Goal: Information Seeking & Learning: Learn about a topic

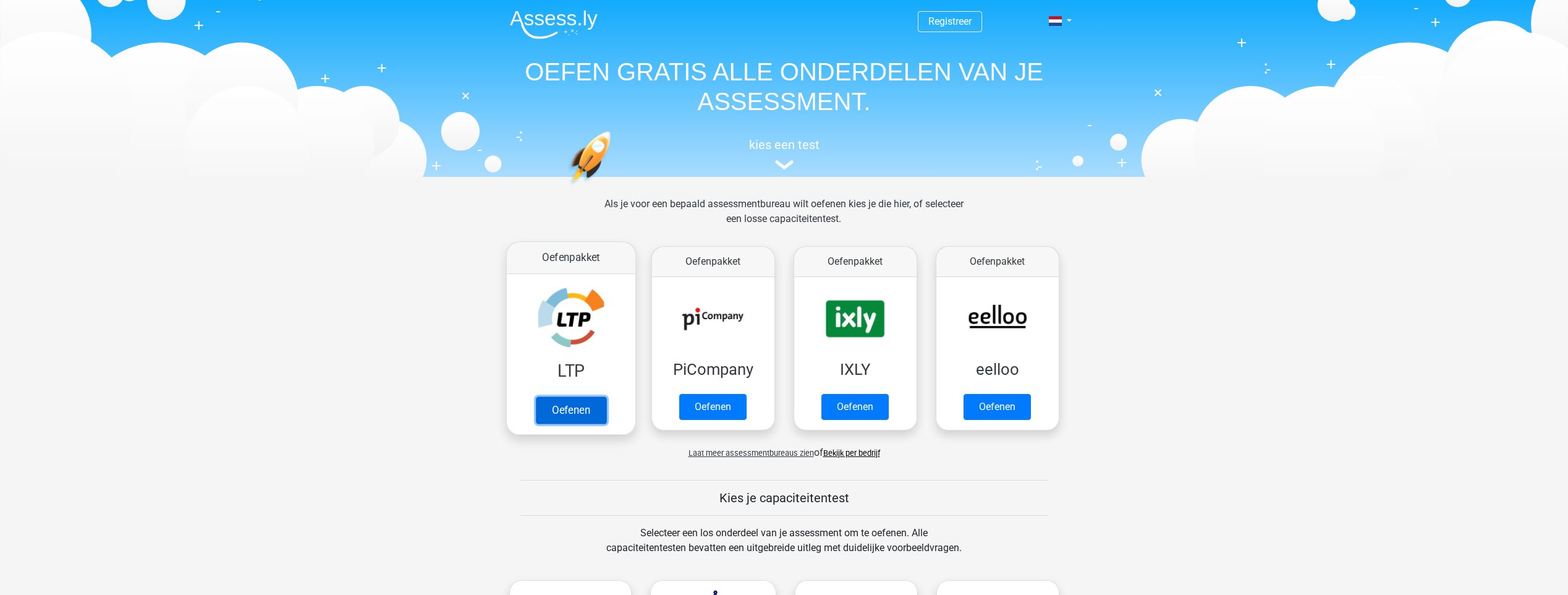
click at [570, 422] on link "Oefenen" at bounding box center [570, 409] width 71 height 27
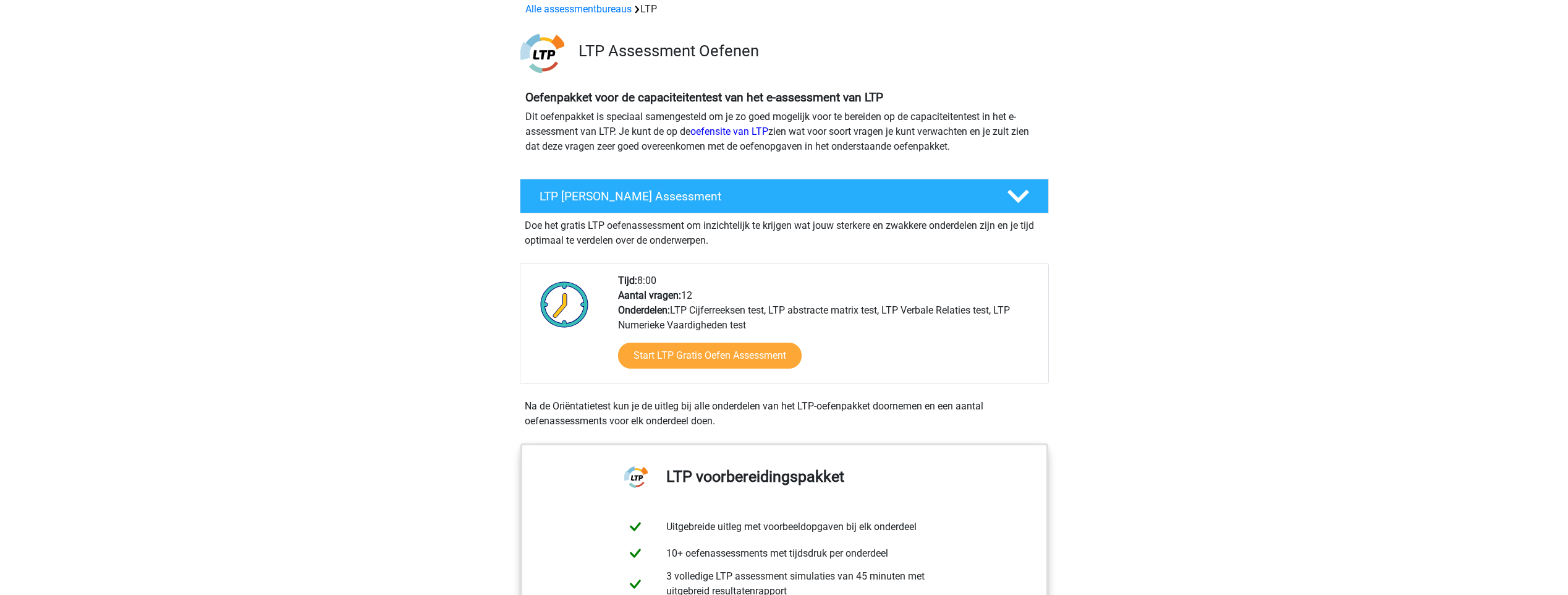
scroll to position [62, 0]
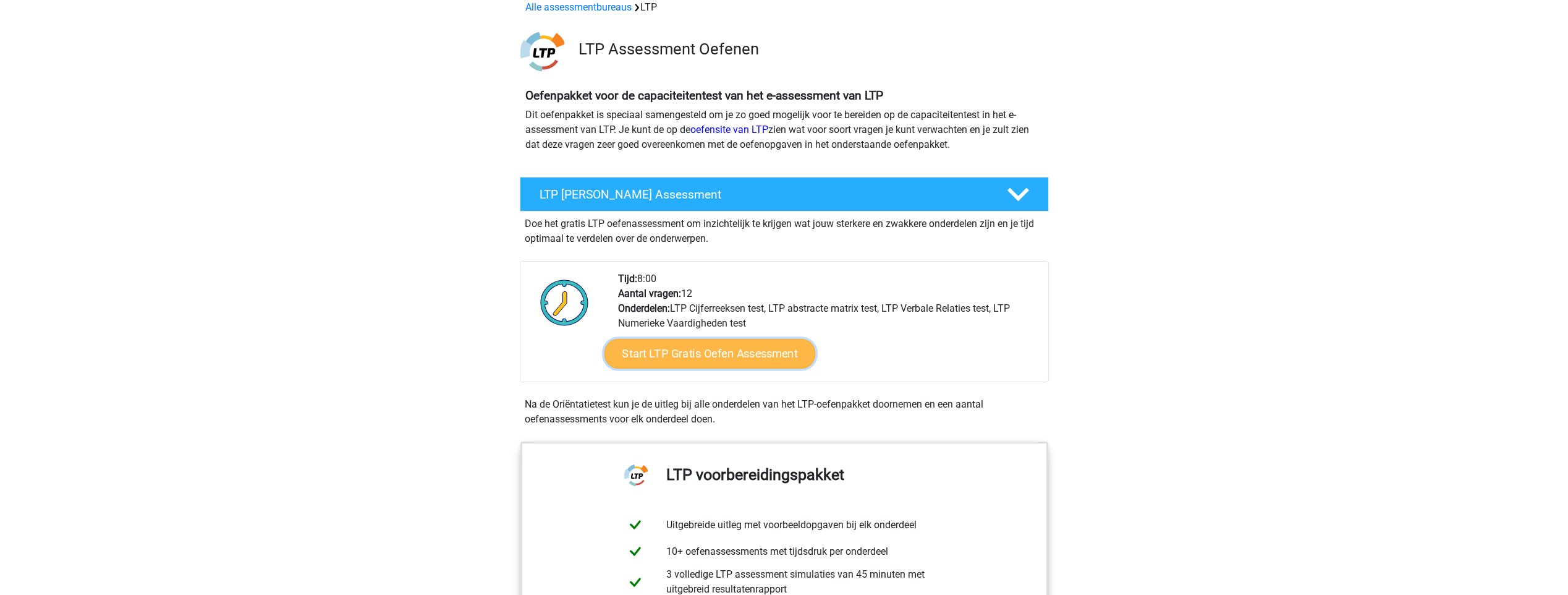
click at [678, 363] on link "Start LTP Gratis Oefen Assessment" at bounding box center [710, 353] width 212 height 30
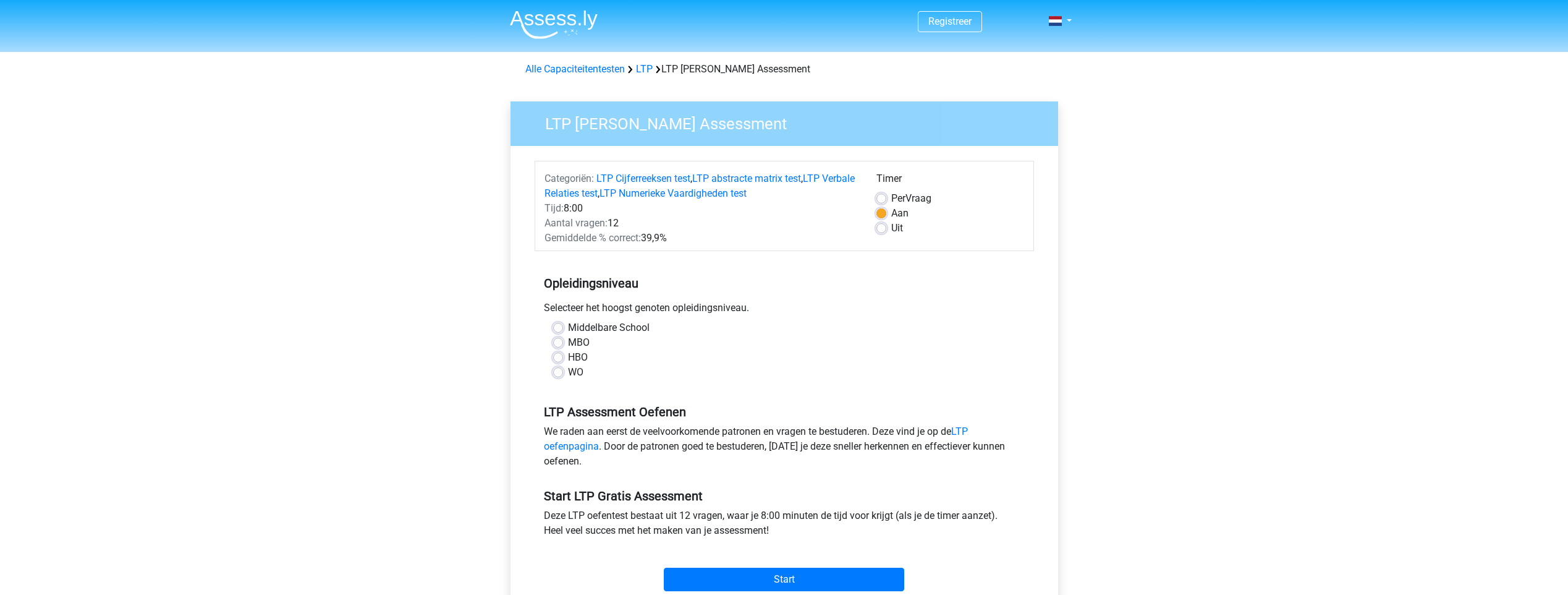
click at [597, 328] on label "Middelbare School" at bounding box center [609, 327] width 81 height 15
click at [563, 328] on input "Middelbare School" at bounding box center [558, 327] width 10 height 12
radio input "true"
click at [566, 363] on div "HBO" at bounding box center [784, 357] width 462 height 15
click at [568, 361] on label "HBO" at bounding box center [578, 357] width 20 height 15
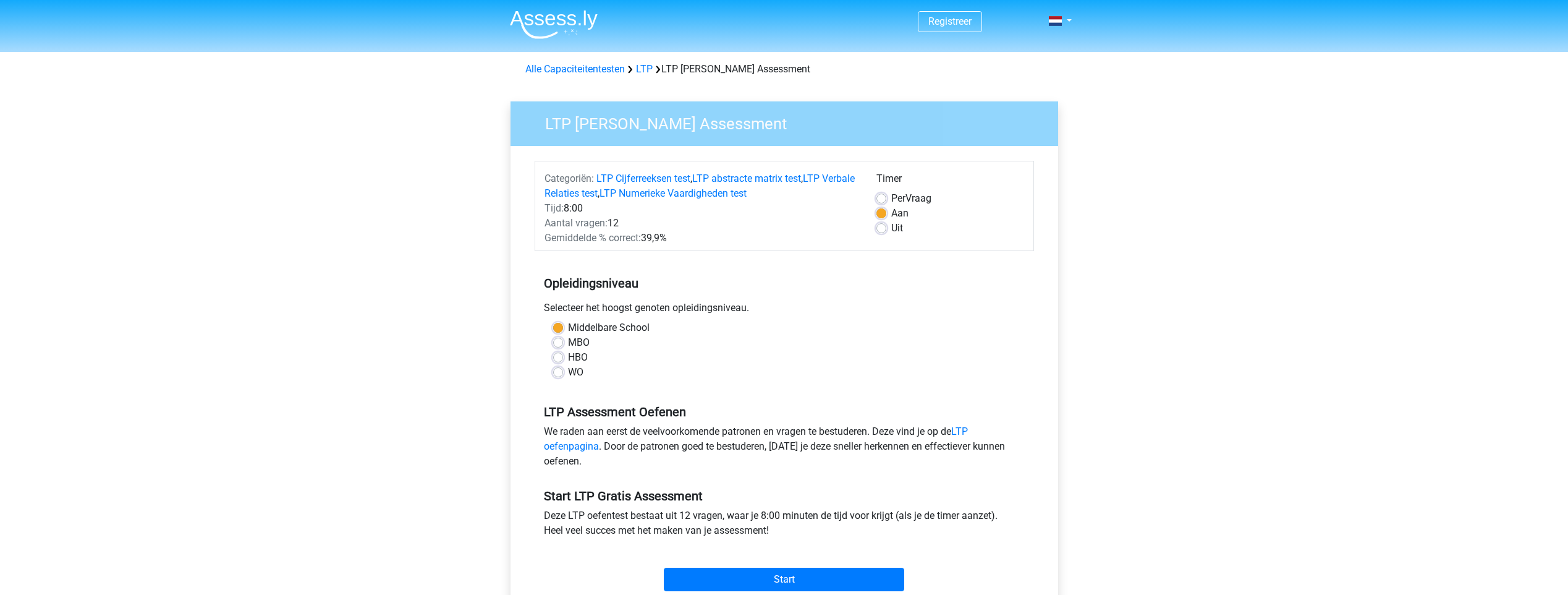
click at [553, 361] on input "HBO" at bounding box center [558, 356] width 10 height 12
radio input "true"
click at [560, 381] on div "Middelbare School MBO HBO WO" at bounding box center [784, 355] width 500 height 69
click at [568, 375] on label "WO" at bounding box center [576, 372] width 15 height 15
click at [562, 375] on input "WO" at bounding box center [558, 371] width 10 height 12
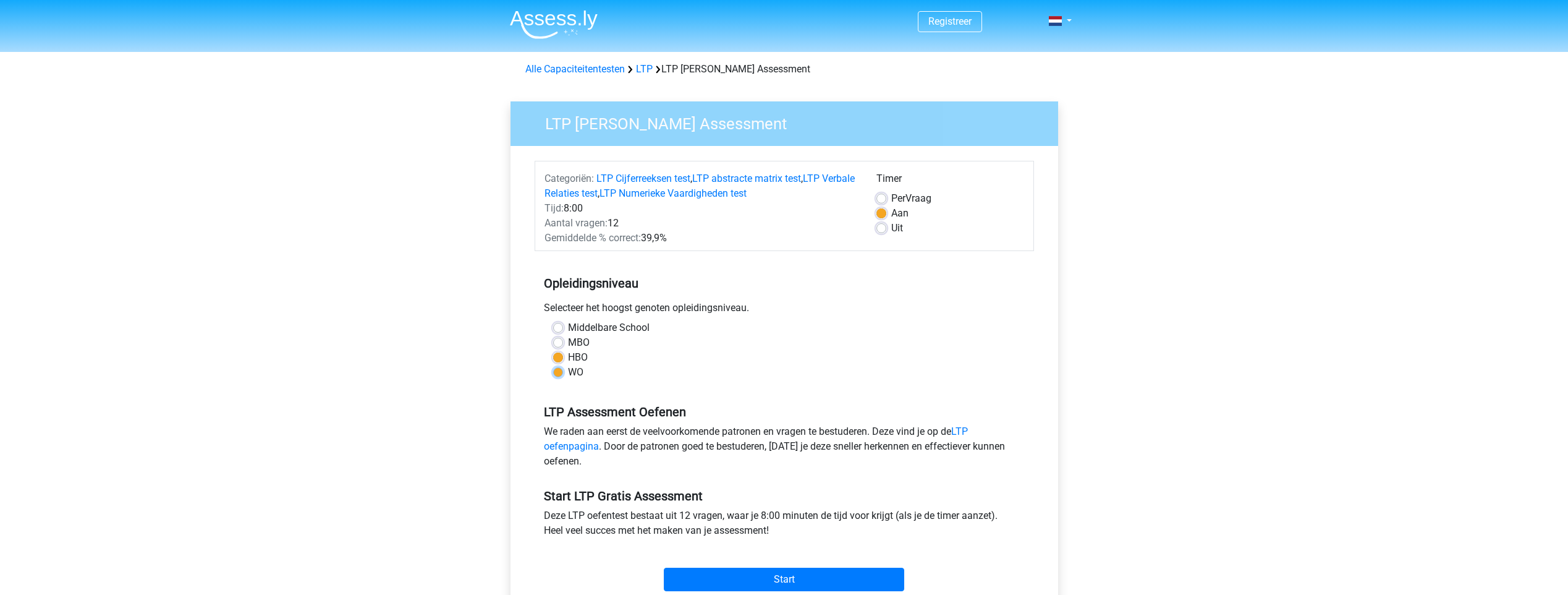
radio input "true"
click at [568, 360] on label "HBO" at bounding box center [578, 357] width 20 height 15
click at [559, 360] on input "HBO" at bounding box center [558, 356] width 10 height 12
radio input "true"
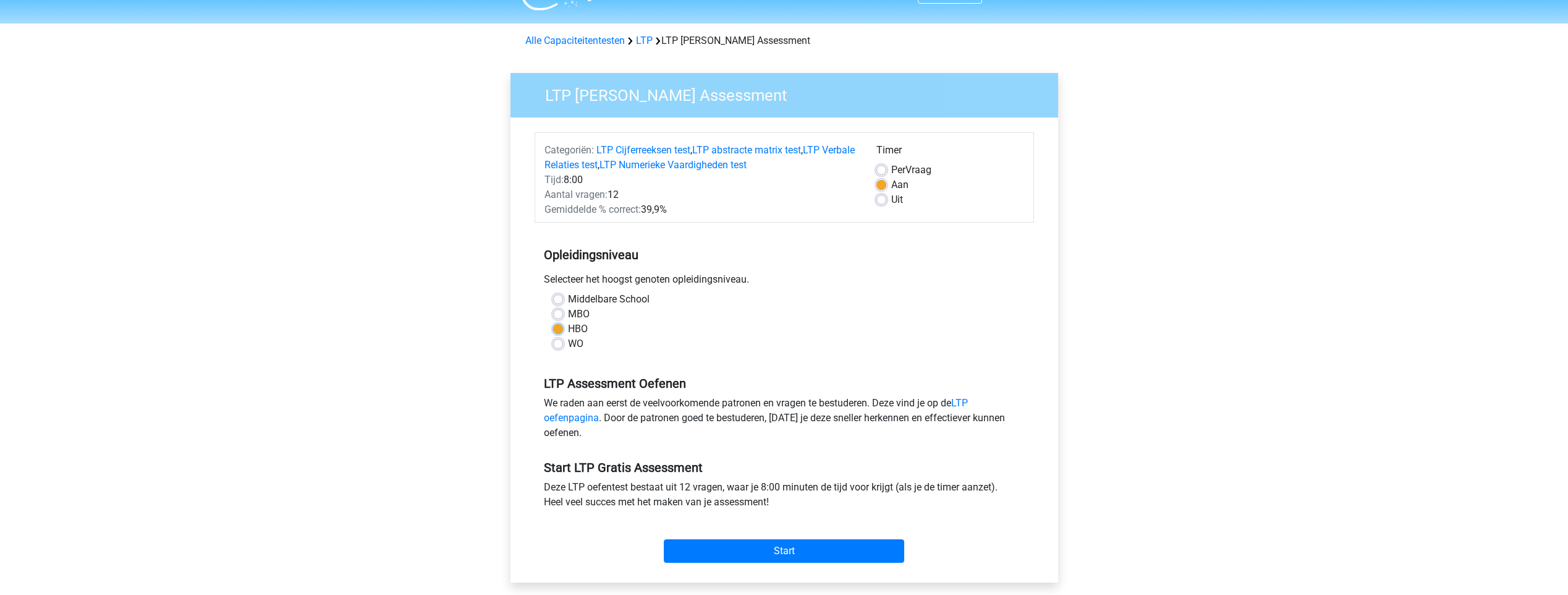
scroll to position [62, 0]
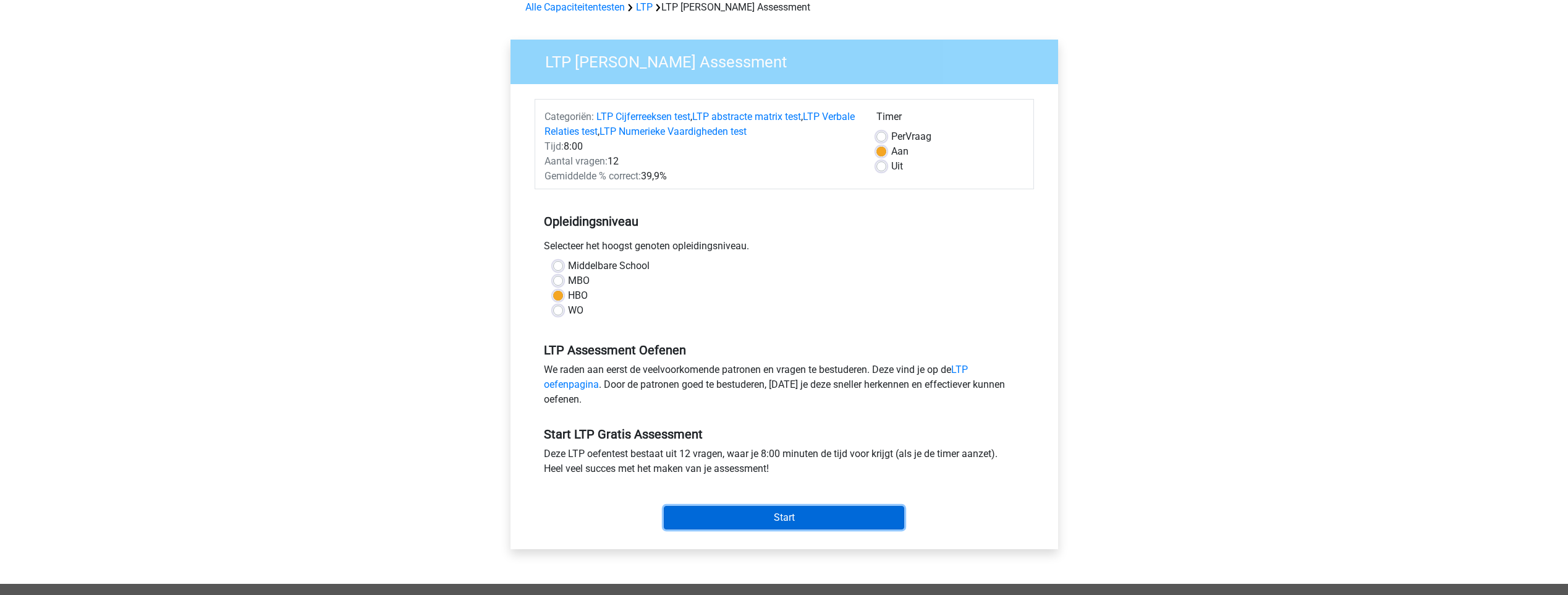
drag, startPoint x: 784, startPoint y: 519, endPoint x: 750, endPoint y: 238, distance: 283.0
click at [753, 246] on form "Categoriën: LTP Cijferreeksen test , LTP abstracte matrix test , LTP Verbale Re…" at bounding box center [784, 317] width 500 height 436
click at [882, 136] on div "Timer Per Vraag Aan Uit" at bounding box center [950, 146] width 166 height 74
drag, startPoint x: 882, startPoint y: 136, endPoint x: 881, endPoint y: 177, distance: 41.0
click at [881, 177] on div "Timer Per Vraag Aan Uit" at bounding box center [950, 146] width 166 height 74
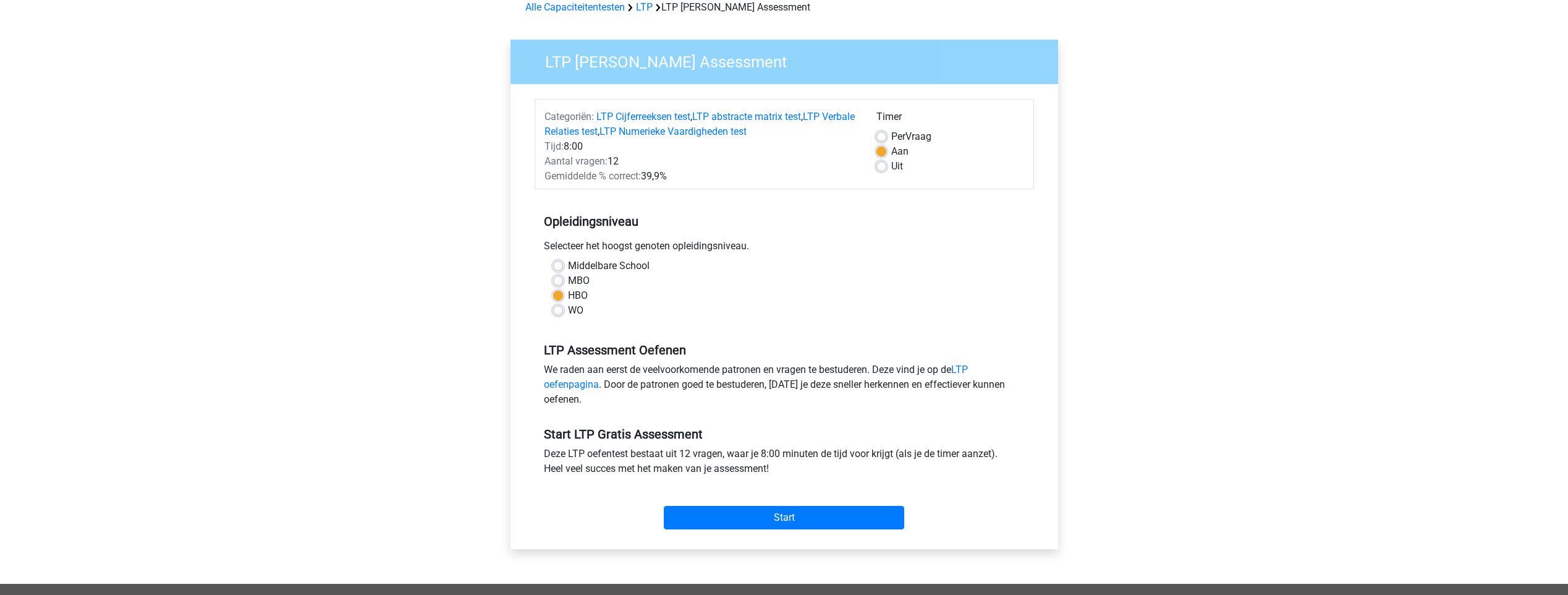
click at [891, 162] on label "Uit" at bounding box center [897, 166] width 11 height 15
click at [881, 162] on input "Uit" at bounding box center [881, 165] width 10 height 12
radio input "true"
click at [818, 522] on input "Start" at bounding box center [784, 518] width 241 height 24
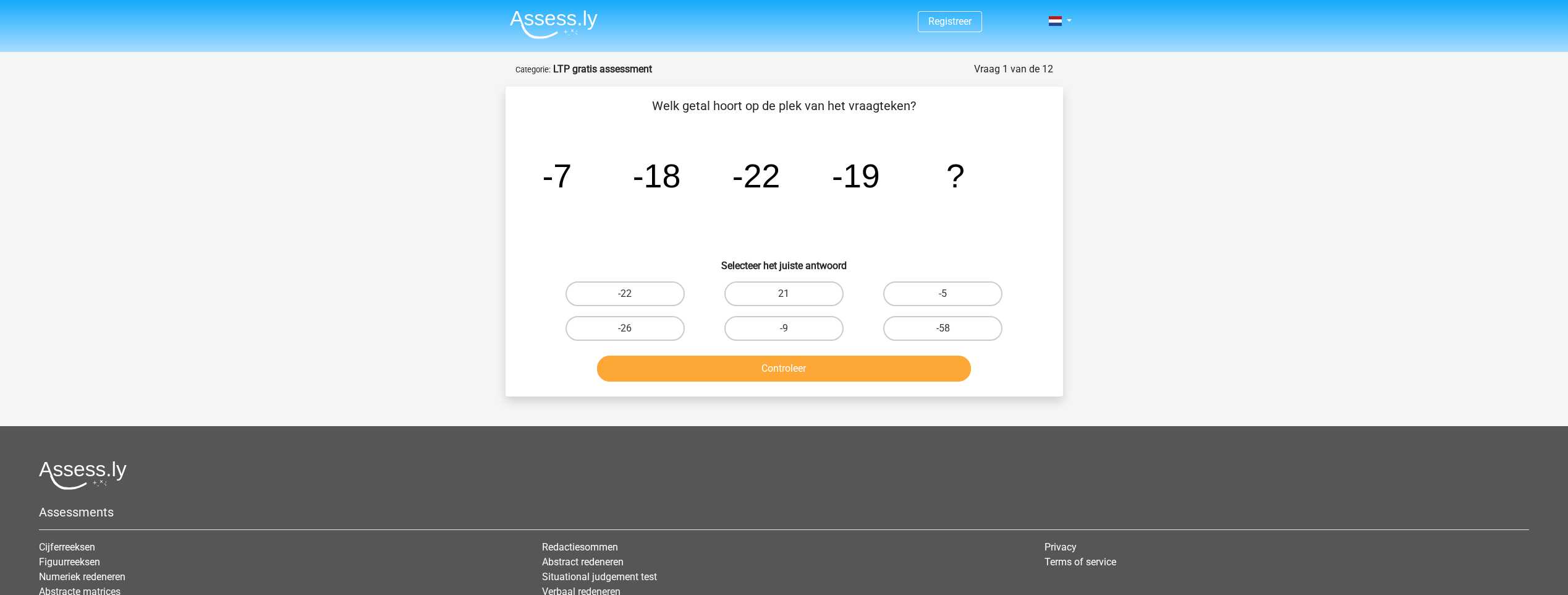
drag, startPoint x: 530, startPoint y: 171, endPoint x: 543, endPoint y: 179, distance: 15.3
click at [536, 179] on div "image/svg+xml -7 -18 -22 -19 ?" at bounding box center [784, 187] width 518 height 125
drag, startPoint x: 552, startPoint y: 179, endPoint x: 600, endPoint y: 184, distance: 48.3
click at [600, 184] on icon "image/svg+xml -7 -18 -22 -19 ?" at bounding box center [784, 187] width 498 height 125
drag, startPoint x: 600, startPoint y: 184, endPoint x: 652, endPoint y: 193, distance: 52.8
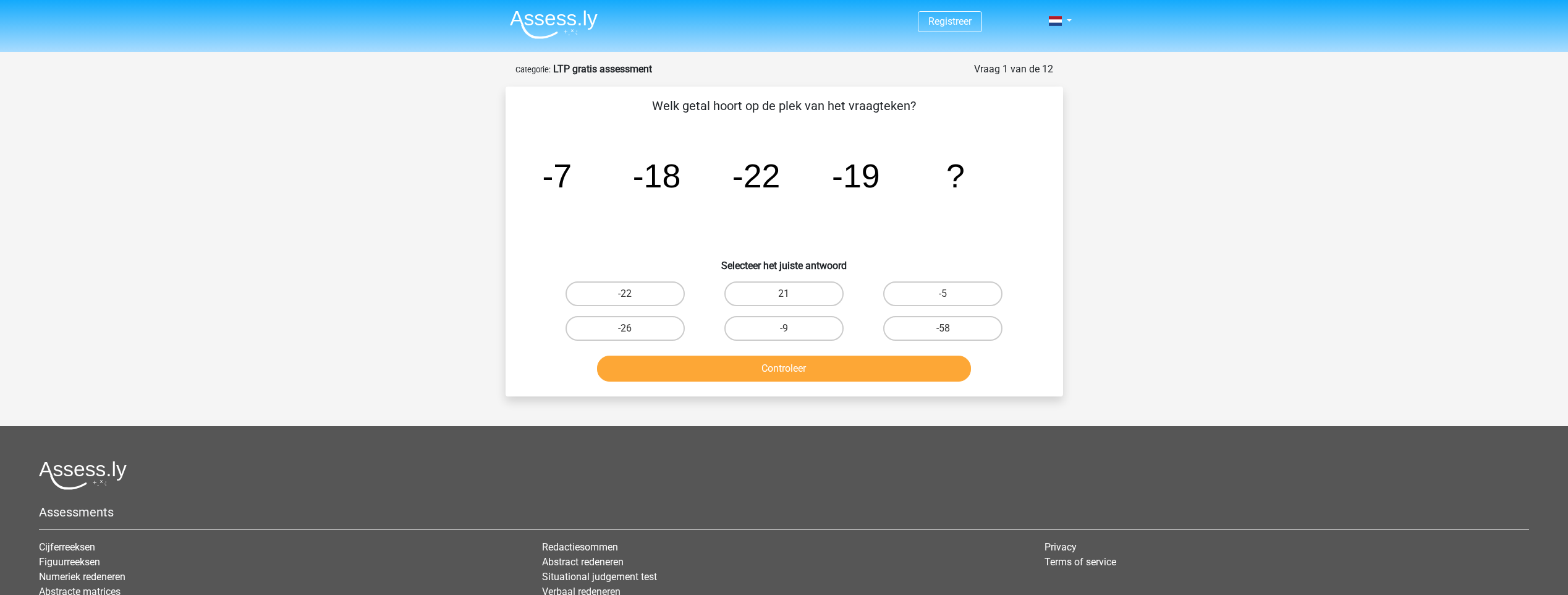
click at [572, 193] on tspan "-18" at bounding box center [556, 176] width 30 height 37
drag, startPoint x: 632, startPoint y: 180, endPoint x: 743, endPoint y: 180, distance: 111.0
click at [743, 180] on g "-7 -18 -22 -19 ?" at bounding box center [753, 176] width 423 height 37
drag, startPoint x: 743, startPoint y: 180, endPoint x: 692, endPoint y: 197, distance: 53.8
click at [692, 197] on icon "image/svg+xml -7 -18 -22 -19 ?" at bounding box center [784, 187] width 498 height 125
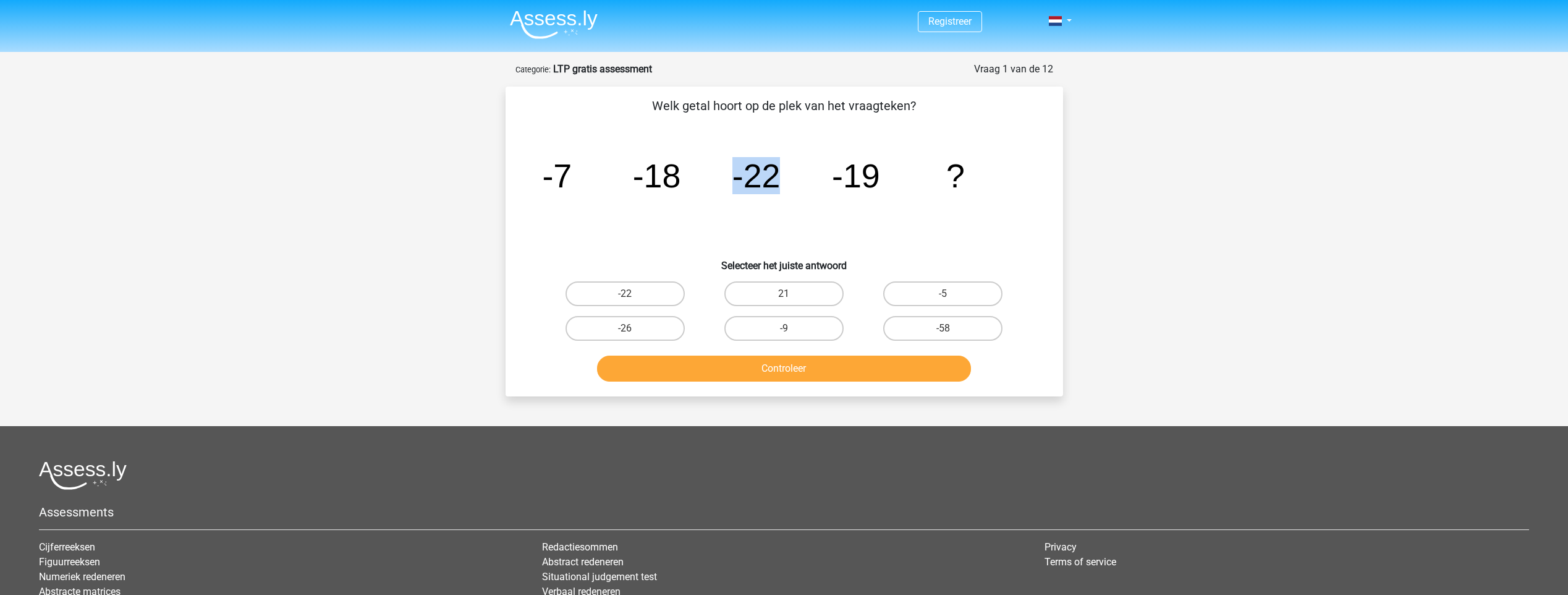
drag, startPoint x: 731, startPoint y: 186, endPoint x: 803, endPoint y: 179, distance: 72.3
click at [802, 179] on icon "image/svg+xml -7 -18 -22 -19 ?" at bounding box center [784, 187] width 498 height 125
drag, startPoint x: 803, startPoint y: 179, endPoint x: 631, endPoint y: 182, distance: 172.0
click at [582, 183] on icon "image/svg+xml -7 -18 -22 -19 ?" at bounding box center [784, 187] width 498 height 125
drag, startPoint x: 892, startPoint y: 181, endPoint x: 901, endPoint y: 182, distance: 9.1
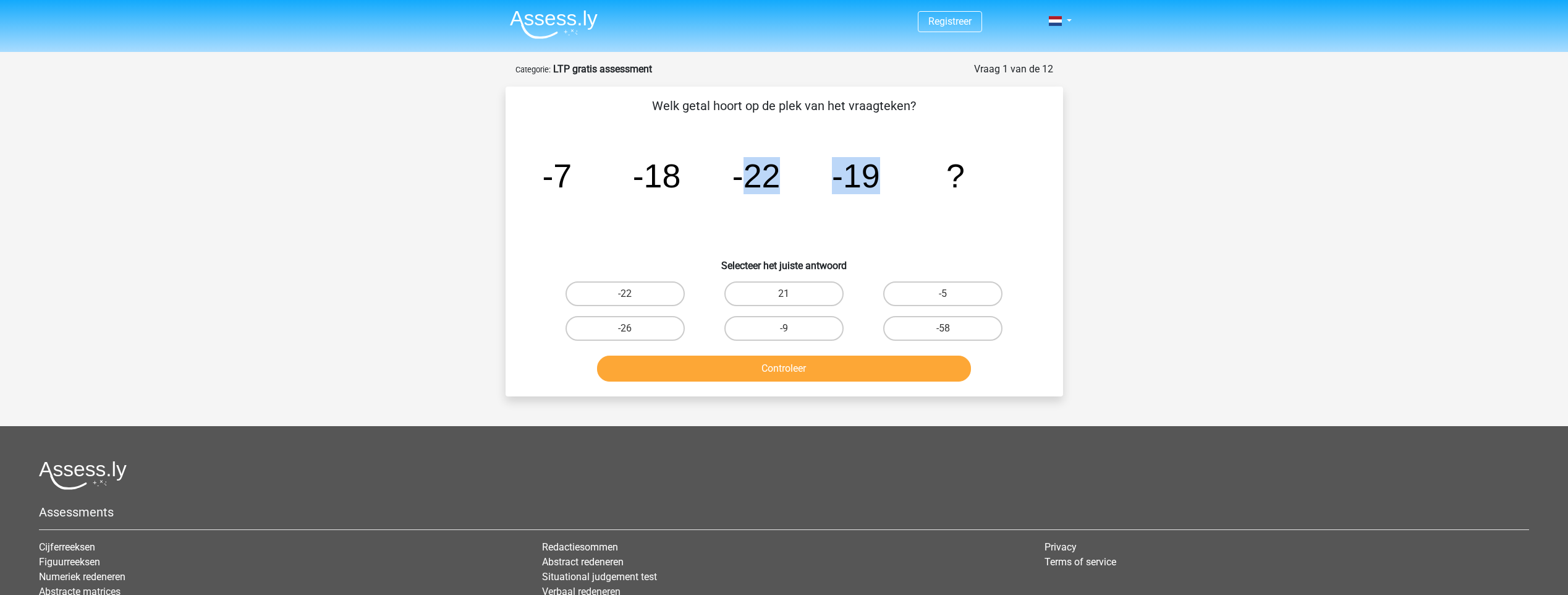
click at [901, 182] on icon "image/svg+xml -7 -18 -22 -19 ?" at bounding box center [784, 187] width 498 height 125
drag, startPoint x: 901, startPoint y: 182, endPoint x: 835, endPoint y: 178, distance: 66.1
click at [698, 171] on icon "image/svg+xml -7 -18 -22 -19 ?" at bounding box center [784, 187] width 498 height 125
click at [572, 178] on tspan "-19" at bounding box center [556, 176] width 30 height 37
click at [713, 181] on icon "image/svg+xml -7 -18 -22 -19 ?" at bounding box center [784, 187] width 498 height 125
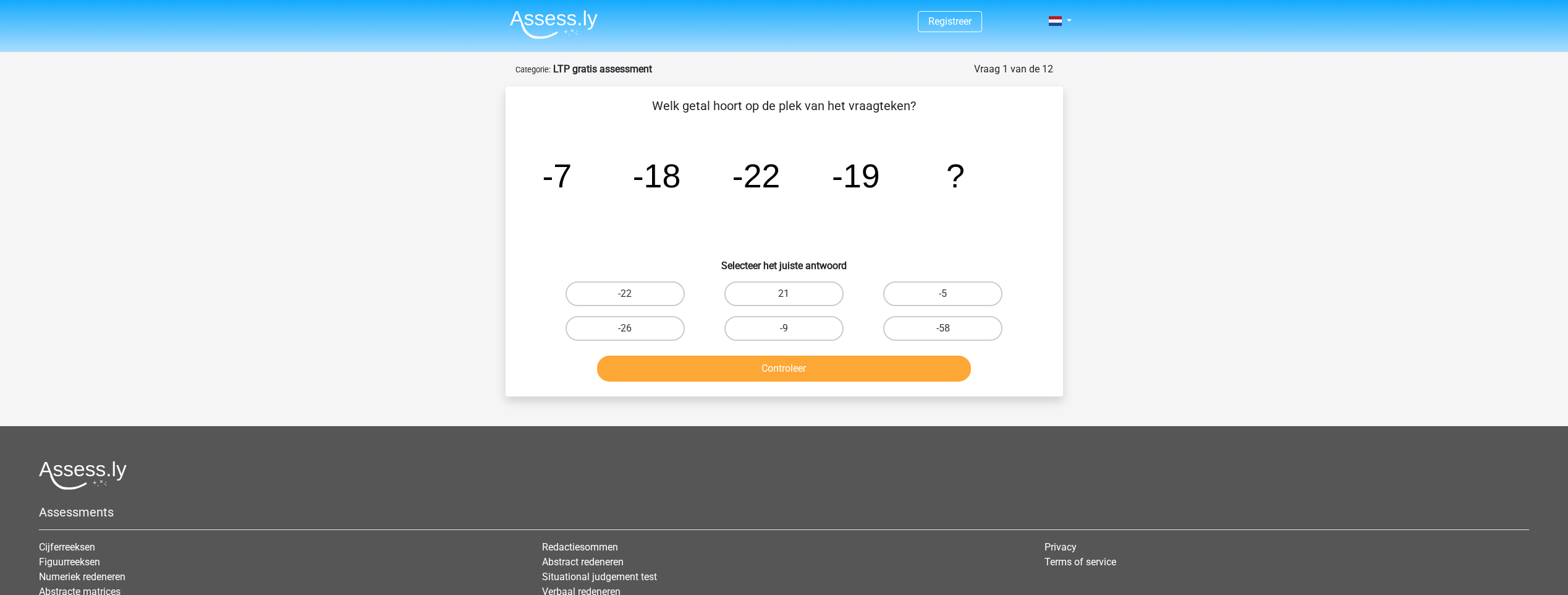
drag, startPoint x: 569, startPoint y: 170, endPoint x: 624, endPoint y: 171, distance: 55.0
click at [572, 170] on icon "image/svg+xml -7 -18 -22 -19 ?" at bounding box center [784, 187] width 498 height 125
drag, startPoint x: 674, startPoint y: 176, endPoint x: 787, endPoint y: 187, distance: 113.5
click at [787, 187] on icon "image/svg+xml -7 -18 -22 -19 ?" at bounding box center [784, 187] width 498 height 125
drag, startPoint x: 787, startPoint y: 187, endPoint x: 744, endPoint y: 182, distance: 43.3
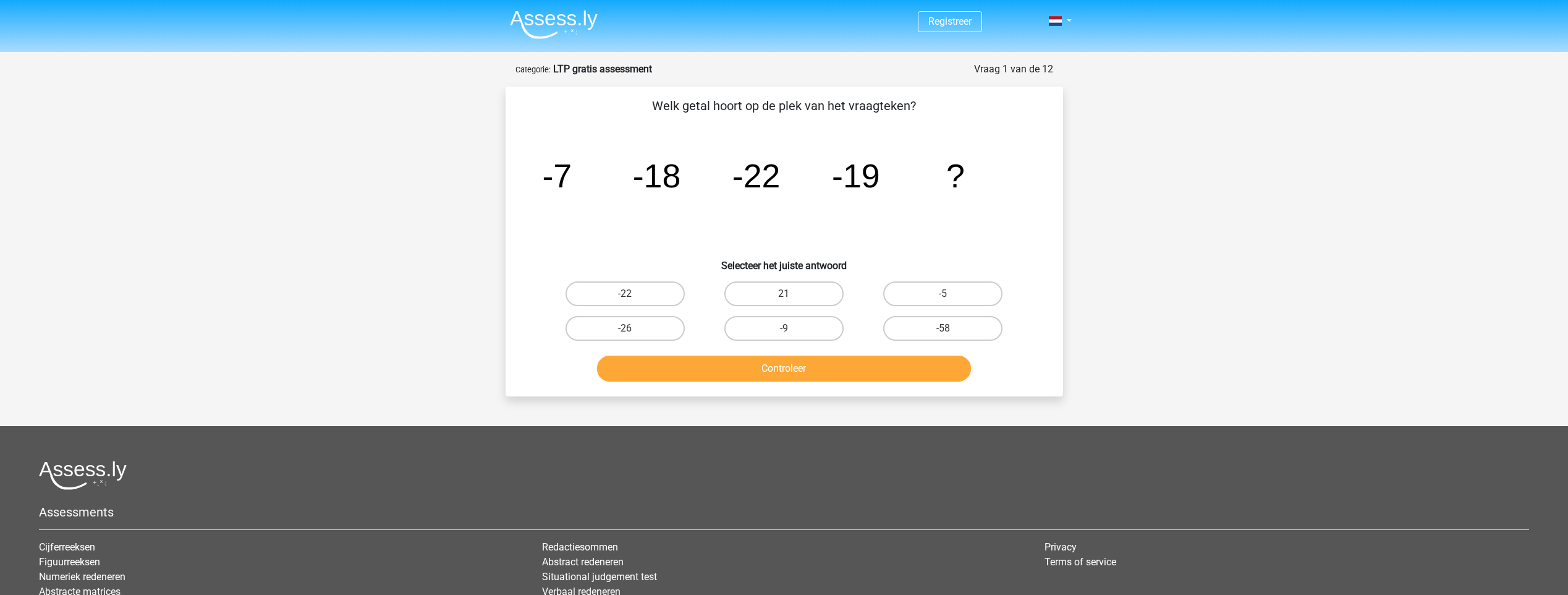
click at [809, 185] on icon "image/svg+xml -7 -18 -22 -19 ?" at bounding box center [784, 187] width 498 height 125
drag, startPoint x: 582, startPoint y: 182, endPoint x: 595, endPoint y: 182, distance: 13.0
click at [597, 182] on icon "image/svg+xml -7 -18 -22 -19 ?" at bounding box center [784, 187] width 498 height 125
drag, startPoint x: 543, startPoint y: 173, endPoint x: 882, endPoint y: 175, distance: 339.0
click at [882, 175] on icon "image/svg+xml -7 -18 -22 -19 ?" at bounding box center [784, 187] width 498 height 125
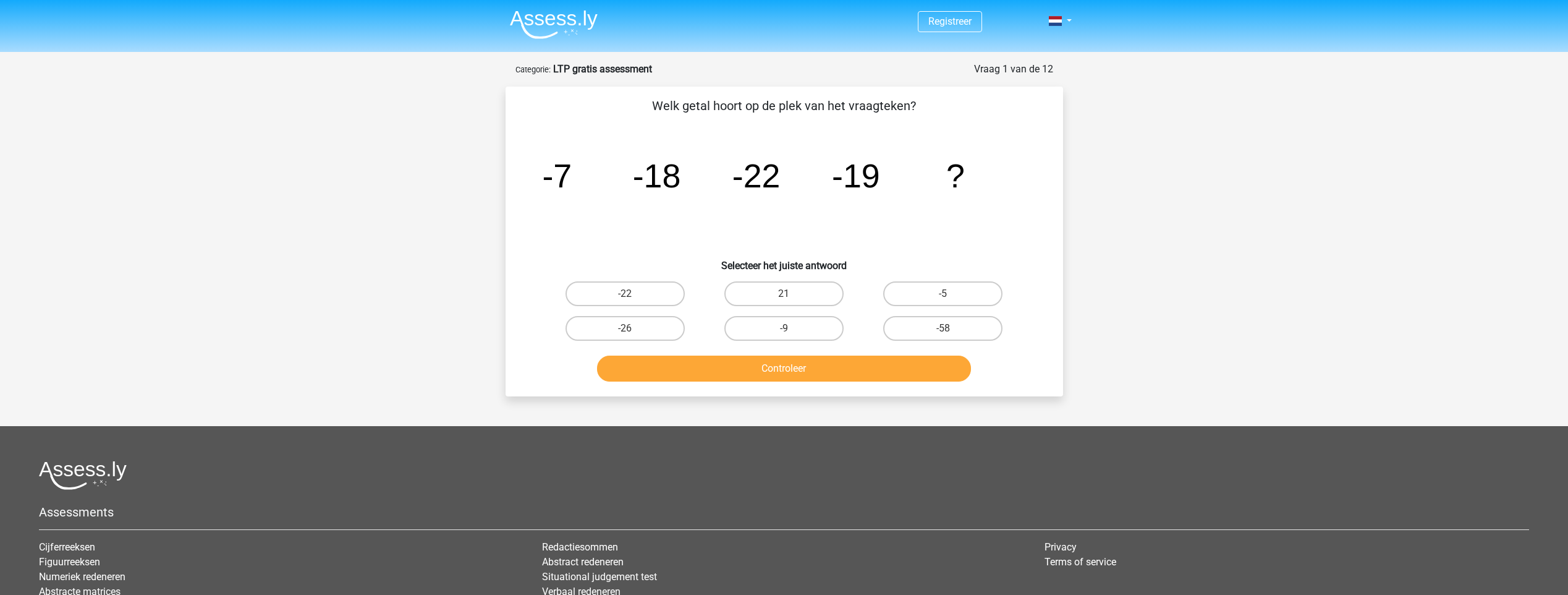
click at [1049, 238] on div "Welk getal hoort op de plek van het vraagteken? image/svg+xml -7 -18 -22 -19 ? …" at bounding box center [784, 242] width 547 height 290
click at [626, 301] on input "-22" at bounding box center [628, 298] width 8 height 8
radio input "true"
click at [758, 296] on label "21" at bounding box center [784, 294] width 120 height 25
click at [783, 296] on input "21" at bounding box center [787, 298] width 8 height 8
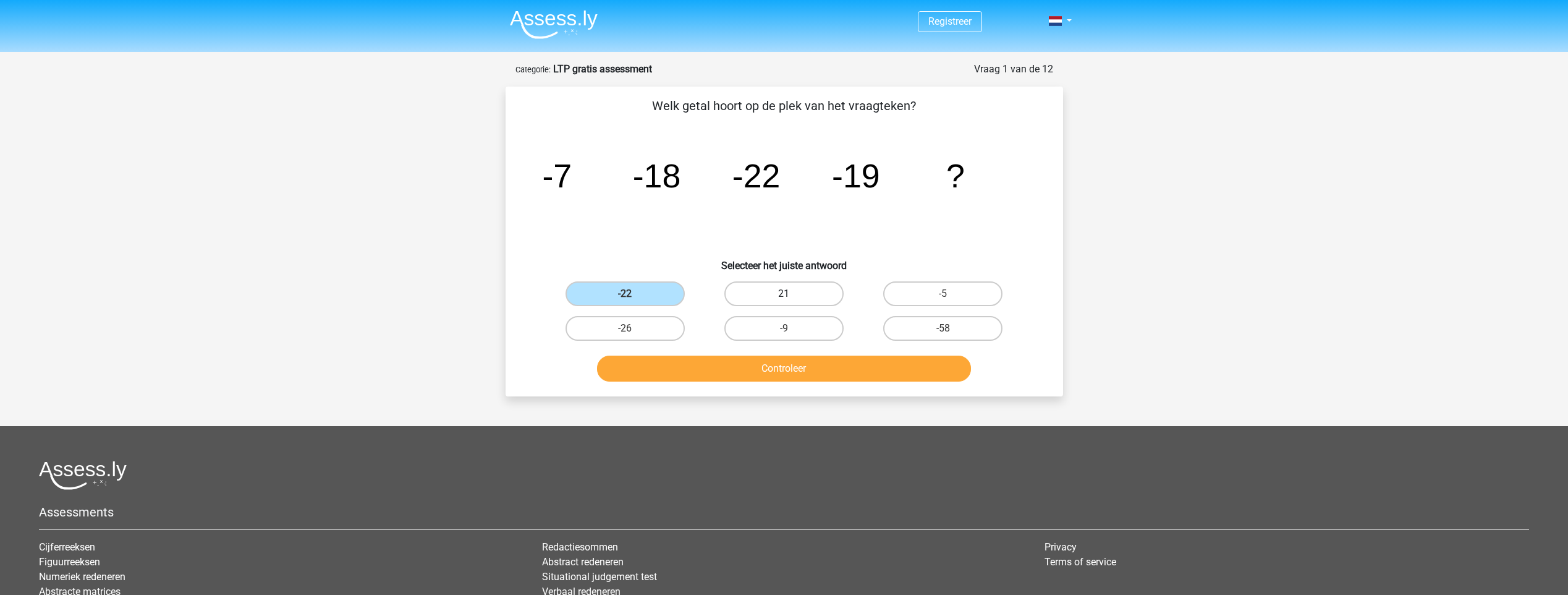
radio input "true"
click at [656, 298] on label "-22" at bounding box center [625, 294] width 120 height 25
click at [633, 298] on input "-22" at bounding box center [628, 298] width 8 height 8
radio input "true"
click at [646, 328] on label "-26" at bounding box center [625, 328] width 120 height 25
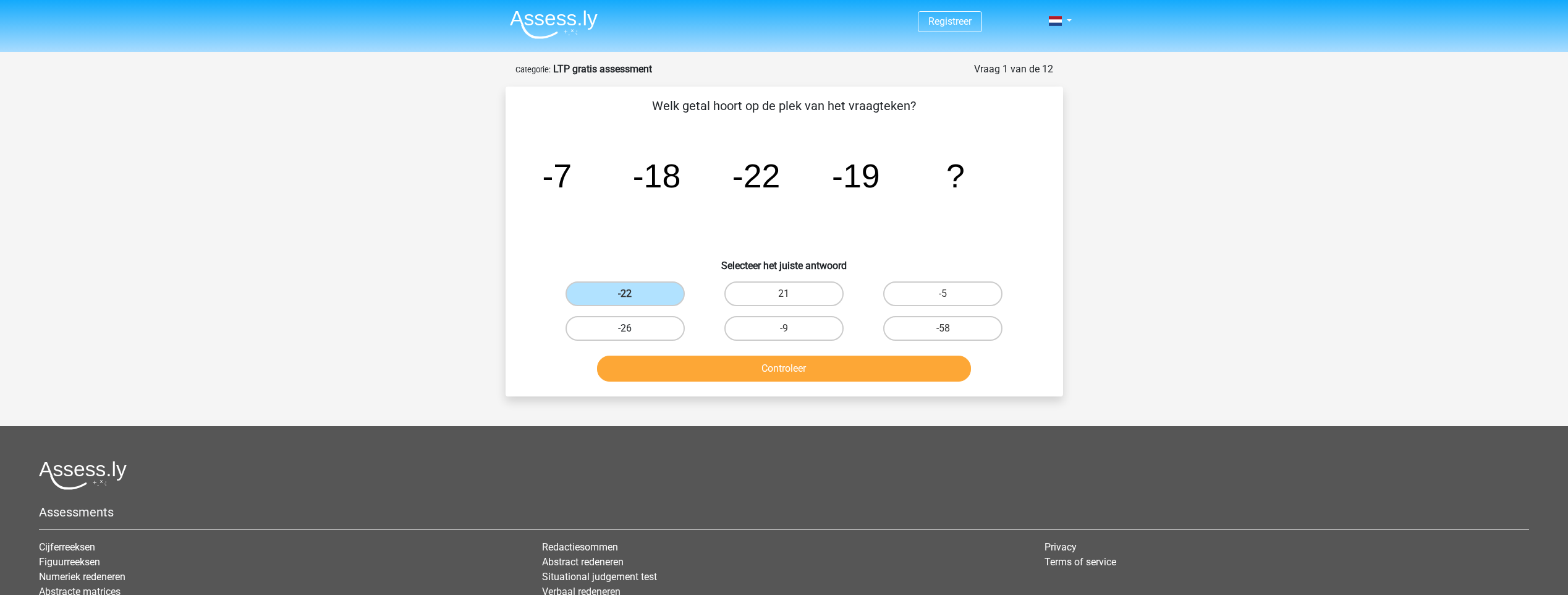
click at [633, 328] on input "-26" at bounding box center [628, 332] width 8 height 8
radio input "true"
click at [657, 289] on label "-22" at bounding box center [625, 294] width 120 height 25
click at [633, 294] on input "-22" at bounding box center [628, 298] width 8 height 8
radio input "true"
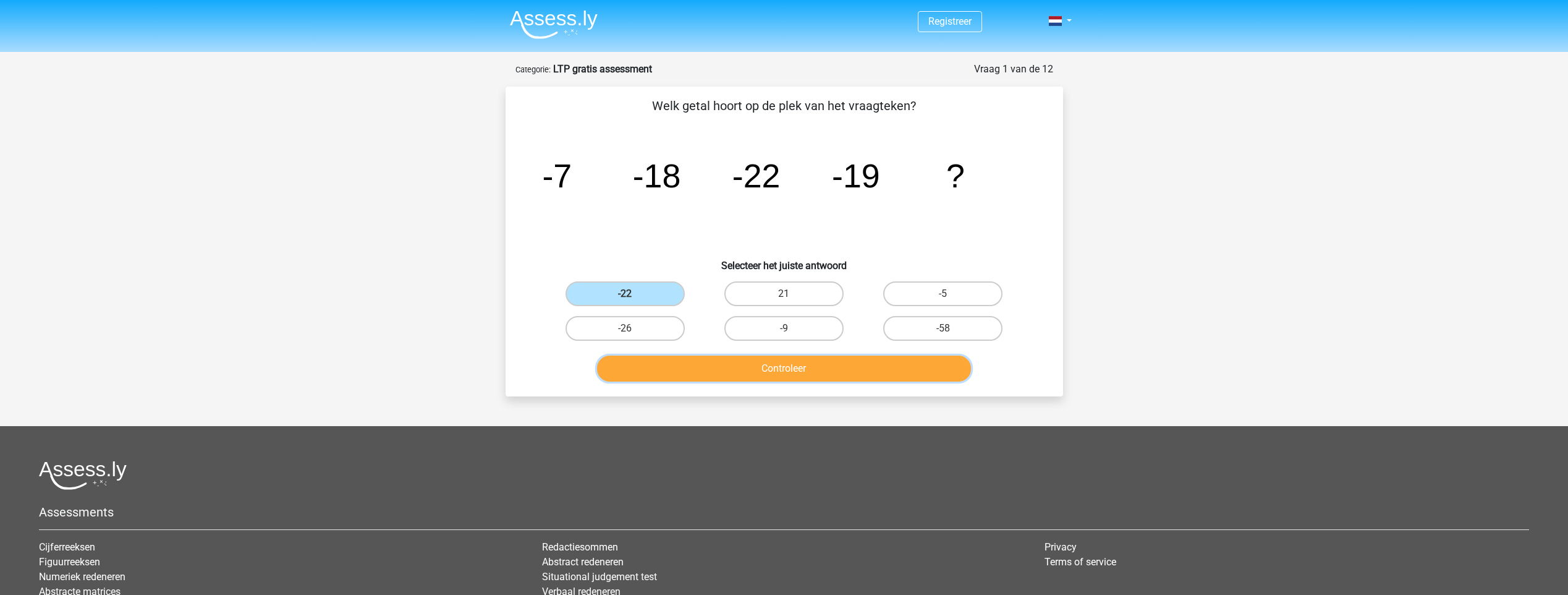
click at [698, 372] on button "Controleer" at bounding box center [784, 369] width 374 height 26
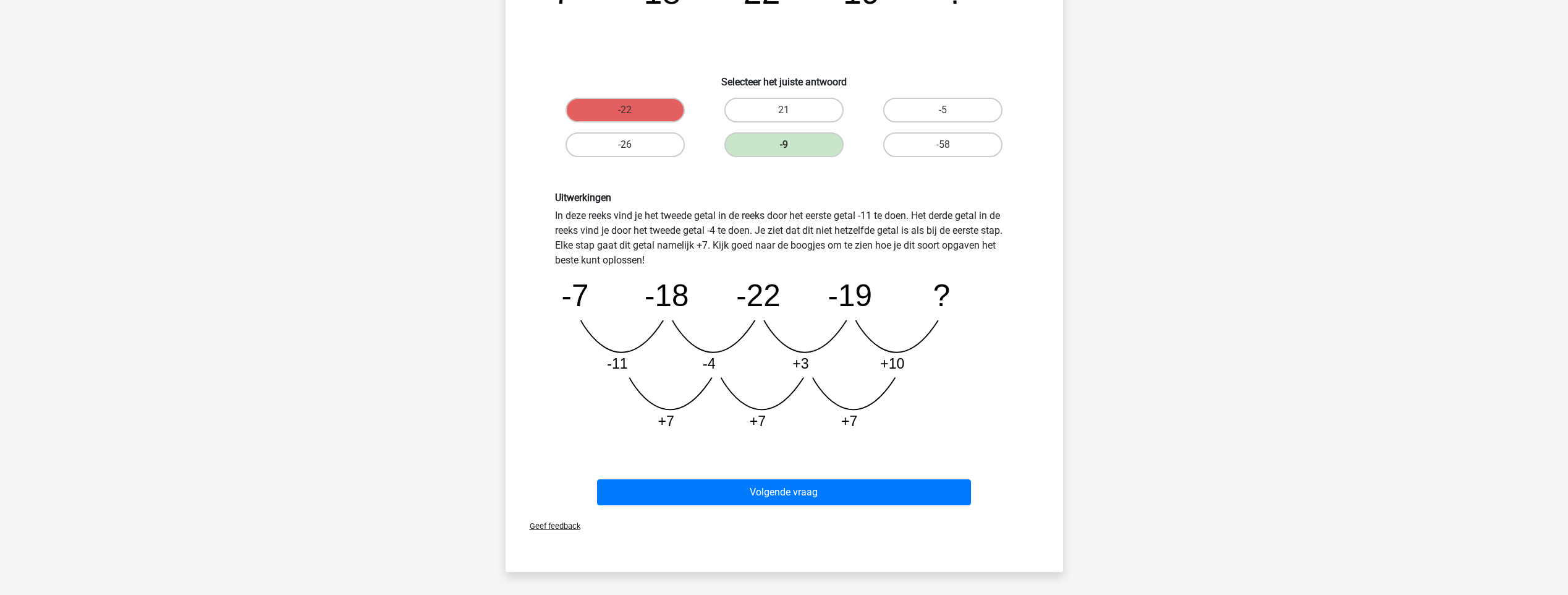
scroll to position [186, 0]
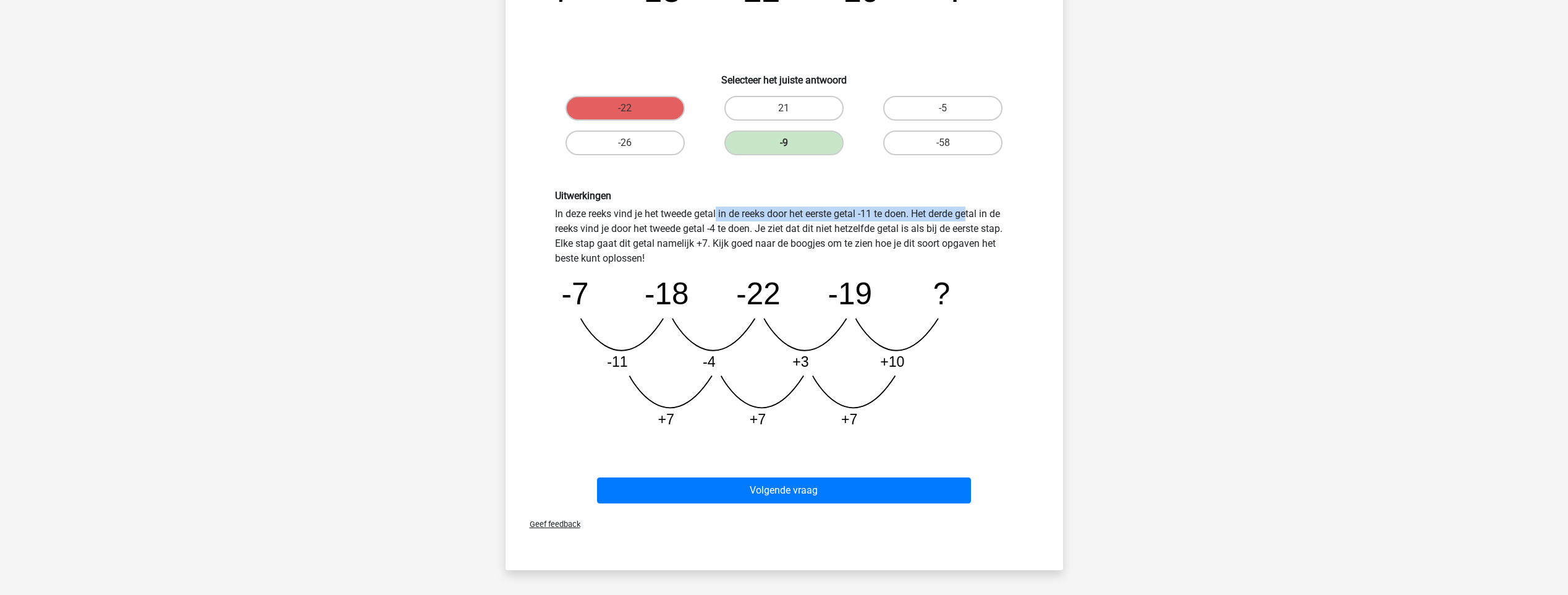
drag, startPoint x: 557, startPoint y: 215, endPoint x: 816, endPoint y: 215, distance: 259.0
click at [816, 215] on div "Uitwerkingen In deze reeks vind je het tweede getal in de reeks door het eerste…" at bounding box center [784, 314] width 477 height 248
drag, startPoint x: 816, startPoint y: 215, endPoint x: 689, endPoint y: 337, distance: 176.1
click at [689, 337] on icon "image/svg+xml -7 -18 -22 -19 ? -11 -4 +3 +10 +7 +7 +7" at bounding box center [784, 352] width 458 height 172
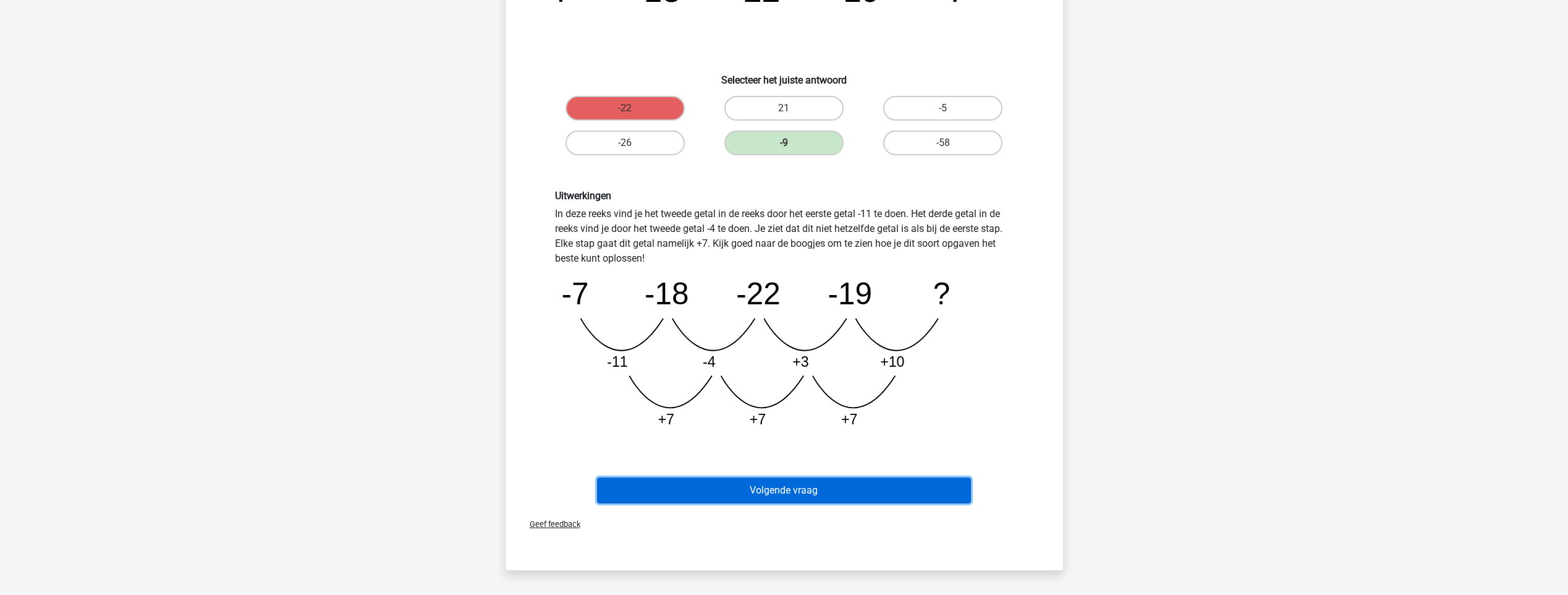
click at [661, 498] on button "Volgende vraag" at bounding box center [784, 490] width 374 height 26
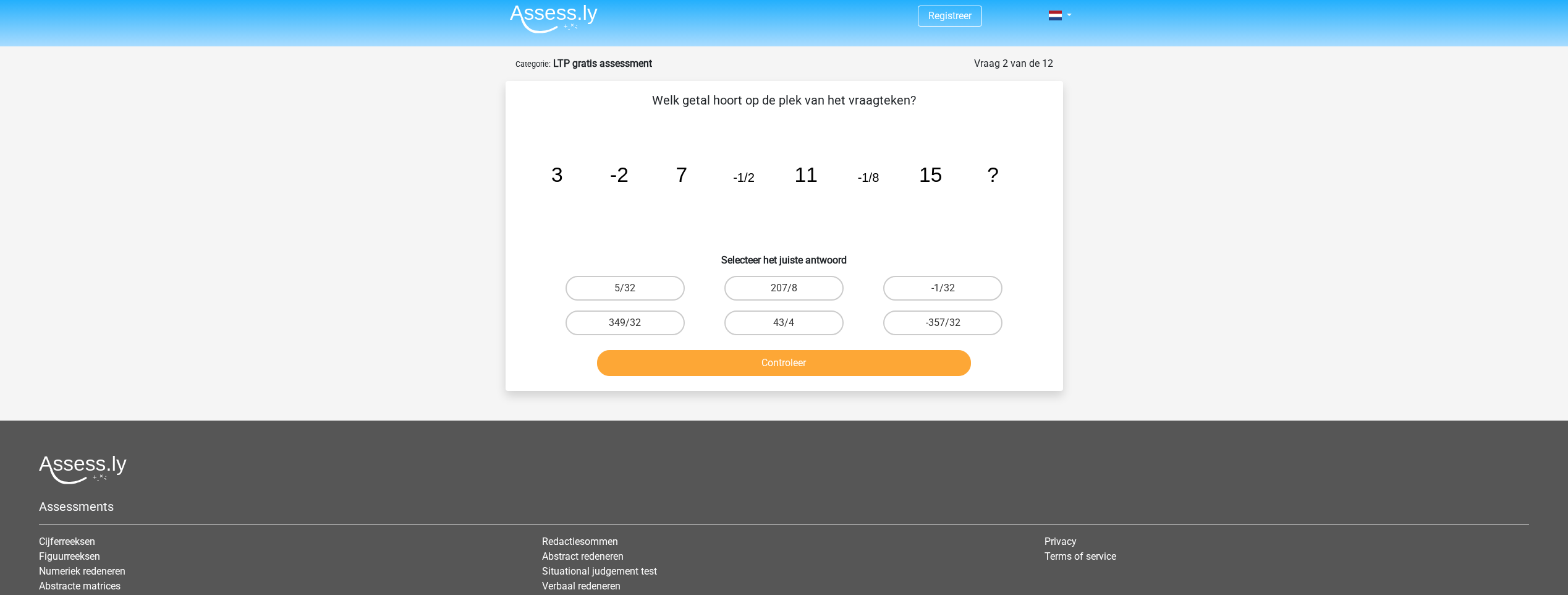
scroll to position [0, 0]
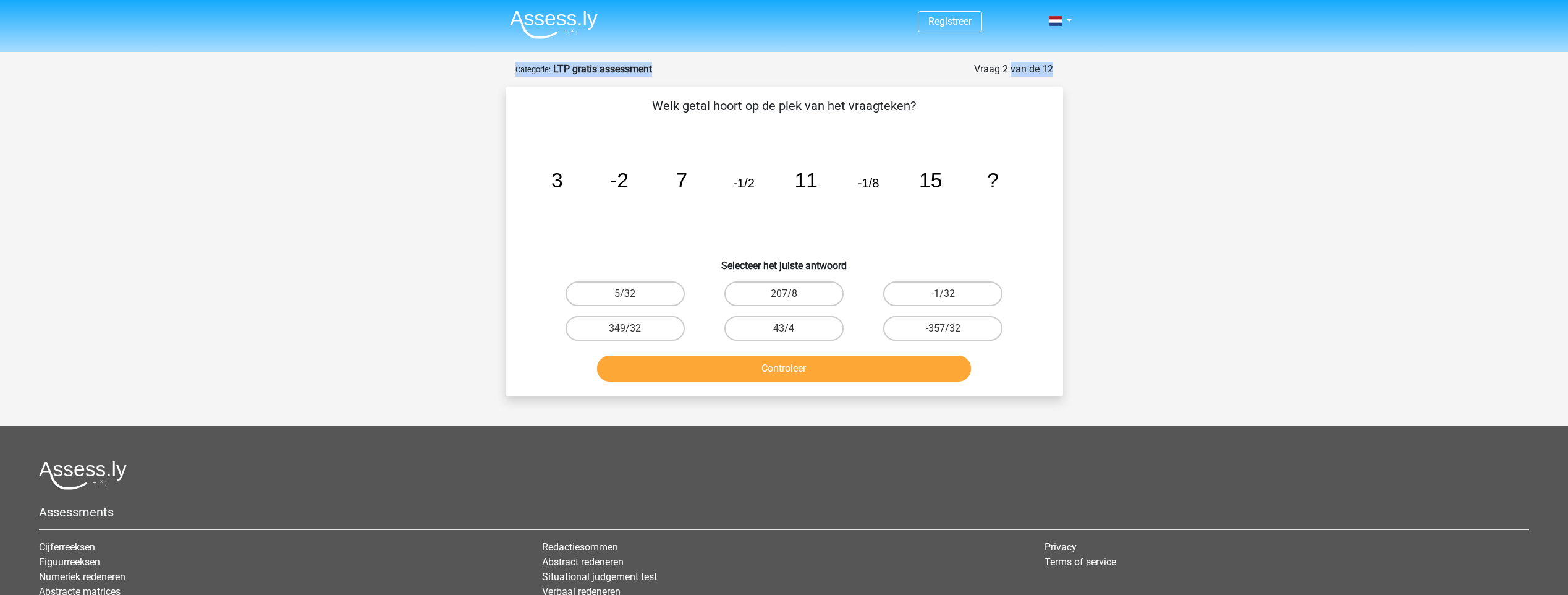
drag, startPoint x: 979, startPoint y: 65, endPoint x: 1095, endPoint y: 74, distance: 116.3
click at [1095, 74] on div "Registreer" at bounding box center [784, 376] width 1568 height 752
click at [570, 139] on icon "image/svg+xml 3 -2 7 -1/2 11 -1/8 15 ?" at bounding box center [784, 187] width 498 height 125
drag, startPoint x: 543, startPoint y: 184, endPoint x: 963, endPoint y: 218, distance: 421.4
click at [963, 218] on icon "image/svg+xml 3 -2 7 -1/2 11 -1/8 15 ?" at bounding box center [784, 187] width 498 height 125
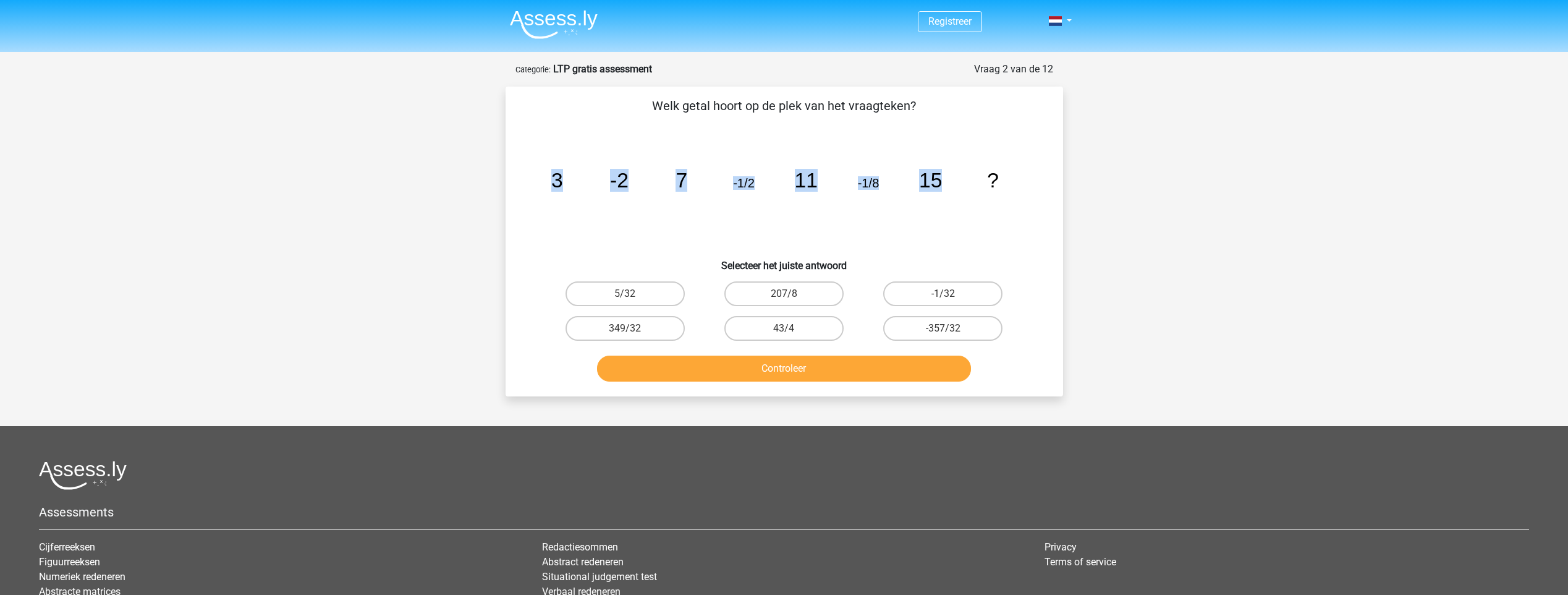
drag, startPoint x: 963, startPoint y: 218, endPoint x: 874, endPoint y: 222, distance: 89.1
click at [874, 222] on icon "image/svg+xml 3 -2 7 -1/2 11 -1/8 15 ?" at bounding box center [784, 187] width 498 height 125
drag, startPoint x: 523, startPoint y: 177, endPoint x: 627, endPoint y: 183, distance: 104.2
click at [627, 183] on div "Welk getal hoort op de plek van het vraagteken? image/svg+xml 3 -2 7 -1/2 11 -1…" at bounding box center [784, 242] width 547 height 290
click at [622, 195] on icon "image/svg+xml 3 -2 7 -1/2 11 -1/8 15 ?" at bounding box center [784, 187] width 498 height 125
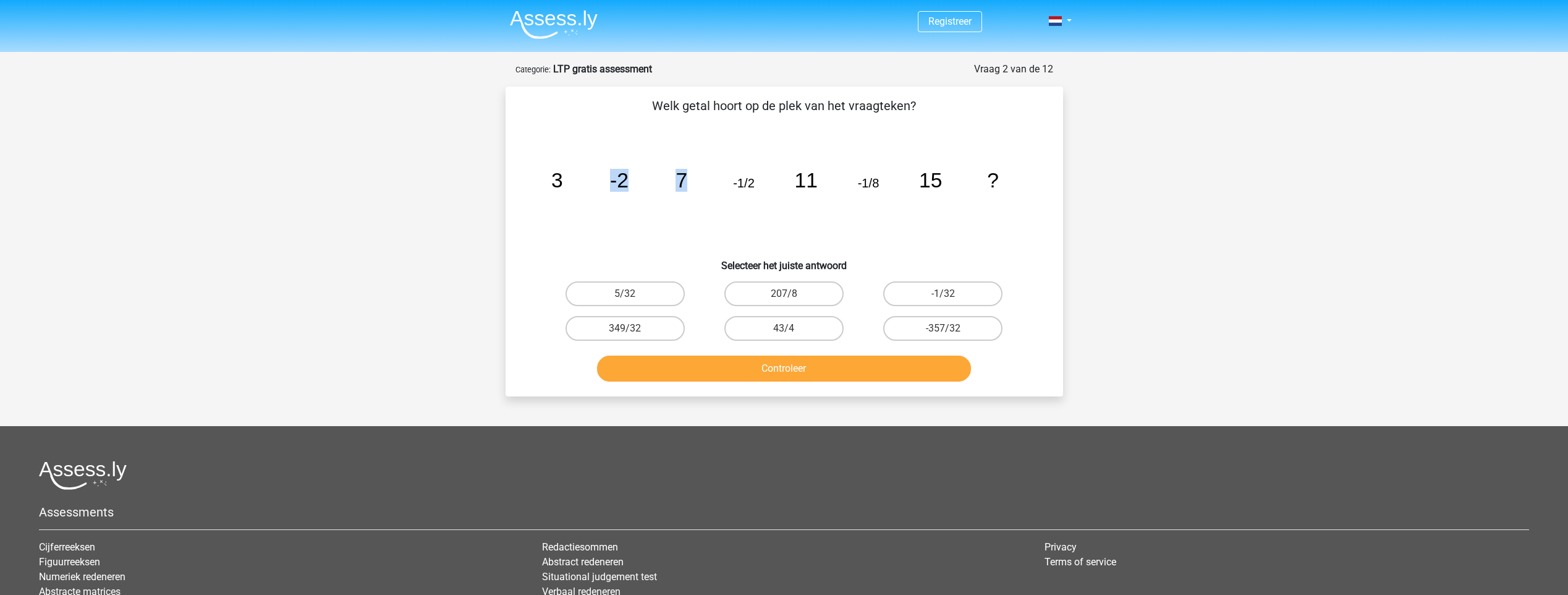
drag, startPoint x: 600, startPoint y: 179, endPoint x: 694, endPoint y: 176, distance: 94.0
click at [694, 176] on icon "image/svg+xml 3 -2 7 -1/2 11 -1/8 15 ?" at bounding box center [784, 187] width 498 height 125
click at [732, 193] on icon "image/svg+xml 3 -2 7 -1/2 11 -1/8 15 ?" at bounding box center [784, 187] width 498 height 125
drag, startPoint x: 727, startPoint y: 182, endPoint x: 759, endPoint y: 178, distance: 32.2
click at [759, 178] on icon "image/svg+xml 3 -2 7 -1/2 11 -1/8 15 ?" at bounding box center [784, 187] width 498 height 125
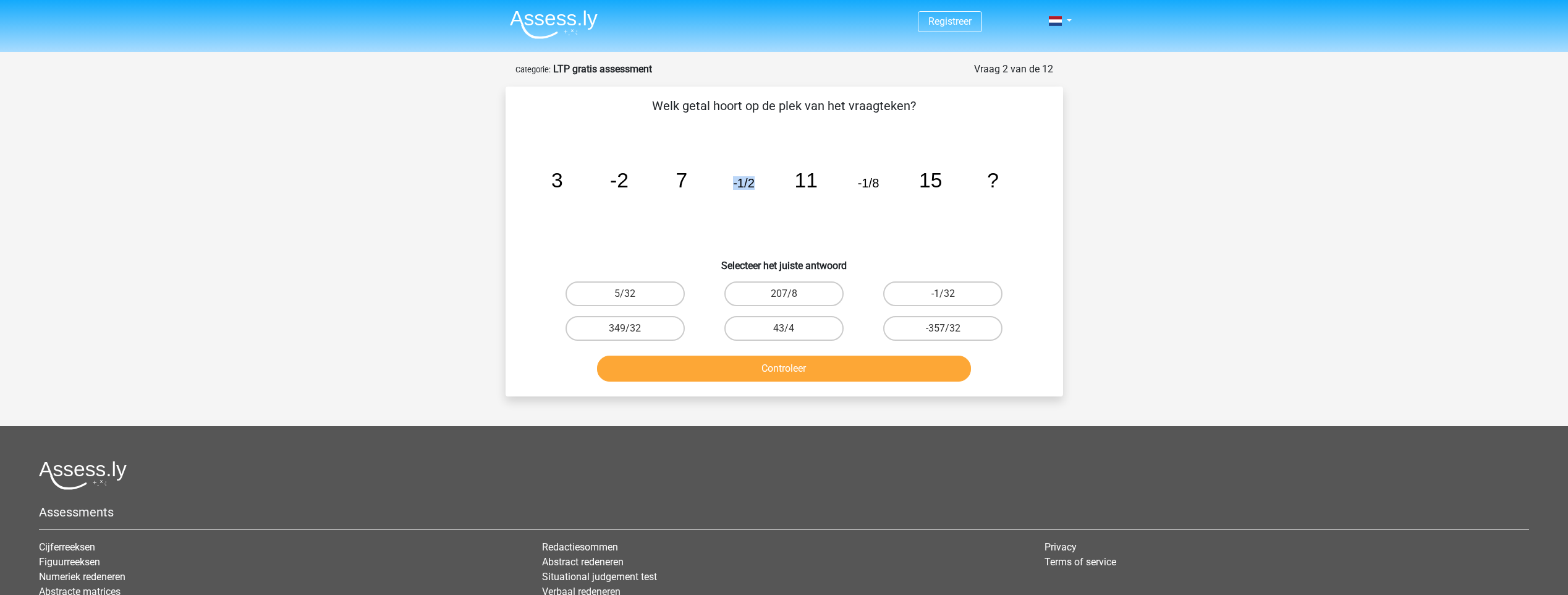
drag, startPoint x: 759, startPoint y: 178, endPoint x: 717, endPoint y: 219, distance: 58.7
click at [717, 219] on icon "image/svg+xml 3 -2 7 -1/2 11 -1/8 15 ?" at bounding box center [784, 187] width 498 height 125
drag, startPoint x: 799, startPoint y: 179, endPoint x: 825, endPoint y: 177, distance: 26.1
click at [825, 177] on icon "image/svg+xml 3 -2 7 -1/2 11 -1/8 15 ?" at bounding box center [784, 187] width 498 height 125
click at [681, 192] on icon "image/svg+xml 3 -2 7 -1/2 11 -1/8 15 ?" at bounding box center [784, 187] width 498 height 125
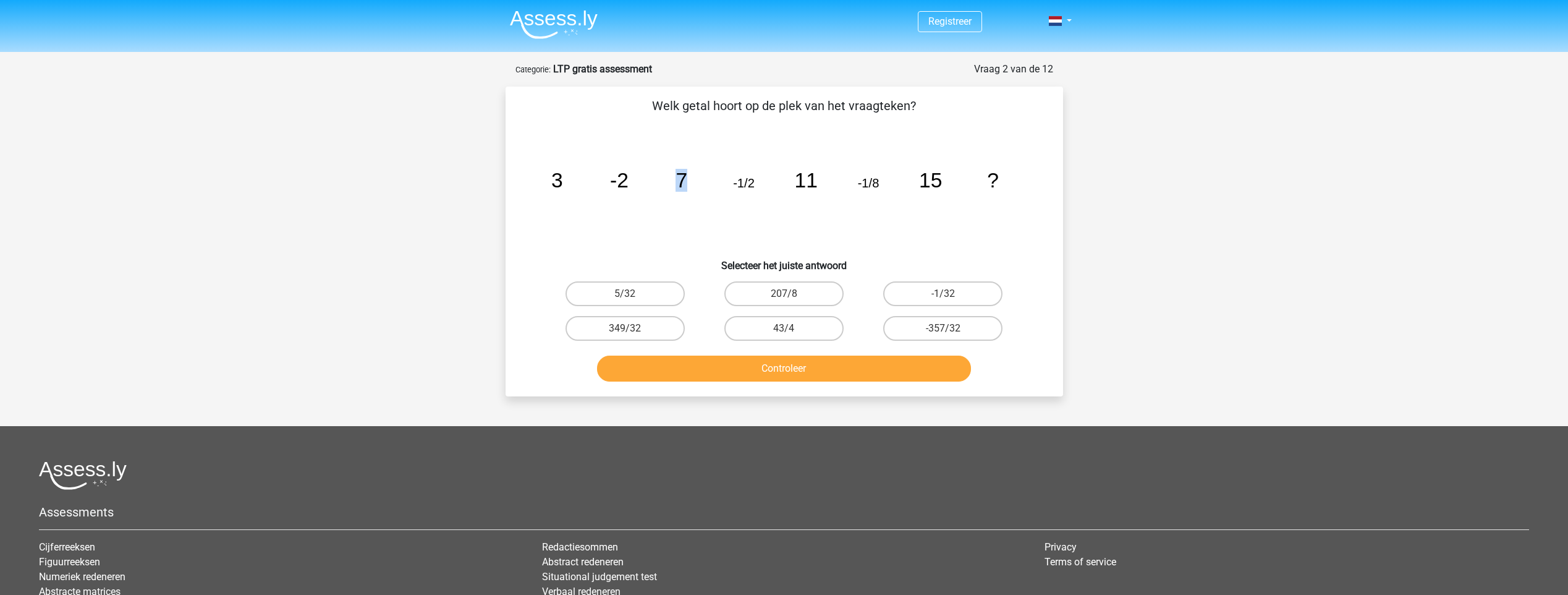
drag, startPoint x: 673, startPoint y: 182, endPoint x: 694, endPoint y: 193, distance: 23.7
click at [694, 193] on icon "image/svg+xml 3 -2 7 -1/2 11 -1/8 15 ?" at bounding box center [784, 187] width 498 height 125
drag, startPoint x: 694, startPoint y: 193, endPoint x: 674, endPoint y: 222, distance: 35.2
click at [674, 222] on icon "image/svg+xml 3 -2 7 -1/2 11 -1/8 15 ?" at bounding box center [784, 187] width 498 height 125
click at [547, 175] on icon "image/svg+xml 3 -2 7 -1/2 11 -1/8 15 ?" at bounding box center [784, 187] width 498 height 125
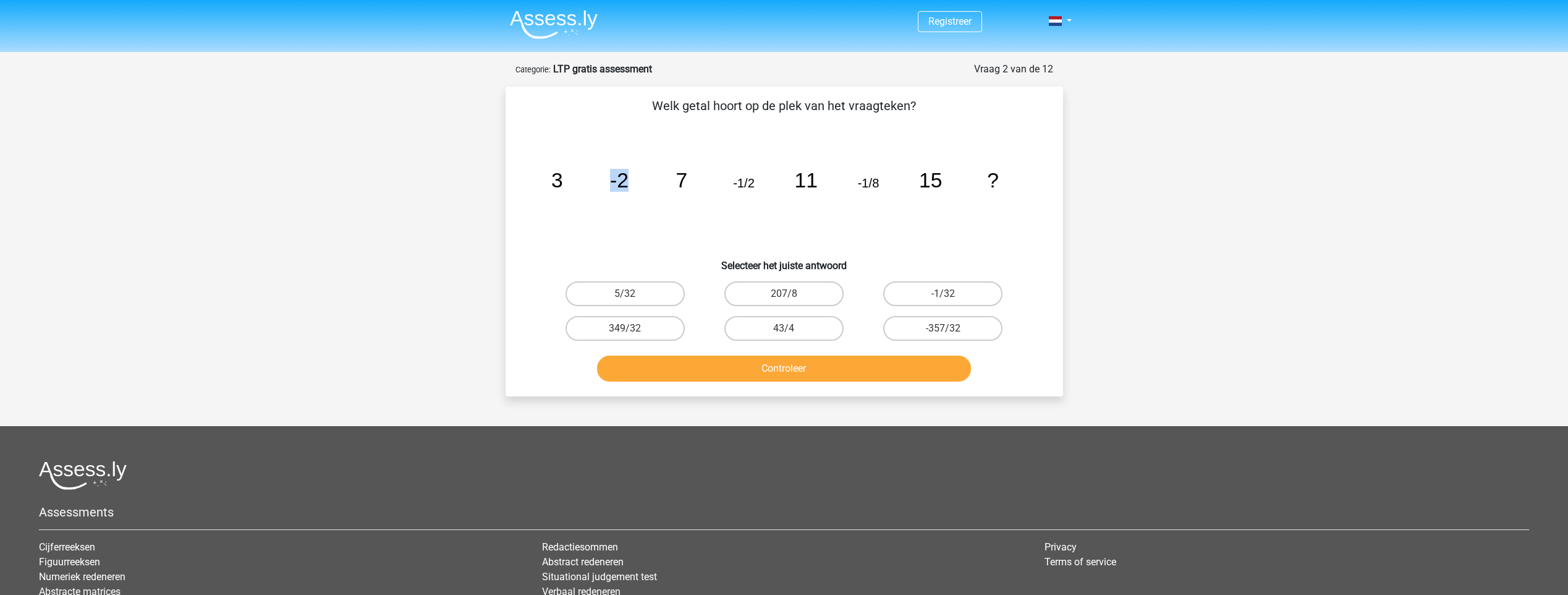
drag, startPoint x: 612, startPoint y: 181, endPoint x: 647, endPoint y: 182, distance: 35.0
click at [647, 182] on icon "image/svg+xml 3 -2 7 -1/2 11 -1/8 15 ?" at bounding box center [784, 187] width 498 height 125
drag, startPoint x: 647, startPoint y: 182, endPoint x: 756, endPoint y: 184, distance: 109.0
click at [756, 184] on icon "image/svg+xml 3 -2 7 -1/2 11 -1/8 15 ?" at bounding box center [784, 187] width 498 height 125
drag, startPoint x: 756, startPoint y: 184, endPoint x: 904, endPoint y: 187, distance: 148.0
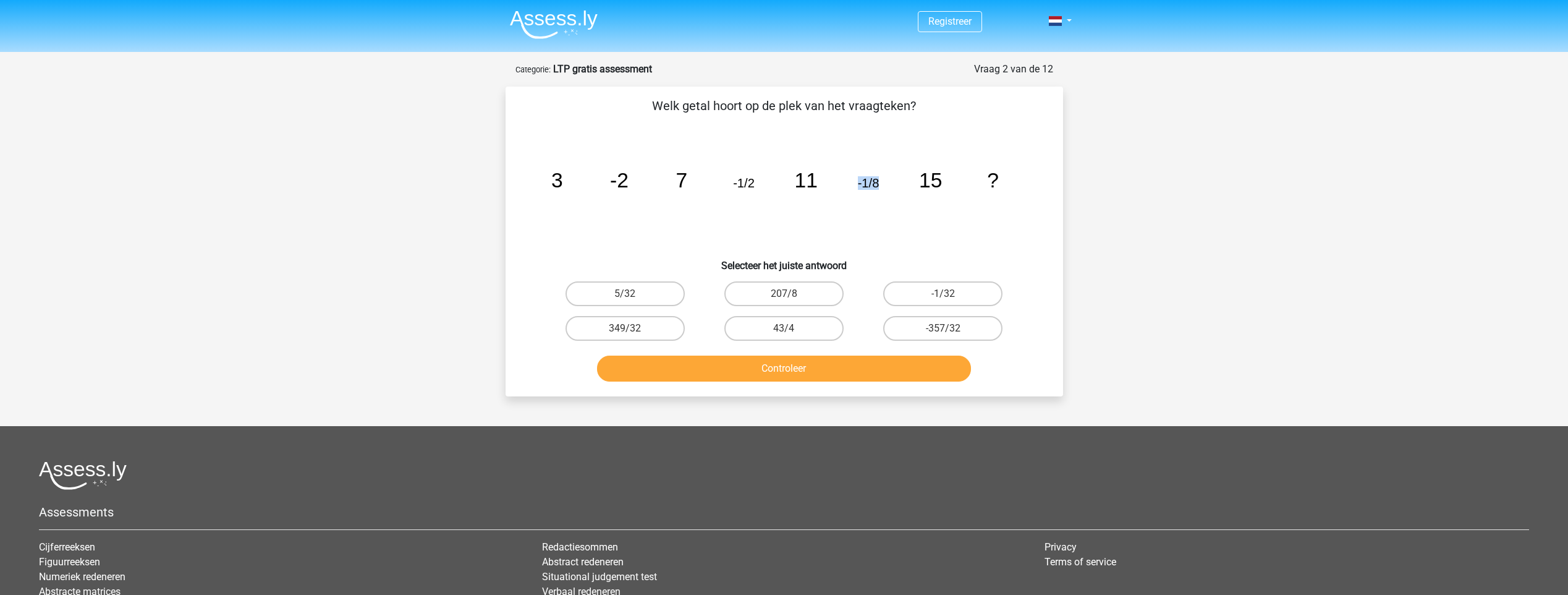
click at [904, 187] on icon "image/svg+xml 3 -2 7 -1/2 11 -1/8 15 ?" at bounding box center [784, 187] width 498 height 125
drag, startPoint x: 619, startPoint y: 173, endPoint x: 643, endPoint y: 182, distance: 25.6
click at [643, 182] on icon "image/svg+xml 3 -2 7 -1/2 11 -1/8 15 ?" at bounding box center [784, 187] width 498 height 125
drag, startPoint x: 643, startPoint y: 182, endPoint x: 633, endPoint y: 189, distance: 12.2
click at [633, 189] on icon "image/svg+xml 3 -2 7 -1/2 11 -1/8 15 ?" at bounding box center [784, 187] width 498 height 125
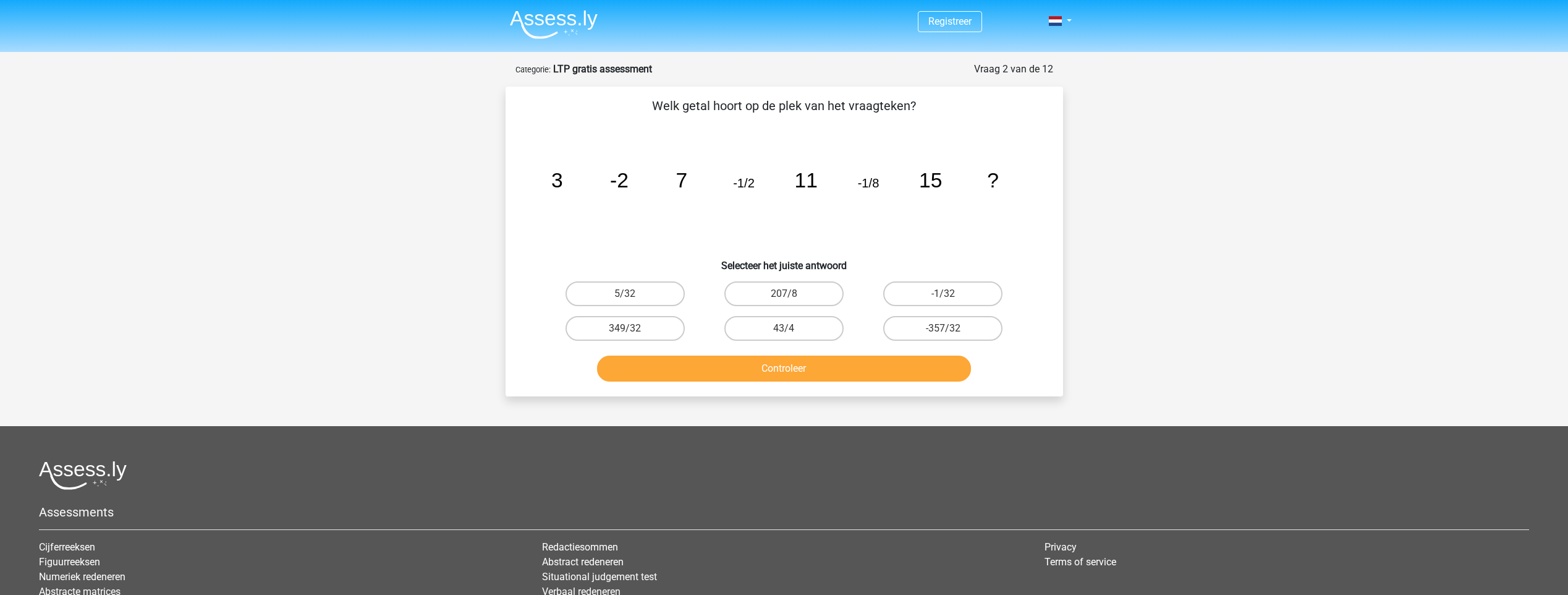
drag, startPoint x: 764, startPoint y: 184, endPoint x: 748, endPoint y: 184, distance: 16.0
click at [748, 184] on icon "image/svg+xml 3 -2 7 -1/2 11 -1/8 15 ?" at bounding box center [784, 187] width 498 height 125
click at [563, 183] on tspan "-1/2" at bounding box center [556, 180] width 11 height 23
drag, startPoint x: 863, startPoint y: 177, endPoint x: 878, endPoint y: 185, distance: 17.0
click at [563, 185] on tspan "-1/8" at bounding box center [556, 180] width 11 height 23
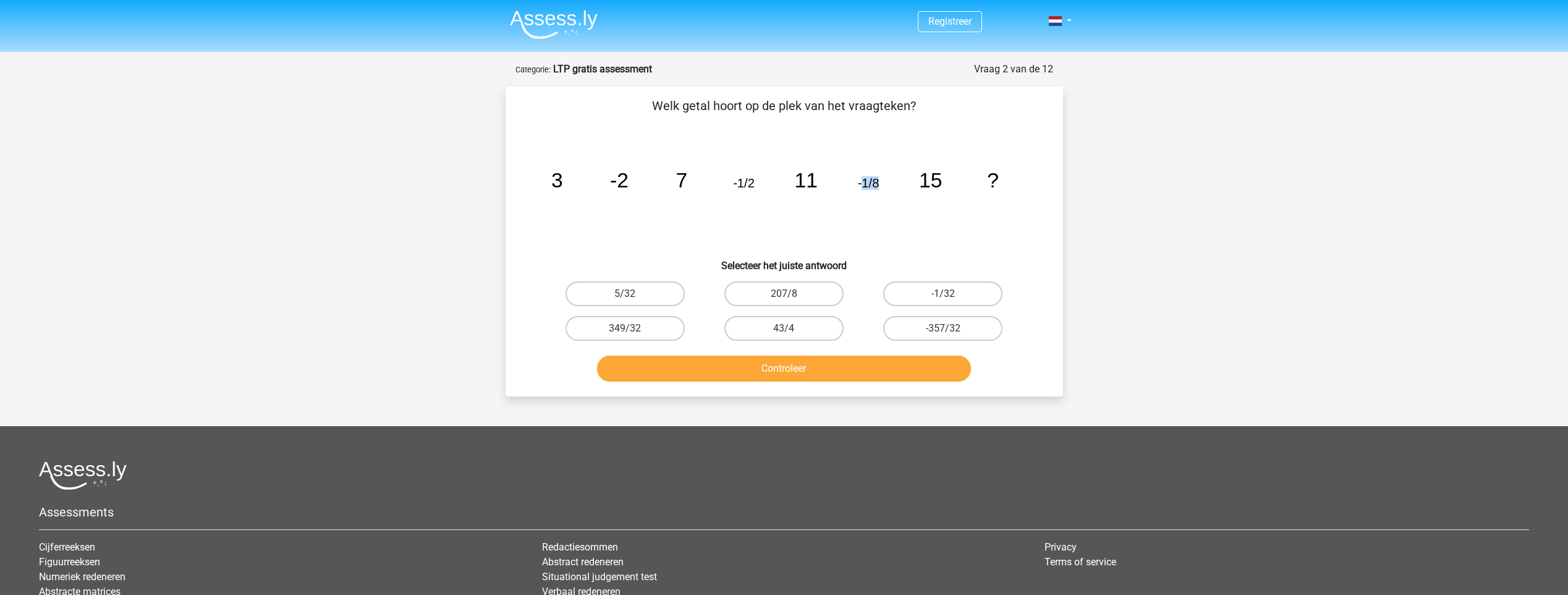
drag, startPoint x: 878, startPoint y: 185, endPoint x: 878, endPoint y: 203, distance: 18.0
click at [878, 203] on icon "image/svg+xml 3 -2 7 -1/2 11 -1/8 15 ?" at bounding box center [784, 187] width 498 height 125
click at [913, 286] on label "-1/32" at bounding box center [943, 294] width 120 height 25
click at [943, 294] on input "-1/32" at bounding box center [946, 298] width 8 height 8
radio input "true"
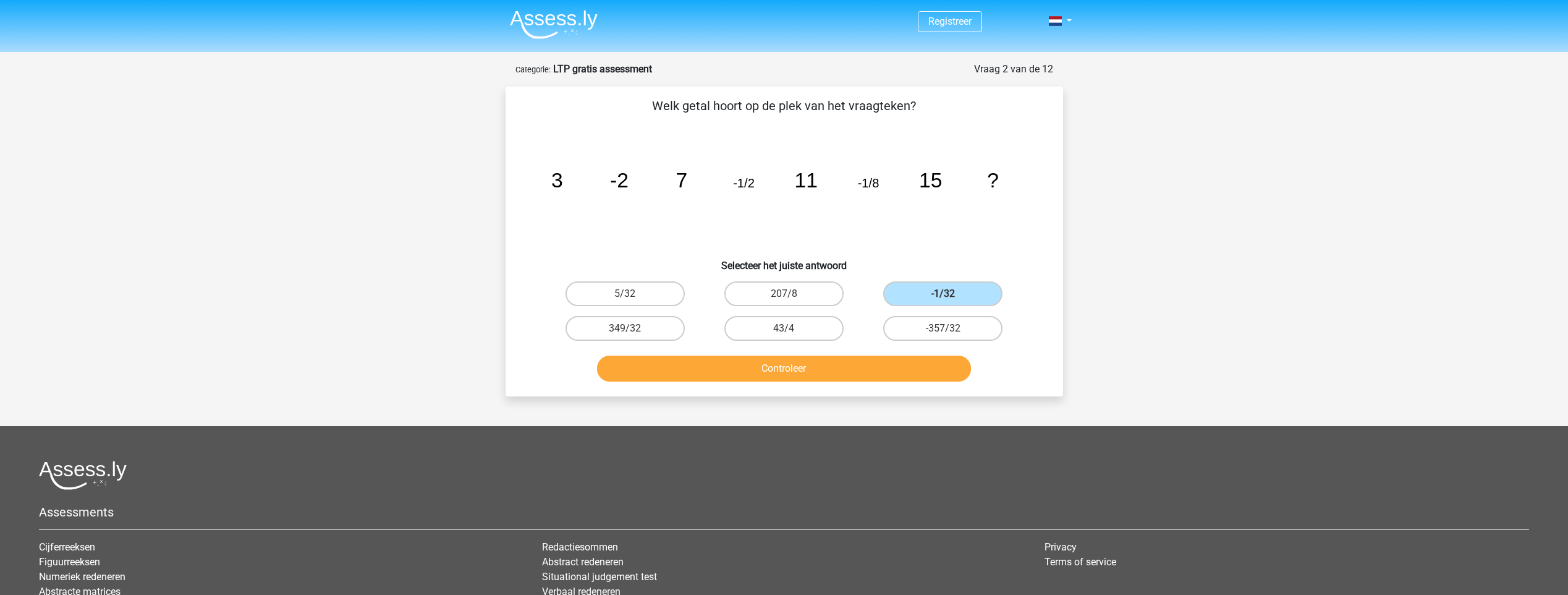
click at [867, 385] on div "Controleer" at bounding box center [784, 371] width 477 height 31
click at [866, 381] on div "Controleer" at bounding box center [784, 371] width 477 height 31
click at [871, 367] on button "Controleer" at bounding box center [784, 369] width 374 height 26
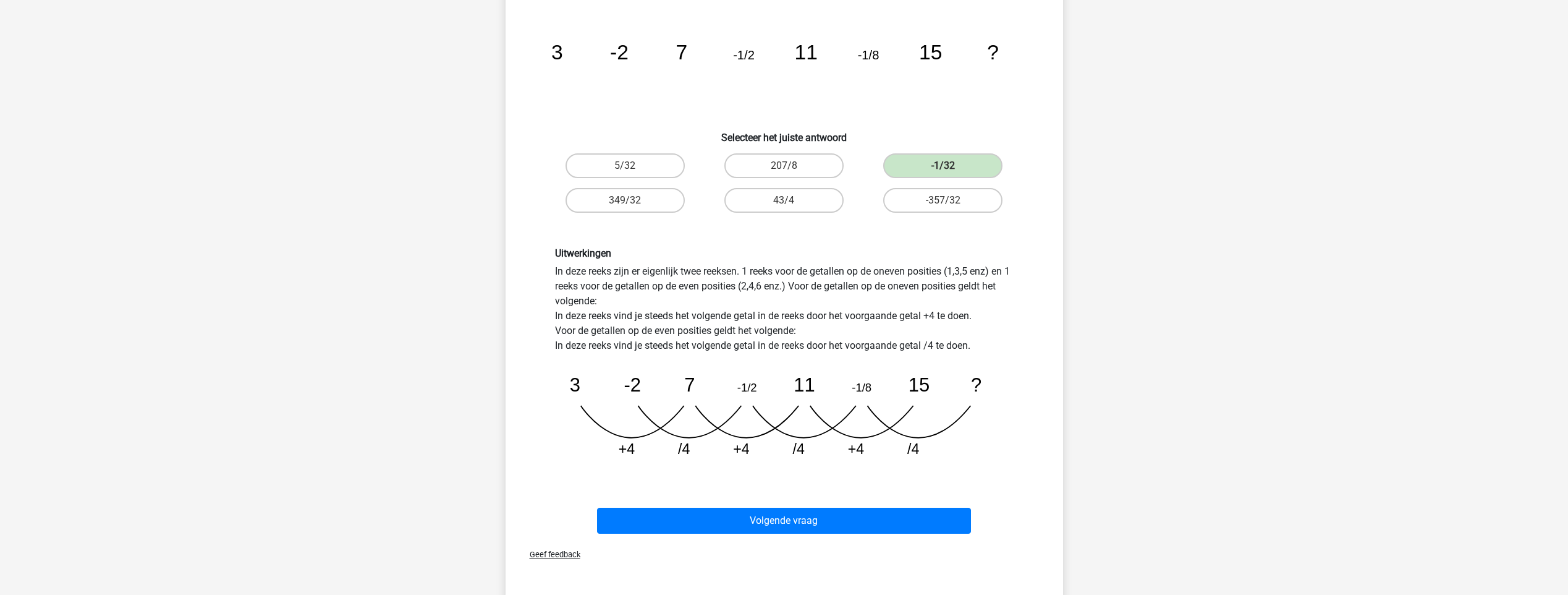
scroll to position [123, 0]
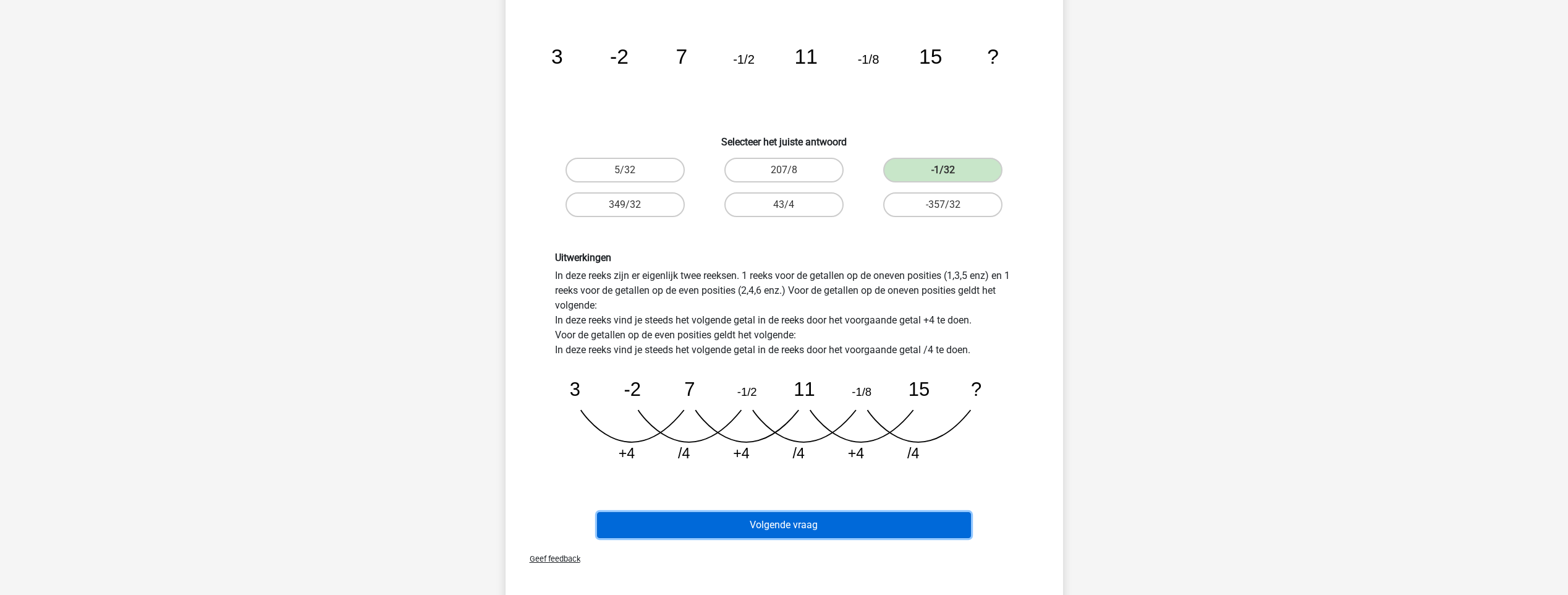
click at [779, 528] on button "Volgende vraag" at bounding box center [784, 525] width 374 height 26
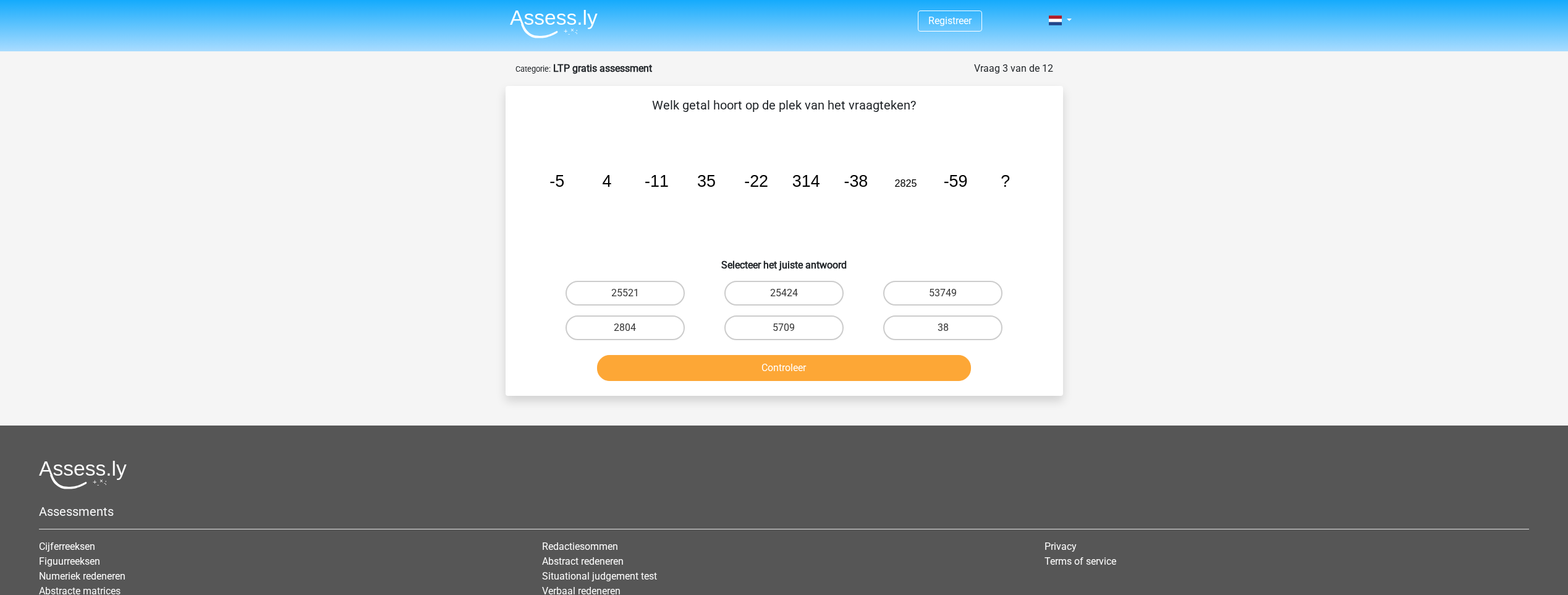
scroll to position [0, 0]
click at [540, 180] on icon "image/svg+xml -5 4 -11 35 -22 314 -38 2825 -59 ?" at bounding box center [784, 187] width 498 height 125
click at [572, 192] on icon "image/svg+xml -5 4 -11 35 -22 314 -38 2825 -59 ?" at bounding box center [784, 187] width 498 height 125
drag, startPoint x: 572, startPoint y: 192, endPoint x: 631, endPoint y: 189, distance: 59.1
click at [631, 189] on icon "image/svg+xml -5 4 -11 35 -22 314 -38 2825 -59 ?" at bounding box center [784, 187] width 498 height 125
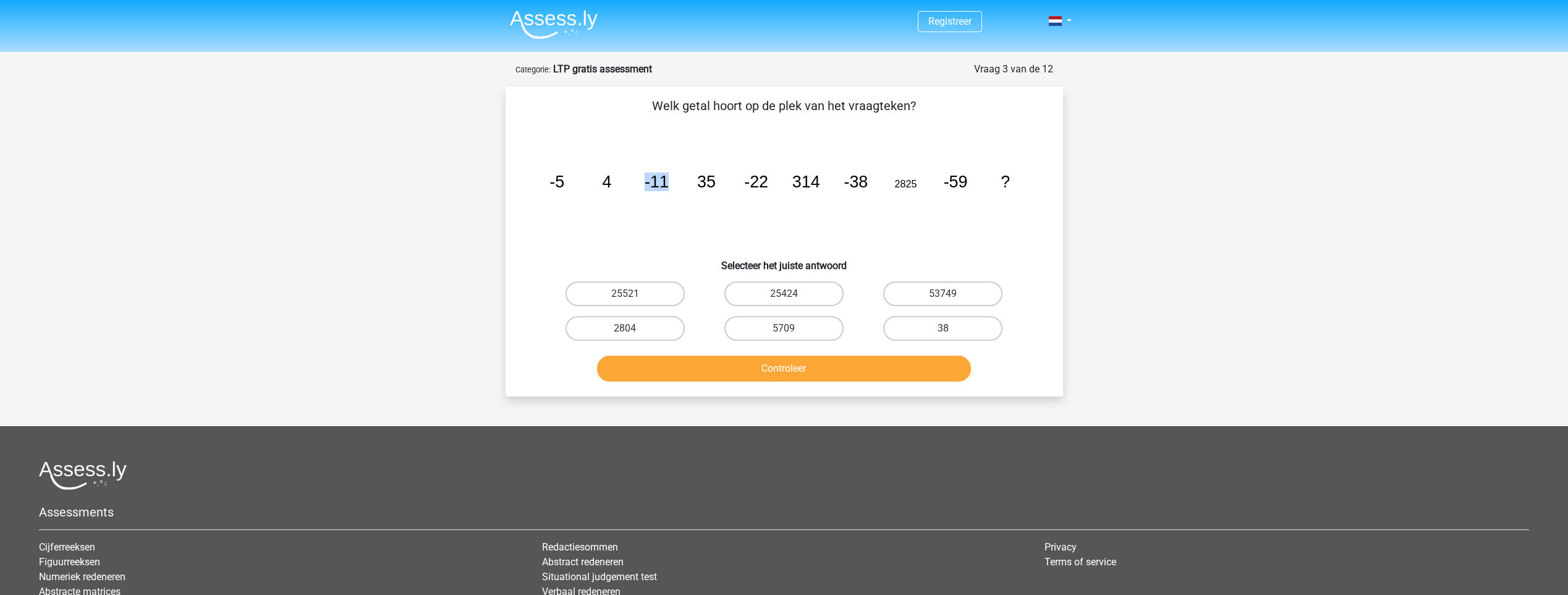
drag, startPoint x: 645, startPoint y: 186, endPoint x: 679, endPoint y: 186, distance: 34.0
click at [679, 186] on icon "image/svg+xml -5 4 -11 35 -22 314 -38 2825 -59 ?" at bounding box center [784, 187] width 498 height 125
drag, startPoint x: 679, startPoint y: 186, endPoint x: 671, endPoint y: 197, distance: 13.6
click at [671, 197] on icon "image/svg+xml -5 4 -11 35 -22 314 -38 2825 -59 ?" at bounding box center [784, 187] width 498 height 125
drag, startPoint x: 771, startPoint y: 184, endPoint x: 778, endPoint y: 184, distance: 7.0
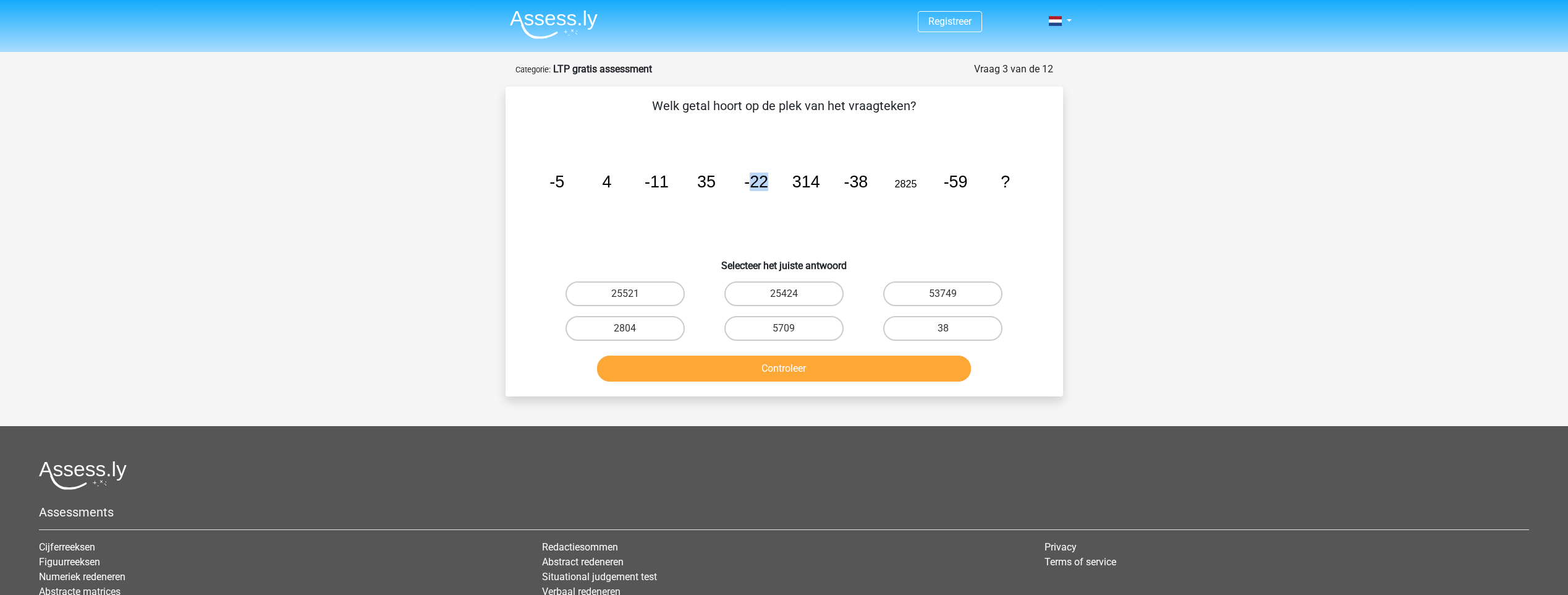
click at [778, 184] on icon "image/svg+xml -5 4 -11 35 -22 314 -38 2825 -59 ?" at bounding box center [784, 187] width 498 height 125
drag, startPoint x: 778, startPoint y: 184, endPoint x: 559, endPoint y: 186, distance: 219.0
click at [559, 186] on tspan "-5" at bounding box center [556, 182] width 15 height 18
click at [607, 179] on icon "image/svg+xml -5 4 -11 35 -22 314 -38 2825 -59 ?" at bounding box center [784, 187] width 498 height 125
drag, startPoint x: 607, startPoint y: 179, endPoint x: 557, endPoint y: 183, distance: 50.2
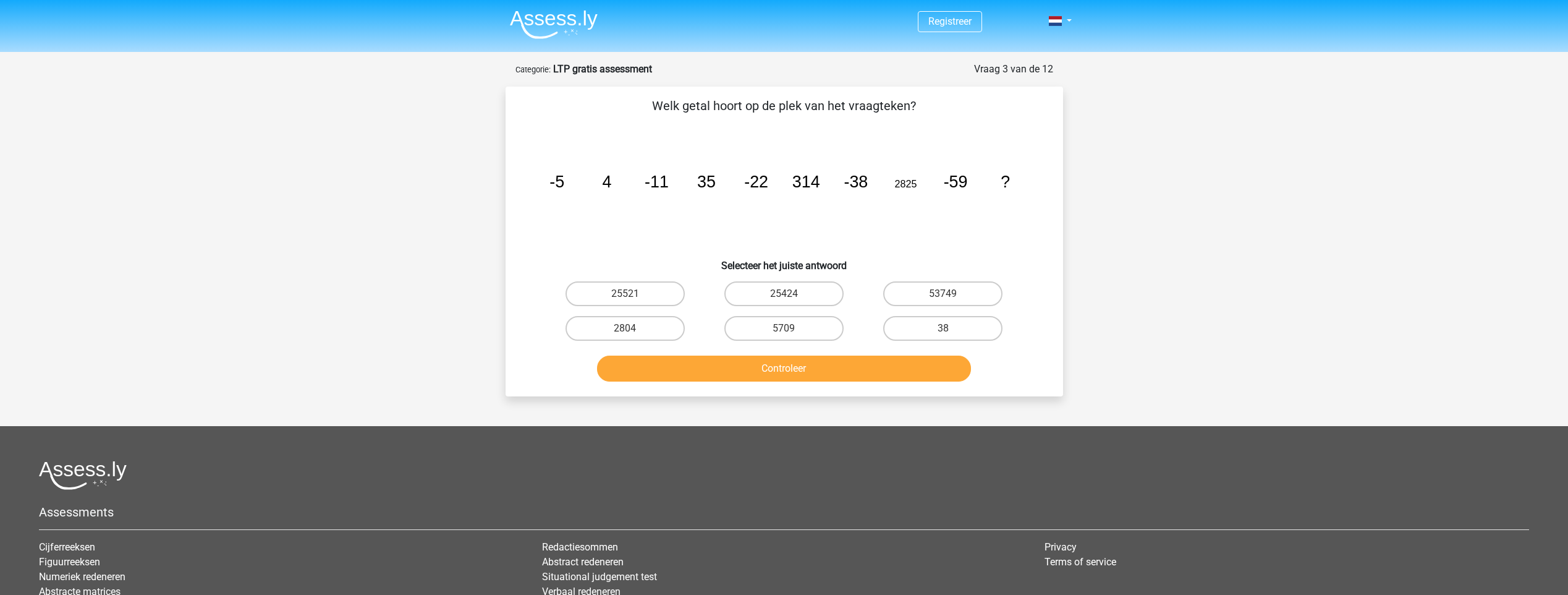
click at [560, 183] on tspan "-5" at bounding box center [556, 182] width 15 height 18
drag, startPoint x: 537, startPoint y: 182, endPoint x: 618, endPoint y: 185, distance: 81.1
click at [618, 185] on icon "image/svg+xml -5 4 -11 35 -22 314 -38 2825 -59 ?" at bounding box center [784, 187] width 498 height 125
drag, startPoint x: 618, startPoint y: 185, endPoint x: 598, endPoint y: 191, distance: 20.9
click at [598, 191] on icon "image/svg+xml -5 4 -11 35 -22 314 -38 2825 -59 ?" at bounding box center [784, 187] width 498 height 125
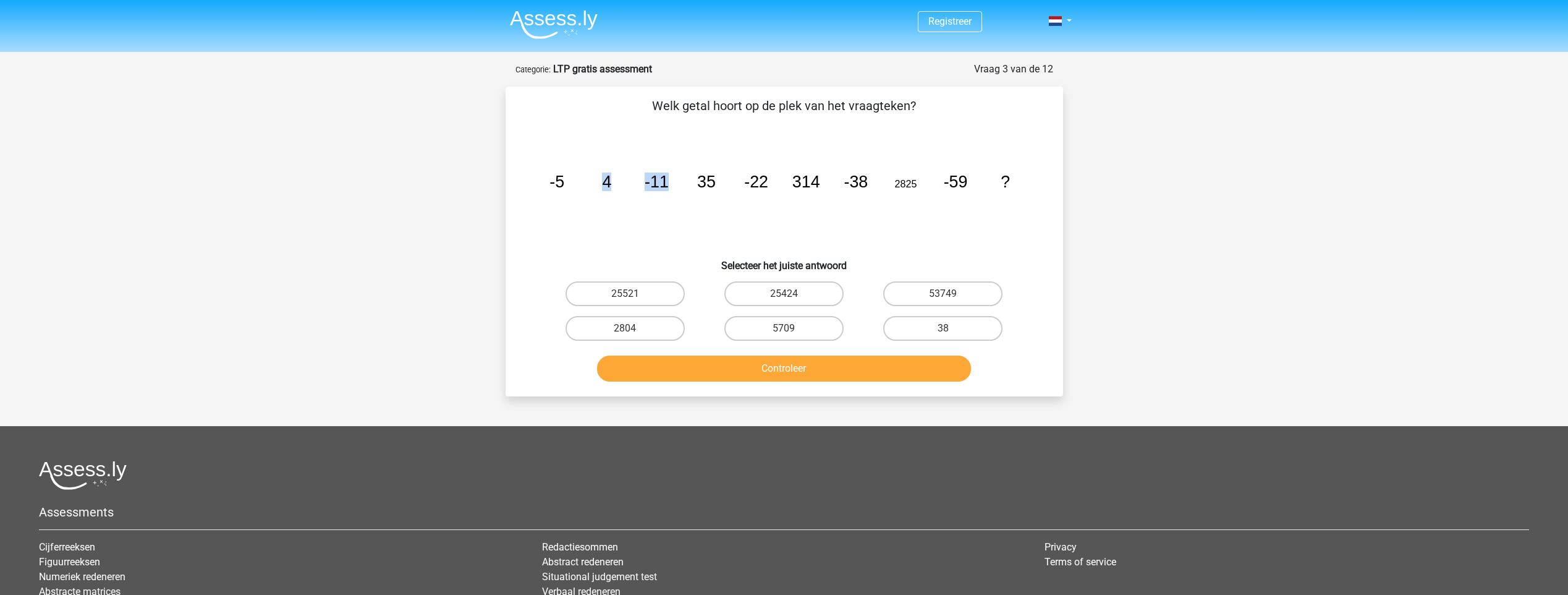
drag, startPoint x: 599, startPoint y: 183, endPoint x: 679, endPoint y: 181, distance: 80.0
click at [679, 181] on icon "image/svg+xml -5 4 -11 35 -22 314 -38 2825 -59 ?" at bounding box center [784, 187] width 498 height 125
drag, startPoint x: 679, startPoint y: 181, endPoint x: 611, endPoint y: 204, distance: 71.8
click at [611, 204] on icon "image/svg+xml -5 4 -11 35 -22 314 -38 2825 -59 ?" at bounding box center [784, 187] width 498 height 125
drag, startPoint x: 802, startPoint y: 177, endPoint x: 822, endPoint y: 176, distance: 20.0
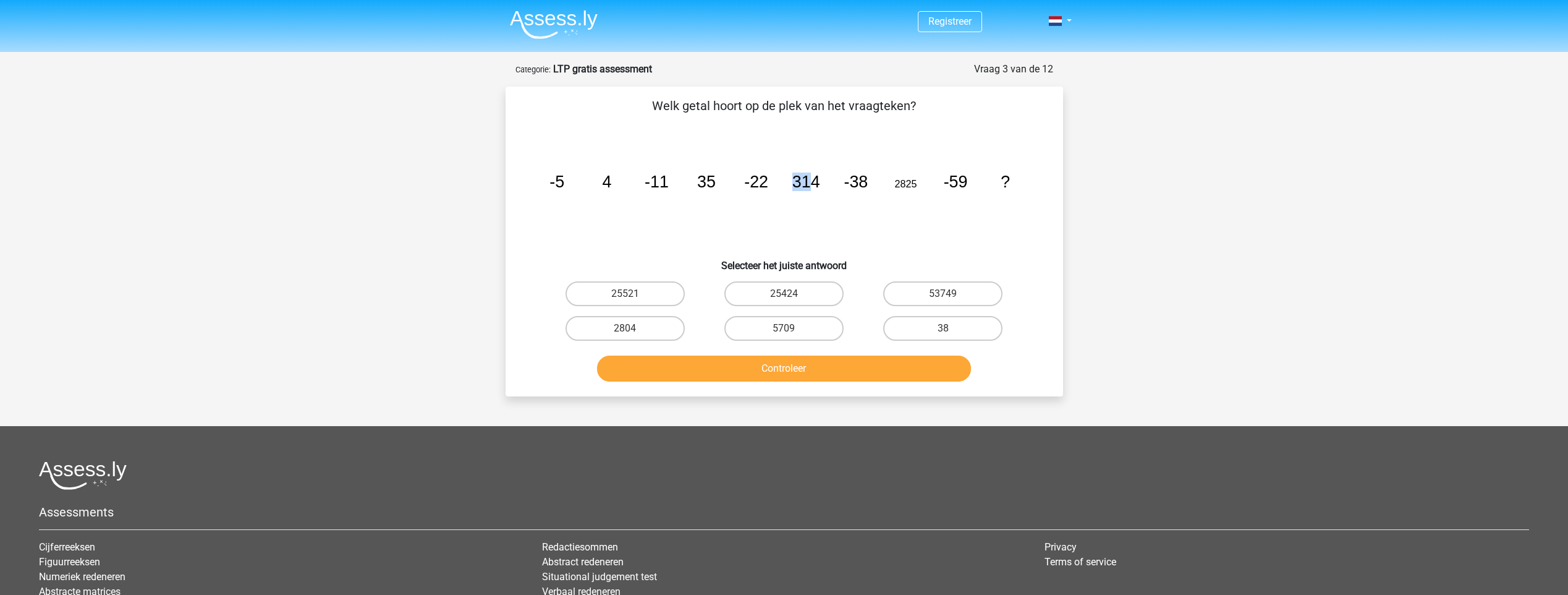
click at [822, 176] on icon "image/svg+xml -5 4 -11 35 -22 314 -38 2825 -59 ?" at bounding box center [784, 187] width 498 height 125
drag, startPoint x: 822, startPoint y: 176, endPoint x: 952, endPoint y: 186, distance: 130.4
click at [952, 186] on g "-5 4 -11 35 -22 314 -38 2825 -59 ?" at bounding box center [779, 182] width 461 height 18
drag, startPoint x: 952, startPoint y: 186, endPoint x: 884, endPoint y: 187, distance: 68.0
click at [892, 187] on icon "image/svg+xml -5 4 -11 35 -22 314 -38 2825 -59 ?" at bounding box center [784, 187] width 498 height 125
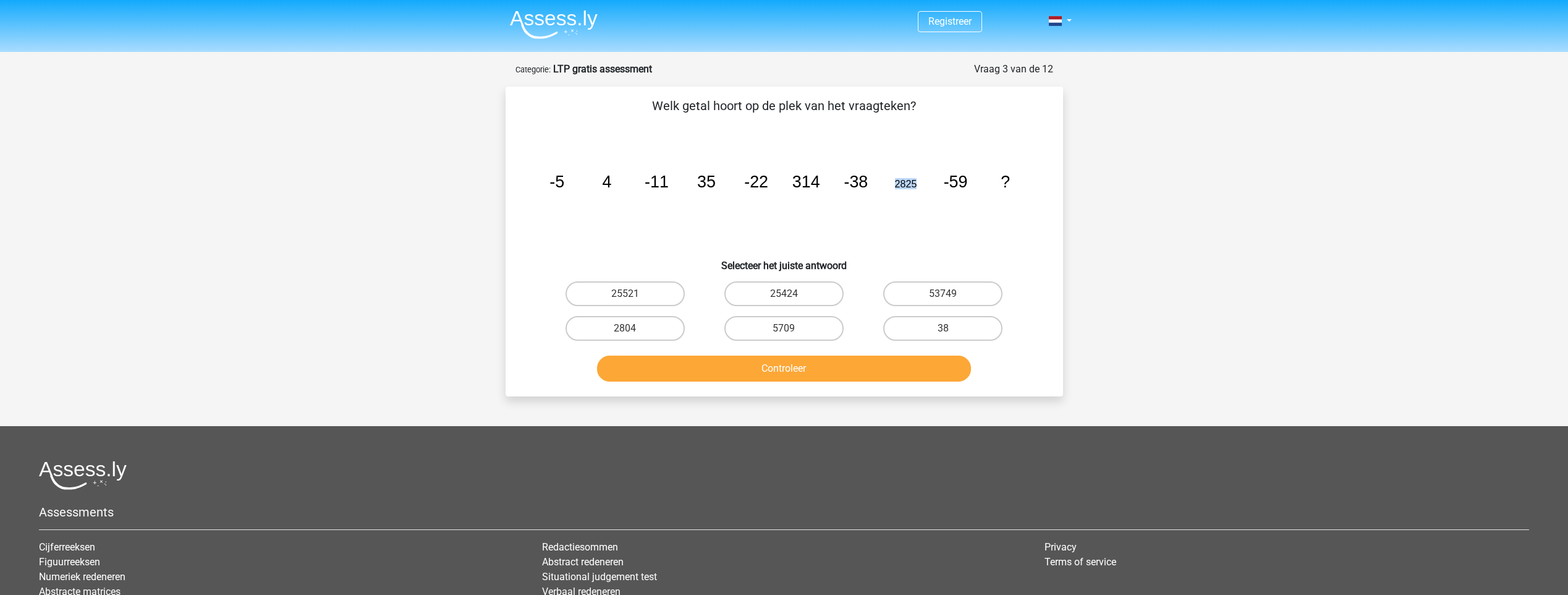
drag, startPoint x: 907, startPoint y: 185, endPoint x: 927, endPoint y: 182, distance: 20.2
click at [927, 182] on icon "image/svg+xml -5 4 -11 35 -22 314 -38 2825 -59 ?" at bounding box center [784, 187] width 498 height 125
drag, startPoint x: 801, startPoint y: 181, endPoint x: 809, endPoint y: 180, distance: 8.1
click at [809, 180] on icon "image/svg+xml -5 4 -11 35 -22 314 -38 2825 -59 ?" at bounding box center [784, 187] width 498 height 125
click at [564, 178] on tspan "314" at bounding box center [556, 182] width 15 height 18
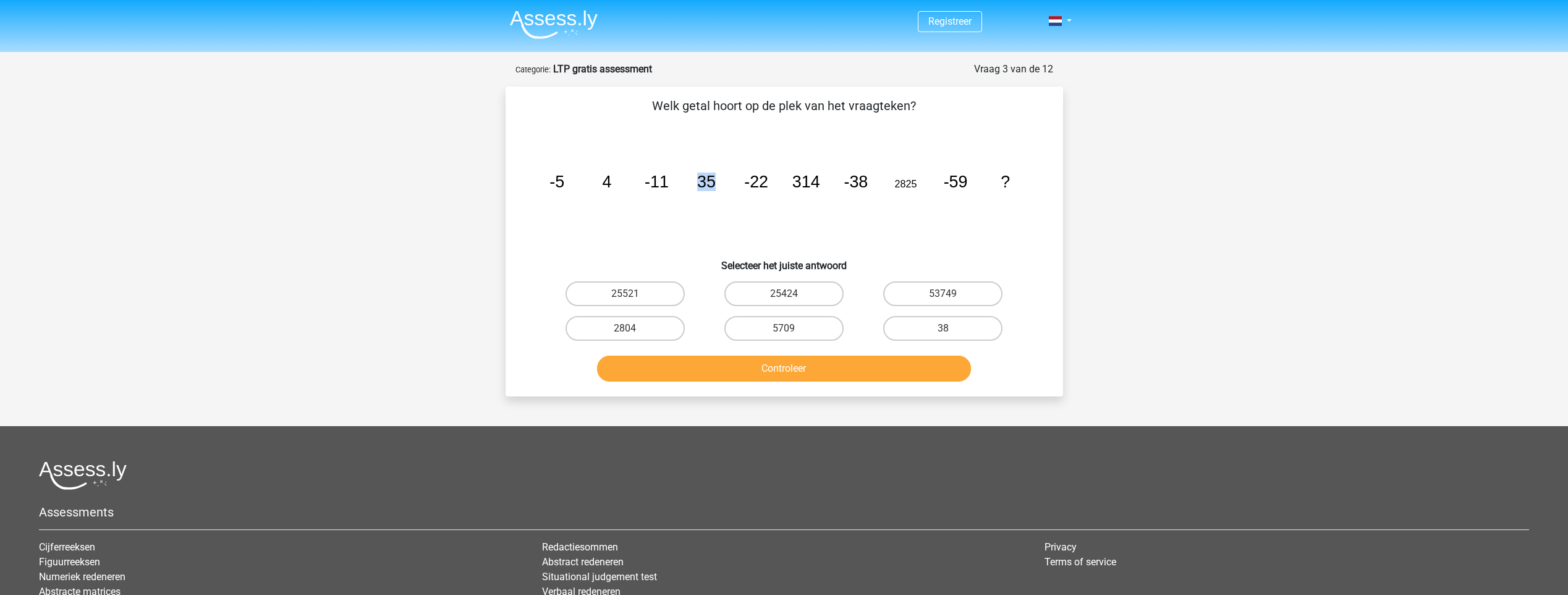
drag, startPoint x: 687, startPoint y: 177, endPoint x: 711, endPoint y: 174, distance: 24.2
click at [711, 174] on icon "image/svg+xml -5 4 -11 35 -22 314 -38 2825 -59 ?" at bounding box center [784, 187] width 498 height 125
drag, startPoint x: 711, startPoint y: 174, endPoint x: 812, endPoint y: 185, distance: 101.6
click at [564, 185] on tspan "314" at bounding box center [556, 182] width 15 height 18
drag, startPoint x: 693, startPoint y: 186, endPoint x: 734, endPoint y: 178, distance: 41.8
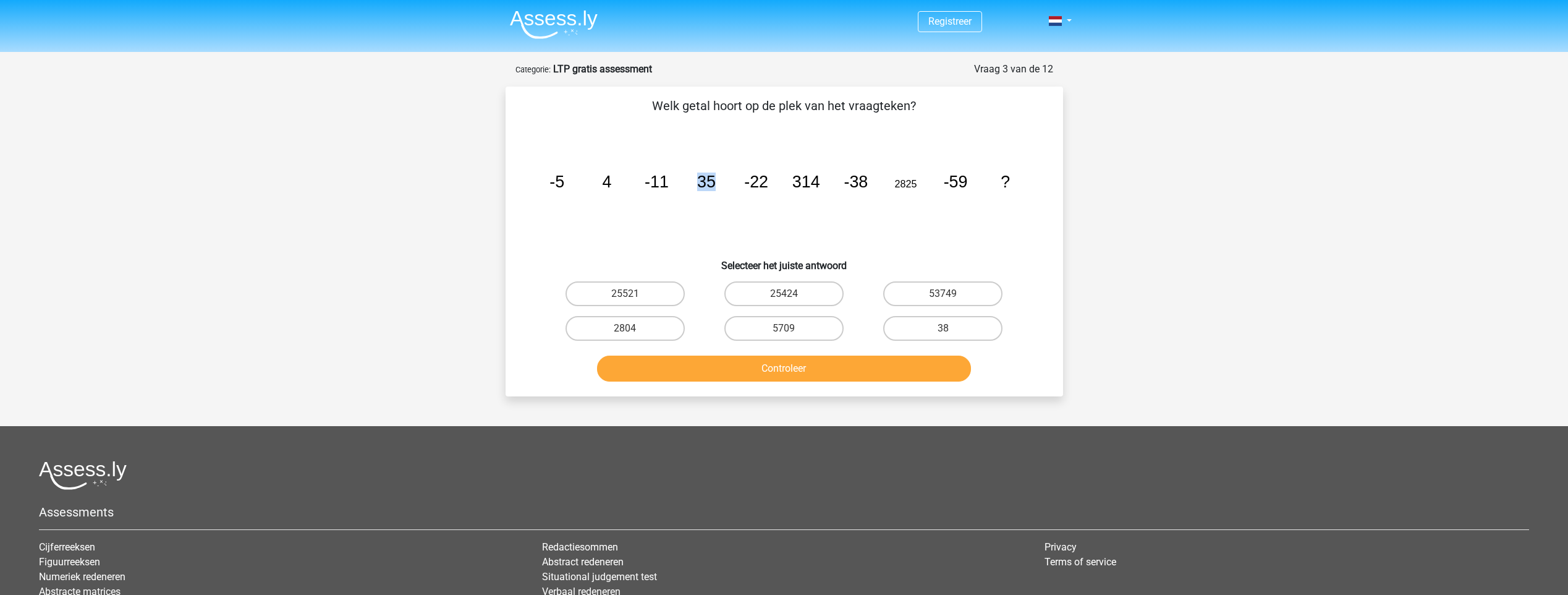
click at [734, 178] on icon "image/svg+xml -5 4 -11 35 -22 314 -38 2825 -59 ?" at bounding box center [784, 187] width 498 height 125
drag, startPoint x: 594, startPoint y: 182, endPoint x: 617, endPoint y: 183, distance: 23.0
click at [617, 183] on icon "image/svg+xml -5 4 -11 35 -22 314 -38 2825 -59 ?" at bounding box center [784, 187] width 498 height 125
drag, startPoint x: 617, startPoint y: 183, endPoint x: 710, endPoint y: 187, distance: 93.1
click at [564, 187] on tspan "35" at bounding box center [556, 182] width 15 height 18
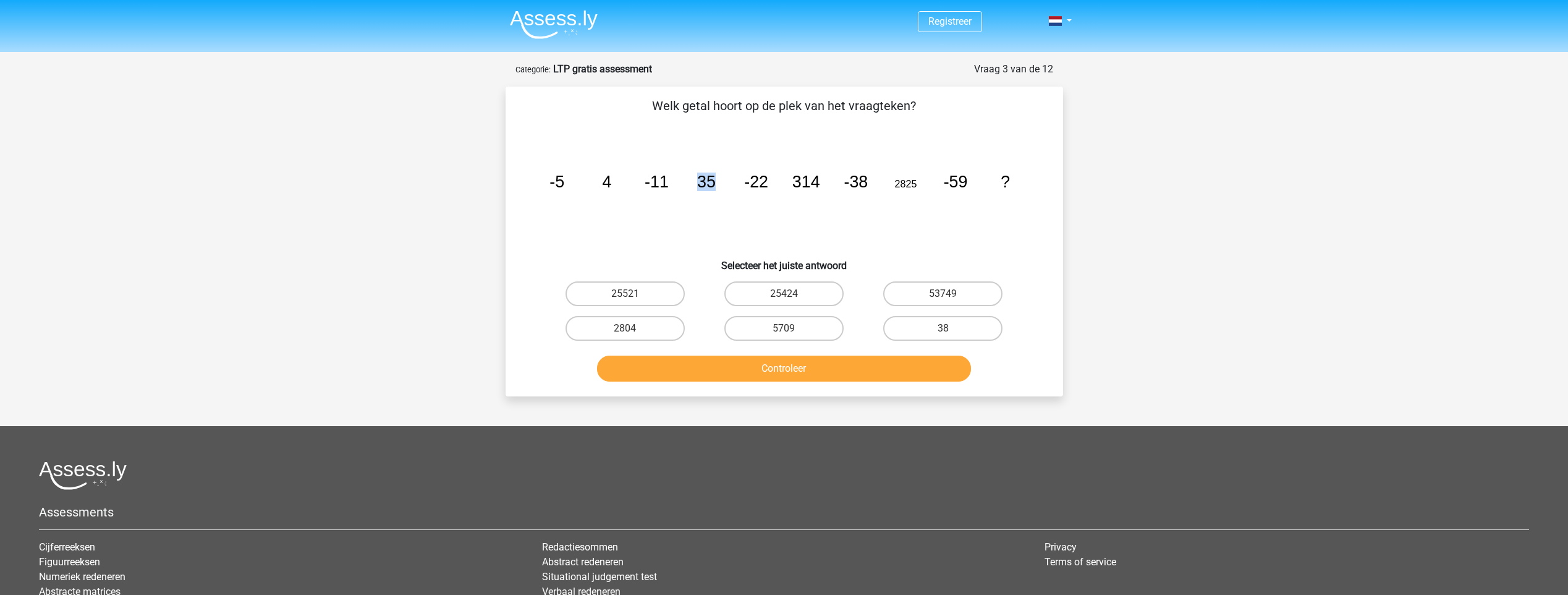
drag, startPoint x: 697, startPoint y: 186, endPoint x: 721, endPoint y: 184, distance: 24.1
click at [721, 184] on icon "image/svg+xml -5 4 -11 35 -22 314 -38 2825 -59 ?" at bounding box center [784, 187] width 498 height 125
drag, startPoint x: 566, startPoint y: 169, endPoint x: 607, endPoint y: 187, distance: 44.8
click at [607, 187] on icon "image/svg+xml -5 4 -11 35 -22 314 -38 2825 -59 ?" at bounding box center [784, 187] width 498 height 125
drag, startPoint x: 607, startPoint y: 187, endPoint x: 582, endPoint y: 189, distance: 25.1
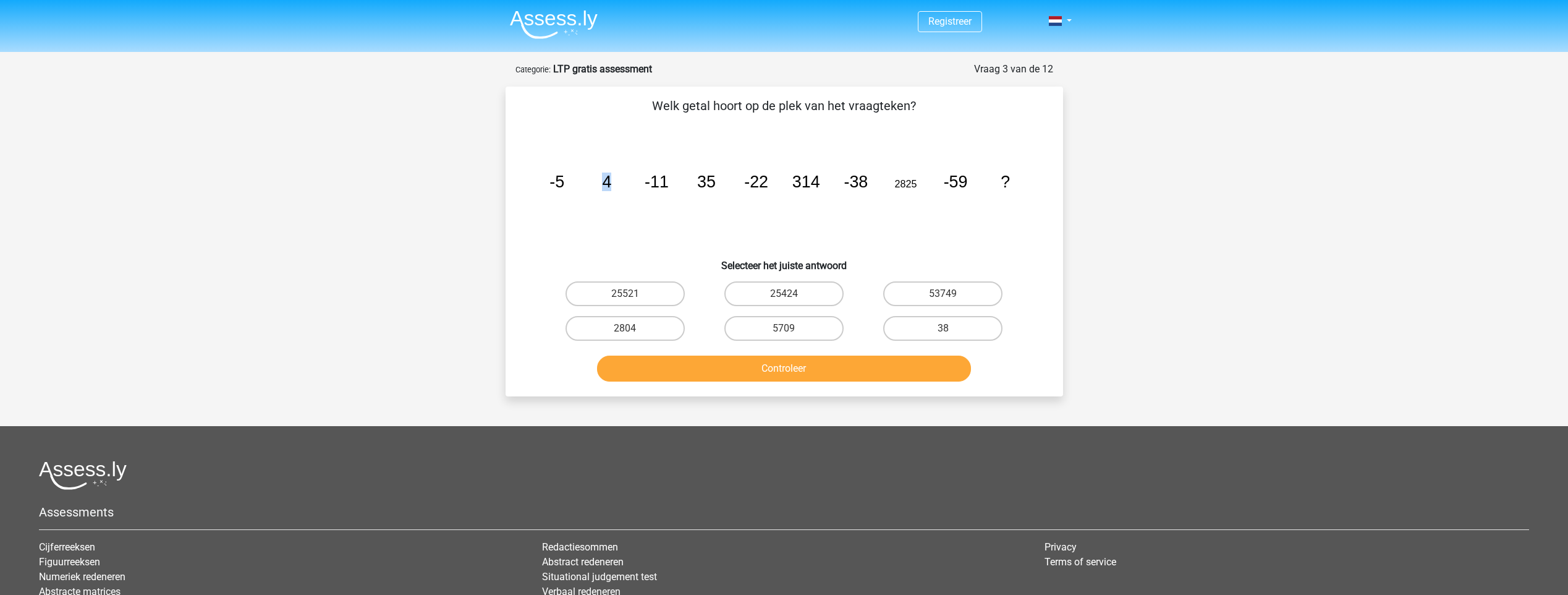
click at [582, 189] on icon "image/svg+xml -5 4 -11 35 -22 314 -38 2825 -59 ?" at bounding box center [784, 187] width 498 height 125
drag, startPoint x: 596, startPoint y: 180, endPoint x: 620, endPoint y: 179, distance: 24.0
click at [620, 179] on icon "image/svg+xml -5 4 -11 35 -22 314 -38 2825 -59 ?" at bounding box center [784, 187] width 498 height 125
drag, startPoint x: 620, startPoint y: 179, endPoint x: 713, endPoint y: 186, distance: 93.3
click at [564, 186] on tspan "35" at bounding box center [556, 182] width 15 height 18
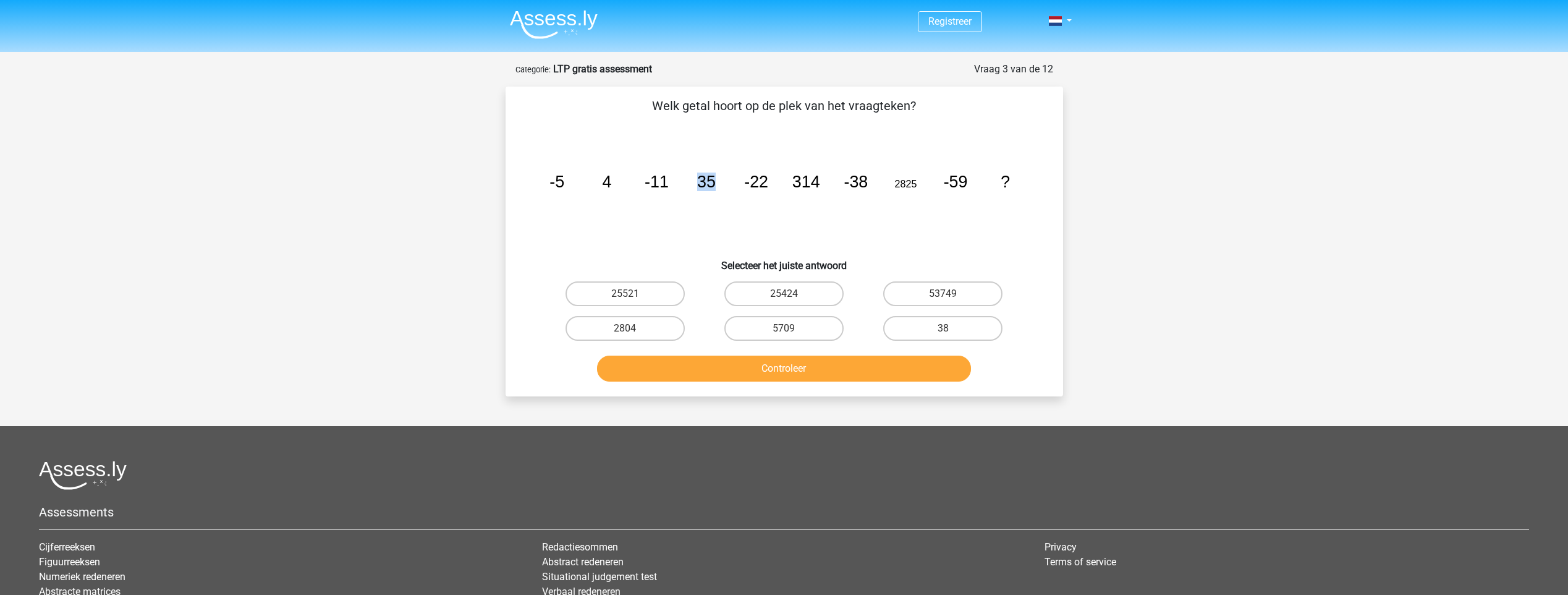
drag, startPoint x: 713, startPoint y: 186, endPoint x: 685, endPoint y: 190, distance: 28.3
click at [685, 190] on icon "image/svg+xml -5 4 -11 35 -22 314 -38 2825 -59 ?" at bounding box center [784, 187] width 498 height 125
drag, startPoint x: 685, startPoint y: 190, endPoint x: 726, endPoint y: 186, distance: 41.2
click at [726, 186] on icon "image/svg+xml -5 4 -11 35 -22 314 -38 2825 -59 ?" at bounding box center [784, 187] width 498 height 125
drag, startPoint x: 726, startPoint y: 186, endPoint x: 823, endPoint y: 192, distance: 97.2
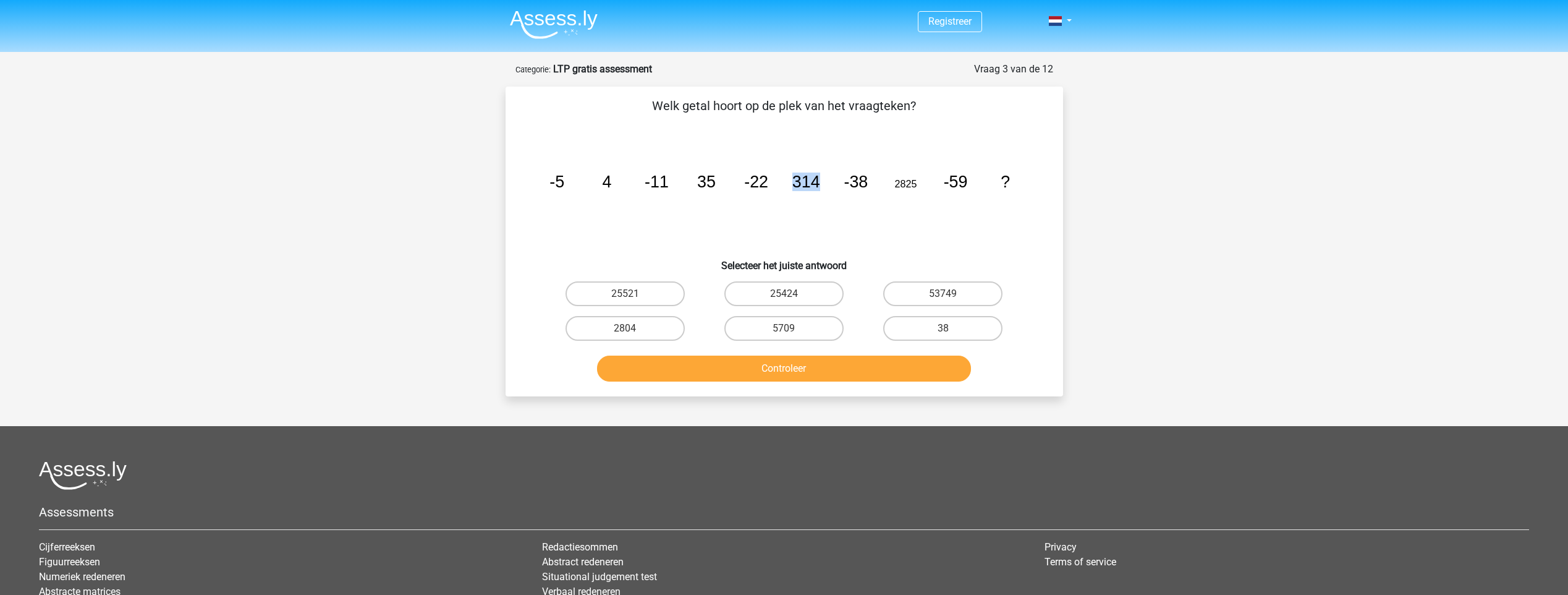
click at [823, 192] on icon "image/svg+xml -5 4 -11 35 -22 314 -38 2825 -59 ?" at bounding box center [784, 187] width 498 height 125
drag, startPoint x: 823, startPoint y: 192, endPoint x: 895, endPoint y: 179, distance: 73.2
click at [564, 179] on tspan "2825" at bounding box center [556, 182] width 15 height 18
drag, startPoint x: 888, startPoint y: 182, endPoint x: 920, endPoint y: 183, distance: 32.0
click at [920, 183] on icon "image/svg+xml -5 4 -11 35 -22 314 -38 2825 -59 ?" at bounding box center [784, 187] width 498 height 125
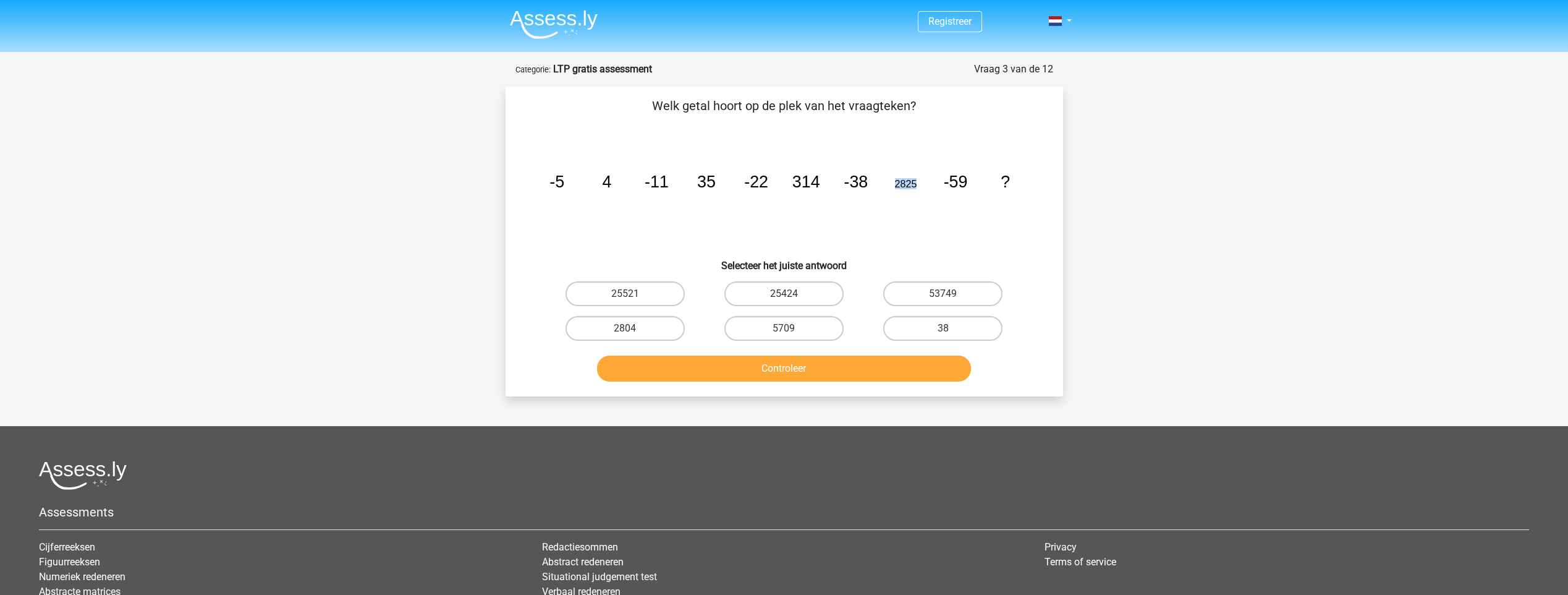
click at [898, 190] on icon "image/svg+xml -5 4 -11 35 -22 314 -38 2825 -59 ?" at bounding box center [784, 187] width 498 height 125
drag, startPoint x: 792, startPoint y: 187, endPoint x: 822, endPoint y: 170, distance: 34.5
click at [822, 170] on icon "image/svg+xml -5 4 -11 35 -22 314 -38 2825 -59 ?" at bounding box center [784, 187] width 498 height 125
click at [684, 180] on icon "image/svg+xml -5 4 -11 35 -22 314 -38 2825 -59 ?" at bounding box center [784, 187] width 498 height 125
drag, startPoint x: 684, startPoint y: 180, endPoint x: 719, endPoint y: 180, distance: 35.0
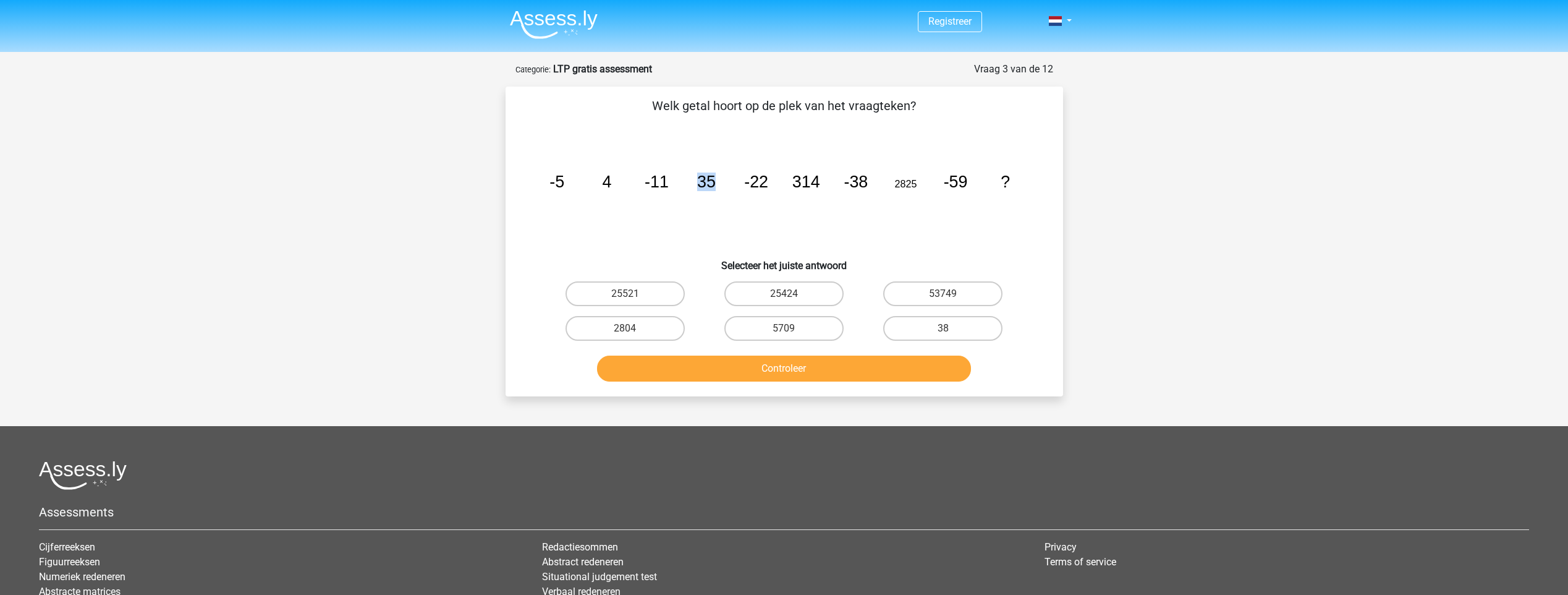
click at [719, 180] on icon "image/svg+xml -5 4 -11 35 -22 314 -38 2825 -59 ?" at bounding box center [784, 187] width 498 height 125
drag, startPoint x: 719, startPoint y: 180, endPoint x: 800, endPoint y: 179, distance: 81.0
click at [564, 179] on tspan "314" at bounding box center [556, 182] width 15 height 18
drag, startPoint x: 792, startPoint y: 179, endPoint x: 828, endPoint y: 180, distance: 36.0
click at [828, 180] on icon "image/svg+xml -5 4 -11 35 -22 314 -38 2825 -59 ?" at bounding box center [784, 187] width 498 height 125
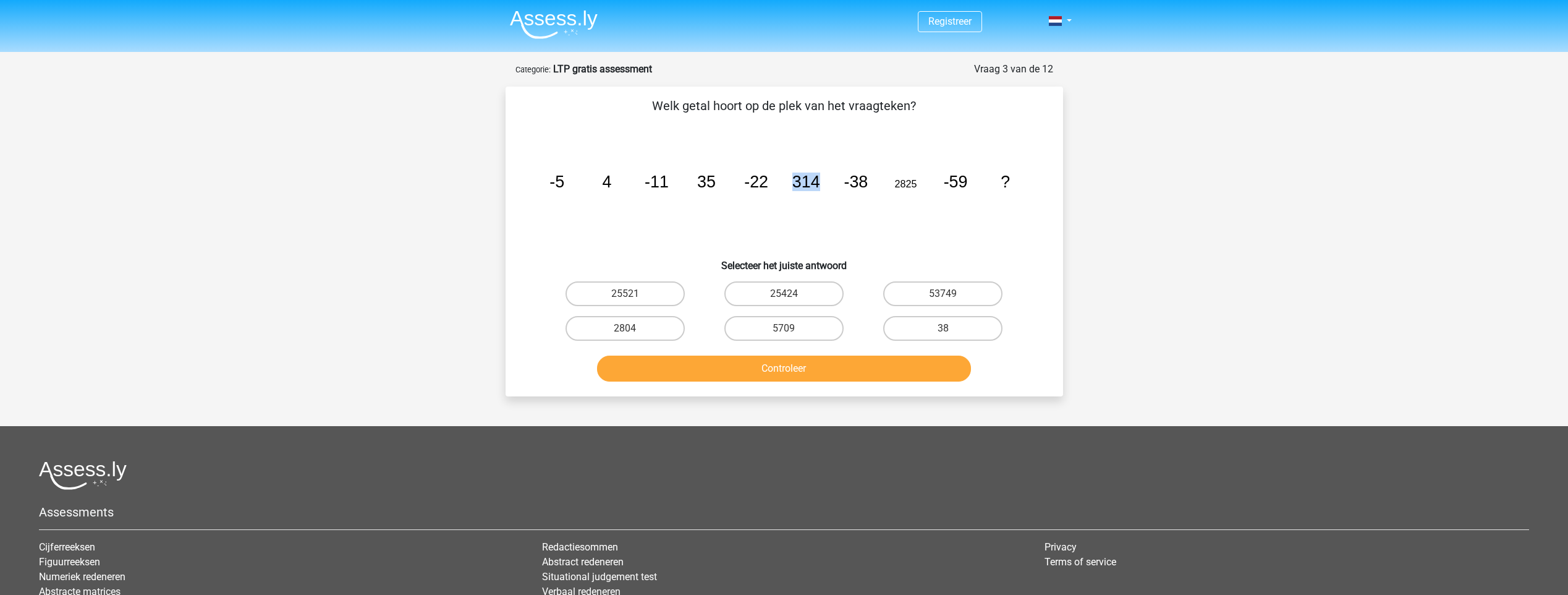
drag, startPoint x: 828, startPoint y: 180, endPoint x: 803, endPoint y: 182, distance: 25.1
click at [564, 181] on tspan "314" at bounding box center [556, 182] width 15 height 18
drag, startPoint x: 800, startPoint y: 183, endPoint x: 825, endPoint y: 187, distance: 25.3
click at [825, 187] on icon "image/svg+xml -5 4 -11 35 -22 314 -38 2825 -59 ?" at bounding box center [784, 187] width 498 height 125
drag, startPoint x: 825, startPoint y: 187, endPoint x: 897, endPoint y: 183, distance: 72.1
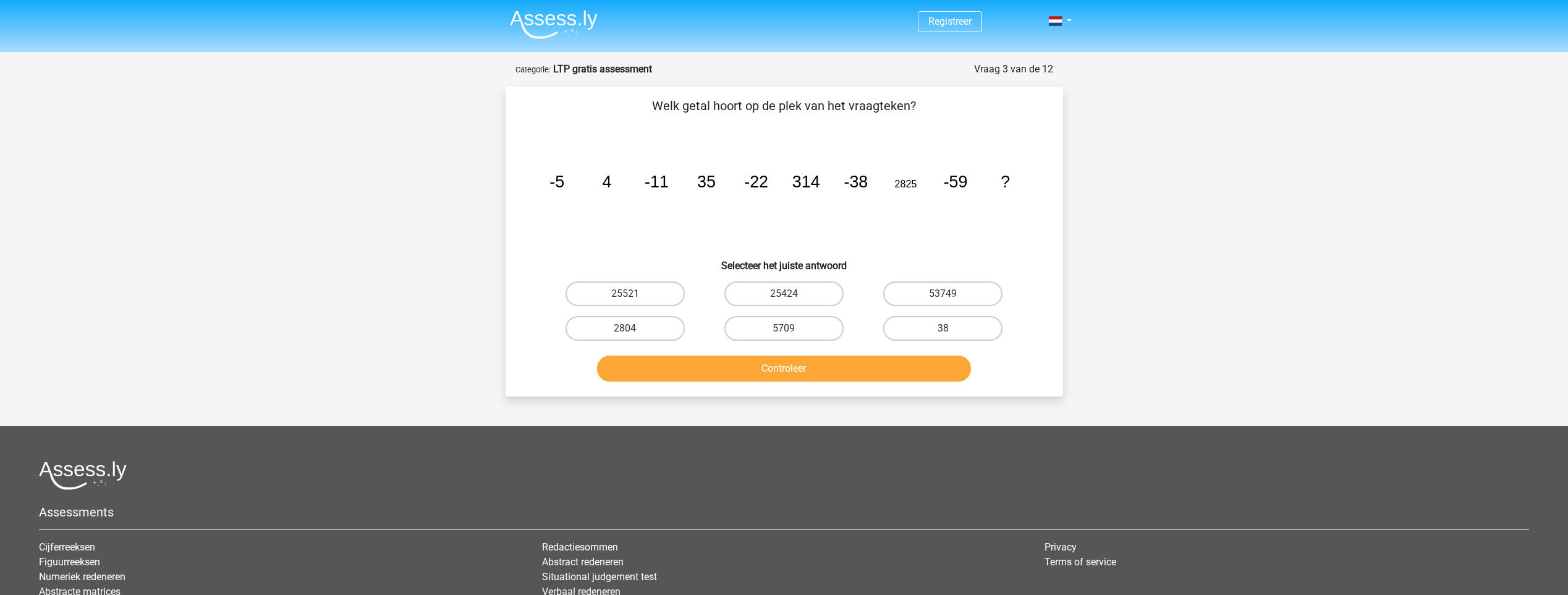
click at [564, 183] on tspan "2825" at bounding box center [556, 182] width 15 height 18
drag, startPoint x: 897, startPoint y: 183, endPoint x: 912, endPoint y: 180, distance: 15.3
click at [564, 180] on tspan "2825" at bounding box center [556, 182] width 15 height 18
drag, startPoint x: 912, startPoint y: 180, endPoint x: 907, endPoint y: 186, distance: 7.8
click at [564, 186] on tspan "2825" at bounding box center [556, 182] width 15 height 18
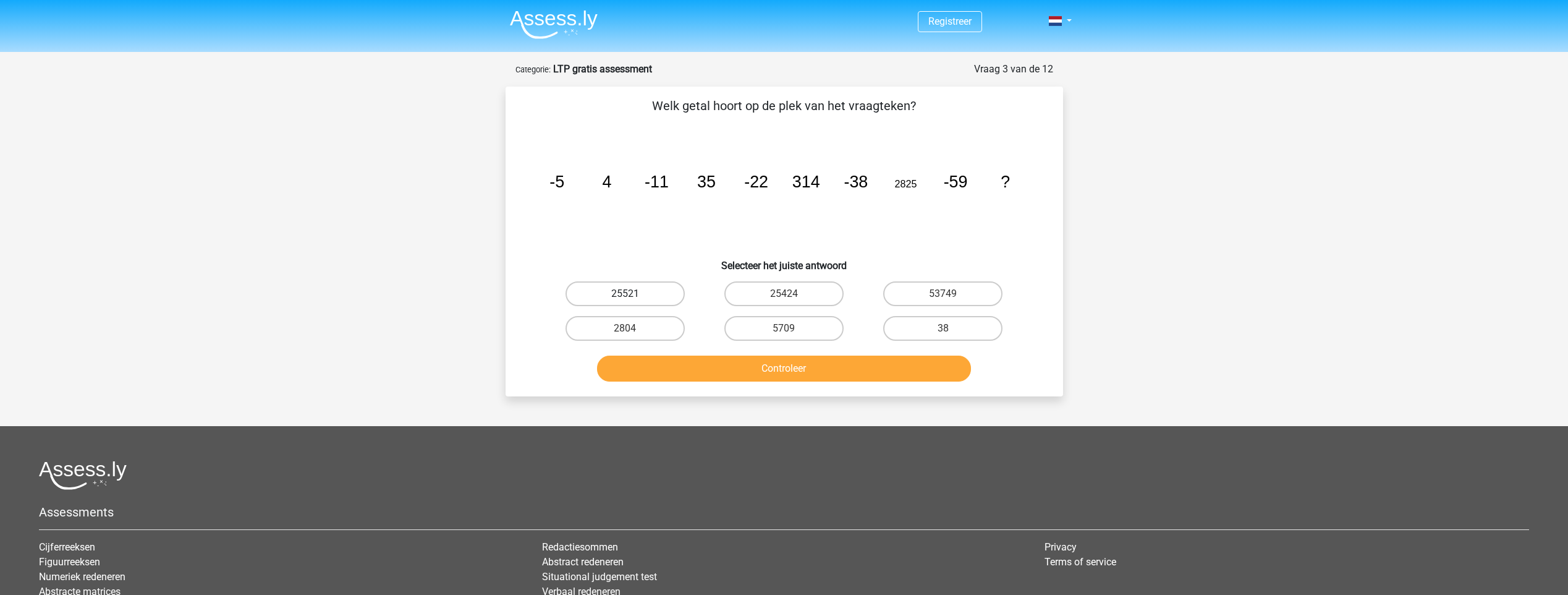
click at [659, 288] on label "25521" at bounding box center [625, 294] width 120 height 25
click at [633, 294] on input "25521" at bounding box center [628, 298] width 8 height 8
radio input "true"
click at [671, 365] on button "Controleer" at bounding box center [784, 369] width 374 height 26
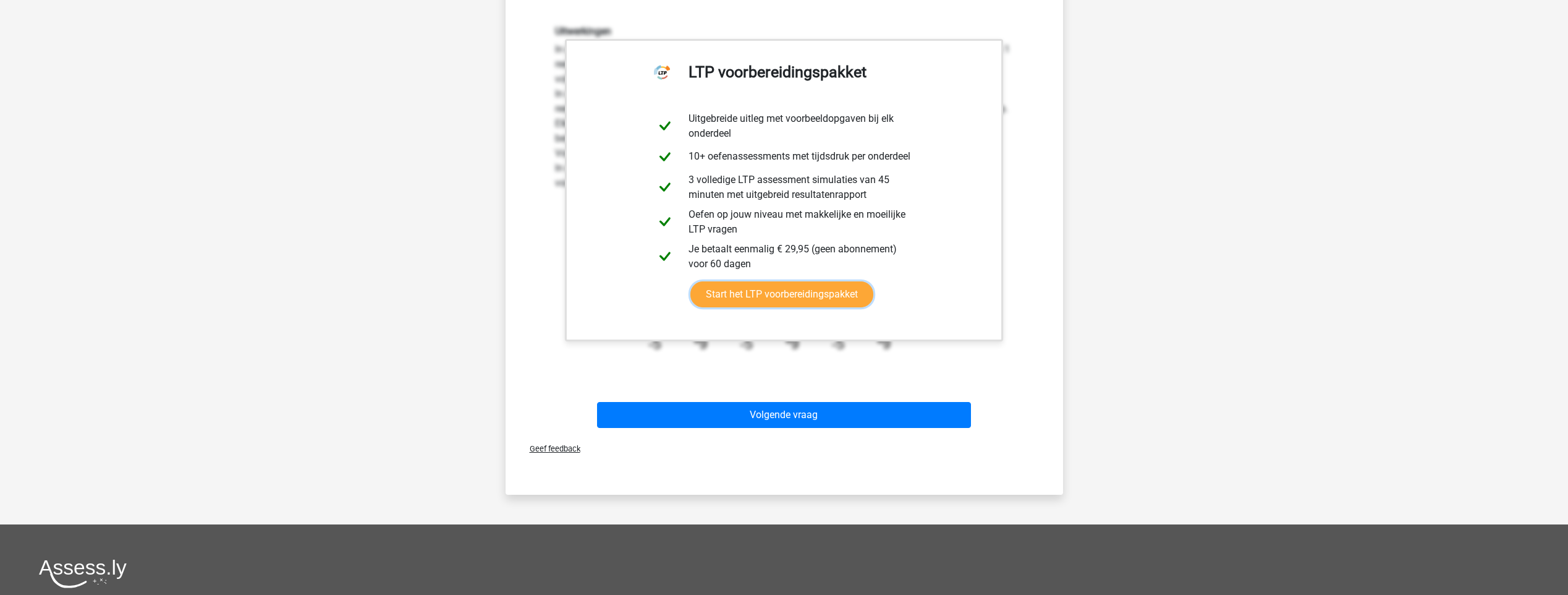
scroll to position [371, 0]
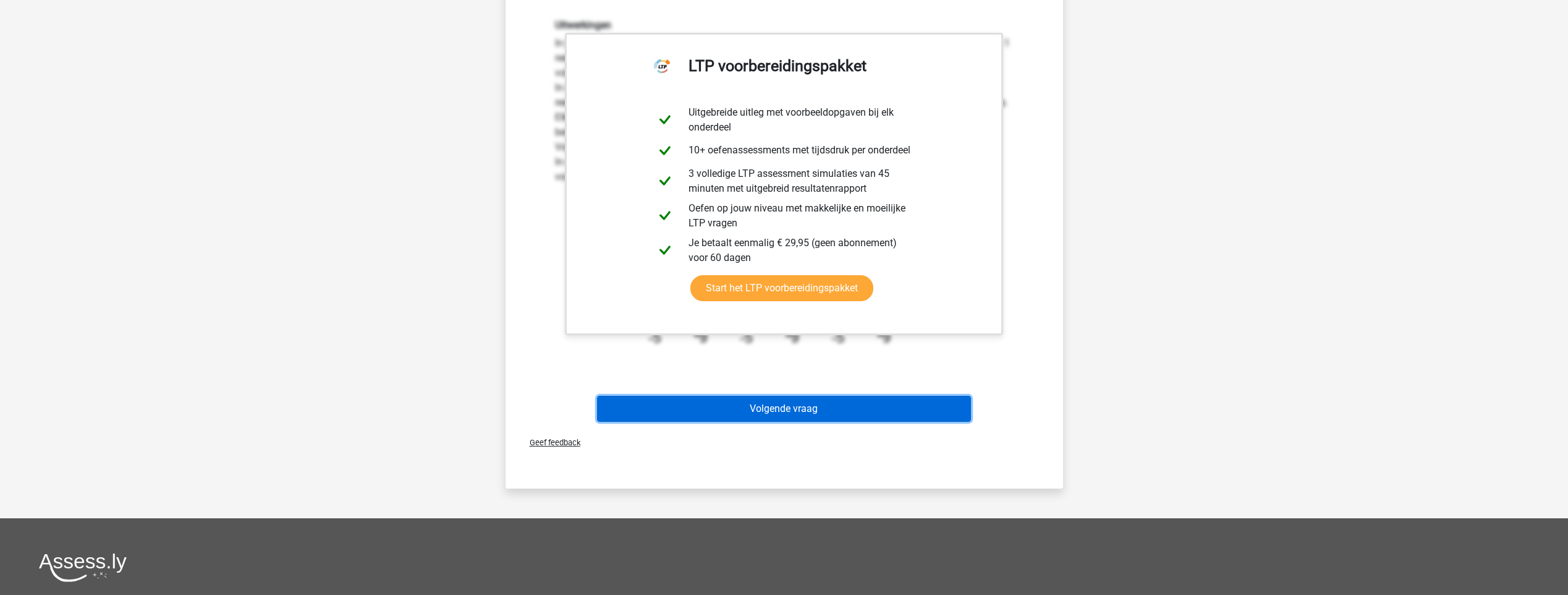
click at [717, 419] on button "Volgende vraag" at bounding box center [784, 409] width 374 height 26
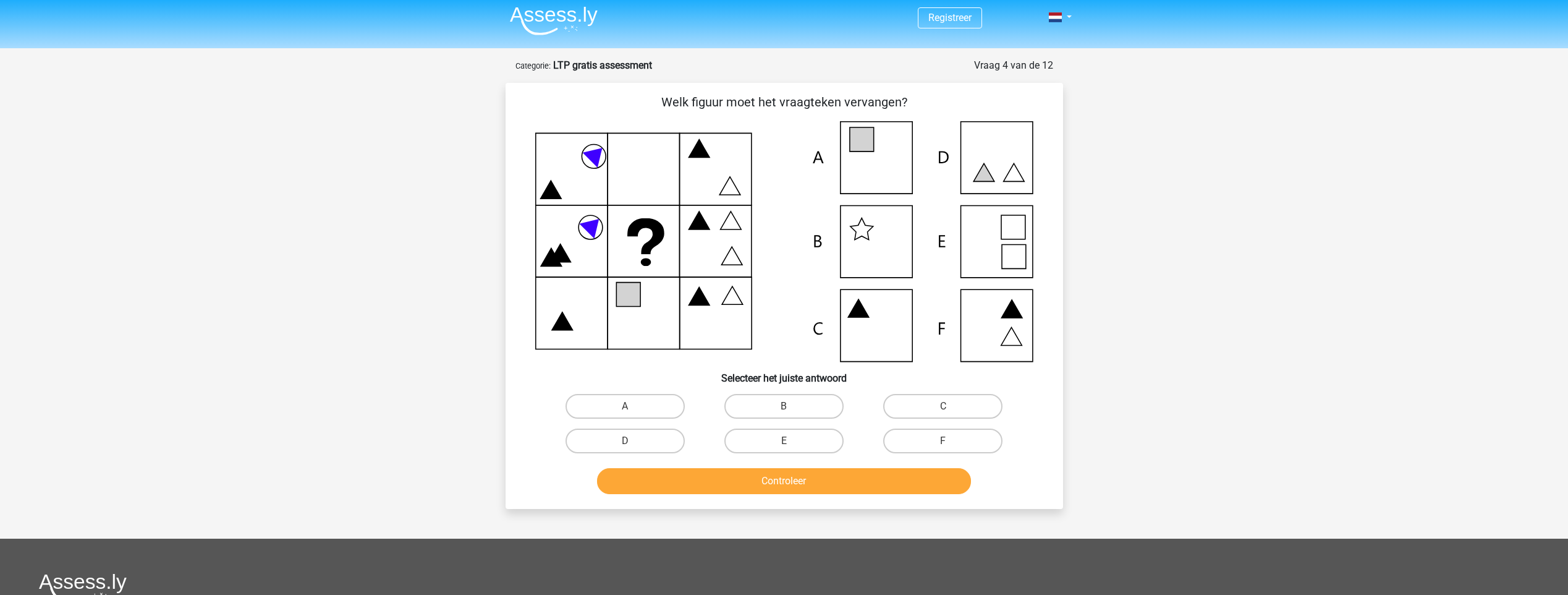
scroll to position [0, 0]
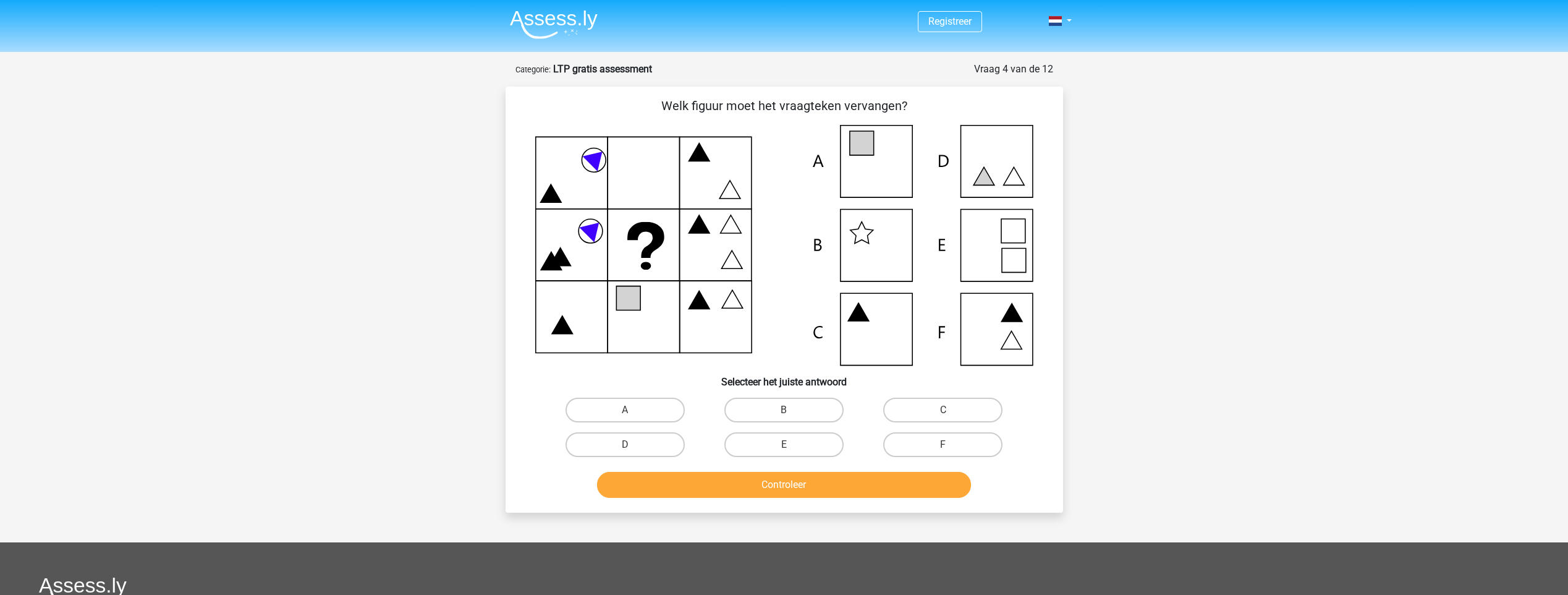
click at [614, 179] on icon at bounding box center [784, 245] width 498 height 241
click at [694, 180] on icon at bounding box center [784, 245] width 498 height 241
click at [569, 229] on icon at bounding box center [784, 245] width 498 height 241
drag, startPoint x: 856, startPoint y: 148, endPoint x: 854, endPoint y: 160, distance: 12.2
click at [851, 130] on icon at bounding box center [784, 245] width 498 height 241
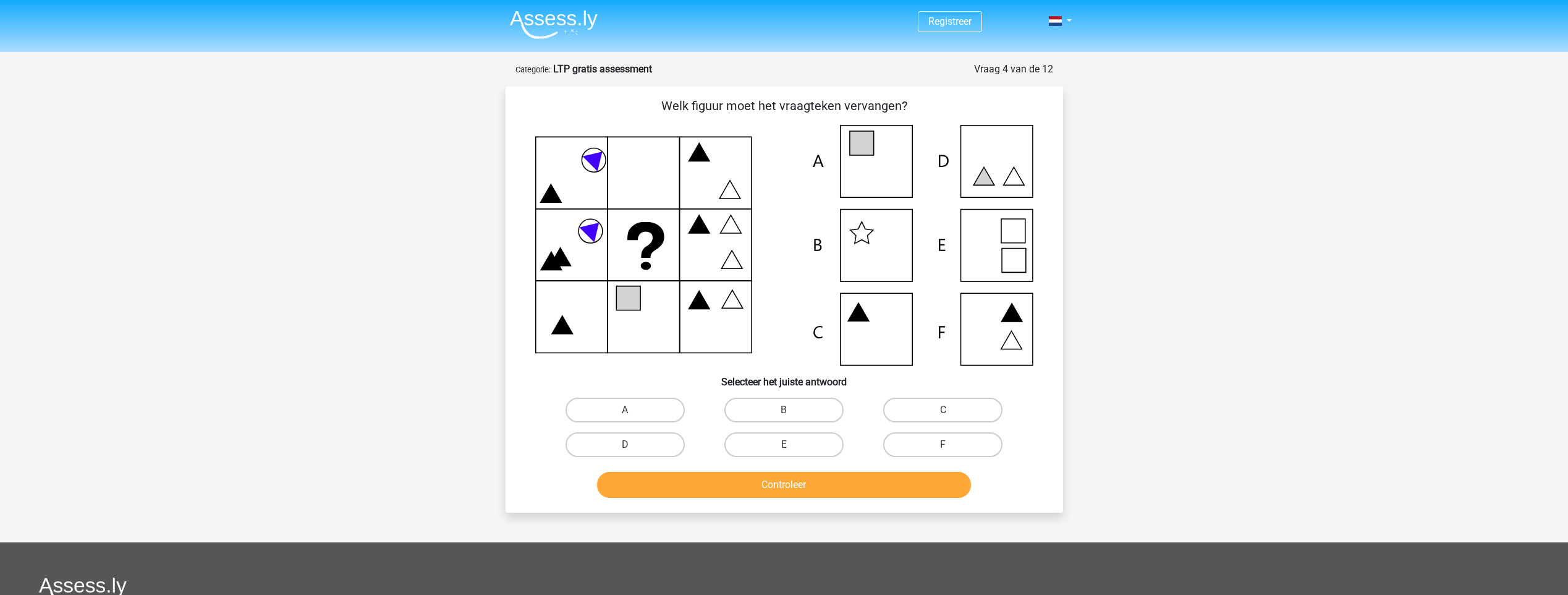
click at [978, 266] on icon at bounding box center [784, 245] width 498 height 241
drag, startPoint x: 979, startPoint y: 242, endPoint x: 892, endPoint y: 332, distance: 125.2
click at [1005, 263] on icon at bounding box center [784, 245] width 498 height 241
click at [820, 439] on label "E" at bounding box center [784, 445] width 120 height 25
click at [792, 445] on input "E" at bounding box center [787, 449] width 8 height 8
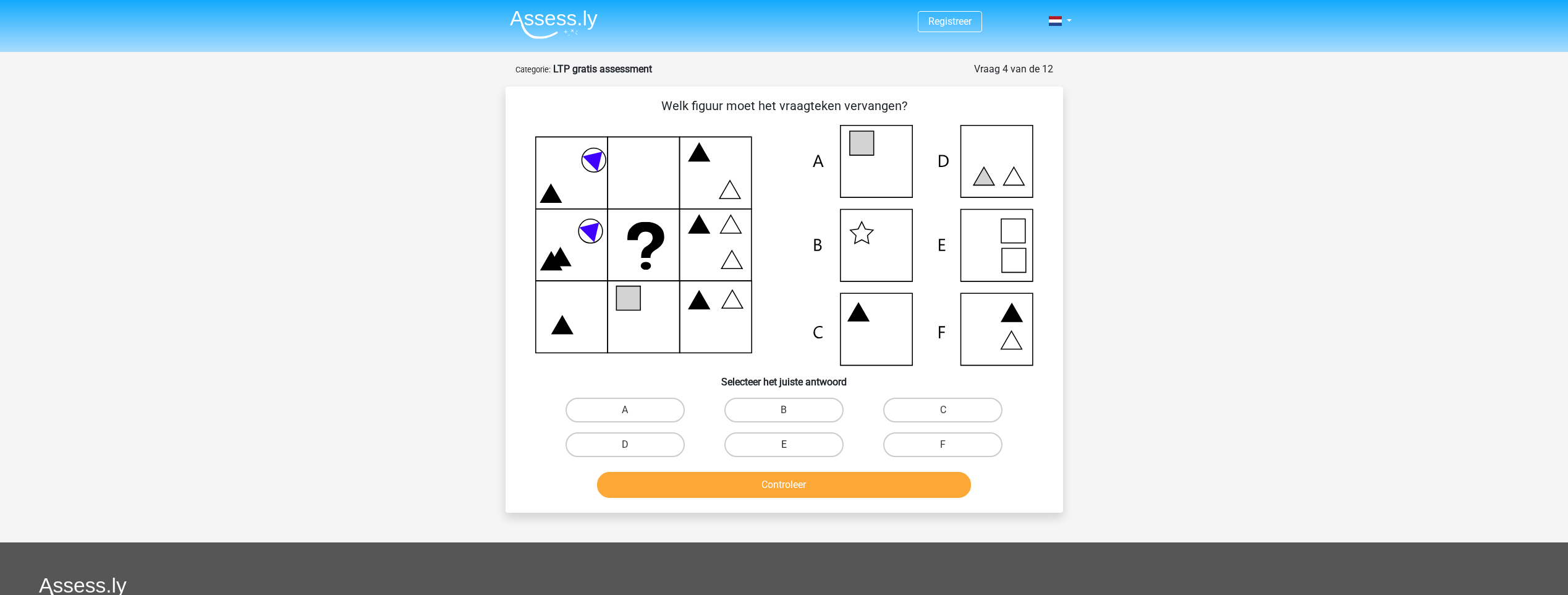
radio input "true"
click at [815, 488] on button "Controleer" at bounding box center [784, 485] width 374 height 26
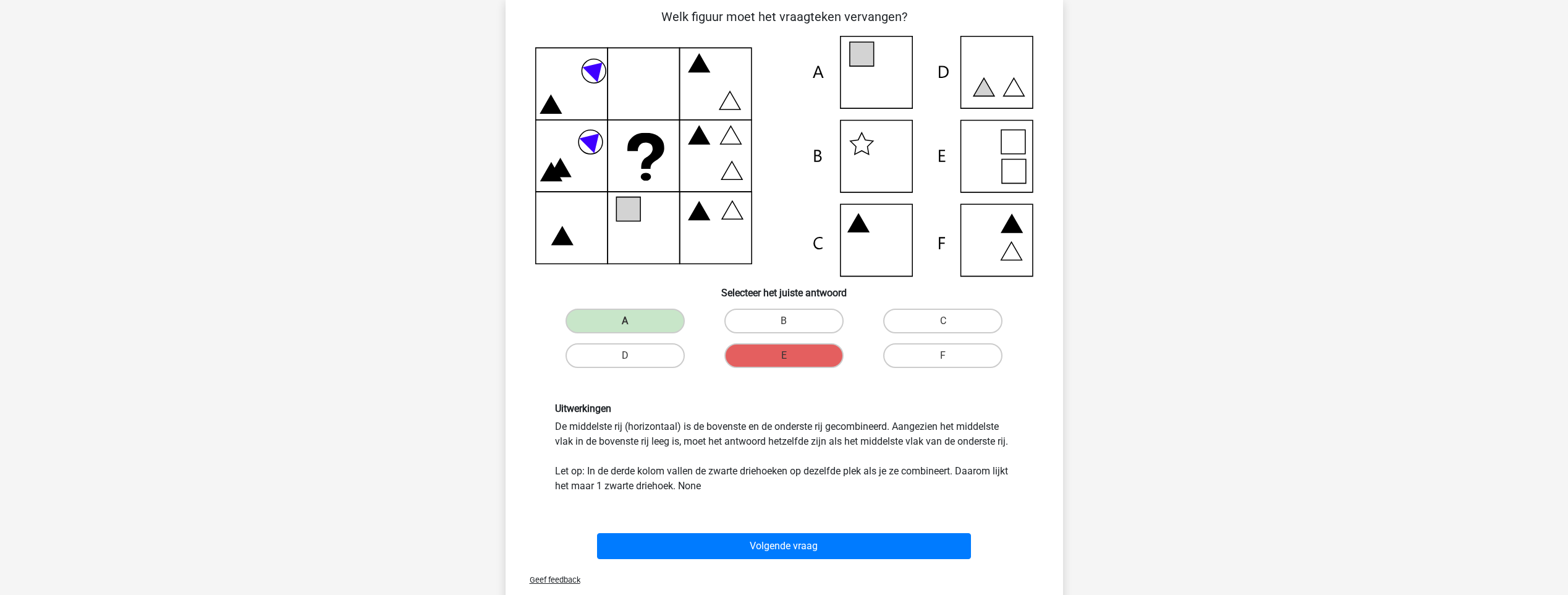
scroll to position [123, 0]
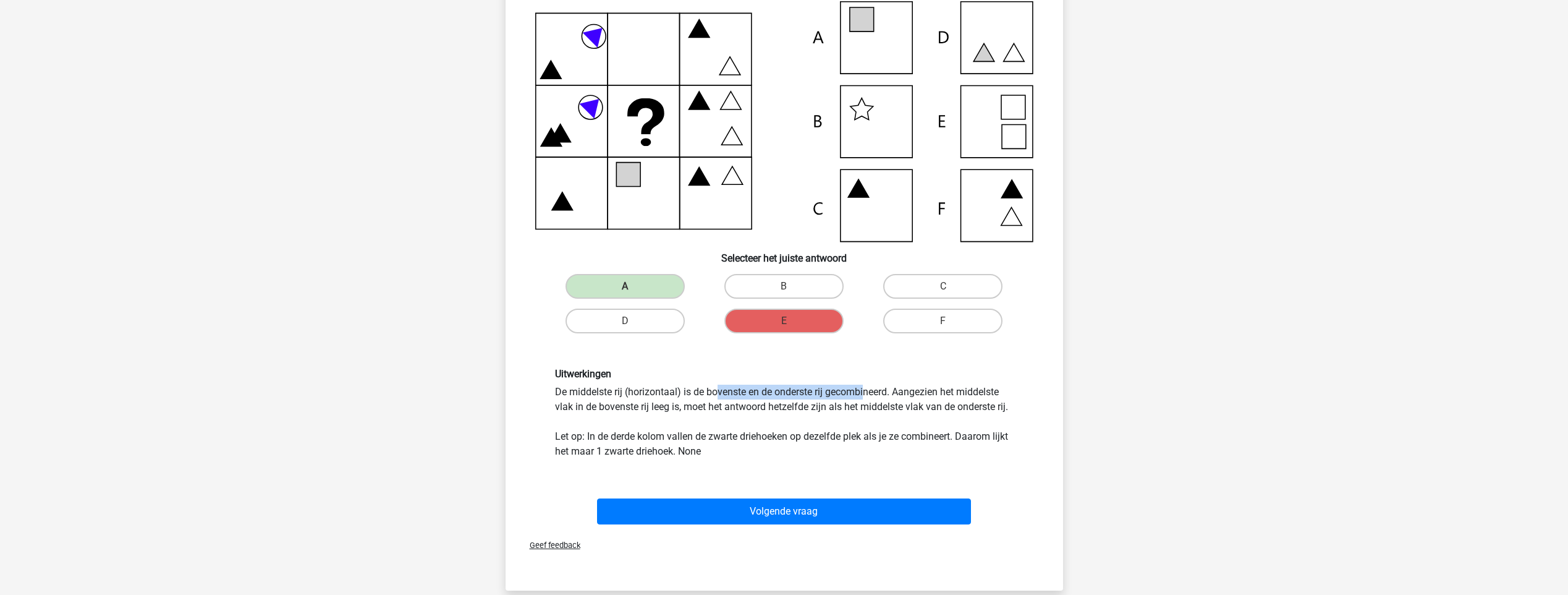
drag, startPoint x: 569, startPoint y: 394, endPoint x: 700, endPoint y: 390, distance: 131.1
click at [700, 390] on div "Uitwerkingen De middelste rij (horizontaal) is de bovenste en de onderste rij g…" at bounding box center [784, 413] width 477 height 91
drag, startPoint x: 700, startPoint y: 390, endPoint x: 648, endPoint y: 398, distance: 52.6
click at [648, 398] on div "Uitwerkingen De middelste rij (horizontaal) is de bovenste en de onderste rij g…" at bounding box center [784, 413] width 477 height 91
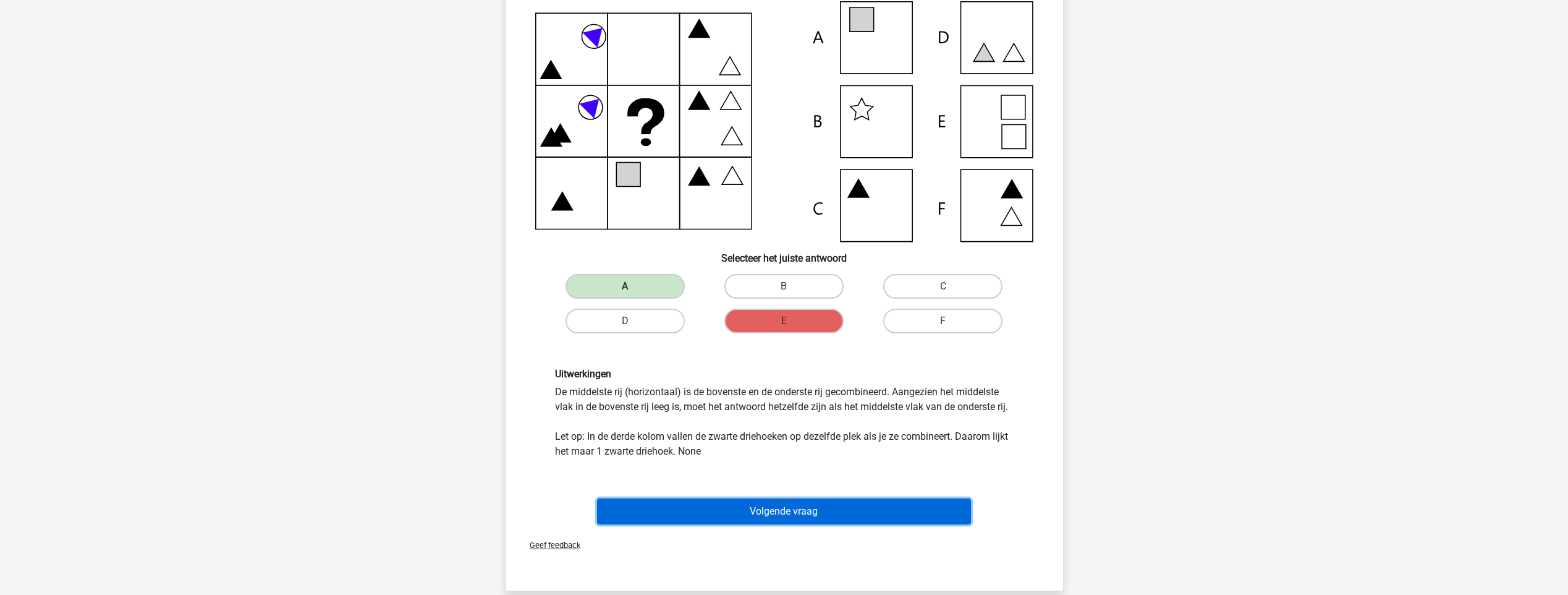
click at [808, 501] on button "Volgende vraag" at bounding box center [784, 511] width 374 height 26
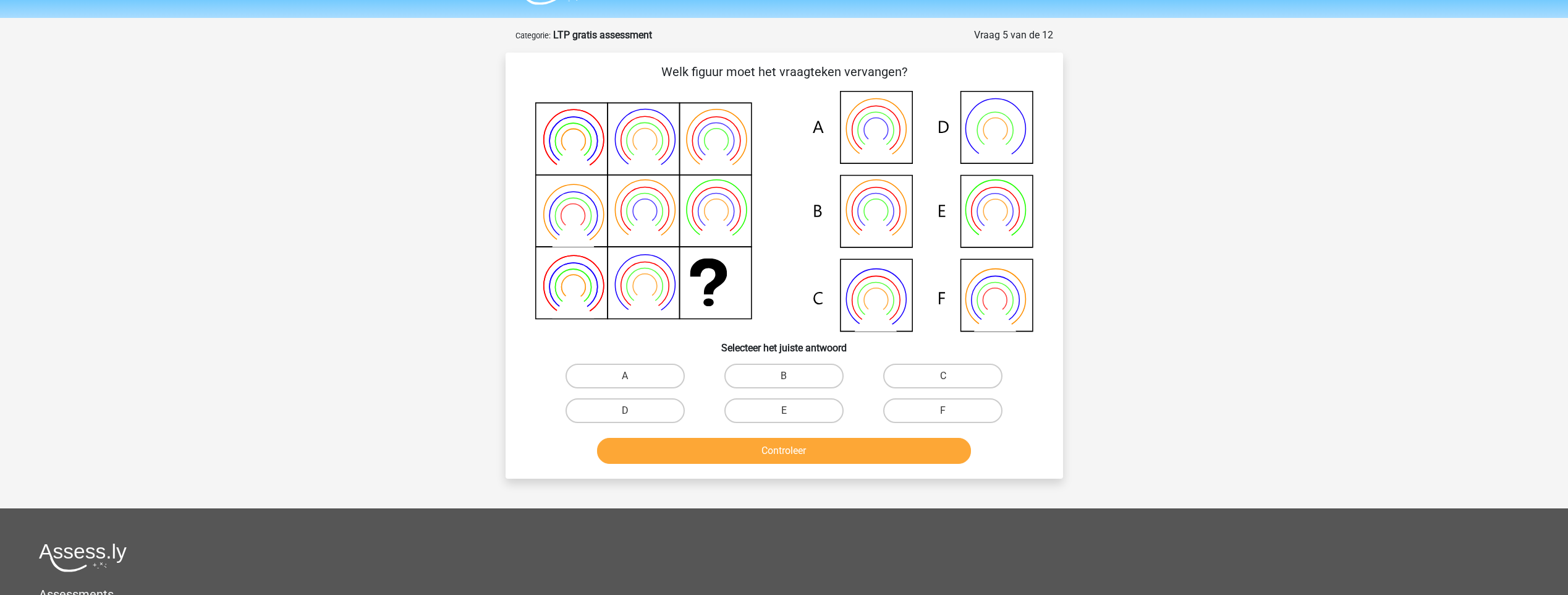
scroll to position [0, 0]
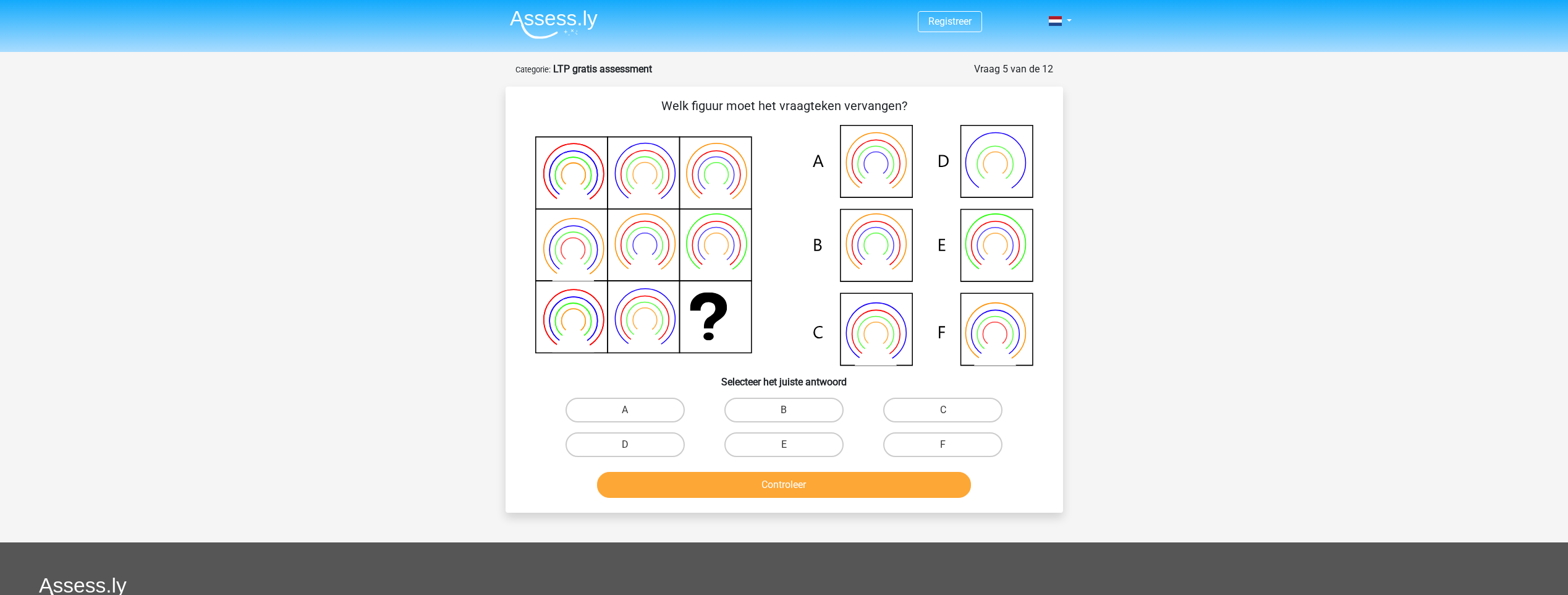
click at [658, 143] on icon at bounding box center [784, 245] width 498 height 241
click at [622, 305] on icon at bounding box center [784, 245] width 498 height 241
drag, startPoint x: 622, startPoint y: 305, endPoint x: 577, endPoint y: 311, distance: 45.4
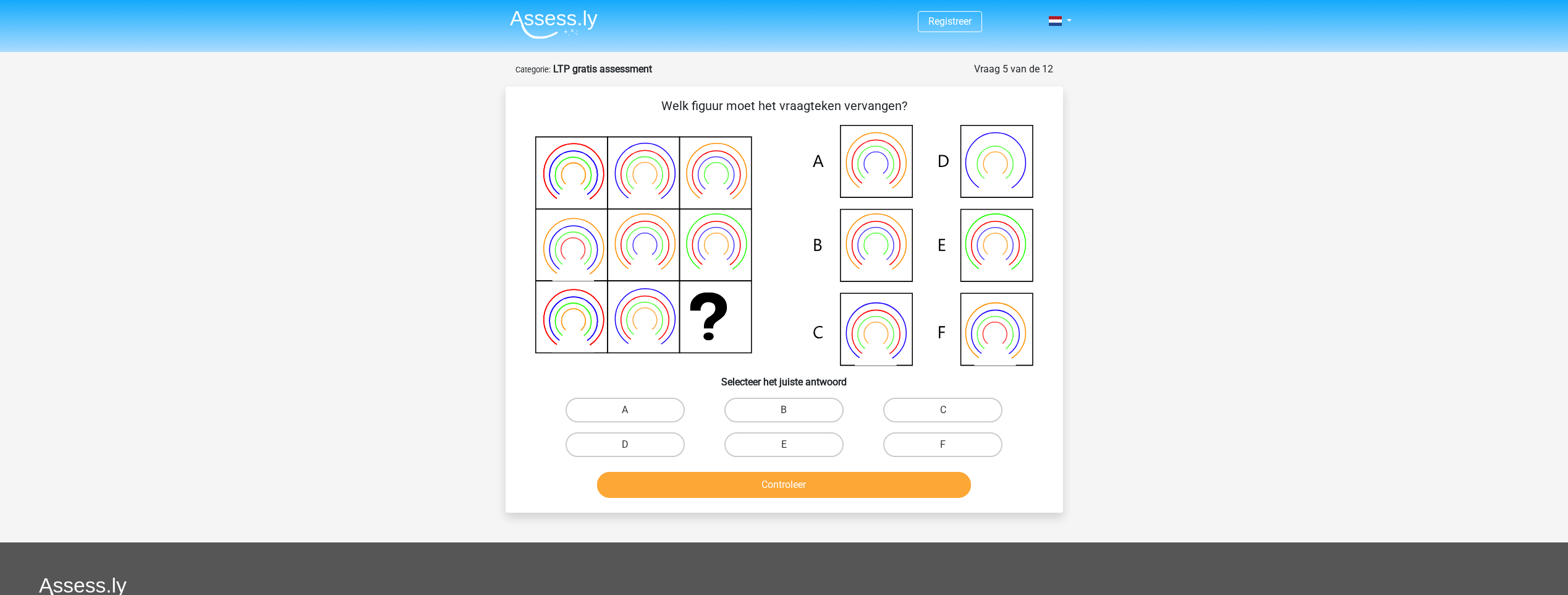
click at [577, 311] on icon at bounding box center [784, 245] width 498 height 241
click at [580, 163] on icon at bounding box center [784, 245] width 498 height 241
click at [712, 164] on icon at bounding box center [784, 245] width 498 height 241
click at [721, 325] on icon at bounding box center [784, 245] width 498 height 241
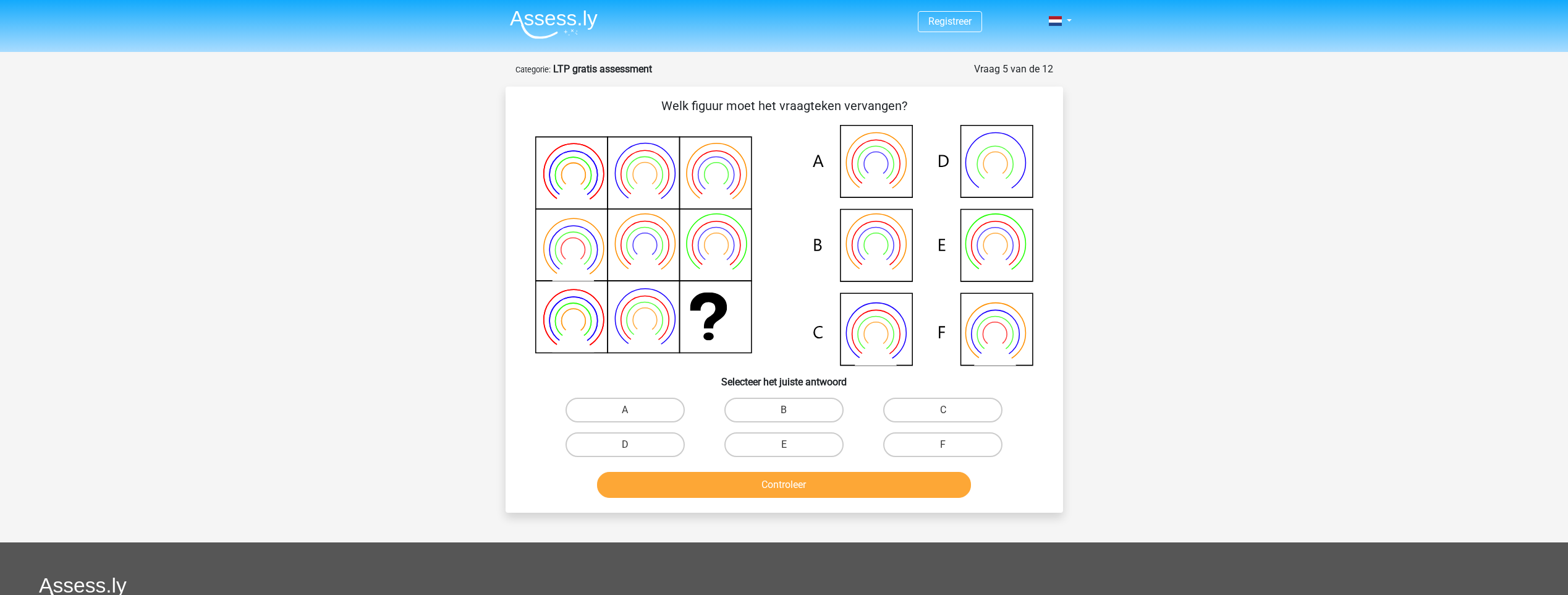
click at [855, 254] on icon at bounding box center [784, 245] width 498 height 241
click at [766, 408] on label "B" at bounding box center [784, 409] width 120 height 25
click at [783, 410] on input "B" at bounding box center [787, 414] width 8 height 8
radio input "true"
click at [774, 484] on button "Controleer" at bounding box center [784, 485] width 374 height 26
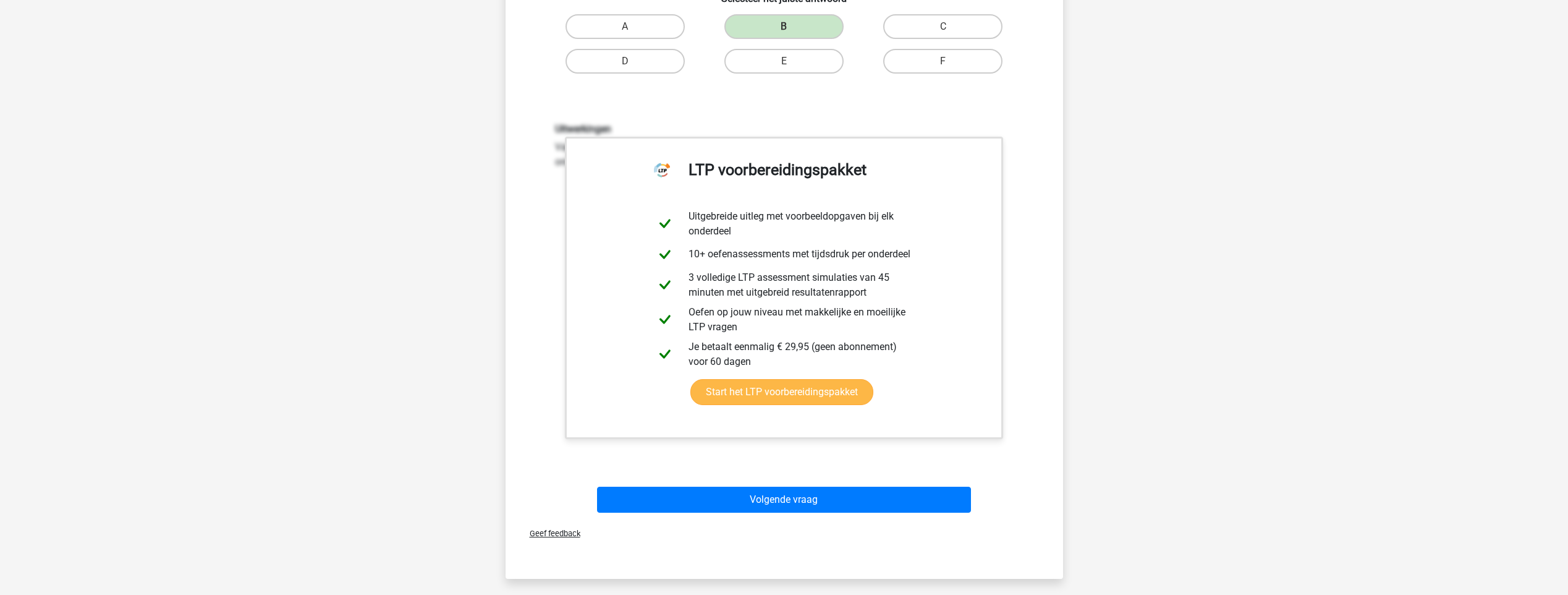
scroll to position [371, 0]
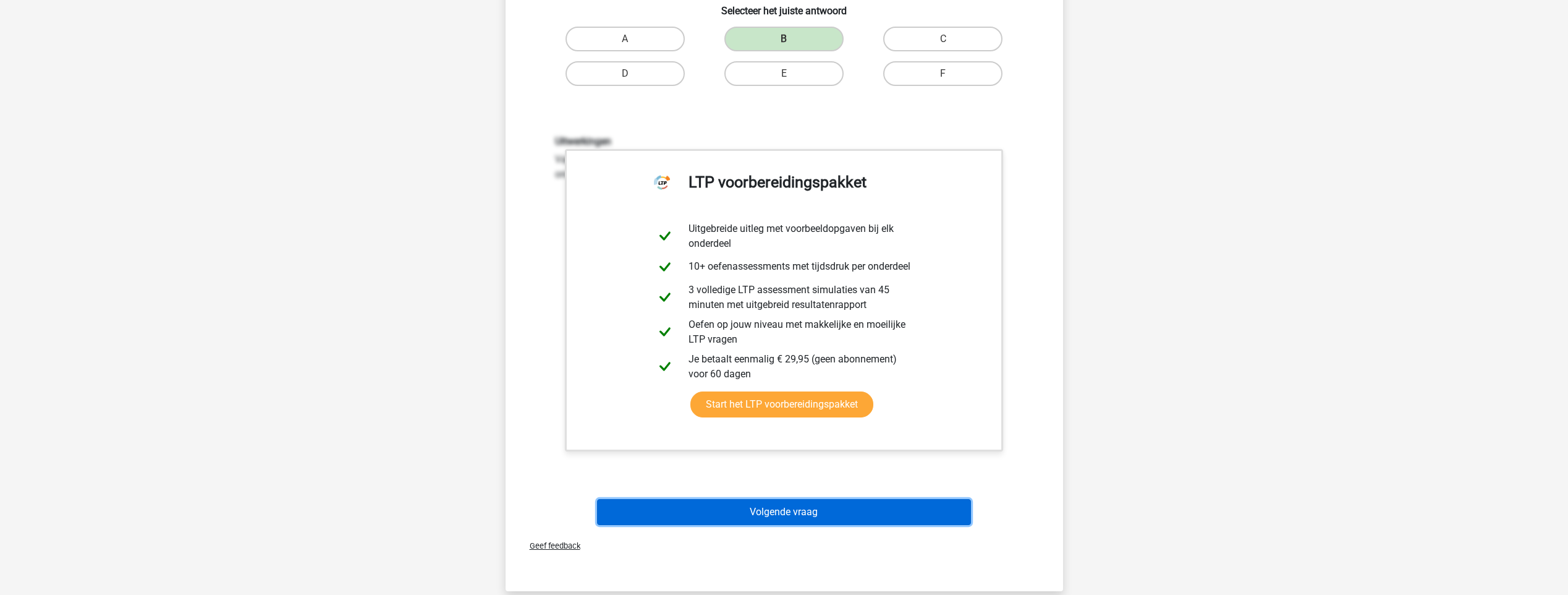
click at [726, 512] on button "Volgende vraag" at bounding box center [784, 512] width 374 height 26
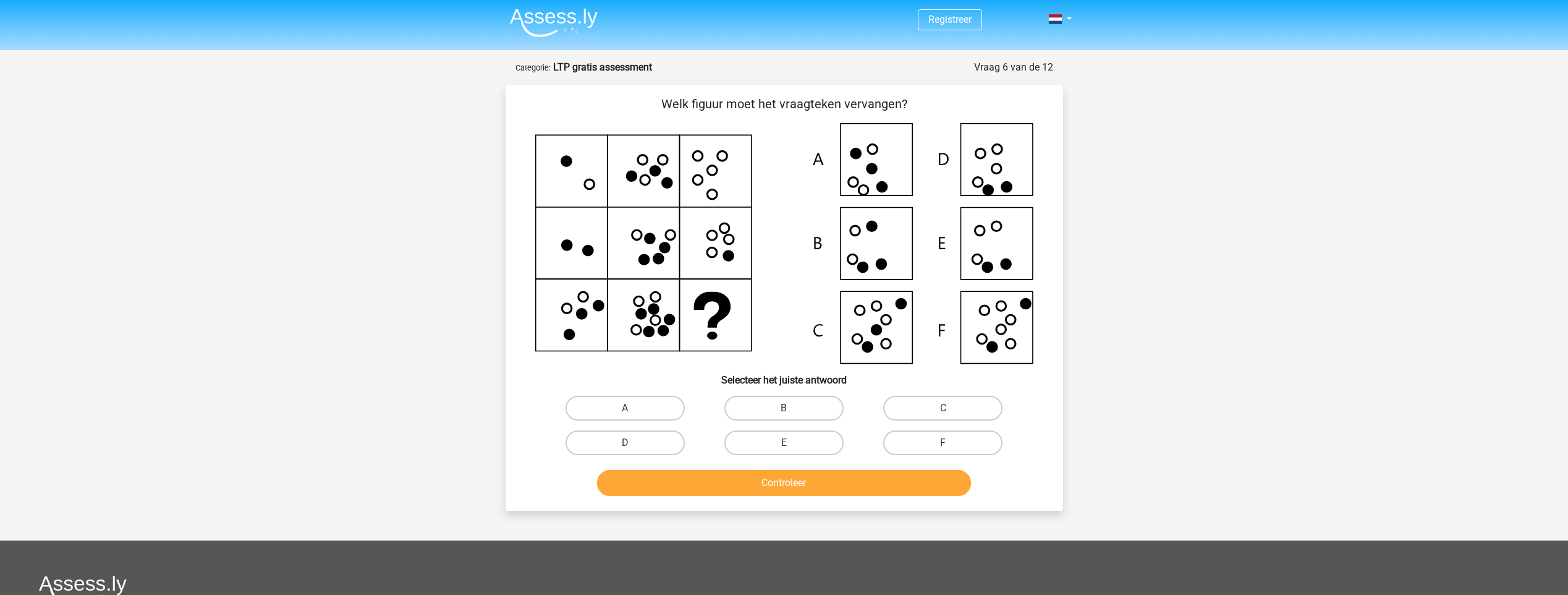
scroll to position [0, 0]
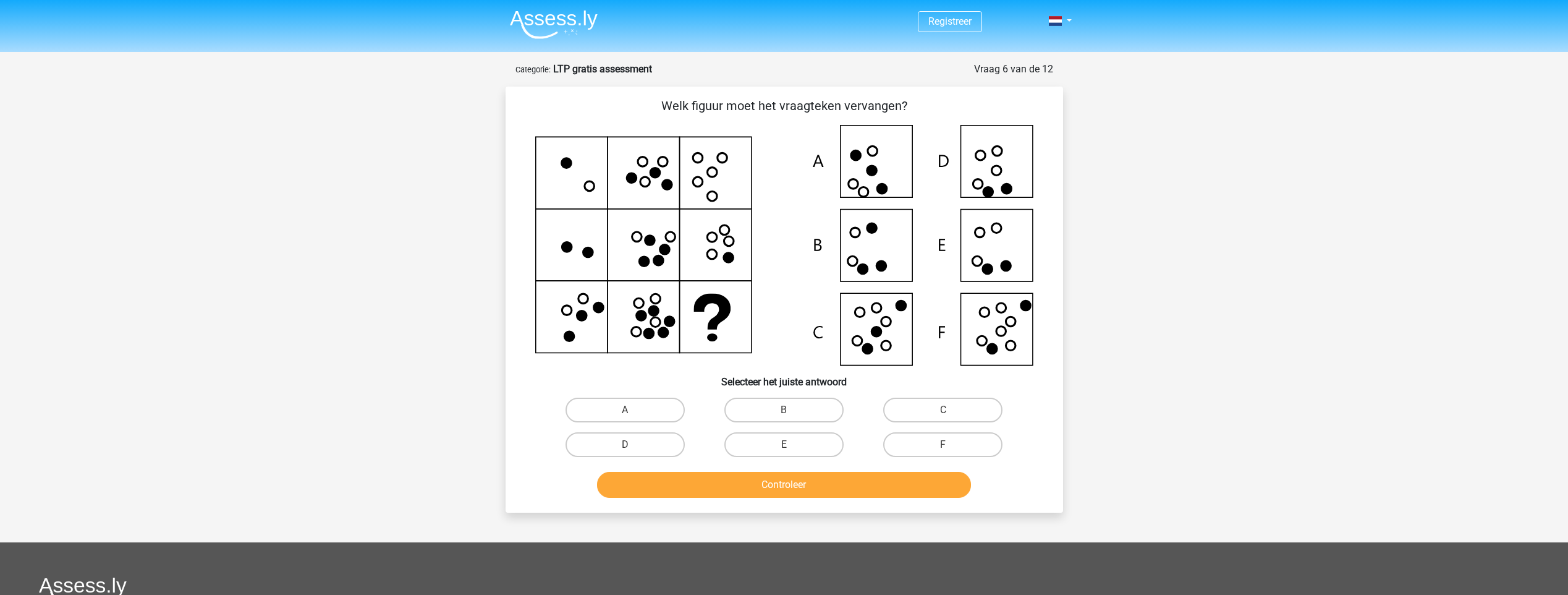
drag, startPoint x: 622, startPoint y: 91, endPoint x: 641, endPoint y: 100, distance: 21.0
click at [637, 99] on div "Welk figuur moet het vraagteken vervangen?" at bounding box center [784, 300] width 557 height 426
click at [599, 189] on icon at bounding box center [784, 245] width 498 height 241
click at [564, 249] on icon at bounding box center [566, 247] width 10 height 10
click at [594, 263] on icon at bounding box center [784, 245] width 498 height 241
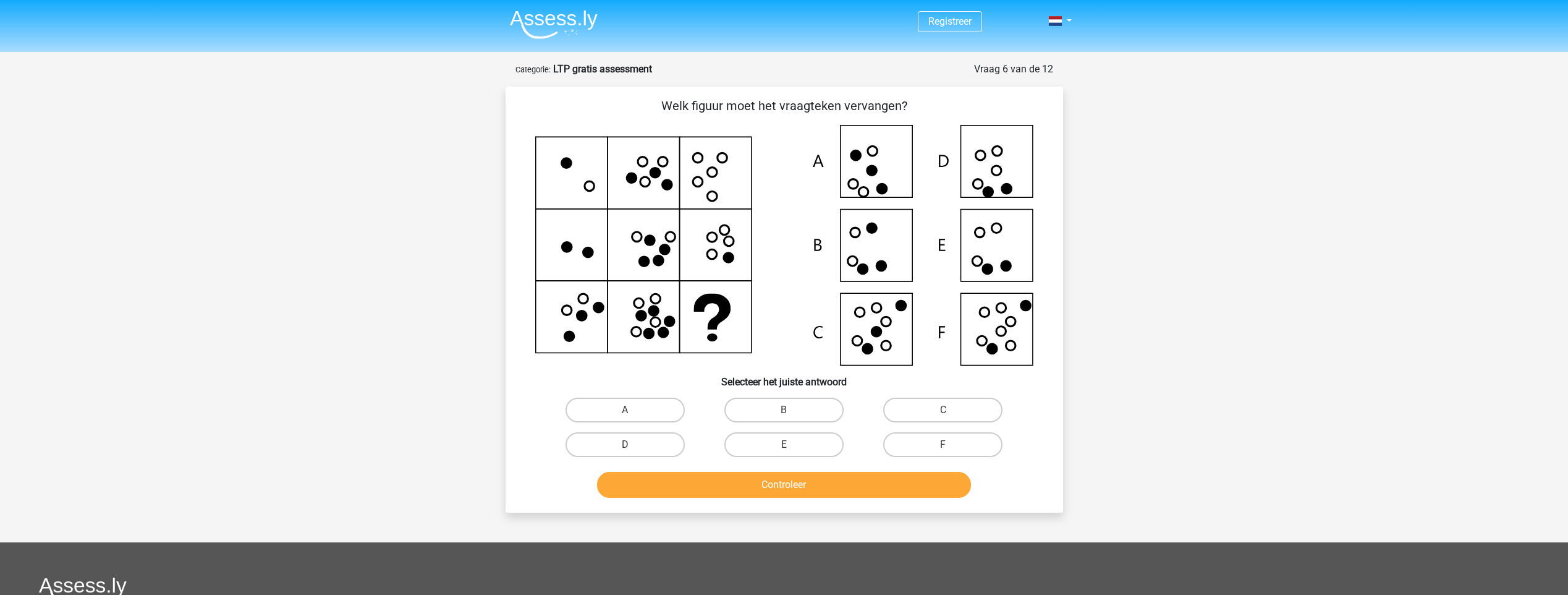
drag, startPoint x: 572, startPoint y: 343, endPoint x: 577, endPoint y: 330, distance: 13.9
click at [572, 342] on icon at bounding box center [784, 245] width 498 height 241
drag, startPoint x: 590, startPoint y: 311, endPoint x: 599, endPoint y: 305, distance: 10.8
click at [592, 311] on icon at bounding box center [784, 245] width 498 height 241
click at [602, 298] on icon at bounding box center [784, 245] width 498 height 241
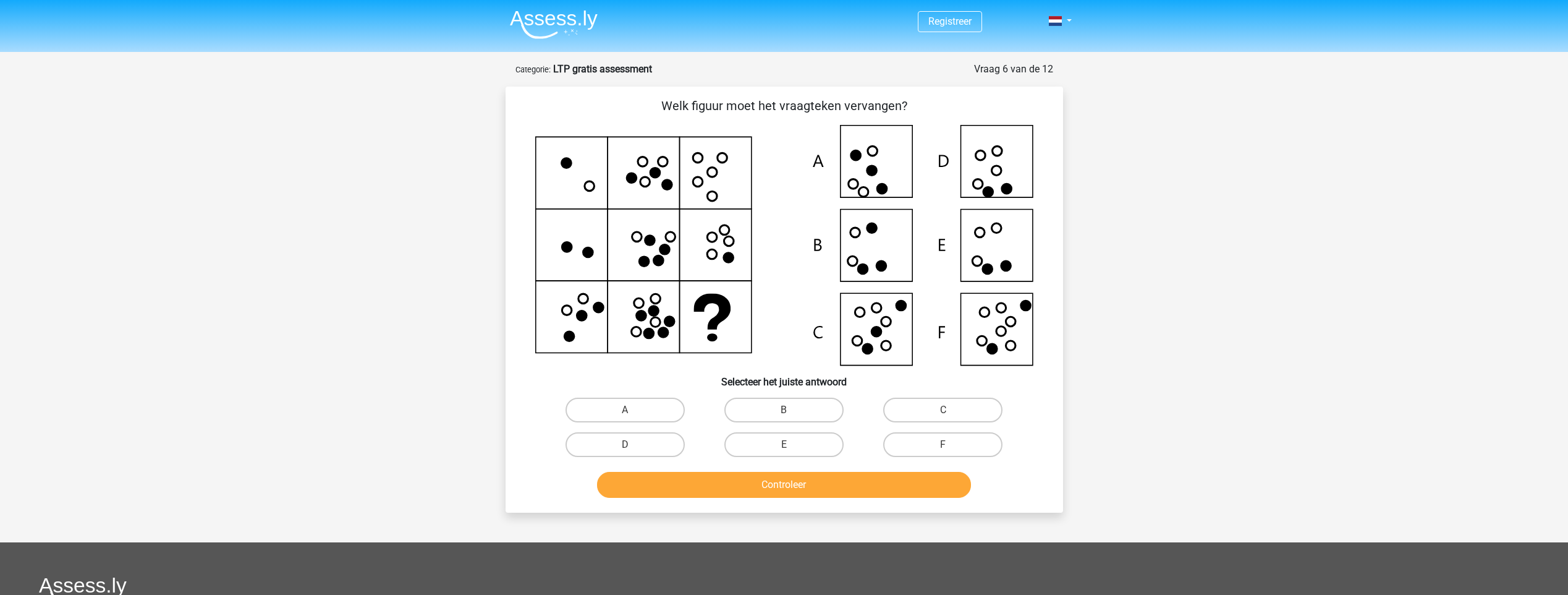
click at [559, 152] on icon at bounding box center [784, 245] width 498 height 241
click at [588, 191] on icon at bounding box center [589, 186] width 10 height 10
drag, startPoint x: 624, startPoint y: 176, endPoint x: 664, endPoint y: 180, distance: 40.2
click at [624, 176] on icon at bounding box center [784, 245] width 498 height 241
click at [664, 179] on icon at bounding box center [784, 245] width 498 height 241
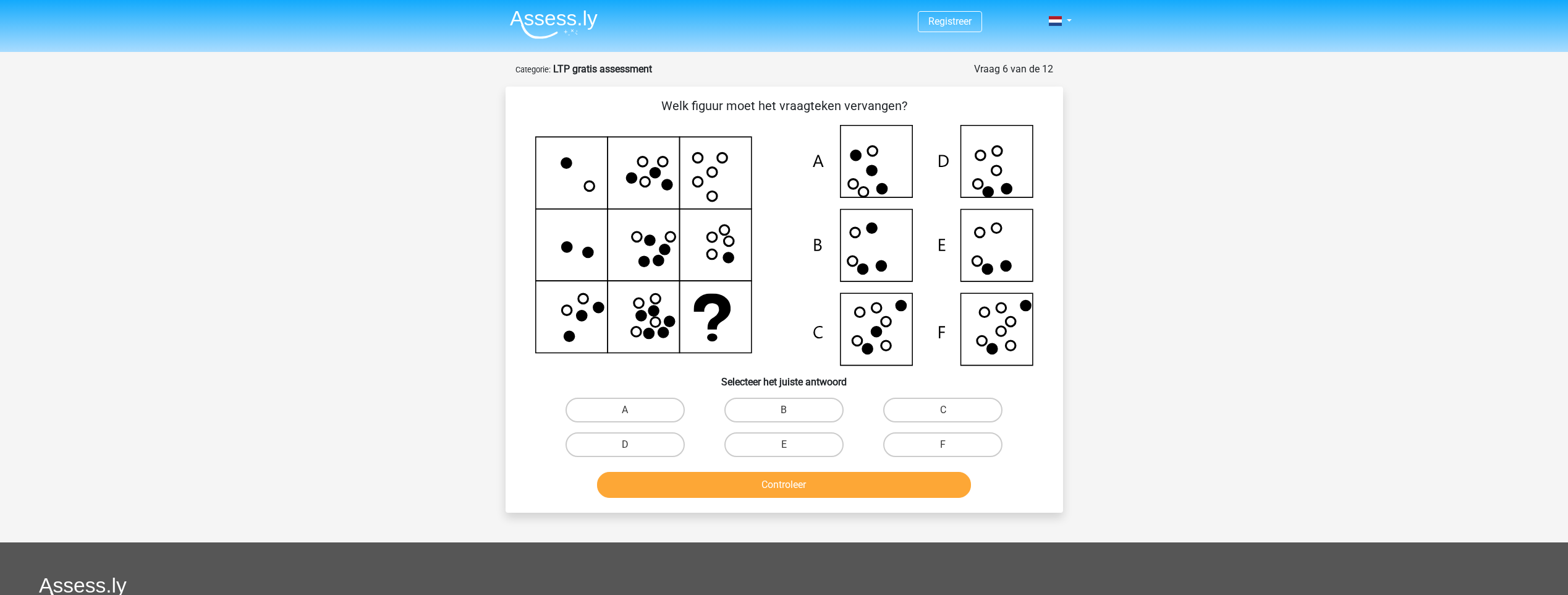
click at [672, 202] on icon at bounding box center [784, 245] width 498 height 241
click at [554, 155] on icon at bounding box center [784, 245] width 498 height 241
click at [592, 209] on icon at bounding box center [784, 245] width 498 height 241
click at [624, 165] on icon at bounding box center [784, 245] width 498 height 241
click at [637, 167] on icon at bounding box center [784, 245] width 498 height 241
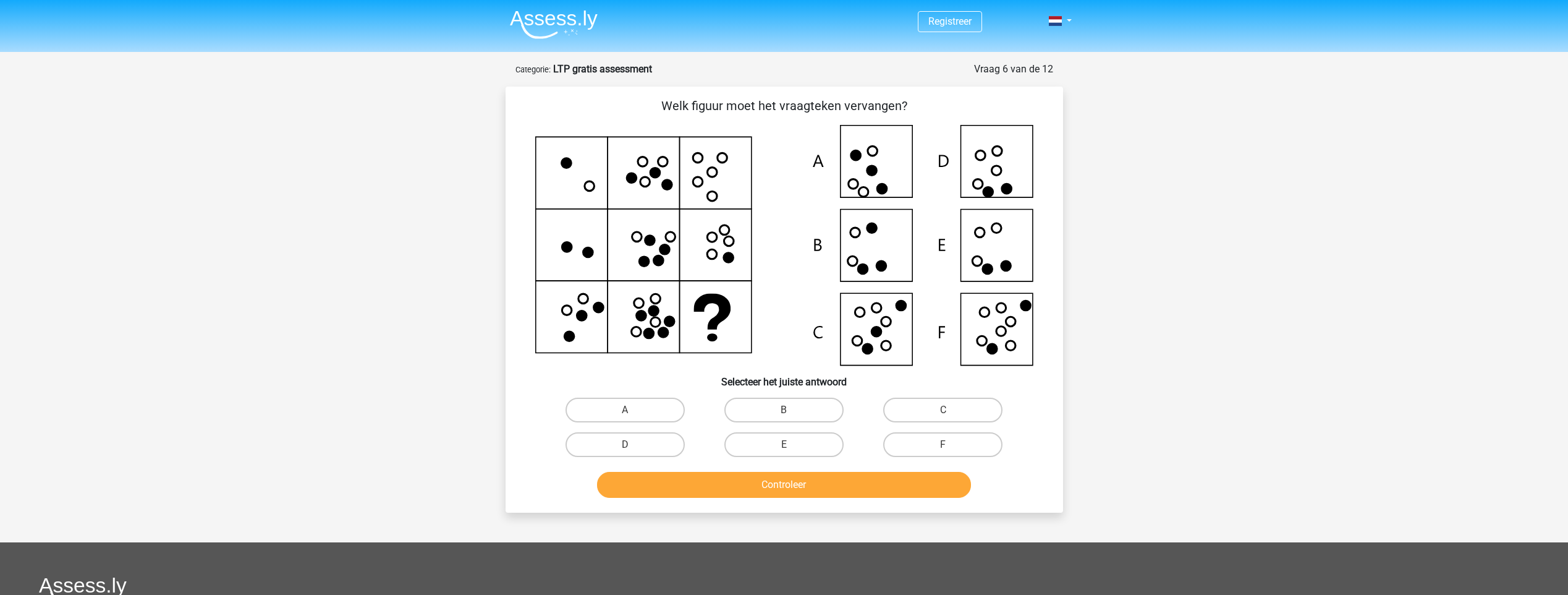
drag, startPoint x: 641, startPoint y: 181, endPoint x: 651, endPoint y: 166, distance: 18.0
click at [643, 179] on icon at bounding box center [784, 245] width 498 height 241
click at [651, 166] on icon at bounding box center [784, 245] width 498 height 241
click at [658, 177] on icon at bounding box center [654, 173] width 10 height 10
click at [660, 155] on icon at bounding box center [784, 245] width 498 height 241
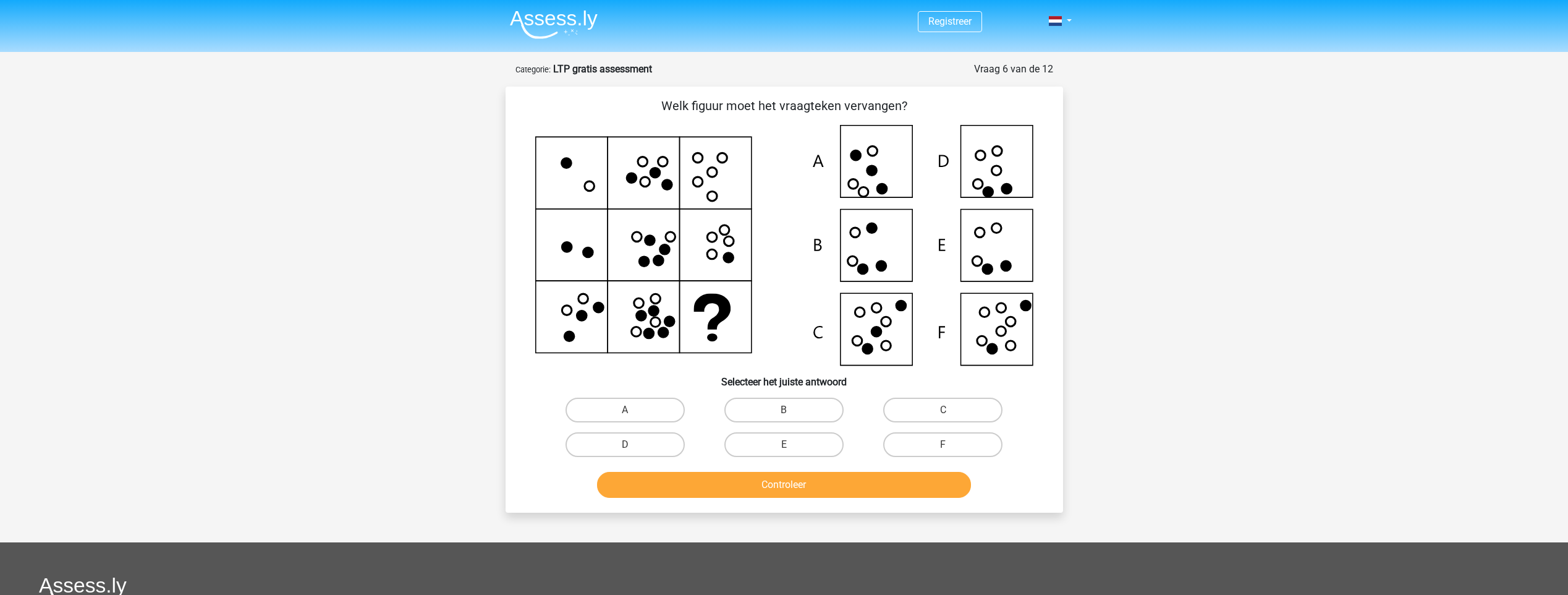
click at [700, 163] on icon at bounding box center [697, 158] width 10 height 10
drag, startPoint x: 698, startPoint y: 182, endPoint x: 713, endPoint y: 176, distance: 16.2
click at [699, 182] on icon at bounding box center [784, 245] width 498 height 241
click at [713, 176] on icon at bounding box center [711, 173] width 10 height 10
drag, startPoint x: 713, startPoint y: 194, endPoint x: 723, endPoint y: 144, distance: 51.0
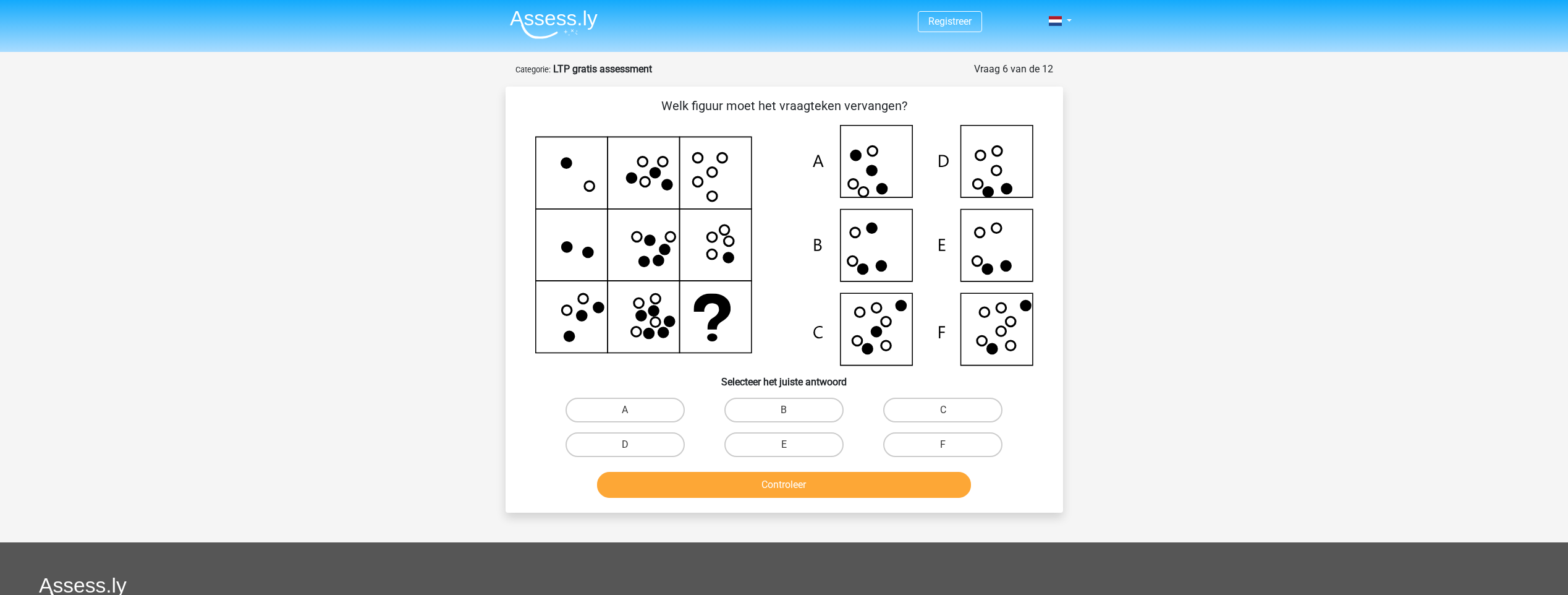
click at [715, 187] on icon at bounding box center [784, 245] width 498 height 241
click at [723, 144] on icon at bounding box center [784, 245] width 498 height 241
click at [694, 156] on icon at bounding box center [697, 158] width 10 height 10
click at [563, 159] on icon at bounding box center [566, 163] width 10 height 10
click at [589, 196] on icon at bounding box center [784, 245] width 498 height 241
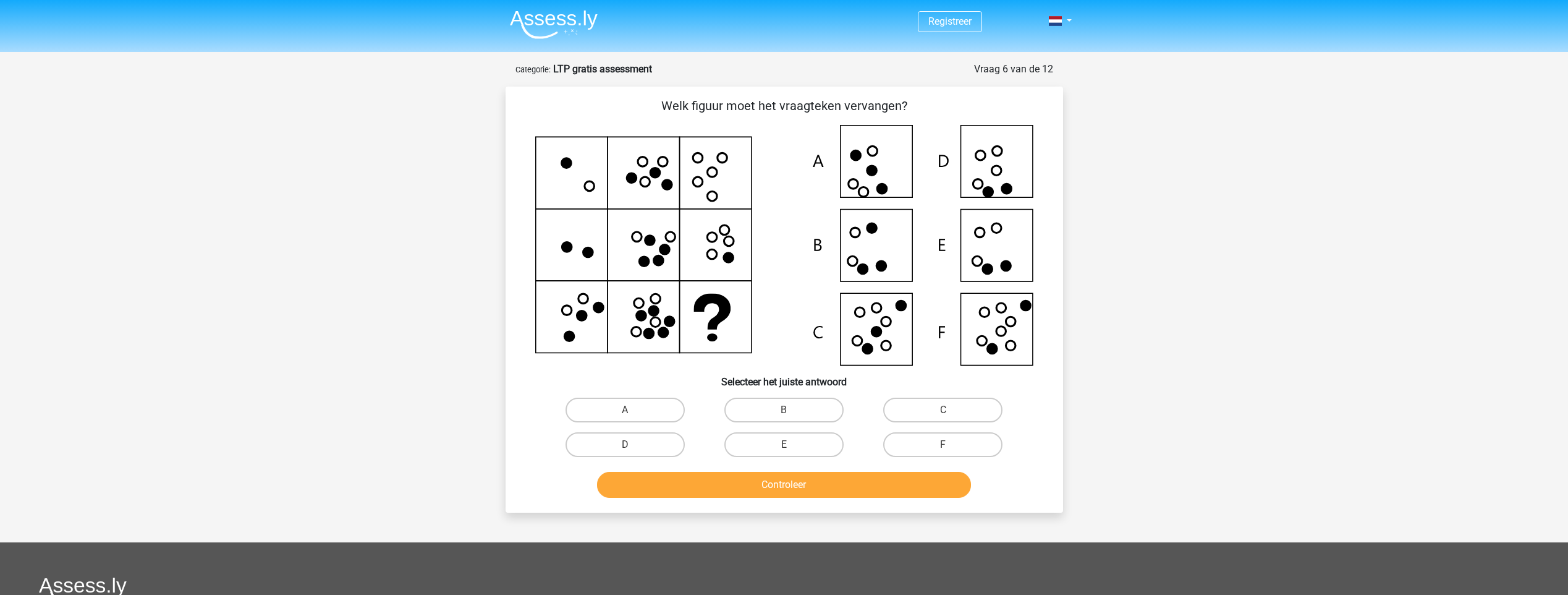
click at [554, 246] on icon at bounding box center [784, 245] width 498 height 241
click at [585, 261] on icon at bounding box center [784, 245] width 498 height 241
drag, startPoint x: 577, startPoint y: 346, endPoint x: 583, endPoint y: 324, distance: 22.8
click at [576, 344] on icon at bounding box center [784, 245] width 498 height 241
drag, startPoint x: 589, startPoint y: 316, endPoint x: 607, endPoint y: 301, distance: 23.4
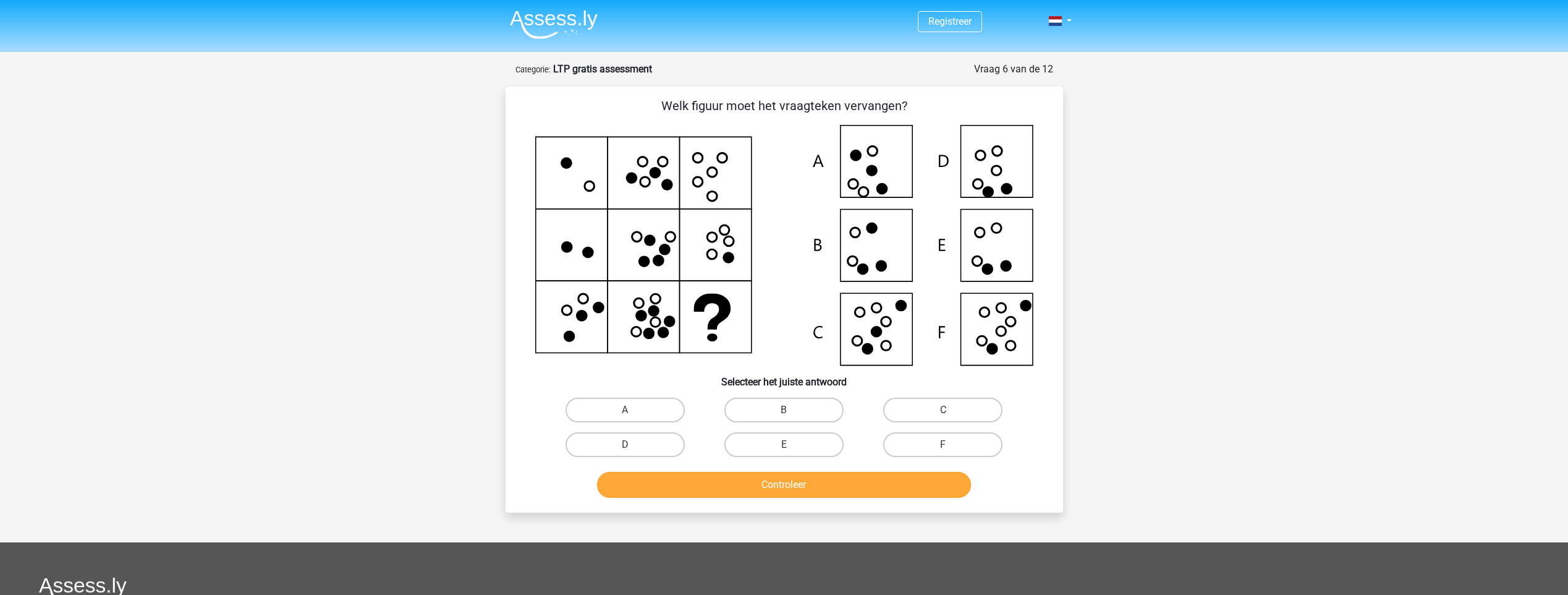
click at [589, 315] on icon at bounding box center [784, 245] width 498 height 241
drag, startPoint x: 607, startPoint y: 301, endPoint x: 591, endPoint y: 195, distance: 107.2
click at [606, 294] on icon at bounding box center [784, 245] width 498 height 241
click at [566, 164] on icon at bounding box center [566, 163] width 10 height 10
click at [566, 247] on icon at bounding box center [566, 247] width 10 height 10
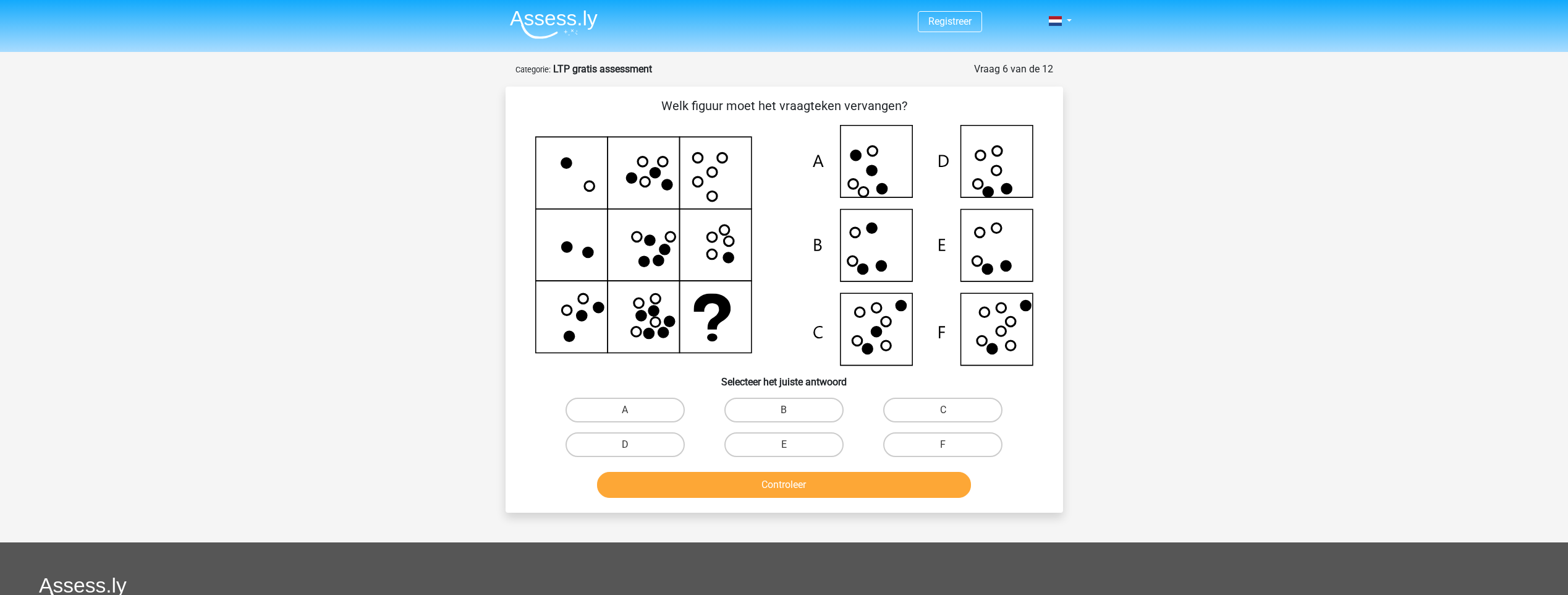
click at [590, 257] on icon at bounding box center [587, 252] width 10 height 10
drag, startPoint x: 559, startPoint y: 338, endPoint x: 576, endPoint y: 313, distance: 30.2
click at [561, 334] on icon at bounding box center [784, 245] width 498 height 241
drag, startPoint x: 576, startPoint y: 313, endPoint x: 606, endPoint y: 301, distance: 32.3
click at [579, 311] on icon at bounding box center [784, 245] width 498 height 241
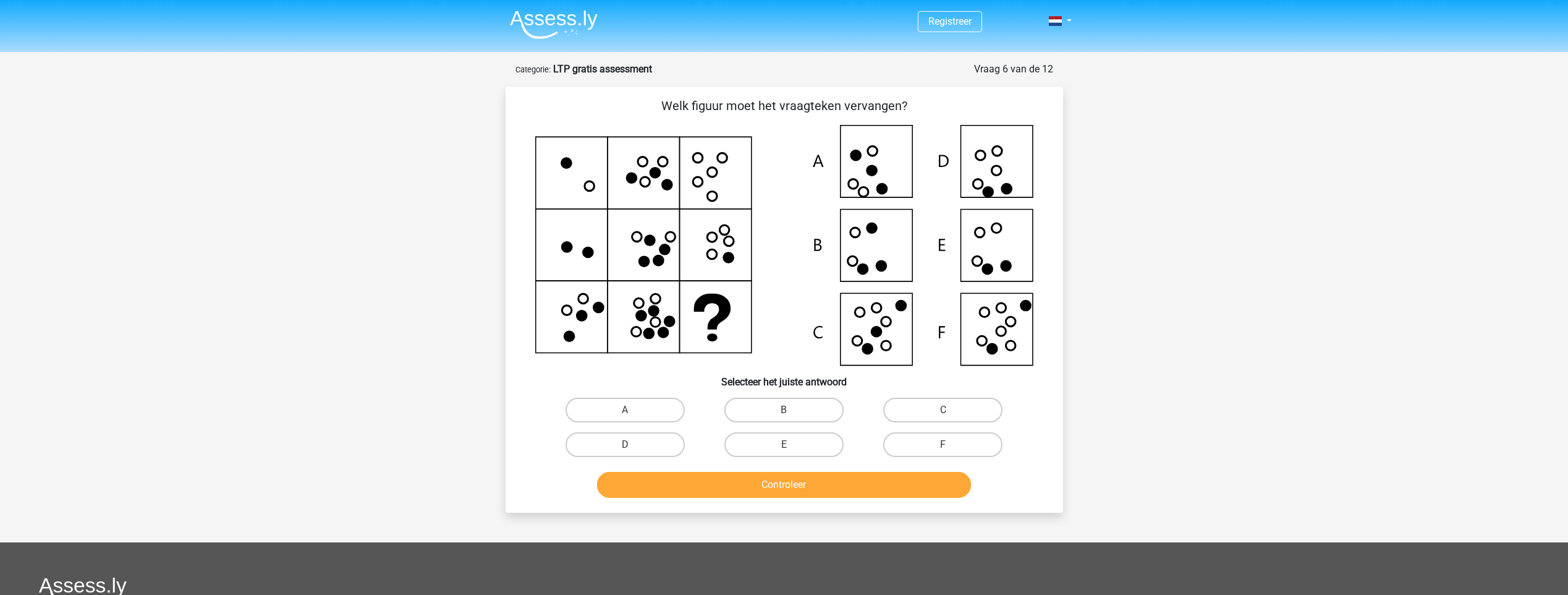
click at [606, 301] on icon at bounding box center [784, 245] width 498 height 241
click at [629, 182] on icon at bounding box center [631, 178] width 10 height 10
click at [661, 178] on icon at bounding box center [784, 245] width 498 height 241
drag, startPoint x: 680, startPoint y: 193, endPoint x: 654, endPoint y: 235, distance: 49.4
click at [681, 194] on icon at bounding box center [784, 245] width 498 height 241
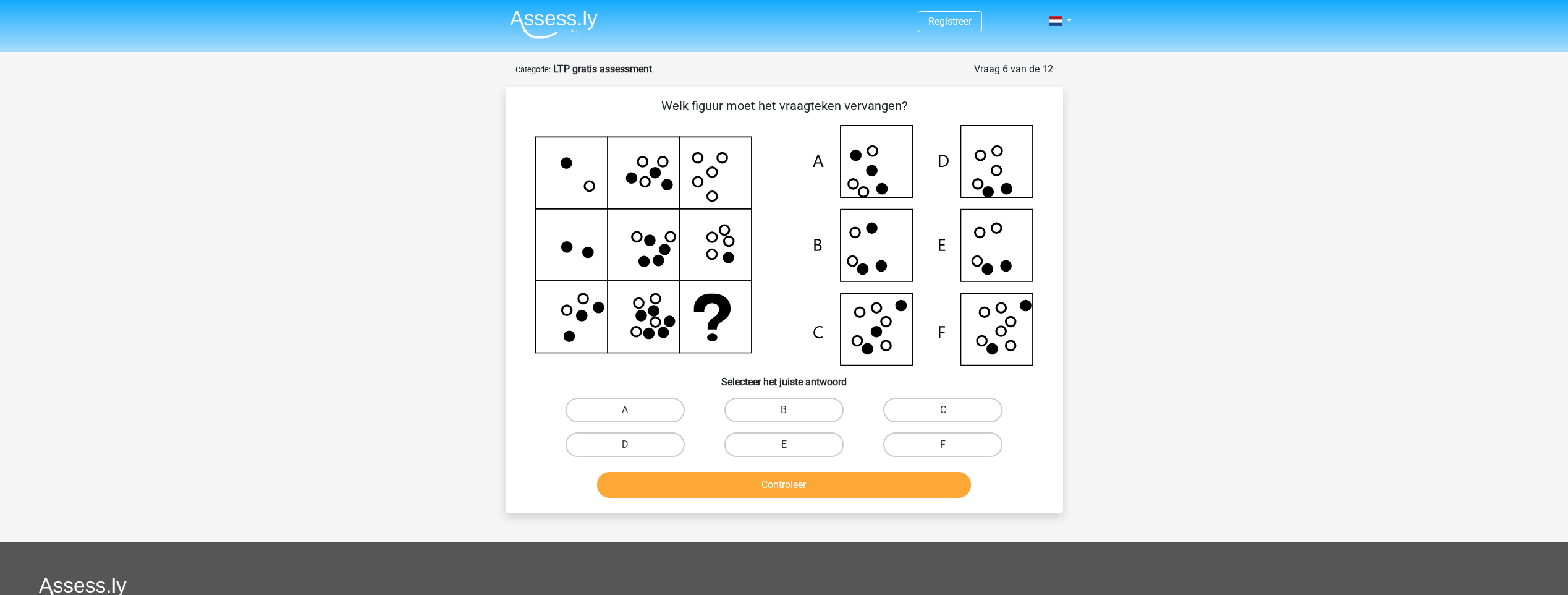
click at [647, 243] on icon at bounding box center [649, 240] width 10 height 10
click at [661, 268] on icon at bounding box center [784, 245] width 498 height 241
click at [656, 269] on icon at bounding box center [784, 245] width 498 height 241
drag, startPoint x: 645, startPoint y: 272, endPoint x: 634, endPoint y: 254, distance: 21.1
click at [643, 268] on icon at bounding box center [784, 245] width 498 height 241
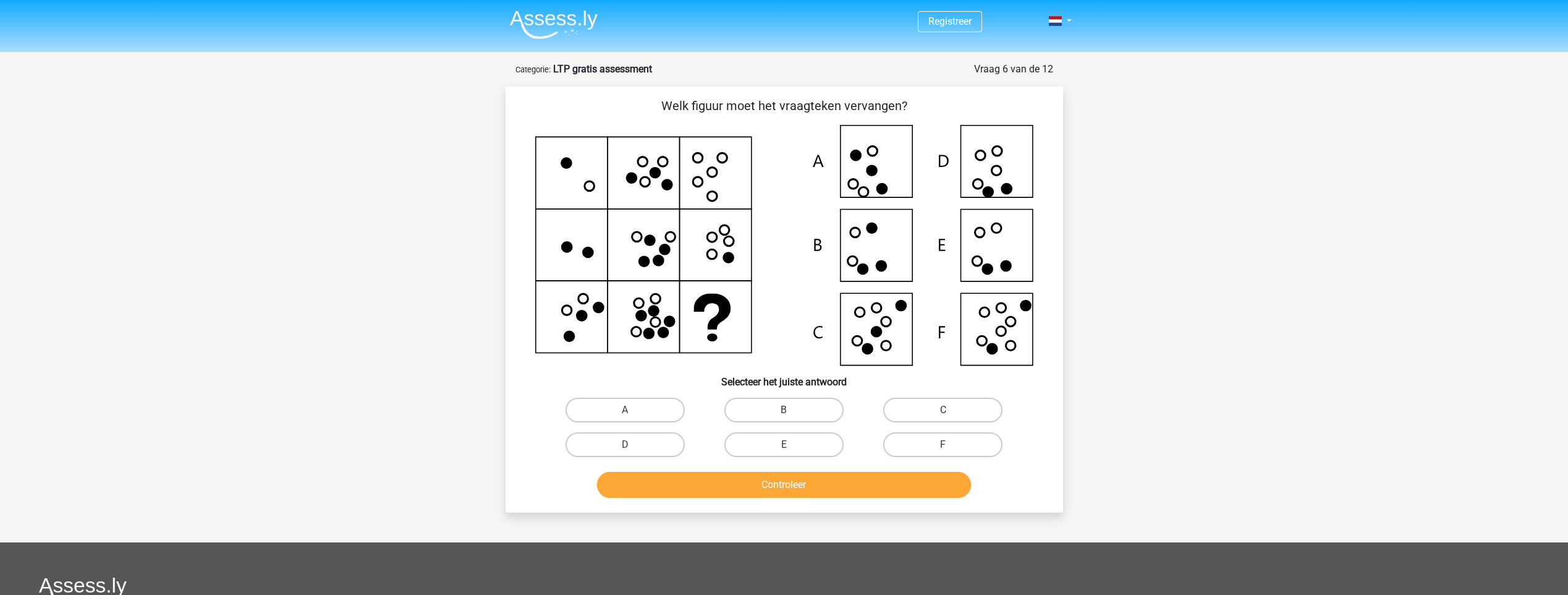
click at [633, 253] on icon at bounding box center [784, 245] width 498 height 241
click at [640, 313] on icon at bounding box center [641, 316] width 10 height 10
click at [657, 307] on icon at bounding box center [653, 311] width 10 height 10
click at [675, 327] on icon at bounding box center [784, 245] width 498 height 241
drag, startPoint x: 661, startPoint y: 340, endPoint x: 638, endPoint y: 337, distance: 23.2
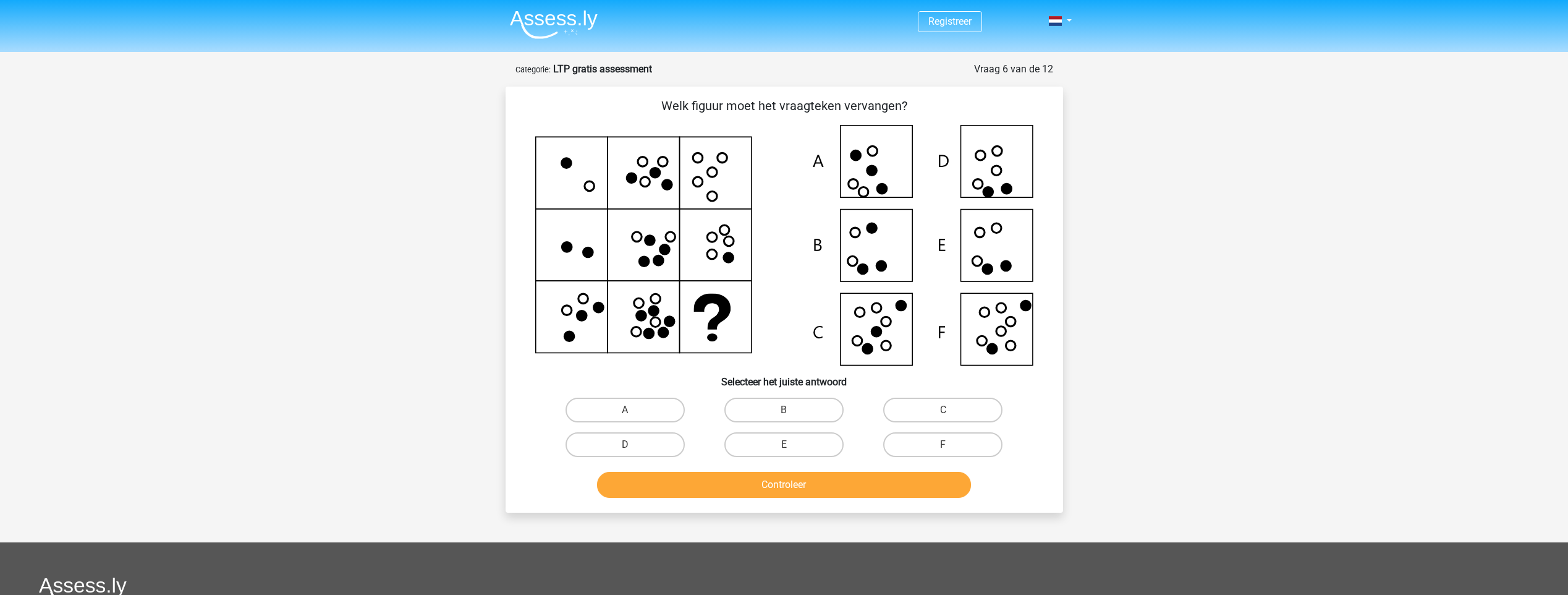
click at [661, 340] on icon at bounding box center [784, 245] width 498 height 241
click at [638, 337] on icon at bounding box center [784, 245] width 498 height 241
click at [714, 159] on icon at bounding box center [784, 245] width 498 height 241
click at [734, 254] on icon at bounding box center [784, 245] width 498 height 241
click at [978, 245] on icon at bounding box center [784, 245] width 498 height 241
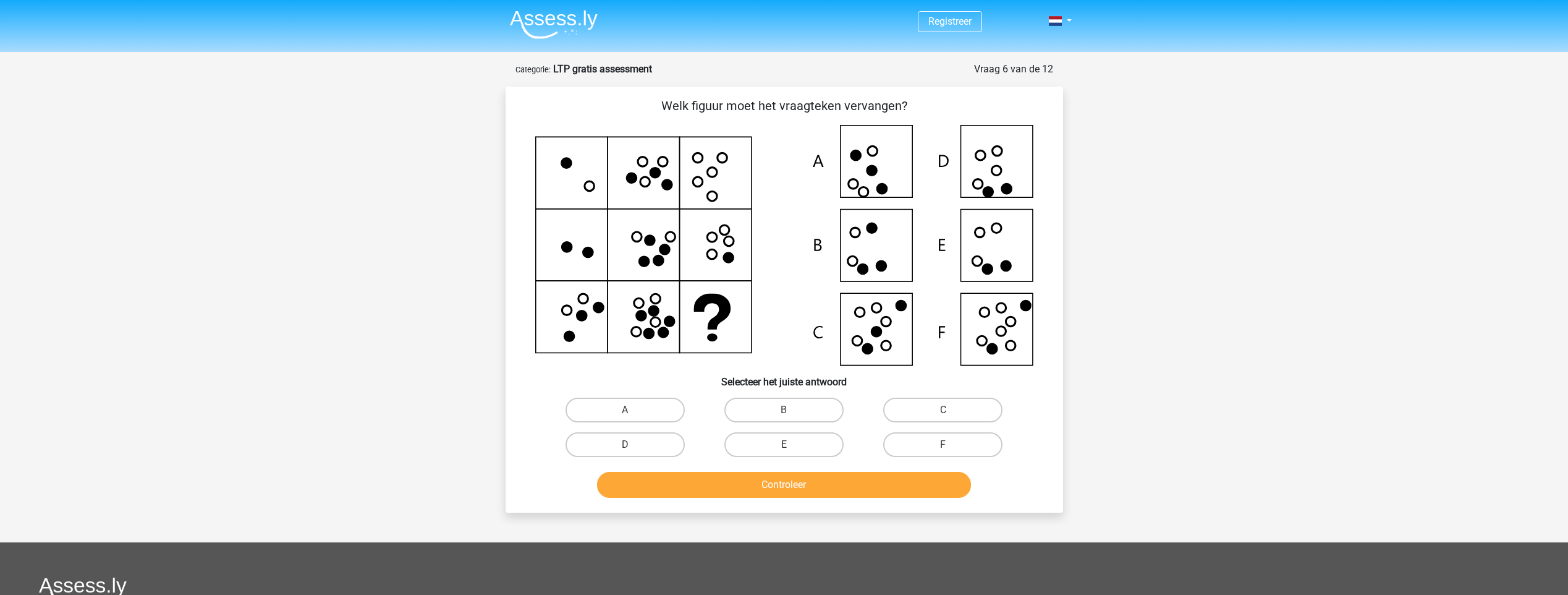
click at [694, 163] on icon at bounding box center [784, 245] width 498 height 241
click at [693, 180] on icon at bounding box center [697, 182] width 10 height 10
click at [703, 173] on icon at bounding box center [784, 245] width 498 height 241
click at [729, 146] on icon at bounding box center [784, 245] width 498 height 241
click at [716, 190] on icon at bounding box center [784, 245] width 498 height 241
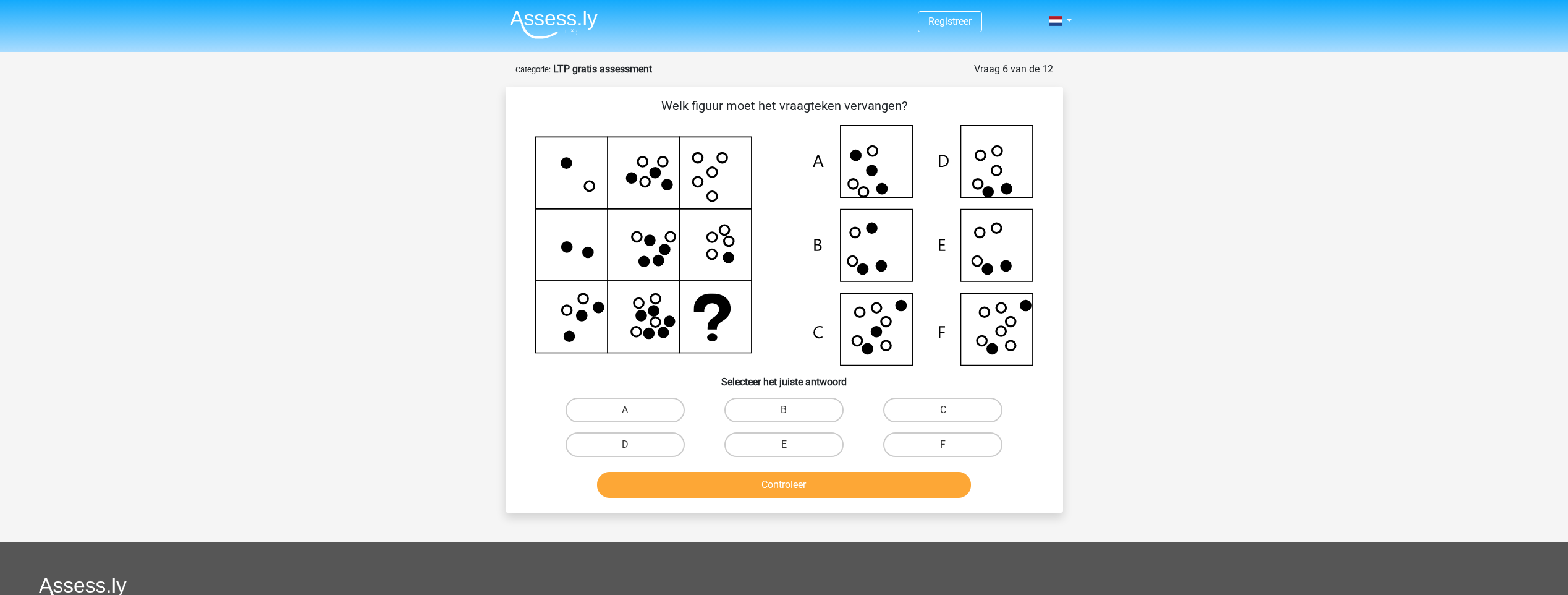
click at [710, 242] on icon at bounding box center [711, 237] width 10 height 10
click at [707, 251] on icon at bounding box center [711, 254] width 10 height 10
click at [723, 240] on icon at bounding box center [728, 241] width 10 height 10
click at [720, 226] on icon at bounding box center [724, 229] width 10 height 10
click at [979, 189] on icon at bounding box center [977, 184] width 10 height 10
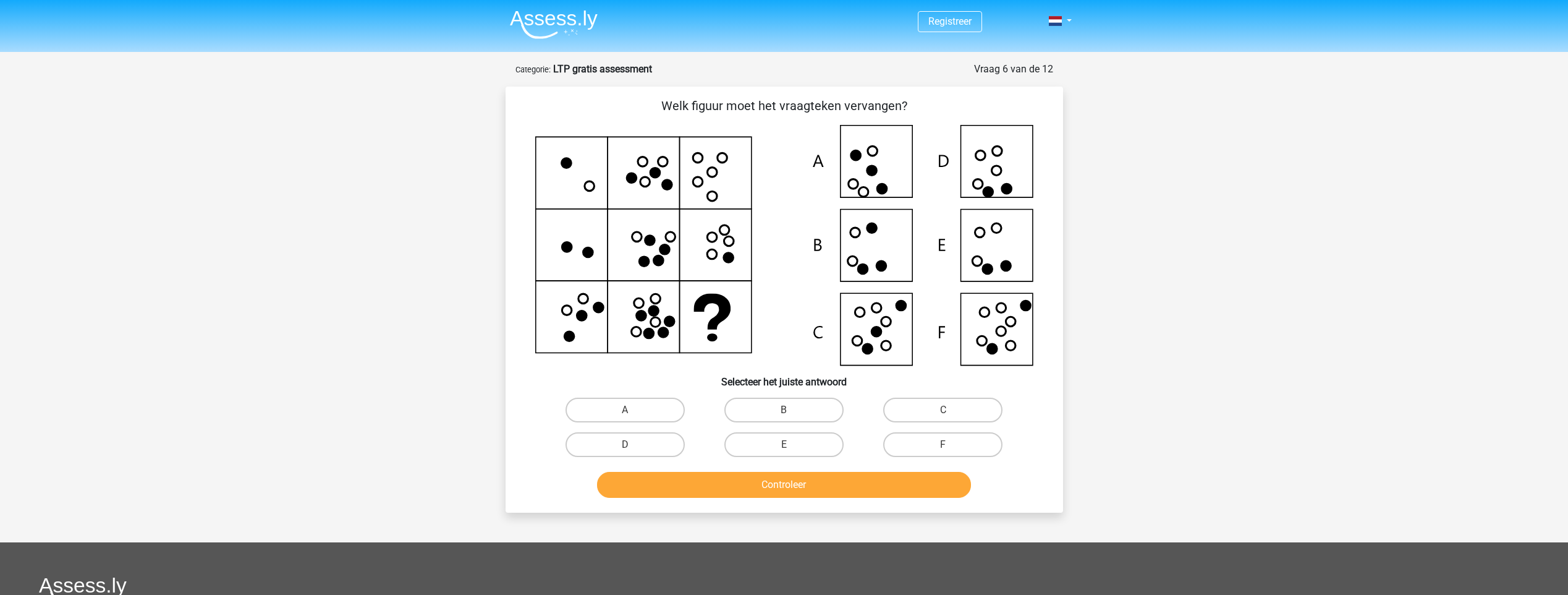
drag, startPoint x: 987, startPoint y: 177, endPoint x: 989, endPoint y: 161, distance: 16.1
click at [988, 175] on icon at bounding box center [784, 245] width 498 height 241
click at [974, 255] on icon at bounding box center [784, 245] width 498 height 241
drag, startPoint x: 974, startPoint y: 255, endPoint x: 1014, endPoint y: 255, distance: 40.0
click at [1014, 255] on icon at bounding box center [784, 245] width 498 height 241
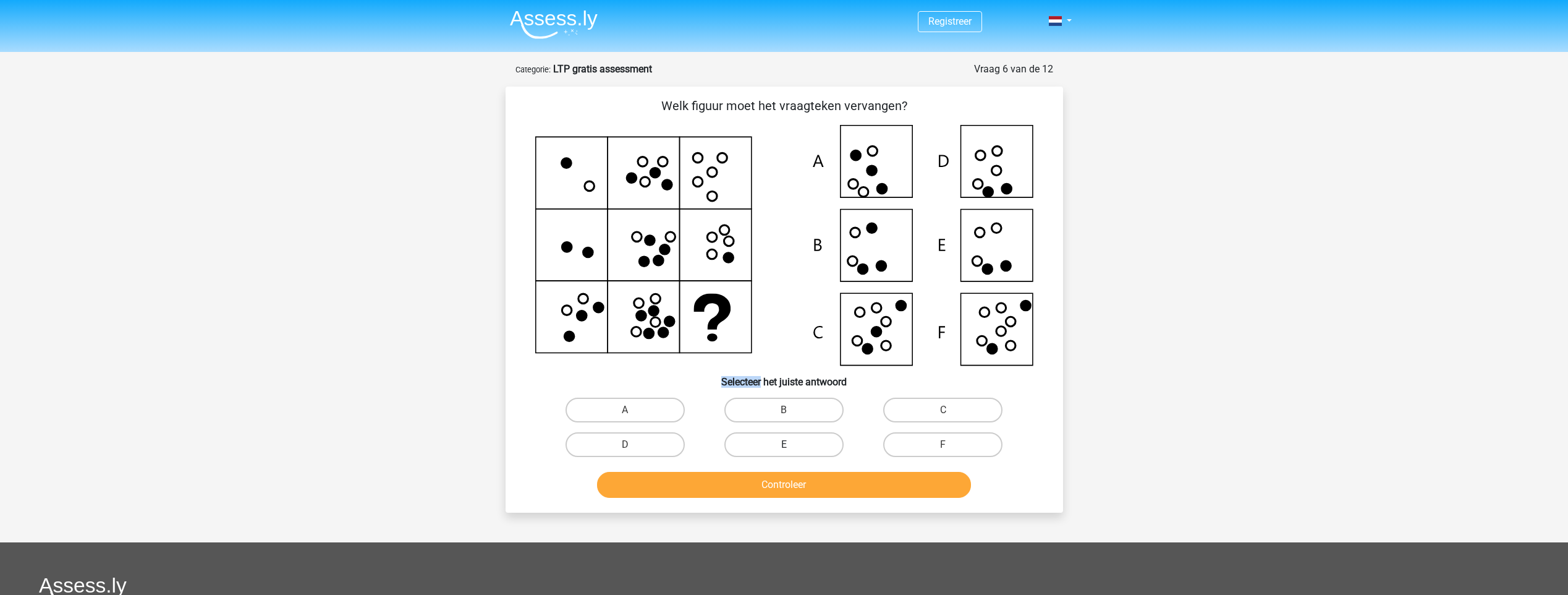
click at [785, 443] on label "E" at bounding box center [784, 445] width 120 height 25
click at [785, 445] on input "E" at bounding box center [787, 449] width 8 height 8
radio input "true"
click at [784, 481] on button "Controleer" at bounding box center [784, 485] width 374 height 26
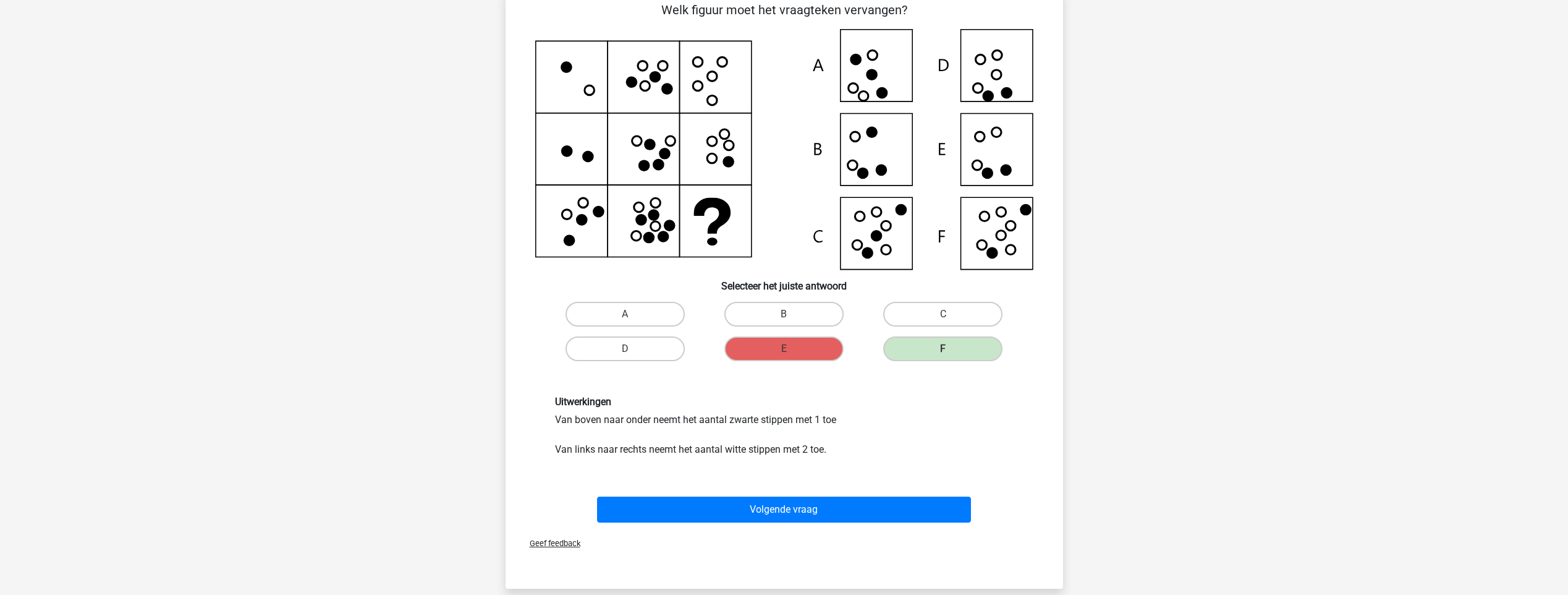
scroll to position [62, 0]
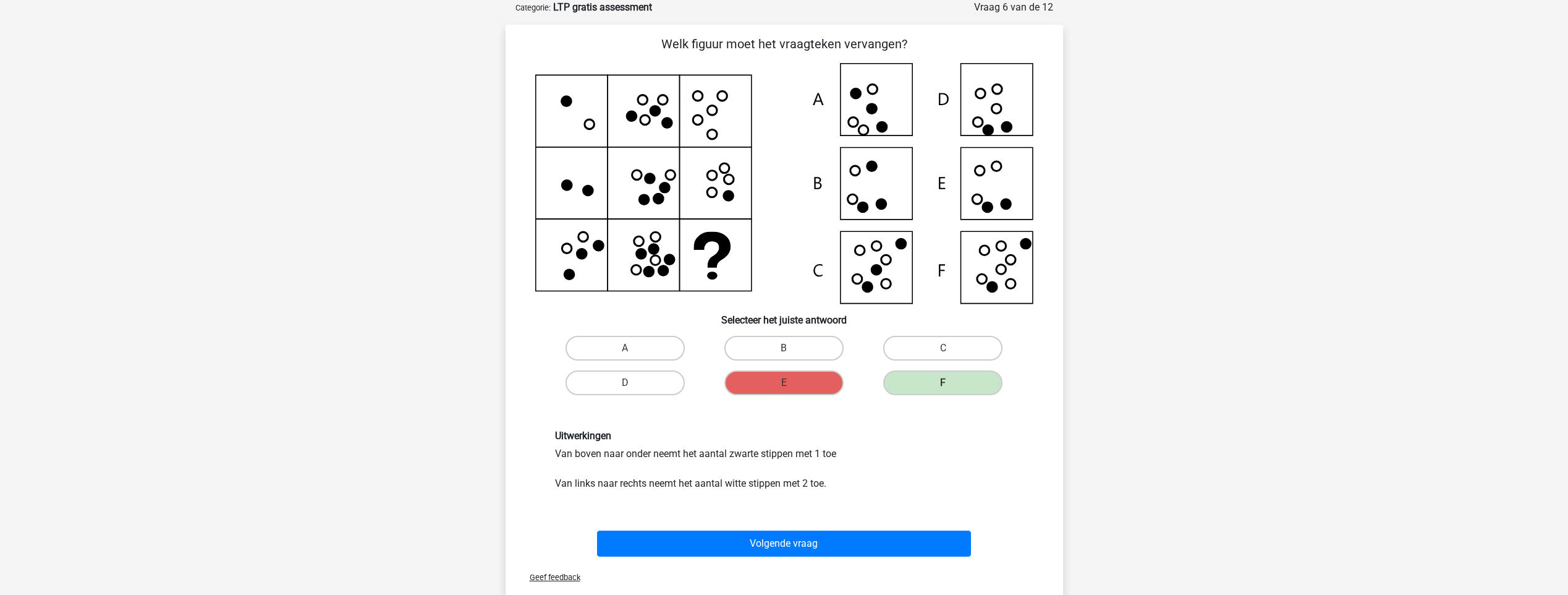
drag, startPoint x: 563, startPoint y: 451, endPoint x: 847, endPoint y: 451, distance: 284.0
click at [847, 451] on div "Uitwerkingen Van boven naar onder neemt het aantal zwarte stippen met 1 toe Van…" at bounding box center [784, 460] width 477 height 61
drag, startPoint x: 847, startPoint y: 451, endPoint x: 742, endPoint y: 444, distance: 105.2
click at [743, 472] on div "Uitwerkingen Van boven naar onder neemt het aantal zwarte stippen met 1 toe Van…" at bounding box center [784, 460] width 477 height 61
click at [694, 93] on icon at bounding box center [697, 96] width 10 height 10
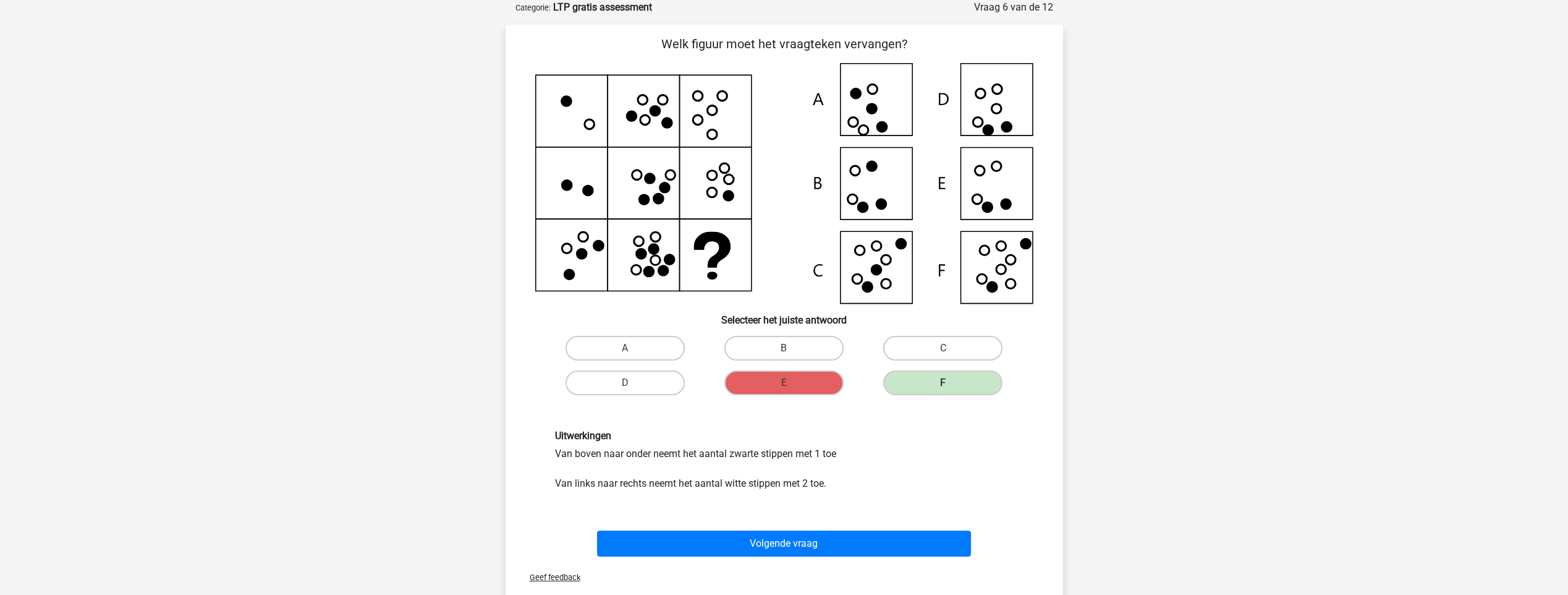
click at [724, 94] on icon at bounding box center [784, 183] width 498 height 241
click at [714, 104] on icon at bounding box center [784, 183] width 498 height 241
click at [695, 123] on icon at bounding box center [784, 183] width 498 height 241
click at [712, 136] on icon at bounding box center [784, 183] width 498 height 241
click at [723, 171] on icon at bounding box center [784, 183] width 498 height 241
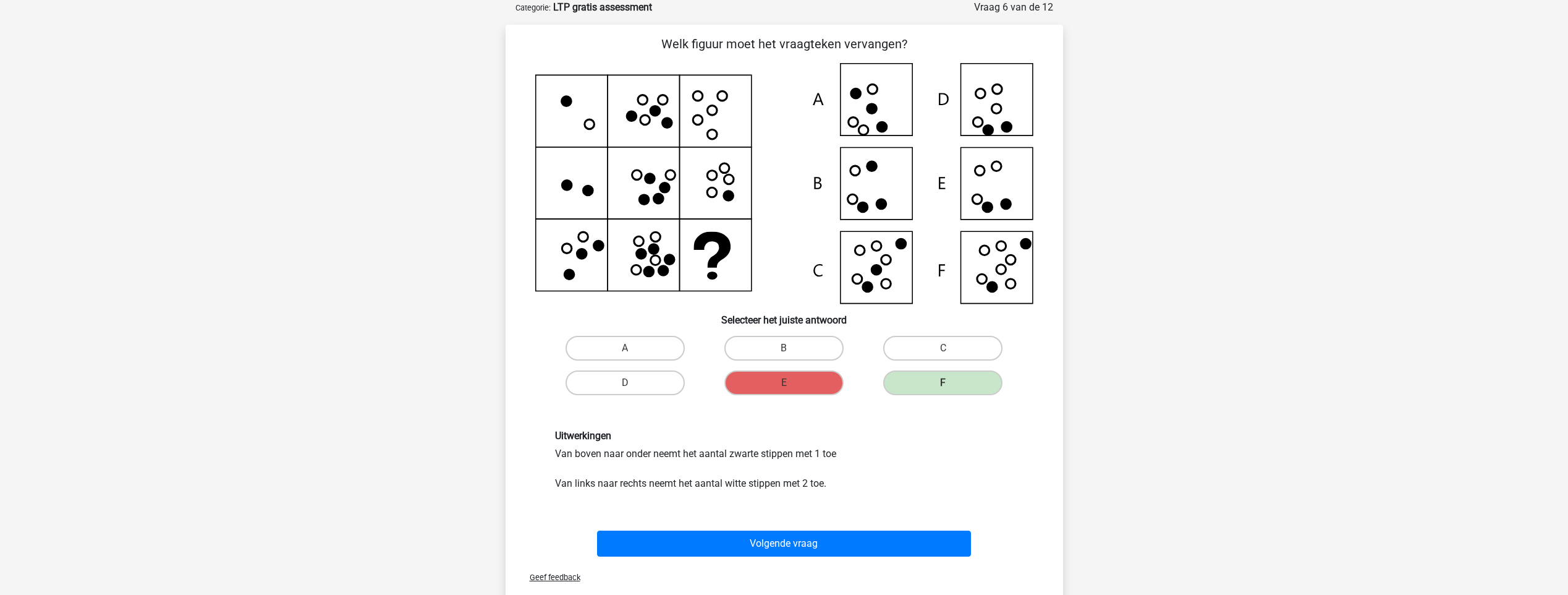
click at [713, 176] on icon at bounding box center [784, 183] width 498 height 241
click at [725, 180] on icon at bounding box center [784, 183] width 498 height 241
click at [714, 196] on icon at bounding box center [711, 192] width 10 height 10
click at [555, 246] on icon at bounding box center [784, 183] width 498 height 241
drag, startPoint x: 560, startPoint y: 485, endPoint x: 835, endPoint y: 483, distance: 275.0
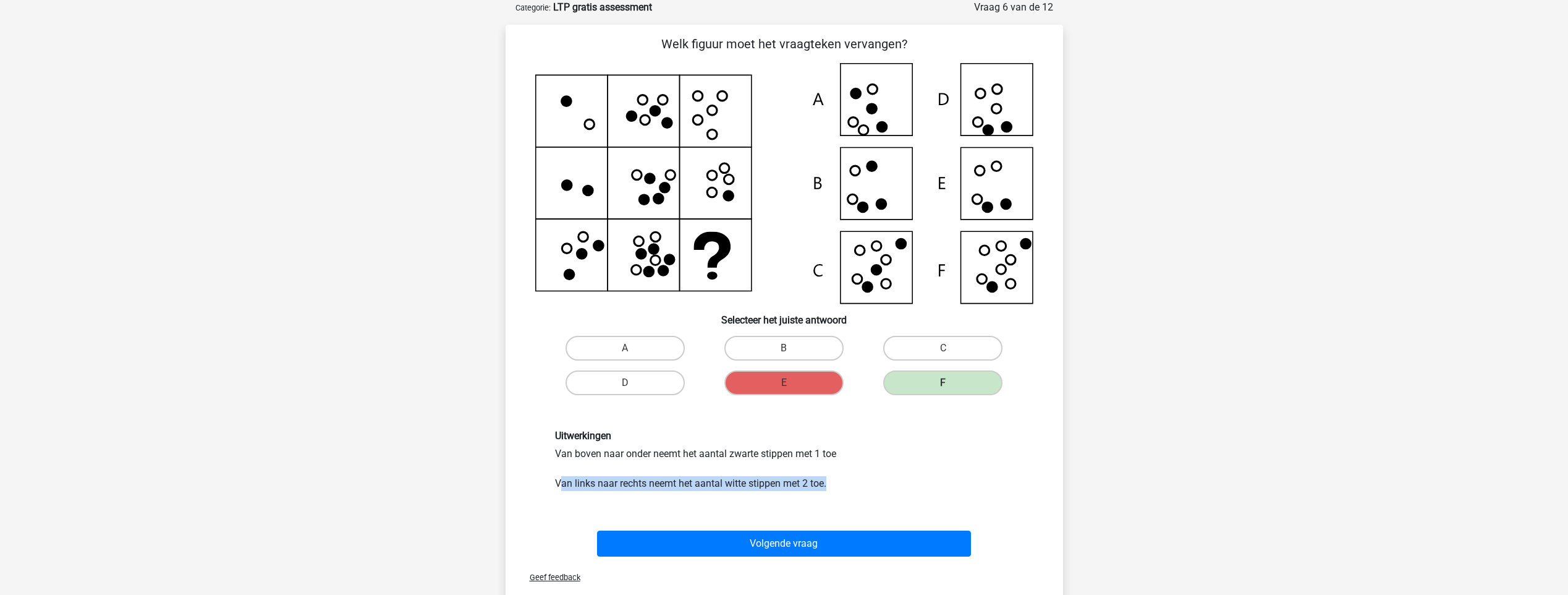
click at [835, 483] on div "Uitwerkingen Van boven naar onder neemt het aantal zwarte stippen met 1 toe Van…" at bounding box center [784, 460] width 477 height 61
click at [706, 110] on icon at bounding box center [784, 183] width 498 height 241
click at [736, 201] on icon at bounding box center [784, 183] width 498 height 241
click at [733, 278] on icon at bounding box center [784, 183] width 498 height 241
click at [955, 180] on icon at bounding box center [784, 183] width 498 height 241
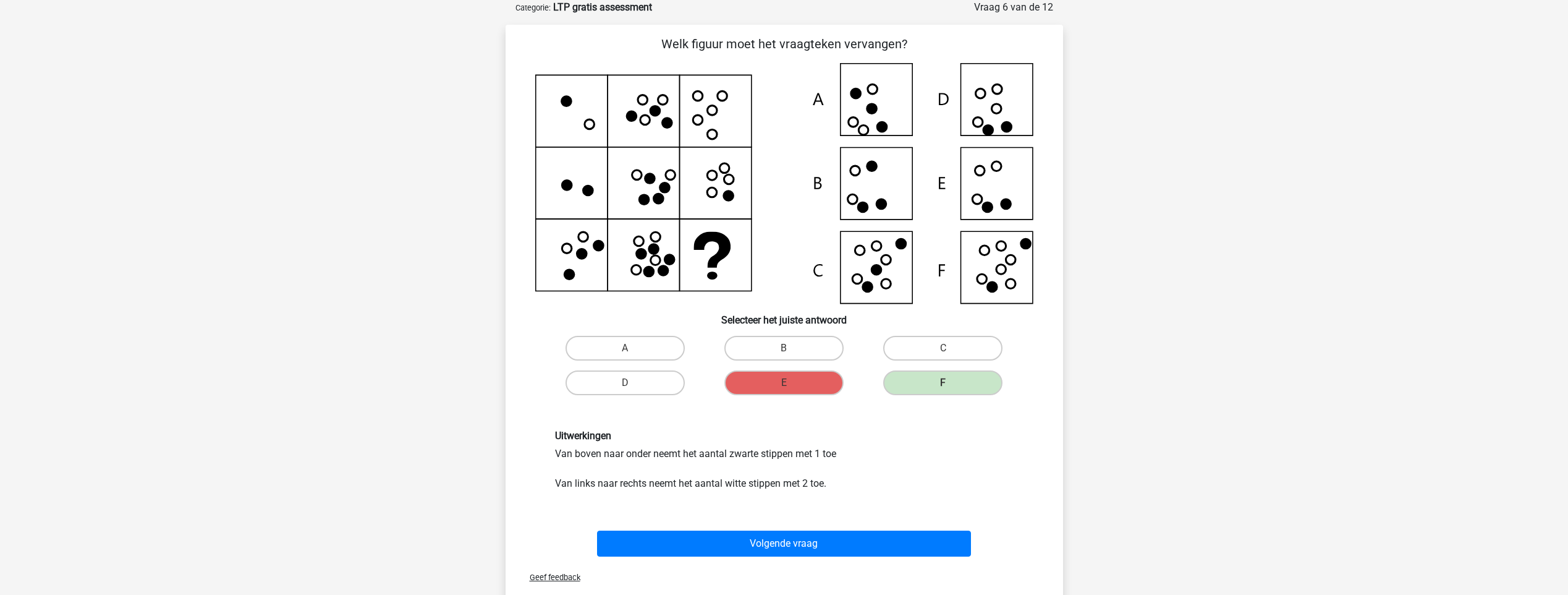
click at [965, 100] on icon at bounding box center [784, 183] width 498 height 241
click at [987, 163] on icon at bounding box center [784, 183] width 498 height 241
click at [989, 258] on icon at bounding box center [784, 183] width 498 height 241
click at [700, 100] on icon at bounding box center [697, 96] width 10 height 10
click at [726, 95] on icon at bounding box center [721, 96] width 10 height 10
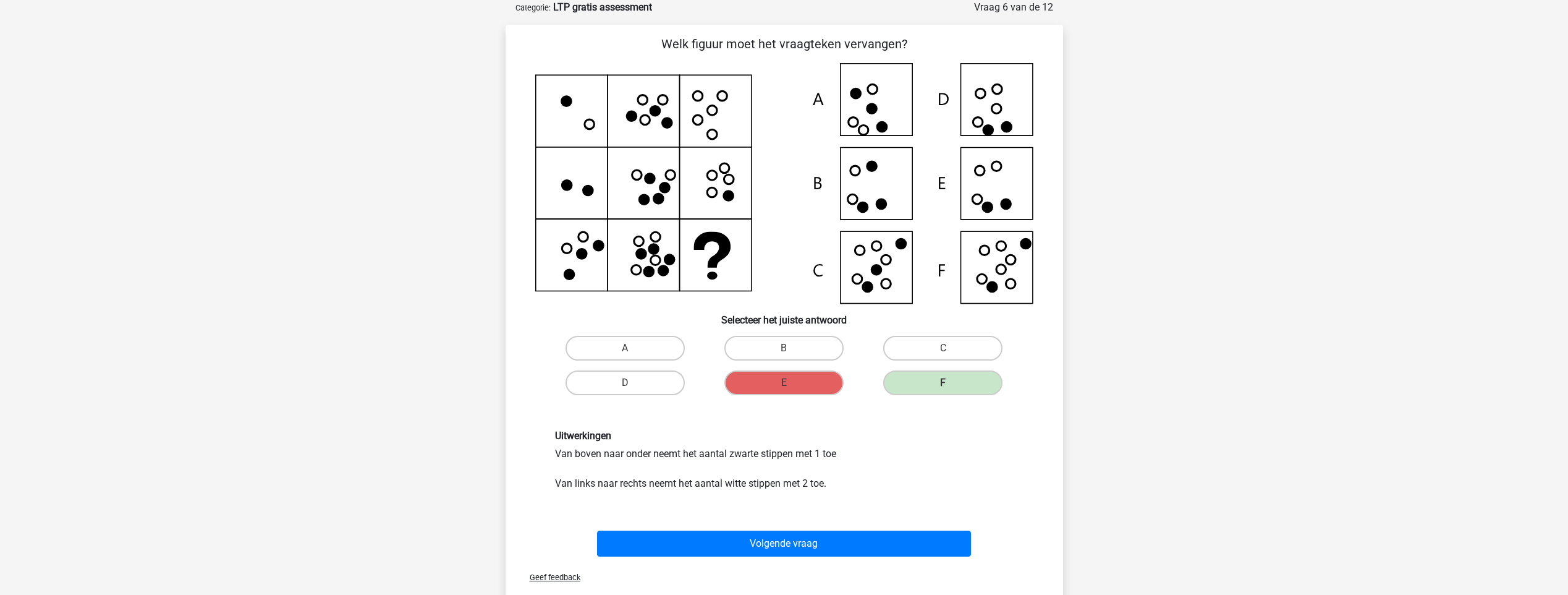
drag, startPoint x: 715, startPoint y: 108, endPoint x: 705, endPoint y: 111, distance: 10.4
click at [713, 108] on icon at bounding box center [784, 183] width 498 height 241
click at [697, 113] on icon at bounding box center [784, 183] width 498 height 241
click at [710, 137] on icon at bounding box center [784, 183] width 498 height 241
click at [718, 182] on icon at bounding box center [784, 183] width 498 height 241
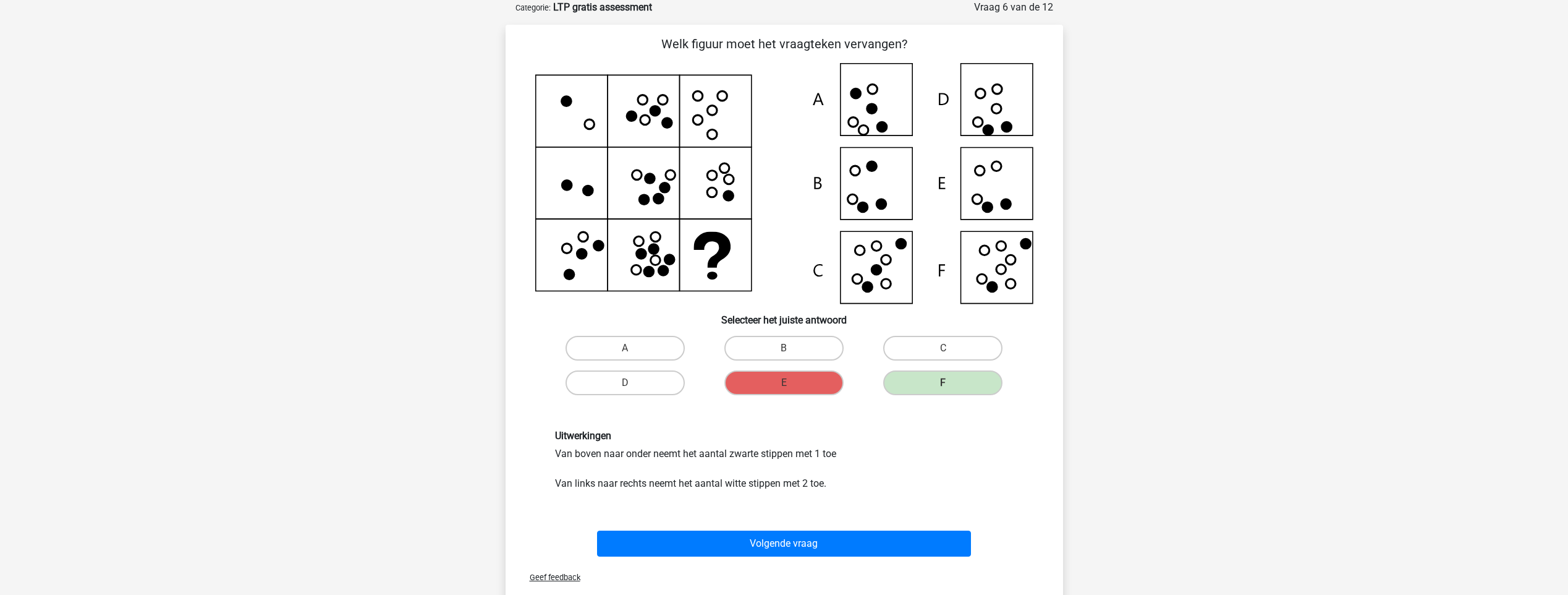
click at [554, 243] on icon at bounding box center [784, 183] width 498 height 241
drag, startPoint x: 546, startPoint y: 281, endPoint x: 750, endPoint y: 273, distance: 204.2
click at [750, 273] on icon at bounding box center [784, 183] width 498 height 241
click at [559, 110] on icon at bounding box center [784, 183] width 498 height 241
drag, startPoint x: 614, startPoint y: 171, endPoint x: 638, endPoint y: 177, distance: 24.7
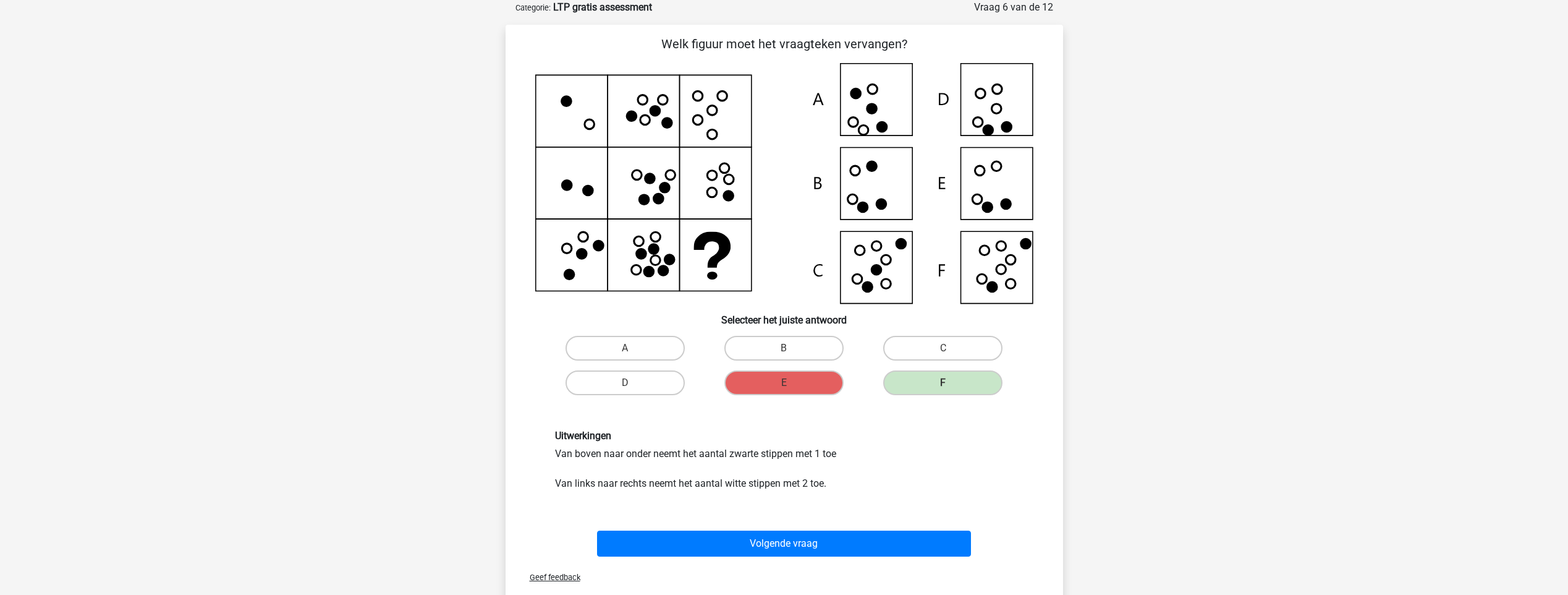
click at [638, 177] on icon at bounding box center [784, 183] width 498 height 241
drag, startPoint x: 550, startPoint y: 113, endPoint x: 556, endPoint y: 105, distance: 10.0
click at [556, 105] on icon at bounding box center [784, 183] width 498 height 241
drag, startPoint x: 568, startPoint y: 96, endPoint x: 559, endPoint y: 98, distance: 9.2
click at [559, 99] on icon at bounding box center [784, 183] width 498 height 241
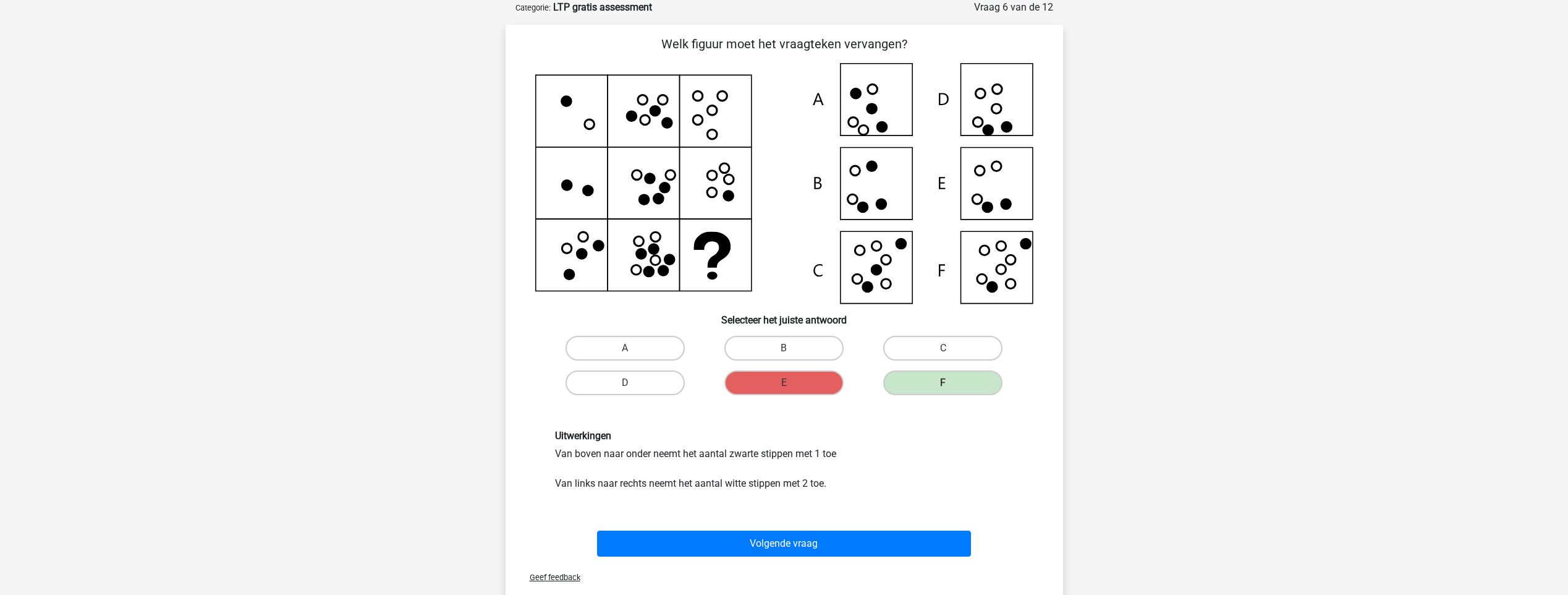
click at [662, 236] on icon at bounding box center [784, 183] width 498 height 241
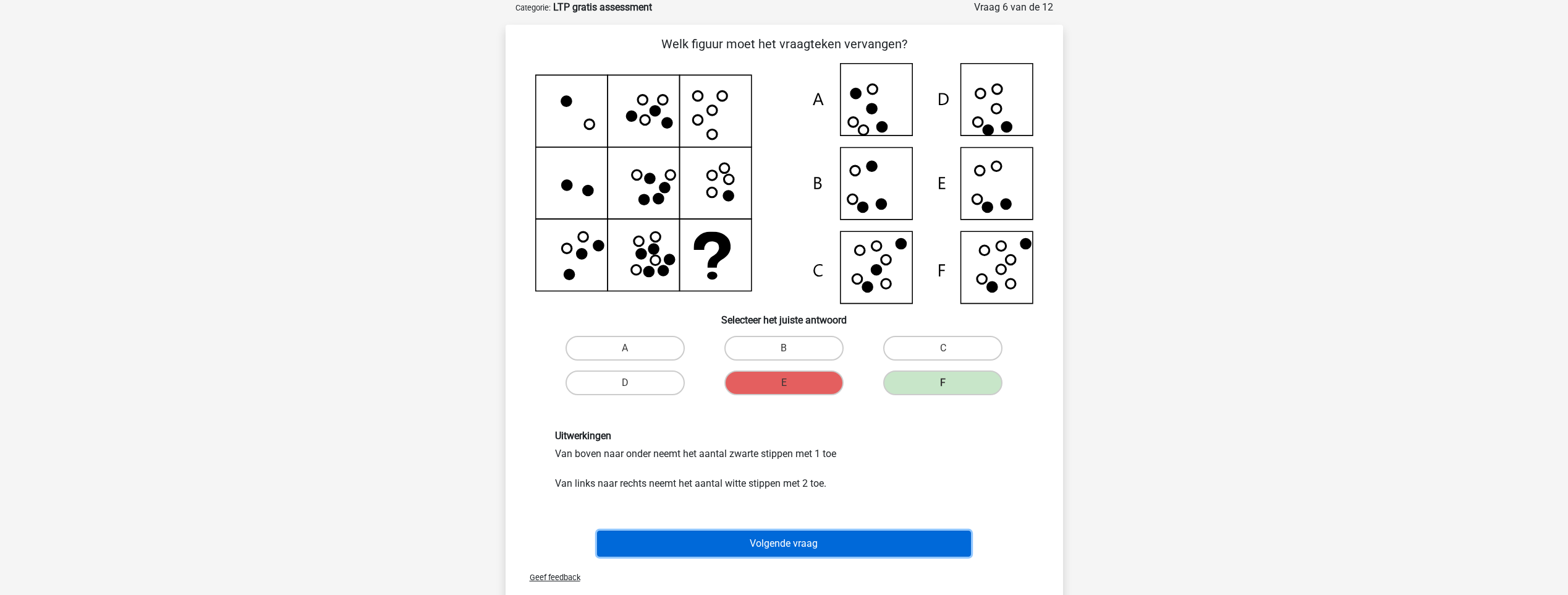
drag, startPoint x: 753, startPoint y: 541, endPoint x: 789, endPoint y: 547, distance: 36.5
click at [789, 547] on button "Volgende vraag" at bounding box center [784, 544] width 374 height 26
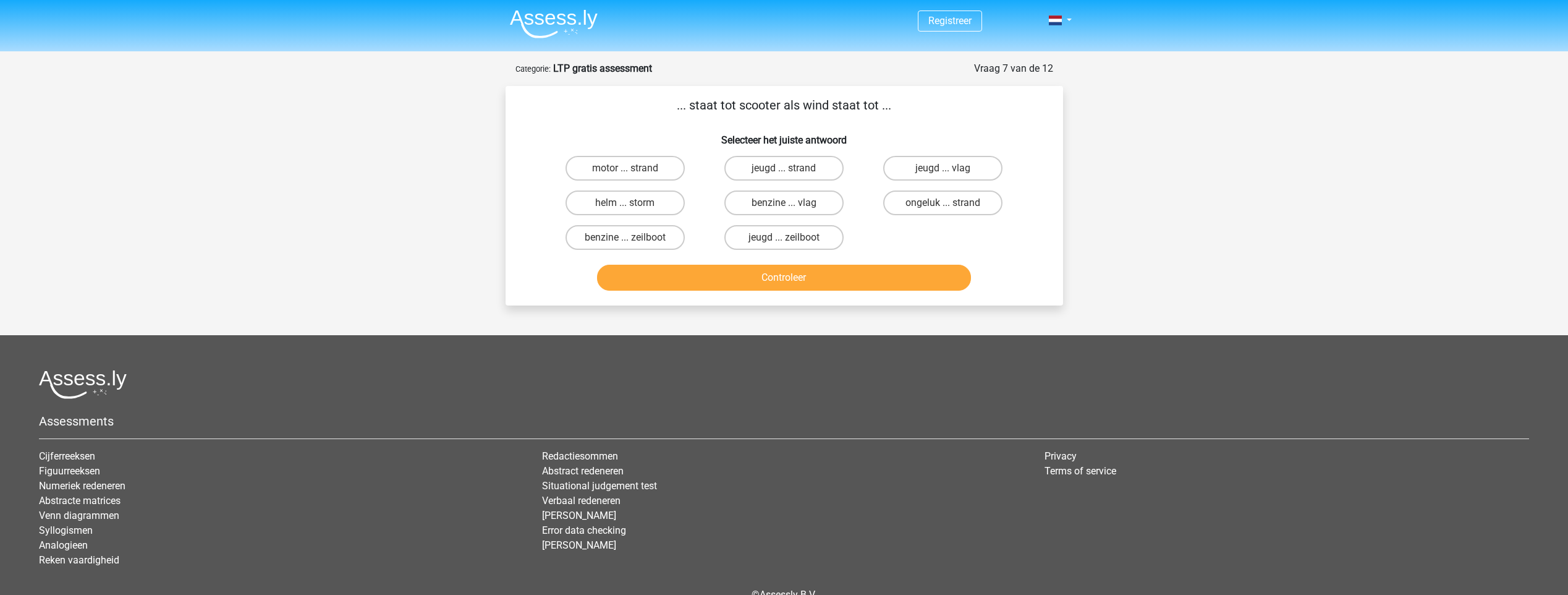
scroll to position [0, 0]
click at [798, 206] on label "benzine ... vlag" at bounding box center [784, 203] width 120 height 25
click at [792, 206] on input "benzine ... vlag" at bounding box center [787, 207] width 8 height 8
radio input "true"
click at [703, 287] on button "Controleer" at bounding box center [784, 278] width 374 height 26
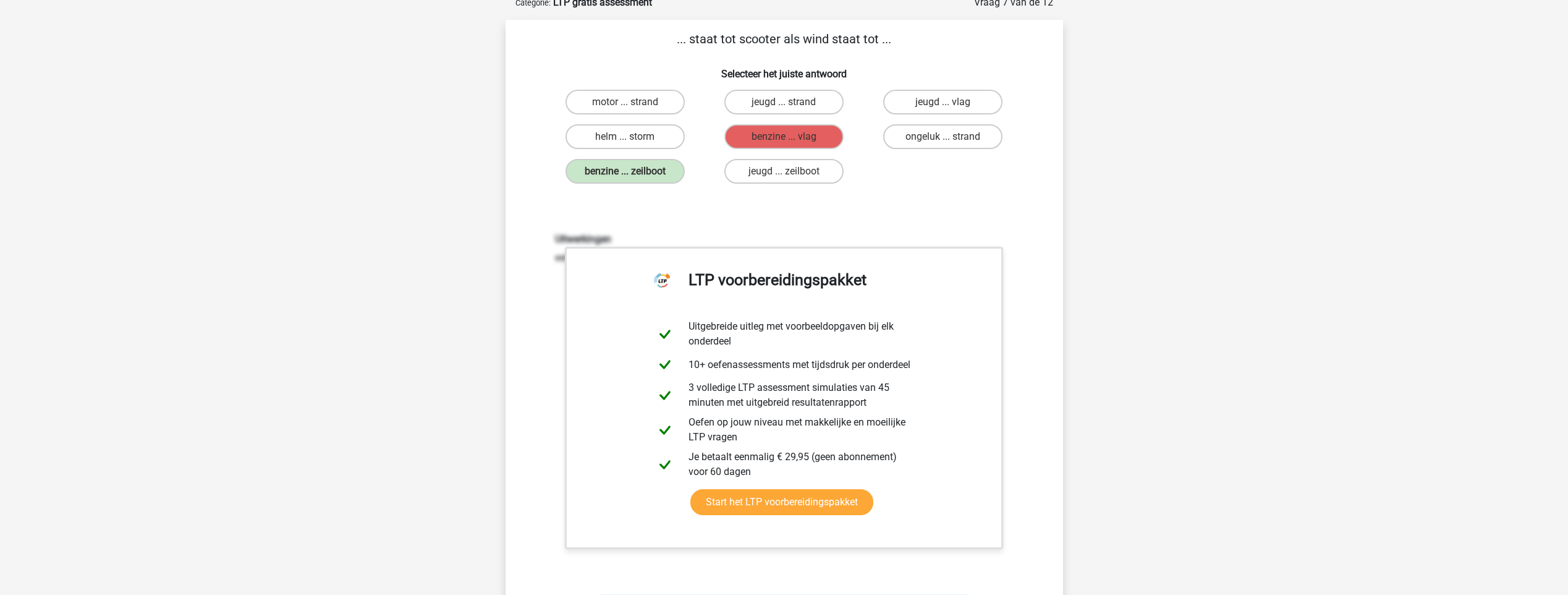
scroll to position [62, 0]
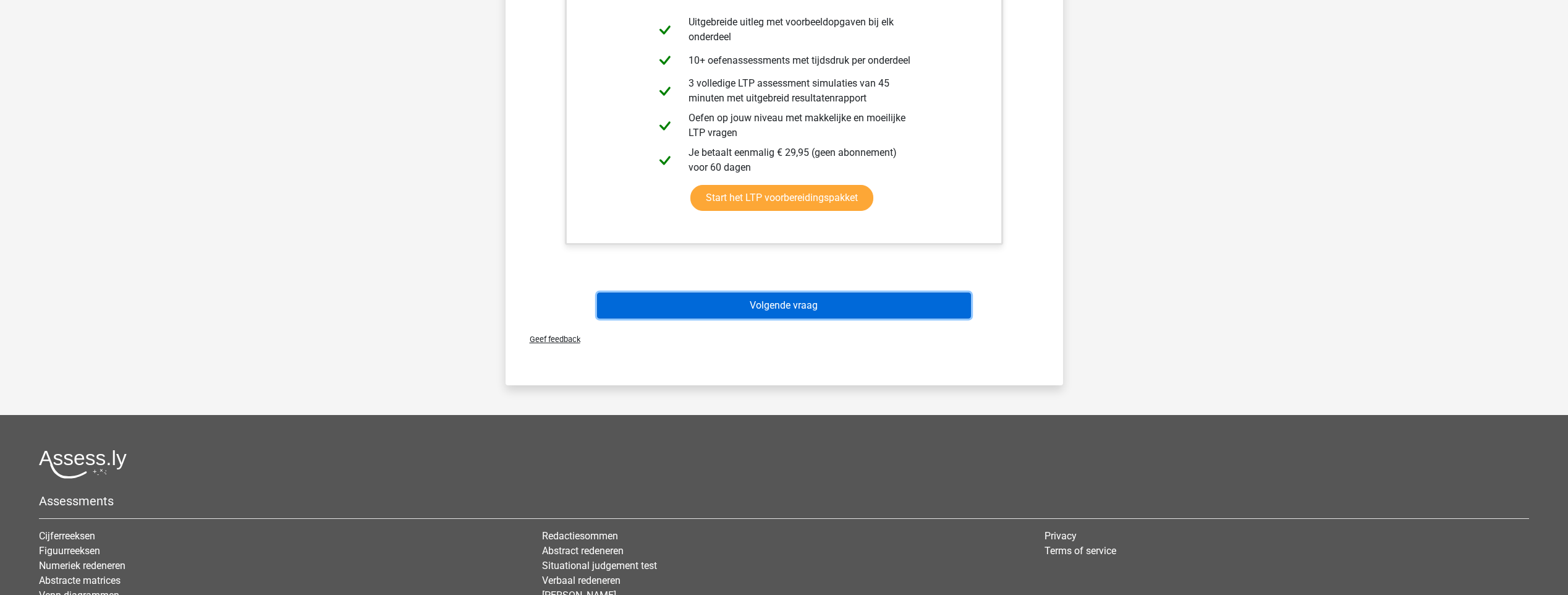
click at [661, 308] on button "Volgende vraag" at bounding box center [784, 305] width 374 height 26
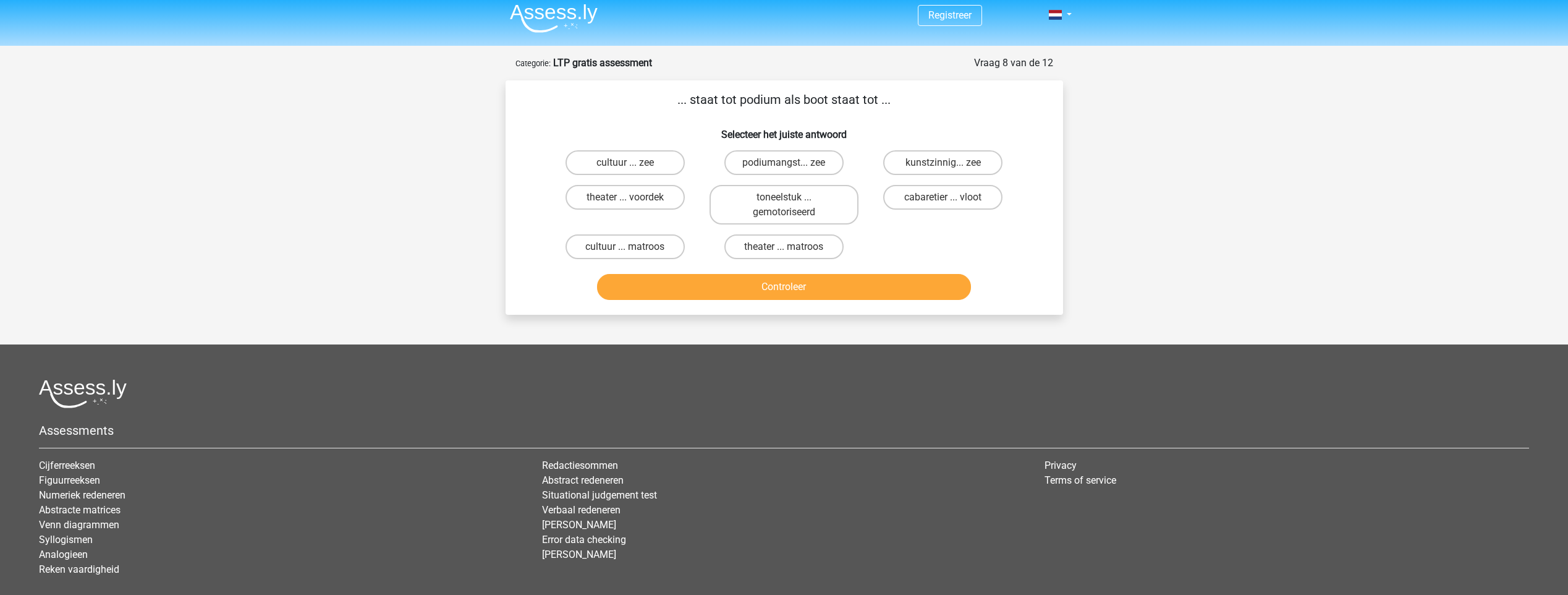
scroll to position [0, 0]
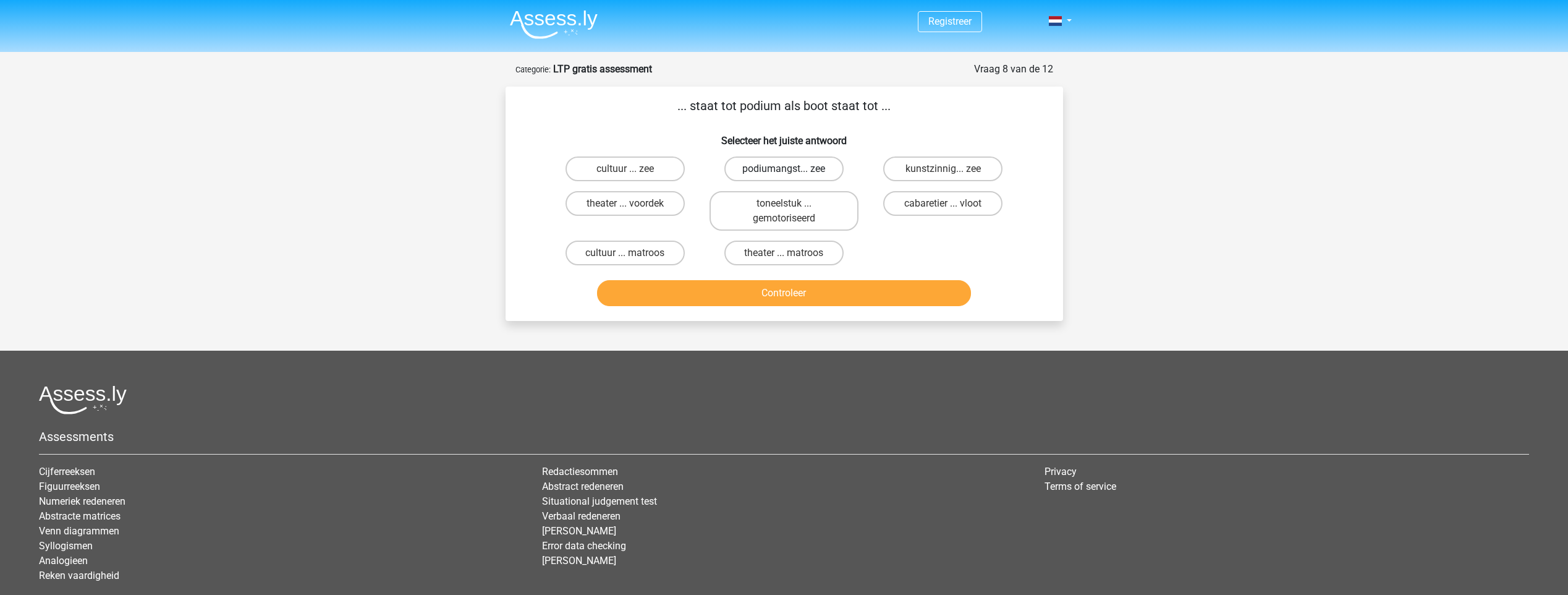
click at [815, 161] on label "podiumangst... zee" at bounding box center [784, 169] width 120 height 25
click at [792, 169] on input "podiumangst... zee" at bounding box center [787, 173] width 8 height 8
radio input "true"
click at [809, 291] on button "Controleer" at bounding box center [784, 293] width 374 height 26
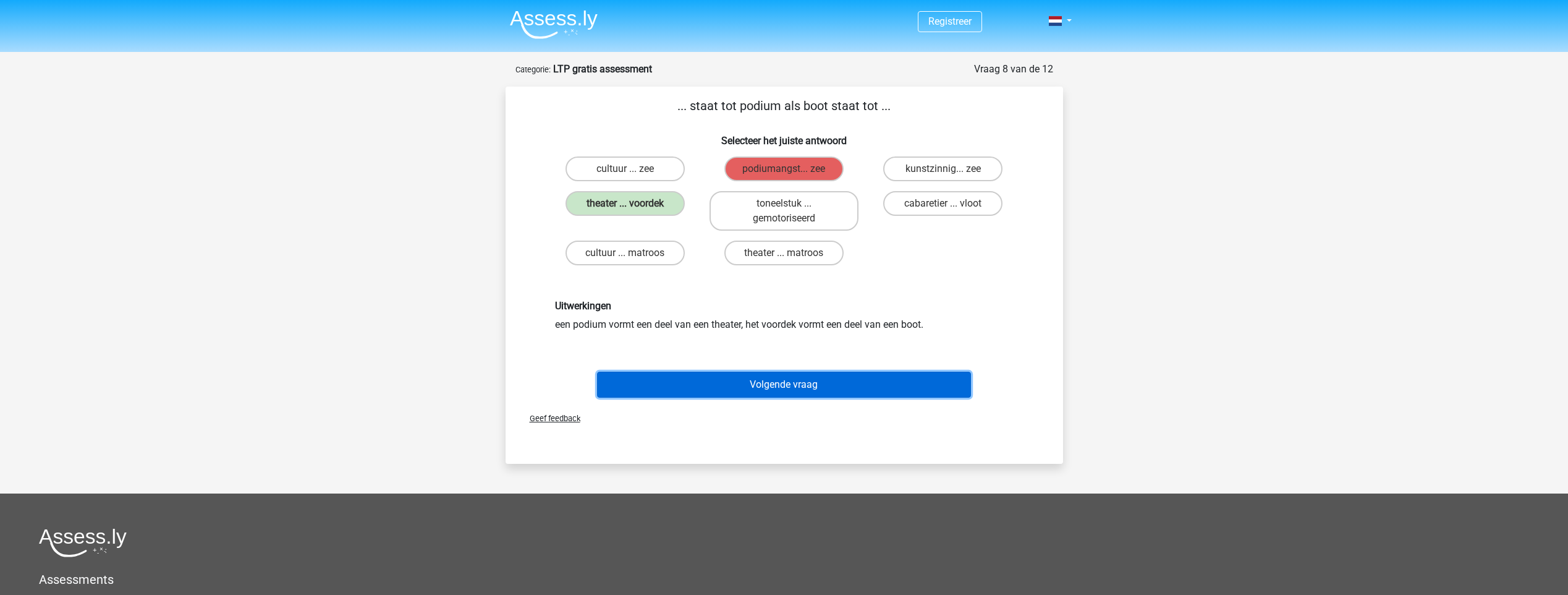
click at [657, 373] on button "Volgende vraag" at bounding box center [784, 385] width 374 height 26
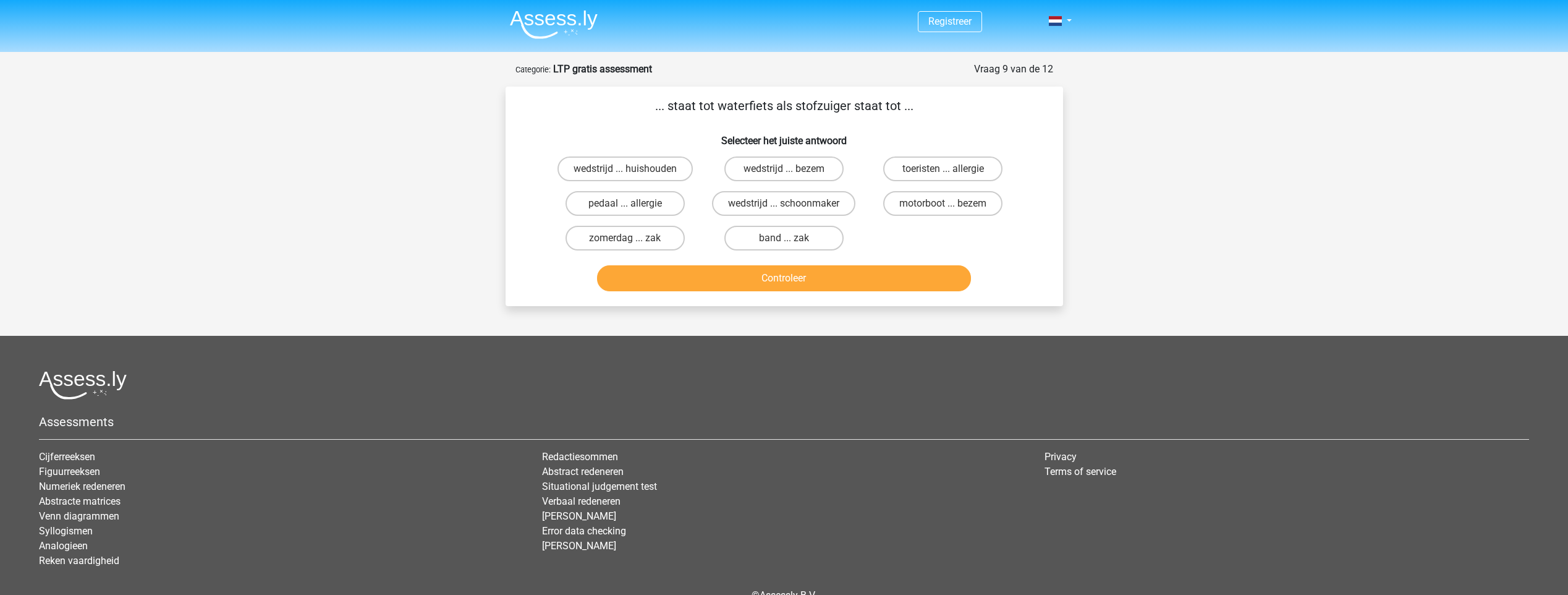
drag, startPoint x: 655, startPoint y: 102, endPoint x: 934, endPoint y: 109, distance: 279.1
click at [934, 109] on p "... staat tot waterfiets als stofzuiger staat tot ..." at bounding box center [784, 106] width 518 height 18
drag, startPoint x: 934, startPoint y: 109, endPoint x: 986, endPoint y: 120, distance: 53.2
click at [986, 120] on div "... staat tot waterfiets als stofzuiger staat tot ... Selecteer het juiste antw…" at bounding box center [784, 196] width 547 height 199
drag, startPoint x: 582, startPoint y: 108, endPoint x: 1117, endPoint y: 282, distance: 562.6
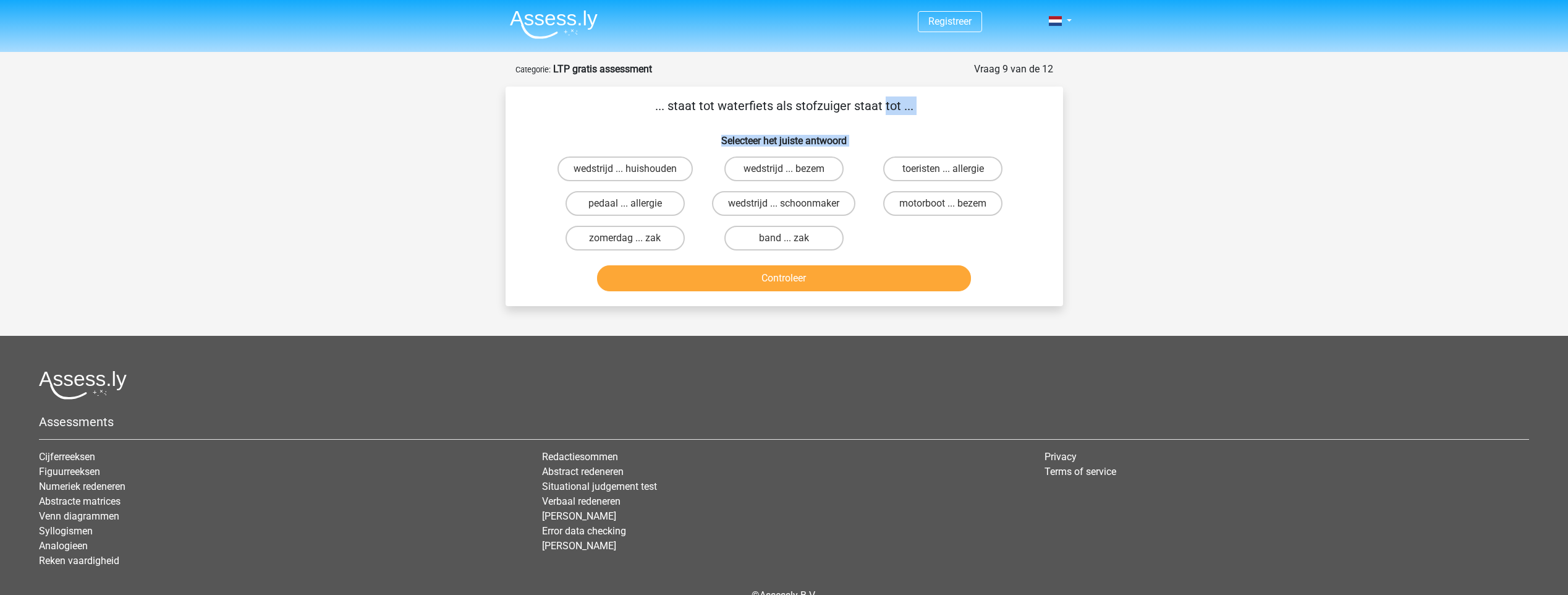
click at [1117, 282] on div "Registreer" at bounding box center [784, 331] width 1568 height 662
drag, startPoint x: 1117, startPoint y: 282, endPoint x: 1124, endPoint y: 134, distance: 148.2
click at [1124, 134] on div "Registreer" at bounding box center [784, 331] width 1568 height 662
click at [651, 173] on label "wedstrijd ... huishouden" at bounding box center [625, 169] width 136 height 25
click at [633, 173] on input "wedstrijd ... huishouden" at bounding box center [628, 173] width 8 height 8
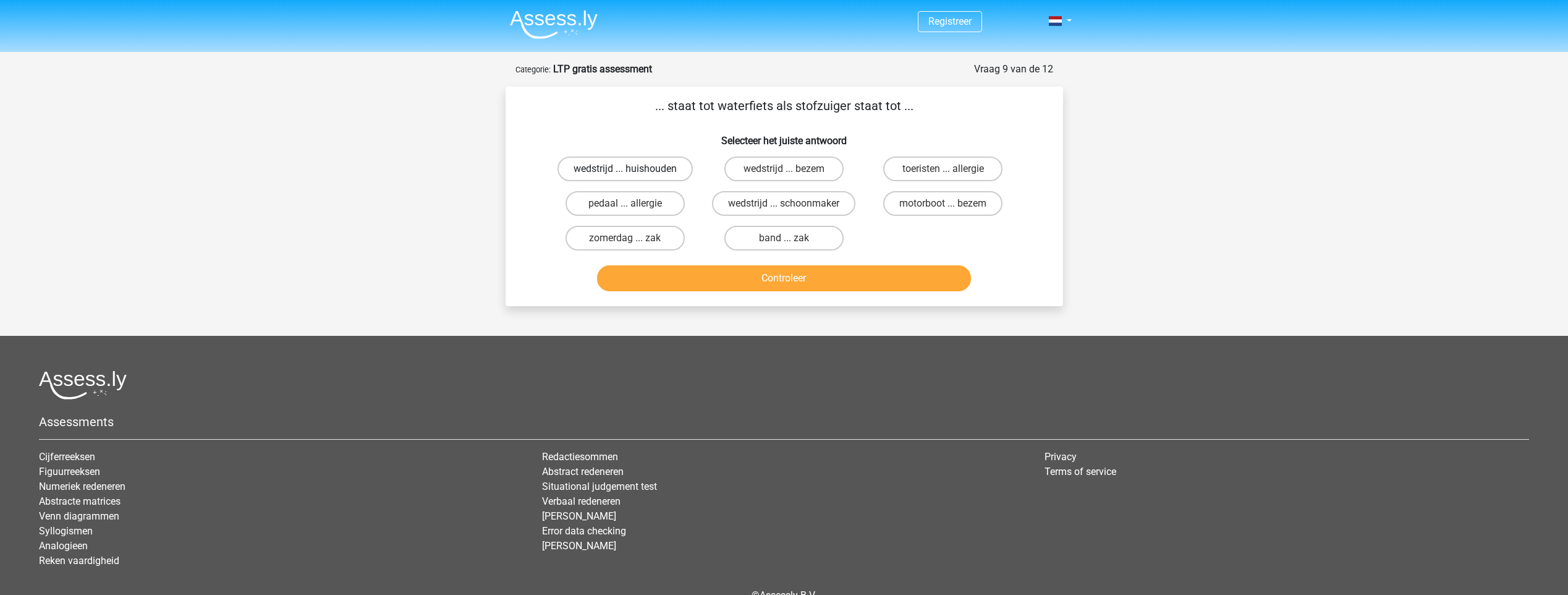
radio input "true"
click at [759, 301] on div "... staat tot waterfiets als stofzuiger staat tot ... Selecteer het juiste antw…" at bounding box center [784, 196] width 557 height 219
click at [763, 286] on button "Controleer" at bounding box center [784, 278] width 374 height 26
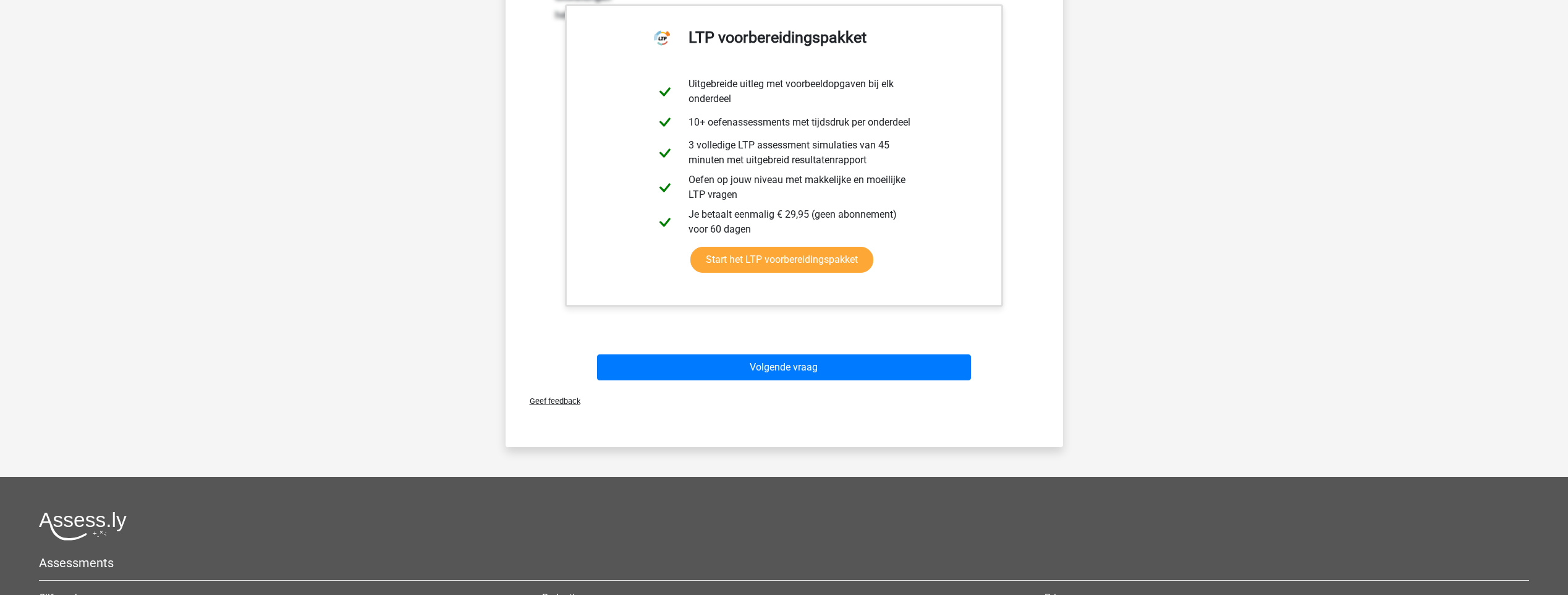
click at [786, 352] on div "Volgende vraag" at bounding box center [784, 364] width 518 height 41
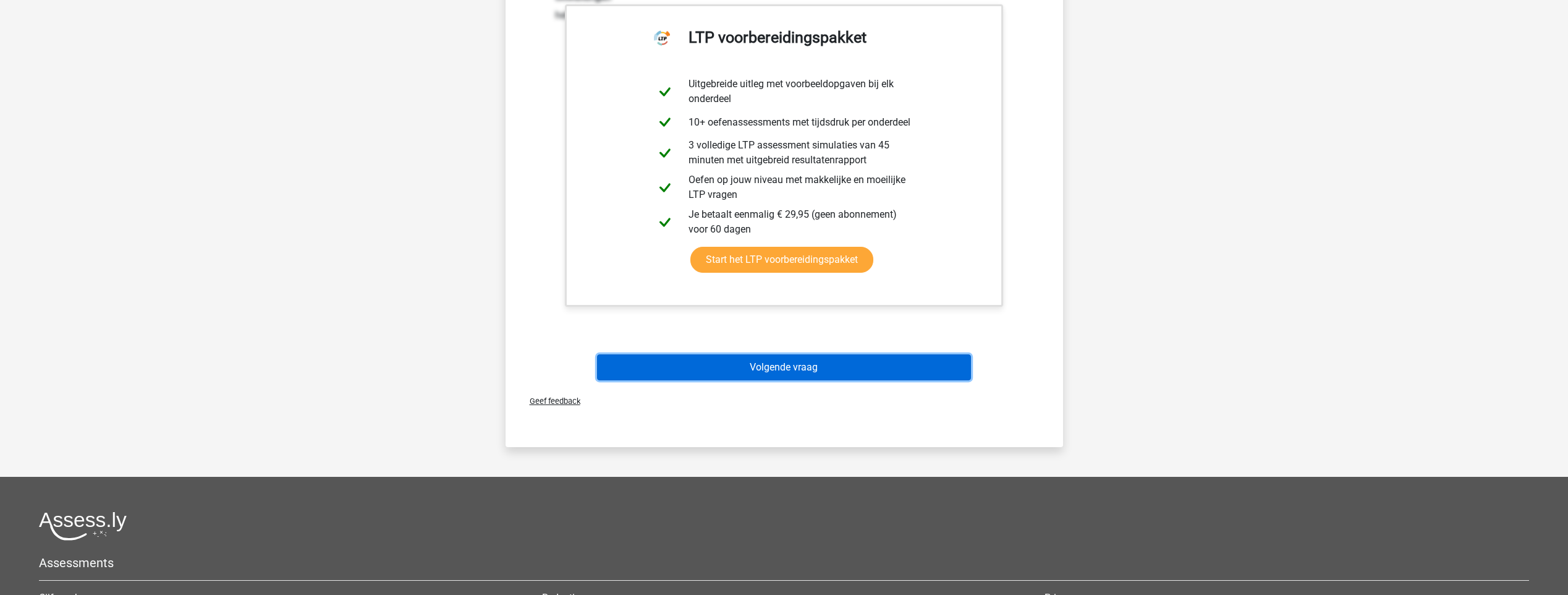
click at [789, 372] on button "Volgende vraag" at bounding box center [784, 367] width 374 height 26
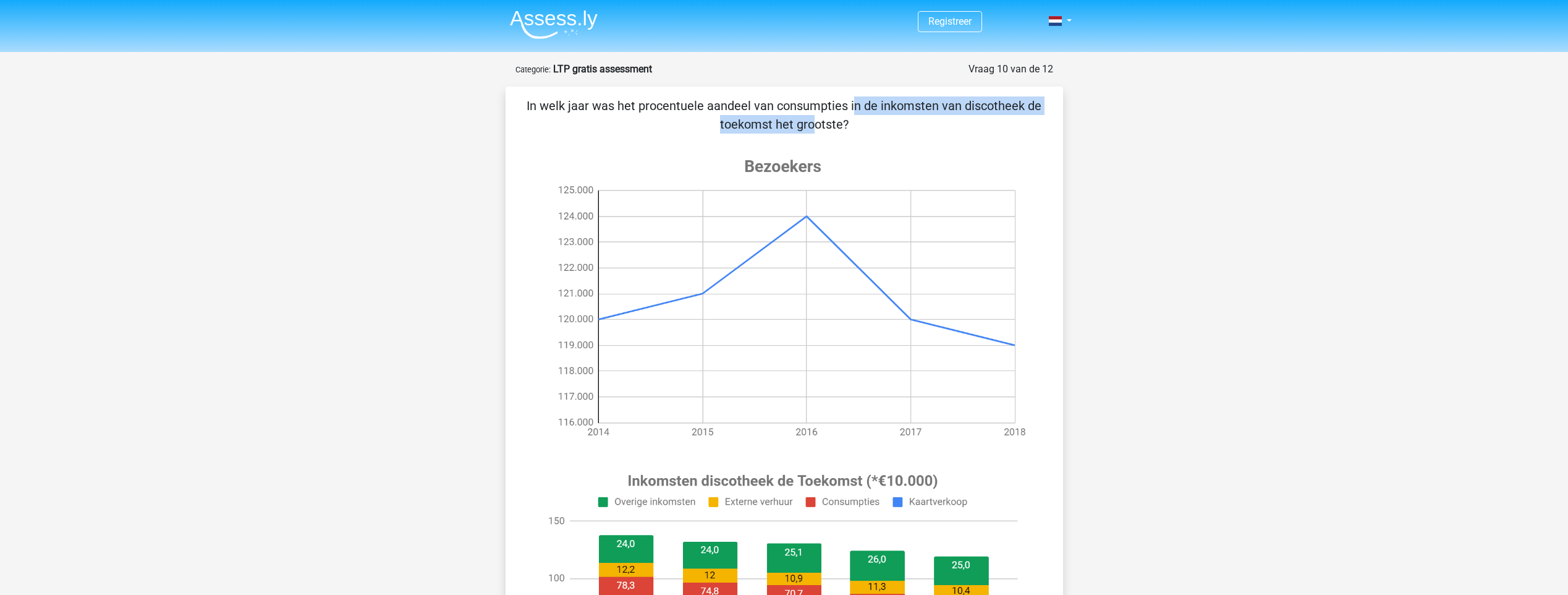
drag, startPoint x: 591, startPoint y: 105, endPoint x: 868, endPoint y: 111, distance: 277.1
click at [868, 111] on p "In welk jaar was het procentuele aandeel van consumpties in de inkomsten van di…" at bounding box center [784, 115] width 518 height 37
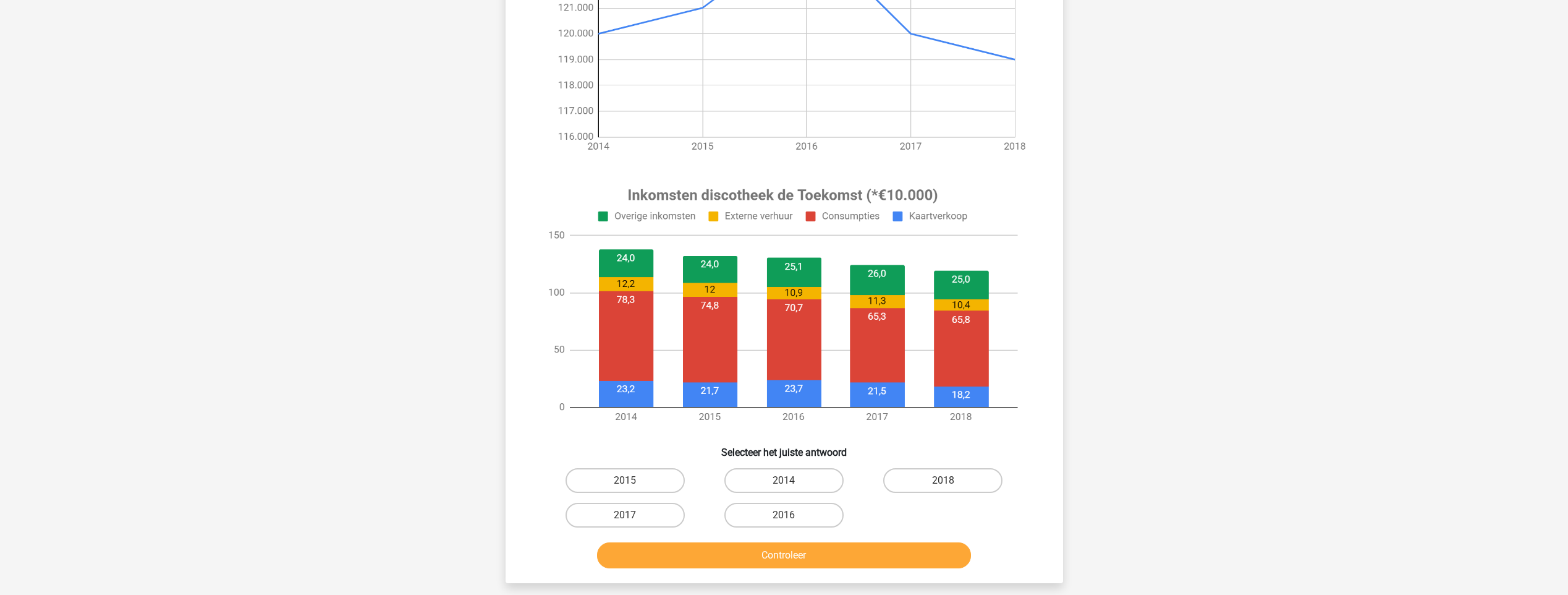
scroll to position [309, 0]
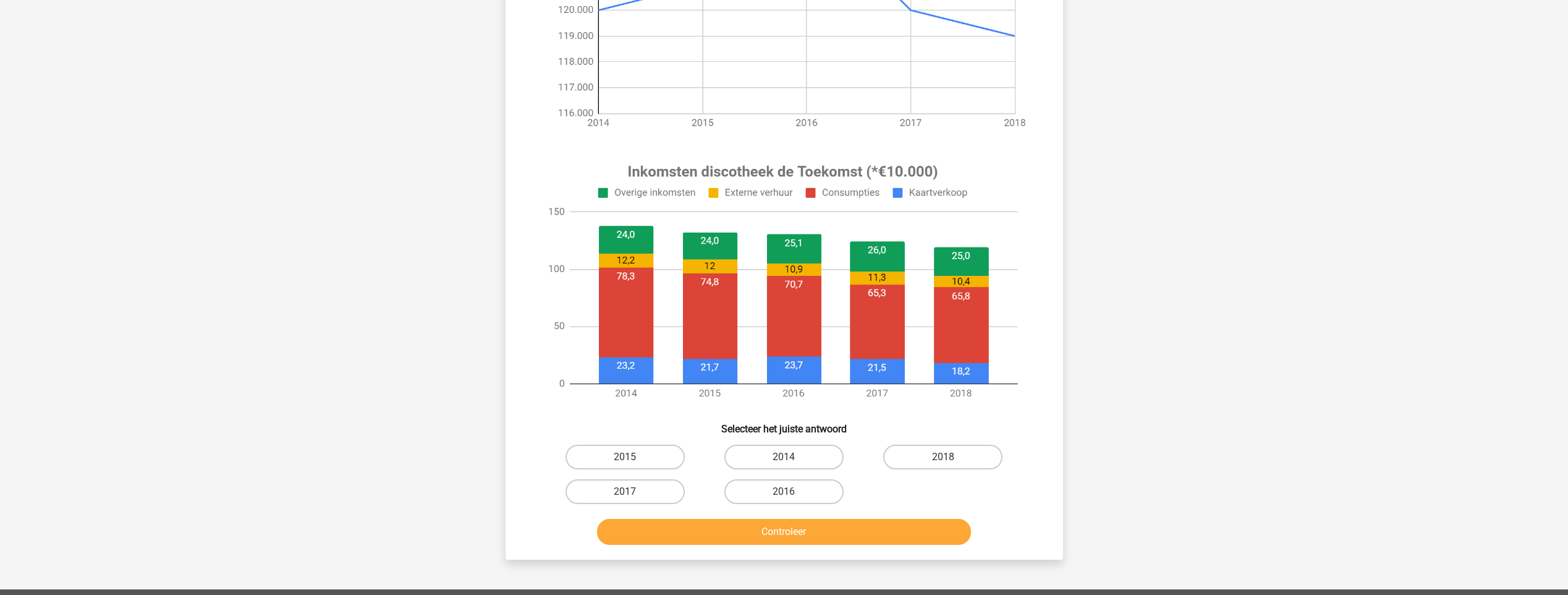
drag, startPoint x: 707, startPoint y: 246, endPoint x: 709, endPoint y: 293, distance: 47.0
click at [710, 295] on image at bounding box center [782, 281] width 495 height 258
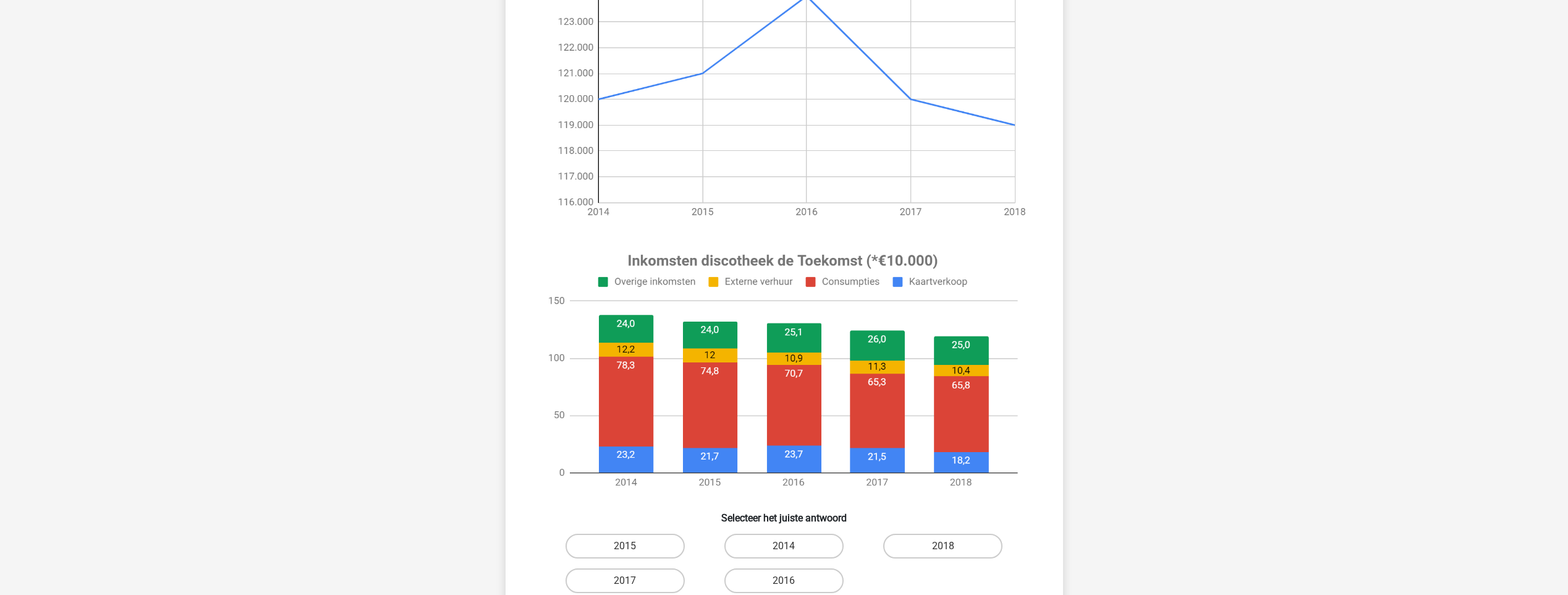
scroll to position [248, 0]
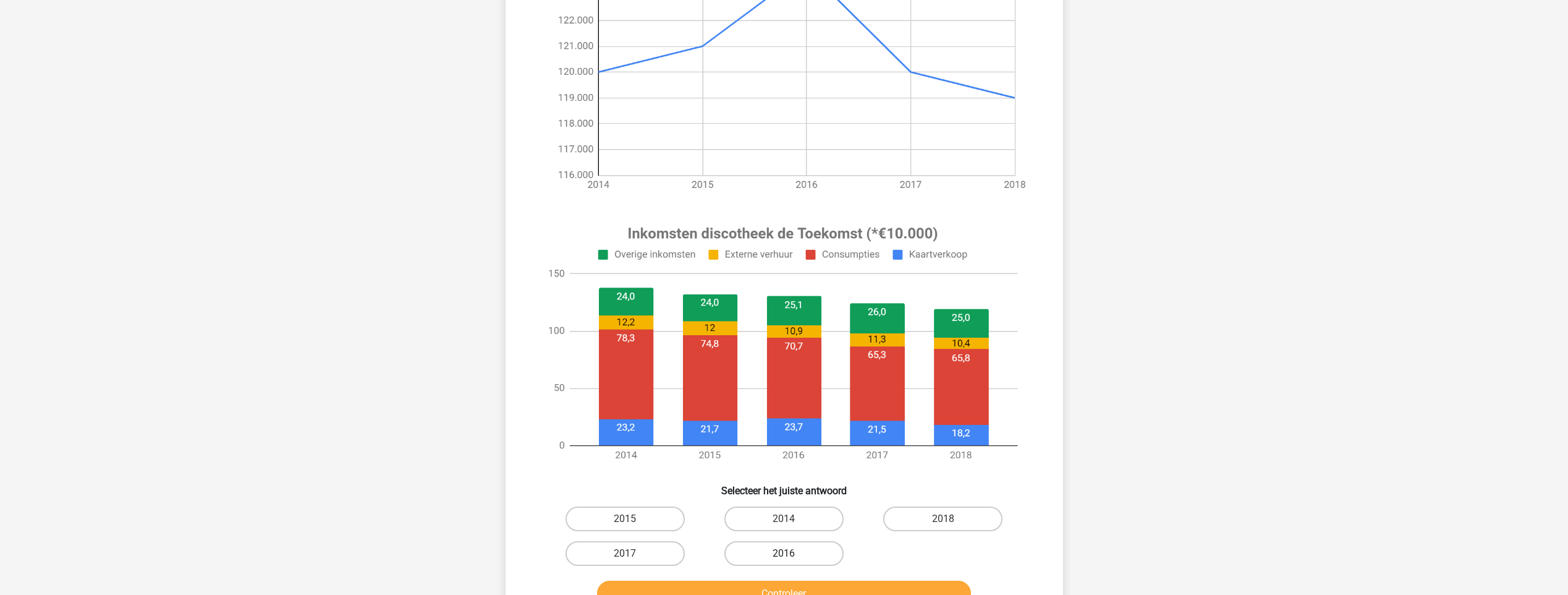
click at [799, 556] on label "2016" at bounding box center [784, 554] width 120 height 25
click at [792, 556] on input "2016" at bounding box center [787, 557] width 8 height 8
radio input "true"
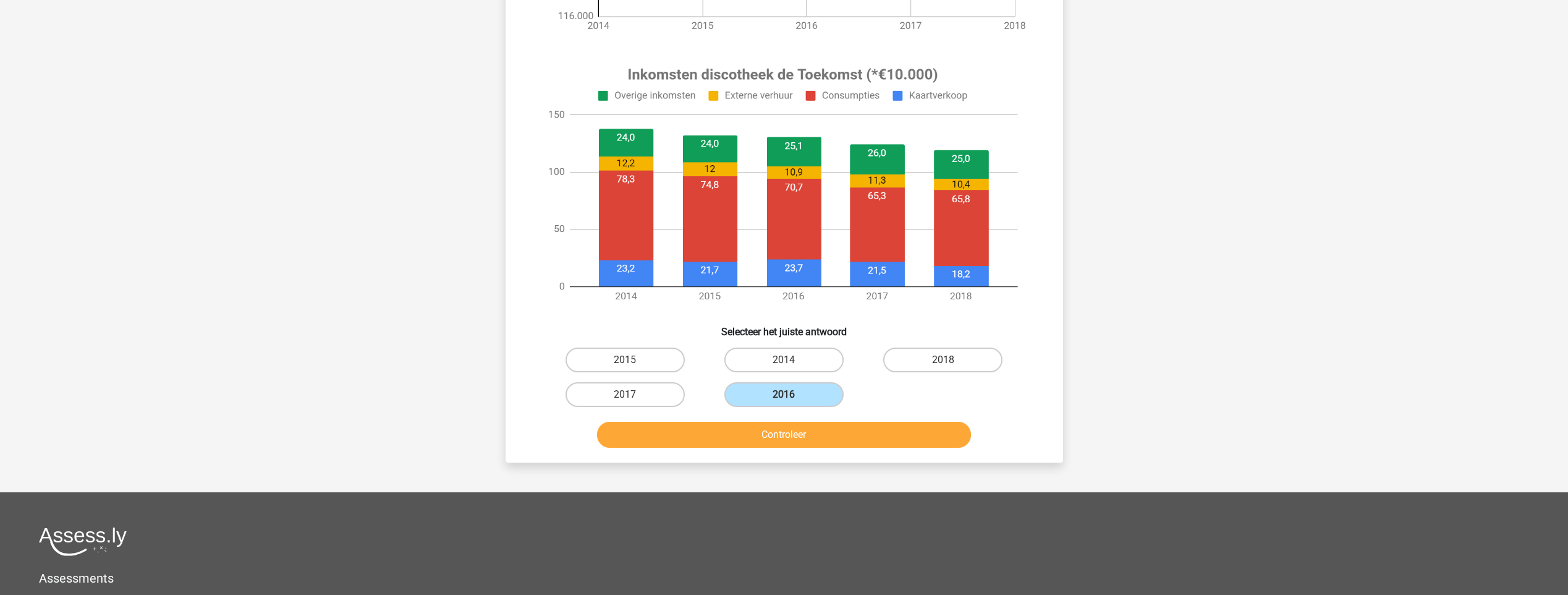
scroll to position [432, 0]
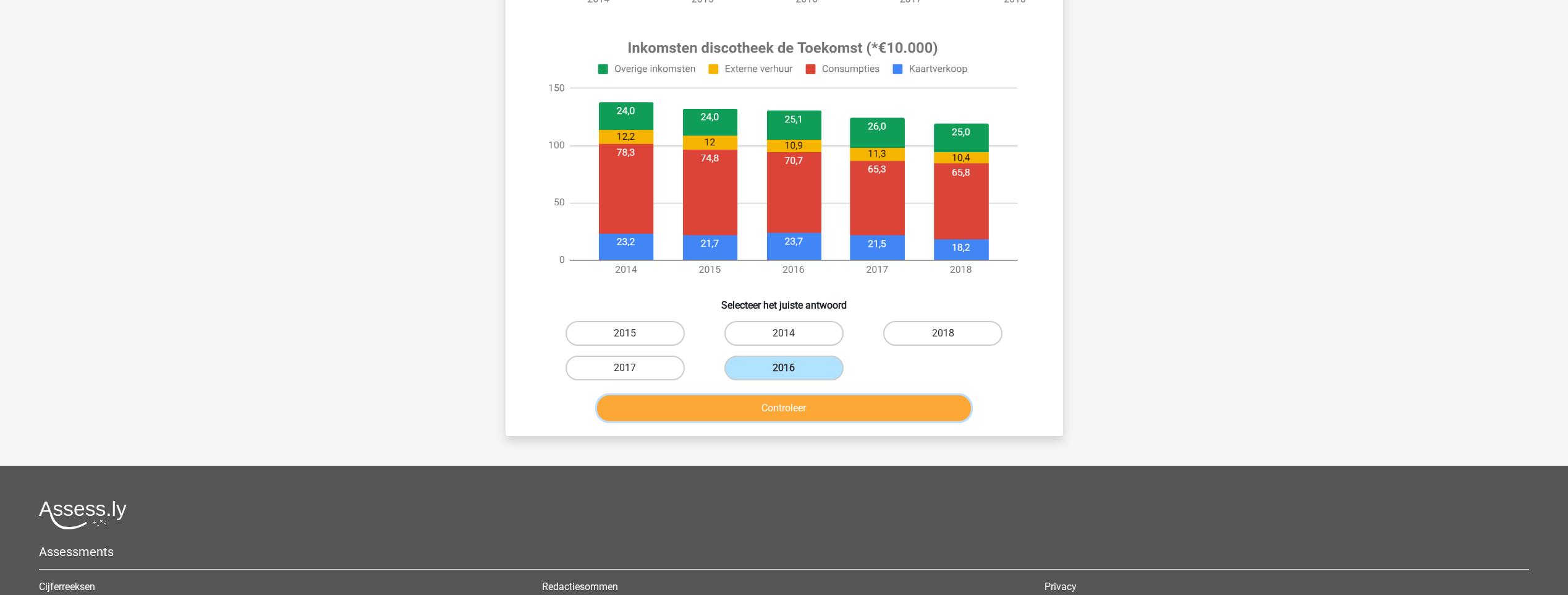
click at [783, 403] on button "Controleer" at bounding box center [784, 408] width 374 height 26
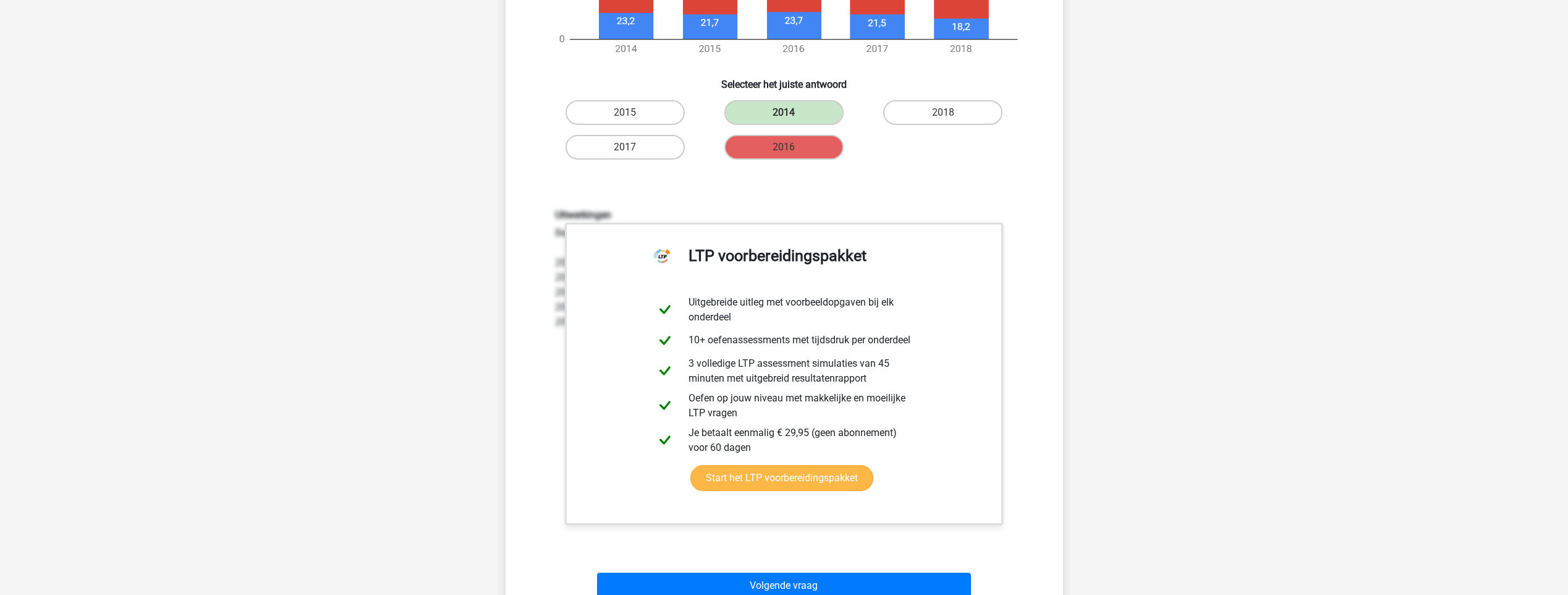
scroll to position [866, 0]
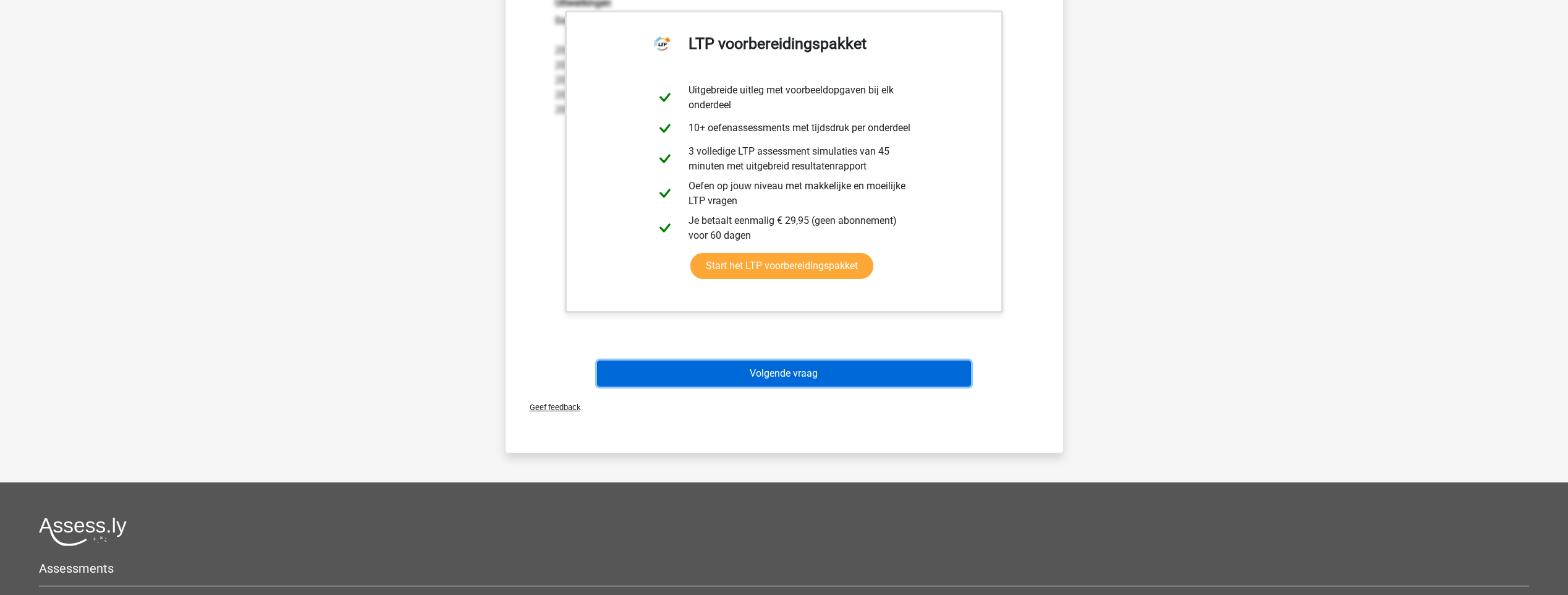
click at [656, 372] on button "Volgende vraag" at bounding box center [784, 373] width 374 height 26
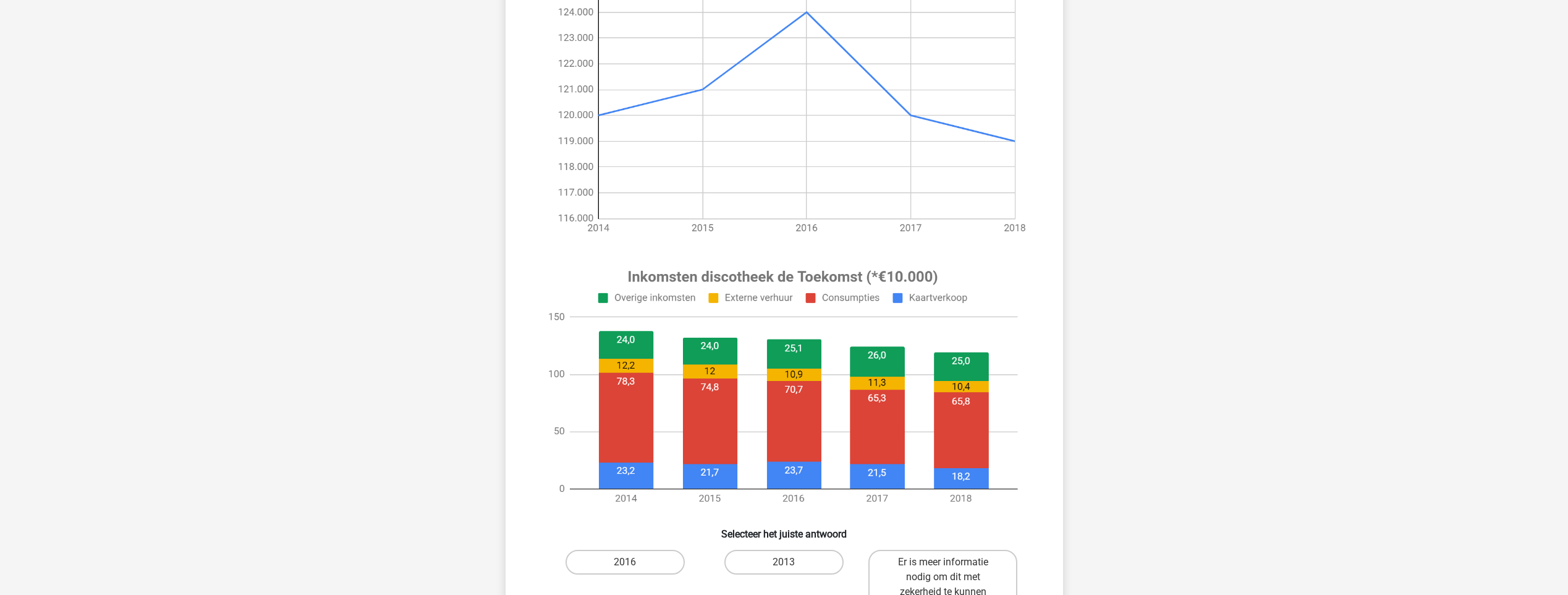
scroll to position [0, 0]
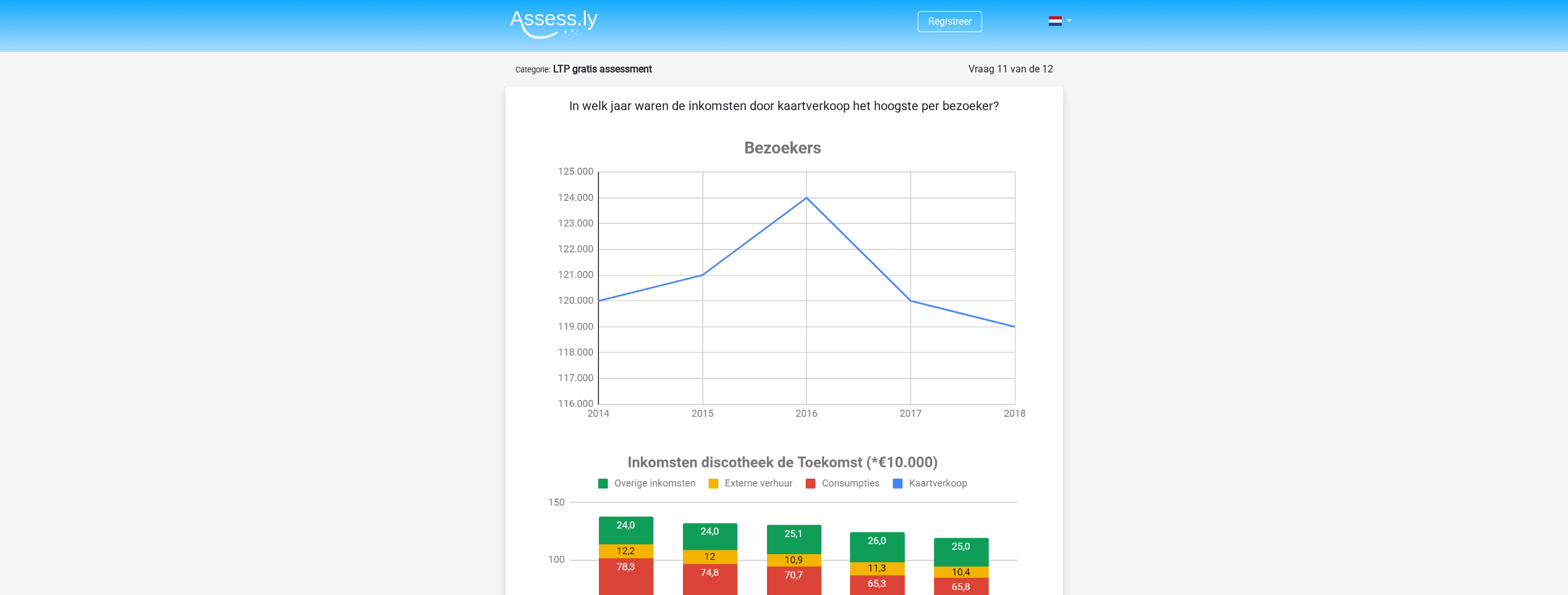
drag, startPoint x: 973, startPoint y: 73, endPoint x: 1080, endPoint y: 68, distance: 107.1
drag, startPoint x: 1080, startPoint y: 68, endPoint x: 994, endPoint y: 103, distance: 92.8
click at [994, 103] on p "In welk jaar waren de inkomsten door kaartverkoop het hoogste per bezoeker?" at bounding box center [784, 106] width 518 height 18
drag, startPoint x: 625, startPoint y: 108, endPoint x: 1029, endPoint y: 136, distance: 405.0
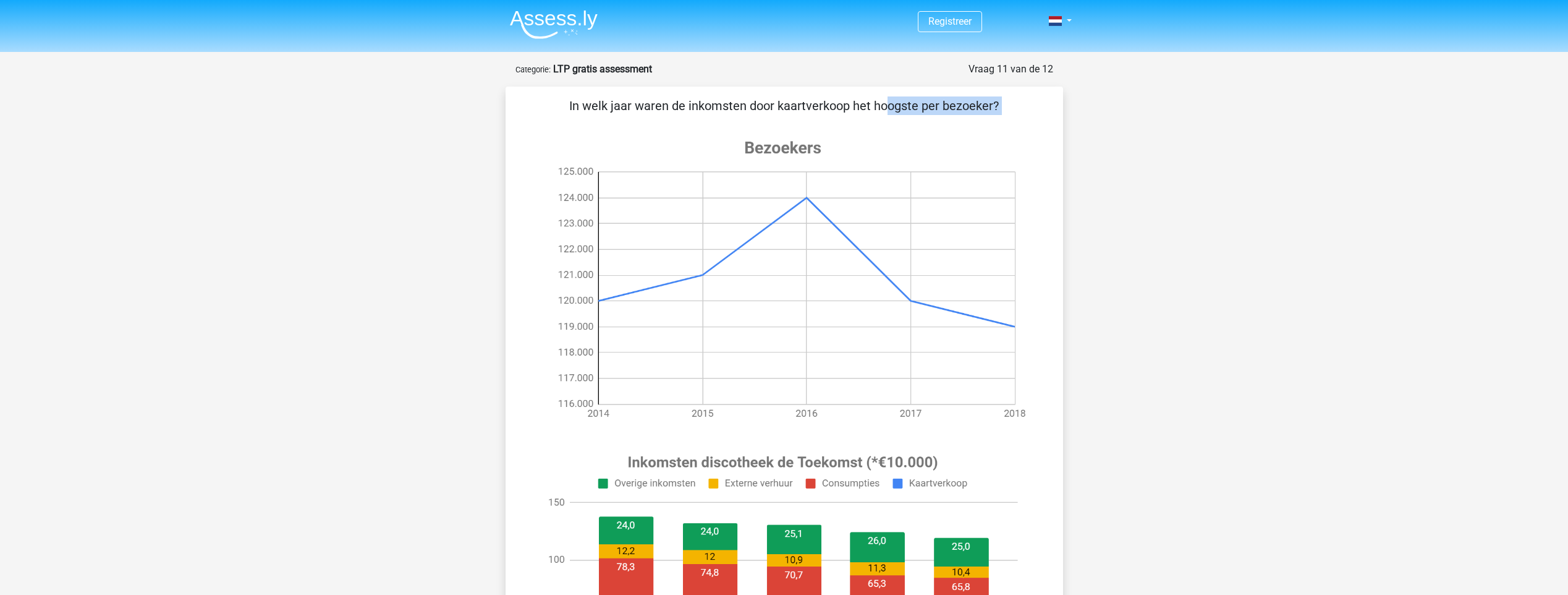
click at [1029, 136] on div "In welk jaar waren de inkomsten door kaartverkoop het hoogste per bezoeker? Sel…" at bounding box center [784, 491] width 547 height 788
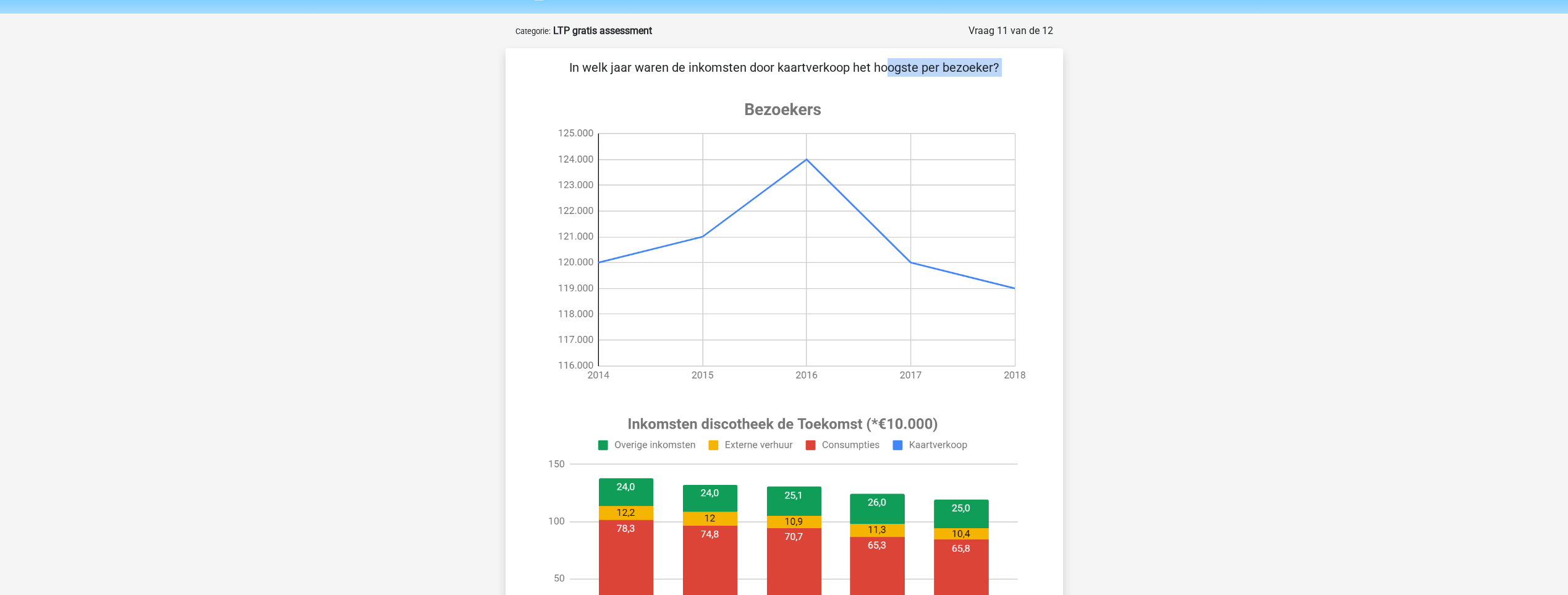
scroll to position [123, 0]
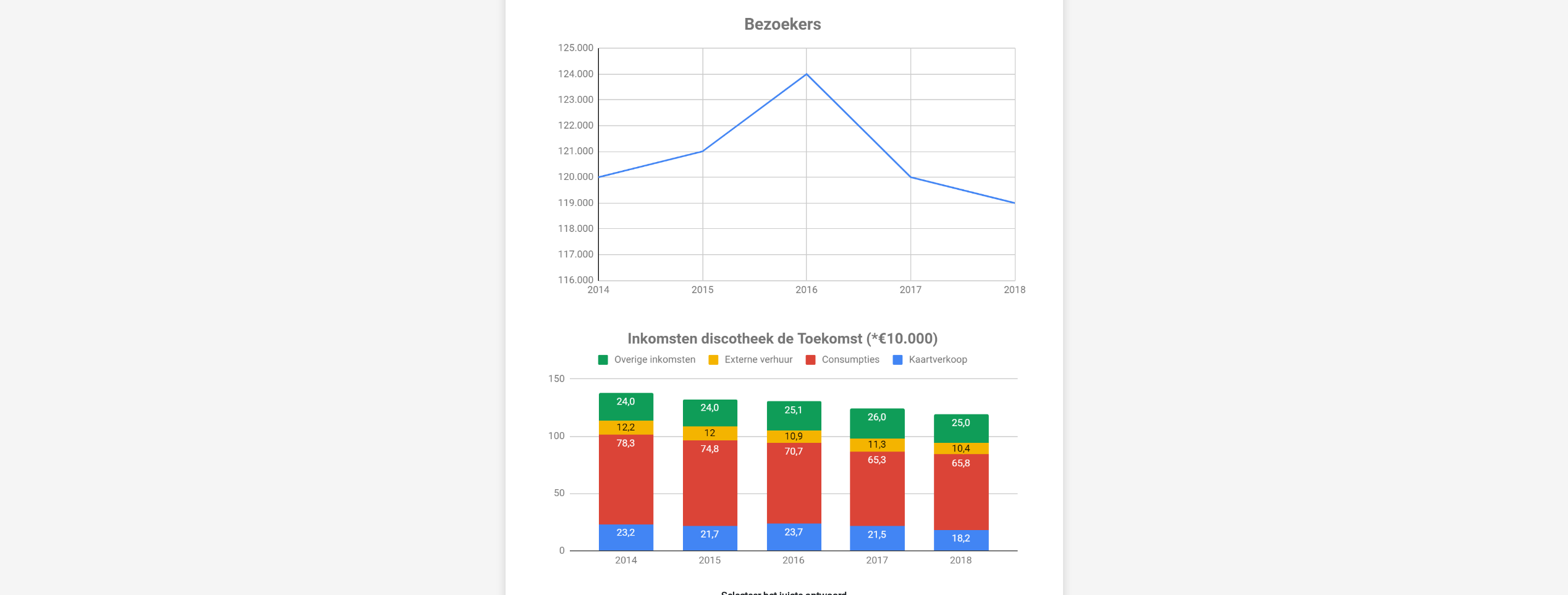
click at [1117, 395] on div "Registreer" at bounding box center [784, 501] width 1568 height 1251
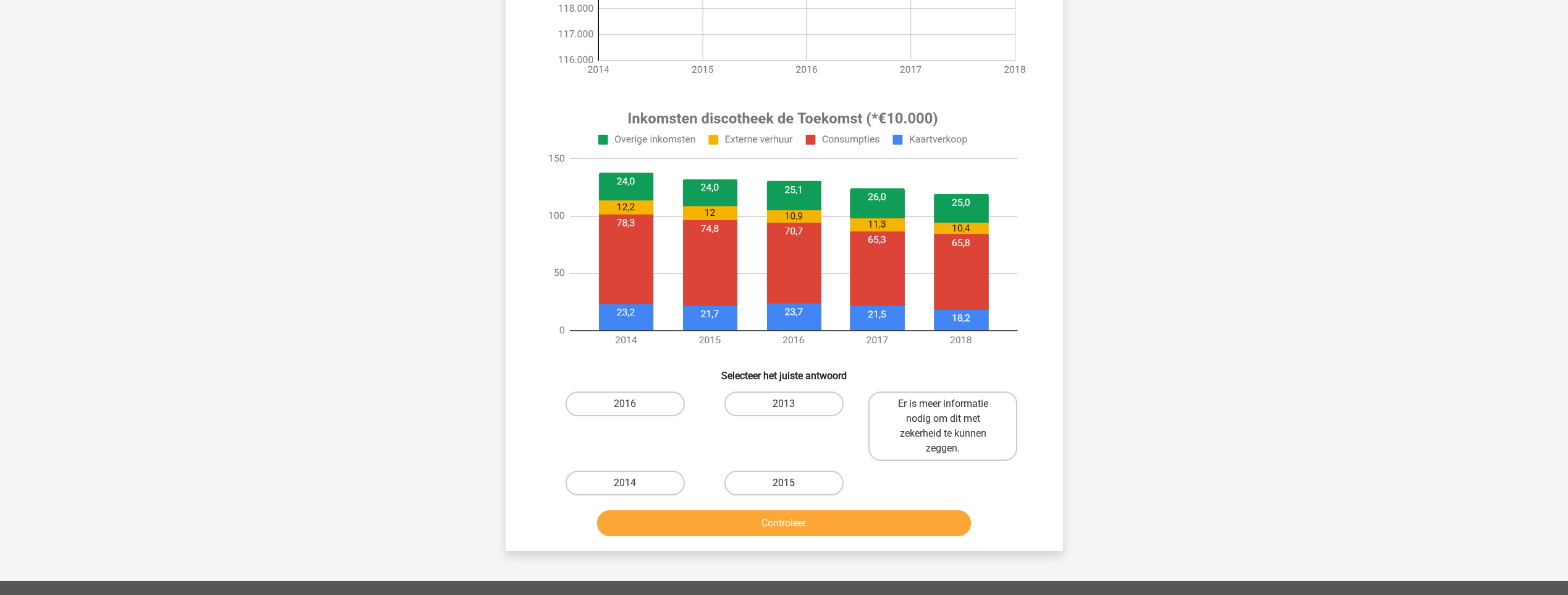
scroll to position [371, 0]
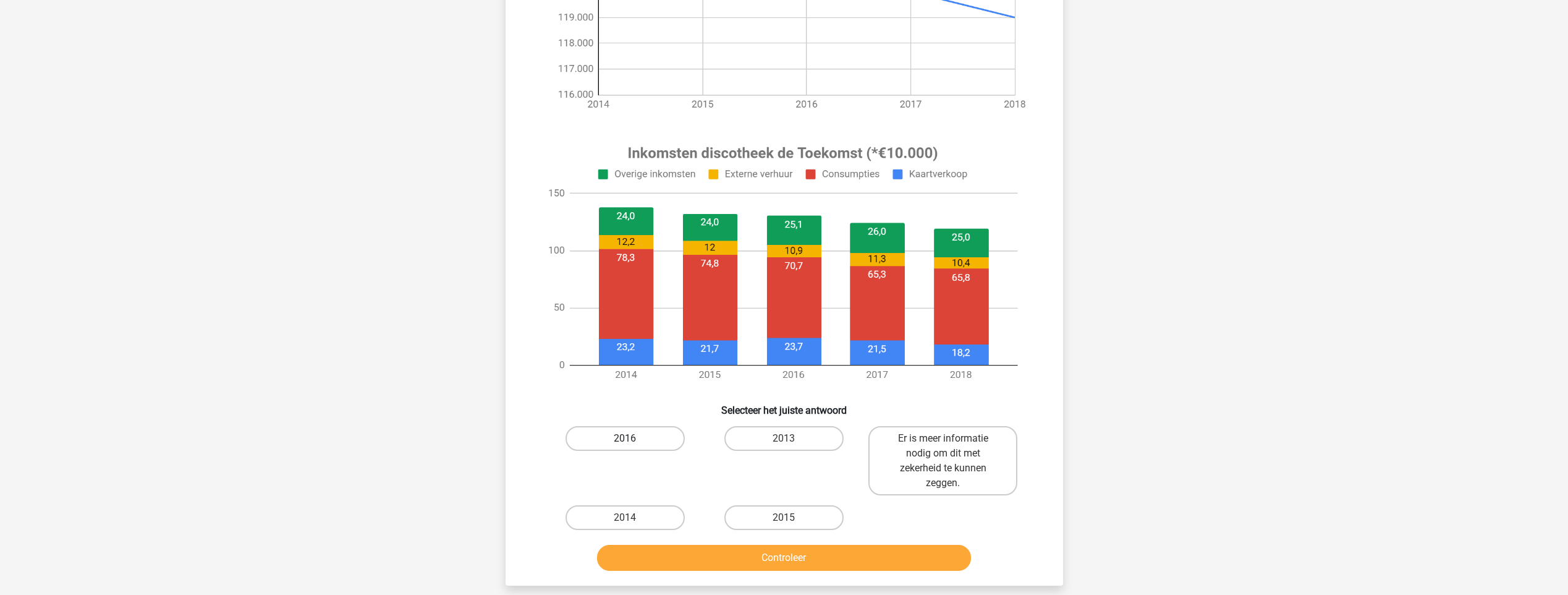
click at [668, 440] on label "2016" at bounding box center [625, 439] width 120 height 25
click at [633, 440] on input "2016" at bounding box center [628, 442] width 8 height 8
radio input "true"
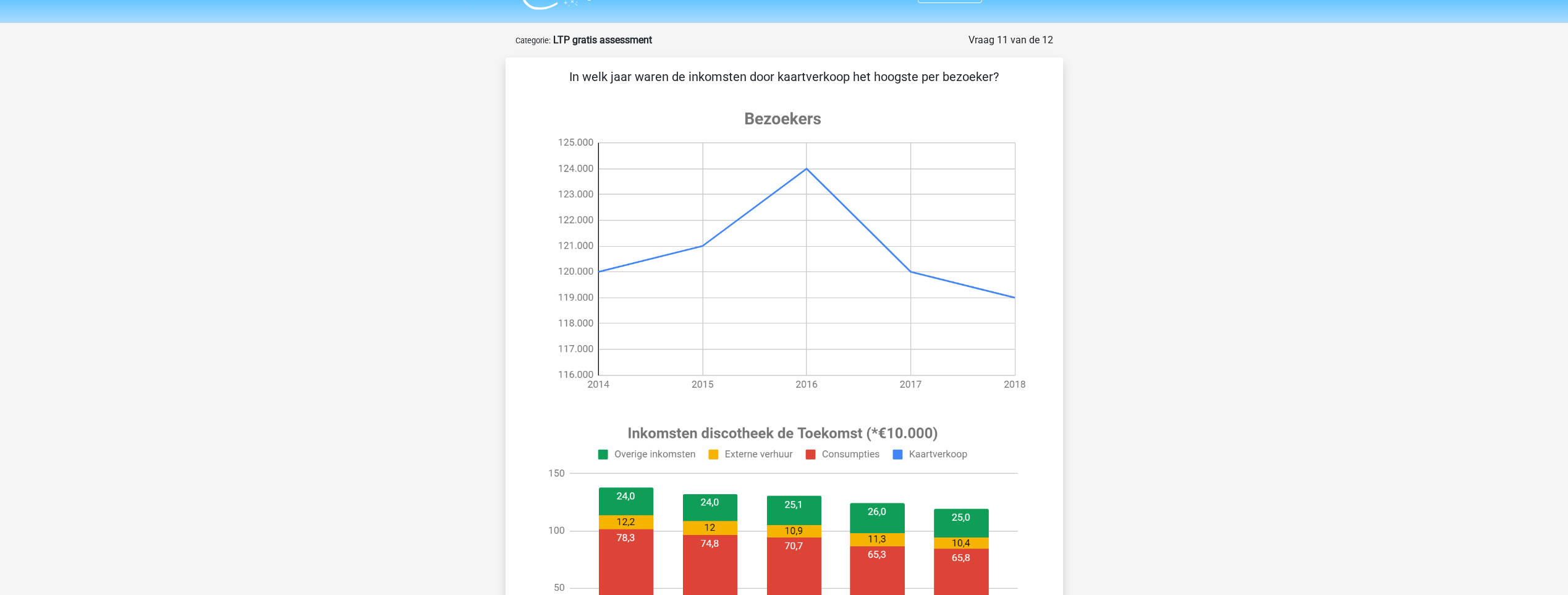
scroll to position [0, 0]
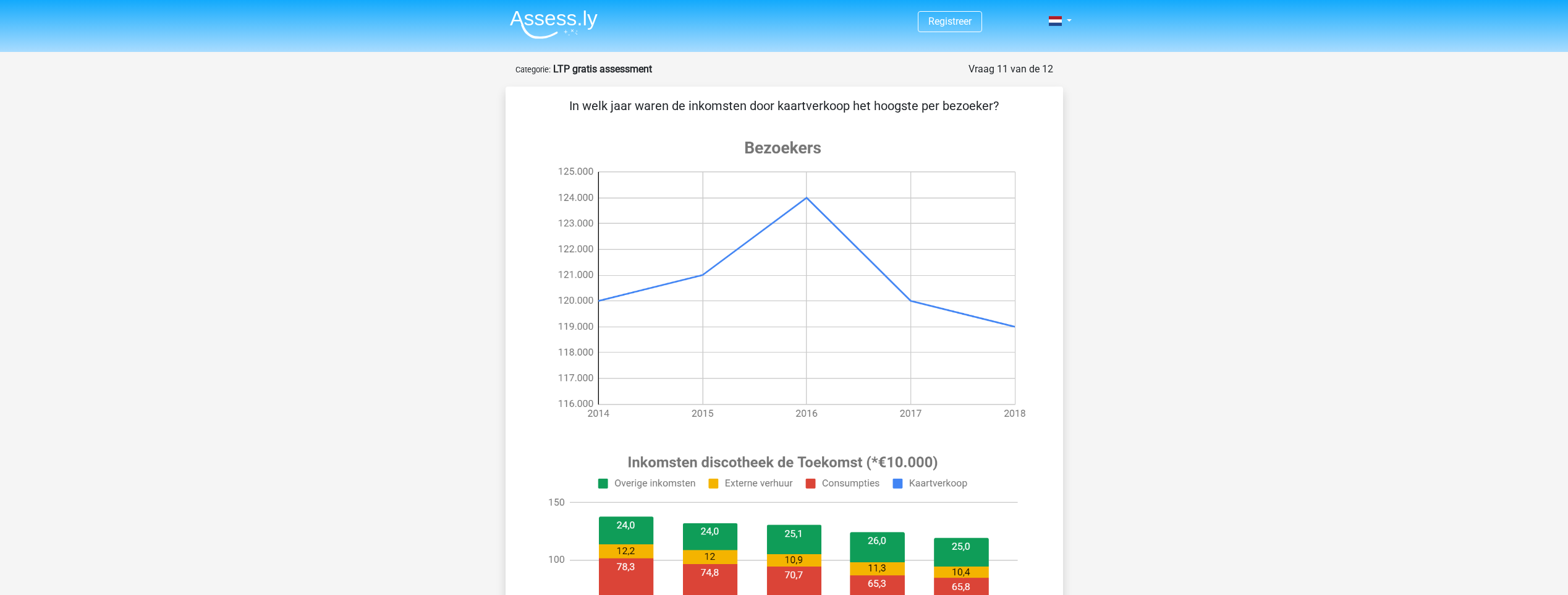
drag, startPoint x: 587, startPoint y: 106, endPoint x: 986, endPoint y: 106, distance: 399.0
click at [986, 106] on p "In welk jaar waren de inkomsten door kaartverkoop het hoogste per bezoeker?" at bounding box center [784, 106] width 518 height 18
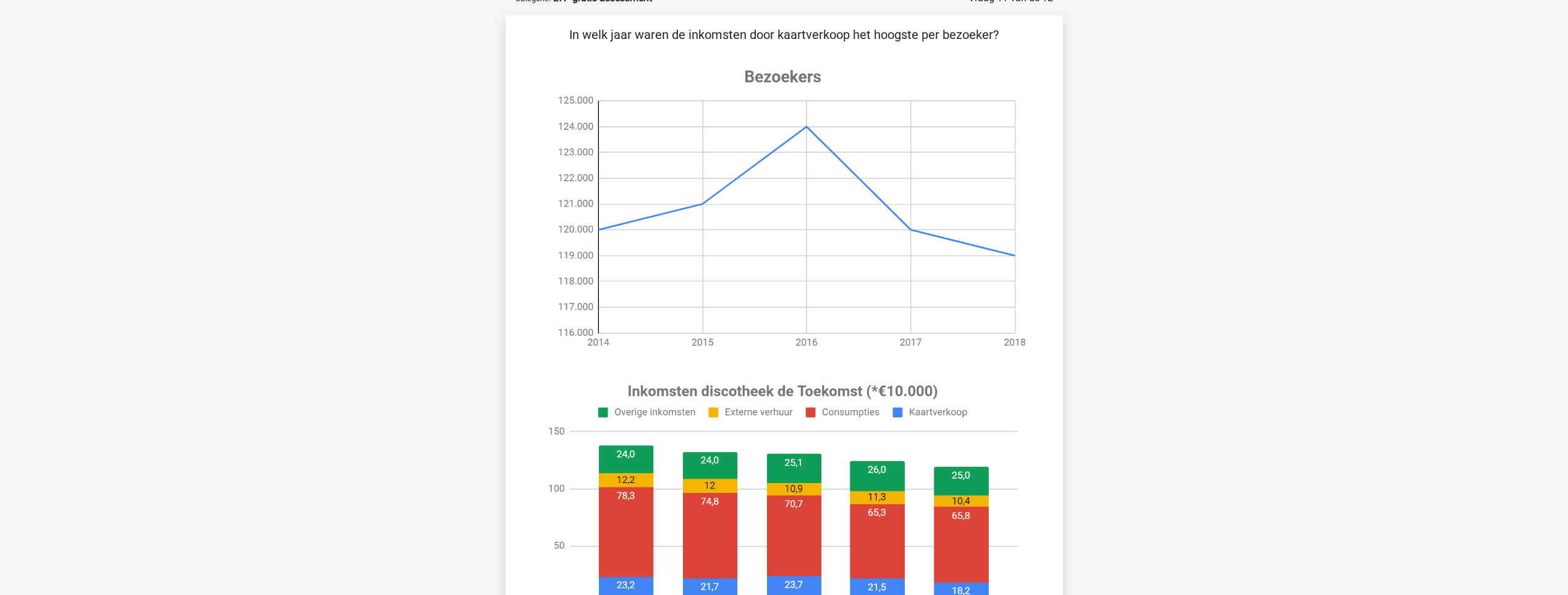
scroll to position [62, 0]
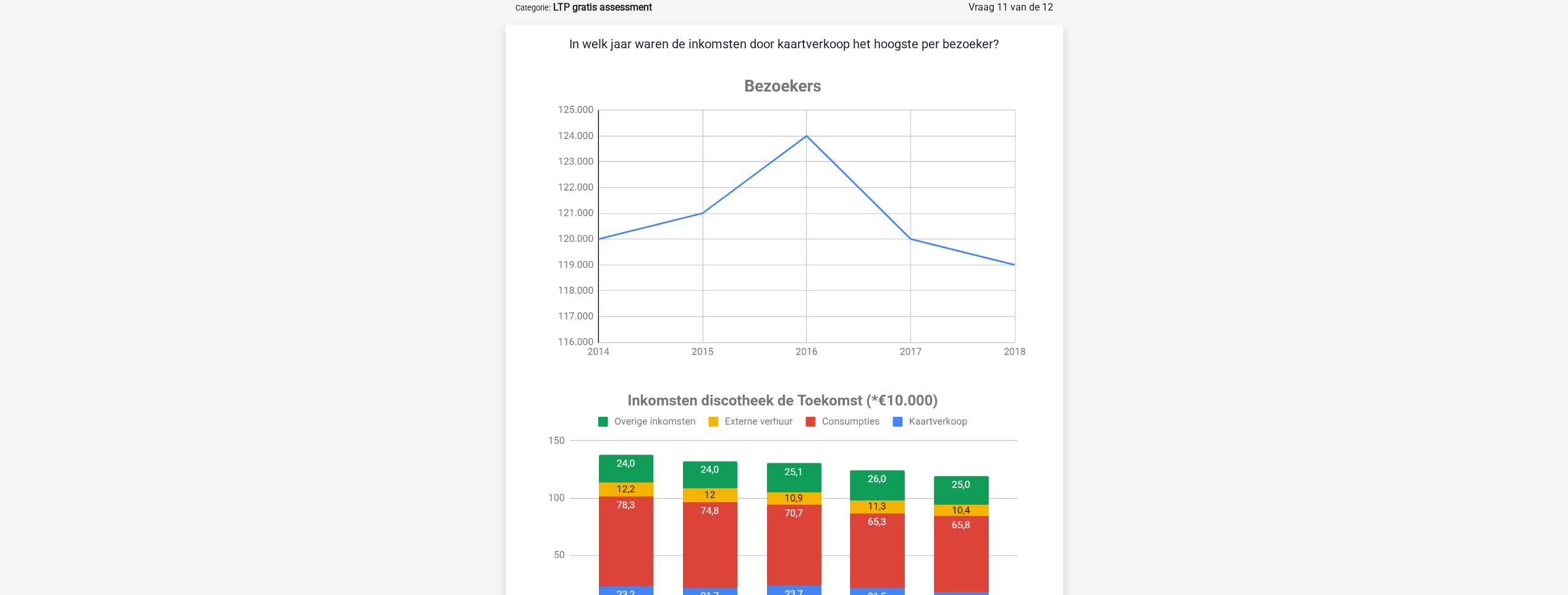
click at [699, 49] on p "In welk jaar waren de inkomsten door kaartverkoop het hoogste per bezoeker?" at bounding box center [784, 44] width 518 height 18
drag, startPoint x: 733, startPoint y: 46, endPoint x: 979, endPoint y: 53, distance: 246.1
click at [979, 53] on p "In welk jaar waren de inkomsten door kaartverkoop het hoogste per bezoeker?" at bounding box center [784, 44] width 518 height 18
click at [594, 54] on div "In welk jaar waren de inkomsten door kaartverkoop het hoogste per bezoeker? Sel…" at bounding box center [784, 429] width 547 height 788
drag, startPoint x: 572, startPoint y: 40, endPoint x: 857, endPoint y: 45, distance: 285.0
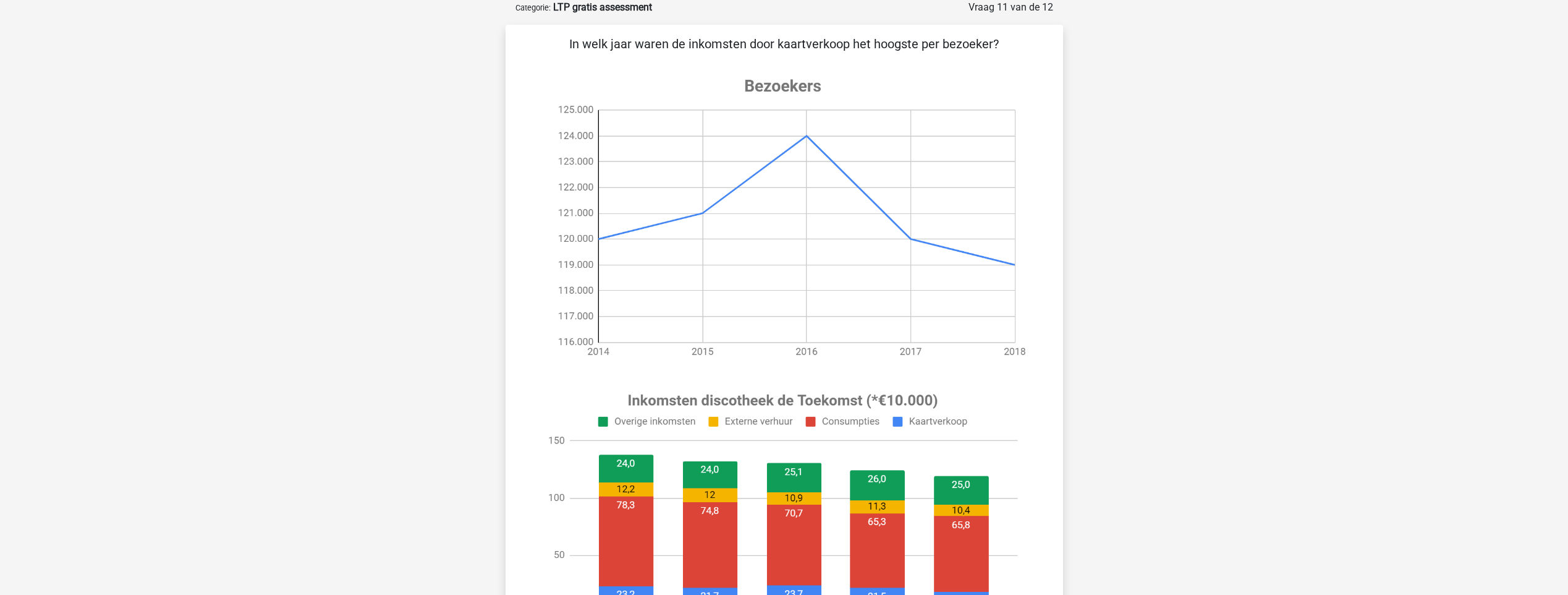
click at [857, 45] on p "In welk jaar waren de inkomsten door kaartverkoop het hoogste per bezoeker?" at bounding box center [784, 44] width 518 height 18
drag, startPoint x: 857, startPoint y: 45, endPoint x: 842, endPoint y: 51, distance: 16.2
click at [842, 51] on p "In welk jaar waren de inkomsten door kaartverkoop het hoogste per bezoeker?" at bounding box center [784, 44] width 518 height 18
drag, startPoint x: 851, startPoint y: 49, endPoint x: 1020, endPoint y: 50, distance: 169.0
click at [1020, 50] on p "In welk jaar waren de inkomsten door kaartverkoop het hoogste per bezoeker?" at bounding box center [784, 44] width 518 height 18
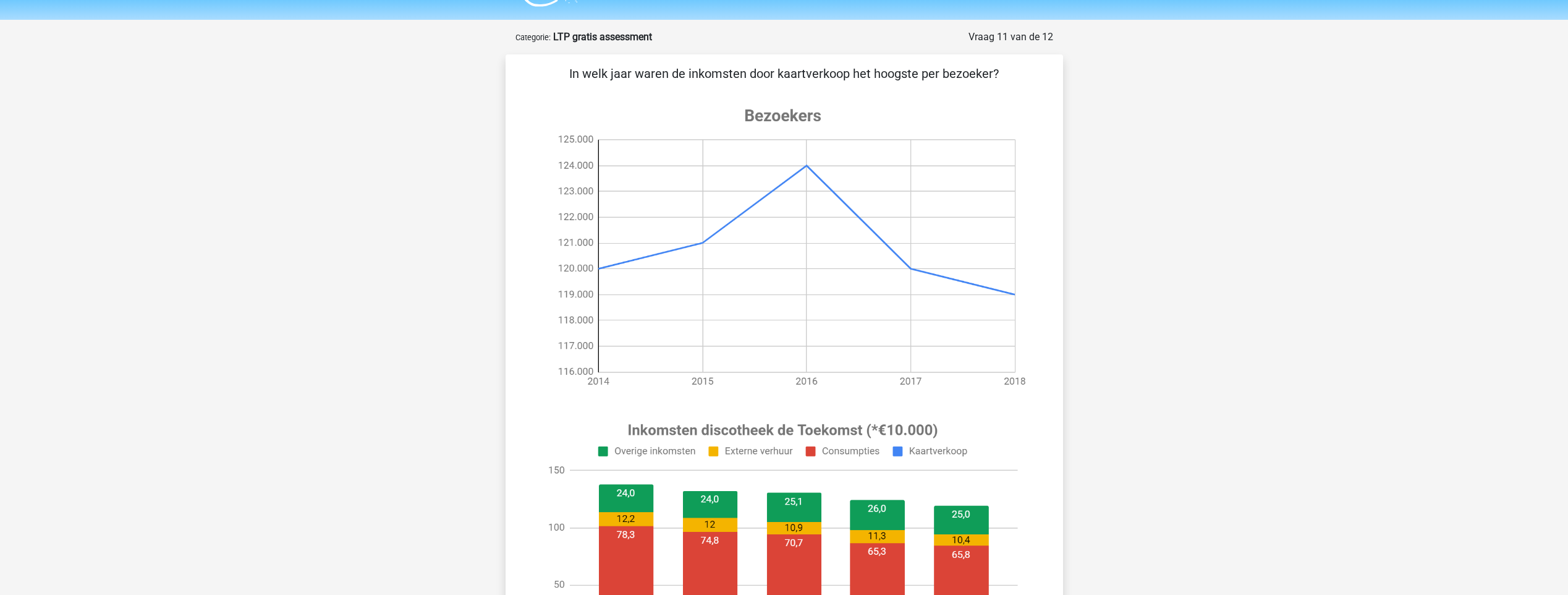
scroll to position [123, 0]
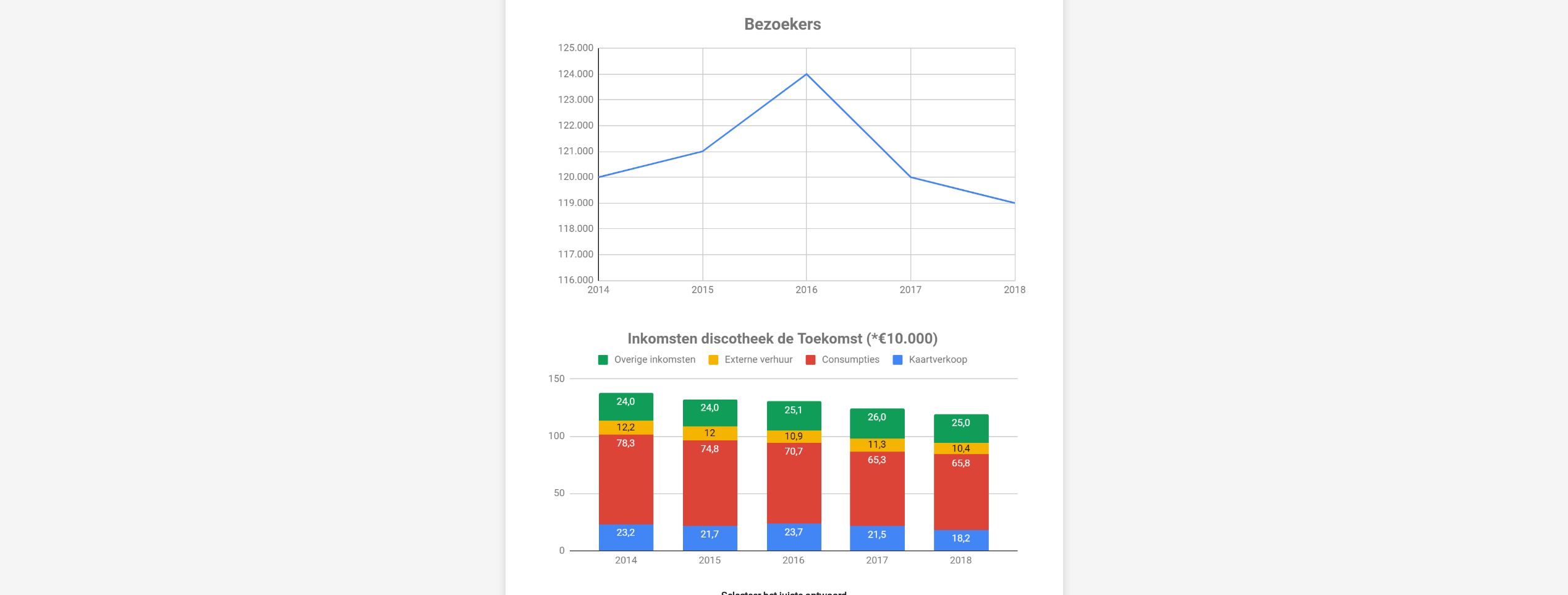
click at [1230, 308] on div "Registreer" at bounding box center [784, 501] width 1568 height 1251
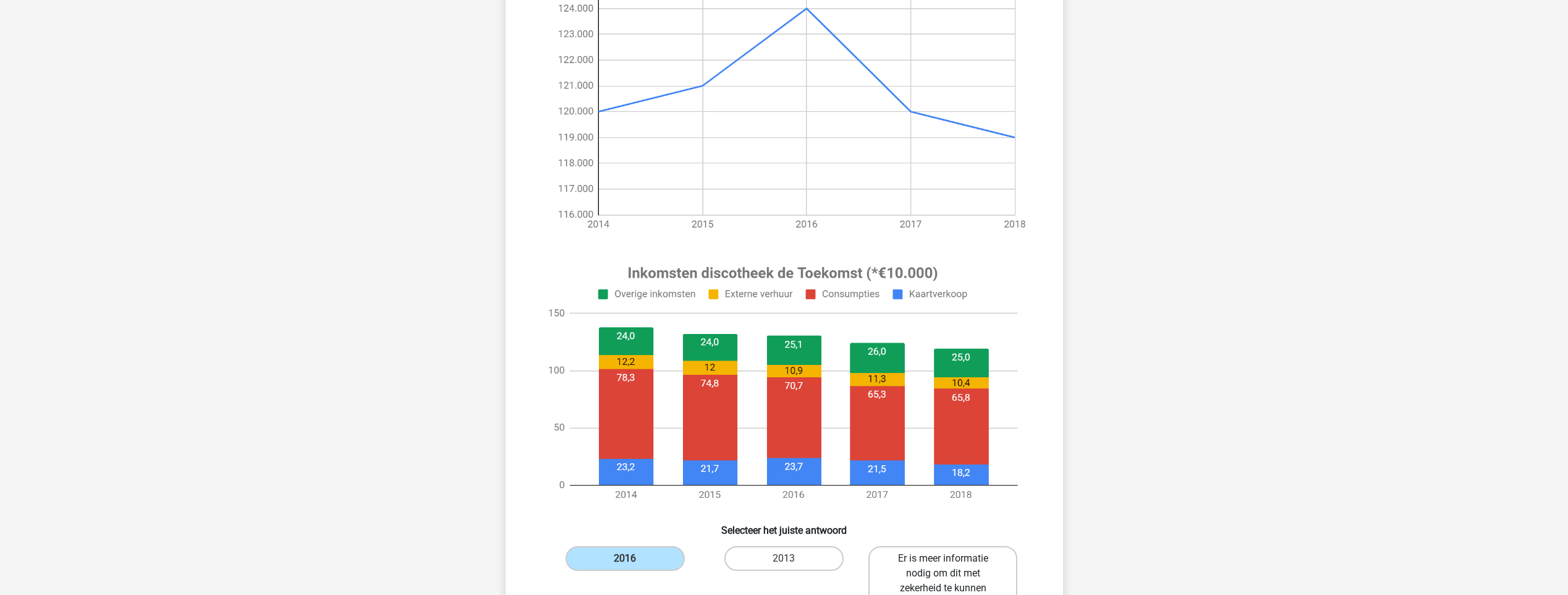
scroll to position [495, 0]
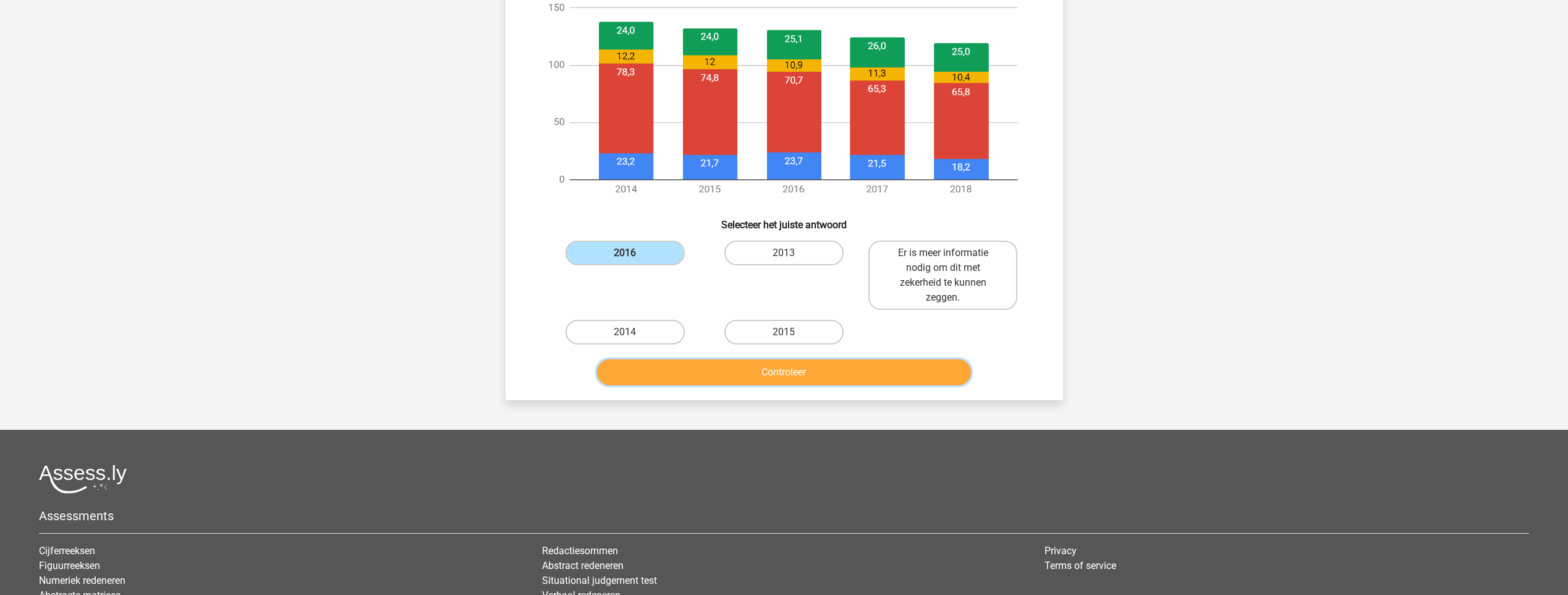
click at [710, 372] on button "Controleer" at bounding box center [784, 372] width 374 height 26
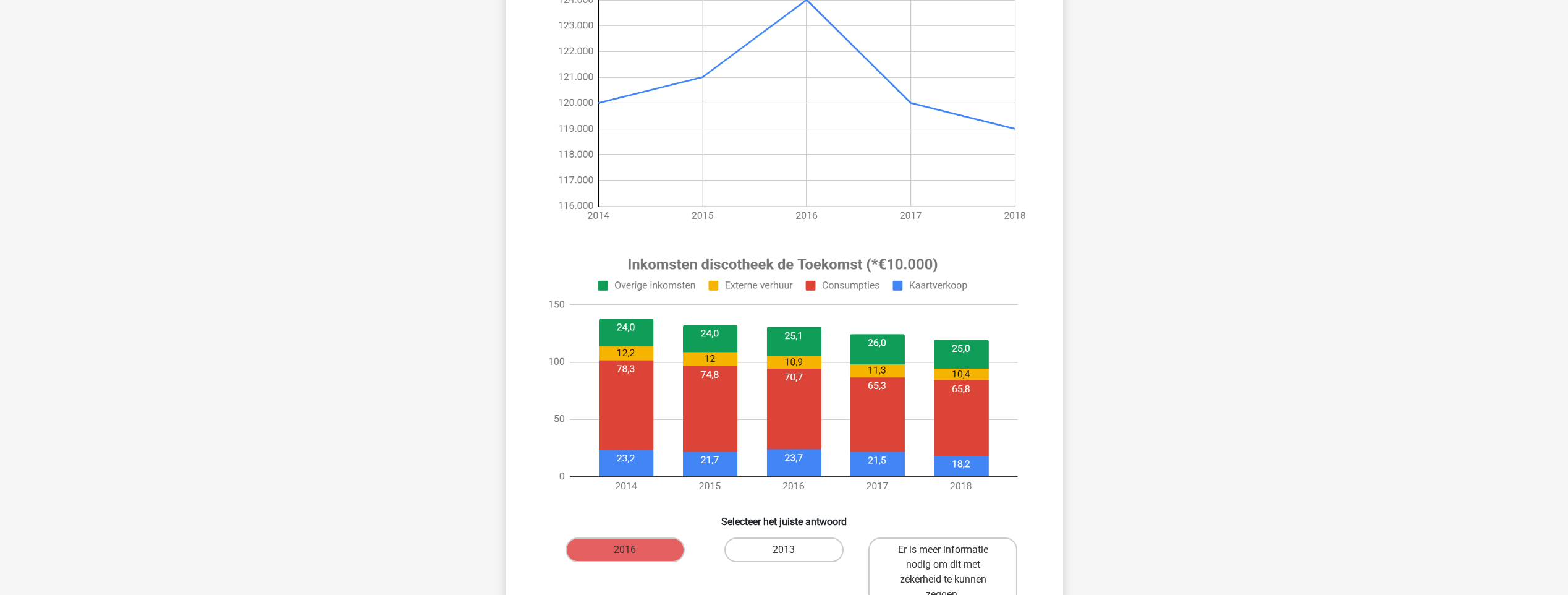
scroll to position [0, 0]
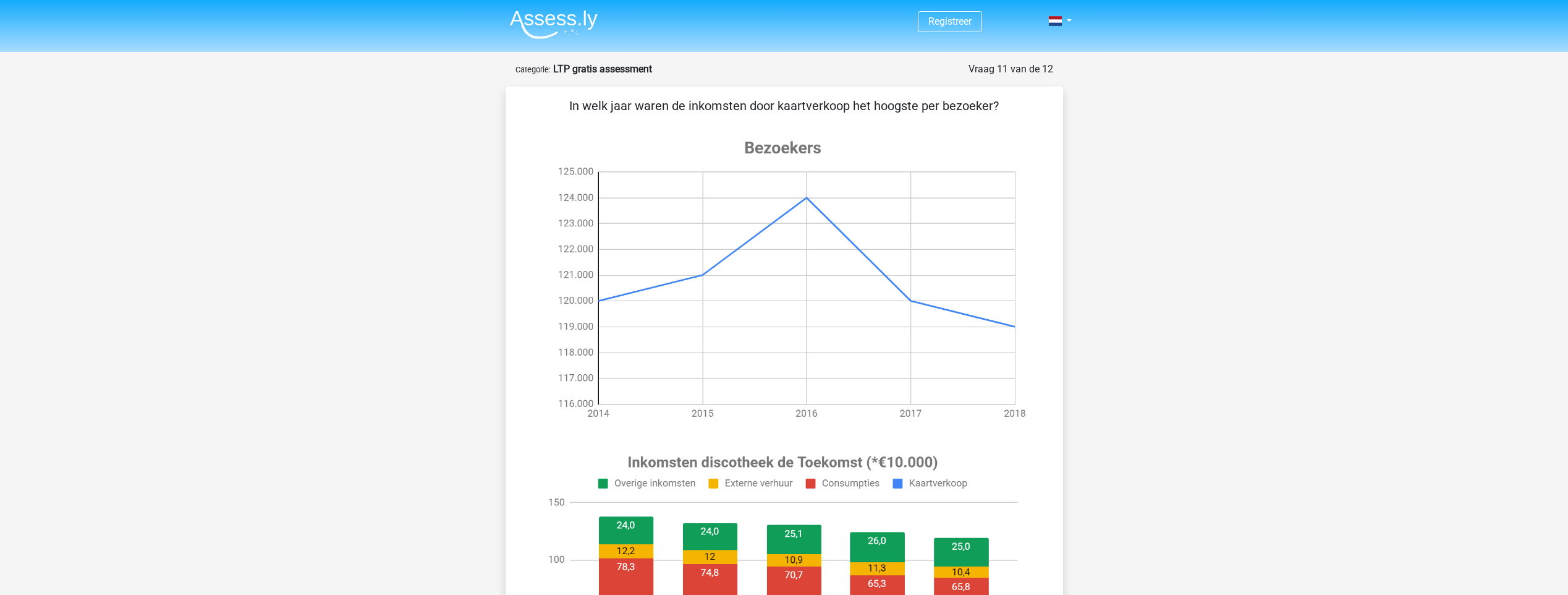
drag, startPoint x: 917, startPoint y: 104, endPoint x: 1026, endPoint y: 117, distance: 109.8
drag, startPoint x: 1026, startPoint y: 117, endPoint x: 1240, endPoint y: 166, distance: 219.5
drag, startPoint x: 608, startPoint y: 120, endPoint x: 767, endPoint y: 131, distance: 159.4
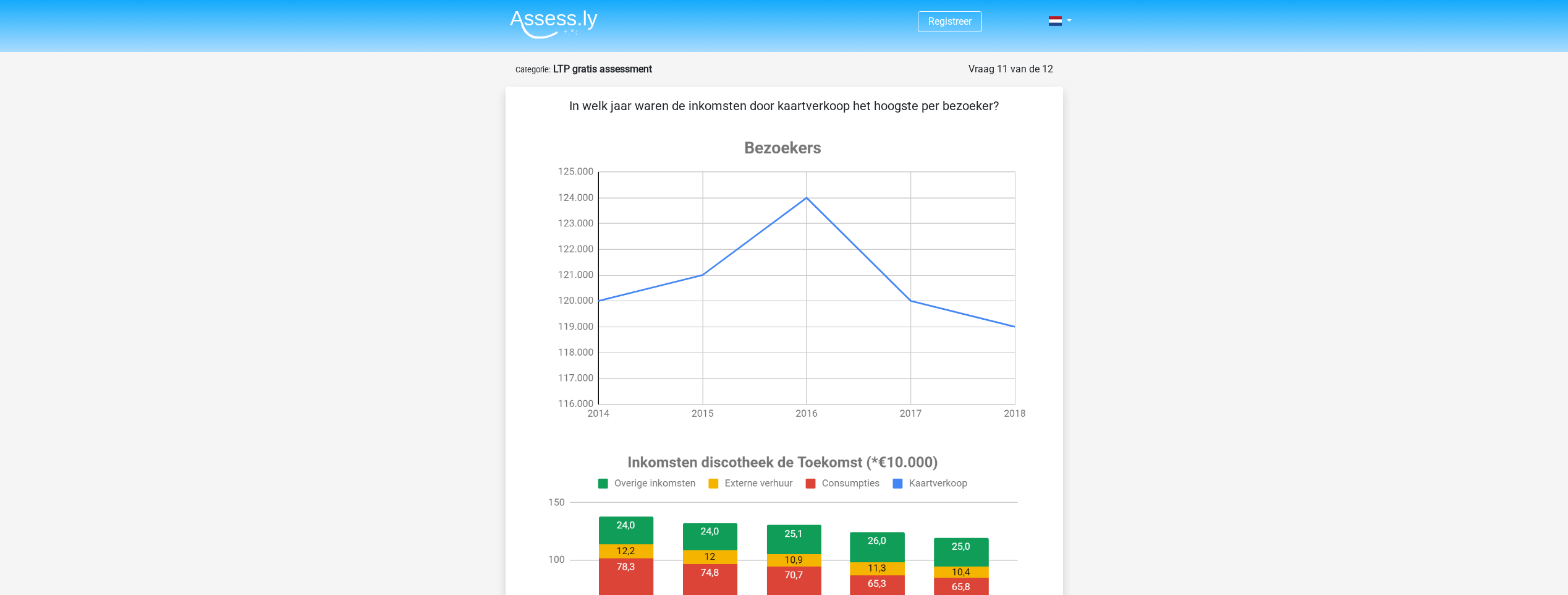
drag, startPoint x: 790, startPoint y: 110, endPoint x: 987, endPoint y: 110, distance: 197.0
click at [987, 110] on p "In welk jaar waren de inkomsten door kaartverkoop het hoogste per bezoeker?" at bounding box center [784, 106] width 518 height 18
drag, startPoint x: 987, startPoint y: 110, endPoint x: 950, endPoint y: 113, distance: 37.1
click at [987, 110] on p "In welk jaar waren de inkomsten door kaartverkoop het hoogste per bezoeker?" at bounding box center [784, 106] width 518 height 18
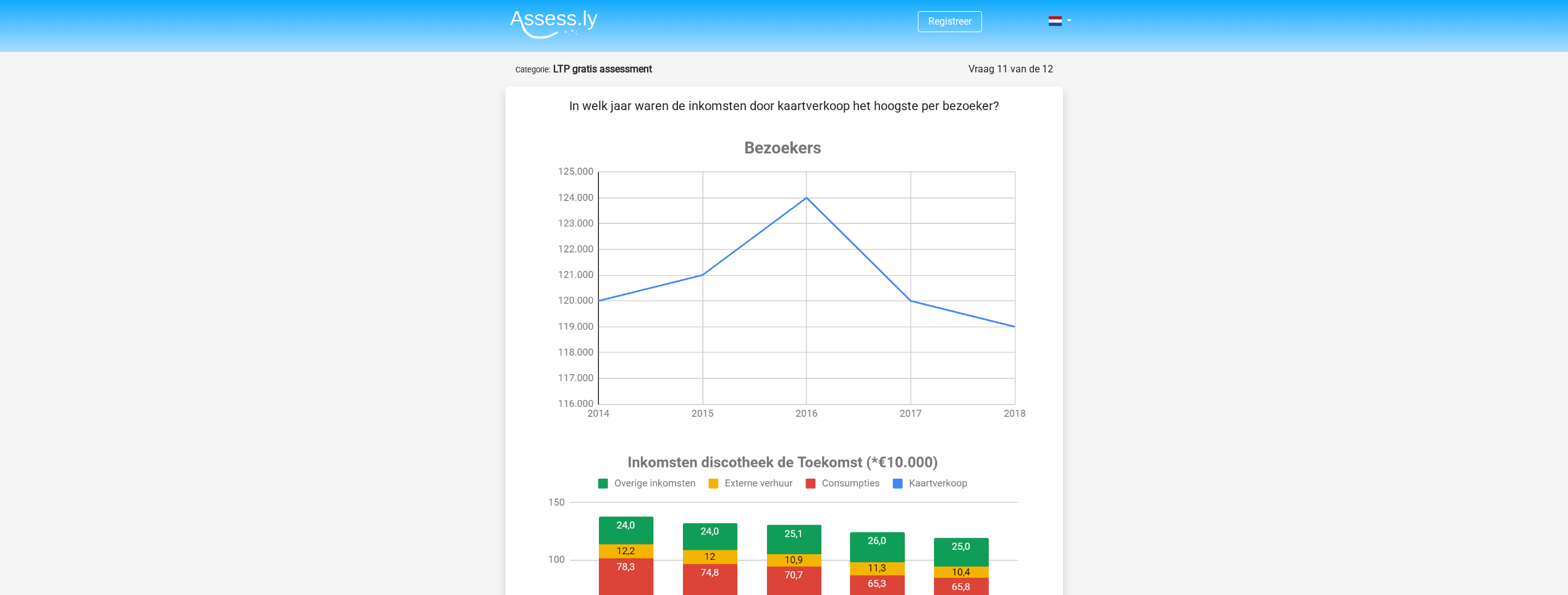
drag, startPoint x: 918, startPoint y: 110, endPoint x: 1016, endPoint y: 101, distance: 98.4
click at [1016, 101] on p "In welk jaar waren de inkomsten door kaartverkoop het hoogste per bezoeker?" at bounding box center [784, 106] width 518 height 18
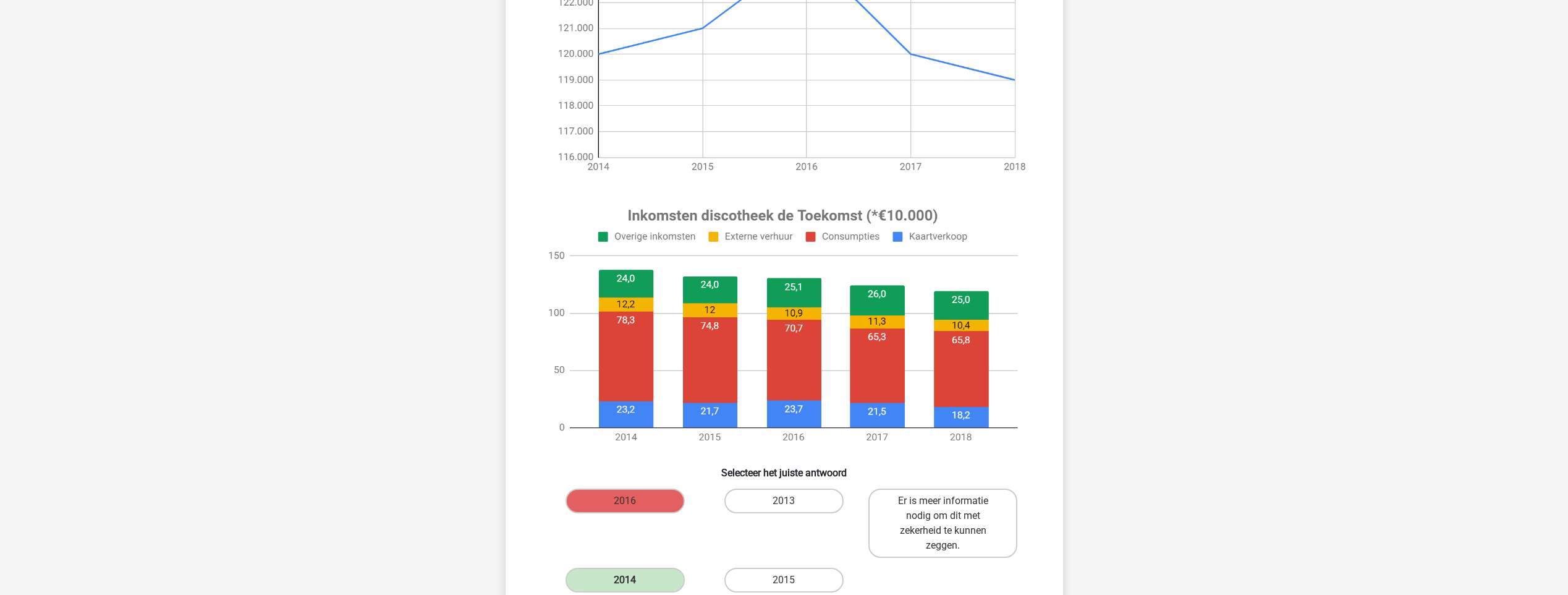
scroll to position [248, 0]
drag, startPoint x: 784, startPoint y: 411, endPoint x: 804, endPoint y: 411, distance: 20.0
click at [804, 411] on image at bounding box center [782, 325] width 495 height 258
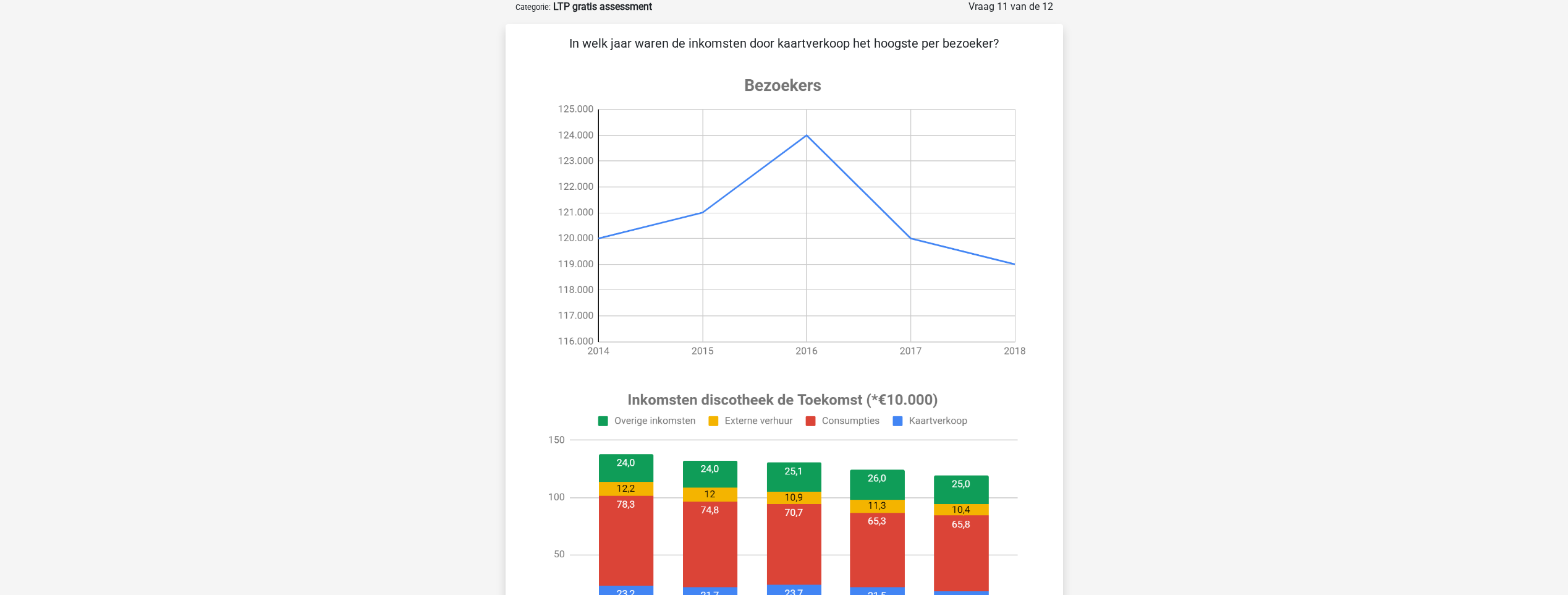
scroll to position [62, 0]
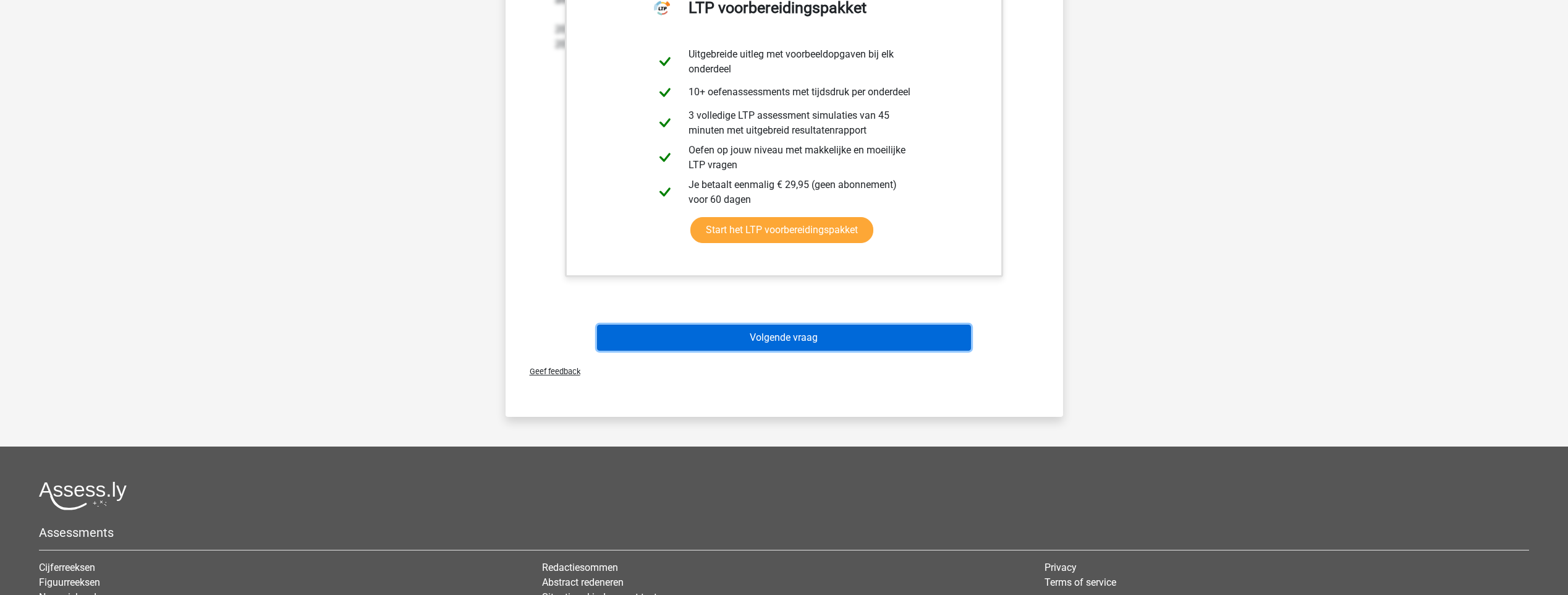
click at [765, 344] on button "Volgende vraag" at bounding box center [784, 337] width 374 height 26
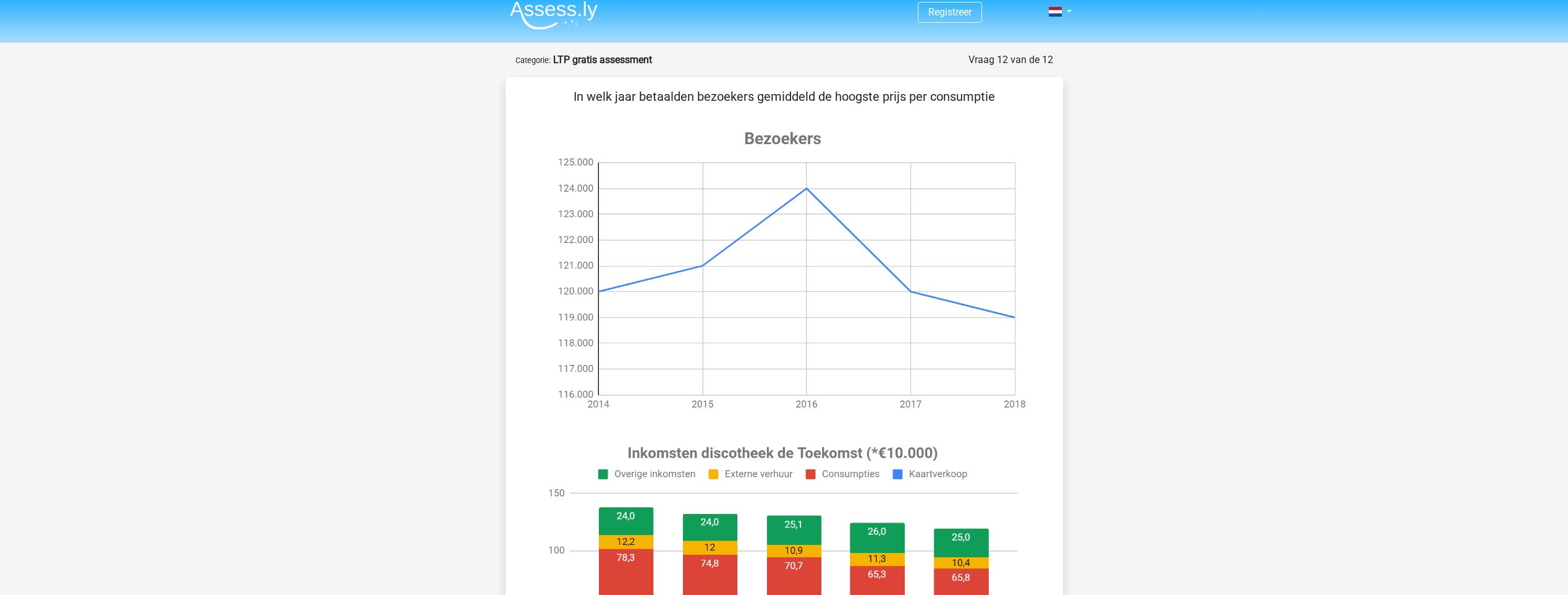
scroll to position [0, 0]
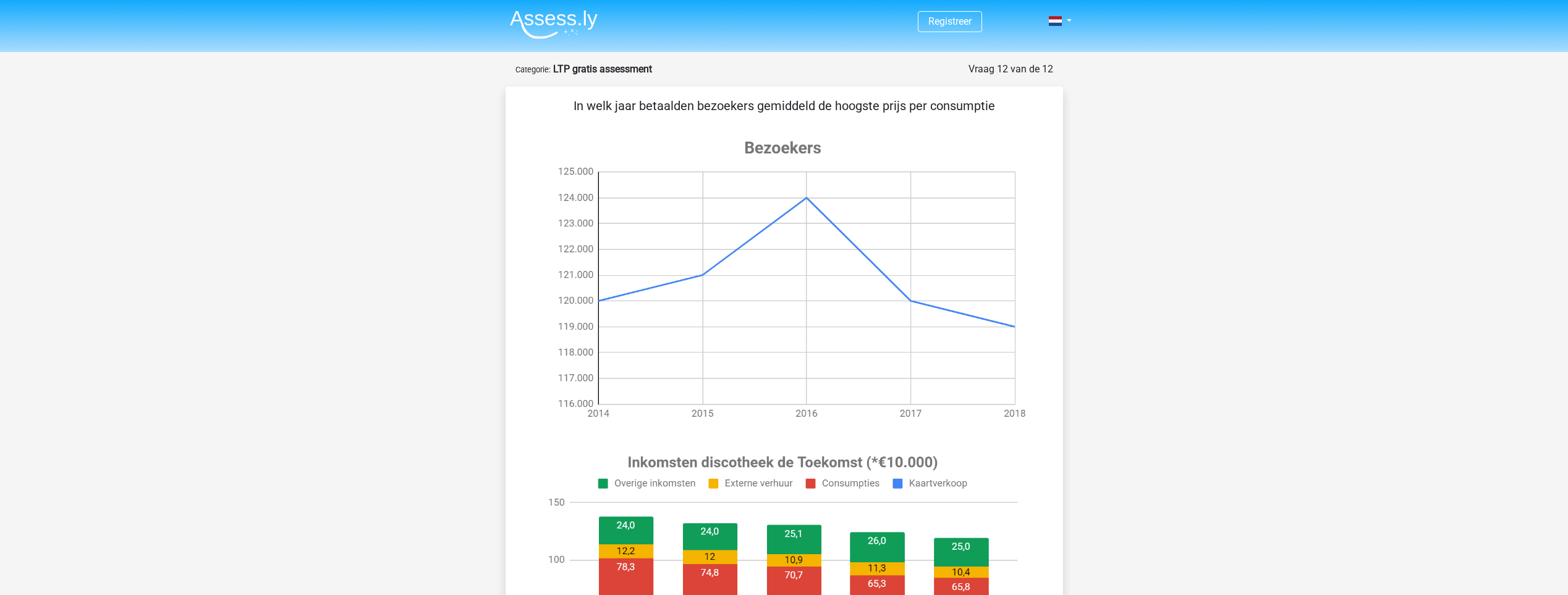
drag, startPoint x: 595, startPoint y: 125, endPoint x: 1094, endPoint y: 110, distance: 499.2
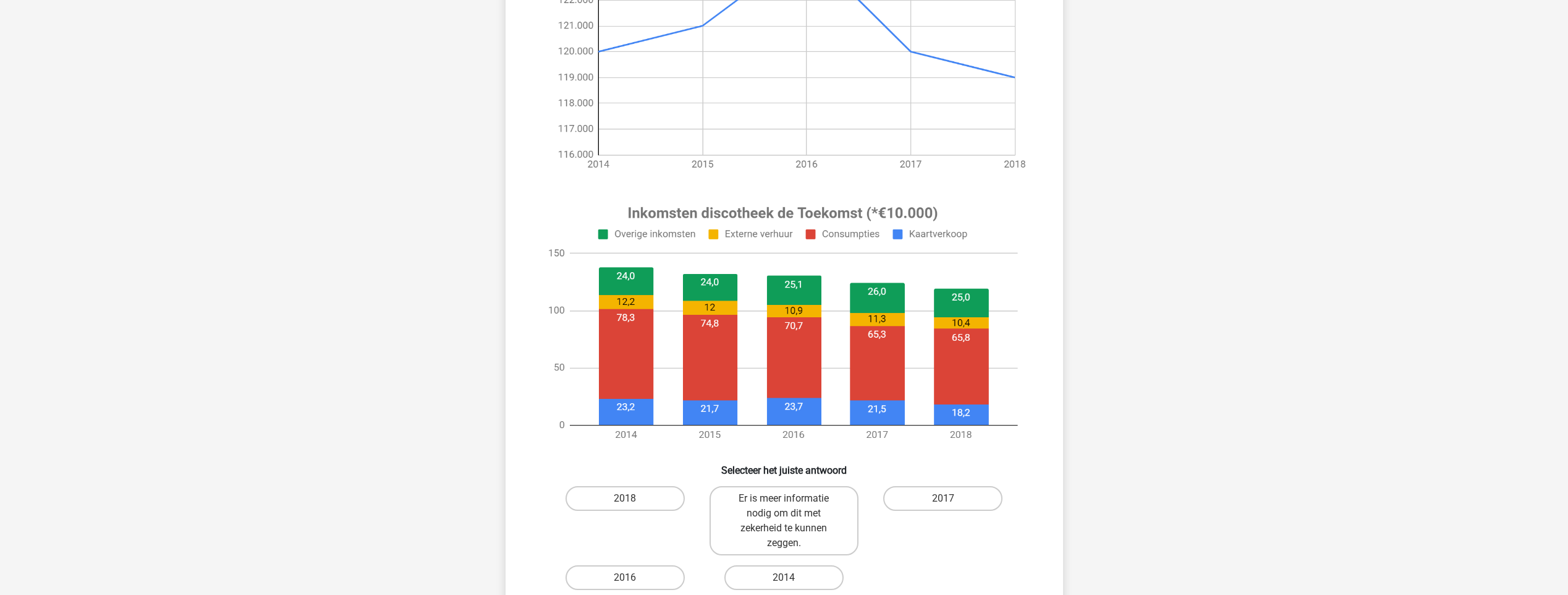
scroll to position [248, 0]
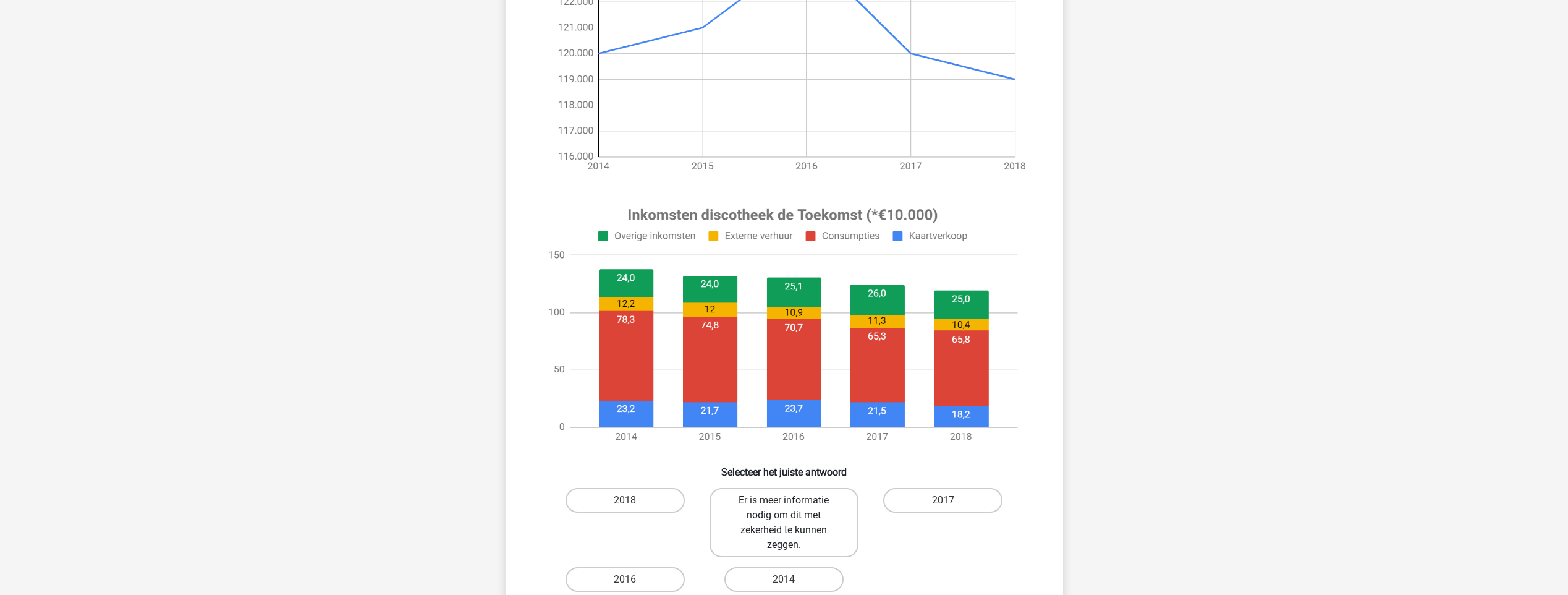
click at [761, 514] on label "Er is meer informatie nodig om dit met zekerheid te kunnen zeggen." at bounding box center [784, 522] width 149 height 69
click at [783, 508] on input "Er is meer informatie nodig om dit met zekerheid te kunnen zeggen." at bounding box center [787, 504] width 8 height 8
radio input "true"
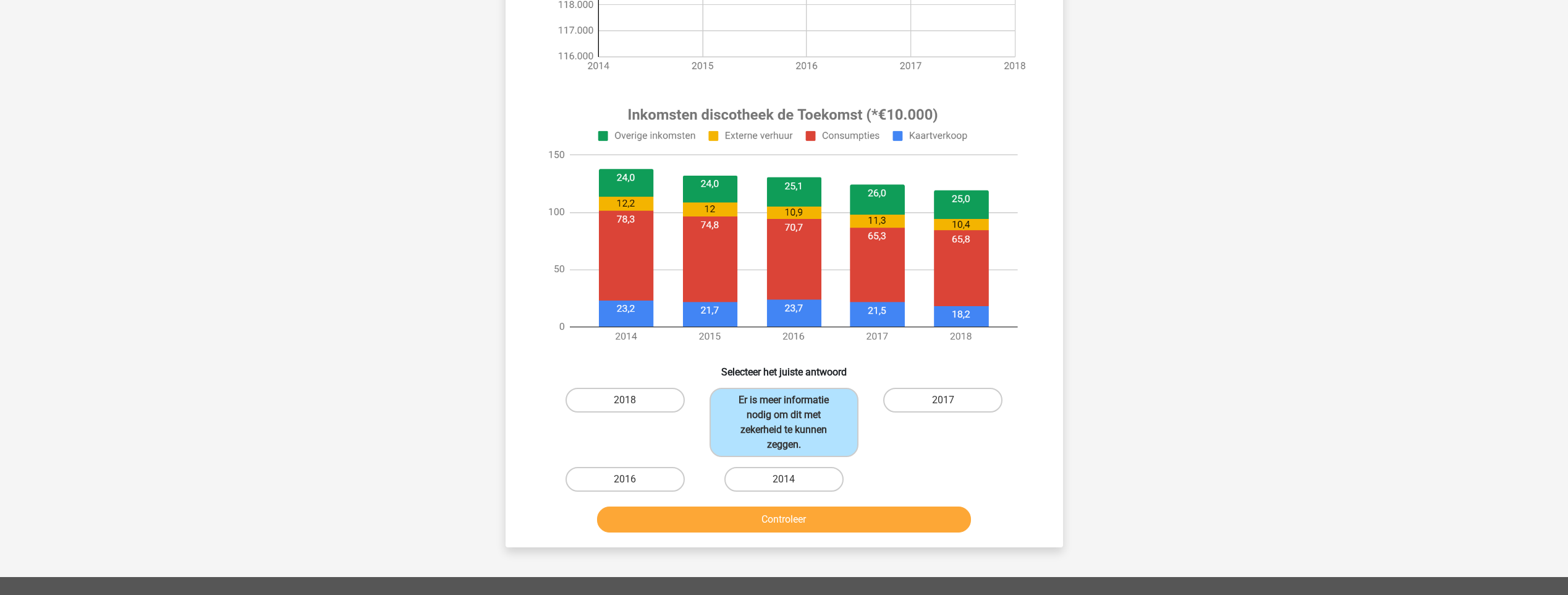
scroll to position [432, 0]
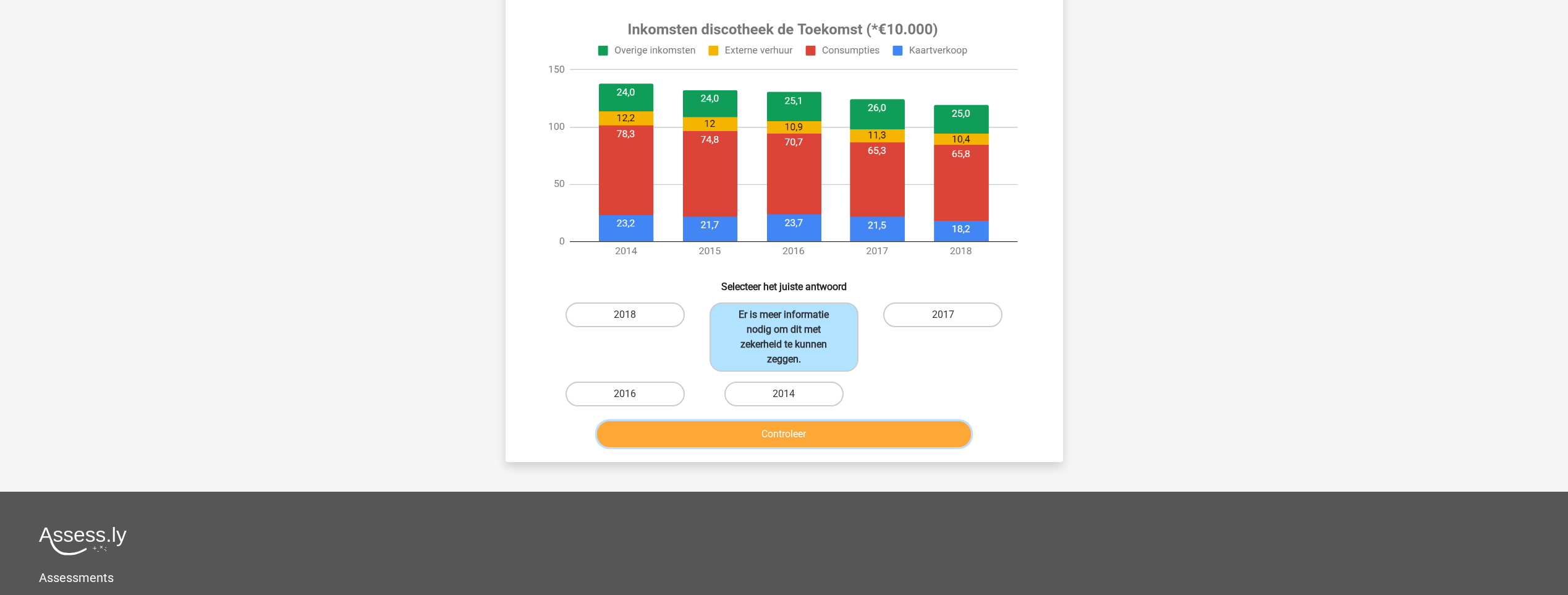
click at [827, 423] on button "Controleer" at bounding box center [784, 434] width 374 height 26
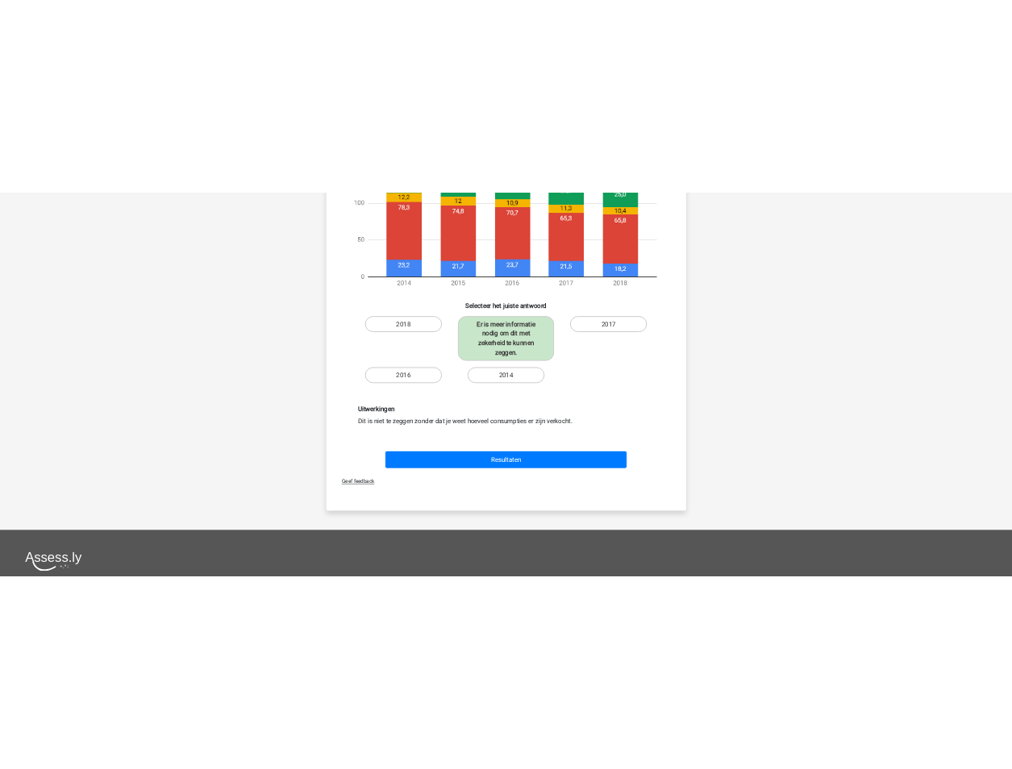
scroll to position [726, 0]
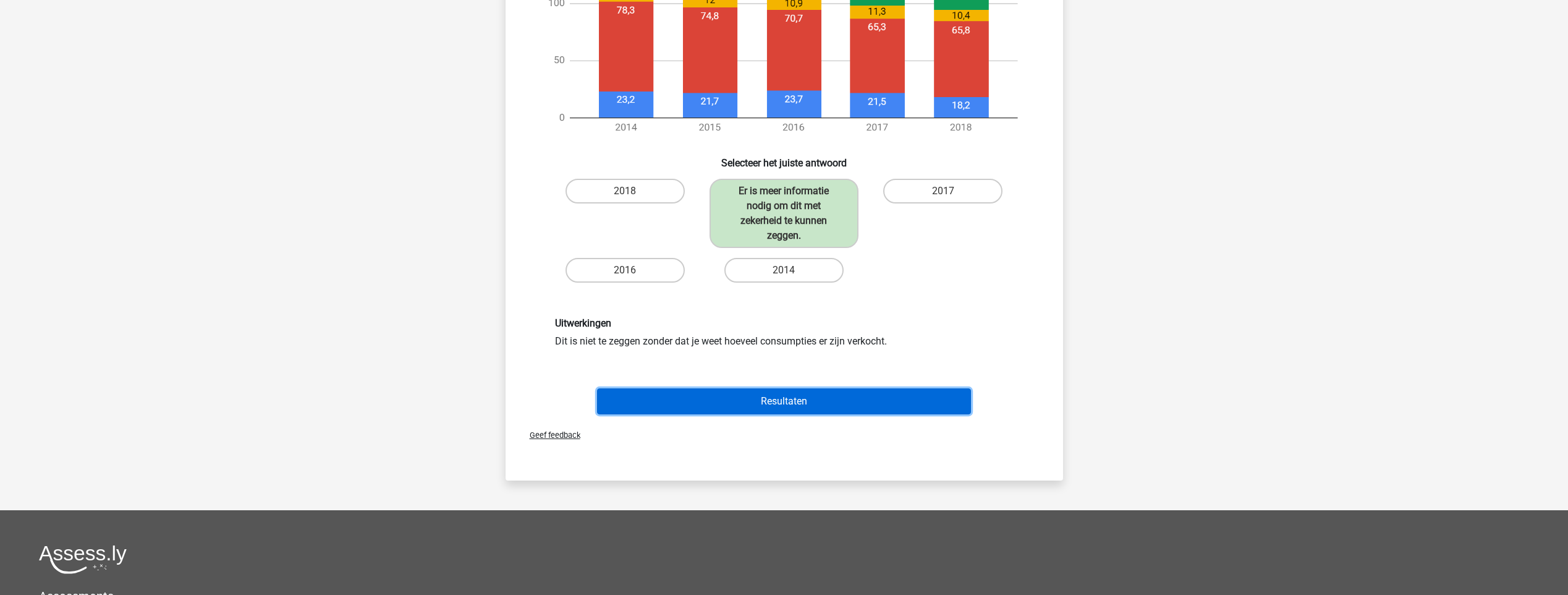
click at [736, 409] on button "Resultaten" at bounding box center [784, 401] width 374 height 26
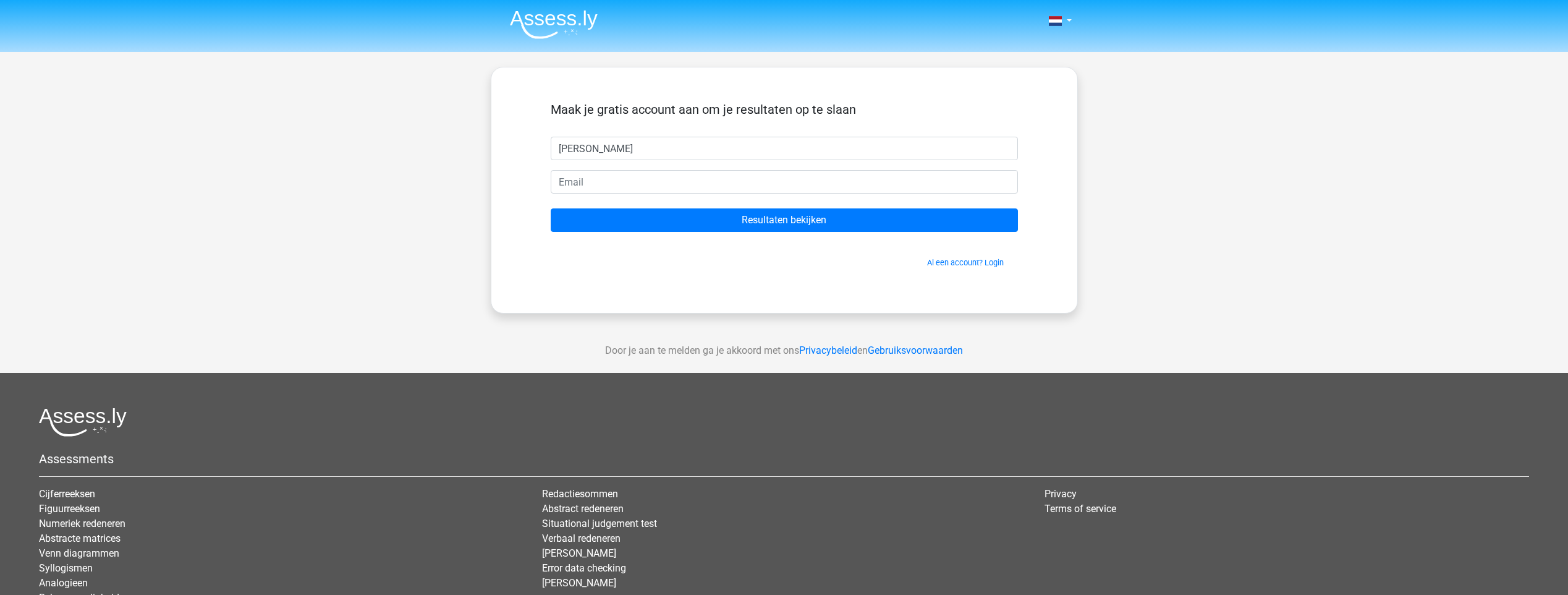
type input "[PERSON_NAME]"
click at [567, 187] on input "email" at bounding box center [784, 182] width 467 height 24
type input "[EMAIL_ADDRESS][DOMAIN_NAME]"
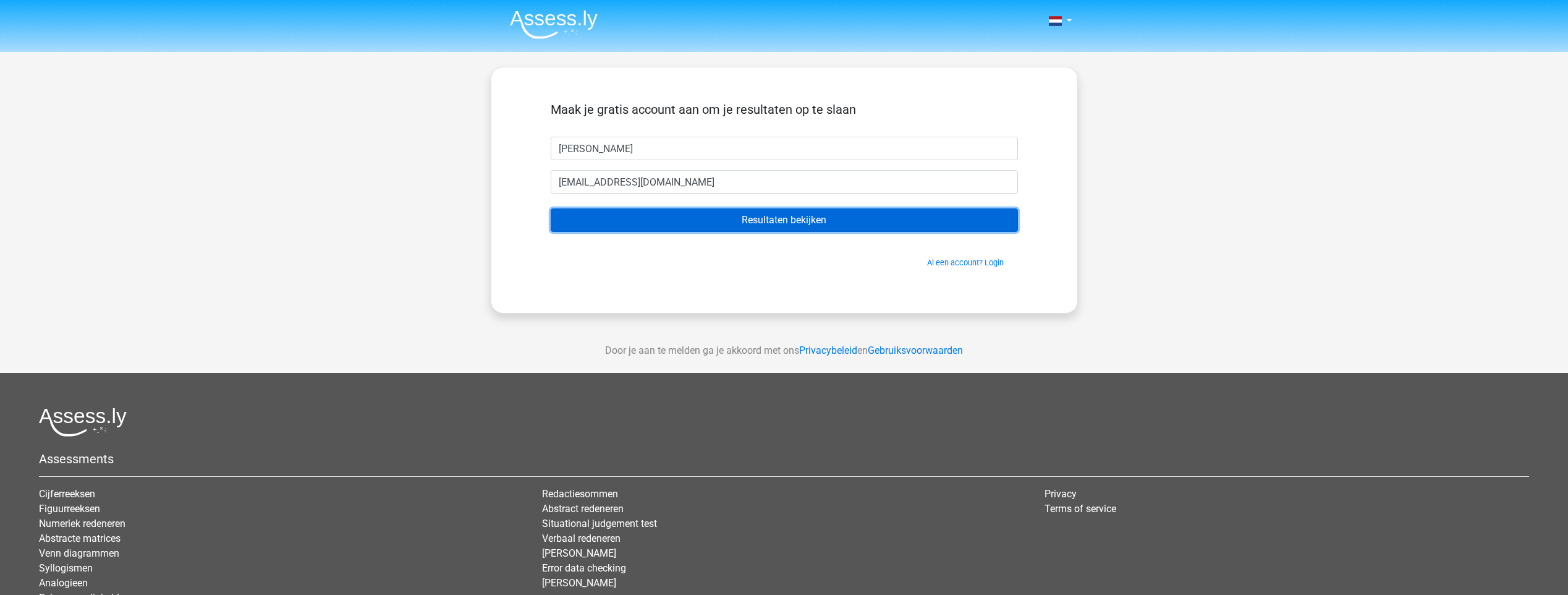
click at [595, 218] on input "Resultaten bekijken" at bounding box center [784, 220] width 467 height 24
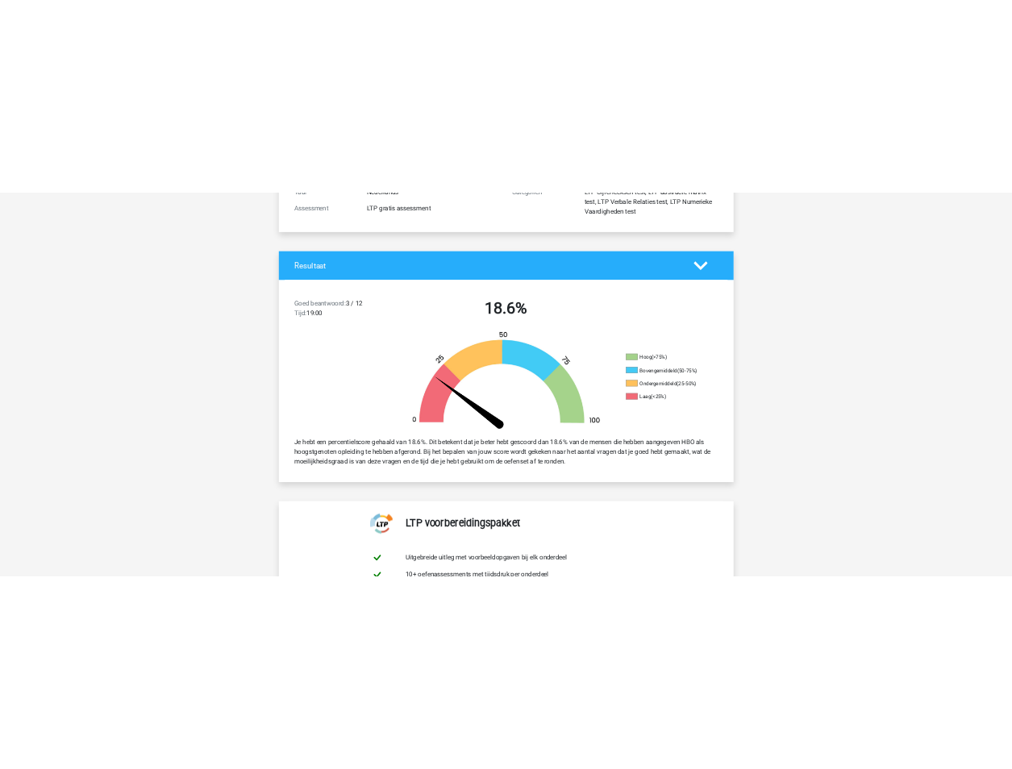
scroll to position [242, 0]
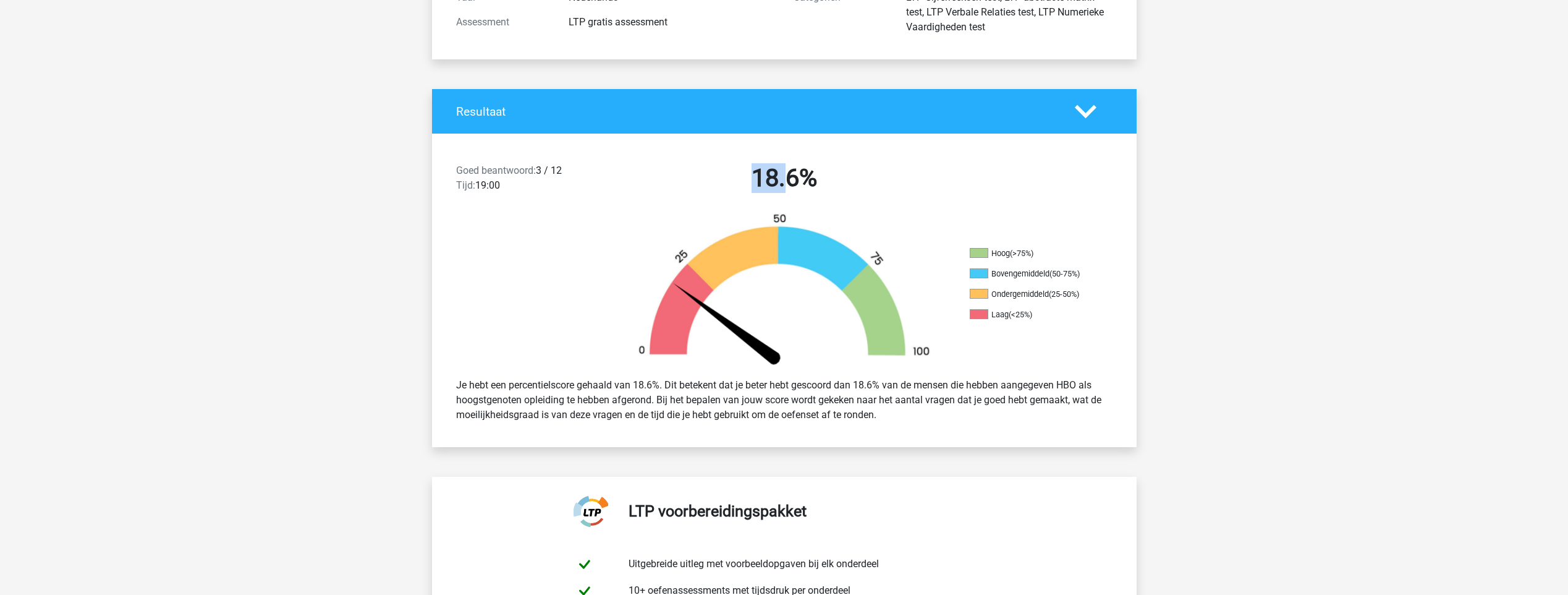
drag, startPoint x: 742, startPoint y: 190, endPoint x: 789, endPoint y: 205, distance: 49.3
click at [789, 205] on div "Goed beantwoord: 3 / 12 Tijd: 19:00 18.6%" at bounding box center [784, 181] width 704 height 64
drag, startPoint x: 789, startPoint y: 205, endPoint x: 923, endPoint y: 248, distance: 140.7
click at [923, 248] on img at bounding box center [784, 290] width 333 height 155
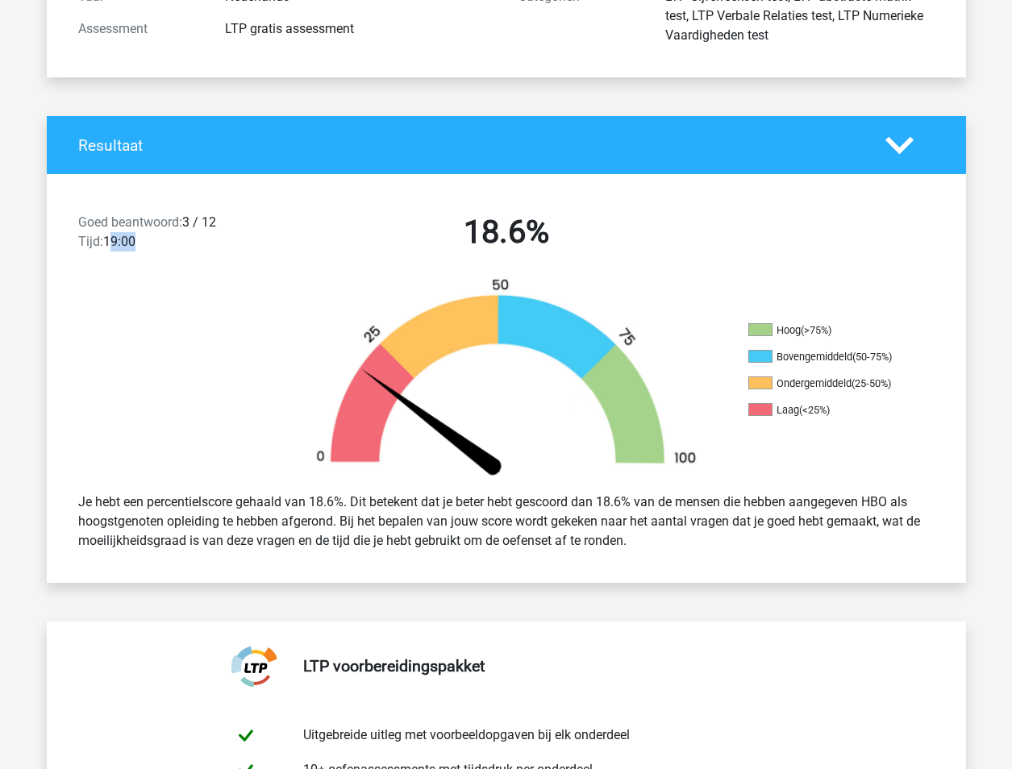
drag, startPoint x: 114, startPoint y: 248, endPoint x: 152, endPoint y: 246, distance: 37.9
click at [152, 246] on div "Goed beantwoord: 3 / 12 Tijd: 19:00" at bounding box center [176, 235] width 220 height 45
drag, startPoint x: 152, startPoint y: 246, endPoint x: 117, endPoint y: 309, distance: 71.8
click at [117, 309] on div at bounding box center [162, 378] width 230 height 202
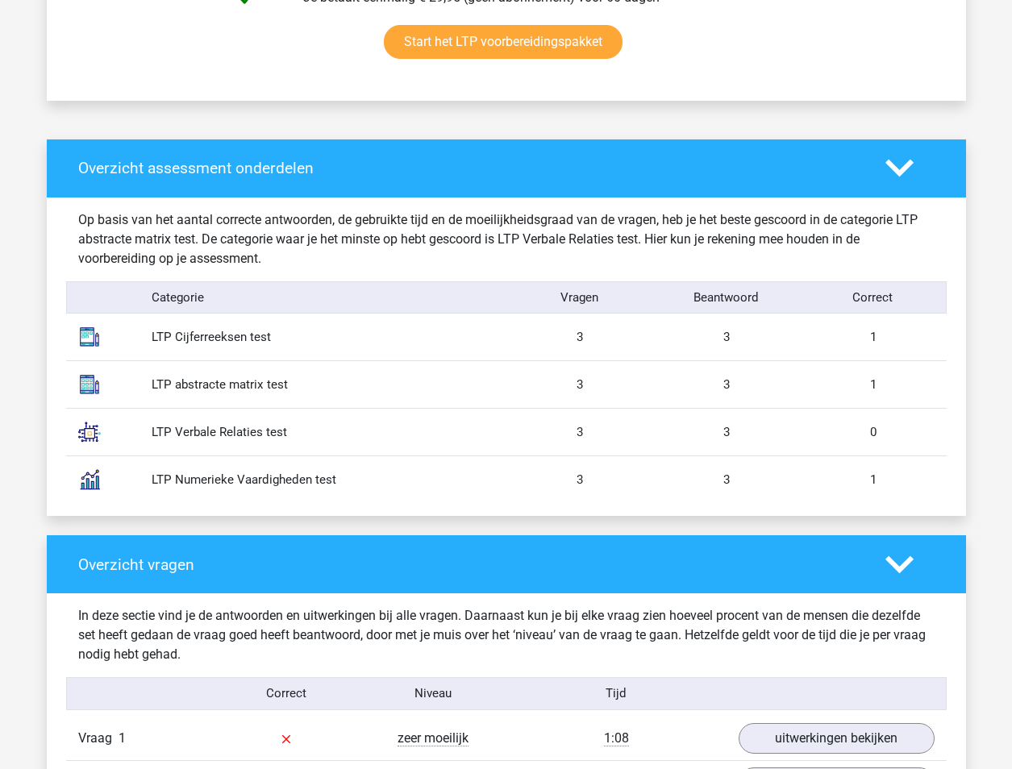
click at [723, 416] on div "LTP Verbale Relaties test 3 3 0" at bounding box center [506, 432] width 880 height 48
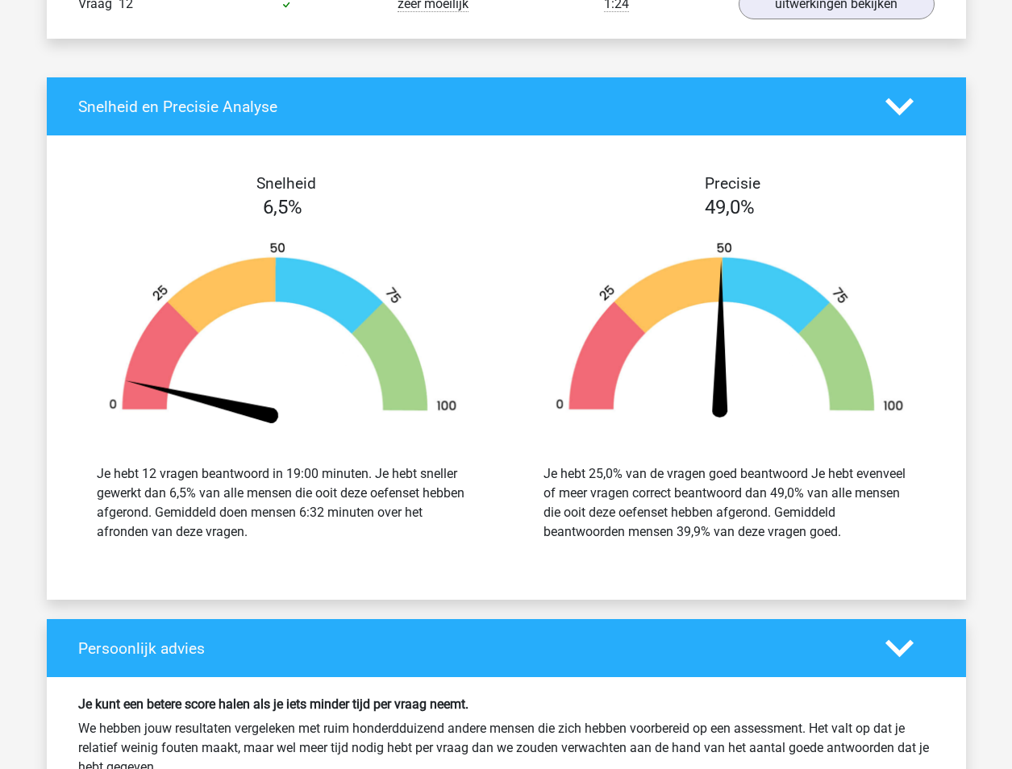
scroll to position [2338, 0]
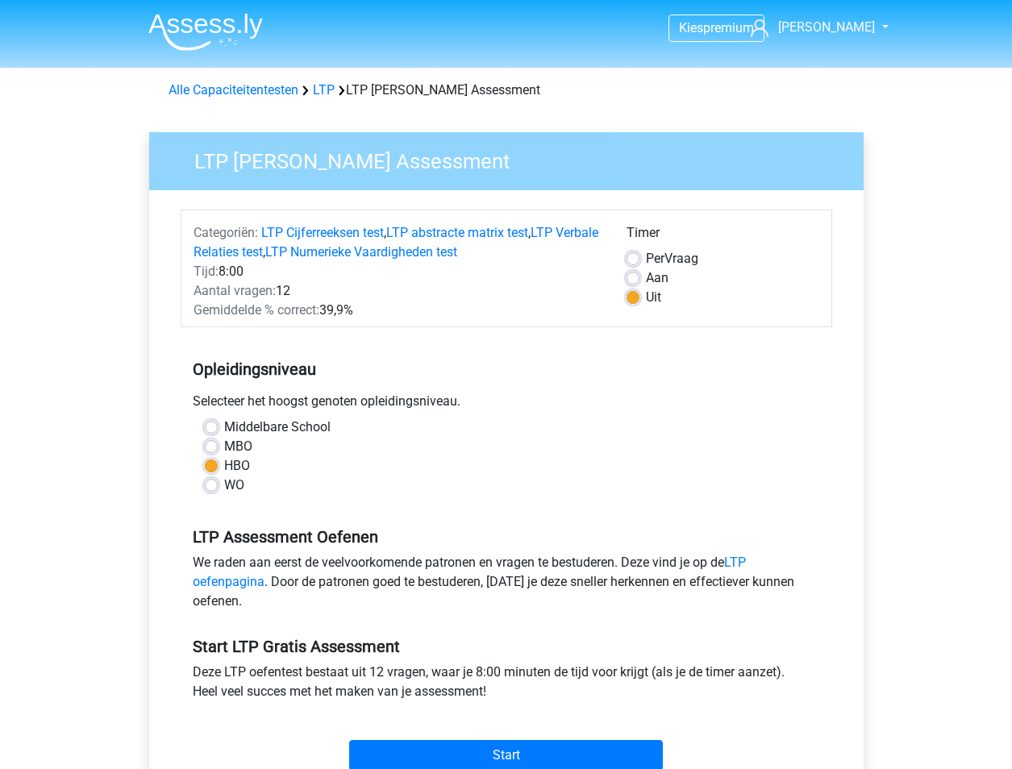
scroll to position [81, 0]
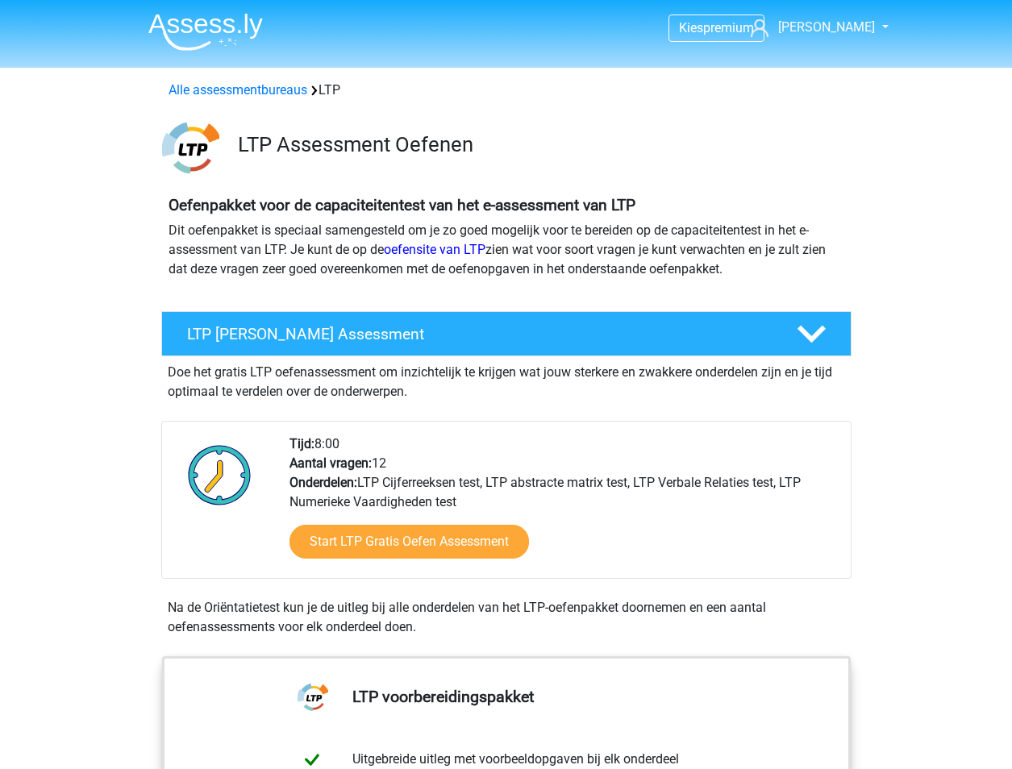
scroll to position [81, 0]
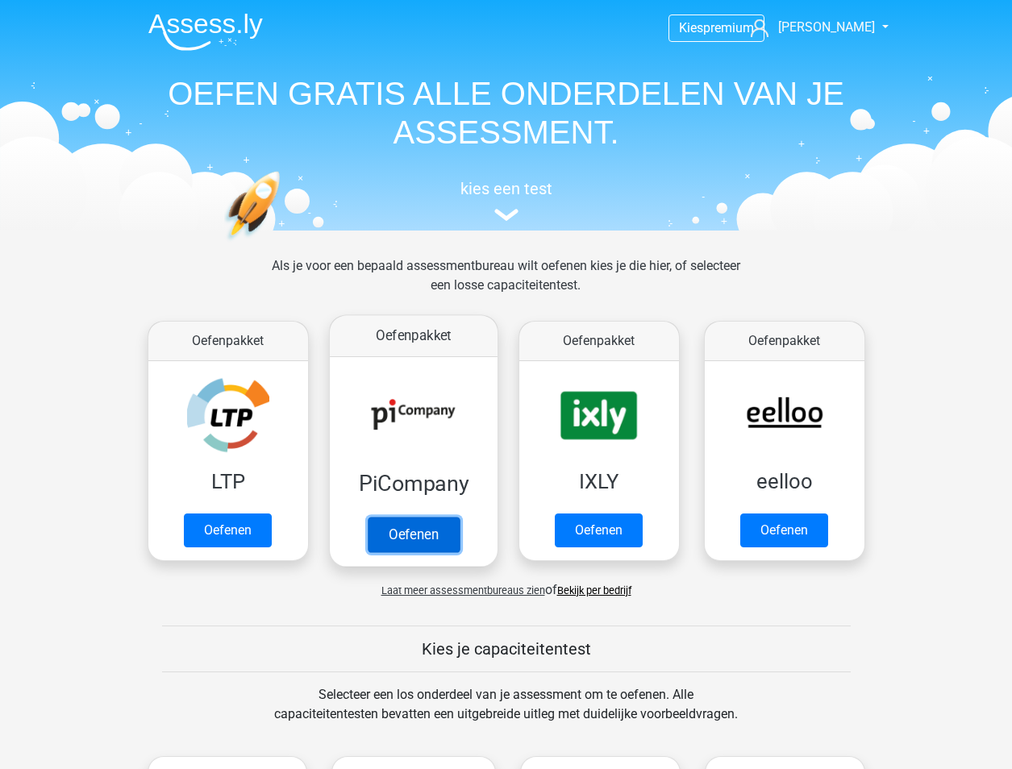
click at [418, 535] on link "Oefenen" at bounding box center [413, 534] width 92 height 35
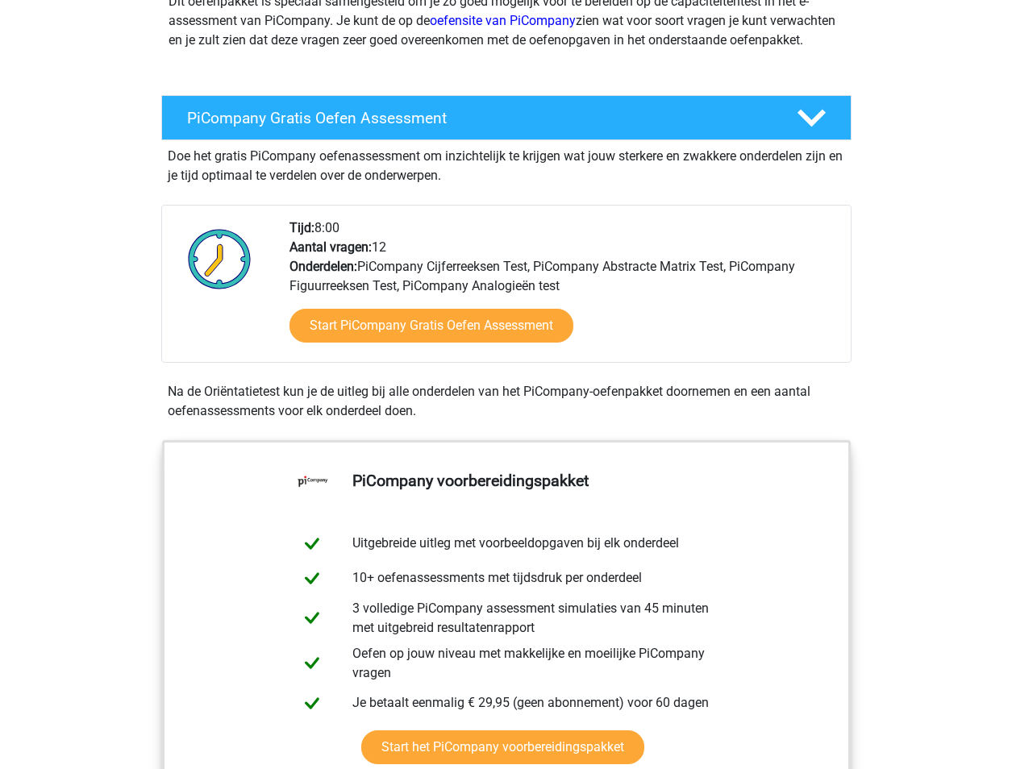
scroll to position [242, 0]
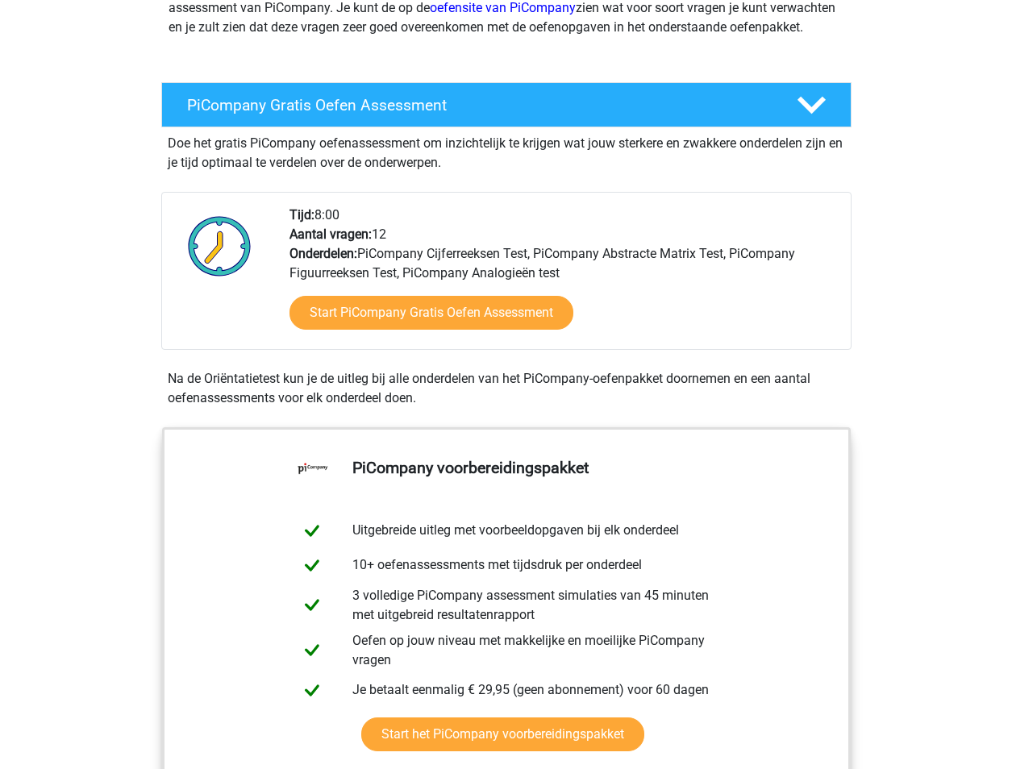
click at [390, 349] on div "Start PiCompany Gratis Oefen Assessment" at bounding box center [563, 316] width 548 height 66
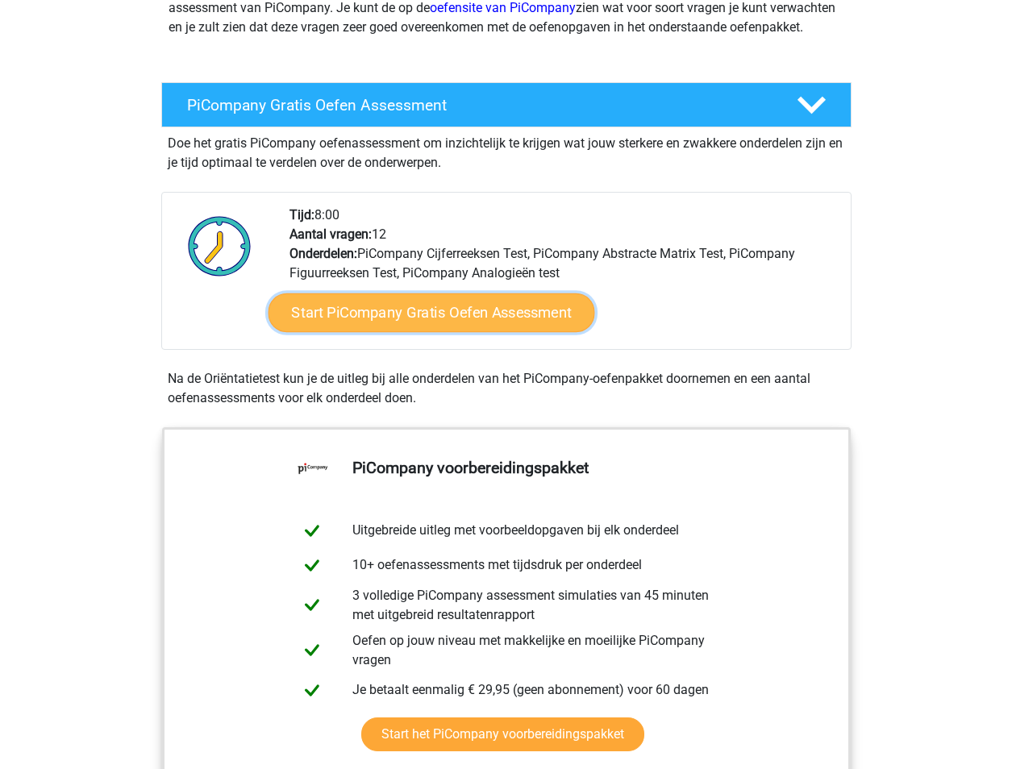
click at [400, 332] on link "Start PiCompany Gratis Oefen Assessment" at bounding box center [431, 312] width 327 height 39
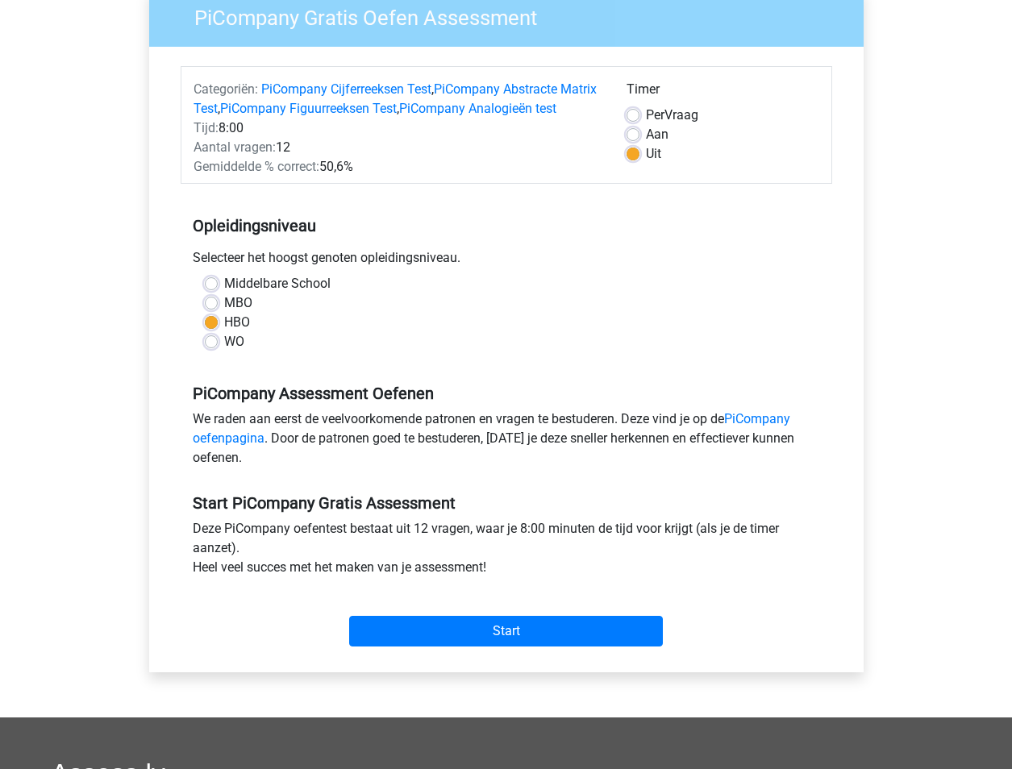
scroll to position [323, 0]
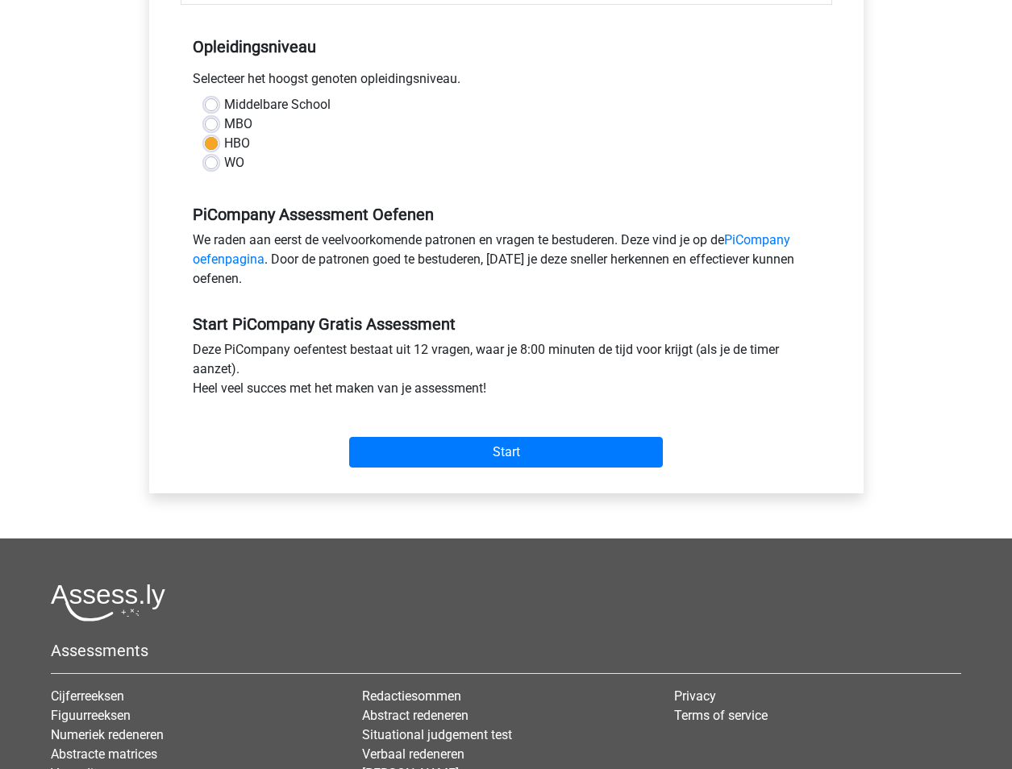
drag, startPoint x: 637, startPoint y: 371, endPoint x: 799, endPoint y: 426, distance: 171.1
click at [637, 371] on div "Deze PiCompany oefentest bestaat uit 12 vragen, waar je 8:00 minuten de tijd vo…" at bounding box center [507, 372] width 652 height 65
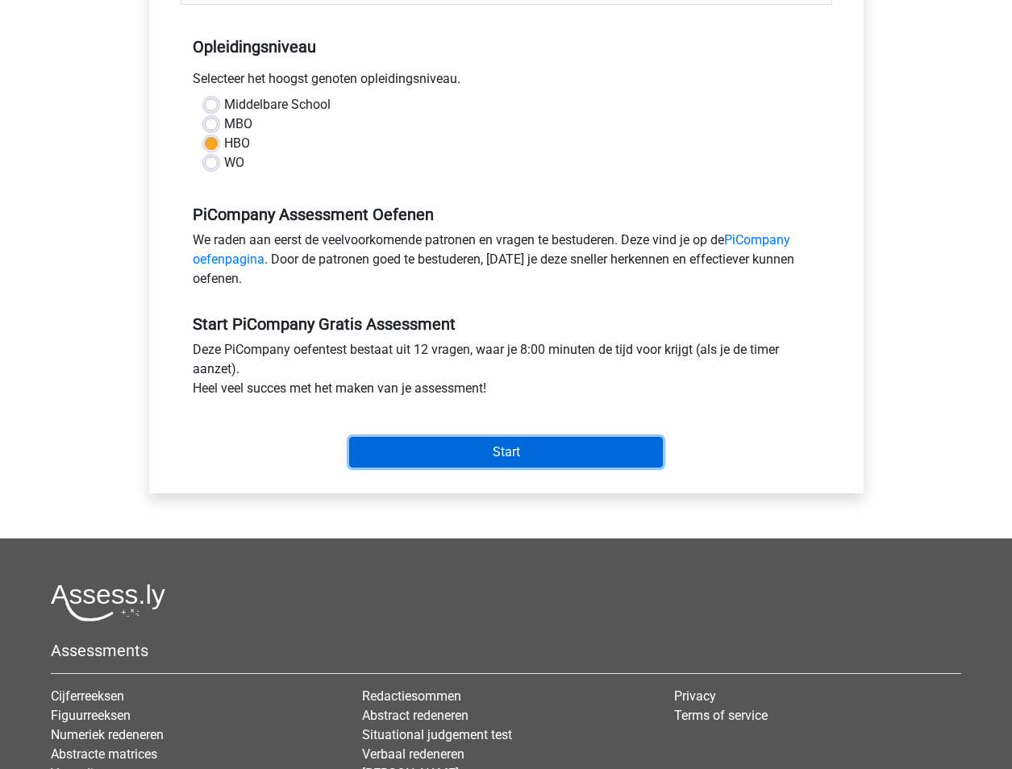
click at [554, 468] on input "Start" at bounding box center [506, 452] width 314 height 31
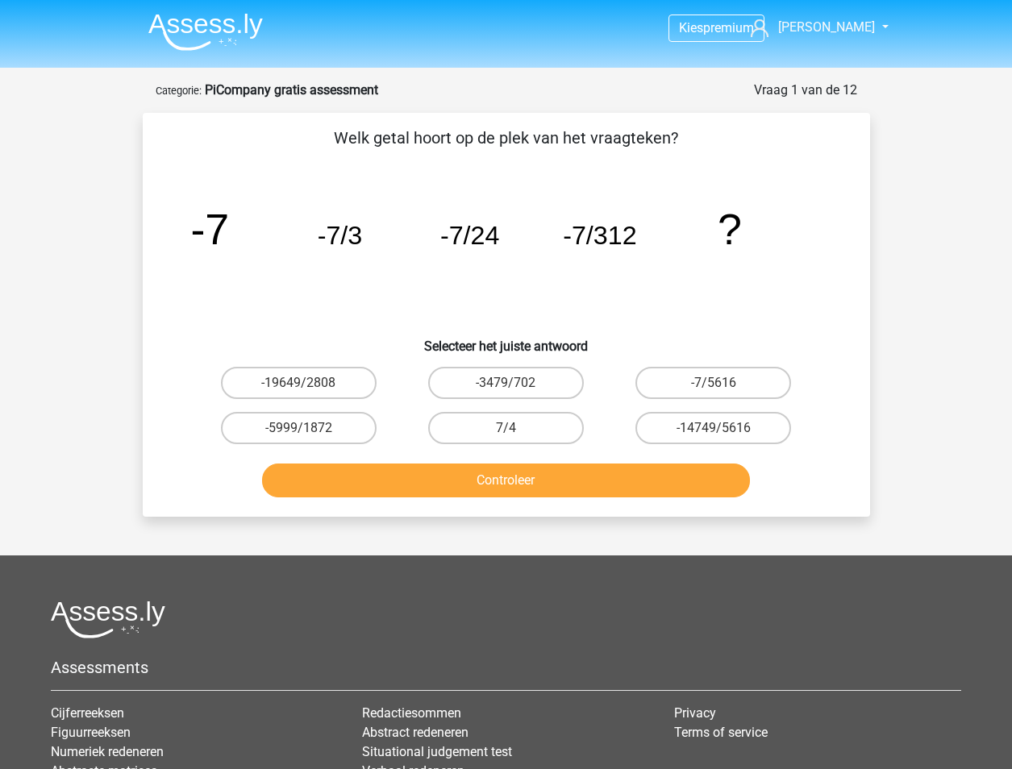
click at [0, 281] on div "Kies premium [PERSON_NAME] [EMAIL_ADDRESS][DOMAIN_NAME]" at bounding box center [506, 490] width 1012 height 981
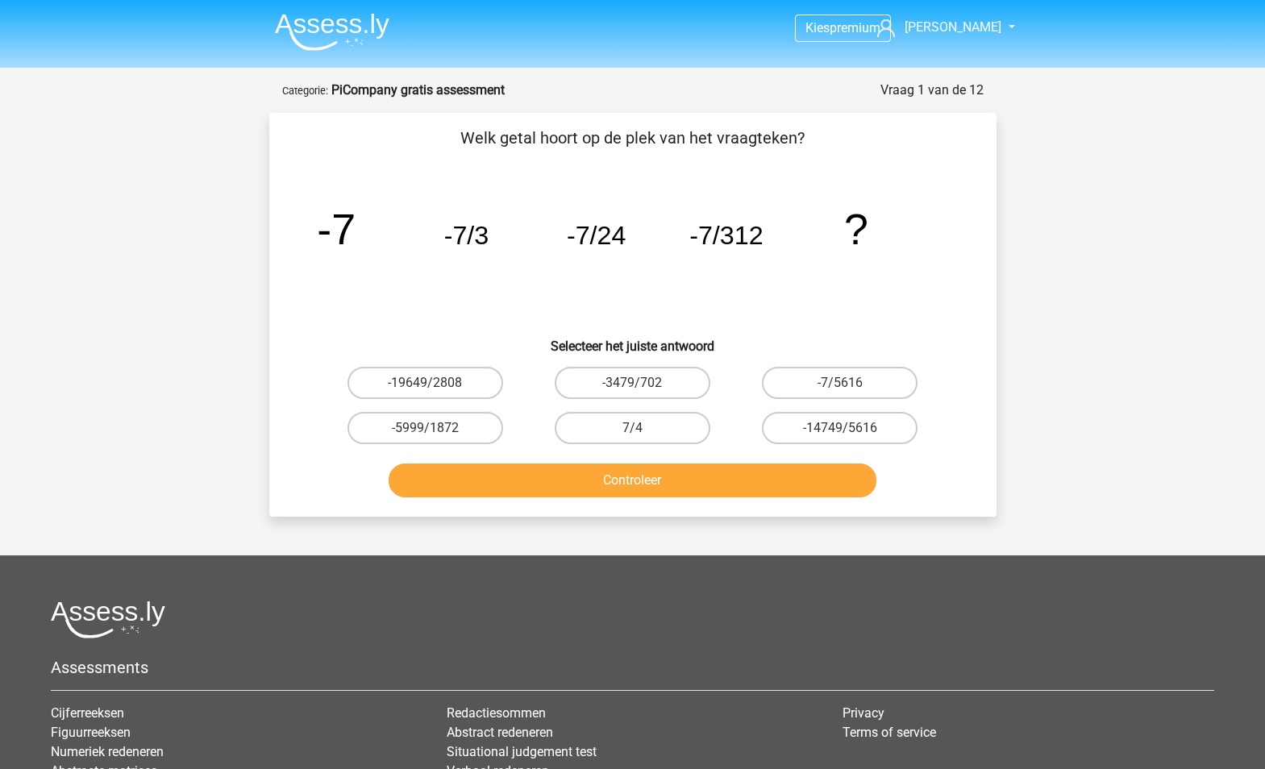
click at [356, 225] on tspan "-7/3" at bounding box center [336, 229] width 39 height 48
drag, startPoint x: 477, startPoint y: 244, endPoint x: 560, endPoint y: 250, distance: 83.3
click at [560, 250] on icon "image/svg+xml -7 -7/3 -7/24 -7/312 ?" at bounding box center [633, 244] width 650 height 163
drag, startPoint x: 560, startPoint y: 250, endPoint x: 609, endPoint y: 251, distance: 48.4
click at [609, 251] on icon "image/svg+xml -7 -7/3 -7/24 -7/312 ?" at bounding box center [633, 244] width 650 height 163
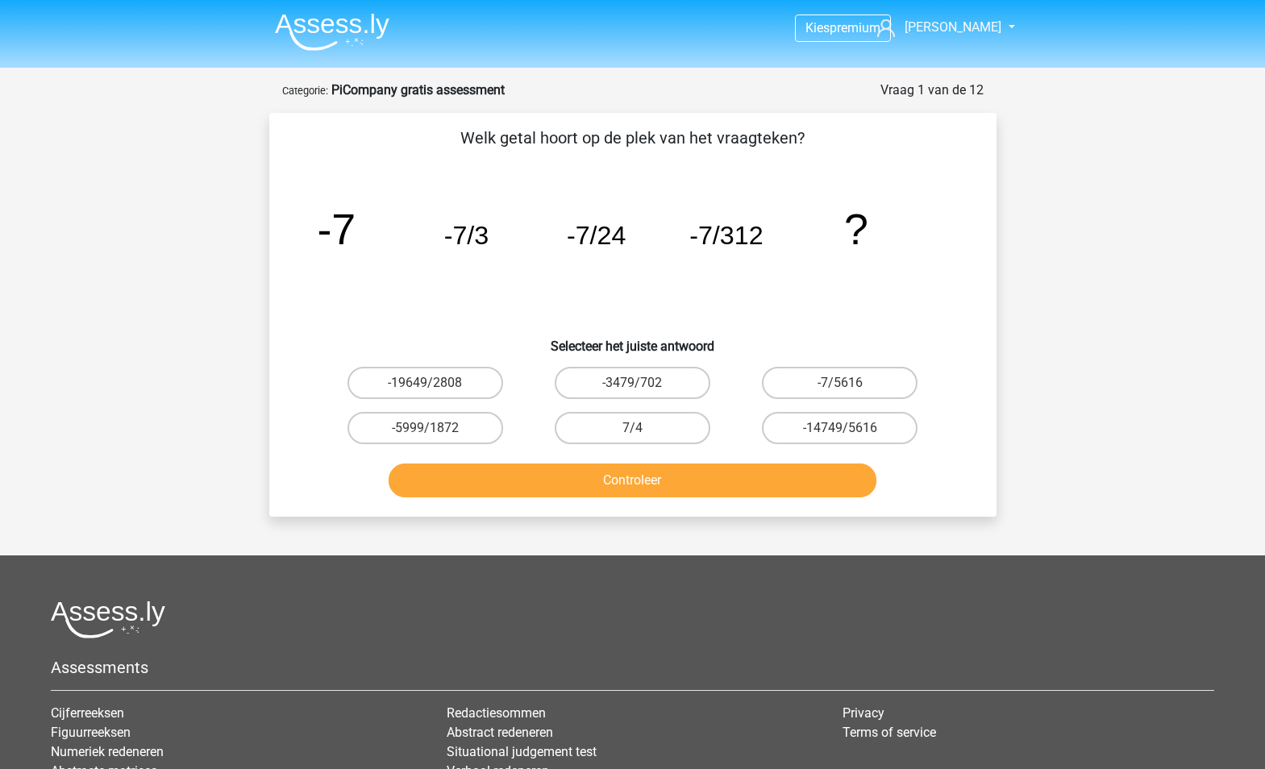
drag, startPoint x: 85, startPoint y: 167, endPoint x: 197, endPoint y: 27, distance: 179.1
click at [88, 160] on div "Kies premium [PERSON_NAME] [EMAIL_ADDRESS][DOMAIN_NAME]" at bounding box center [632, 490] width 1265 height 981
click at [800, 383] on label "-7/5616" at bounding box center [840, 383] width 156 height 32
click at [840, 383] on input "-7/5616" at bounding box center [845, 388] width 10 height 10
radio input "true"
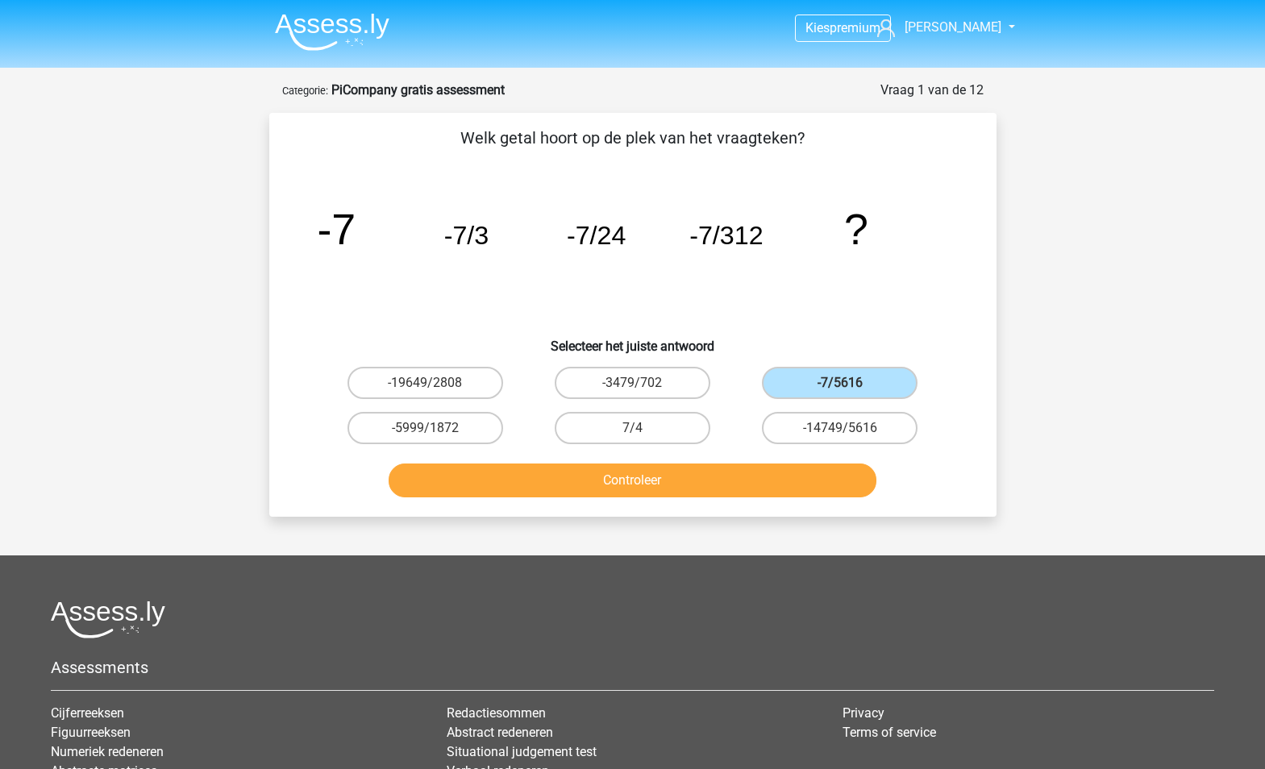
click at [635, 510] on div "Welk getal hoort op de plek van het vraagteken? image/svg+xml -7 -7/3 -7/24 -7/…" at bounding box center [632, 315] width 727 height 404
click at [624, 487] on button "Controleer" at bounding box center [633, 481] width 488 height 34
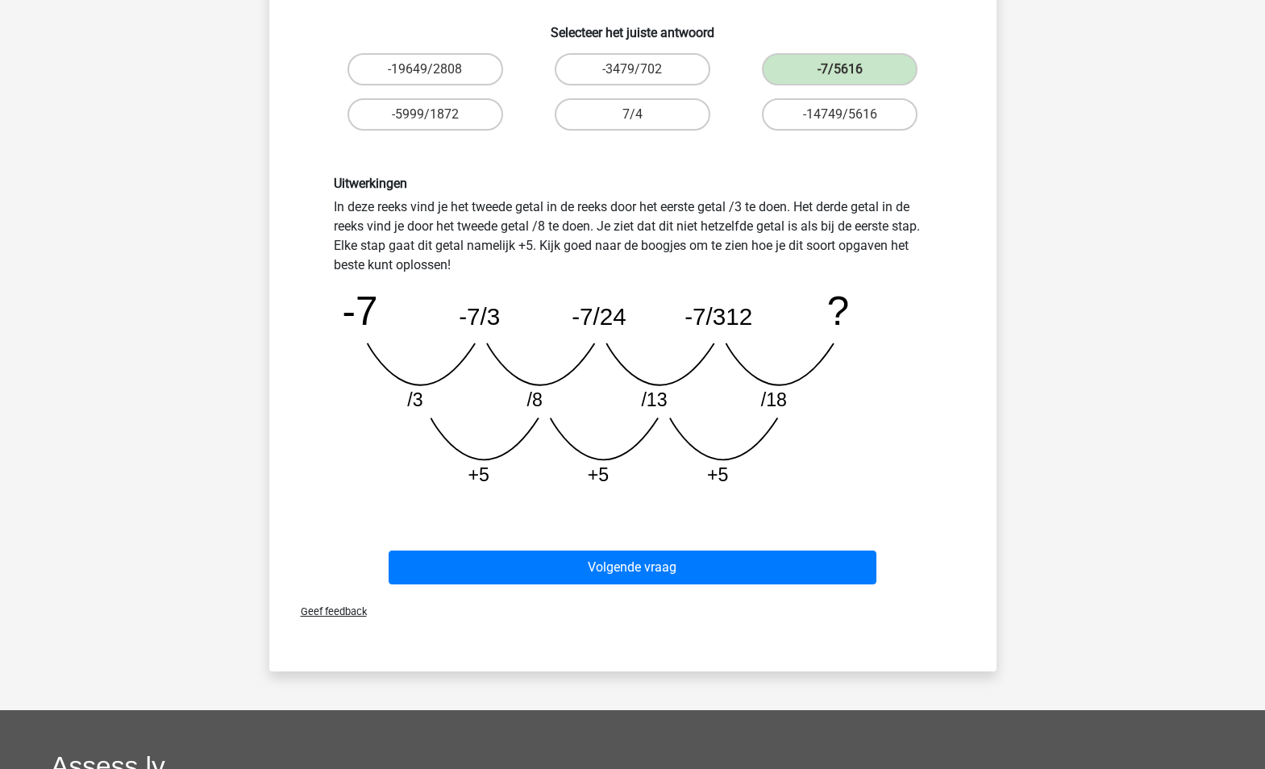
scroll to position [323, 0]
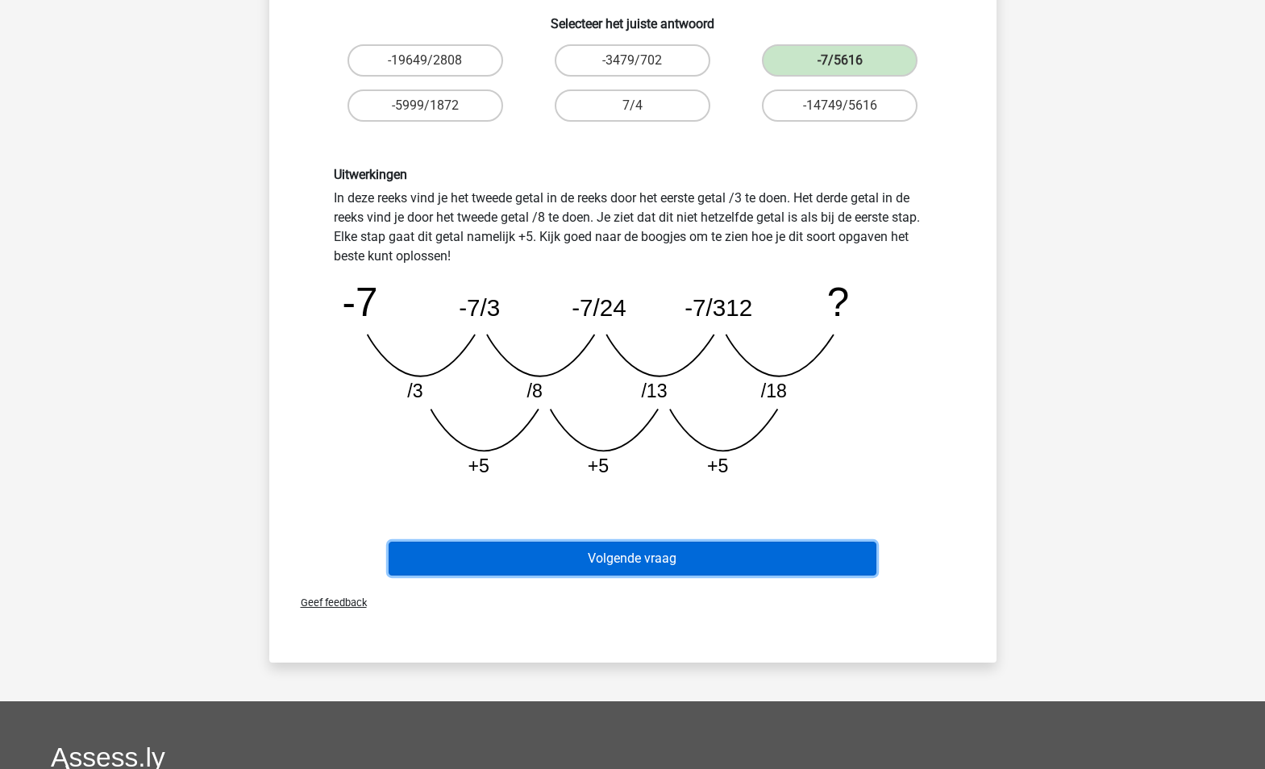
click at [589, 556] on button "Volgende vraag" at bounding box center [633, 559] width 488 height 34
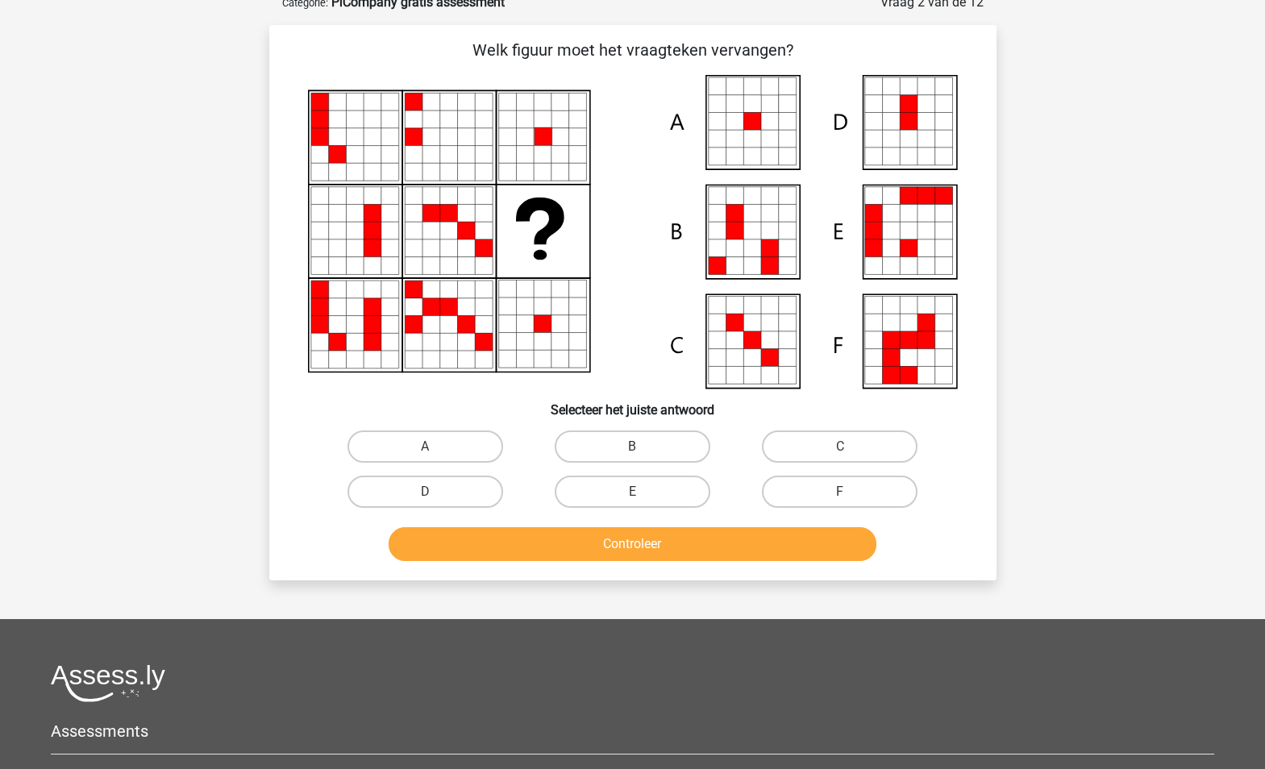
scroll to position [81, 0]
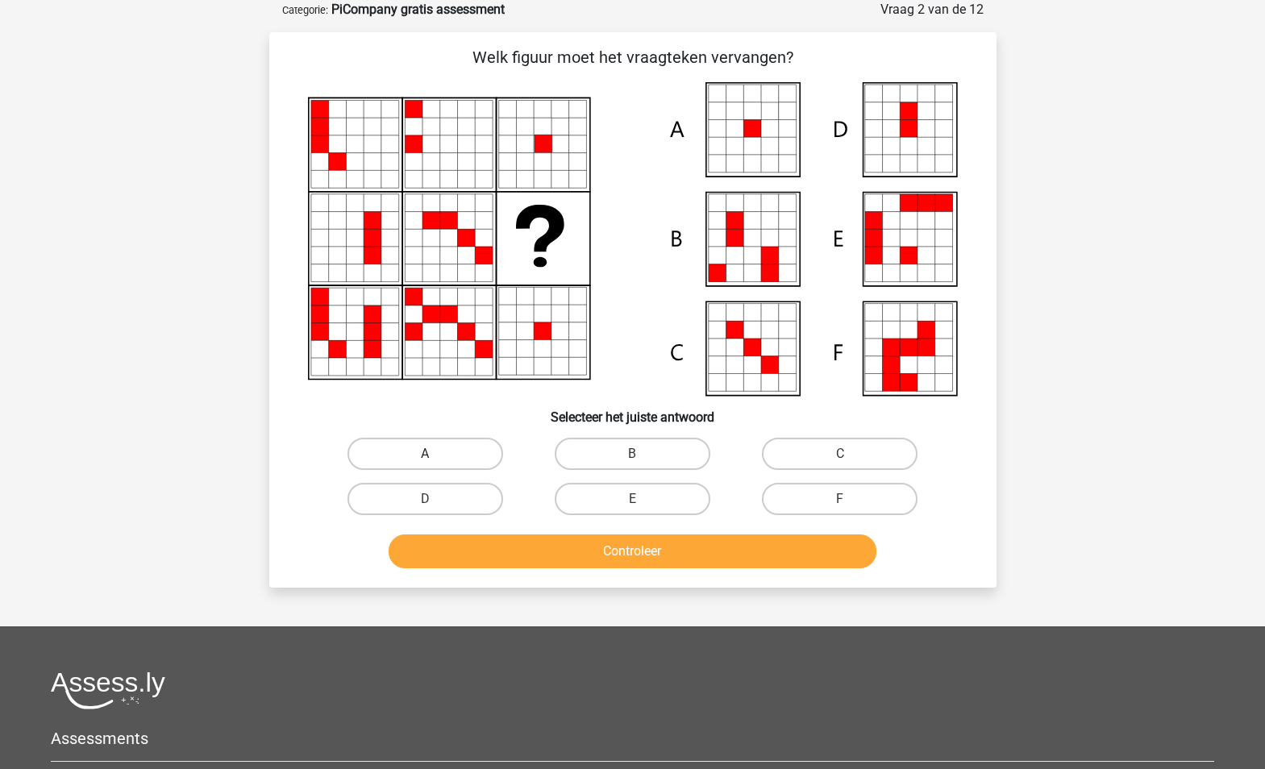
click at [452, 448] on label "A" at bounding box center [426, 454] width 156 height 32
click at [435, 454] on input "A" at bounding box center [430, 459] width 10 height 10
radio input "true"
click at [353, 147] on icon at bounding box center [355, 144] width 18 height 18
click at [335, 245] on icon at bounding box center [337, 238] width 18 height 18
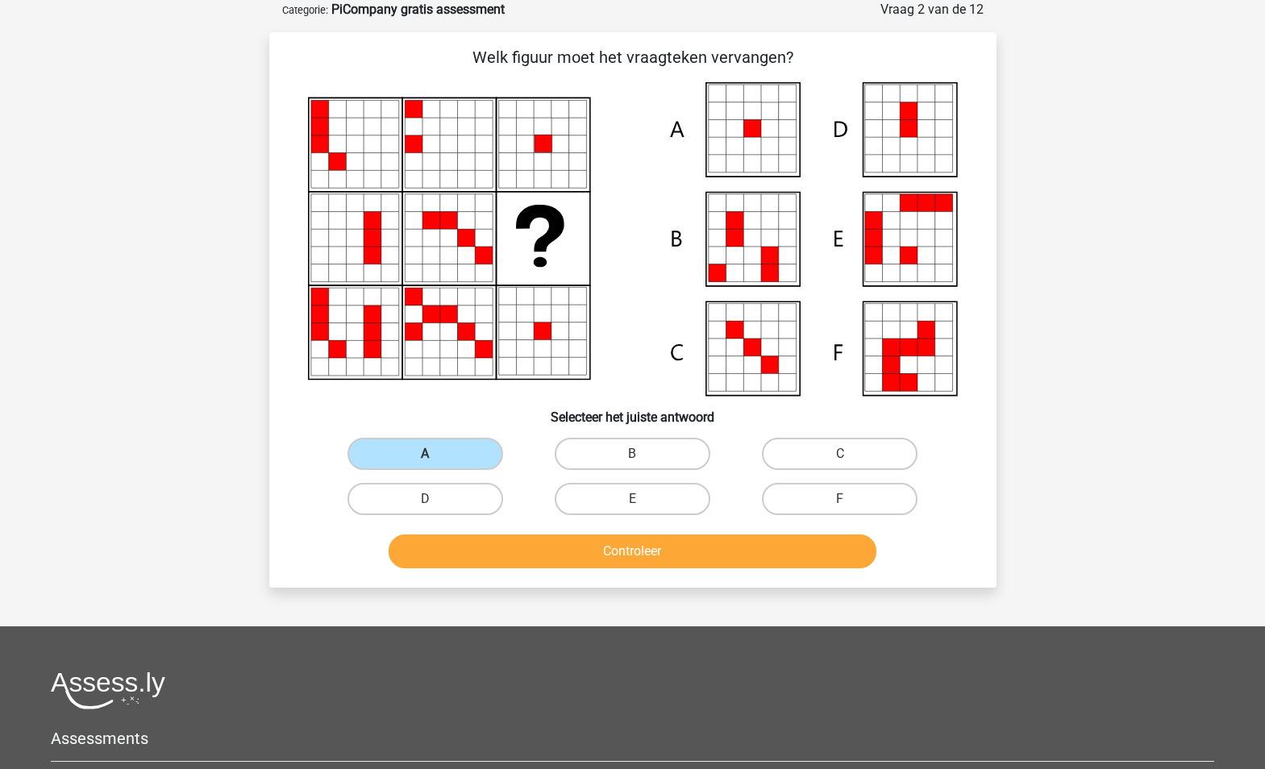
click at [324, 317] on icon at bounding box center [320, 315] width 18 height 18
click at [415, 131] on icon at bounding box center [414, 127] width 18 height 18
click at [435, 235] on icon at bounding box center [432, 238] width 18 height 18
click at [405, 339] on icon at bounding box center [414, 332] width 18 height 18
click at [522, 155] on icon at bounding box center [525, 162] width 18 height 18
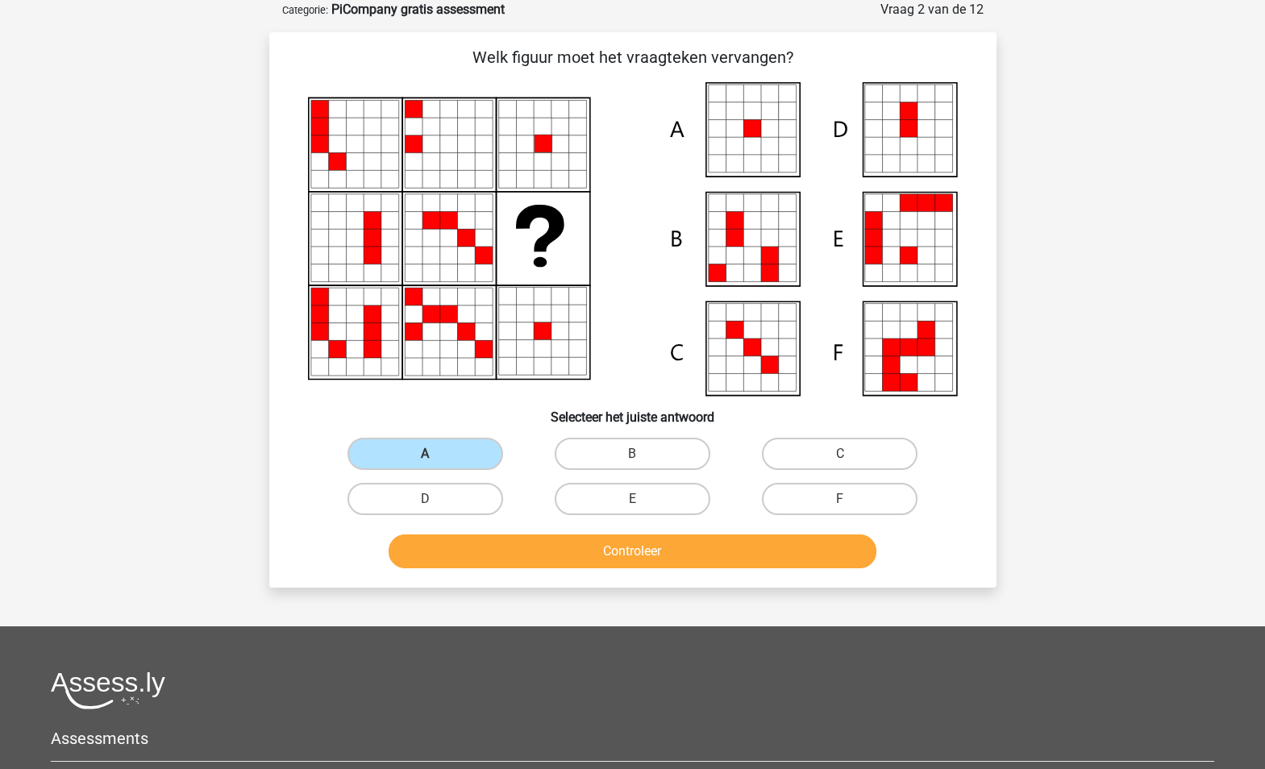
click at [536, 198] on icon at bounding box center [633, 239] width 650 height 314
click at [555, 269] on icon at bounding box center [633, 239] width 650 height 314
click at [560, 551] on button "Controleer" at bounding box center [633, 552] width 488 height 34
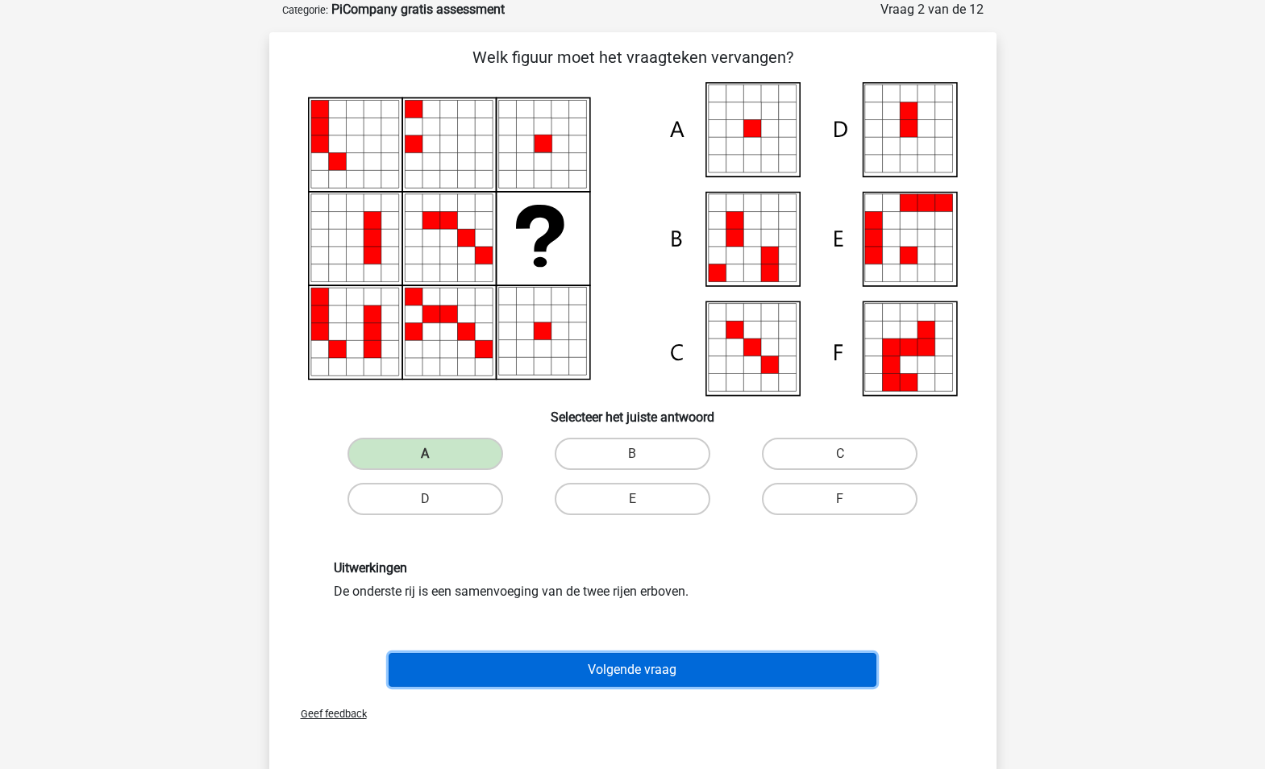
click at [540, 679] on button "Volgende vraag" at bounding box center [633, 670] width 488 height 34
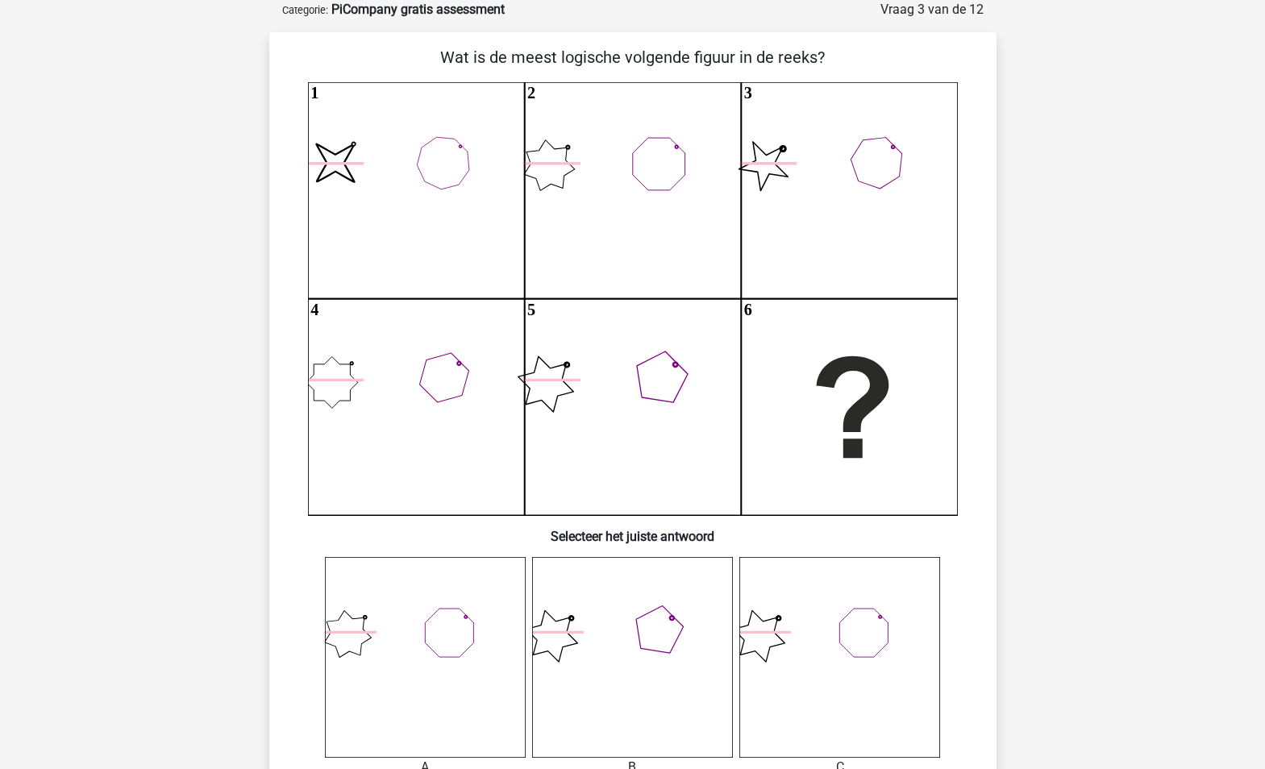
click at [151, 554] on div "Kies premium Gino oinkoinkbusiness@gmail.com" at bounding box center [632, 775] width 1265 height 1712
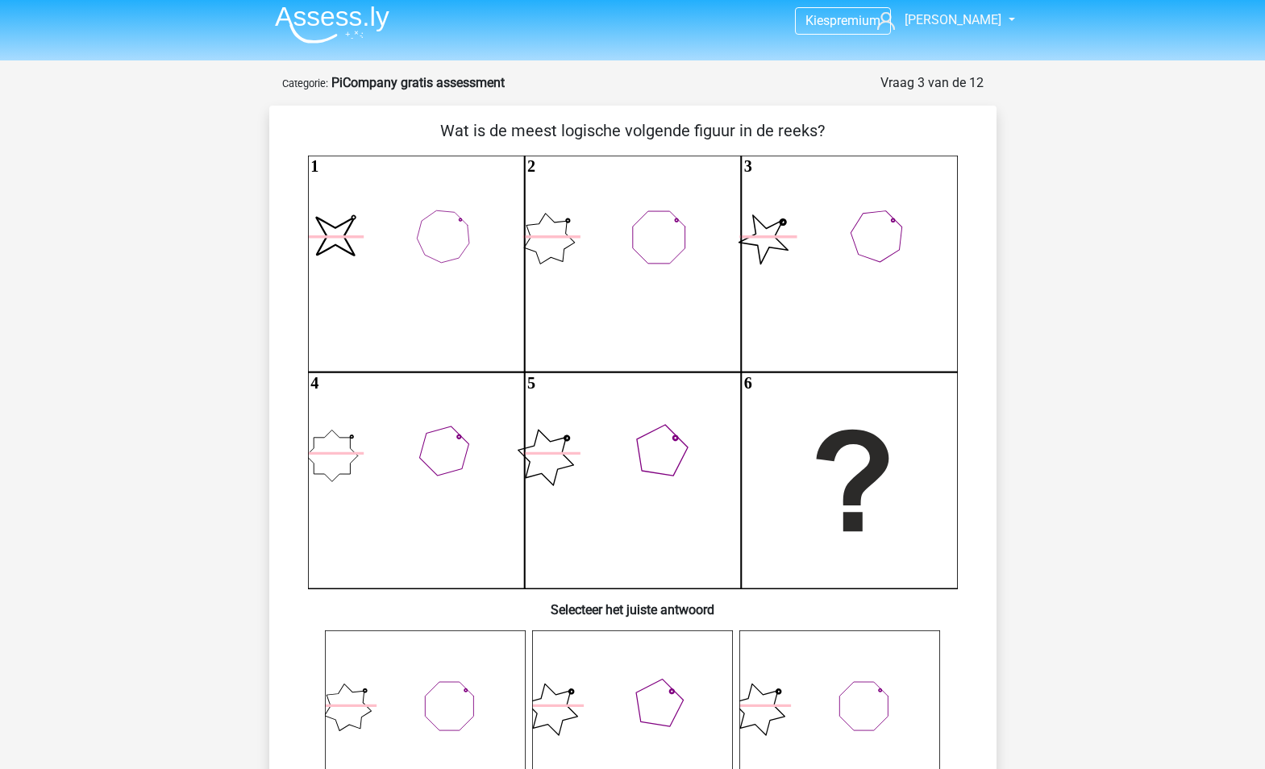
scroll to position [0, 0]
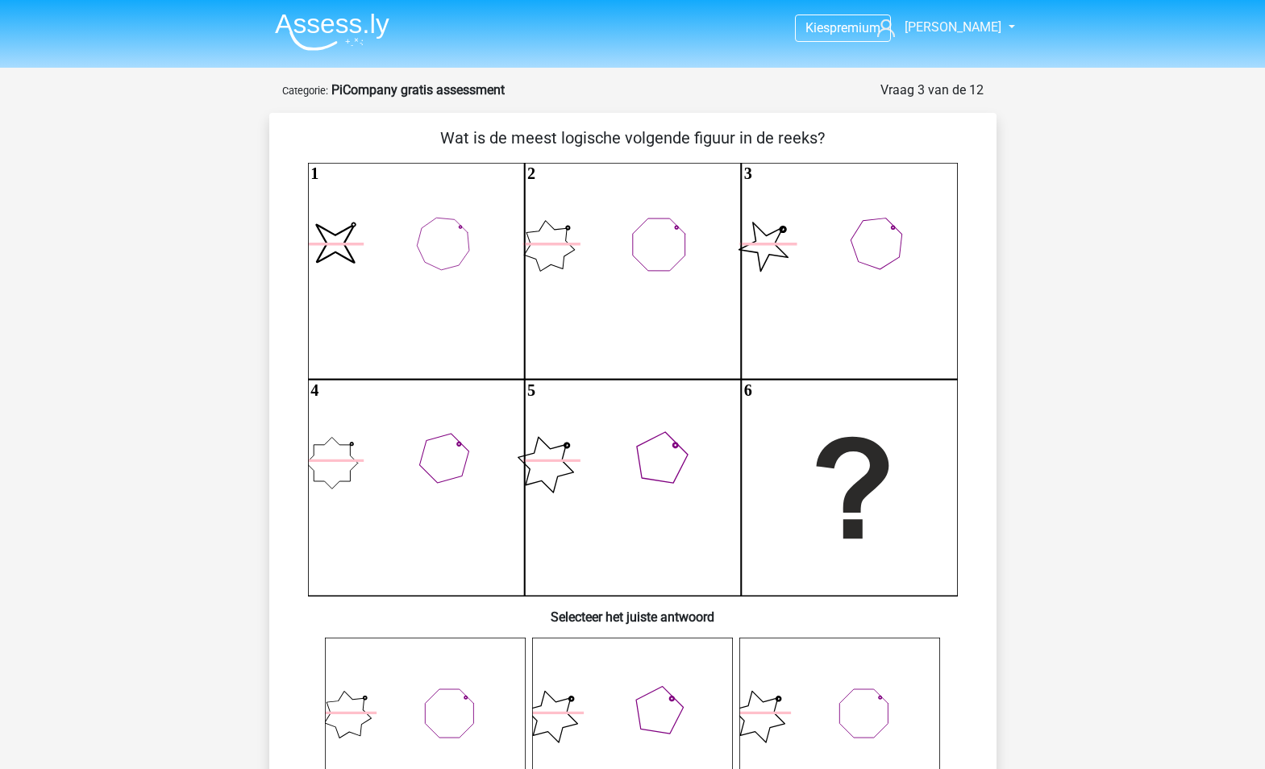
click at [360, 266] on icon "image/svg+xml 1 2 3 4 5 6" at bounding box center [633, 379] width 650 height 433
click at [577, 261] on icon "image/svg+xml 1 2 3 4 5 6" at bounding box center [633, 379] width 650 height 433
click at [783, 272] on icon "image/svg+xml 1 2 3 4 5 6" at bounding box center [633, 379] width 650 height 433
click at [459, 448] on icon "image/svg+xml 1 2 3 4 5 6" at bounding box center [633, 379] width 650 height 433
click at [331, 475] on icon "image/svg+xml 1 2 3 4 5 6" at bounding box center [633, 379] width 650 height 433
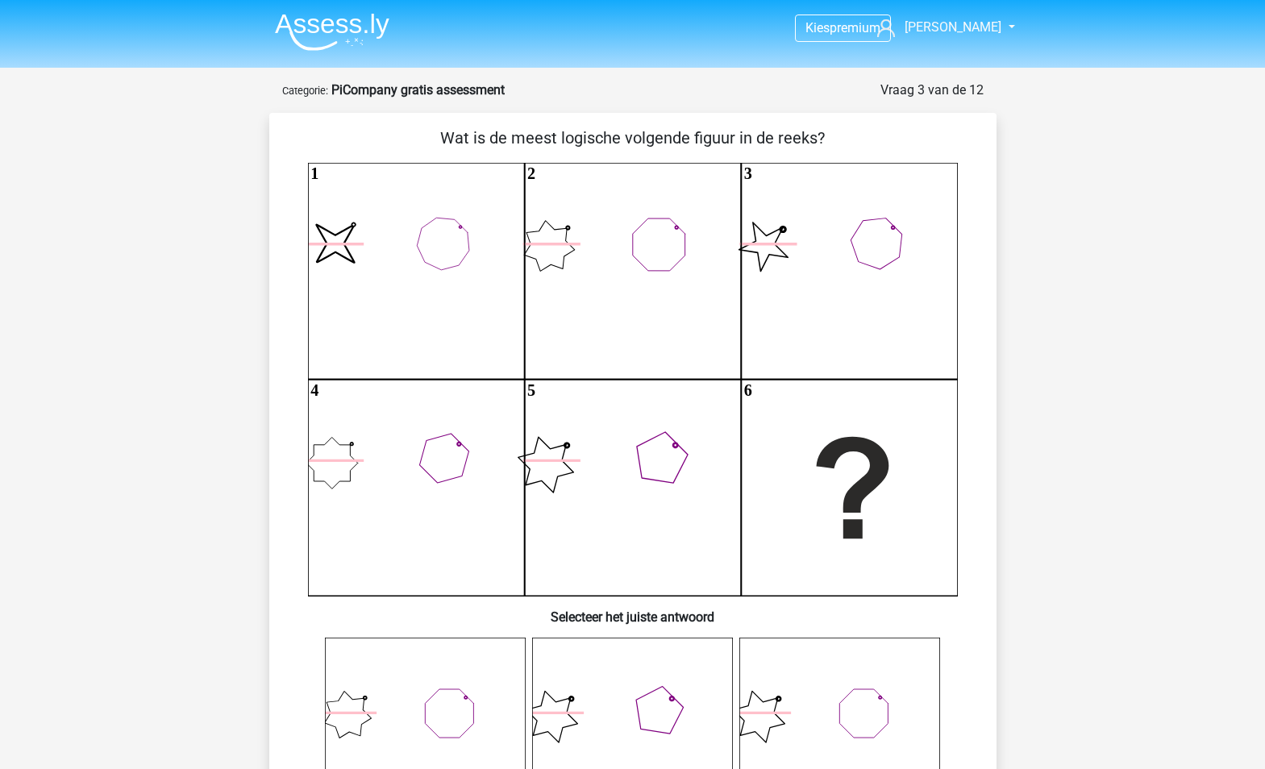
click at [479, 281] on icon at bounding box center [442, 243] width 73 height 73
click at [364, 287] on icon "image/svg+xml 1 2 3 4 5 6" at bounding box center [633, 379] width 650 height 433
click at [328, 424] on icon "image/svg+xml 1 2 3 4 5 6" at bounding box center [633, 379] width 650 height 433
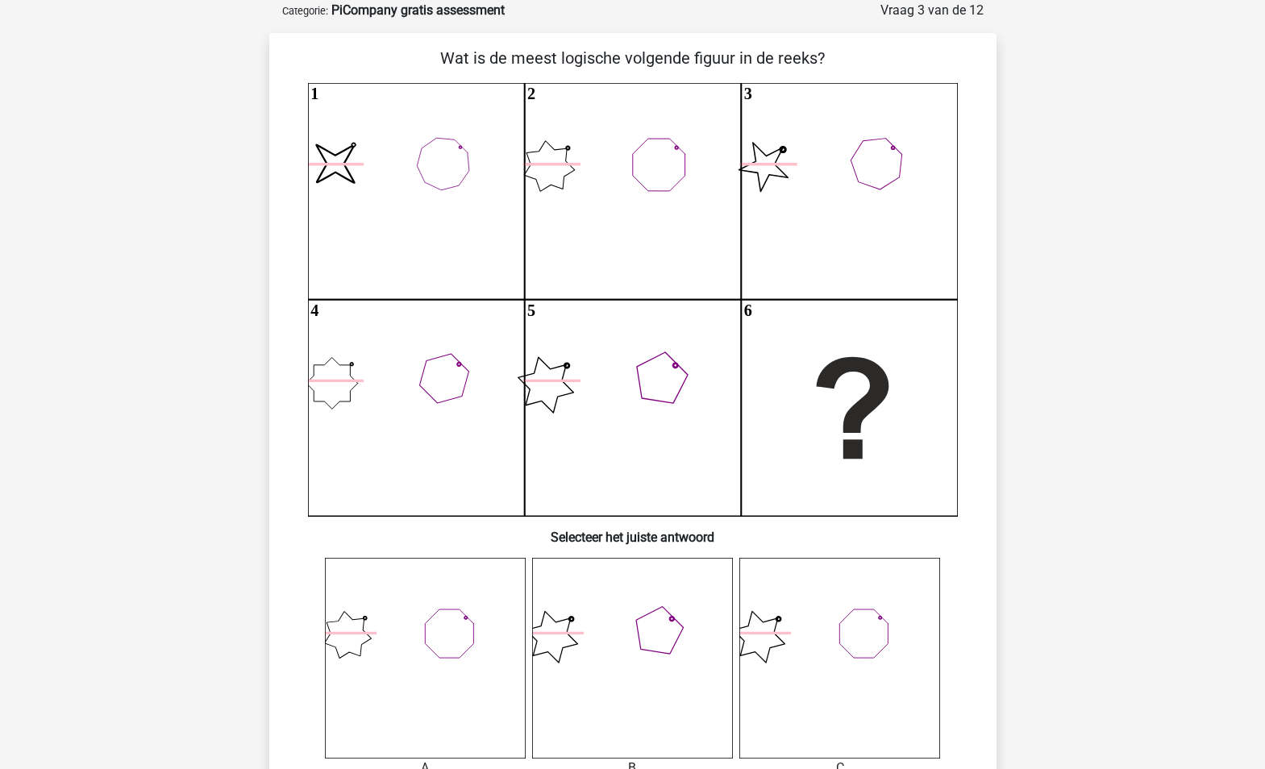
scroll to position [81, 0]
click at [468, 134] on icon "image/svg+xml 1 2 3 4 5 6" at bounding box center [633, 298] width 650 height 433
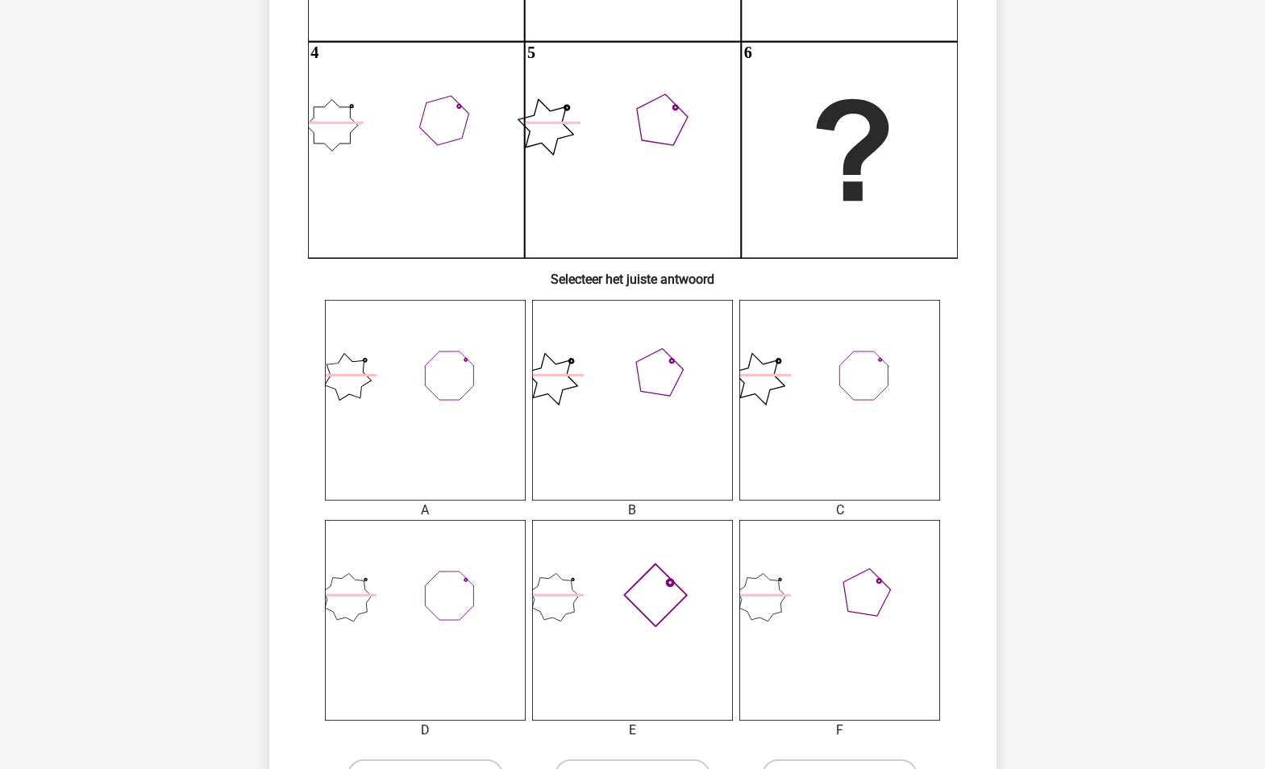
scroll to position [403, 0]
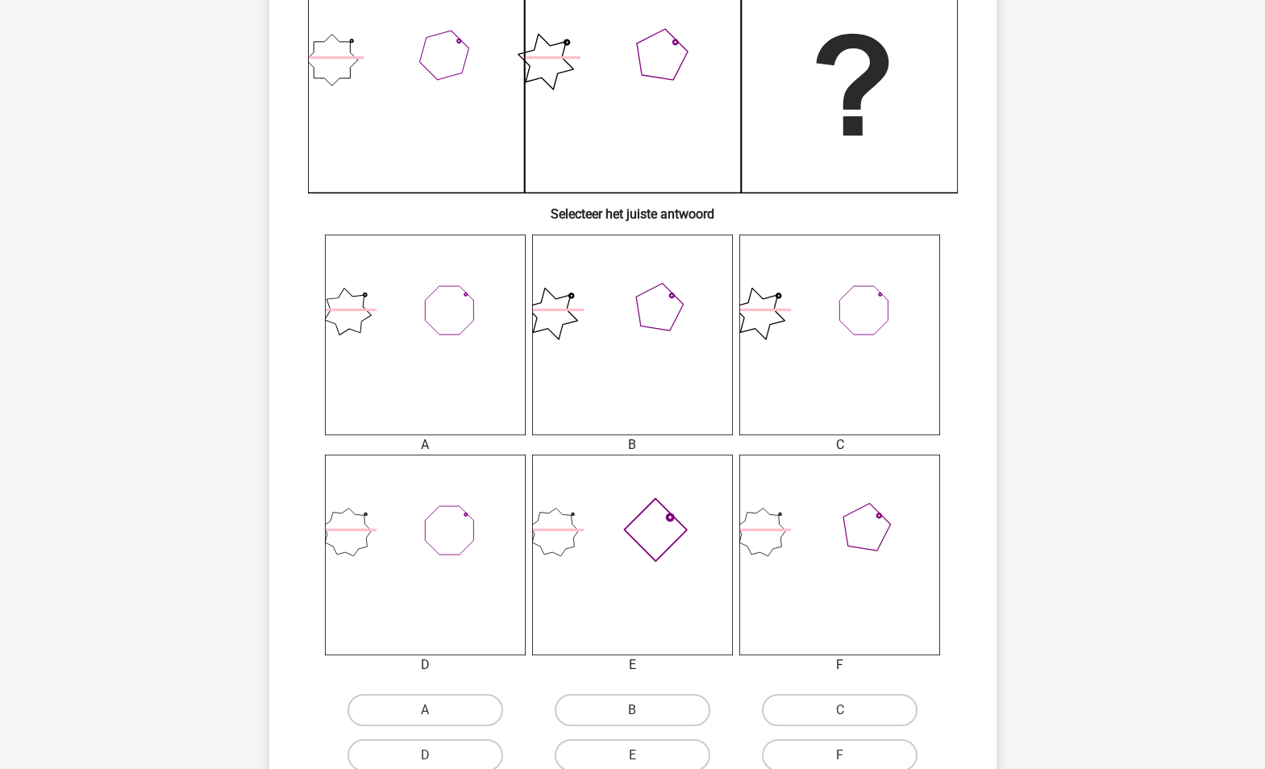
click at [156, 647] on div "Kies premium Gino oinkoinkbusiness@gmail.com" at bounding box center [632, 453] width 1265 height 1712
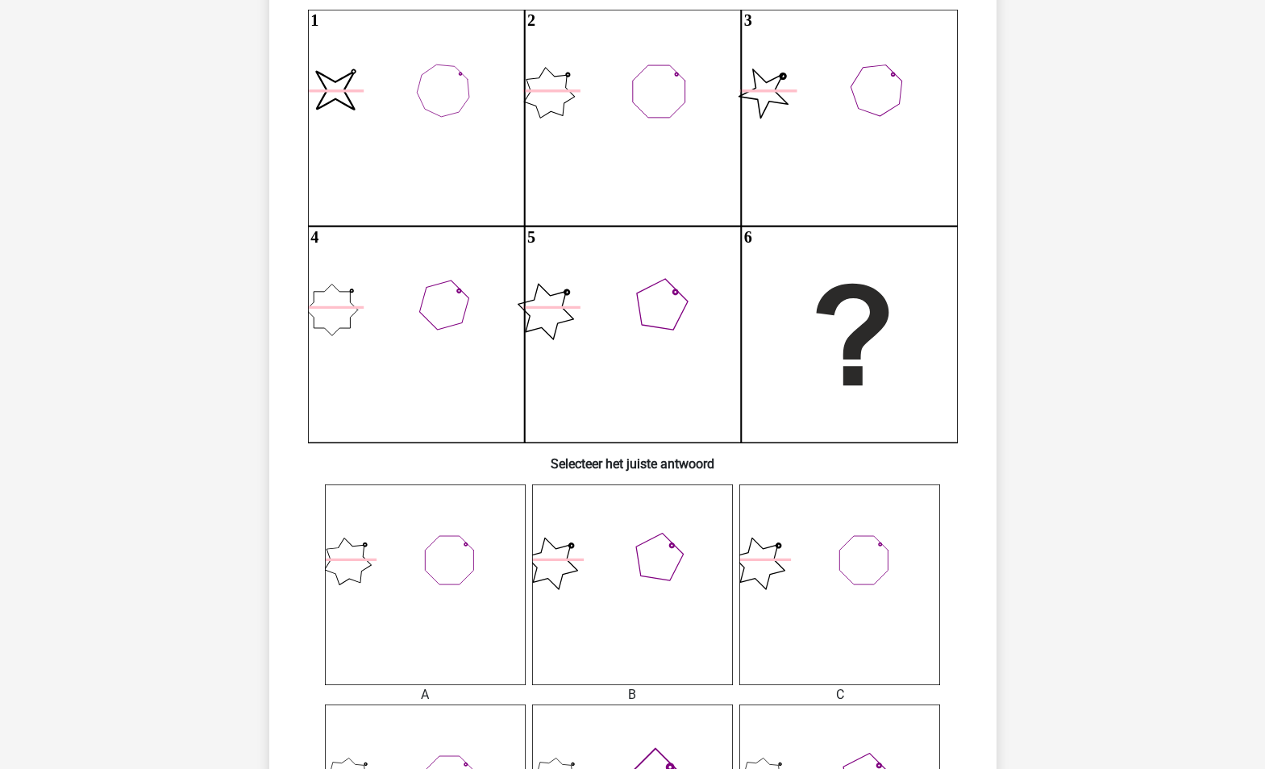
scroll to position [81, 0]
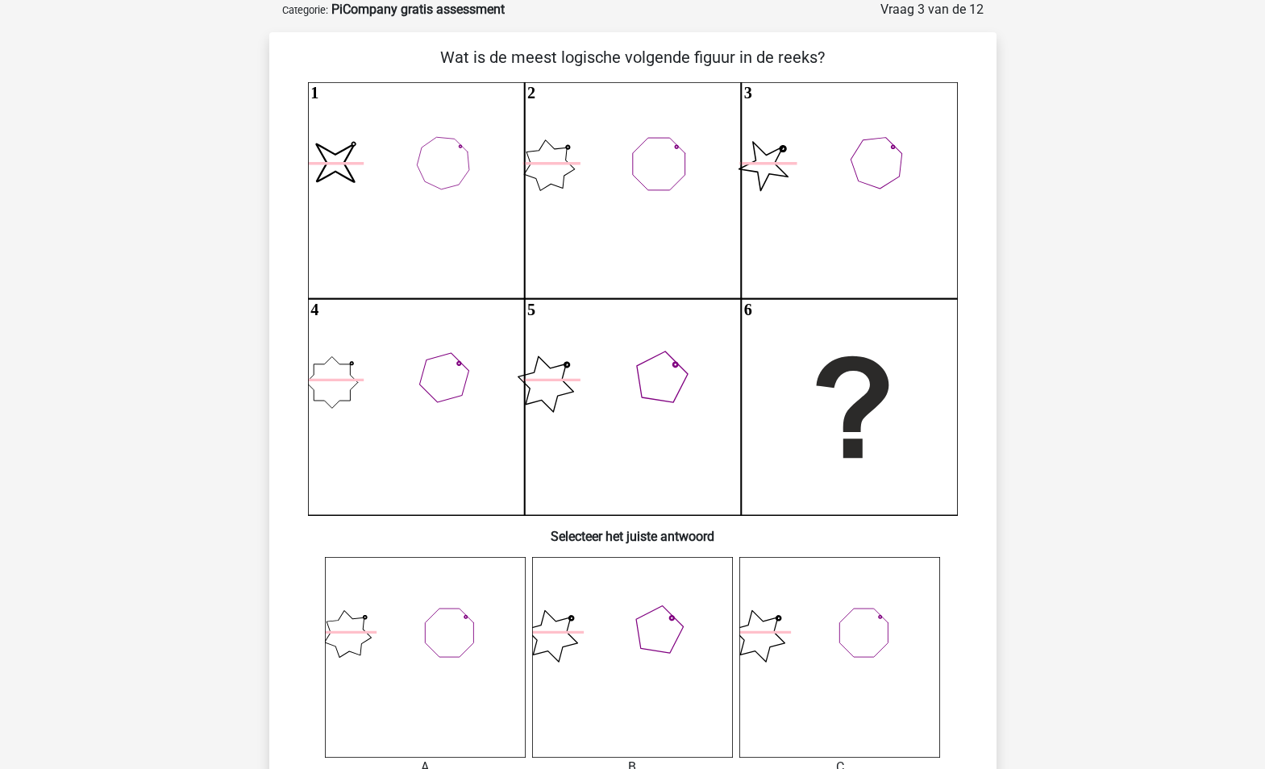
click at [314, 390] on icon "image/svg+xml 1 2 3 4 5 6" at bounding box center [633, 298] width 650 height 433
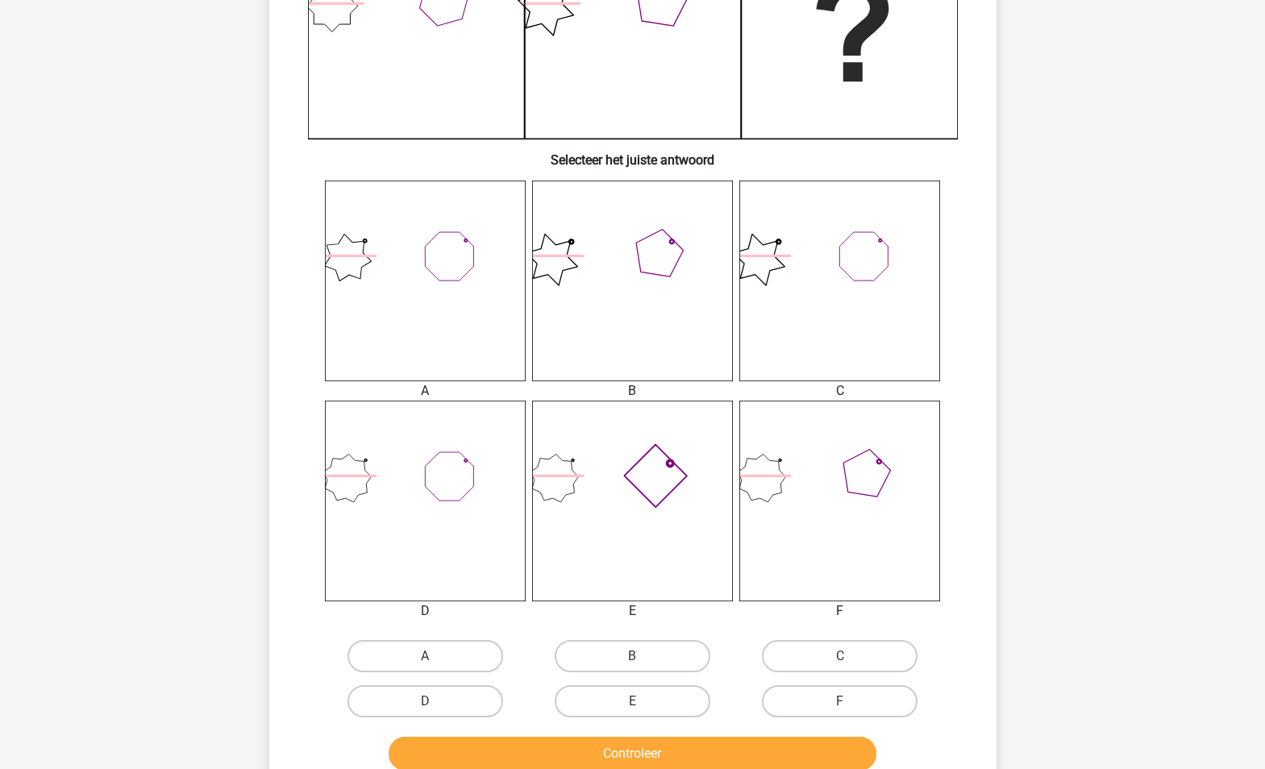
scroll to position [484, 0]
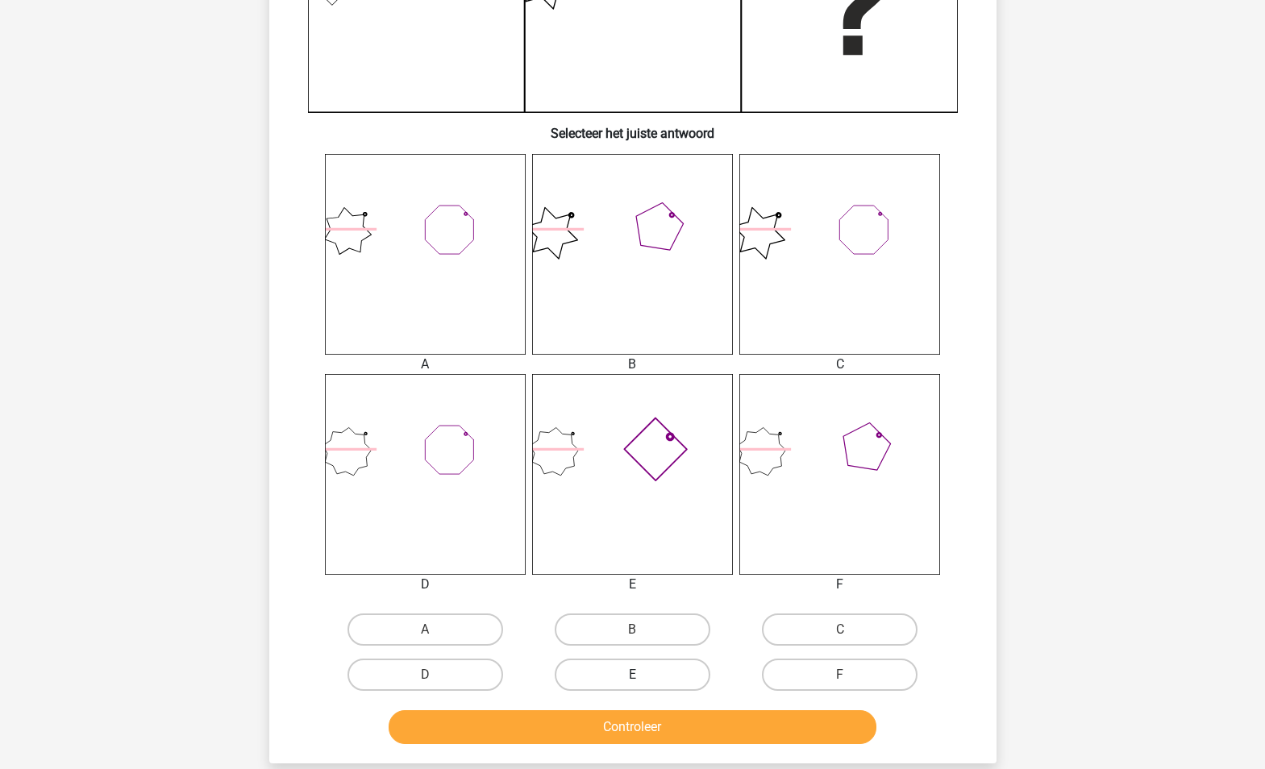
click at [602, 663] on label "E" at bounding box center [633, 675] width 156 height 32
click at [632, 675] on input "E" at bounding box center [637, 680] width 10 height 10
radio input "true"
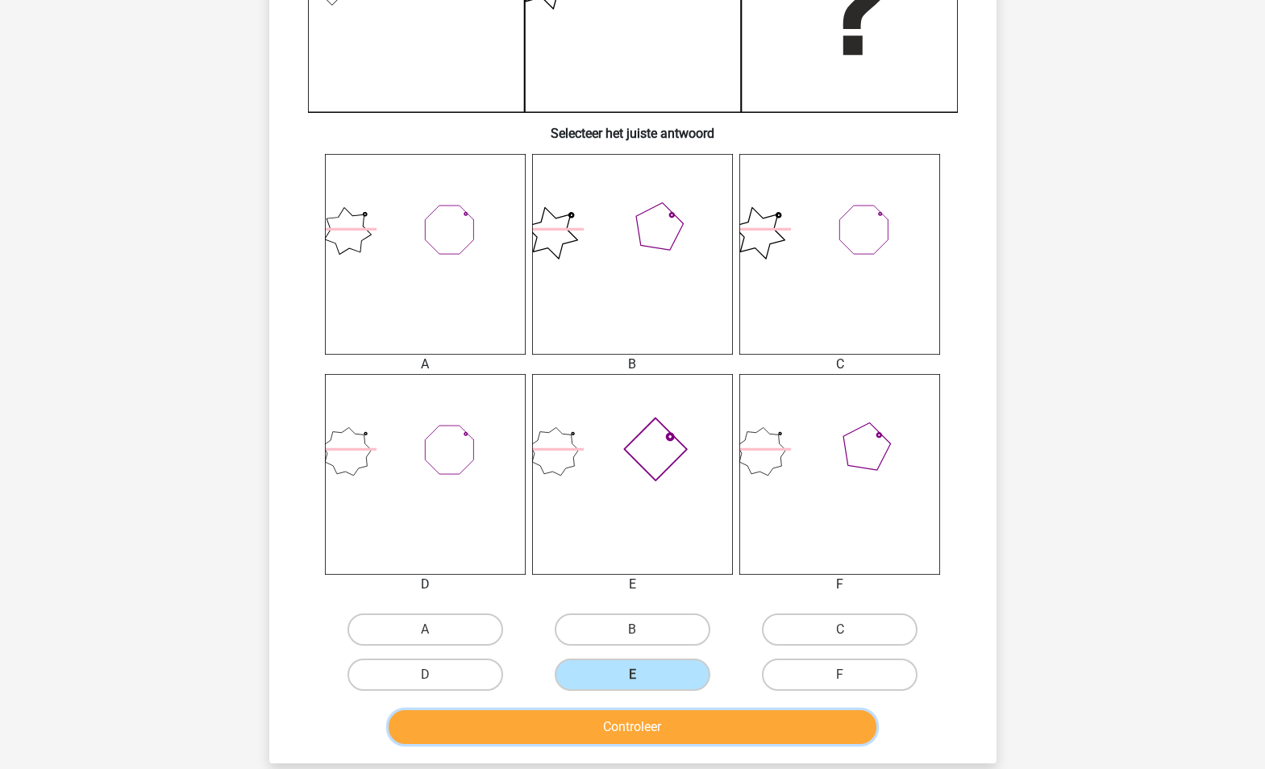
click at [611, 722] on button "Controleer" at bounding box center [633, 727] width 488 height 34
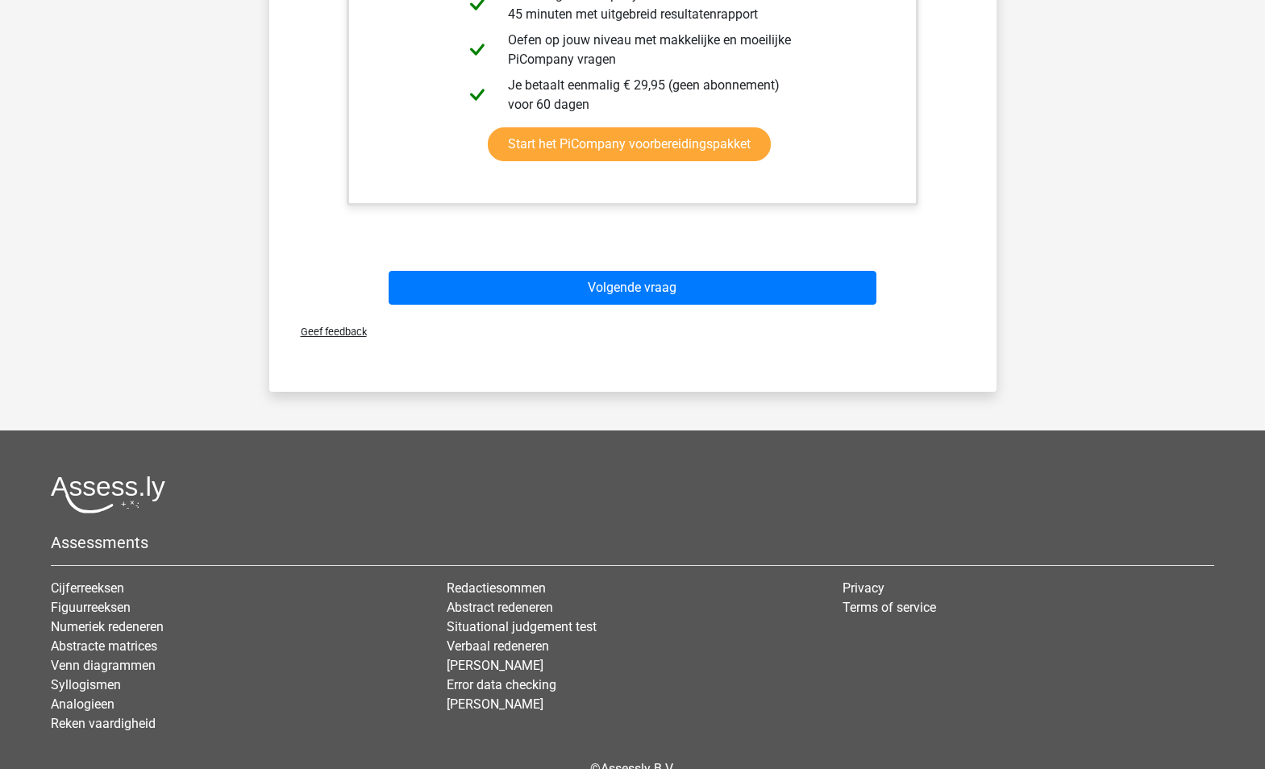
scroll to position [1288, 0]
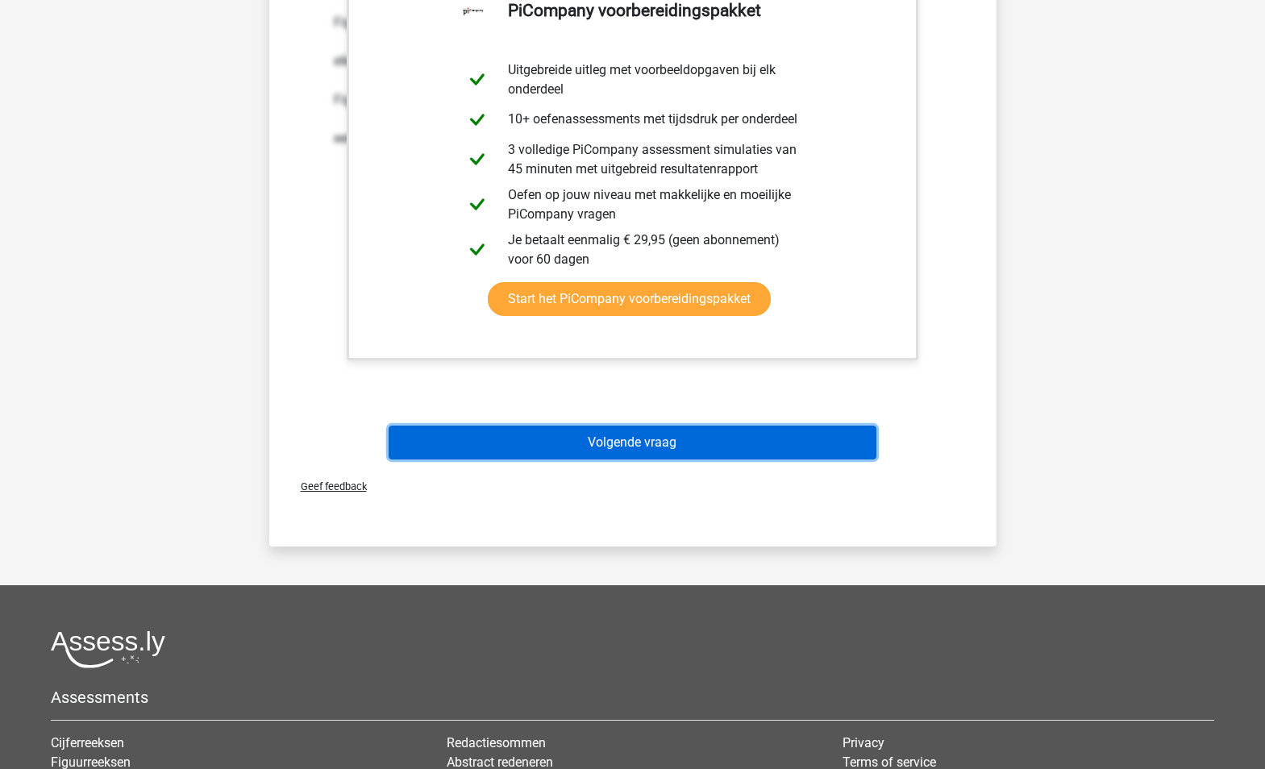
click at [436, 435] on button "Volgende vraag" at bounding box center [633, 443] width 488 height 34
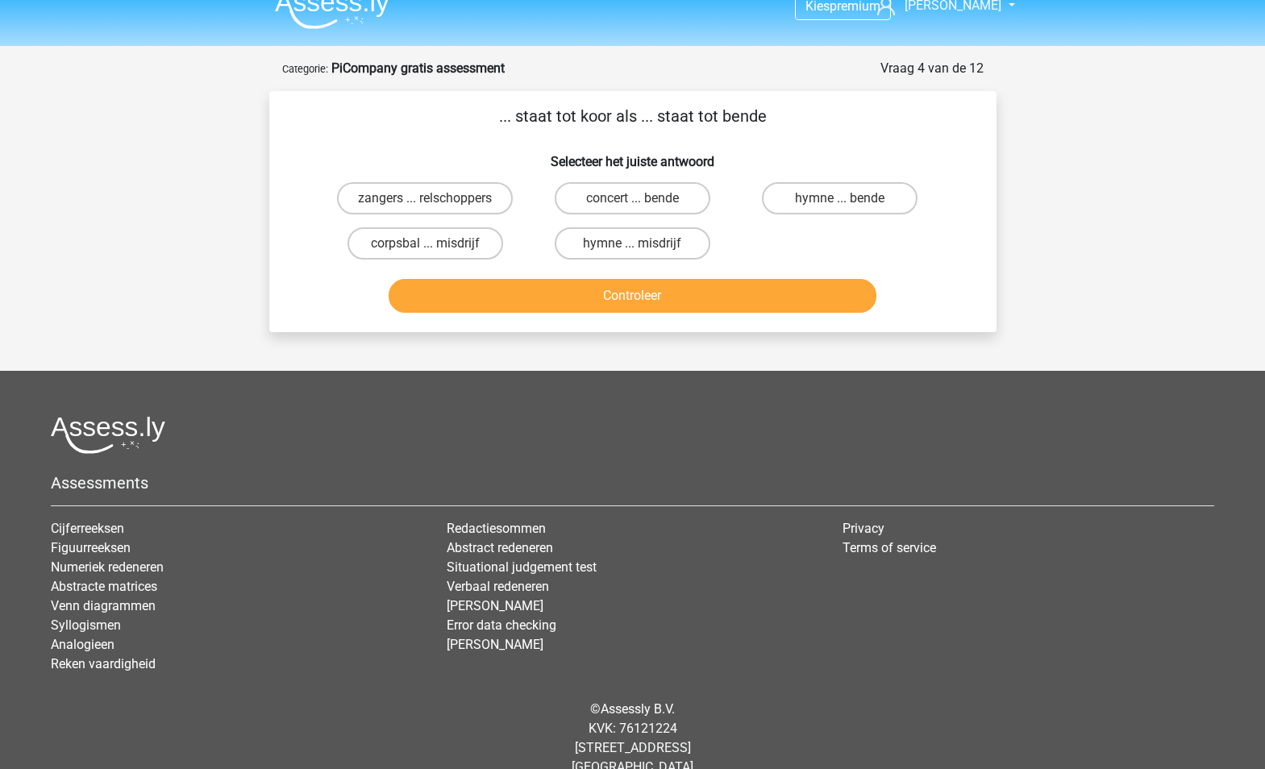
scroll to position [0, 0]
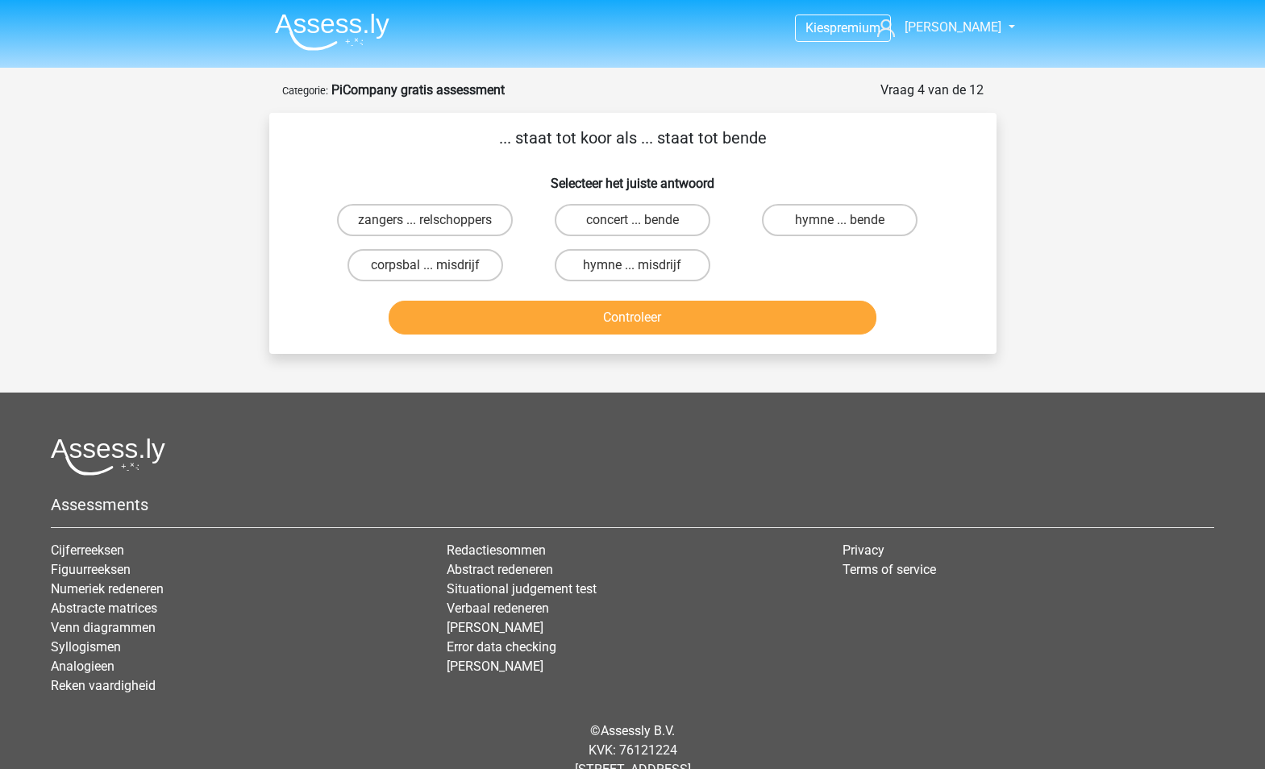
click at [366, 147] on p "... staat tot koor als ... staat tot bende" at bounding box center [633, 138] width 676 height 24
drag, startPoint x: 517, startPoint y: 138, endPoint x: 547, endPoint y: 131, distance: 30.7
click at [547, 131] on p "... staat tot koor als ... staat tot bende" at bounding box center [633, 138] width 676 height 24
drag, startPoint x: 547, startPoint y: 131, endPoint x: 476, endPoint y: 157, distance: 75.8
click at [476, 157] on div "... staat tot koor als ... staat tot bende Selecteer het juiste antwoord zanger…" at bounding box center [633, 233] width 714 height 215
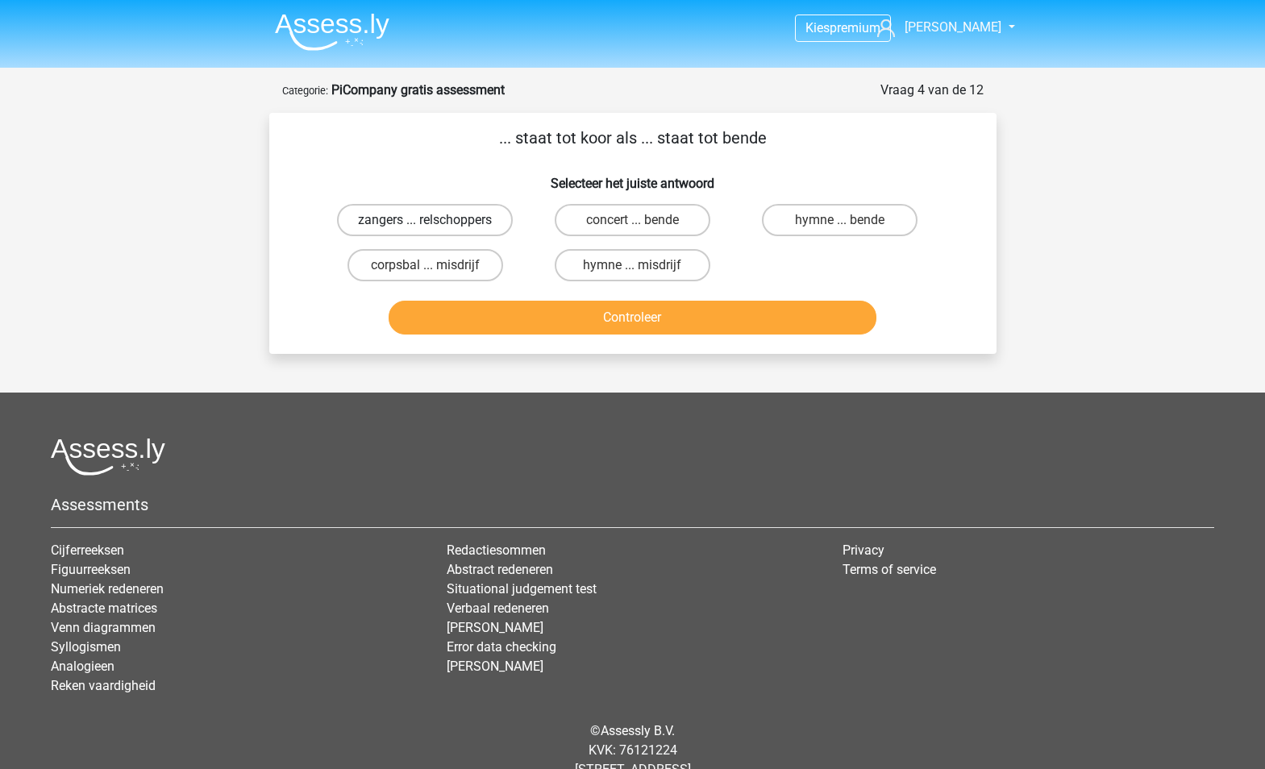
click at [402, 220] on label "zangers ... relschoppers" at bounding box center [425, 220] width 176 height 32
click at [425, 220] on input "zangers ... relschoppers" at bounding box center [430, 225] width 10 height 10
radio input "true"
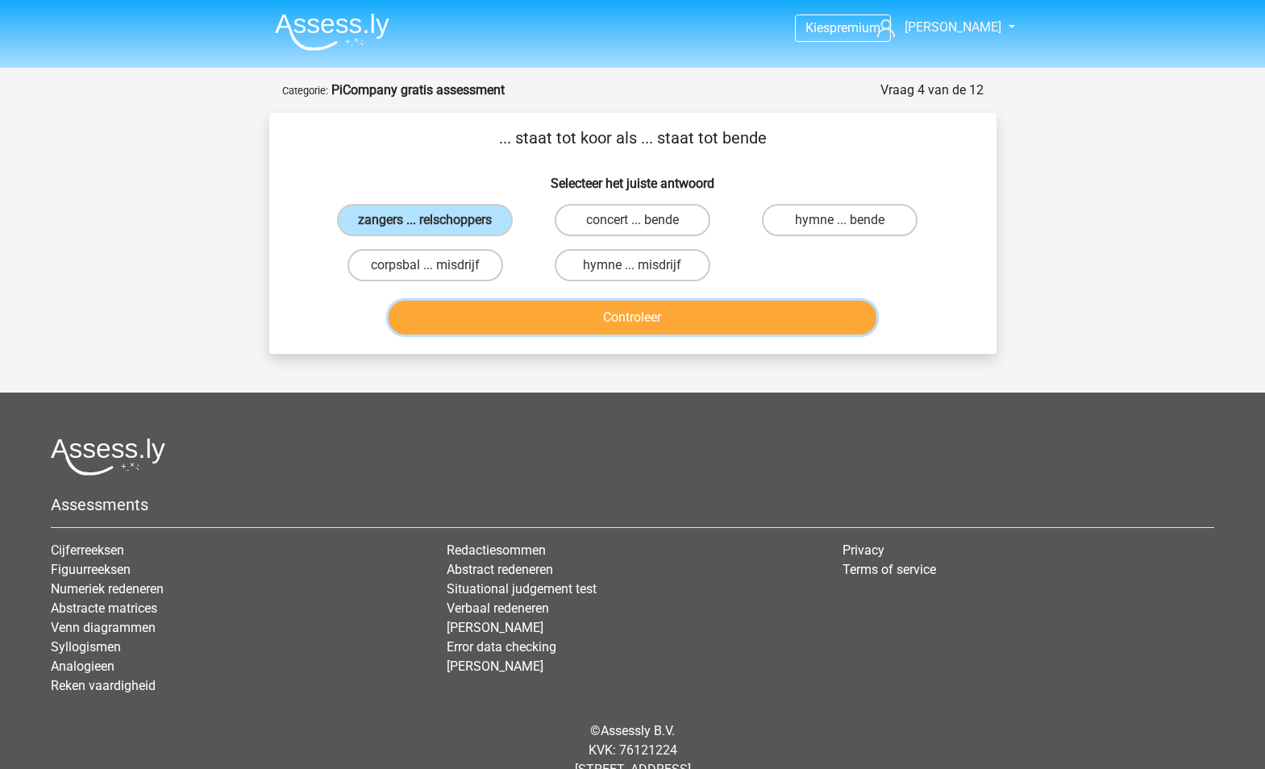
click at [714, 326] on button "Controleer" at bounding box center [633, 318] width 488 height 34
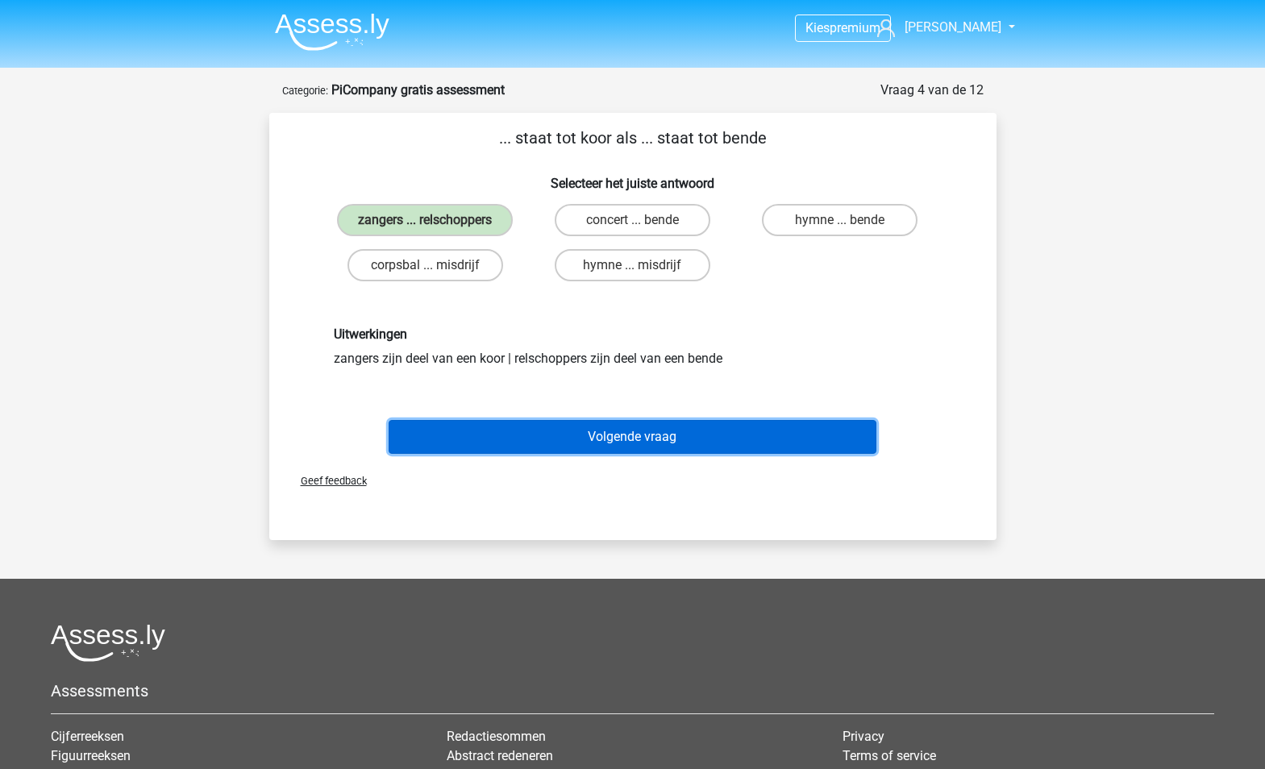
click at [573, 446] on button "Volgende vraag" at bounding box center [633, 437] width 488 height 34
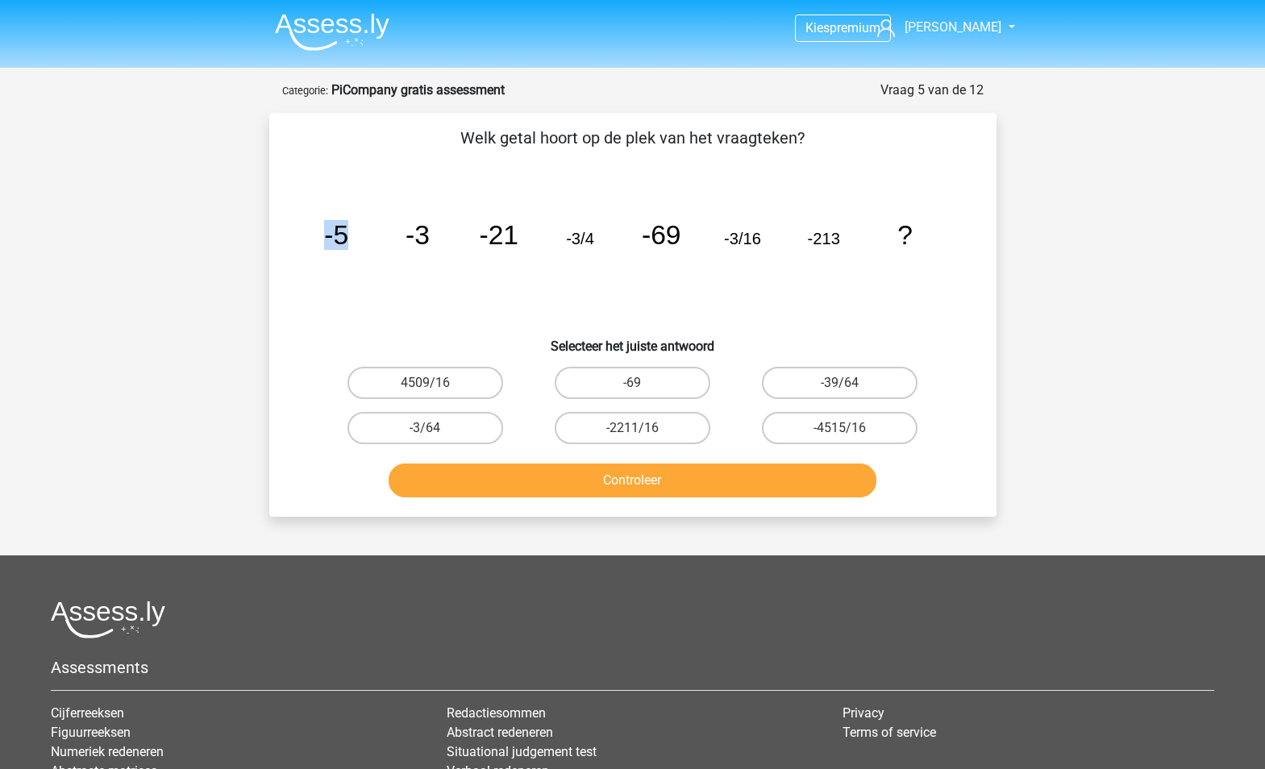
drag, startPoint x: 324, startPoint y: 244, endPoint x: 394, endPoint y: 236, distance: 70.6
click at [394, 236] on icon "image/svg+xml -5 -3 -21 -3/4 -69 -3/16 -213 ?" at bounding box center [633, 244] width 650 height 163
click at [337, 271] on icon "image/svg+xml -5 -3 -21 -3/4 -69 -3/16 -213 ?" at bounding box center [633, 244] width 650 height 163
drag, startPoint x: 431, startPoint y: 229, endPoint x: 418, endPoint y: 231, distance: 13.1
click at [418, 231] on icon "image/svg+xml -5 -3 -21 -3/4 -69 -3/16 -213 ?" at bounding box center [633, 244] width 650 height 163
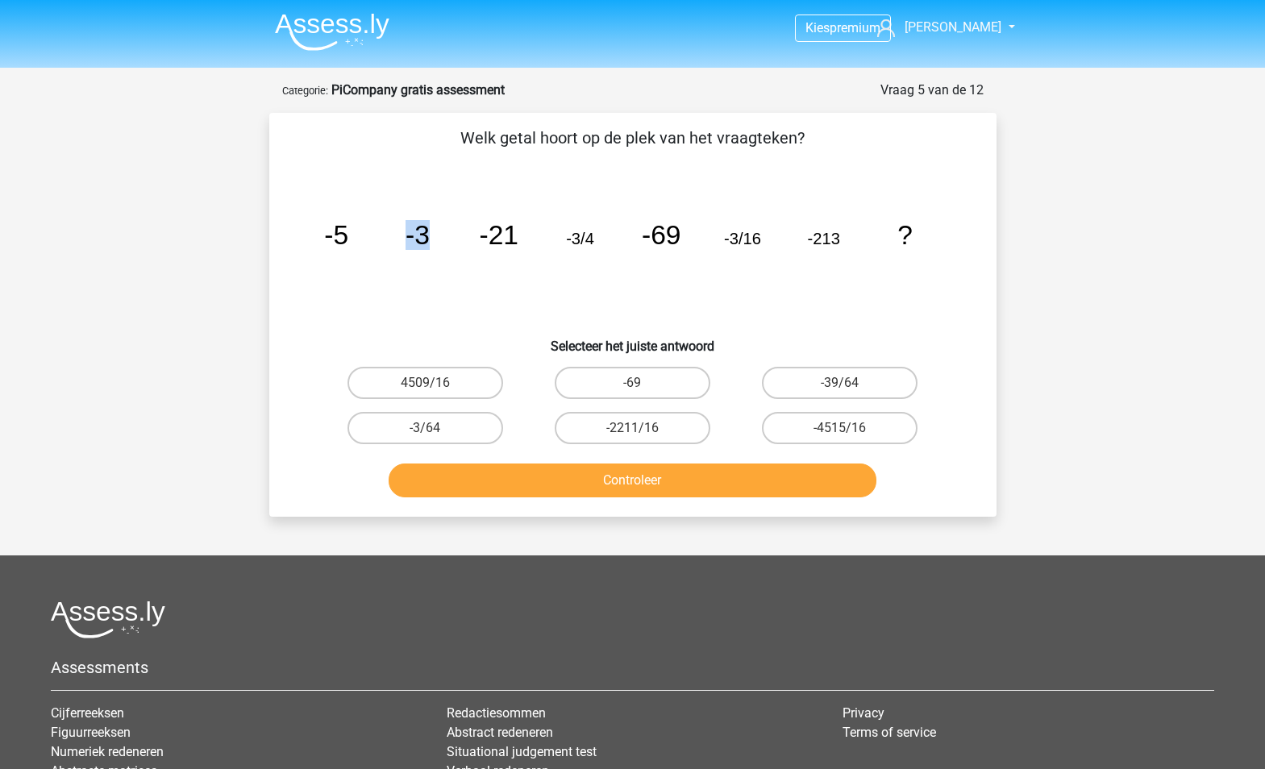
drag, startPoint x: 418, startPoint y: 231, endPoint x: 468, endPoint y: 239, distance: 51.3
click at [468, 239] on icon "image/svg+xml -5 -3 -21 -3/4 -69 -3/16 -213 ?" at bounding box center [633, 244] width 650 height 163
drag, startPoint x: 468, startPoint y: 239, endPoint x: 379, endPoint y: 289, distance: 102.9
click at [380, 289] on icon "image/svg+xml -5 -3 -21 -3/4 -69 -3/16 -213 ?" at bounding box center [633, 244] width 650 height 163
click at [338, 235] on tspan "-5" at bounding box center [336, 235] width 24 height 30
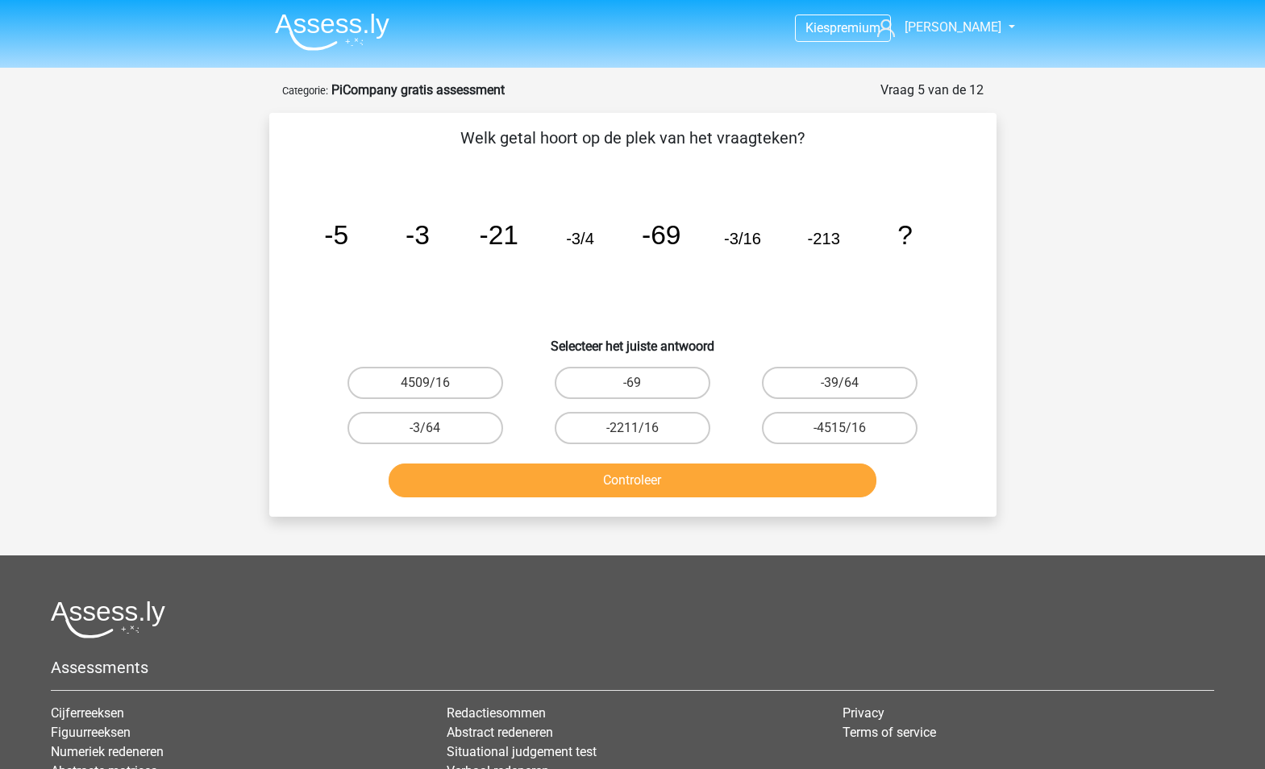
click at [331, 244] on tspan "-5" at bounding box center [336, 235] width 24 height 30
click at [348, 239] on tspan "-3" at bounding box center [336, 235] width 24 height 30
drag, startPoint x: 421, startPoint y: 239, endPoint x: 392, endPoint y: 232, distance: 29.7
click at [392, 232] on icon "image/svg+xml -5 -3 -21 -3/4 -69 -3/16 -213 ?" at bounding box center [633, 244] width 650 height 163
click at [451, 253] on icon "image/svg+xml -5 -3 -21 -3/4 -69 -3/16 -213 ?" at bounding box center [633, 244] width 650 height 163
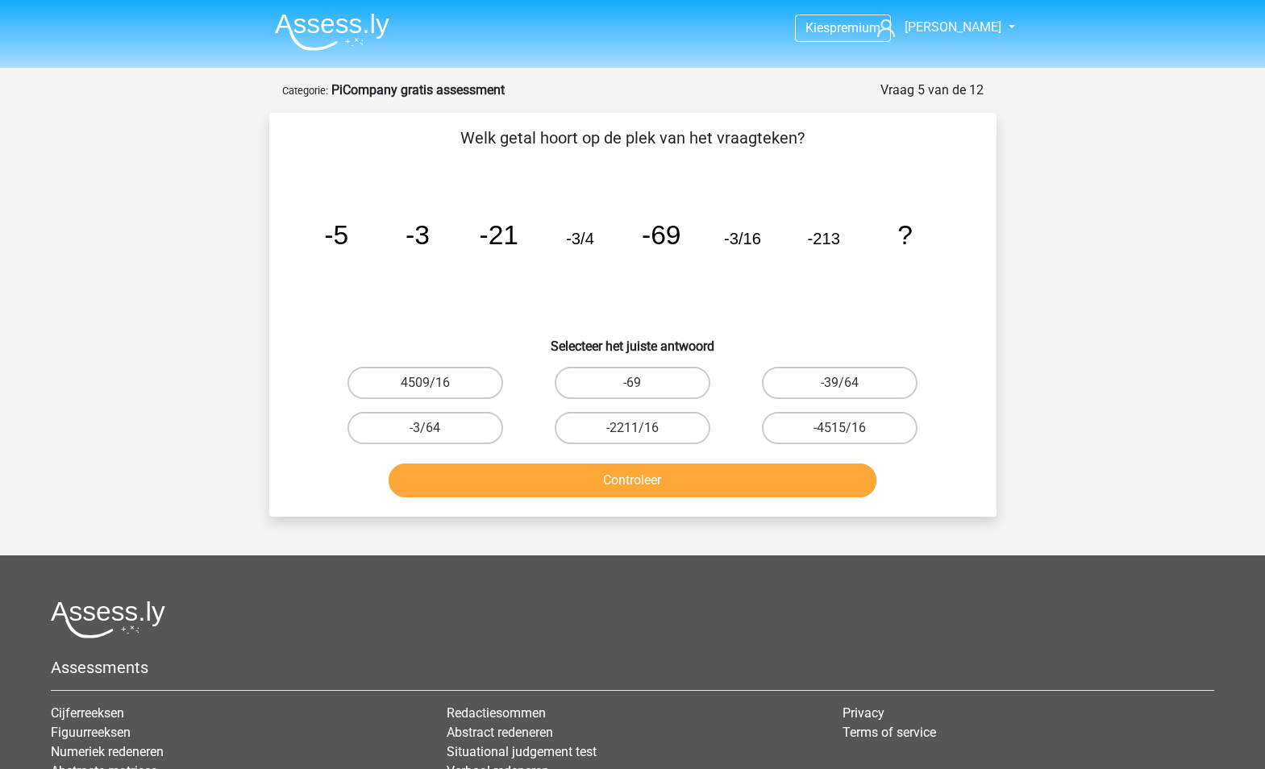
click at [403, 313] on icon "image/svg+xml -5 -3 -21 -3/4 -69 -3/16 -213 ?" at bounding box center [633, 244] width 650 height 163
drag, startPoint x: 749, startPoint y: 242, endPoint x: 764, endPoint y: 243, distance: 14.5
click at [764, 243] on icon "image/svg+xml -5 -3 -21 -3/4 -69 -3/16 -213 ?" at bounding box center [633, 244] width 650 height 163
drag, startPoint x: 764, startPoint y: 243, endPoint x: 704, endPoint y: 294, distance: 78.9
click at [704, 294] on icon "image/svg+xml -5 -3 -21 -3/4 -69 -3/16 -213 ?" at bounding box center [633, 244] width 650 height 163
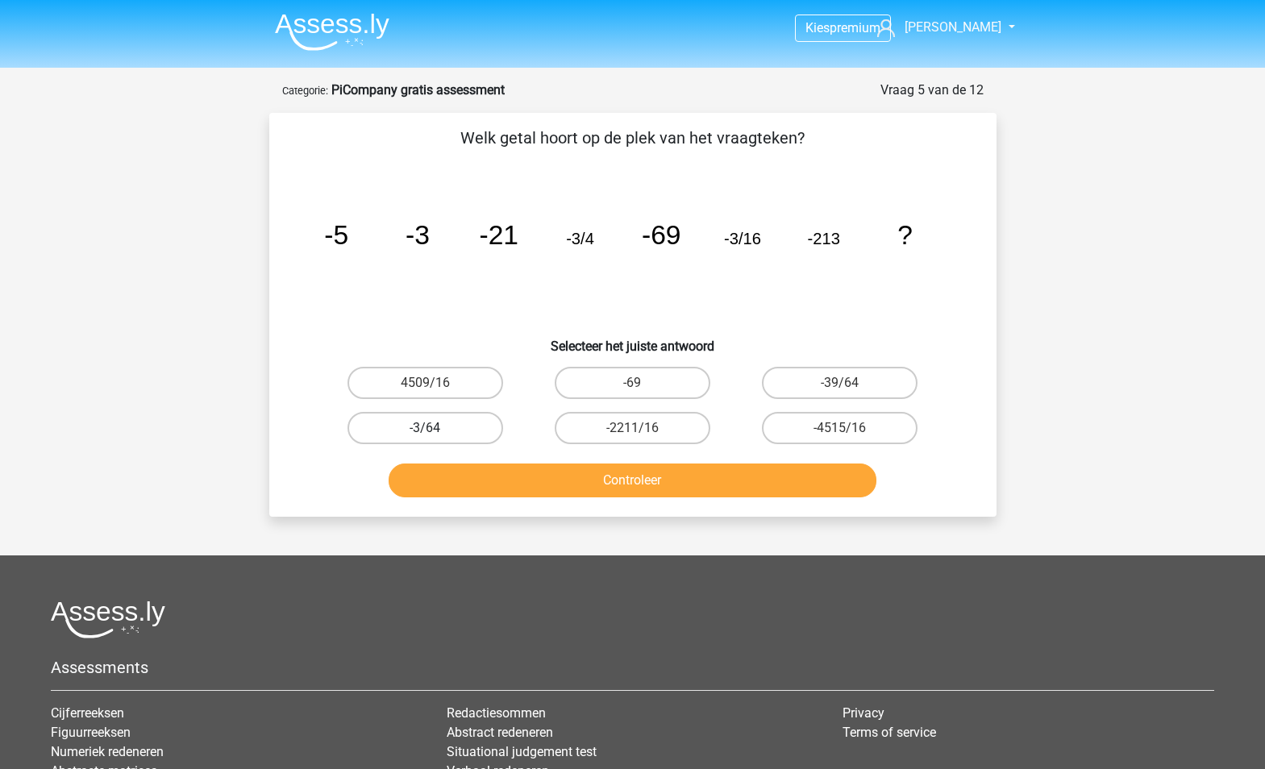
click at [414, 426] on label "-3/64" at bounding box center [426, 428] width 156 height 32
click at [425, 428] on input "-3/64" at bounding box center [430, 433] width 10 height 10
radio input "true"
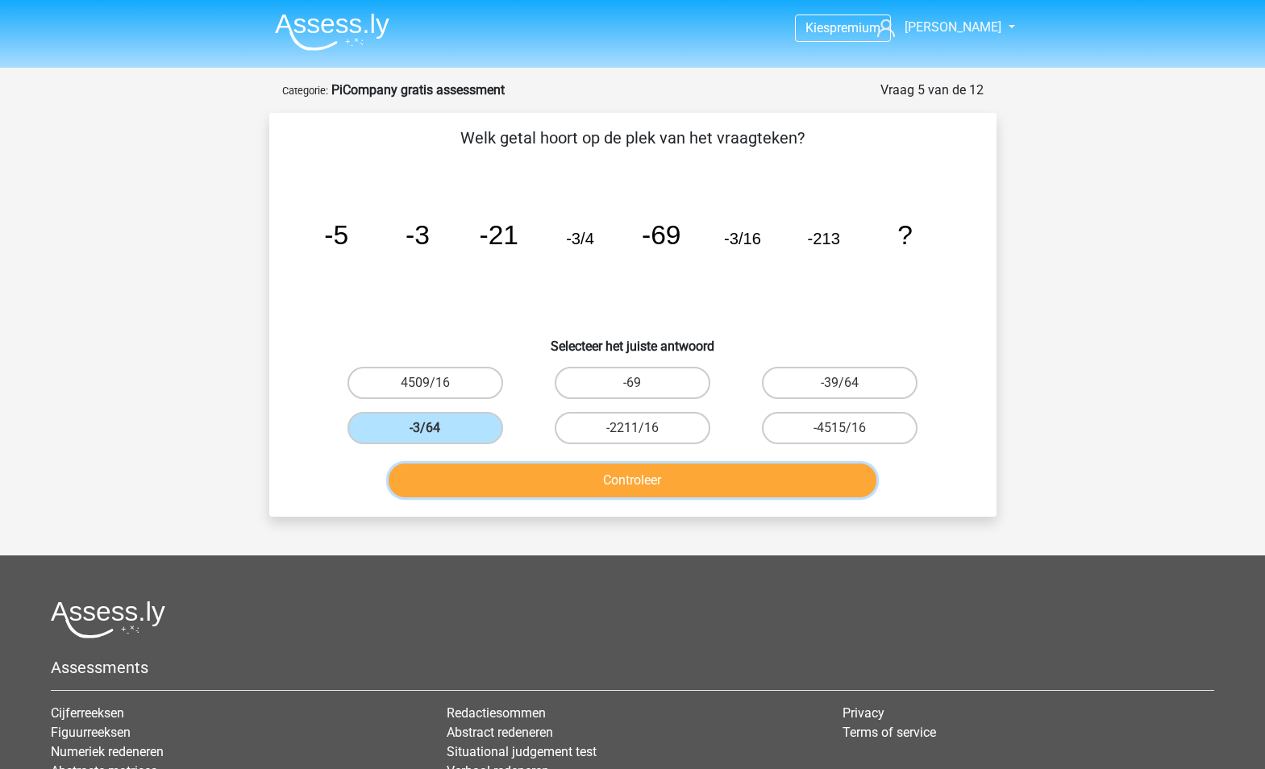
click at [516, 478] on button "Controleer" at bounding box center [633, 481] width 488 height 34
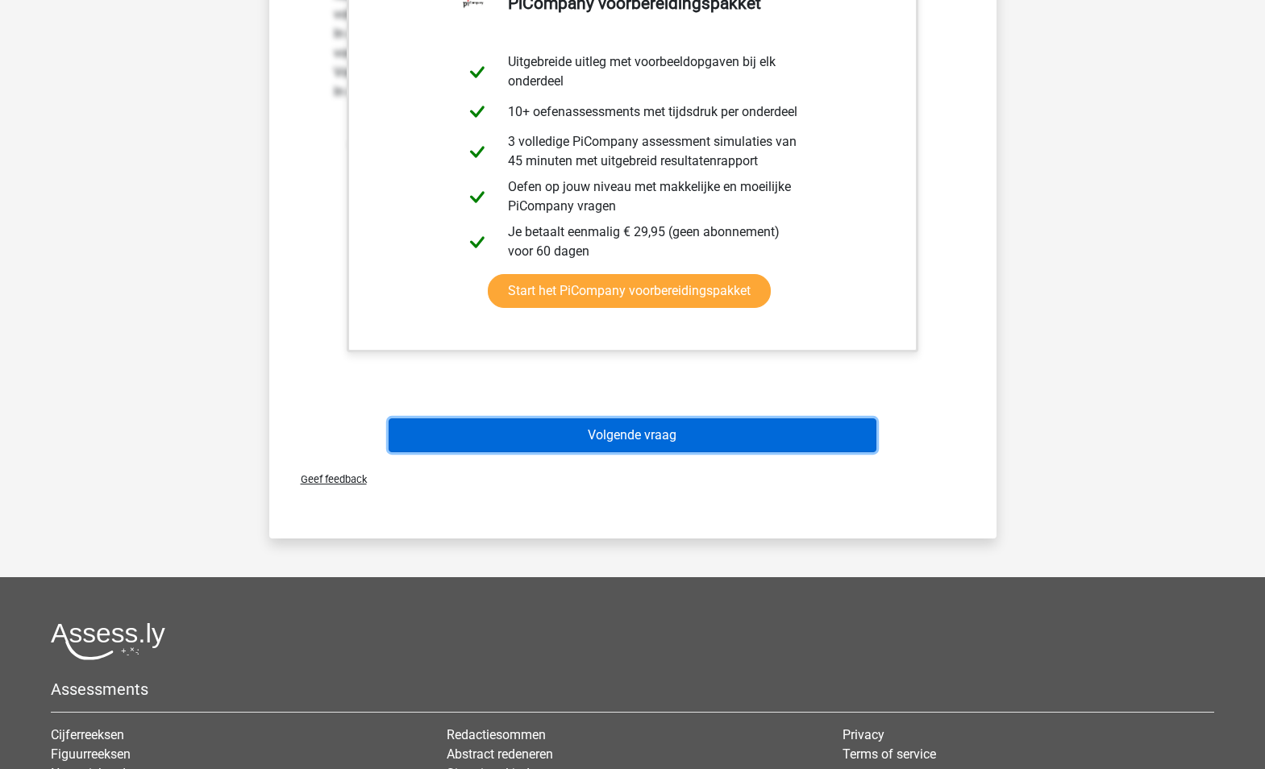
click at [489, 434] on button "Volgende vraag" at bounding box center [633, 435] width 488 height 34
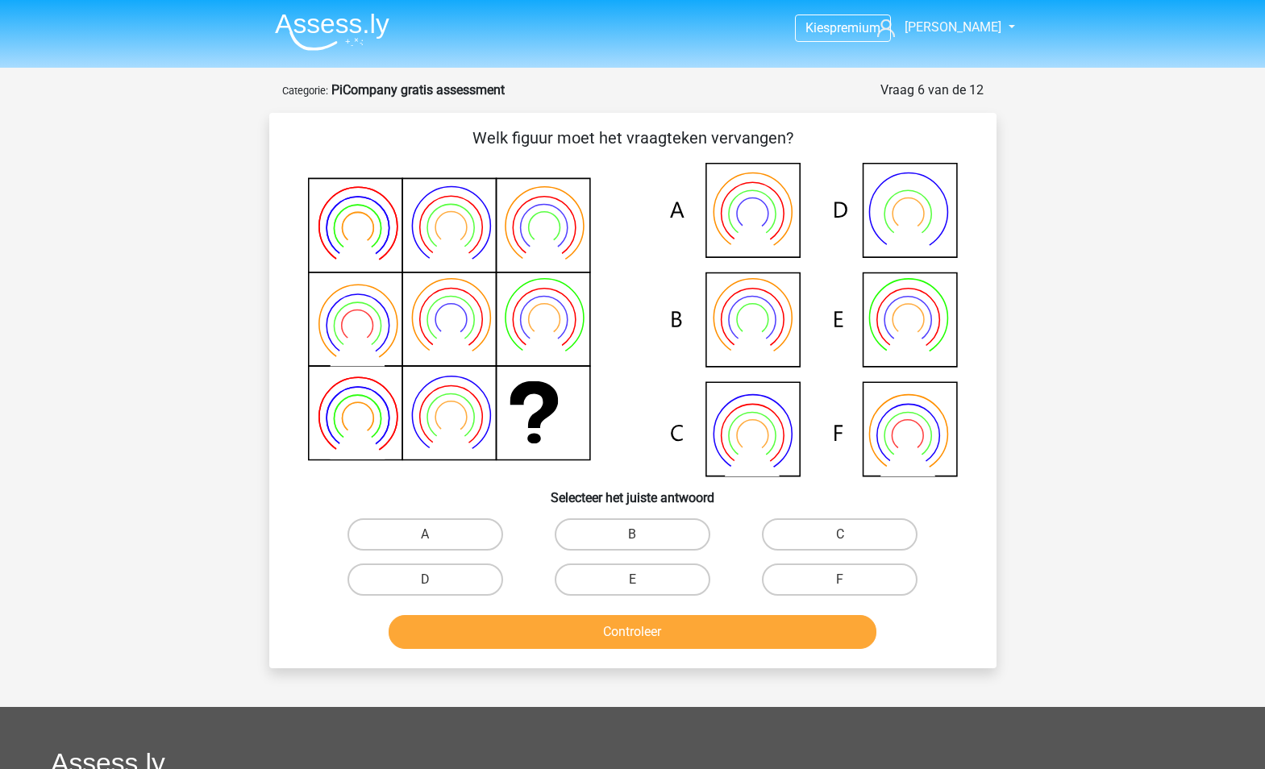
click at [327, 421] on icon at bounding box center [633, 320] width 650 height 314
click at [118, 525] on div "Kies premium Gino oinkoinkbusiness@gmail.com" at bounding box center [632, 566] width 1265 height 1133
drag, startPoint x: 454, startPoint y: 532, endPoint x: 451, endPoint y: 542, distance: 10.2
click at [452, 531] on label "A" at bounding box center [426, 534] width 156 height 32
click at [435, 535] on input "A" at bounding box center [430, 540] width 10 height 10
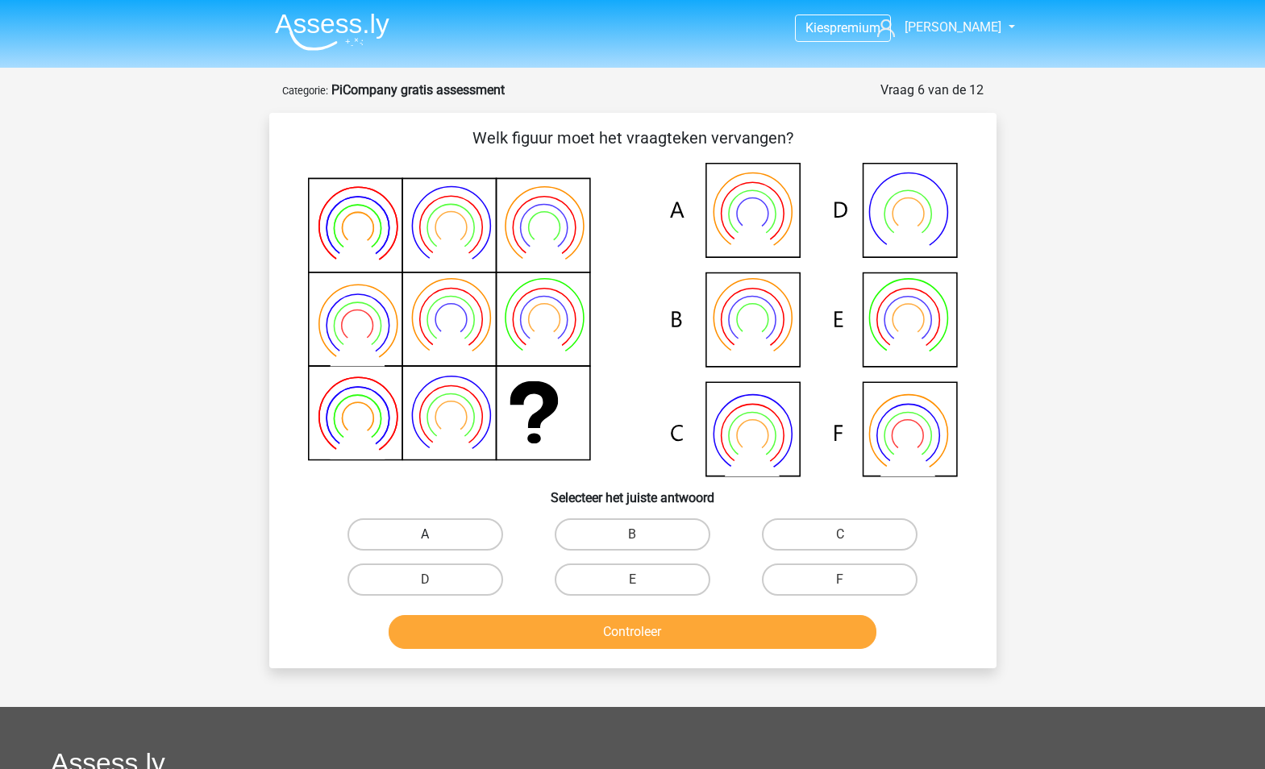
radio input "true"
click at [489, 633] on button "Controleer" at bounding box center [633, 632] width 488 height 34
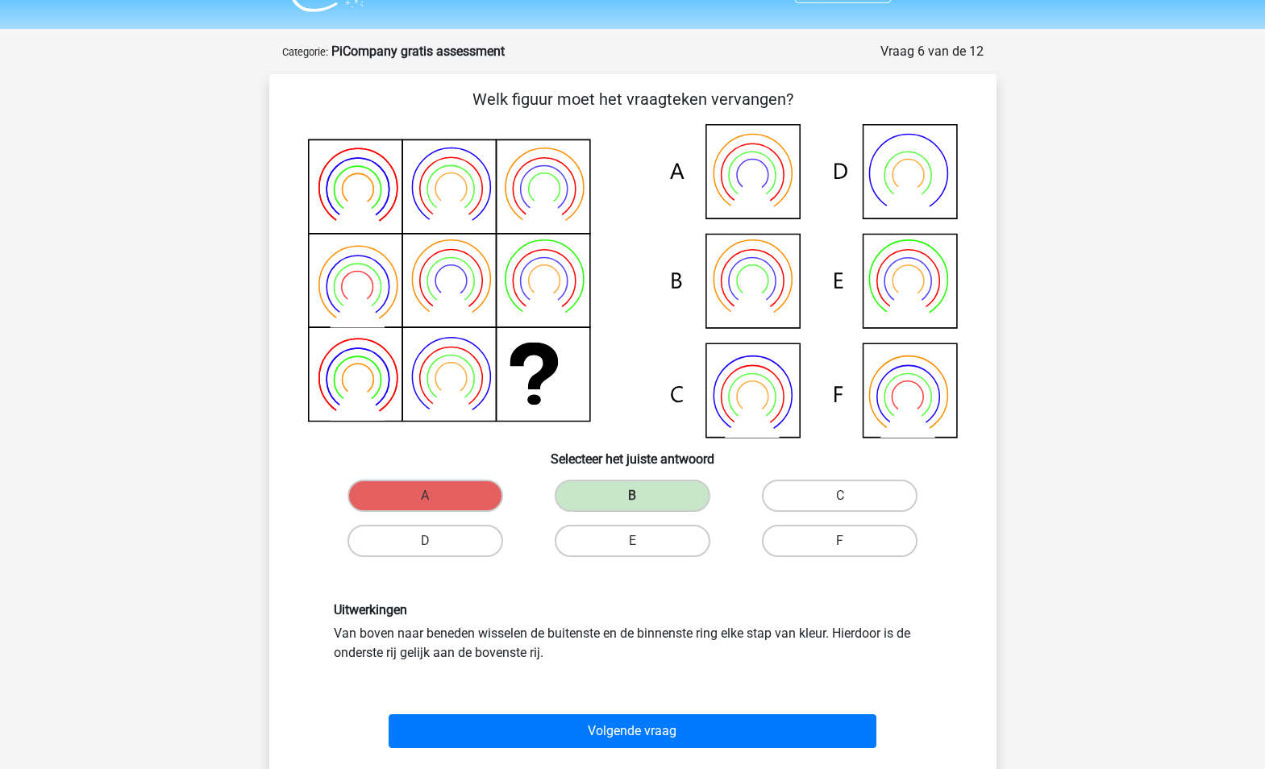
scroll to position [81, 0]
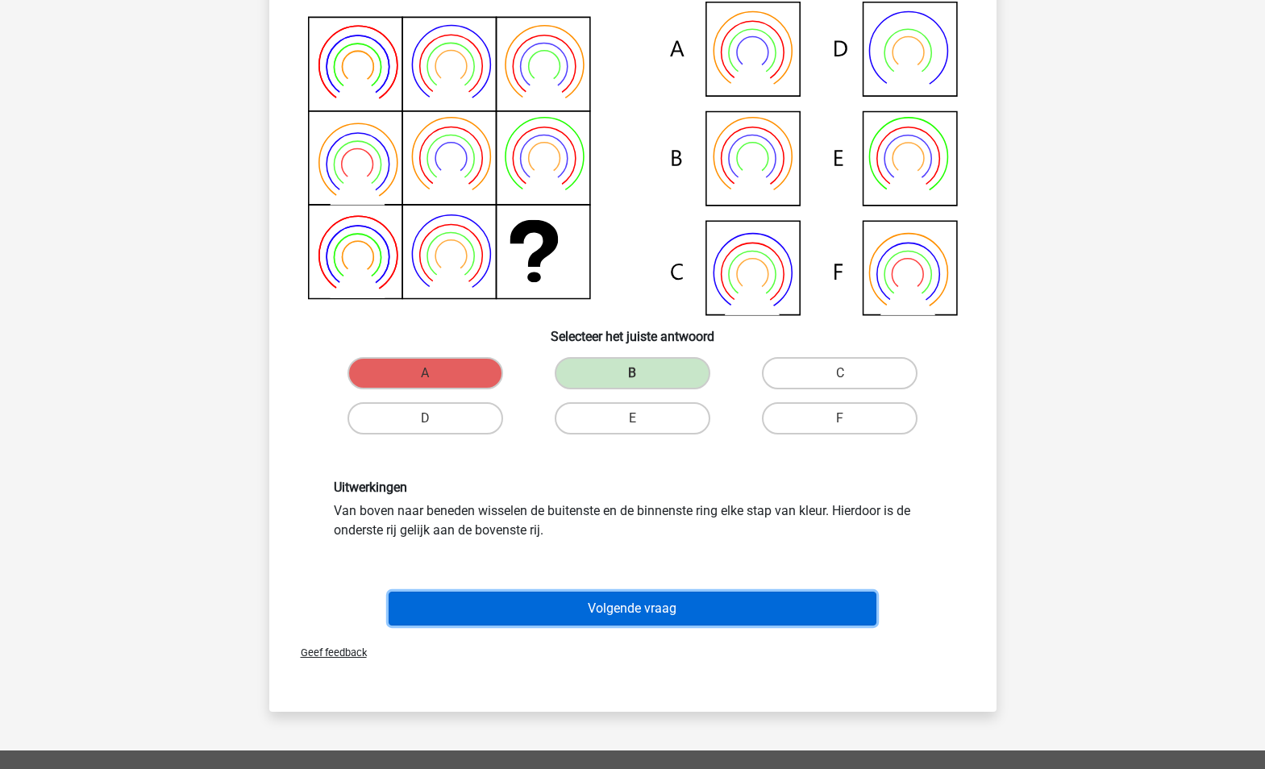
click at [451, 618] on button "Volgende vraag" at bounding box center [633, 609] width 488 height 34
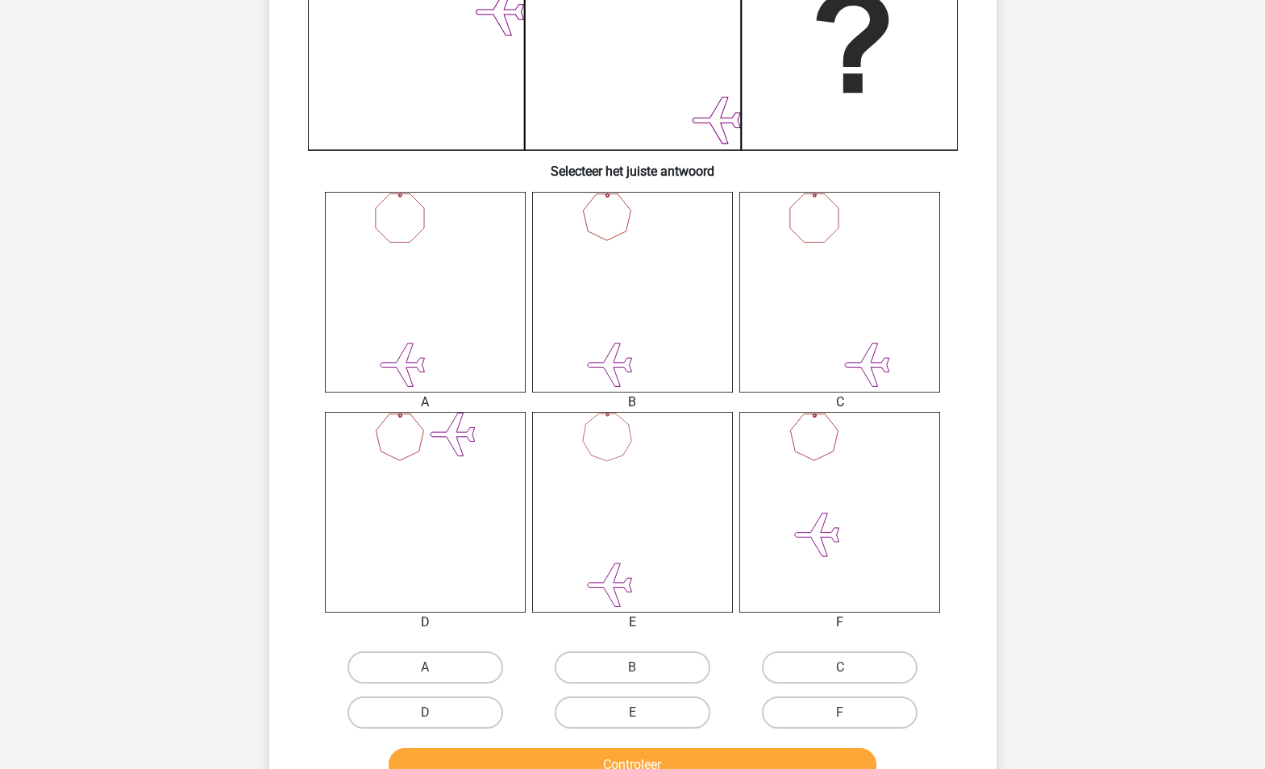
scroll to position [0, 0]
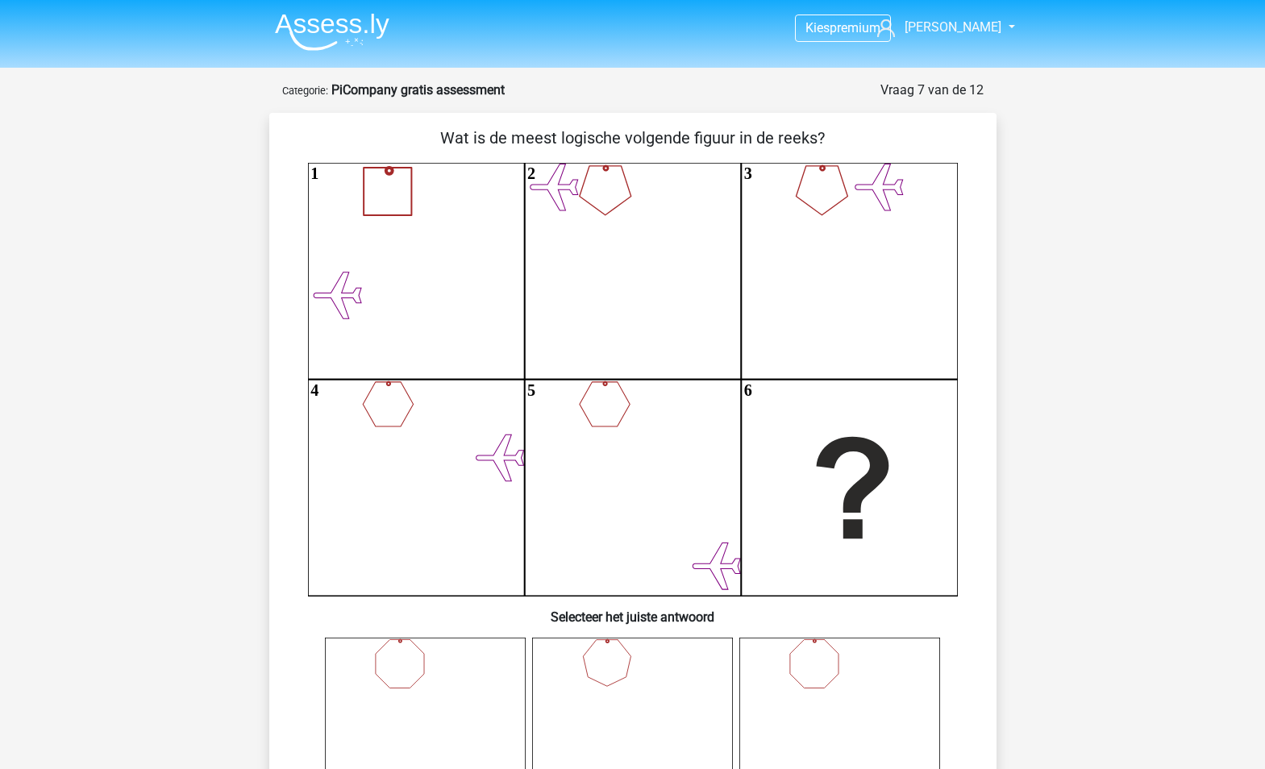
click at [356, 300] on icon at bounding box center [338, 296] width 48 height 47
click at [361, 319] on icon at bounding box center [338, 296] width 48 height 47
click at [736, 575] on icon "1 2 3 4 5 6" at bounding box center [633, 379] width 650 height 433
click at [547, 192] on icon "1 2 3 4 5 6" at bounding box center [633, 379] width 650 height 433
click at [701, 311] on icon "1 2 3 4 5 6" at bounding box center [633, 379] width 650 height 433
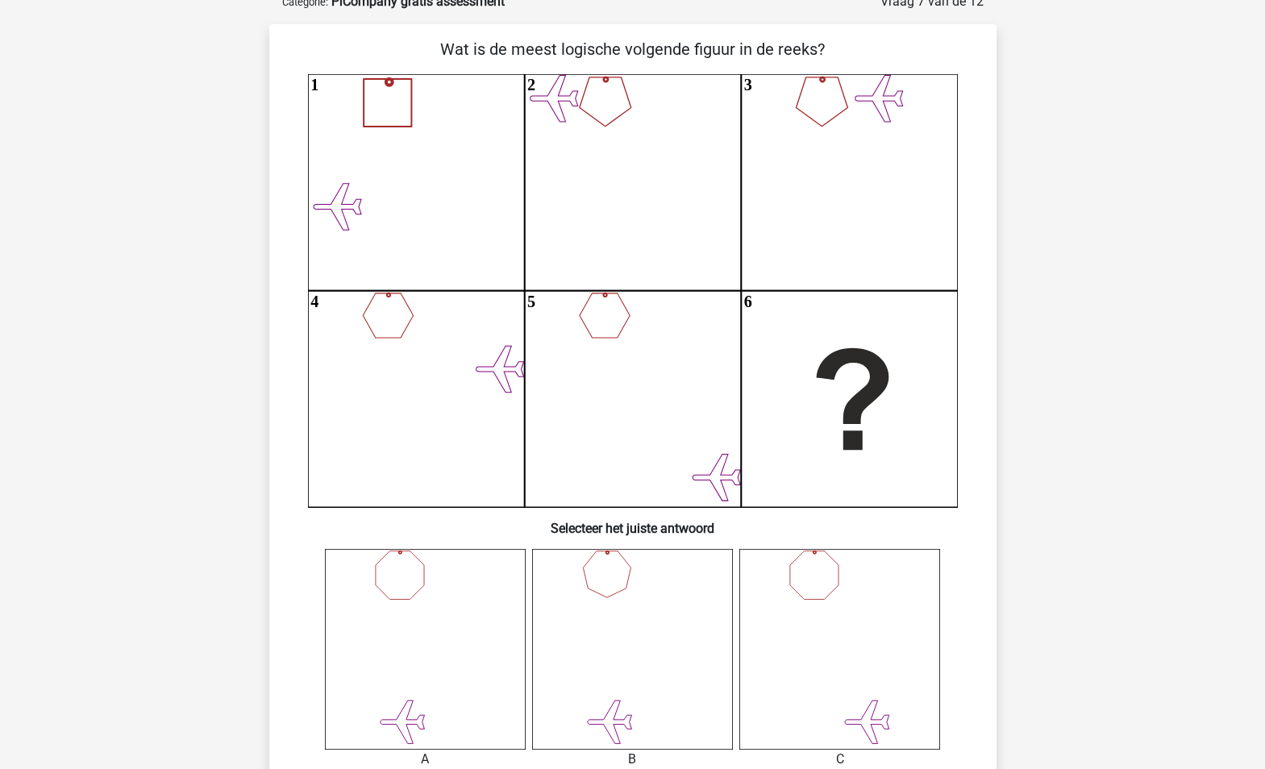
scroll to position [81, 0]
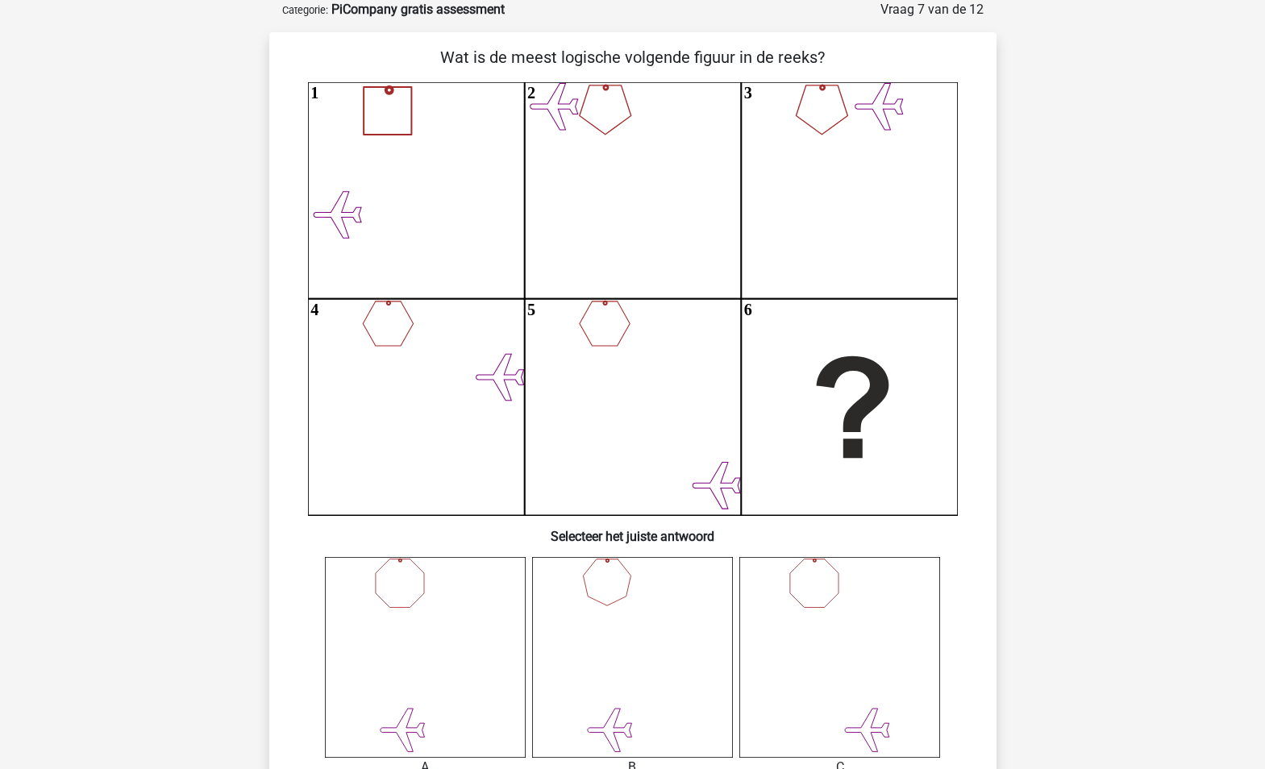
click at [602, 337] on icon "1 2 3 4 5 6" at bounding box center [633, 298] width 650 height 433
click at [378, 322] on icon "1 2 3 4 5 6" at bounding box center [633, 298] width 650 height 433
click at [581, 332] on icon "1 2 3 4 5 6" at bounding box center [633, 298] width 650 height 433
click at [418, 331] on icon "1 2 3 4 5 6" at bounding box center [633, 298] width 650 height 433
click at [660, 366] on icon "1 2 3 4 5 6" at bounding box center [633, 298] width 650 height 433
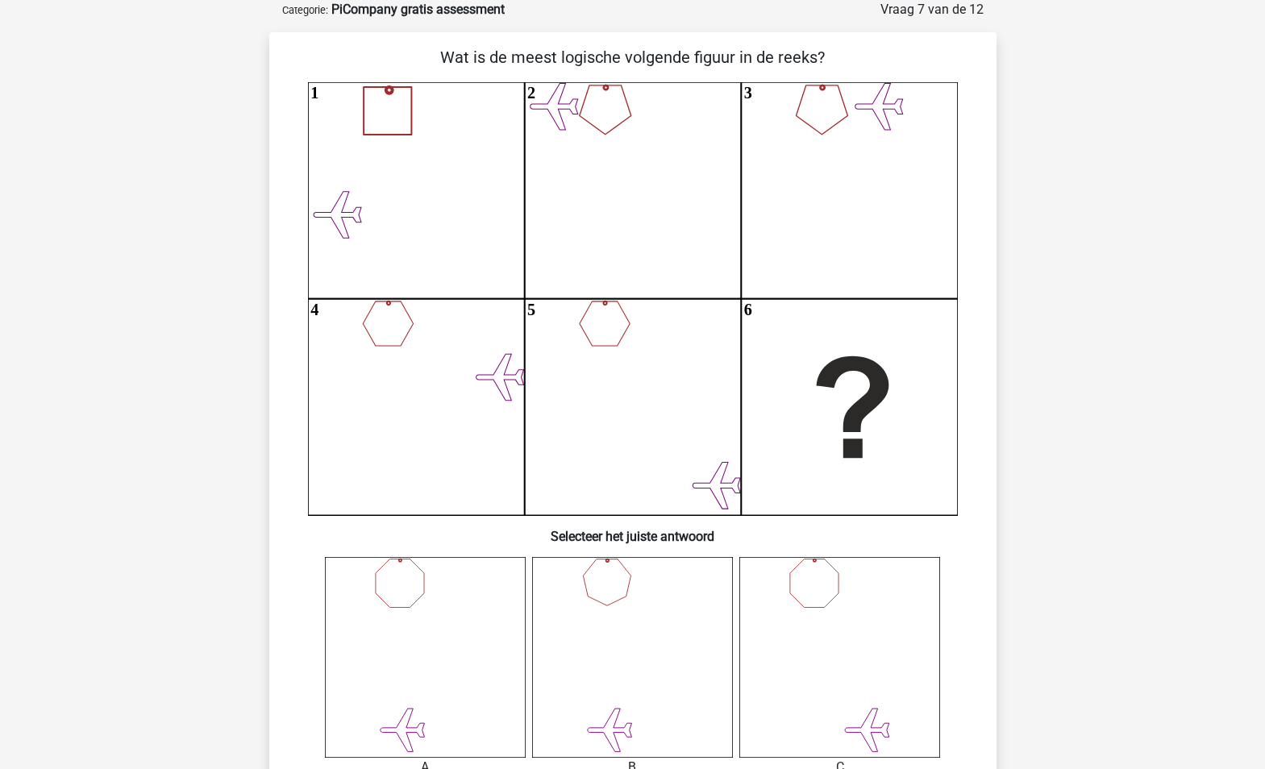
click at [352, 202] on icon "1 2 3 4 5 6" at bounding box center [633, 298] width 650 height 433
drag, startPoint x: 556, startPoint y: 143, endPoint x: 664, endPoint y: 144, distance: 108.9
click at [556, 143] on icon "1 2 3 4 5 6" at bounding box center [633, 298] width 650 height 433
click at [729, 140] on icon "1 2 3 4 5 6" at bounding box center [633, 298] width 650 height 433
click at [354, 223] on icon "1 2 3 4 5 6" at bounding box center [633, 298] width 650 height 433
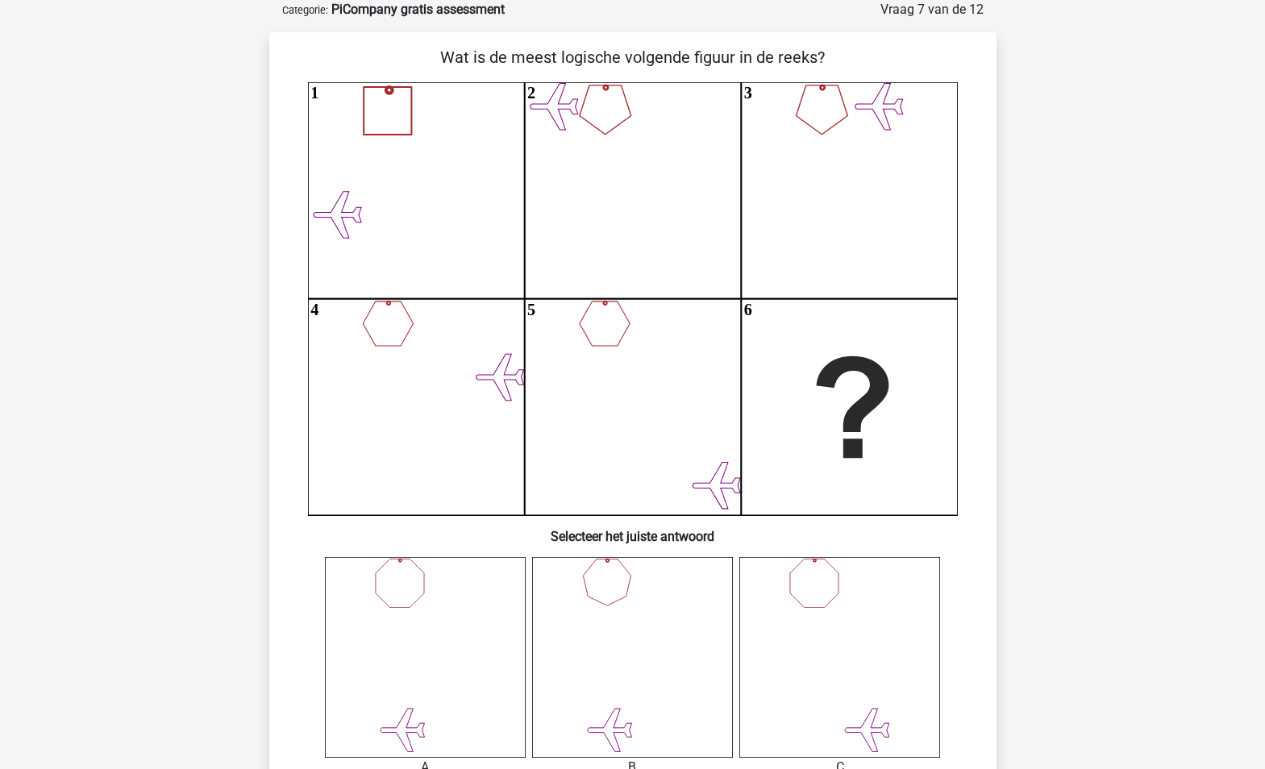
click at [364, 398] on icon "1 2 3 4 5 6" at bounding box center [633, 298] width 650 height 433
click at [353, 338] on icon "1 2 3 4 5 6" at bounding box center [633, 298] width 650 height 433
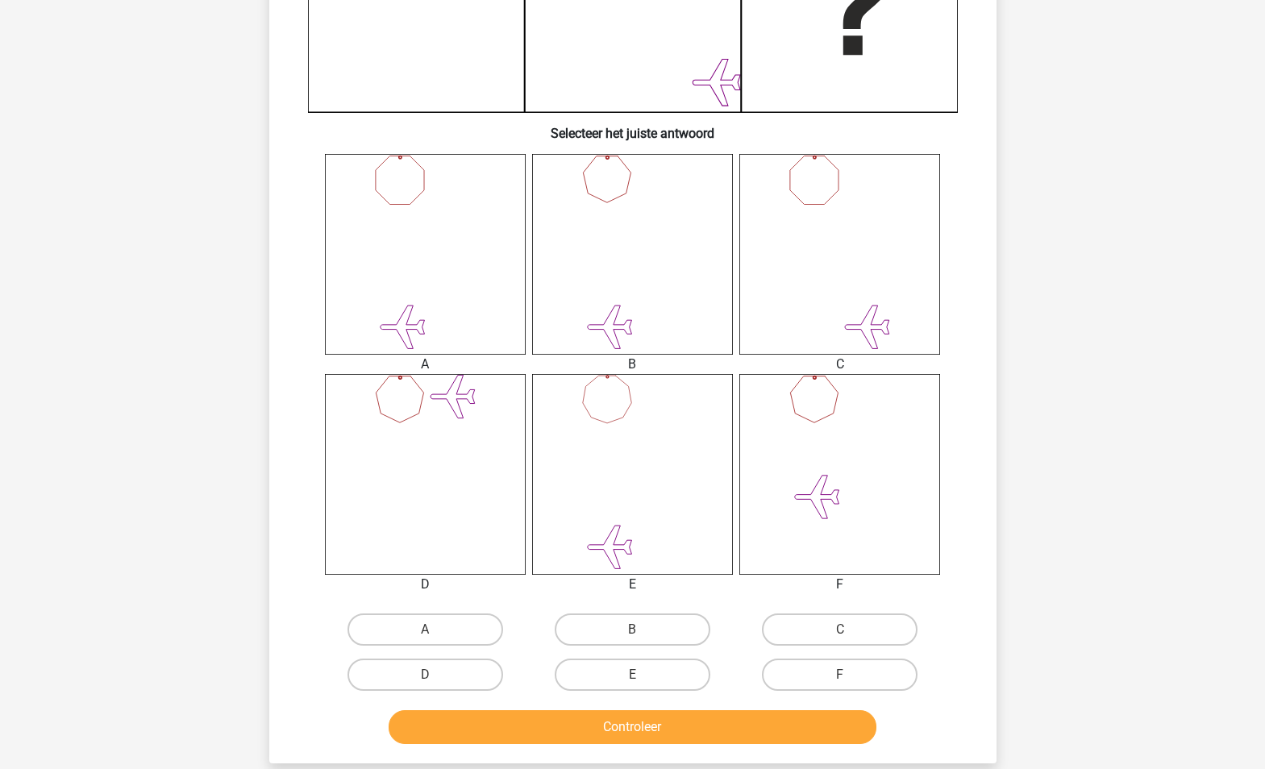
scroll to position [564, 0]
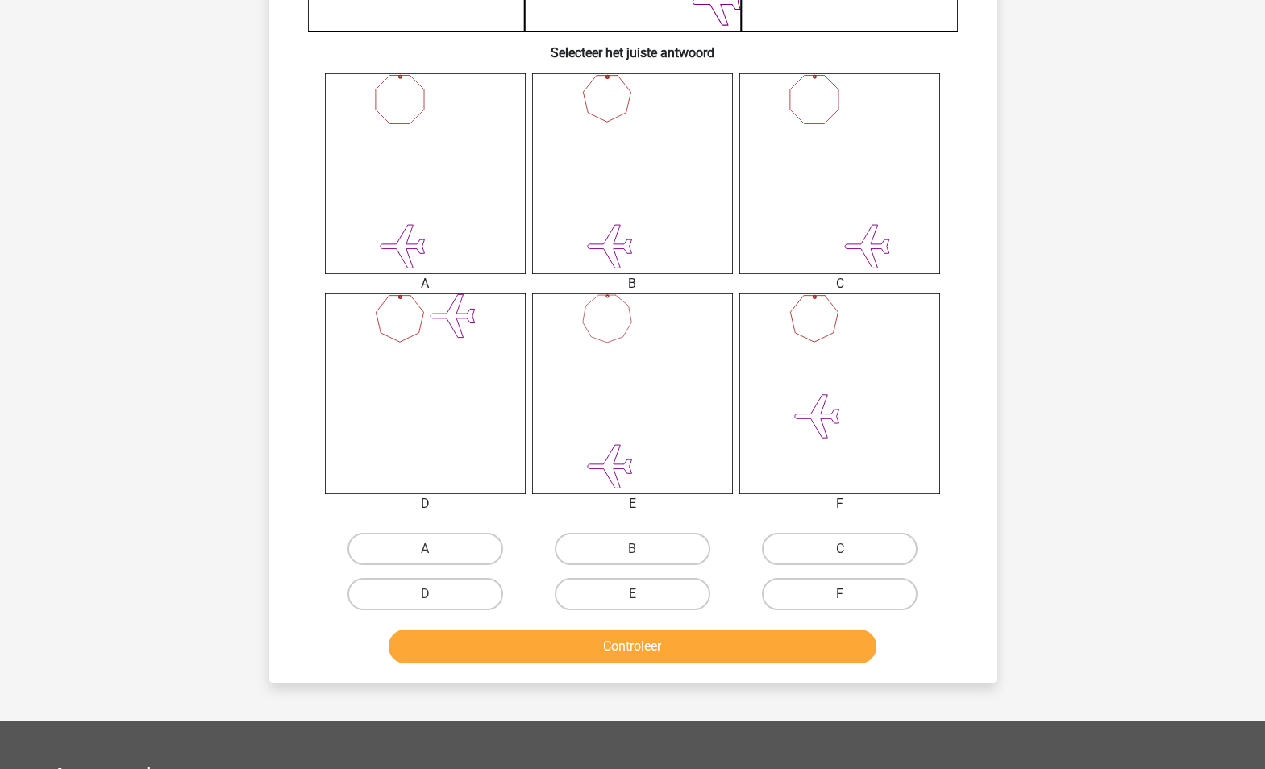
click at [805, 593] on label "F" at bounding box center [840, 594] width 156 height 32
click at [840, 594] on input "F" at bounding box center [845, 599] width 10 height 10
radio input "true"
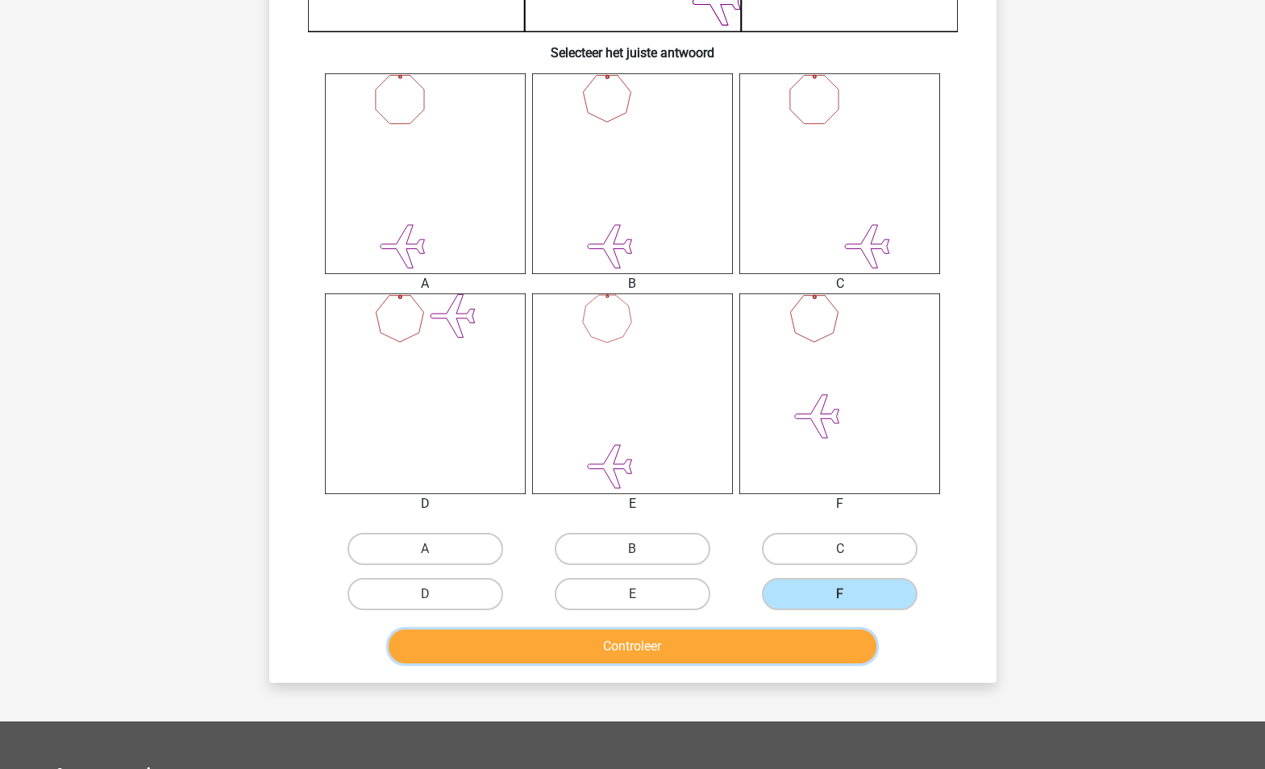
click at [789, 643] on button "Controleer" at bounding box center [633, 647] width 488 height 34
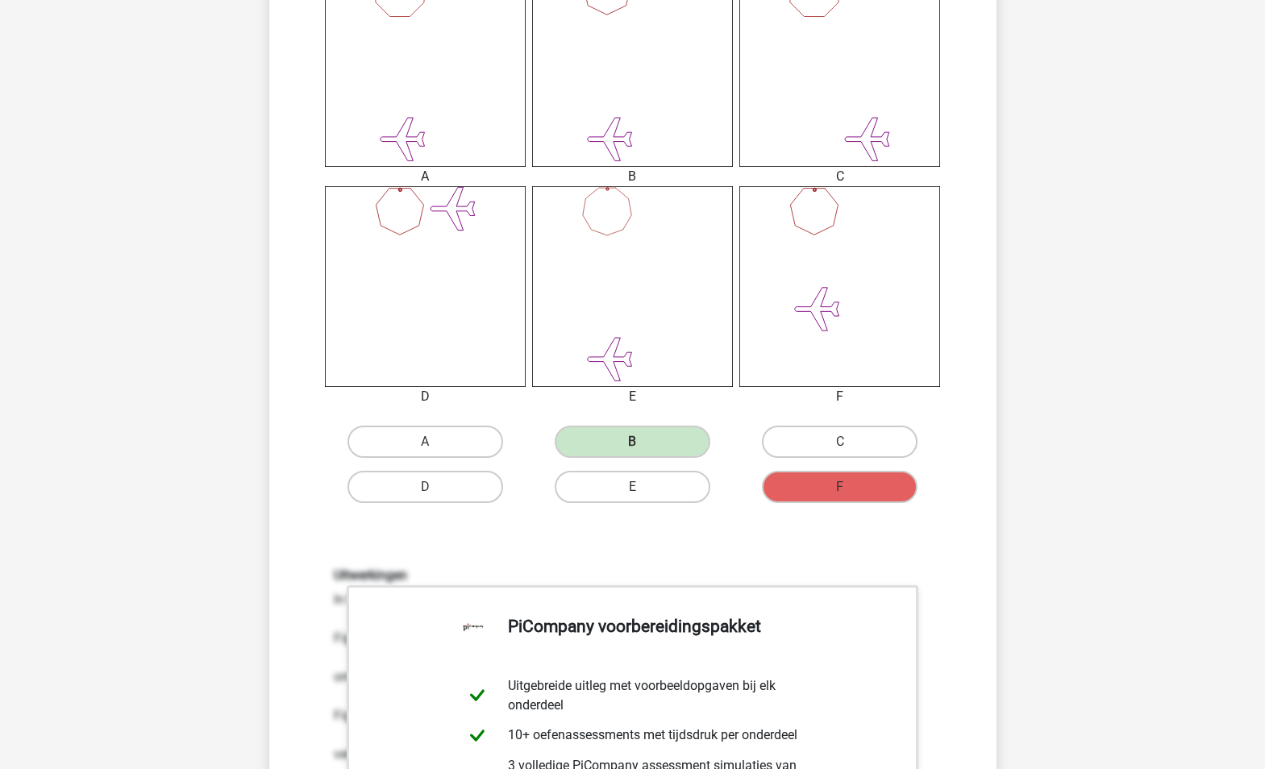
scroll to position [403, 0]
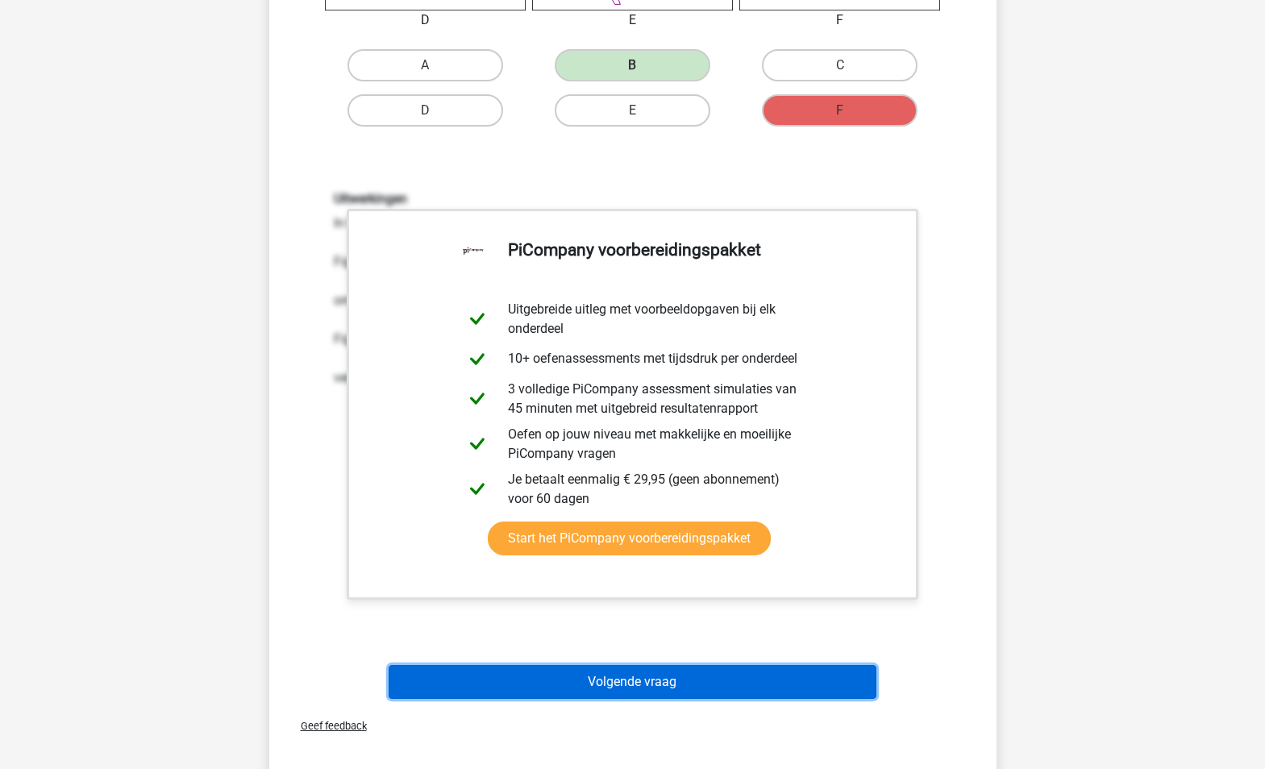
click at [590, 683] on button "Volgende vraag" at bounding box center [633, 682] width 488 height 34
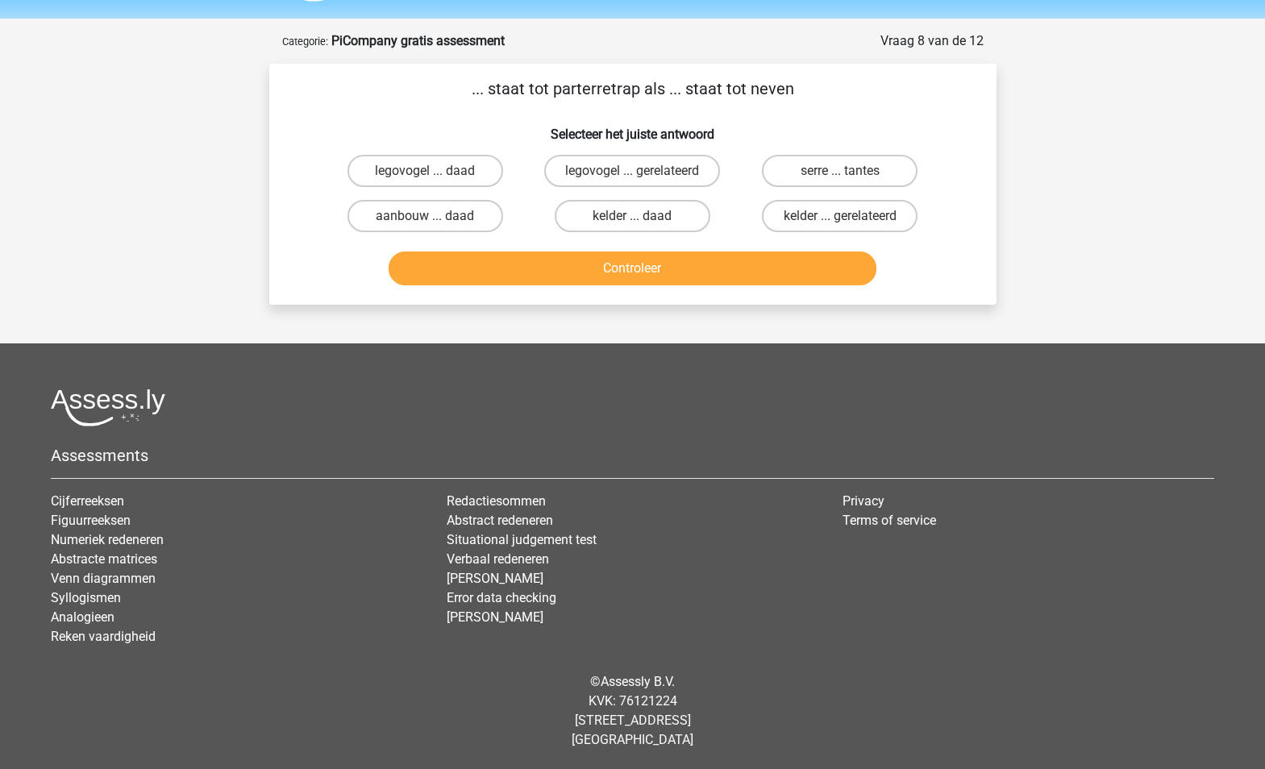
scroll to position [0, 0]
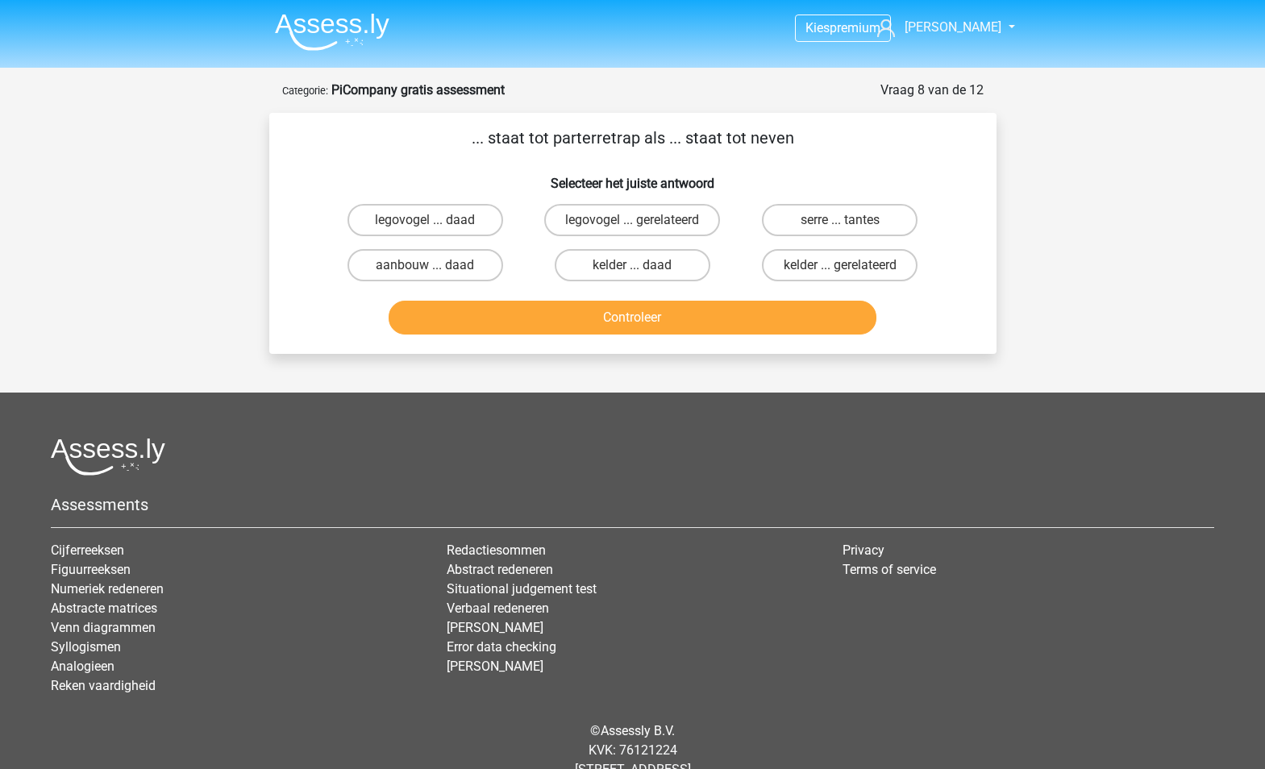
click at [81, 198] on div "Kies premium Gino oinkoinkbusiness@gmail.com" at bounding box center [632, 409] width 1265 height 818
drag, startPoint x: 828, startPoint y: 271, endPoint x: 787, endPoint y: 271, distance: 41.1
click at [828, 271] on label "kelder ... gerelateerd" at bounding box center [840, 265] width 156 height 32
click at [840, 271] on input "kelder ... gerelateerd" at bounding box center [845, 270] width 10 height 10
radio input "true"
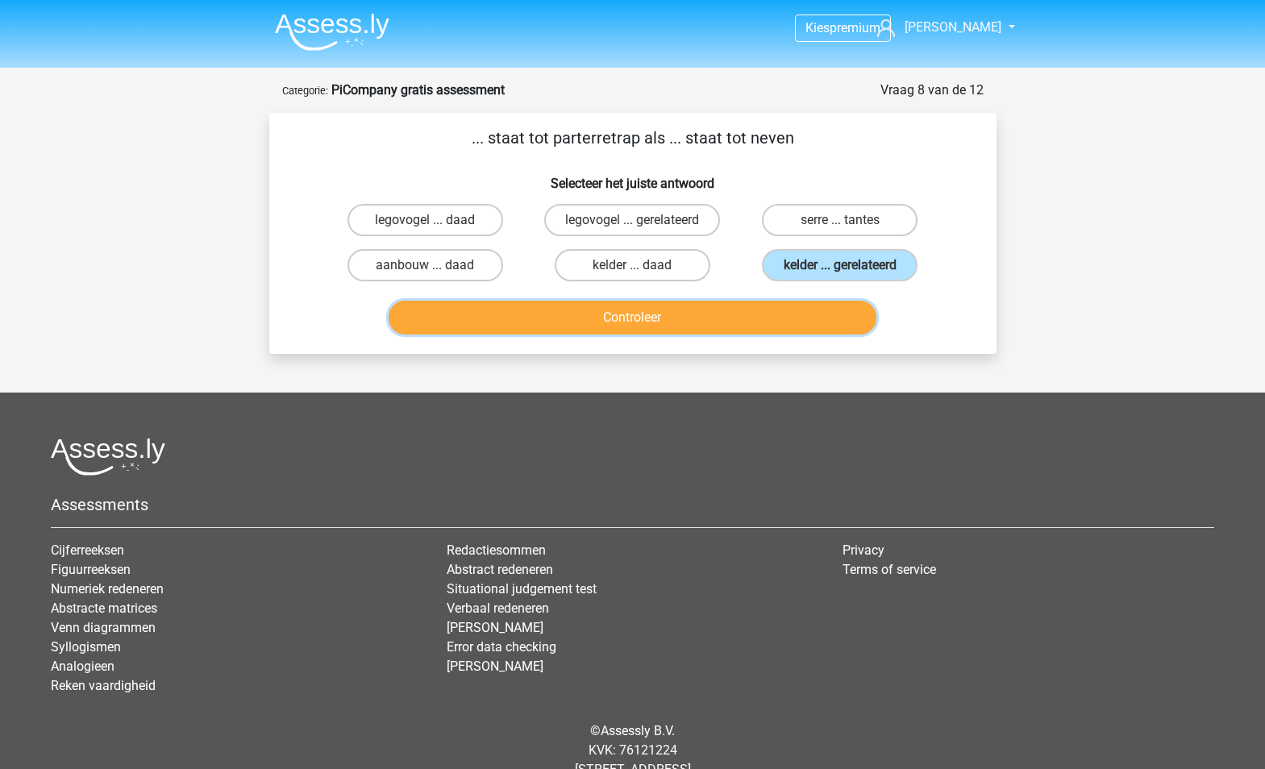
click at [697, 320] on button "Controleer" at bounding box center [633, 318] width 488 height 34
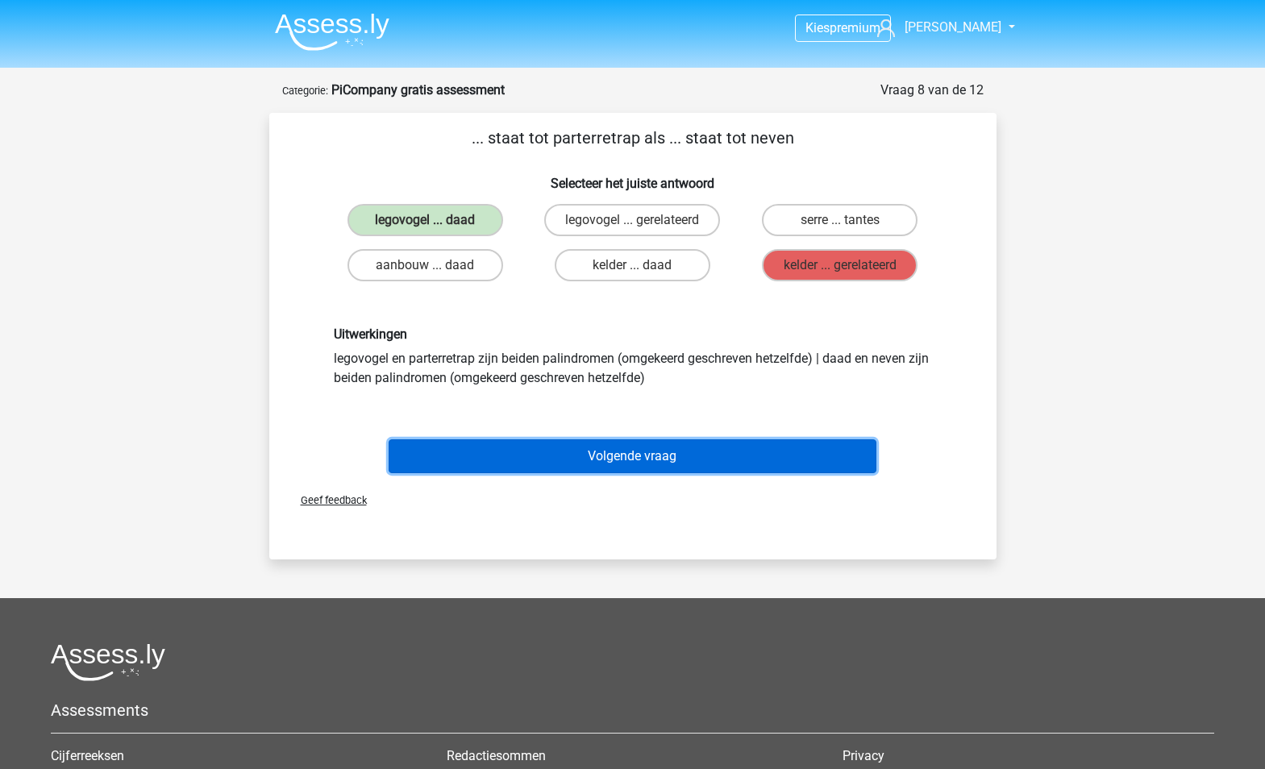
click at [590, 463] on button "Volgende vraag" at bounding box center [633, 456] width 488 height 34
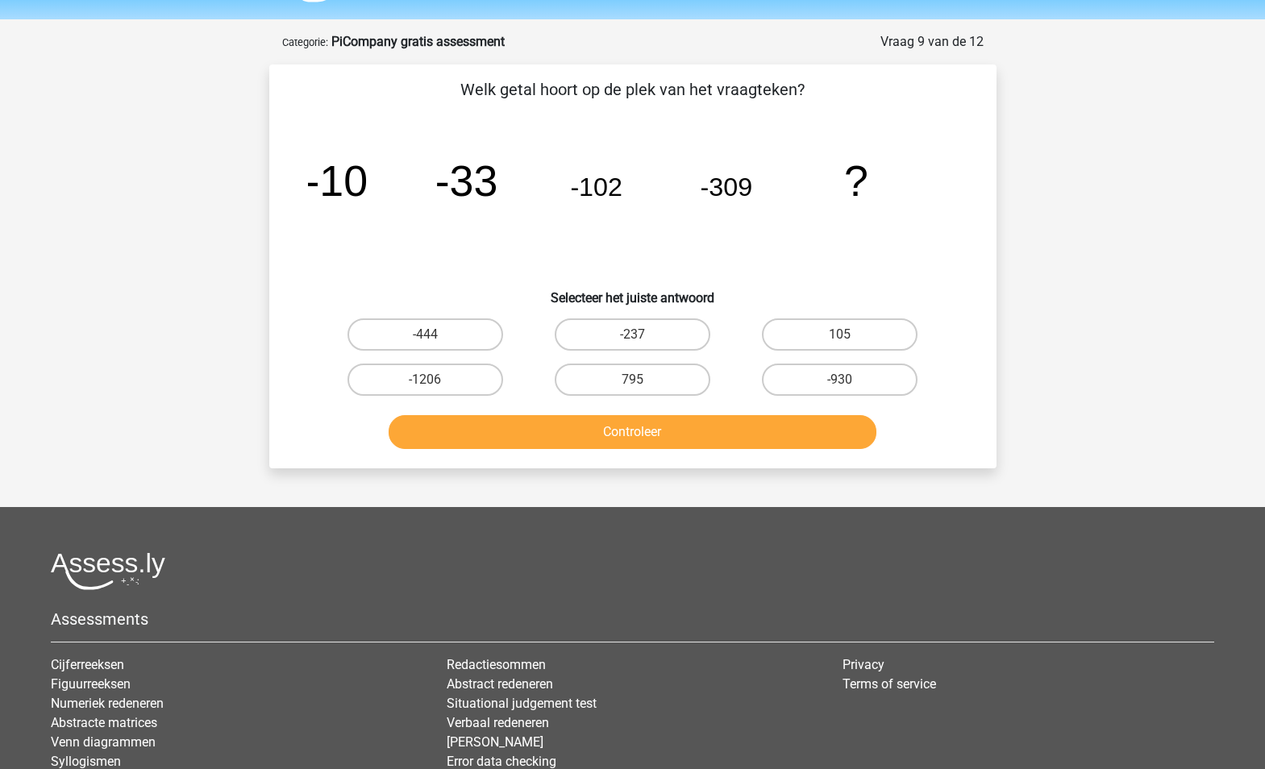
scroll to position [81, 0]
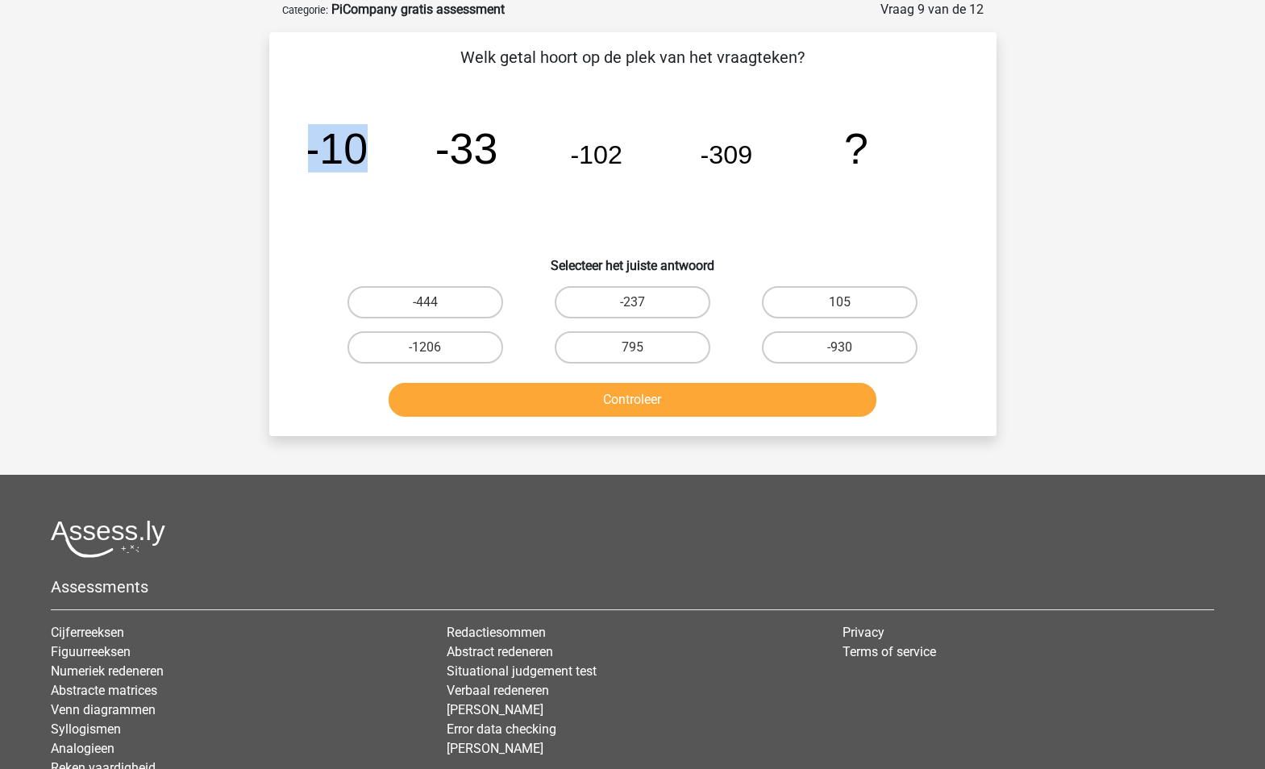
drag, startPoint x: 306, startPoint y: 141, endPoint x: 439, endPoint y: 151, distance: 133.4
click at [439, 151] on div "image/svg+xml -10 -33 -102 -309 ?" at bounding box center [633, 163] width 676 height 163
drag, startPoint x: 439, startPoint y: 151, endPoint x: 585, endPoint y: 183, distance: 150.3
click at [589, 183] on icon "image/svg+xml -10 -33 -102 -309 ?" at bounding box center [633, 163] width 650 height 163
drag, startPoint x: 302, startPoint y: 144, endPoint x: 377, endPoint y: 149, distance: 75.1
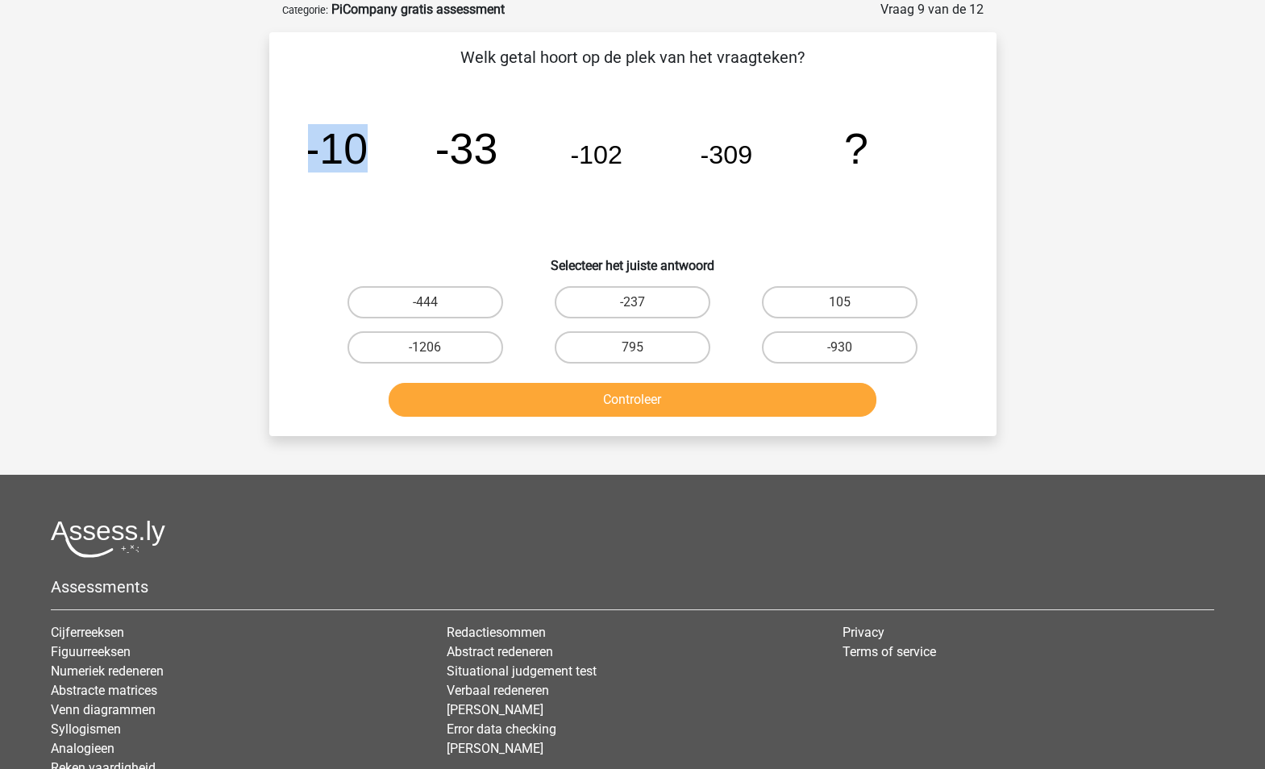
click at [377, 149] on div "image/svg+xml -10 -33 -102 -309 ?" at bounding box center [633, 163] width 676 height 163
click at [348, 165] on tspan "-10" at bounding box center [336, 148] width 63 height 48
click at [778, 355] on label "-930" at bounding box center [840, 347] width 156 height 32
click at [840, 355] on input "-930" at bounding box center [845, 353] width 10 height 10
radio input "true"
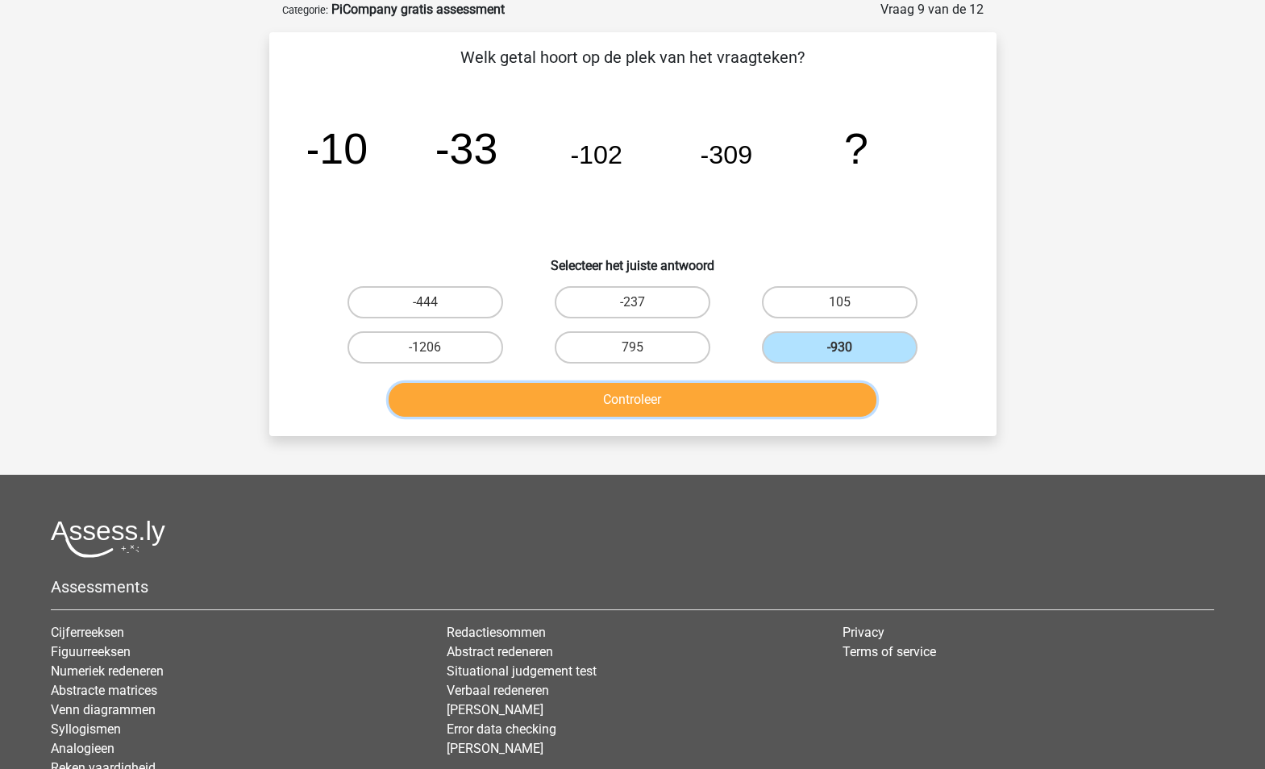
click at [745, 390] on button "Controleer" at bounding box center [633, 400] width 488 height 34
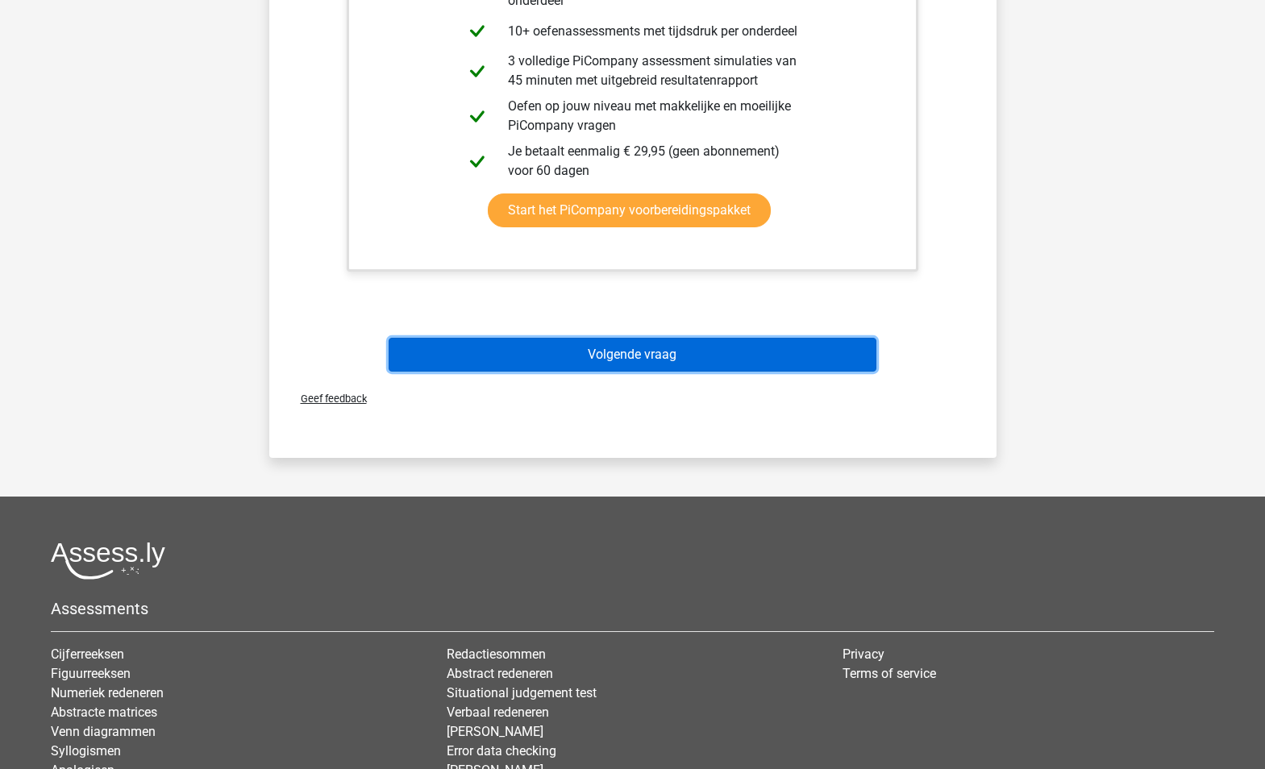
click at [700, 362] on button "Volgende vraag" at bounding box center [633, 355] width 488 height 34
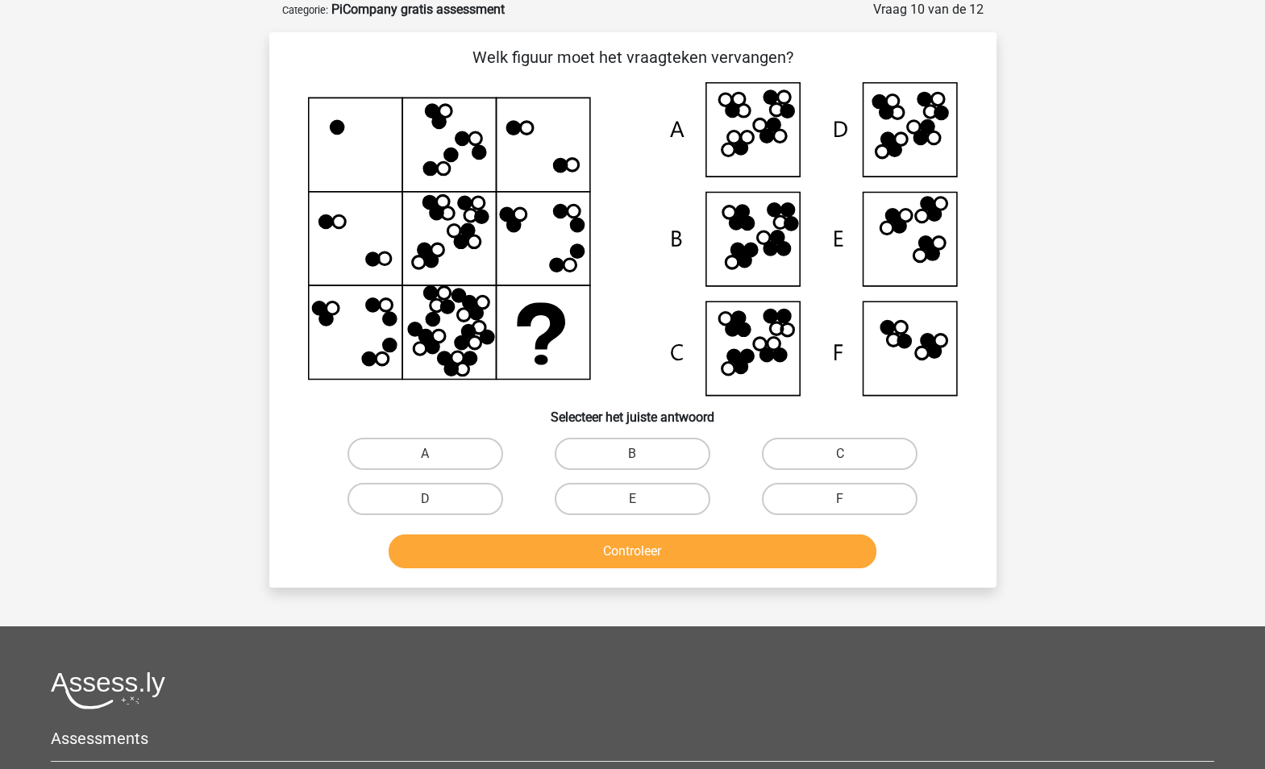
click at [518, 129] on icon at bounding box center [513, 128] width 13 height 13
click at [588, 163] on icon at bounding box center [633, 239] width 650 height 314
click at [506, 206] on icon at bounding box center [633, 239] width 650 height 314
click at [602, 214] on icon at bounding box center [633, 239] width 650 height 314
click at [576, 273] on icon at bounding box center [633, 239] width 650 height 314
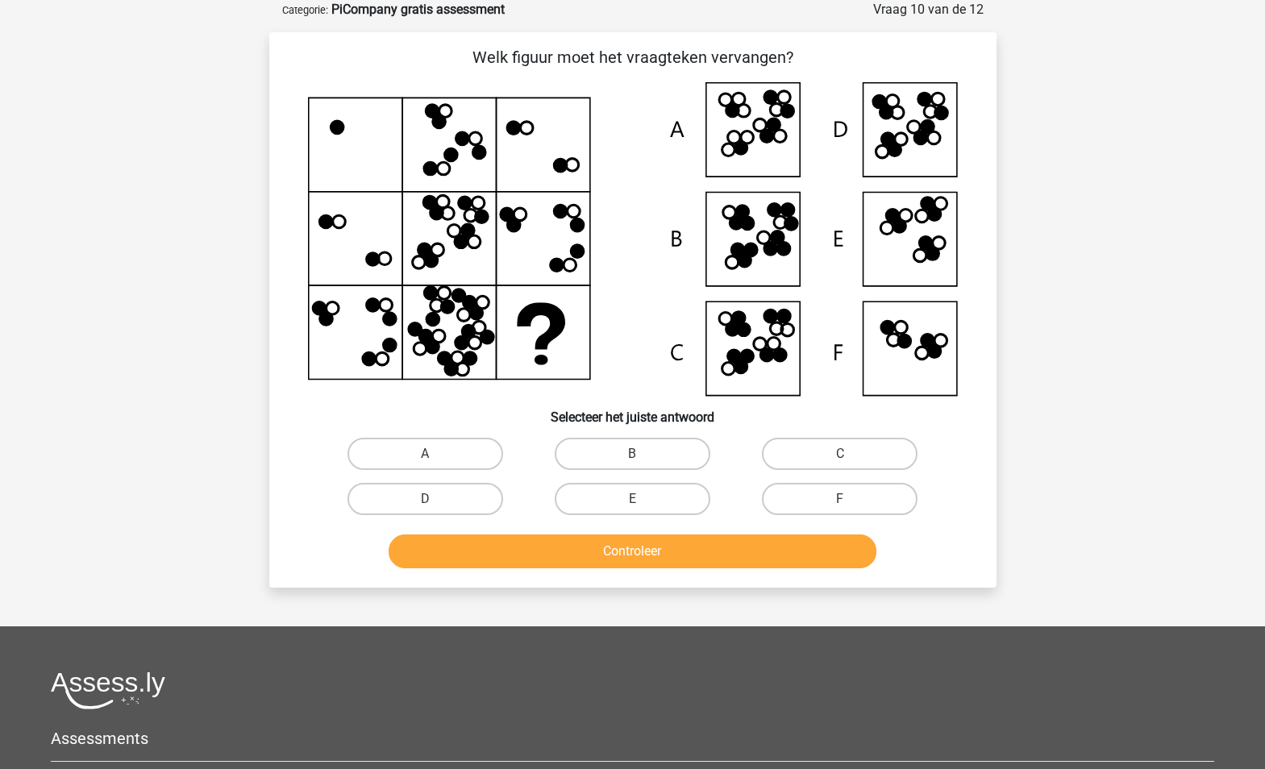
click at [412, 89] on icon at bounding box center [633, 239] width 650 height 314
click at [433, 114] on icon at bounding box center [432, 111] width 13 height 13
drag, startPoint x: 426, startPoint y: 167, endPoint x: 440, endPoint y: 195, distance: 31.7
click at [427, 167] on icon at bounding box center [429, 168] width 13 height 13
click at [445, 214] on icon at bounding box center [633, 239] width 650 height 314
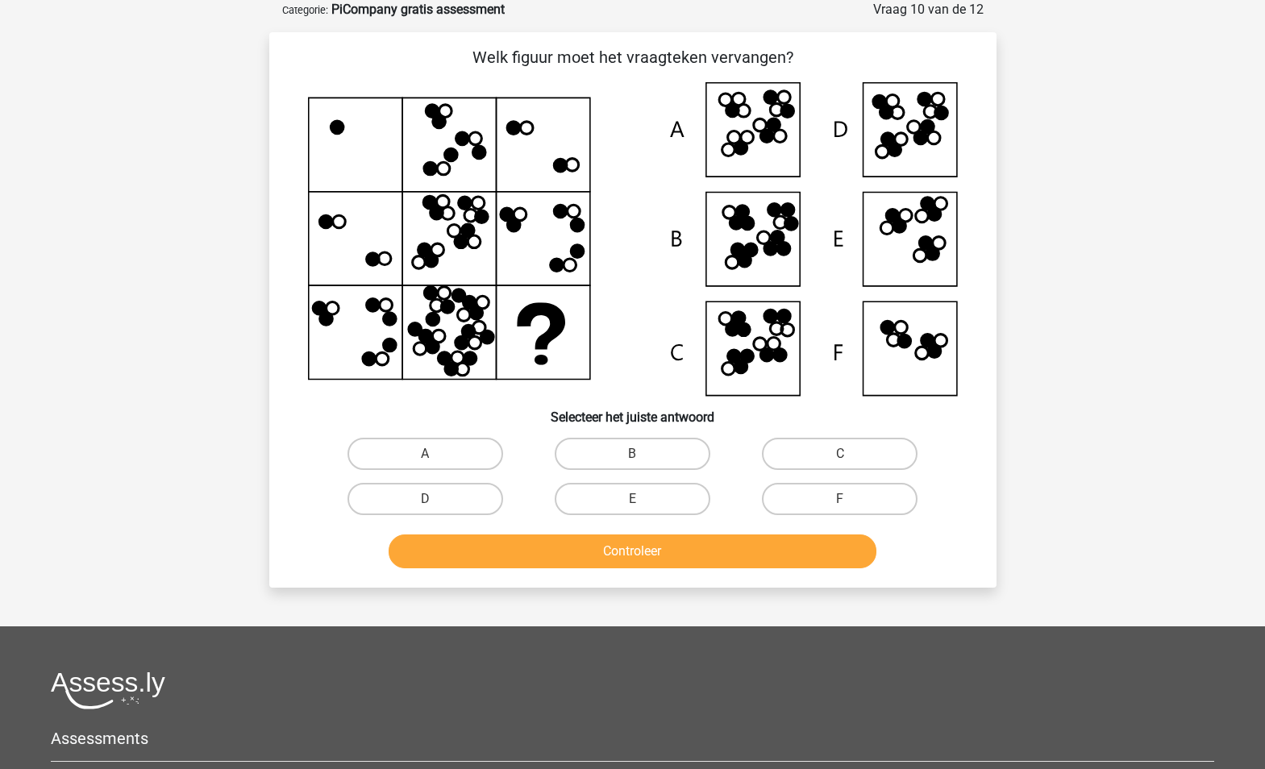
click at [455, 230] on icon at bounding box center [633, 239] width 650 height 314
click at [456, 230] on icon at bounding box center [633, 239] width 650 height 314
drag, startPoint x: 456, startPoint y: 230, endPoint x: 468, endPoint y: 229, distance: 11.3
click at [468, 229] on icon at bounding box center [467, 230] width 13 height 13
click at [445, 147] on icon at bounding box center [633, 239] width 650 height 314
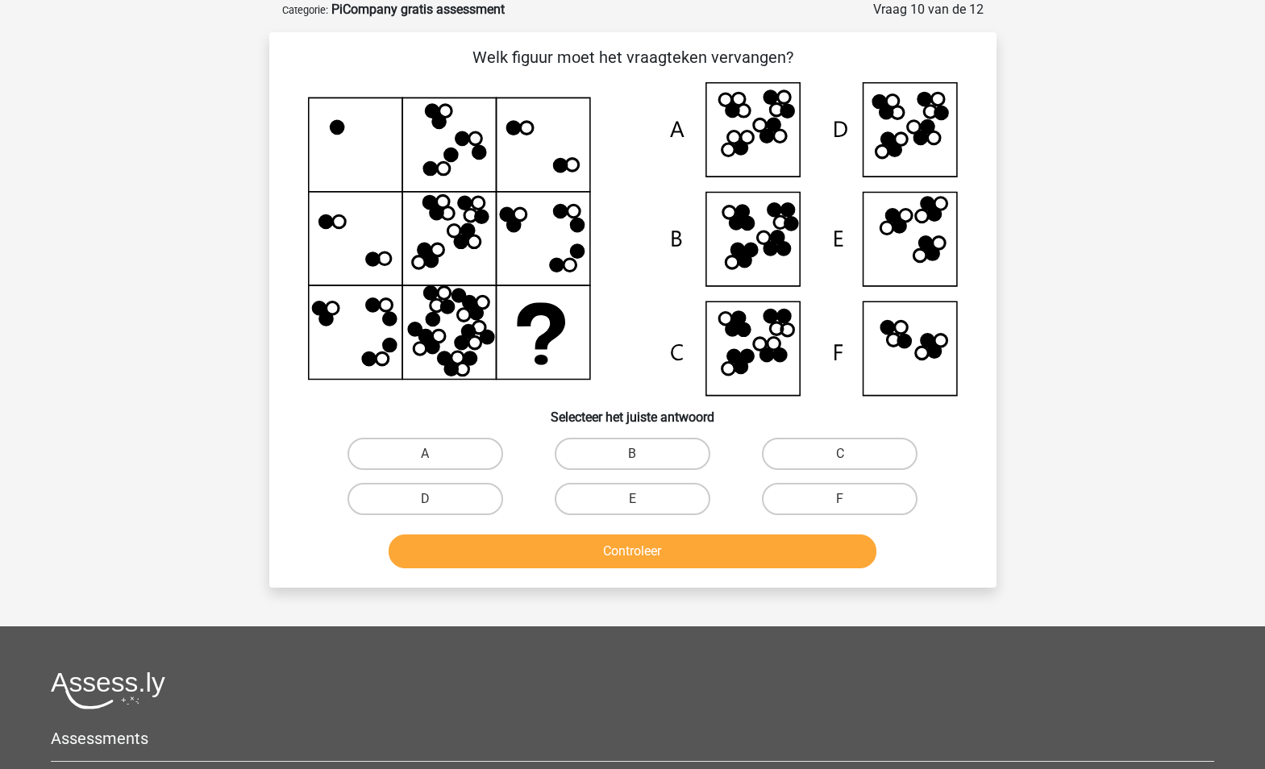
click at [538, 152] on icon at bounding box center [633, 239] width 650 height 314
click at [361, 250] on icon at bounding box center [633, 239] width 650 height 314
click at [427, 100] on icon at bounding box center [633, 239] width 650 height 314
click at [439, 139] on icon at bounding box center [633, 239] width 650 height 314
click at [452, 136] on icon at bounding box center [633, 239] width 650 height 314
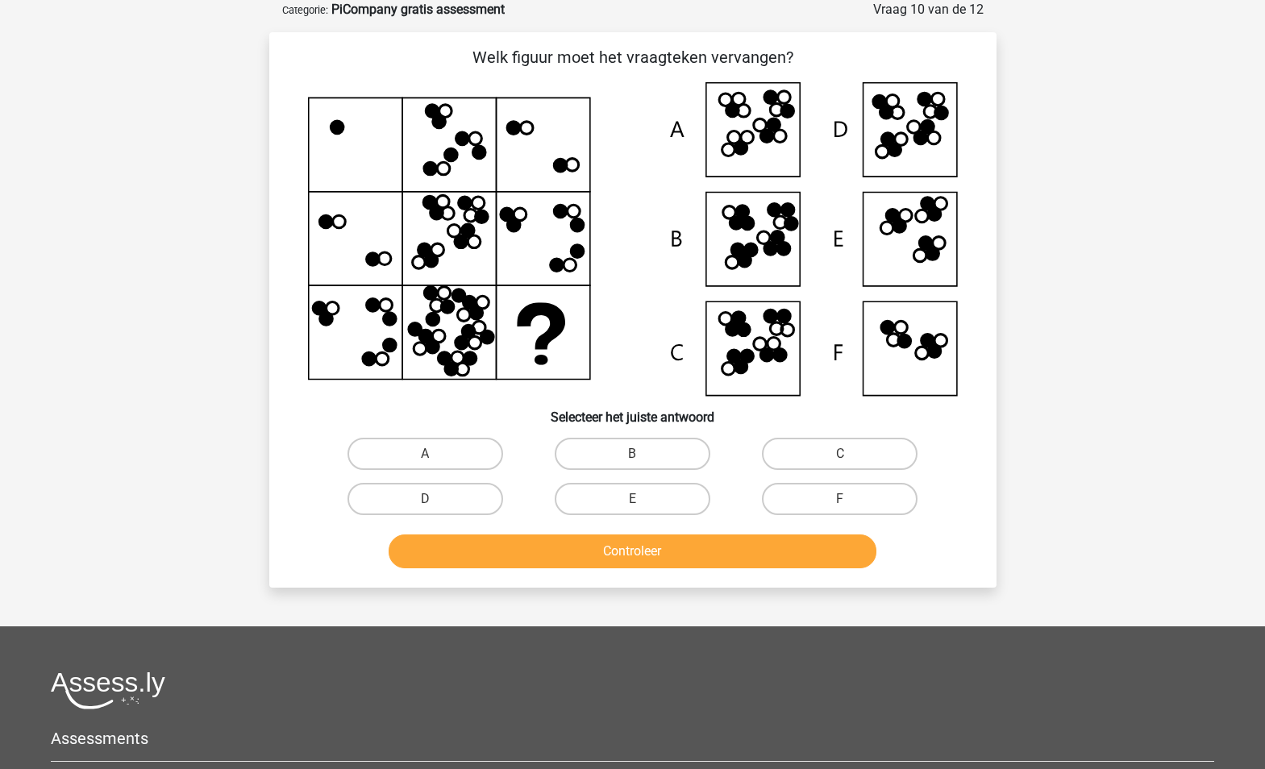
click at [448, 158] on icon at bounding box center [450, 154] width 13 height 13
drag, startPoint x: 429, startPoint y: 167, endPoint x: 464, endPoint y: 168, distance: 34.7
click at [428, 168] on icon at bounding box center [429, 168] width 13 height 13
click at [468, 166] on icon at bounding box center [633, 239] width 650 height 314
click at [310, 219] on icon at bounding box center [633, 239] width 650 height 314
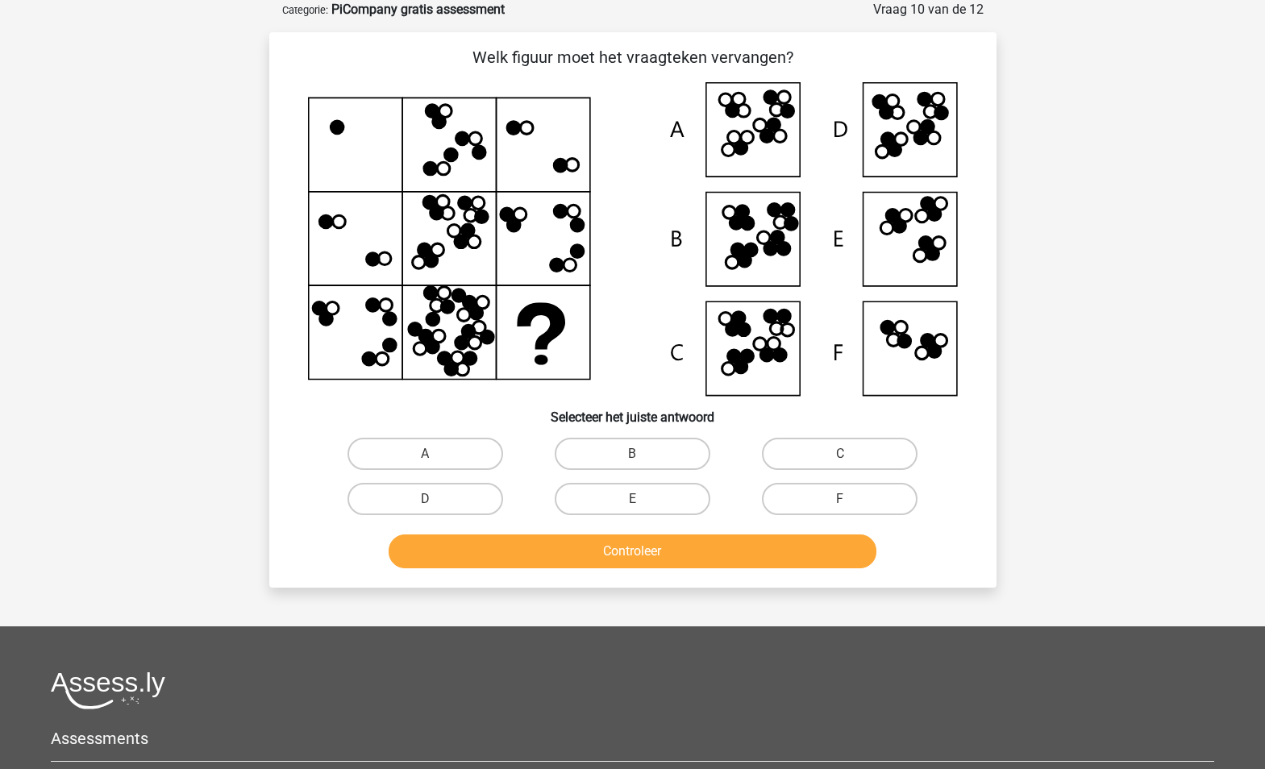
click at [352, 263] on icon at bounding box center [633, 239] width 650 height 314
click at [414, 213] on icon at bounding box center [633, 239] width 650 height 314
click at [423, 227] on icon at bounding box center [633, 239] width 650 height 314
click at [412, 255] on icon at bounding box center [633, 239] width 650 height 314
click at [432, 271] on icon at bounding box center [633, 239] width 650 height 314
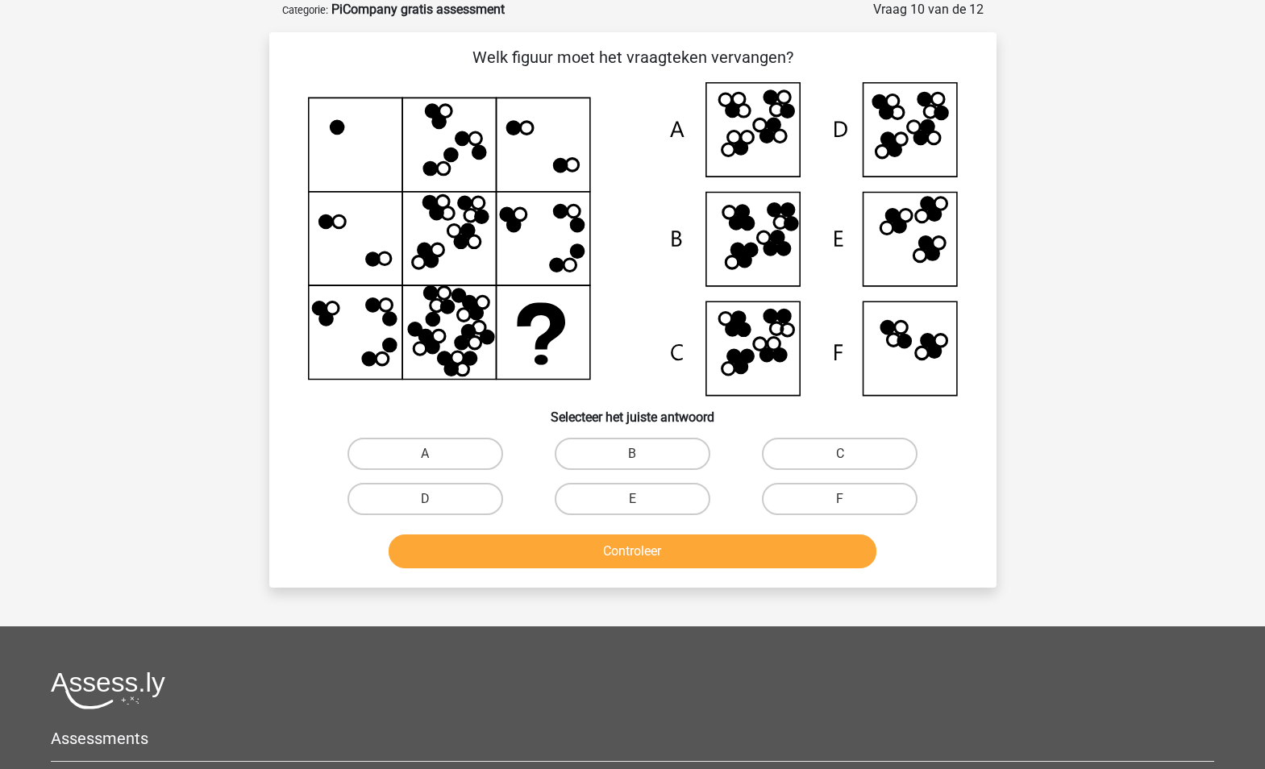
click at [473, 240] on icon at bounding box center [633, 239] width 650 height 314
click at [472, 216] on icon at bounding box center [633, 239] width 650 height 314
drag, startPoint x: 479, startPoint y: 216, endPoint x: 465, endPoint y: 191, distance: 28.5
click at [479, 215] on icon at bounding box center [481, 216] width 13 height 13
click at [465, 191] on icon at bounding box center [633, 239] width 650 height 314
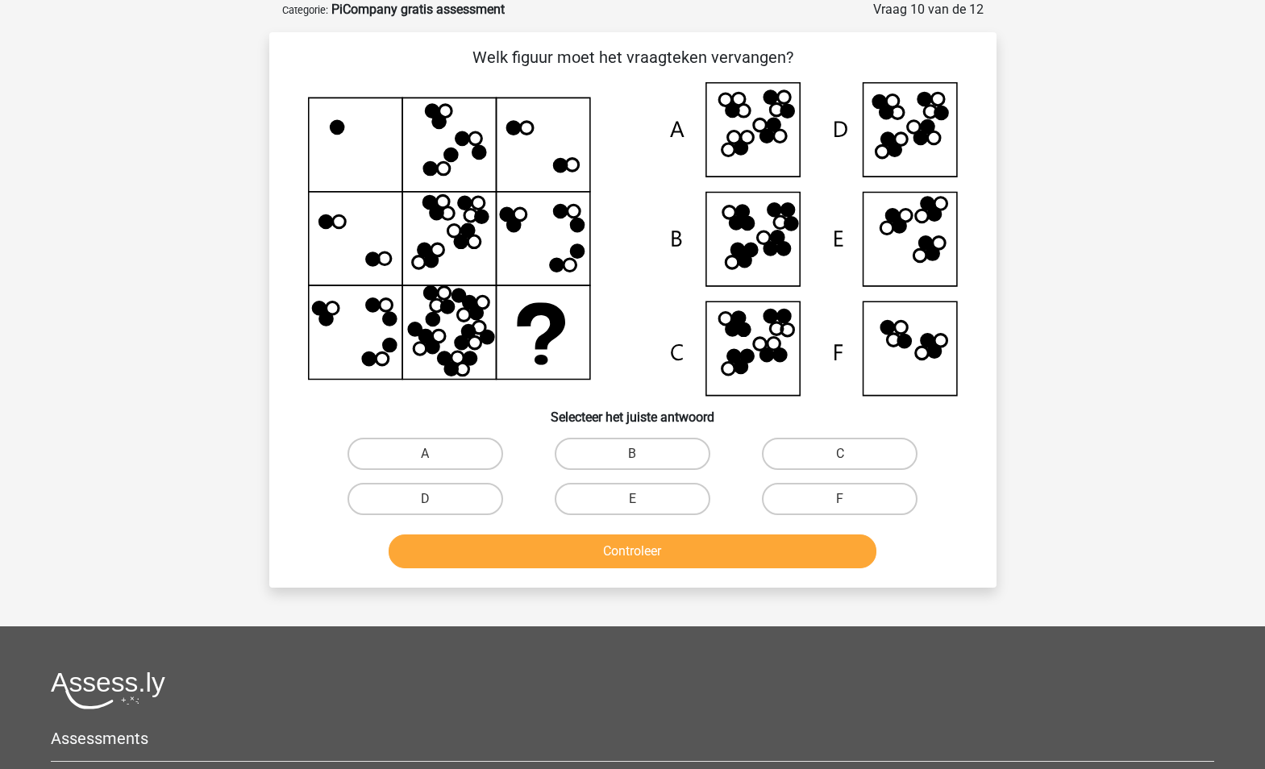
click at [435, 110] on icon at bounding box center [432, 111] width 13 height 13
click at [443, 139] on icon at bounding box center [633, 239] width 650 height 314
click at [459, 133] on icon at bounding box center [462, 138] width 13 height 13
click at [450, 165] on icon at bounding box center [633, 239] width 650 height 314
click at [487, 158] on icon at bounding box center [633, 239] width 650 height 314
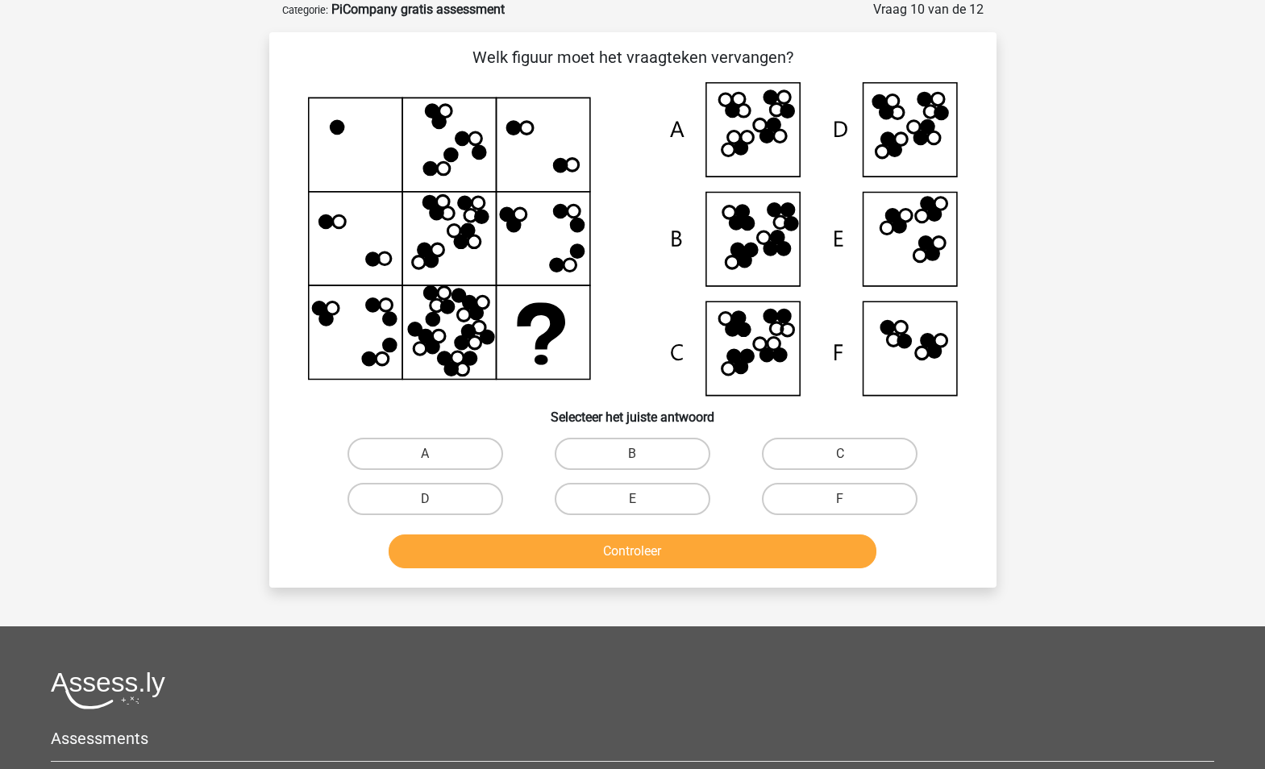
click at [433, 168] on icon at bounding box center [429, 168] width 13 height 13
click at [435, 194] on icon at bounding box center [633, 239] width 650 height 314
click at [443, 208] on icon at bounding box center [447, 213] width 13 height 13
click at [459, 201] on icon at bounding box center [464, 203] width 13 height 13
click at [474, 210] on icon at bounding box center [470, 216] width 13 height 13
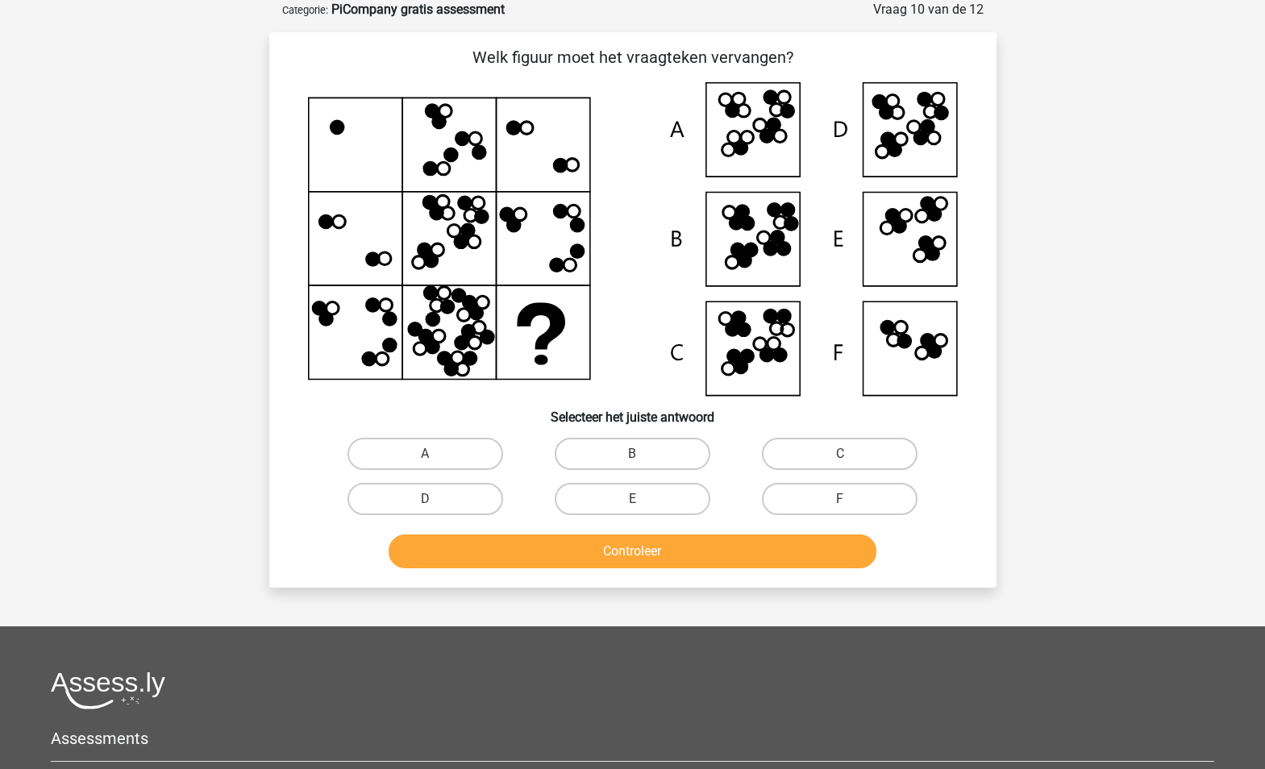
click at [466, 232] on icon at bounding box center [467, 230] width 13 height 13
click at [463, 246] on icon at bounding box center [460, 241] width 13 height 13
click at [422, 256] on icon at bounding box center [424, 250] width 13 height 13
click at [415, 239] on icon at bounding box center [633, 239] width 650 height 314
click at [430, 296] on icon at bounding box center [430, 293] width 13 height 13
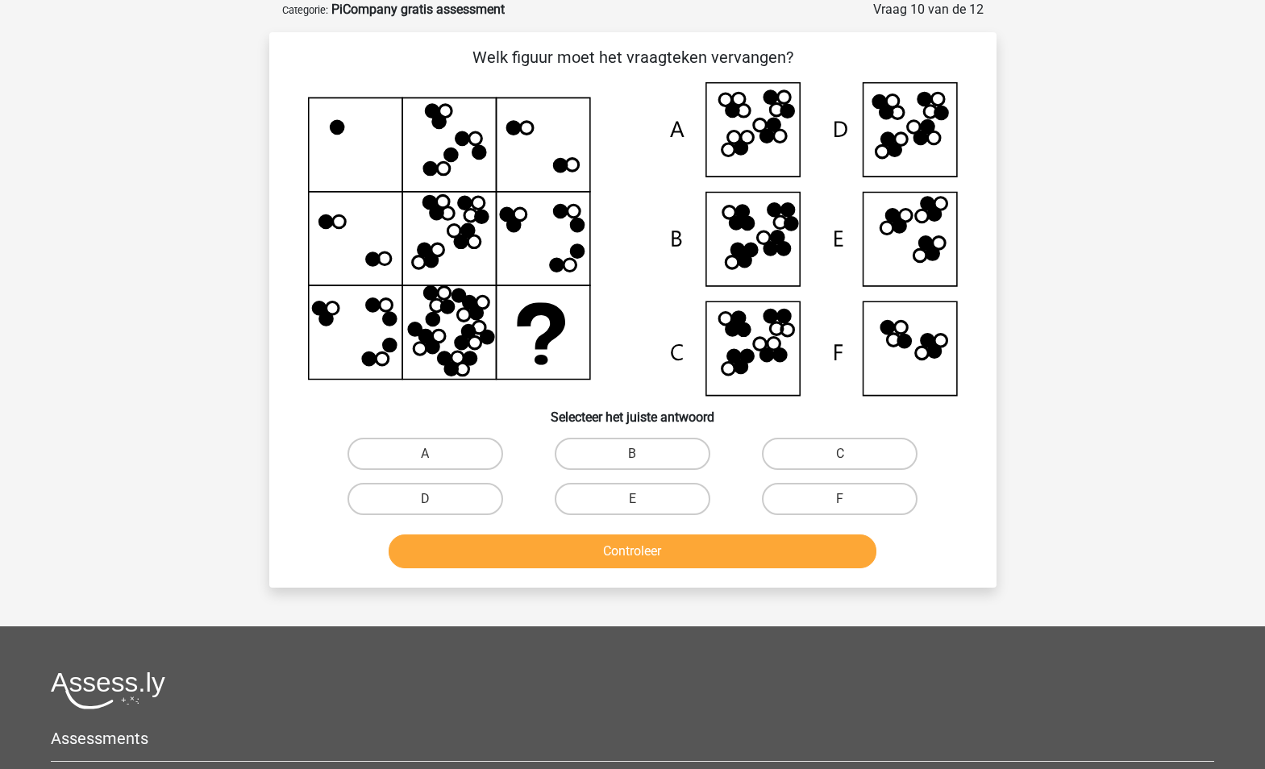
click at [452, 305] on icon at bounding box center [447, 307] width 13 height 13
click at [438, 320] on icon at bounding box center [433, 319] width 13 height 13
click at [422, 324] on icon at bounding box center [633, 239] width 650 height 314
click at [427, 339] on icon at bounding box center [425, 336] width 13 height 13
click at [428, 351] on icon at bounding box center [432, 347] width 13 height 13
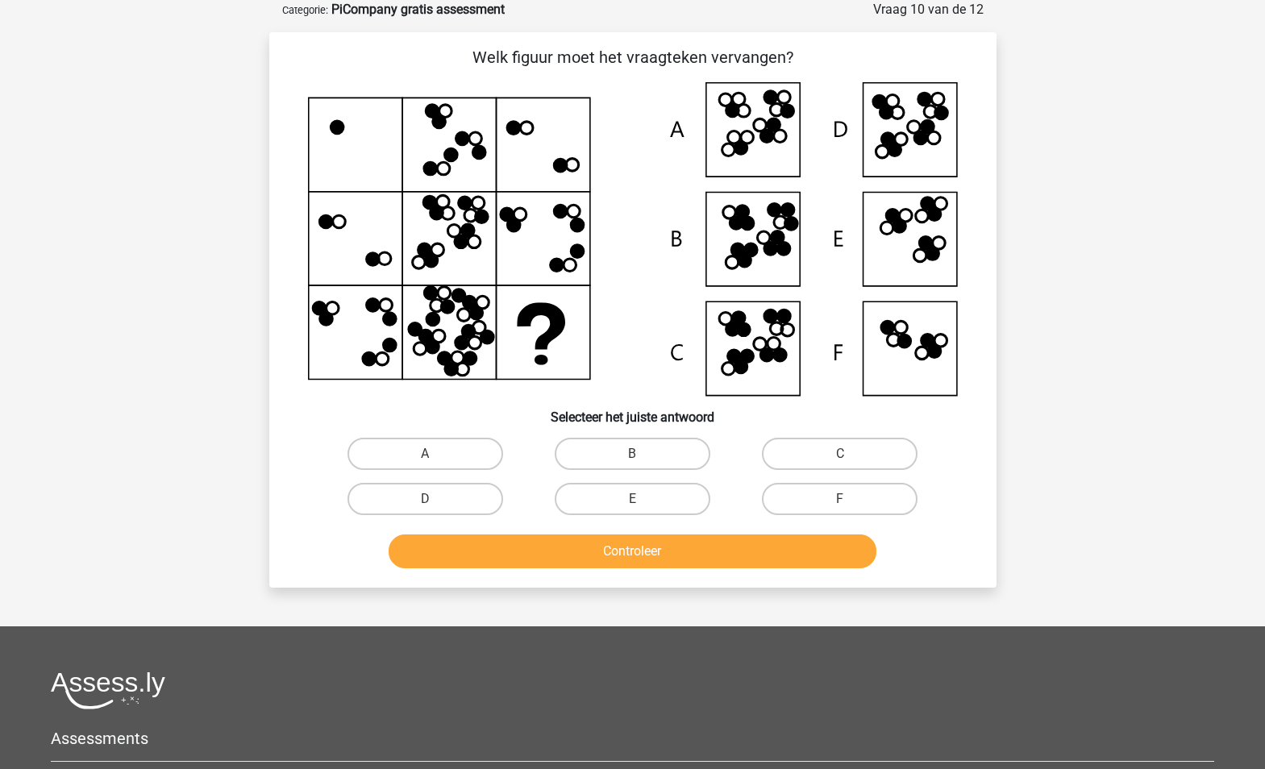
drag, startPoint x: 438, startPoint y: 352, endPoint x: 443, endPoint y: 360, distance: 9.4
click at [439, 352] on icon at bounding box center [633, 239] width 650 height 314
drag, startPoint x: 451, startPoint y: 368, endPoint x: 459, endPoint y: 366, distance: 8.2
click at [453, 368] on icon at bounding box center [450, 369] width 13 height 13
click at [465, 362] on icon at bounding box center [470, 358] width 13 height 13
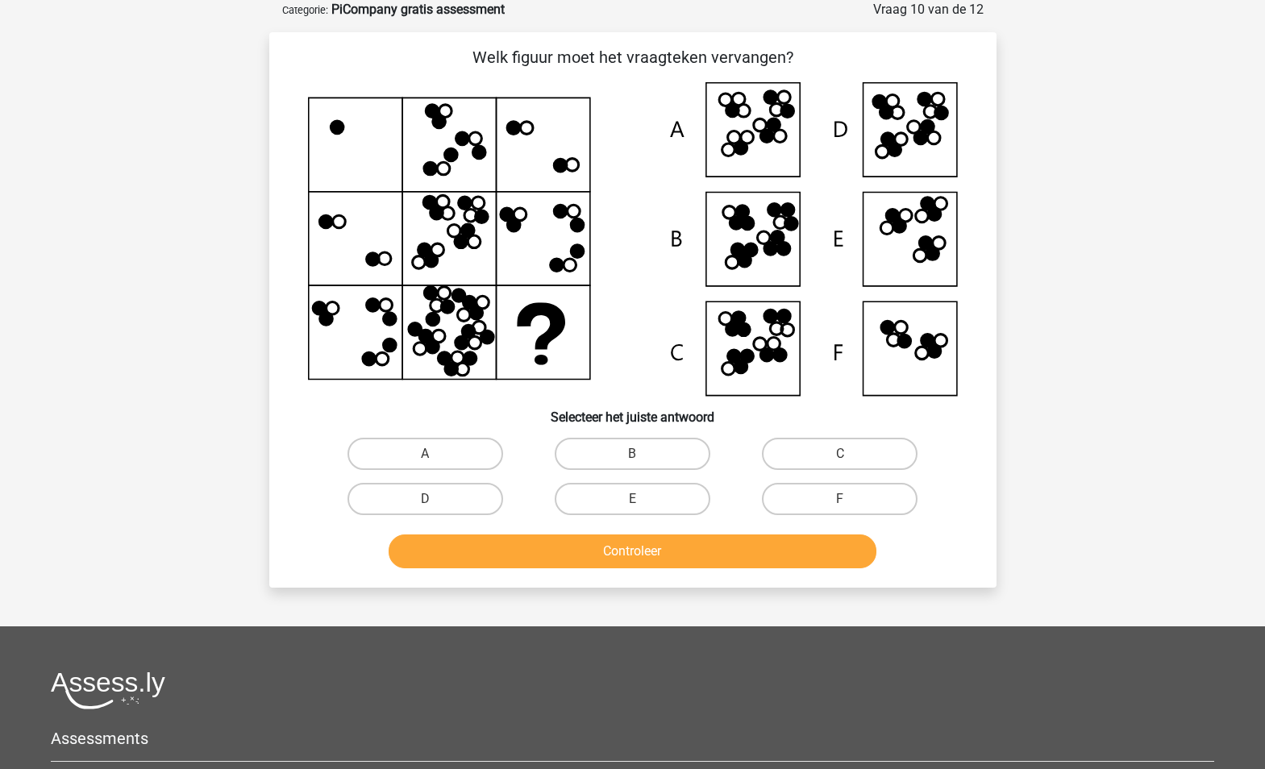
click at [460, 344] on icon at bounding box center [461, 343] width 13 height 13
click at [472, 330] on icon at bounding box center [468, 332] width 13 height 13
click at [484, 336] on icon at bounding box center [487, 337] width 13 height 13
click at [478, 306] on icon at bounding box center [482, 302] width 13 height 13
click at [470, 298] on icon at bounding box center [469, 302] width 13 height 13
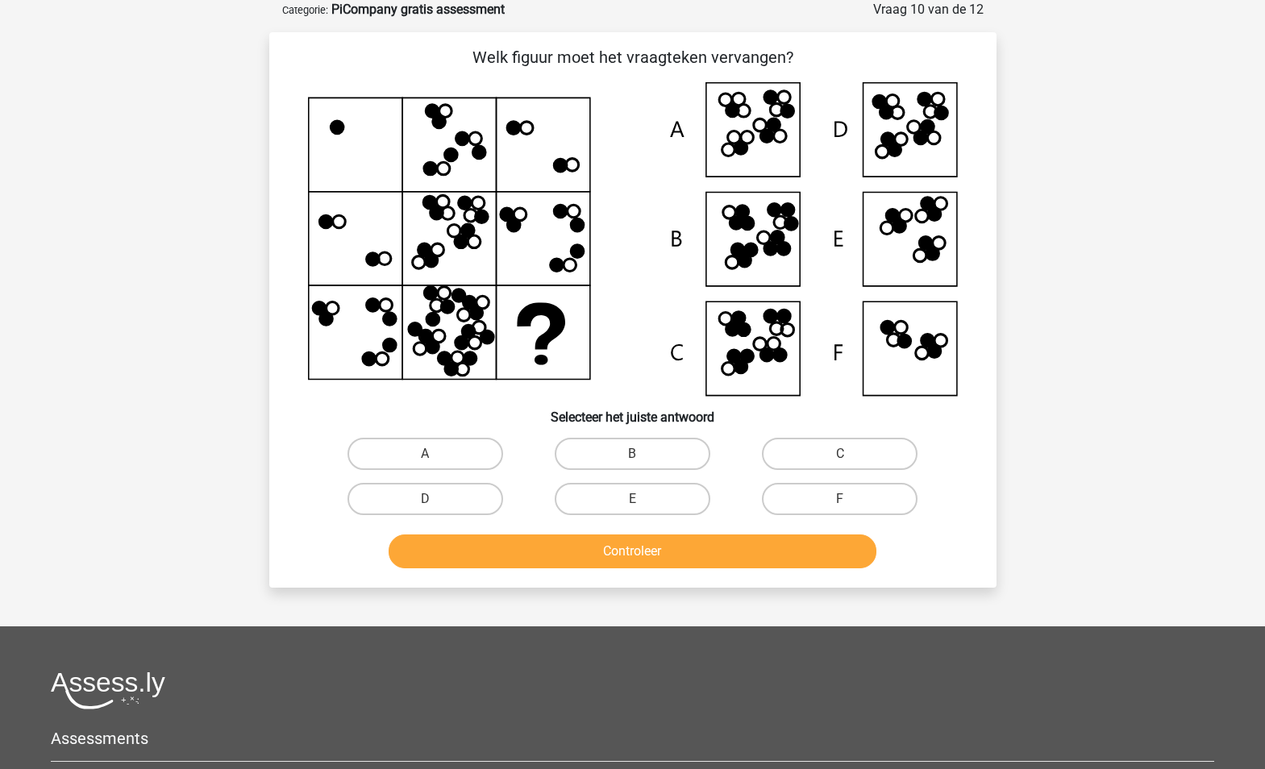
click at [453, 289] on icon at bounding box center [633, 239] width 650 height 314
click at [435, 116] on icon at bounding box center [432, 111] width 13 height 13
click at [437, 126] on icon at bounding box center [438, 121] width 13 height 13
click at [467, 134] on icon at bounding box center [462, 138] width 13 height 13
click at [448, 149] on icon at bounding box center [450, 154] width 13 height 13
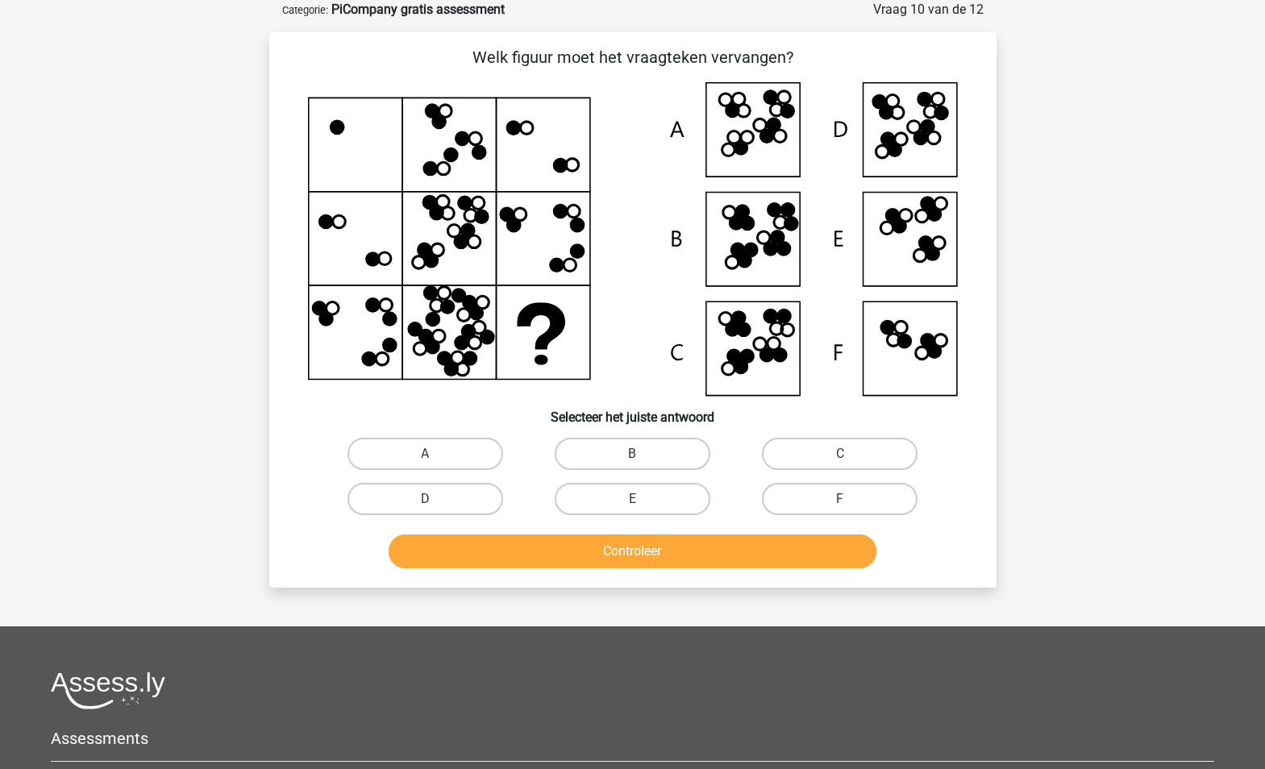
click at [485, 153] on icon at bounding box center [479, 152] width 13 height 13
click at [435, 162] on icon at bounding box center [633, 239] width 650 height 314
click at [427, 202] on icon at bounding box center [429, 202] width 13 height 13
click at [436, 214] on icon at bounding box center [436, 213] width 13 height 13
click at [476, 206] on icon at bounding box center [633, 239] width 650 height 314
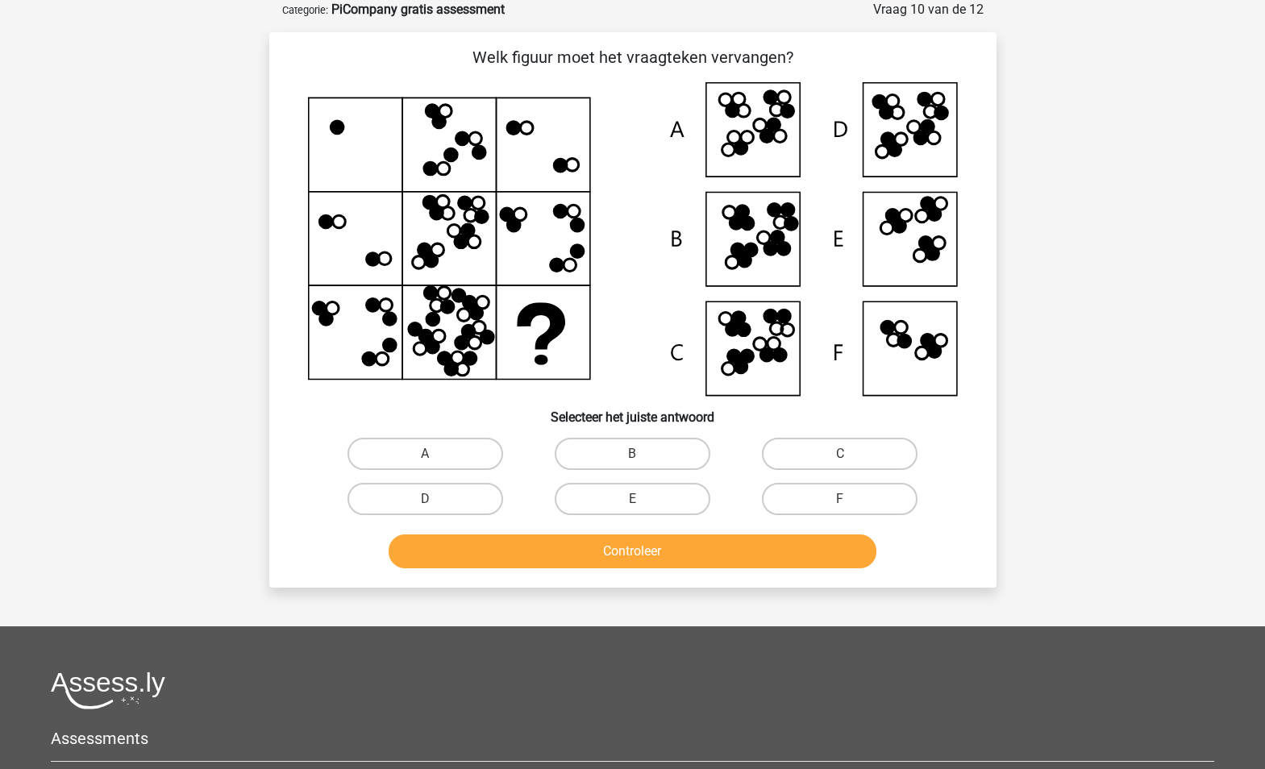
drag, startPoint x: 484, startPoint y: 215, endPoint x: 471, endPoint y: 229, distance: 18.8
click at [484, 216] on icon at bounding box center [481, 216] width 13 height 13
click at [468, 233] on icon at bounding box center [467, 230] width 13 height 13
click at [460, 243] on icon at bounding box center [460, 241] width 13 height 13
click at [410, 253] on icon at bounding box center [633, 239] width 650 height 314
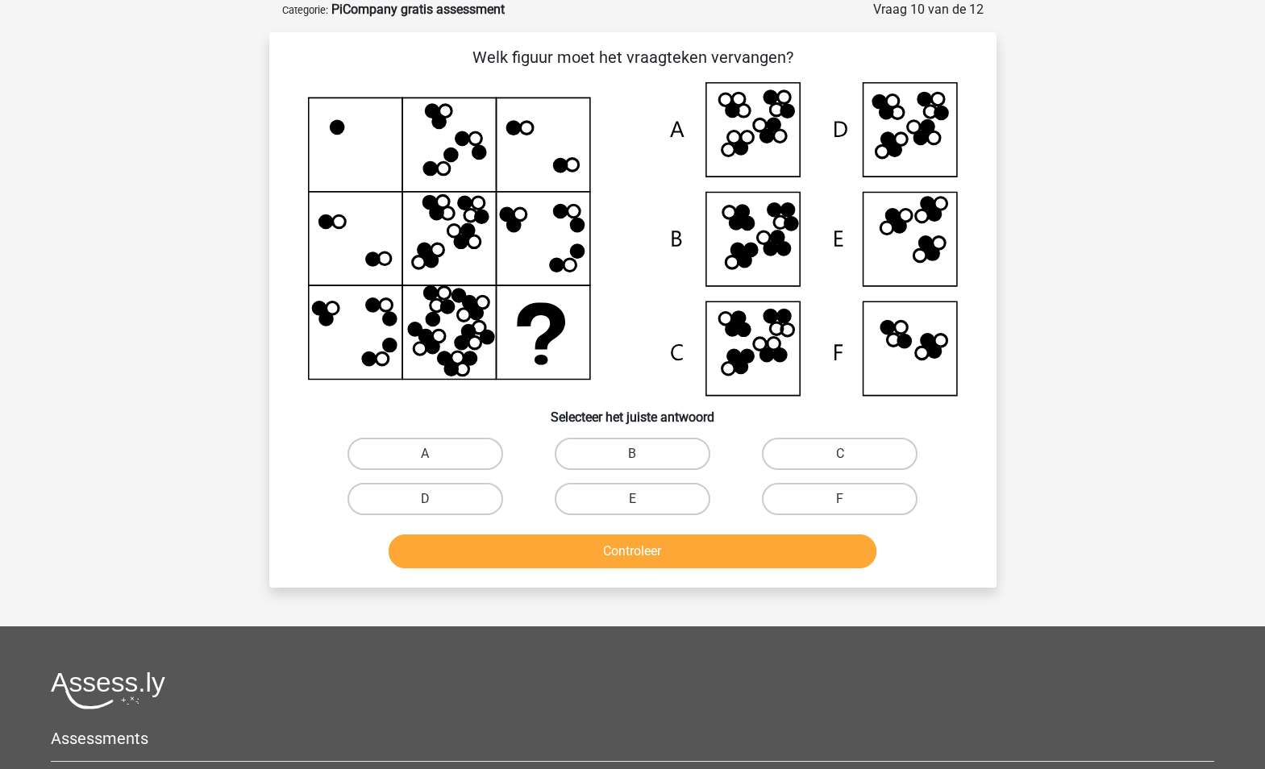
click at [426, 260] on icon at bounding box center [431, 261] width 13 height 13
drag, startPoint x: 434, startPoint y: 296, endPoint x: 443, endPoint y: 302, distance: 11.0
click at [435, 296] on icon at bounding box center [430, 293] width 13 height 13
click at [448, 307] on icon at bounding box center [447, 307] width 13 height 13
click at [460, 294] on icon at bounding box center [458, 295] width 13 height 13
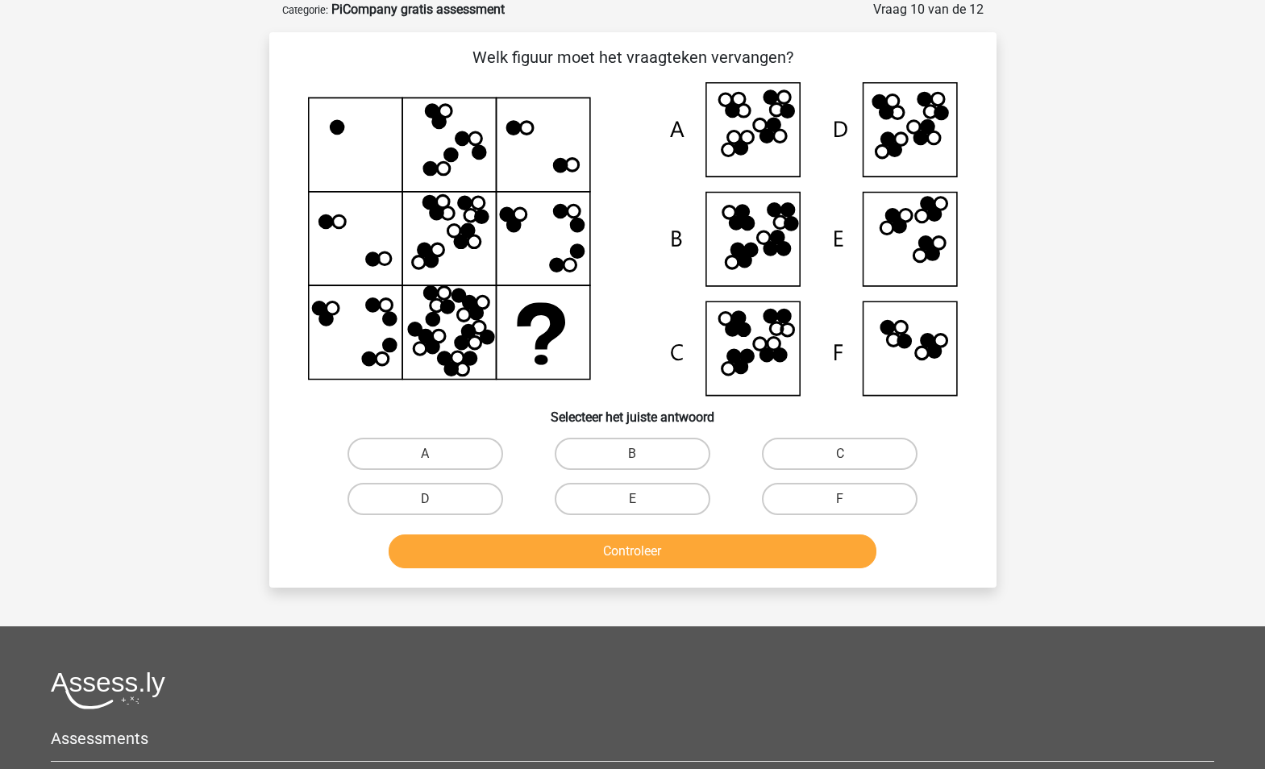
click at [469, 299] on icon at bounding box center [469, 302] width 13 height 13
click at [477, 315] on icon at bounding box center [475, 313] width 13 height 13
click at [489, 336] on icon at bounding box center [487, 337] width 13 height 13
click at [452, 287] on icon at bounding box center [633, 239] width 650 height 314
click at [467, 298] on icon at bounding box center [469, 302] width 13 height 13
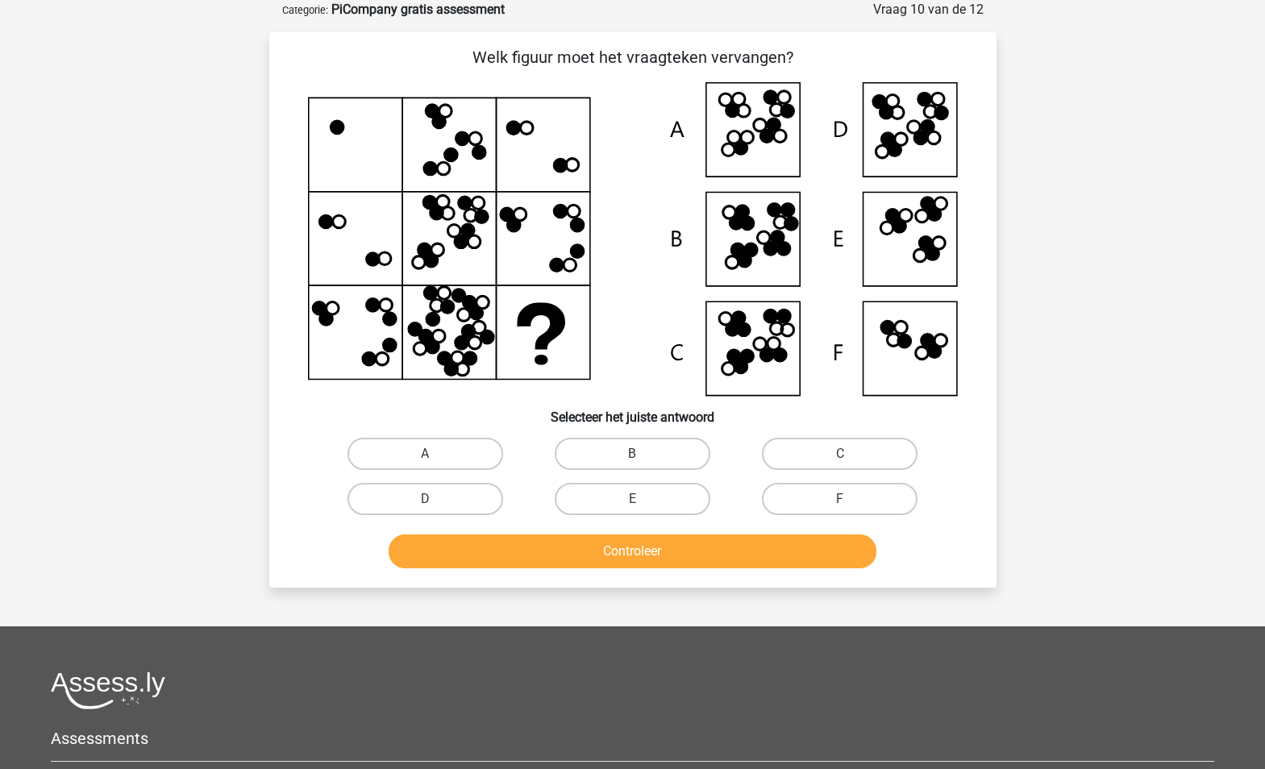
click at [476, 310] on icon at bounding box center [475, 313] width 13 height 13
drag, startPoint x: 489, startPoint y: 340, endPoint x: 474, endPoint y: 332, distance: 17.3
click at [489, 340] on icon at bounding box center [487, 337] width 13 height 13
click at [465, 327] on icon at bounding box center [468, 332] width 13 height 13
click at [464, 341] on icon at bounding box center [461, 343] width 13 height 13
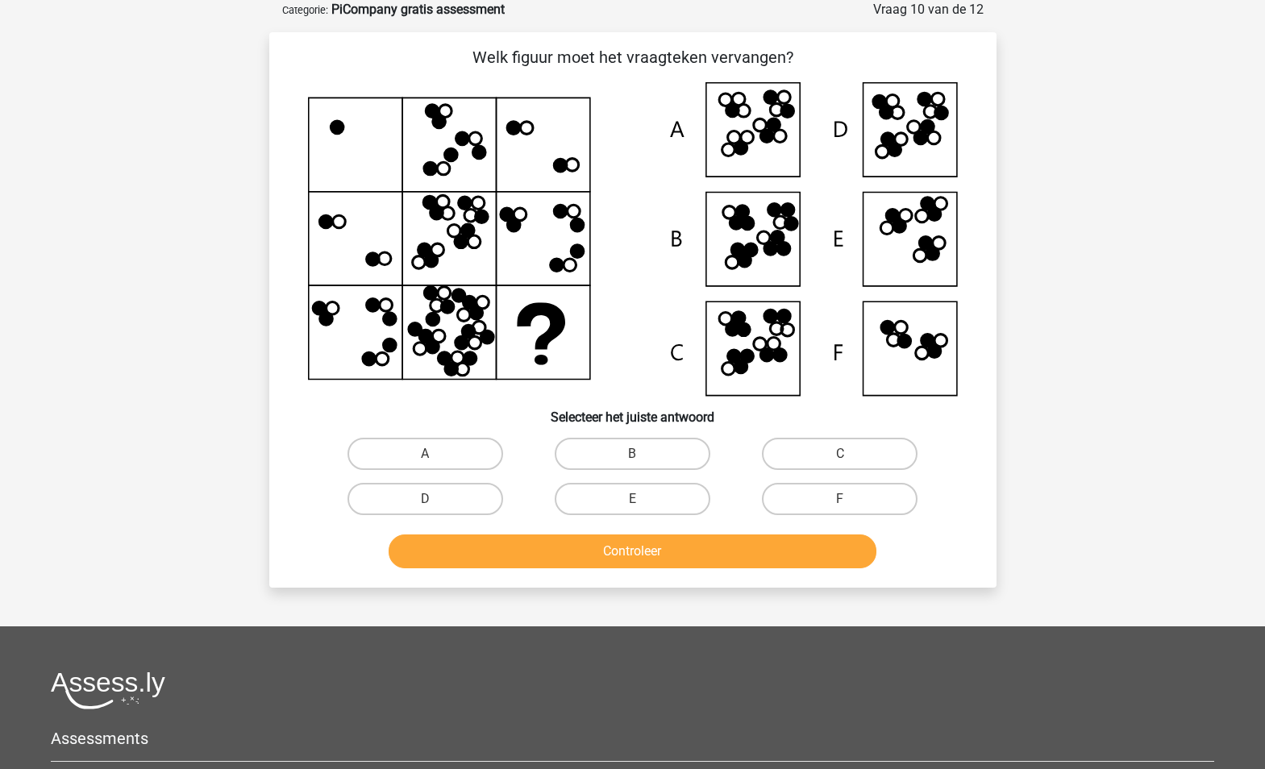
drag, startPoint x: 470, startPoint y: 356, endPoint x: 453, endPoint y: 362, distance: 18.1
click at [470, 356] on icon at bounding box center [470, 358] width 13 height 13
click at [448, 368] on icon at bounding box center [450, 369] width 13 height 13
click at [442, 361] on icon at bounding box center [444, 358] width 13 height 13
click at [423, 343] on icon at bounding box center [420, 349] width 13 height 13
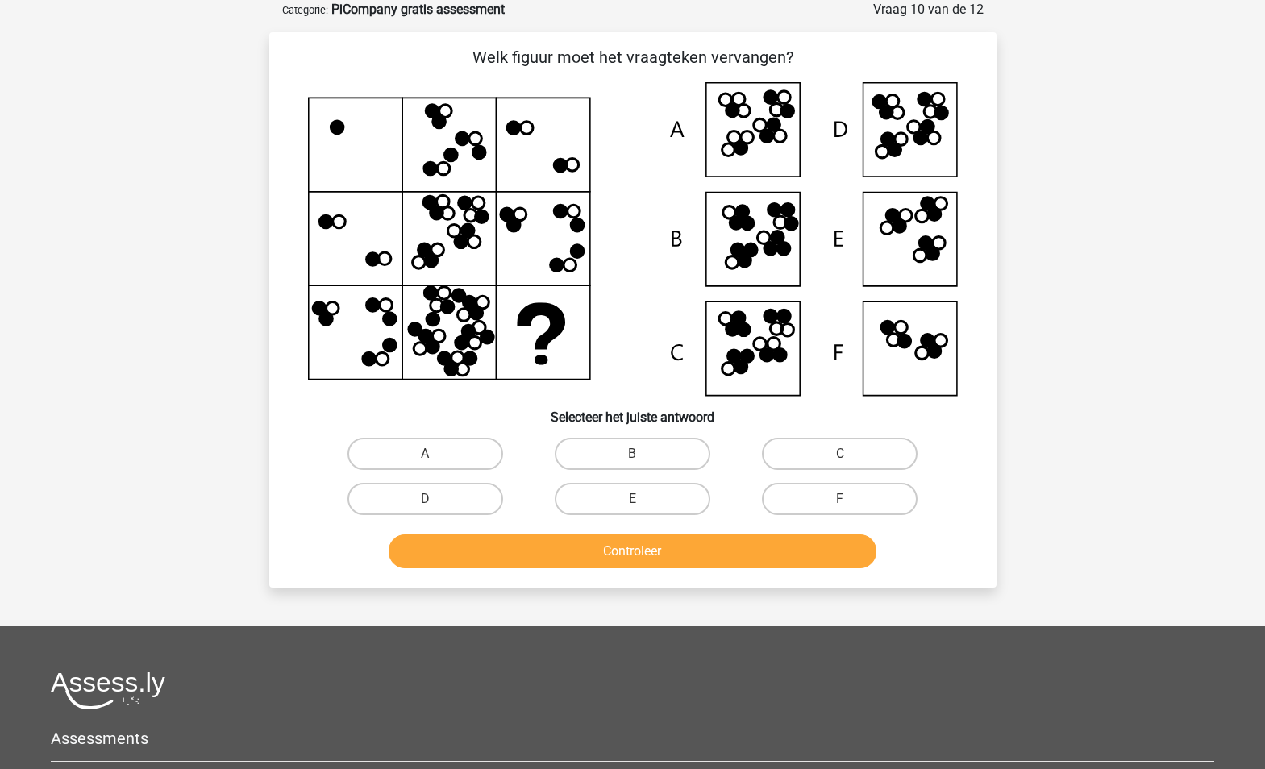
click at [417, 334] on icon at bounding box center [414, 329] width 13 height 13
click at [408, 330] on icon at bounding box center [414, 329] width 13 height 13
click at [430, 325] on icon at bounding box center [633, 239] width 650 height 314
click at [441, 311] on icon at bounding box center [436, 305] width 13 height 13
click at [429, 291] on icon at bounding box center [430, 293] width 13 height 13
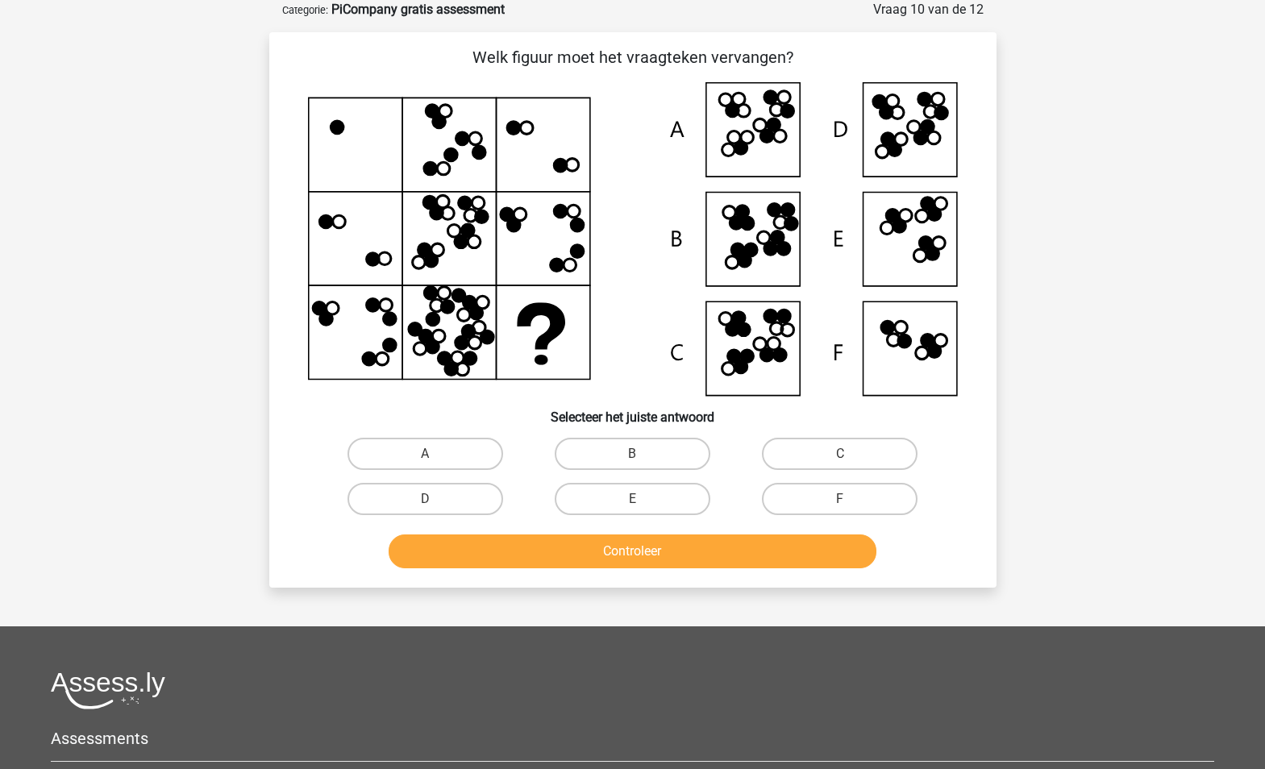
drag, startPoint x: 434, startPoint y: 293, endPoint x: -221, endPoint y: 622, distance: 732.7
click at [117, 552] on div "Kies premium Gino oinkoinkbusiness@gmail.com" at bounding box center [632, 485] width 1265 height 1133
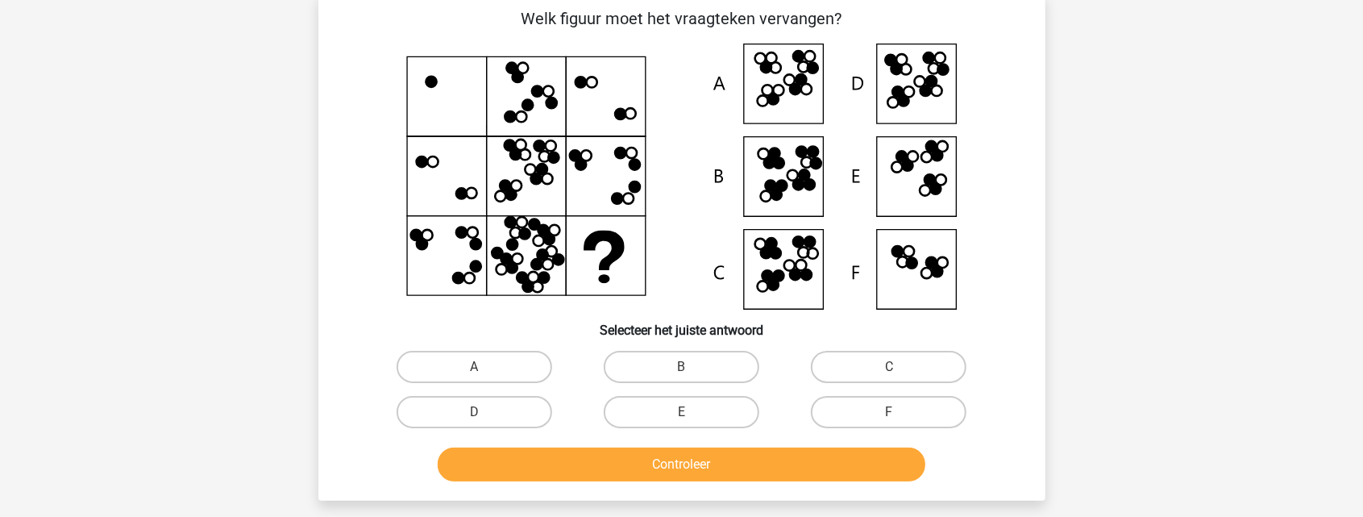
click at [414, 240] on icon at bounding box center [415, 235] width 10 height 10
click at [460, 276] on icon at bounding box center [458, 278] width 10 height 10
click at [475, 269] on icon at bounding box center [475, 266] width 10 height 10
click at [581, 90] on icon at bounding box center [682, 177] width 650 height 266
click at [584, 70] on icon at bounding box center [682, 177] width 650 height 266
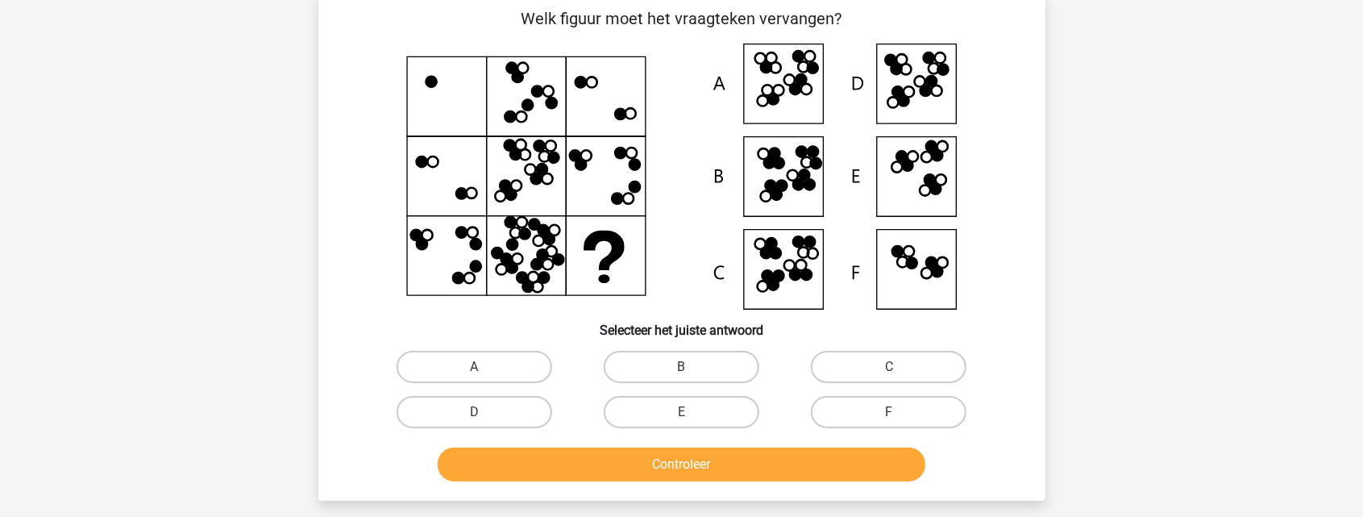
click at [522, 73] on icon at bounding box center [523, 68] width 10 height 10
click at [708, 368] on label "B" at bounding box center [682, 367] width 156 height 32
click at [692, 368] on input "B" at bounding box center [686, 372] width 10 height 10
radio input "true"
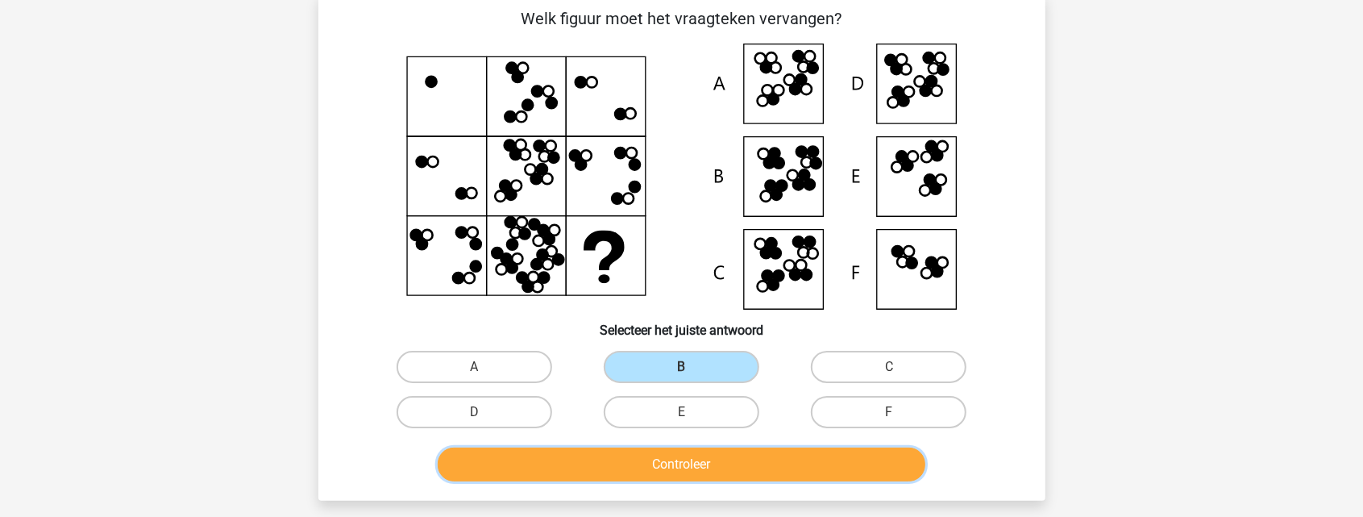
click at [703, 465] on button "Controleer" at bounding box center [682, 465] width 488 height 34
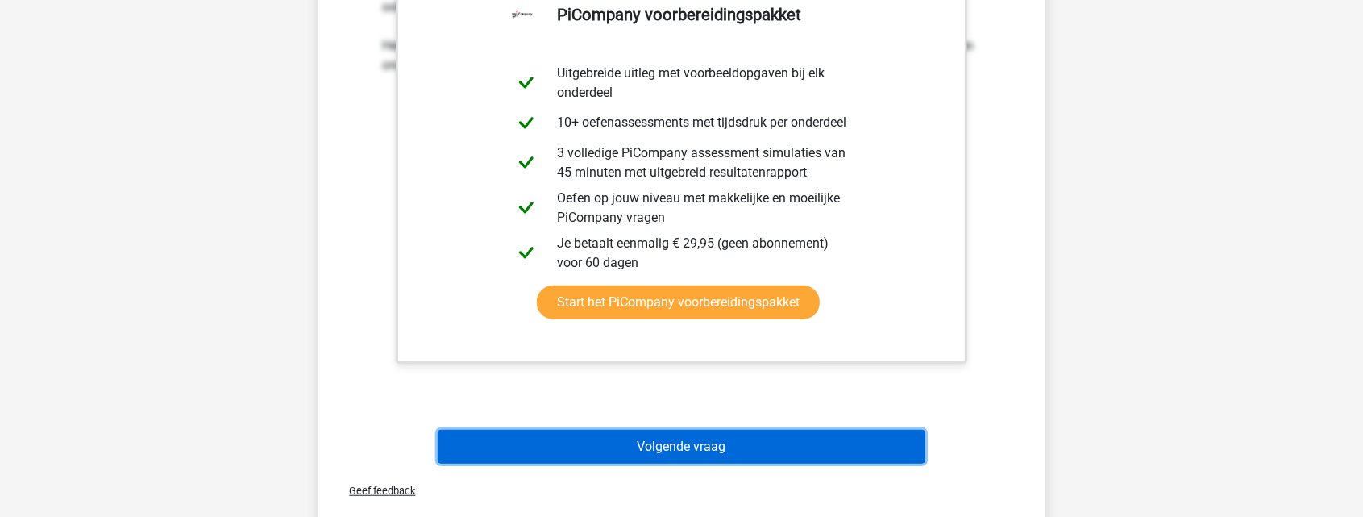
click at [547, 437] on button "Volgende vraag" at bounding box center [682, 447] width 488 height 34
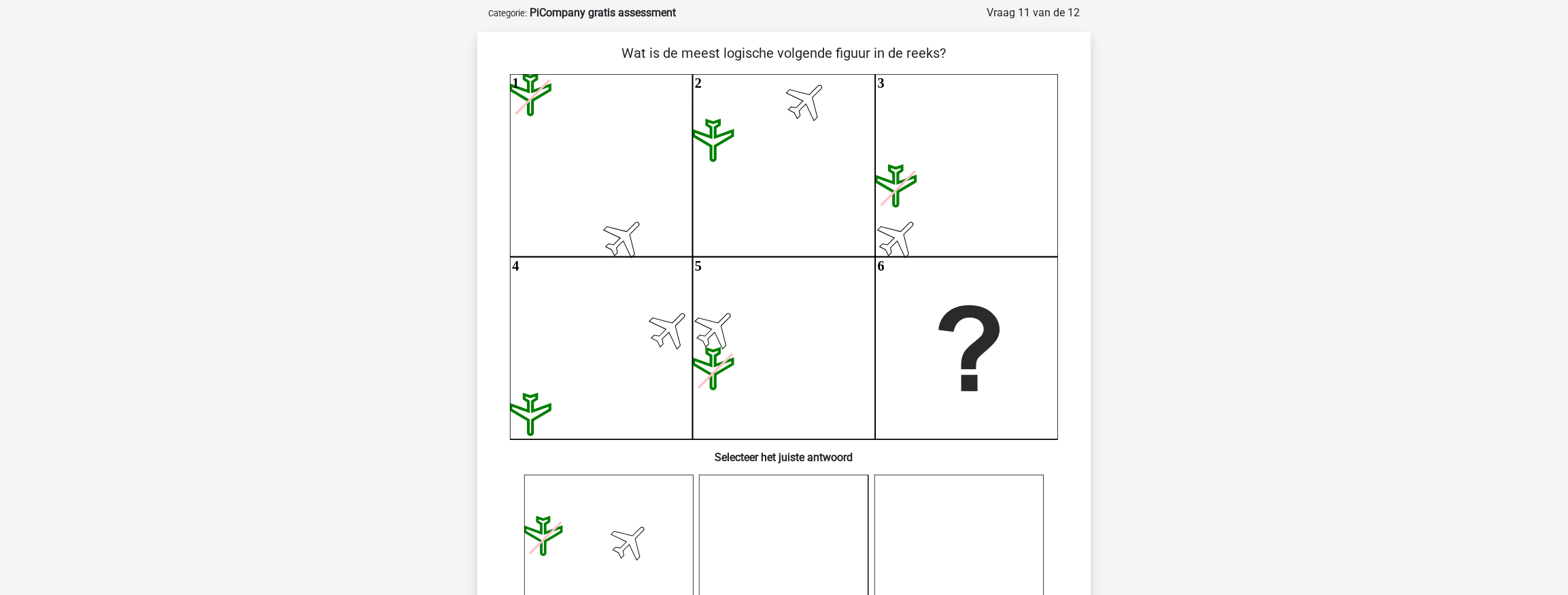
scroll to position [40, 0]
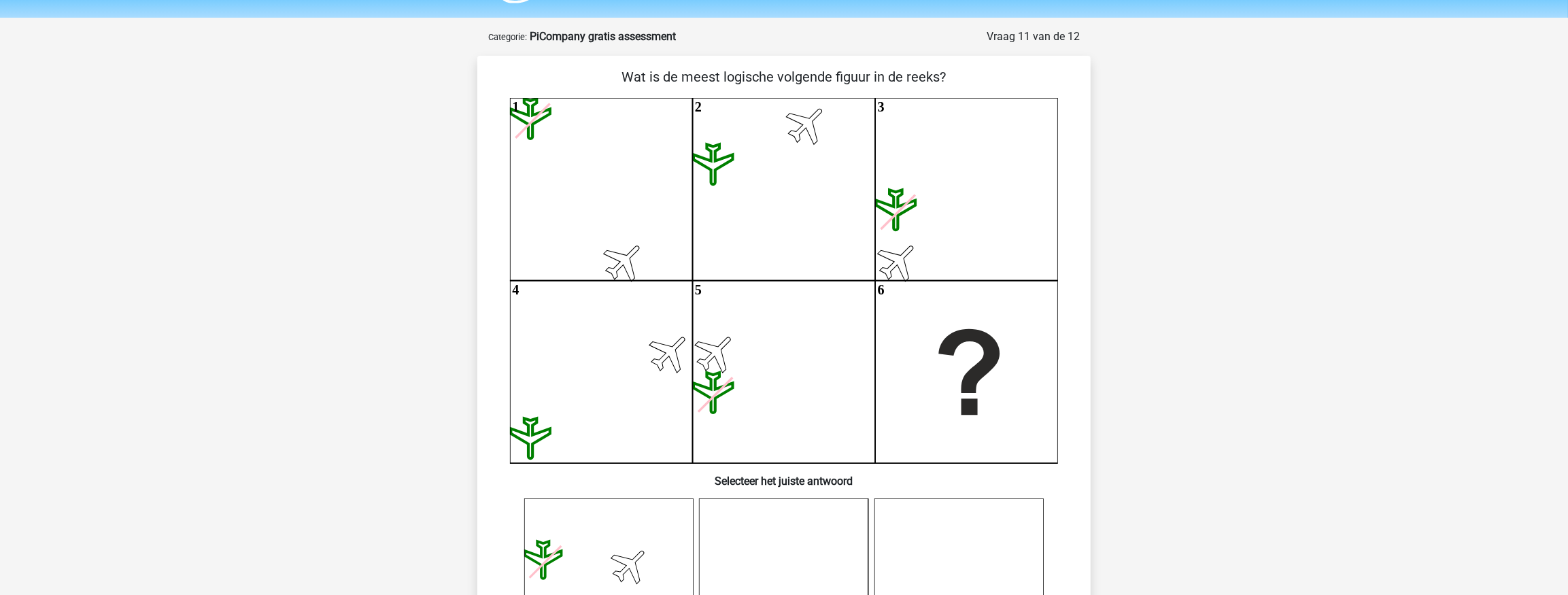
click at [853, 186] on div "Wat is de meest logische volgende figuur in de reeks? 1 2 3 4 5 6 Selecteer het…" at bounding box center [784, 533] width 602 height 935
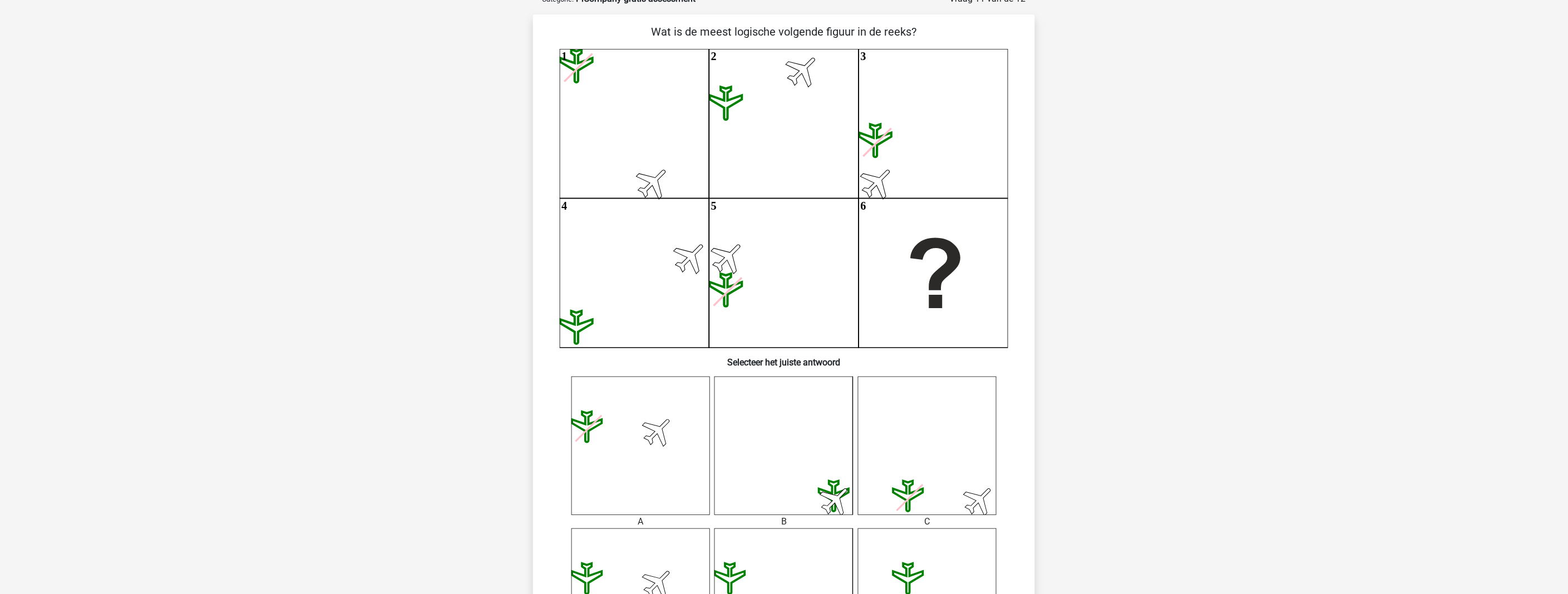
scroll to position [62, 0]
click at [593, 84] on icon at bounding box center [576, 68] width 32 height 33
click at [698, 90] on icon "1 2 3 4 5 6" at bounding box center [784, 199] width 449 height 299
click at [683, 260] on icon "1 2 3 4 5 6" at bounding box center [784, 199] width 449 height 299
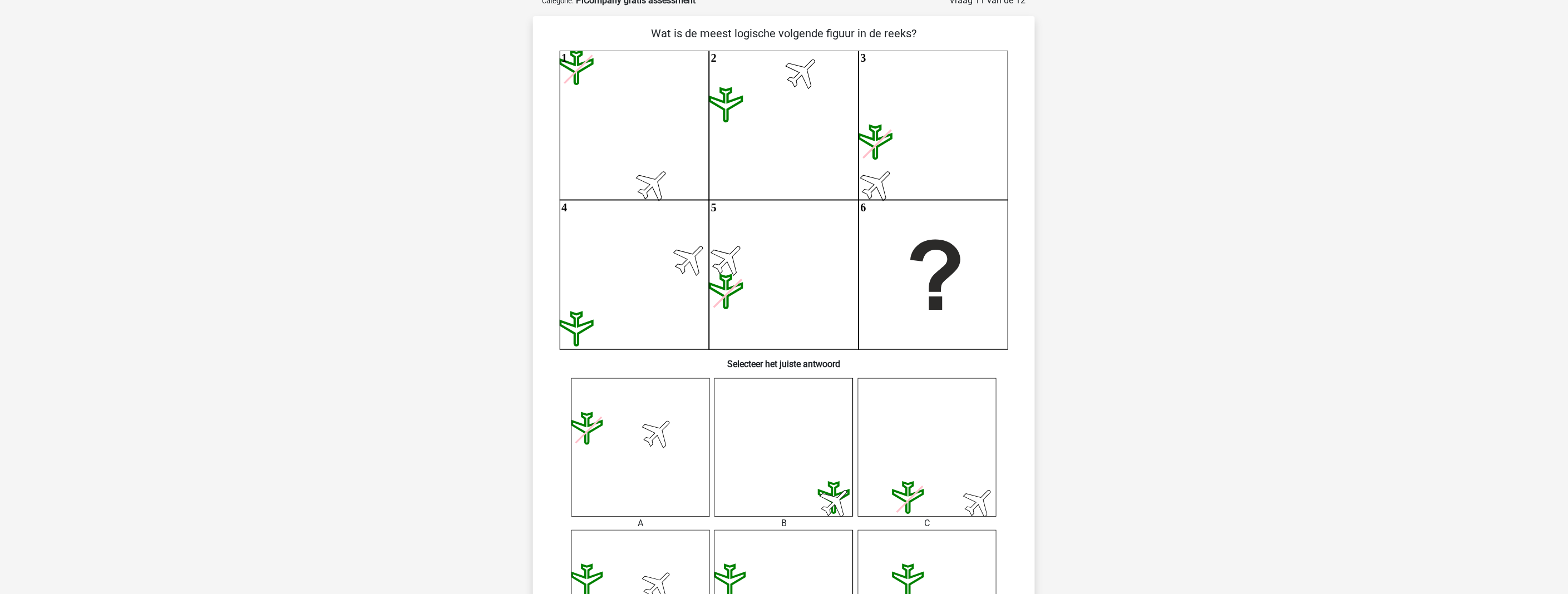
click at [593, 84] on icon at bounding box center [576, 68] width 32 height 33
click at [697, 257] on icon "1 2 3 4 5 6" at bounding box center [784, 199] width 449 height 299
click at [593, 84] on icon at bounding box center [576, 68] width 32 height 33
click at [569, 350] on h6 "Selecteer het juiste antwoord" at bounding box center [784, 359] width 467 height 19
click at [593, 84] on icon at bounding box center [576, 68] width 32 height 33
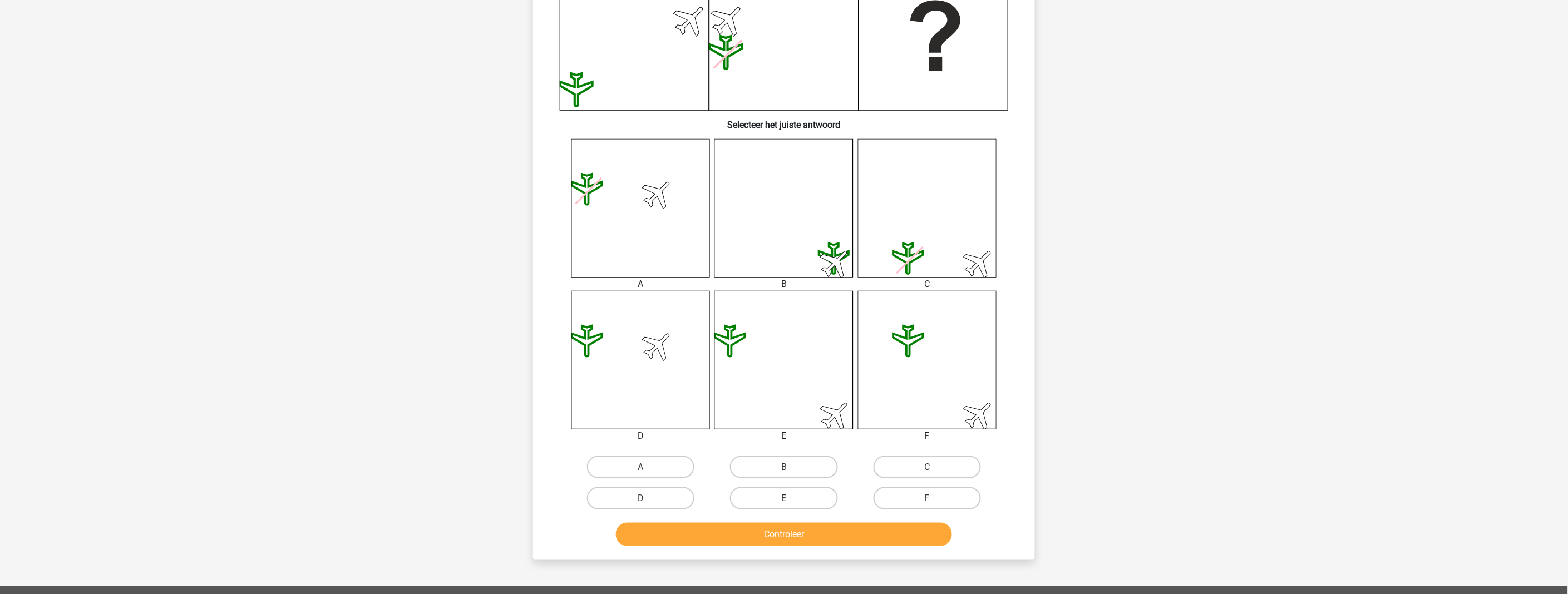
scroll to position [309, 0]
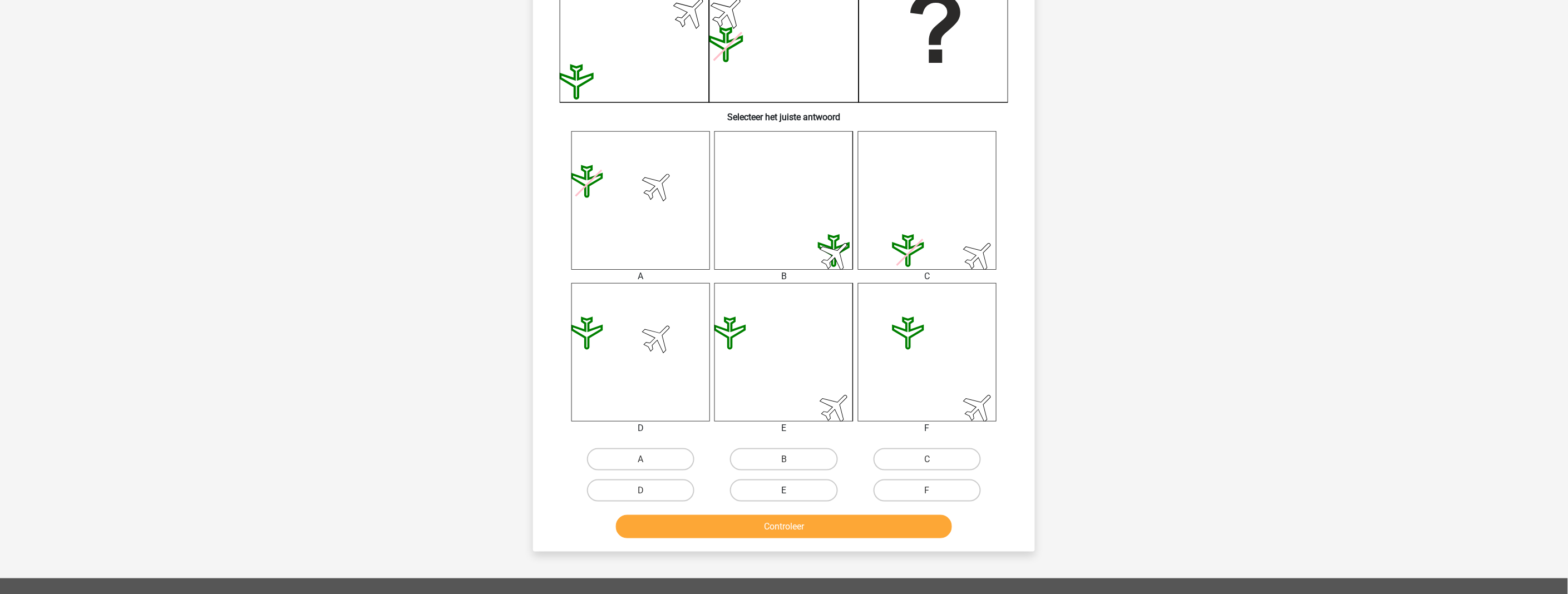
click at [698, 485] on label "E" at bounding box center [784, 491] width 108 height 22
click at [698, 491] on input "E" at bounding box center [787, 494] width 7 height 7
radio input "true"
click at [698, 522] on button "Controleer" at bounding box center [785, 527] width 337 height 23
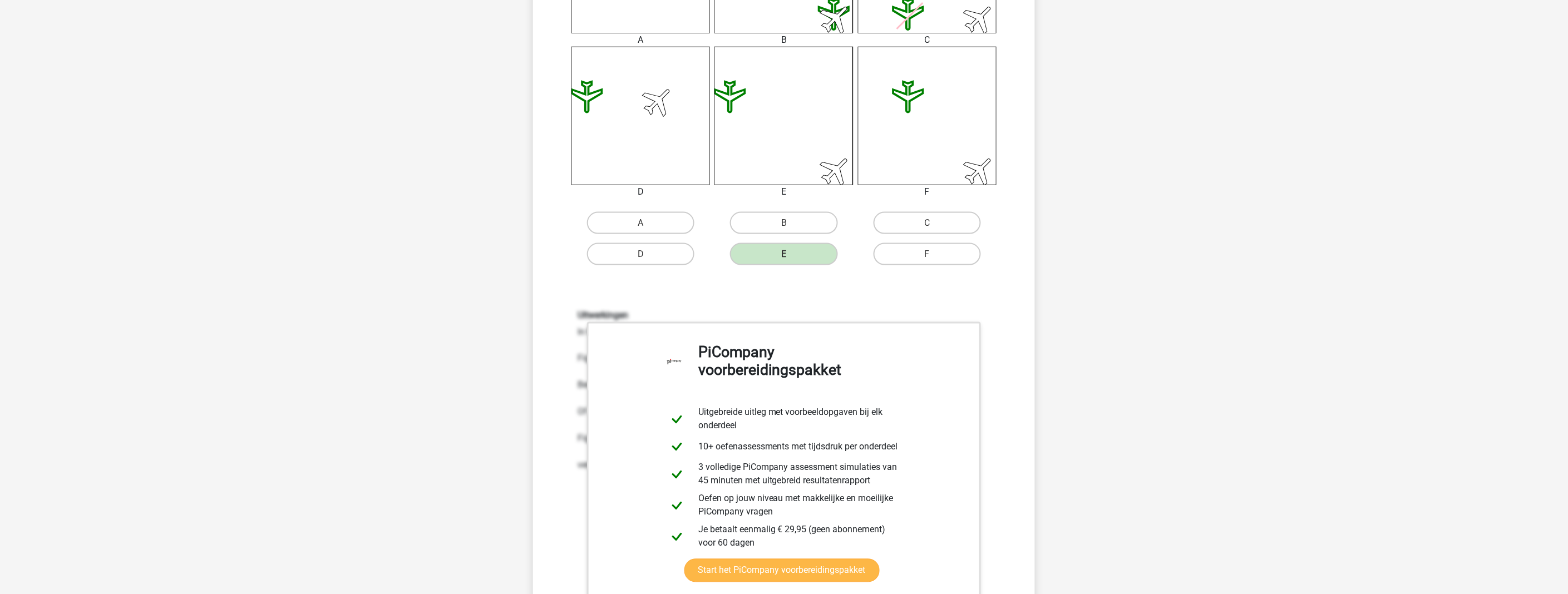
scroll to position [618, 0]
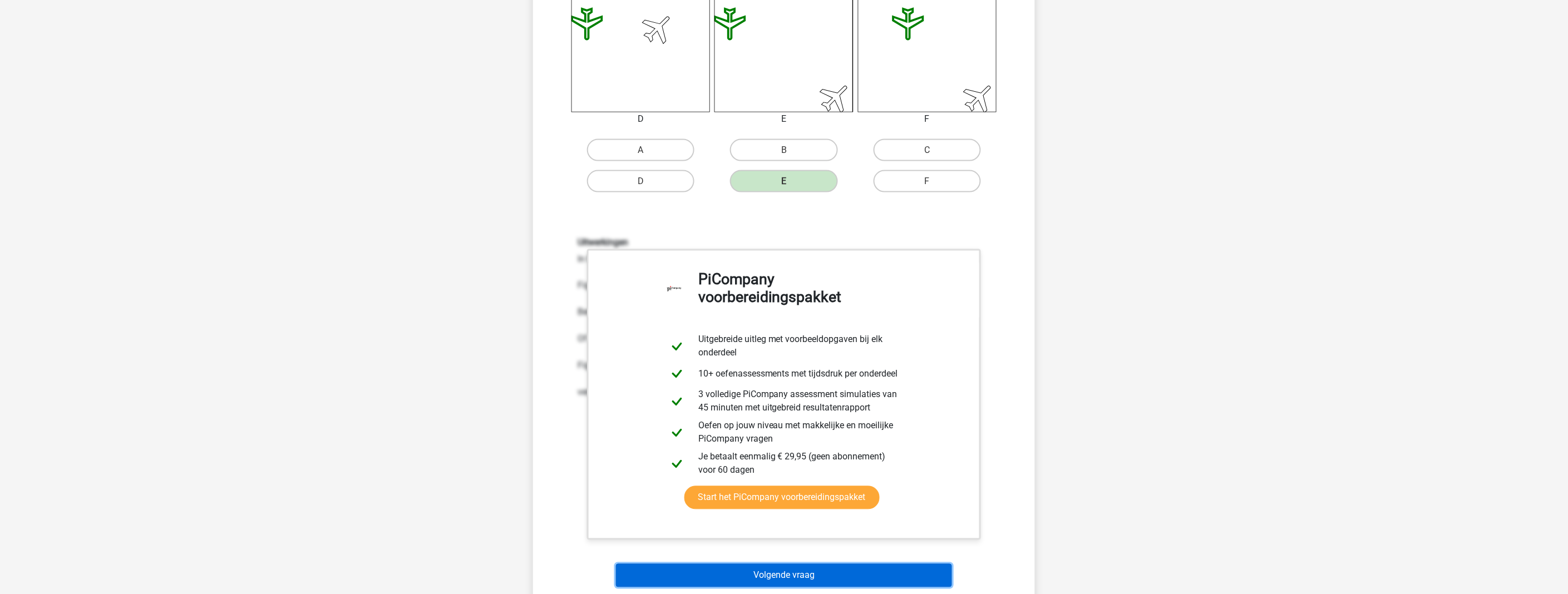
click at [698, 530] on button "Volgende vraag" at bounding box center [785, 576] width 337 height 23
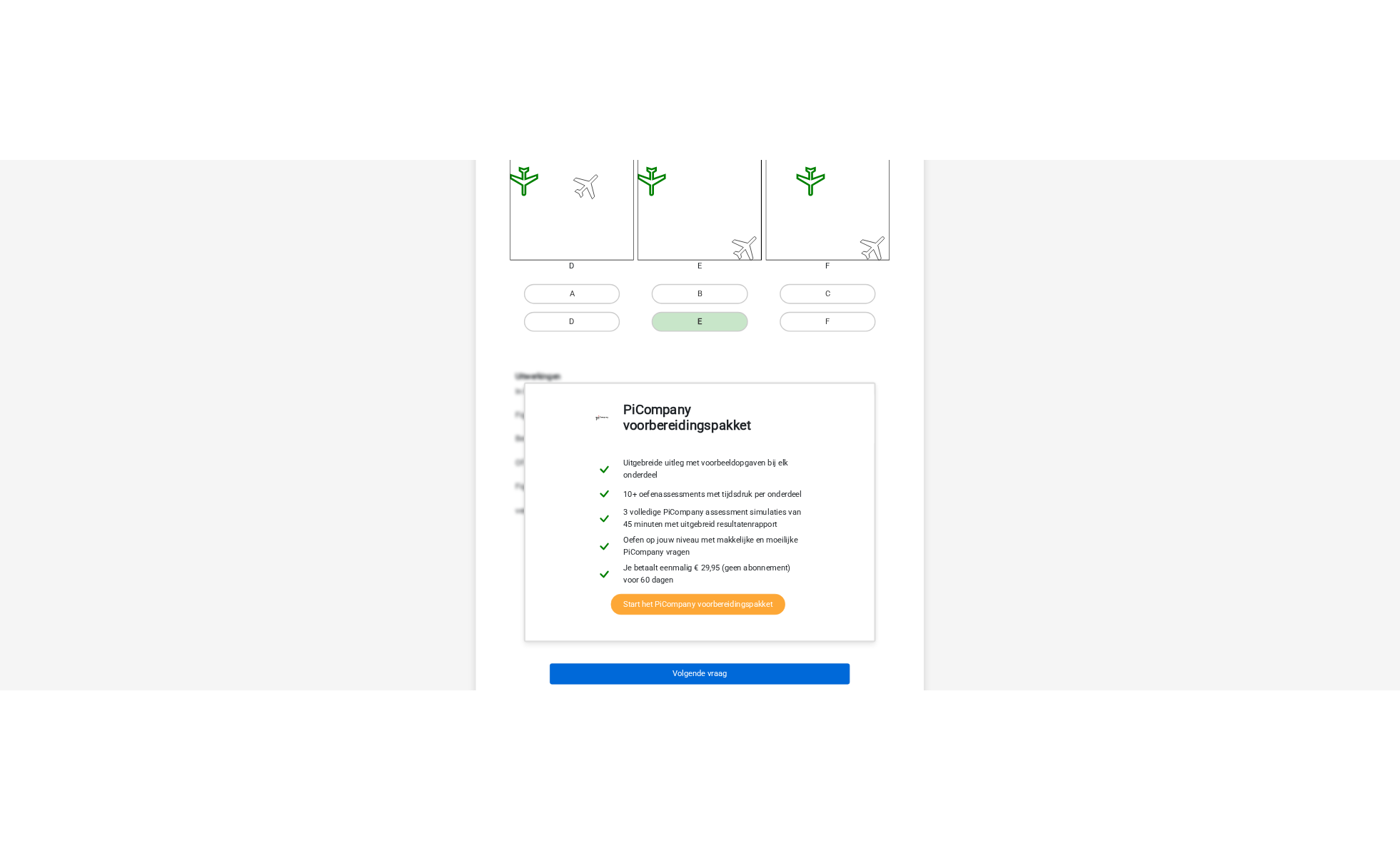
scroll to position [0, 0]
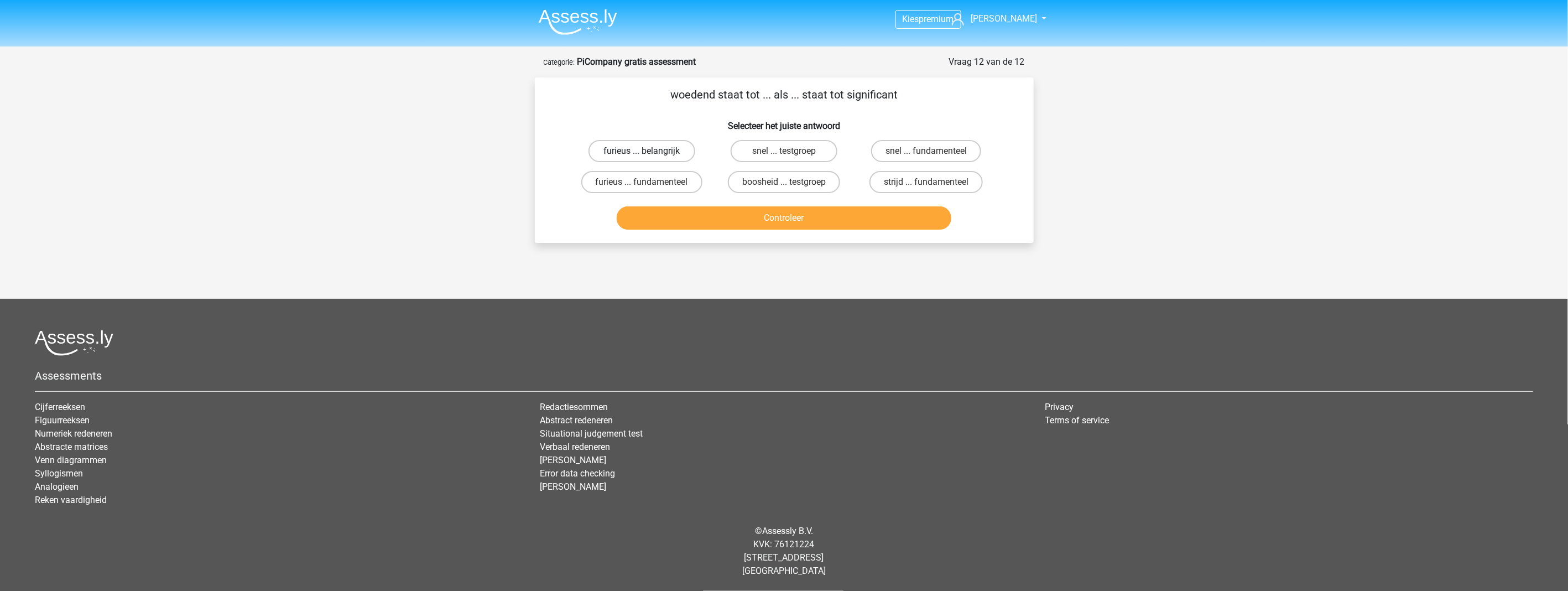
click at [611, 156] on label "furieus ... belangrijk" at bounding box center [642, 151] width 107 height 22
click at [641, 156] on input "furieus ... belangrijk" at bounding box center [645, 154] width 7 height 7
radio input "true"
click at [678, 207] on button "Controleer" at bounding box center [784, 218] width 335 height 23
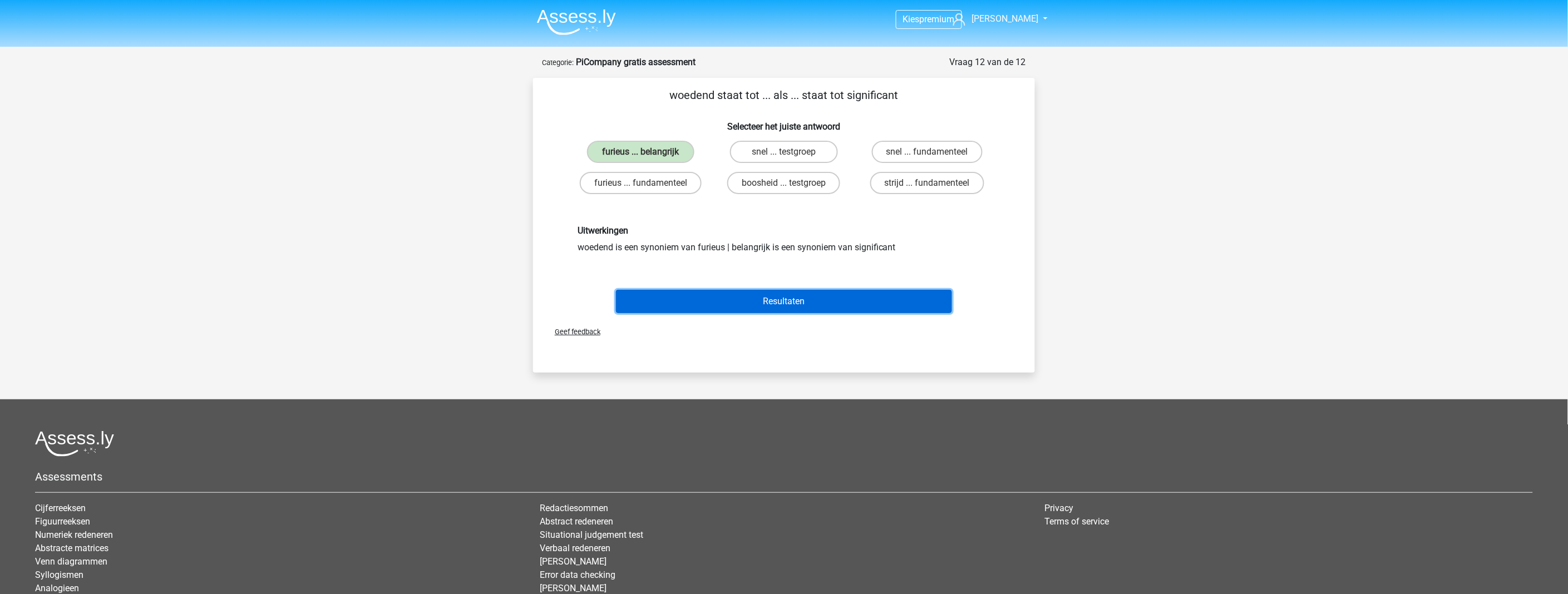
click at [669, 303] on button "Resultaten" at bounding box center [785, 301] width 337 height 23
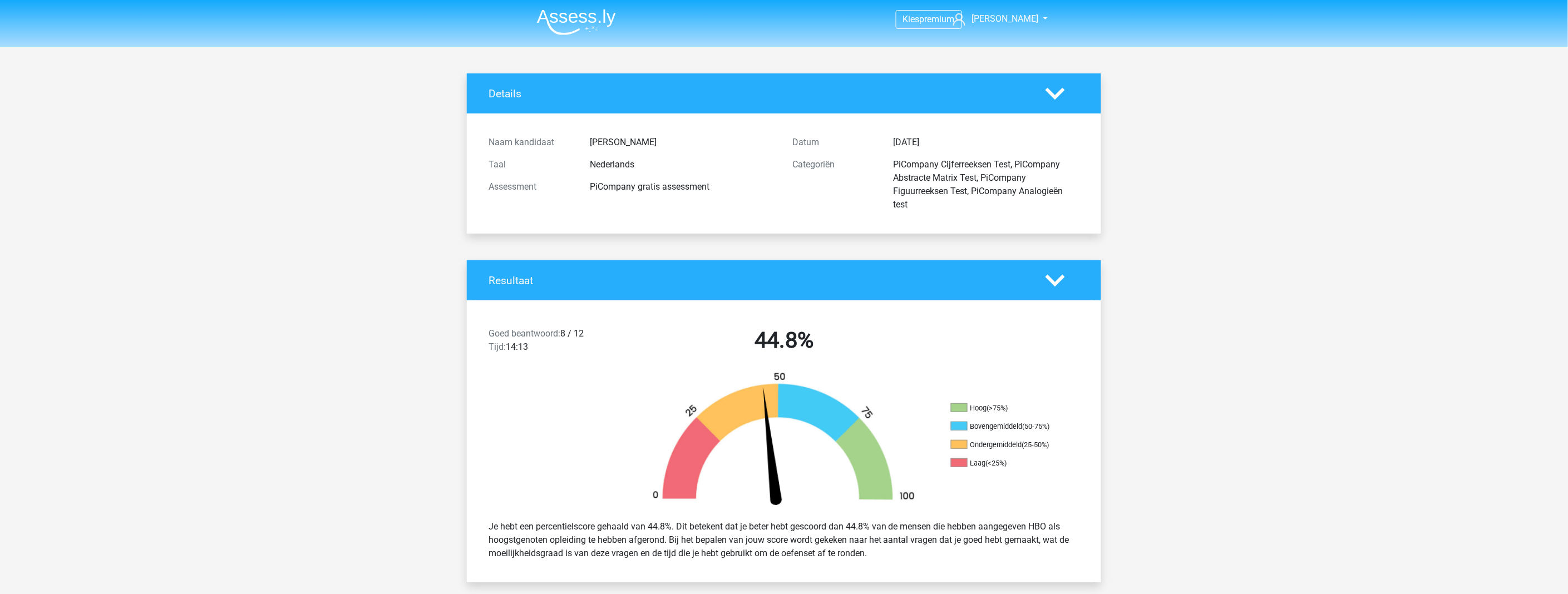
click at [1010, 429] on li "Bovengemiddeld (50-75%)" at bounding box center [1006, 426] width 111 height 10
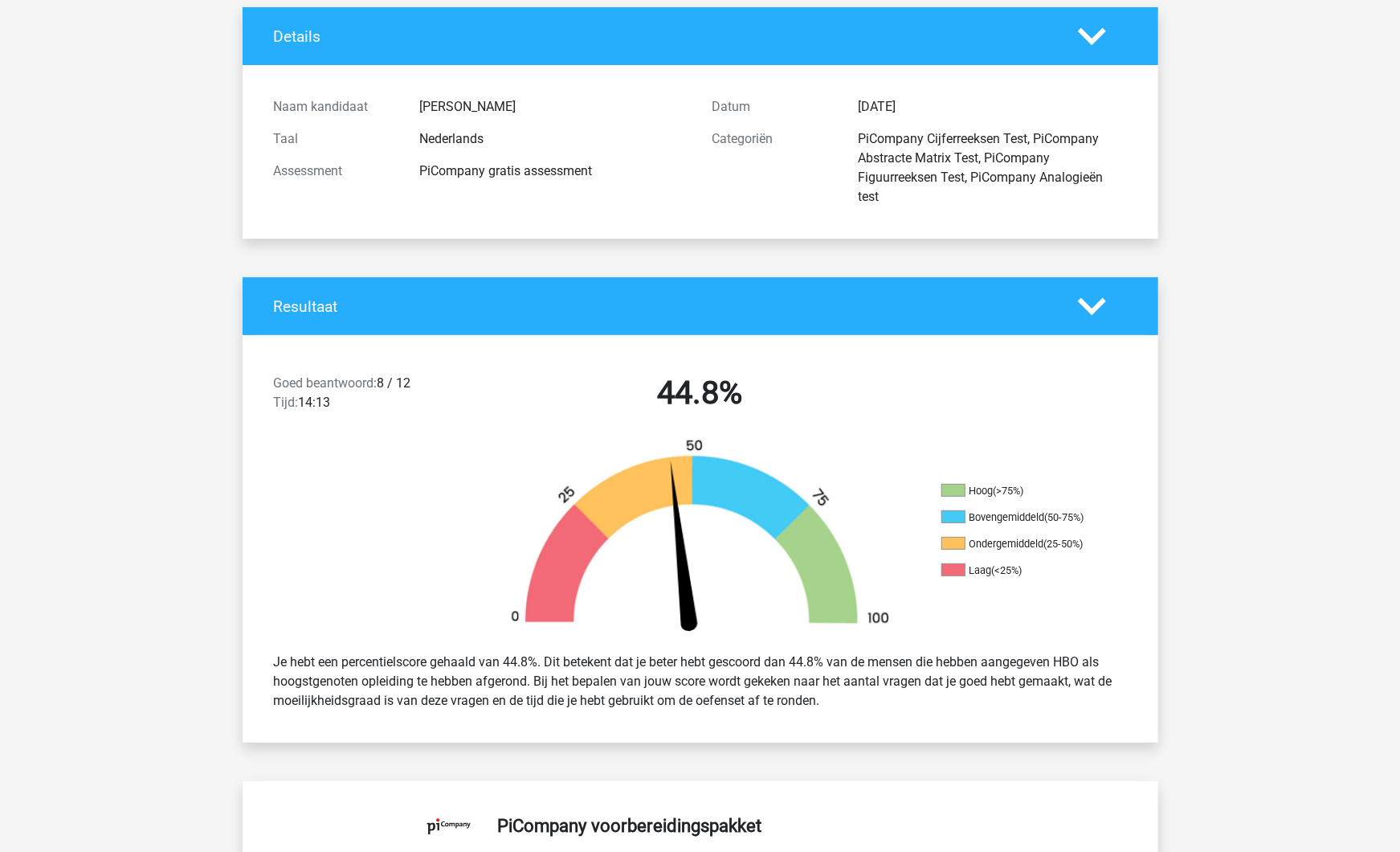
scroll to position [90, 0]
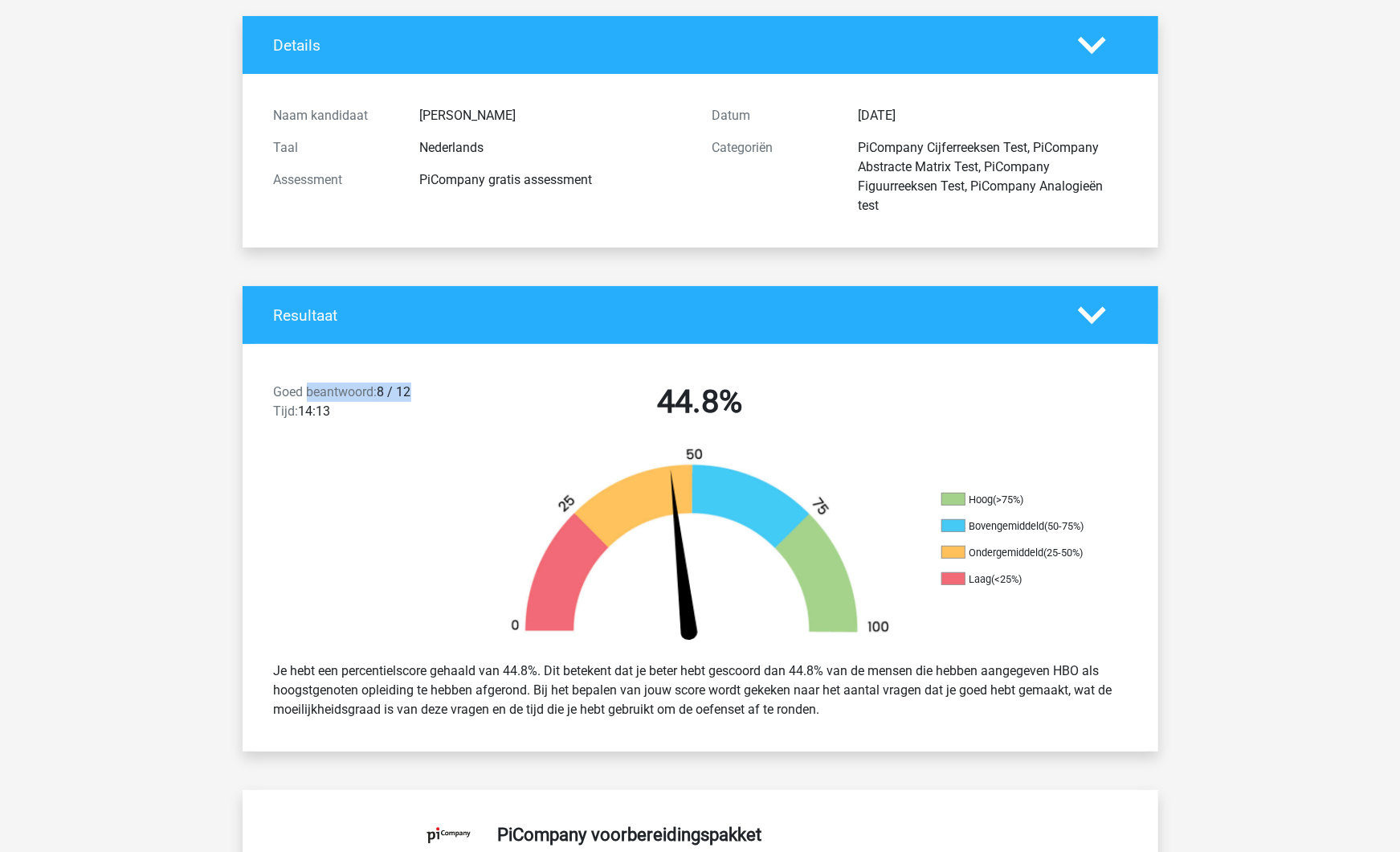
drag, startPoint x: 335, startPoint y: 389, endPoint x: 438, endPoint y: 384, distance: 103.1
click at [438, 384] on div "Goed beantwoord: 8 / 12 Tijd: 14:13" at bounding box center [372, 405] width 219 height 45
drag, startPoint x: 438, startPoint y: 384, endPoint x: 445, endPoint y: 460, distance: 76.3
click at [454, 462] on div at bounding box center [358, 547] width 229 height 201
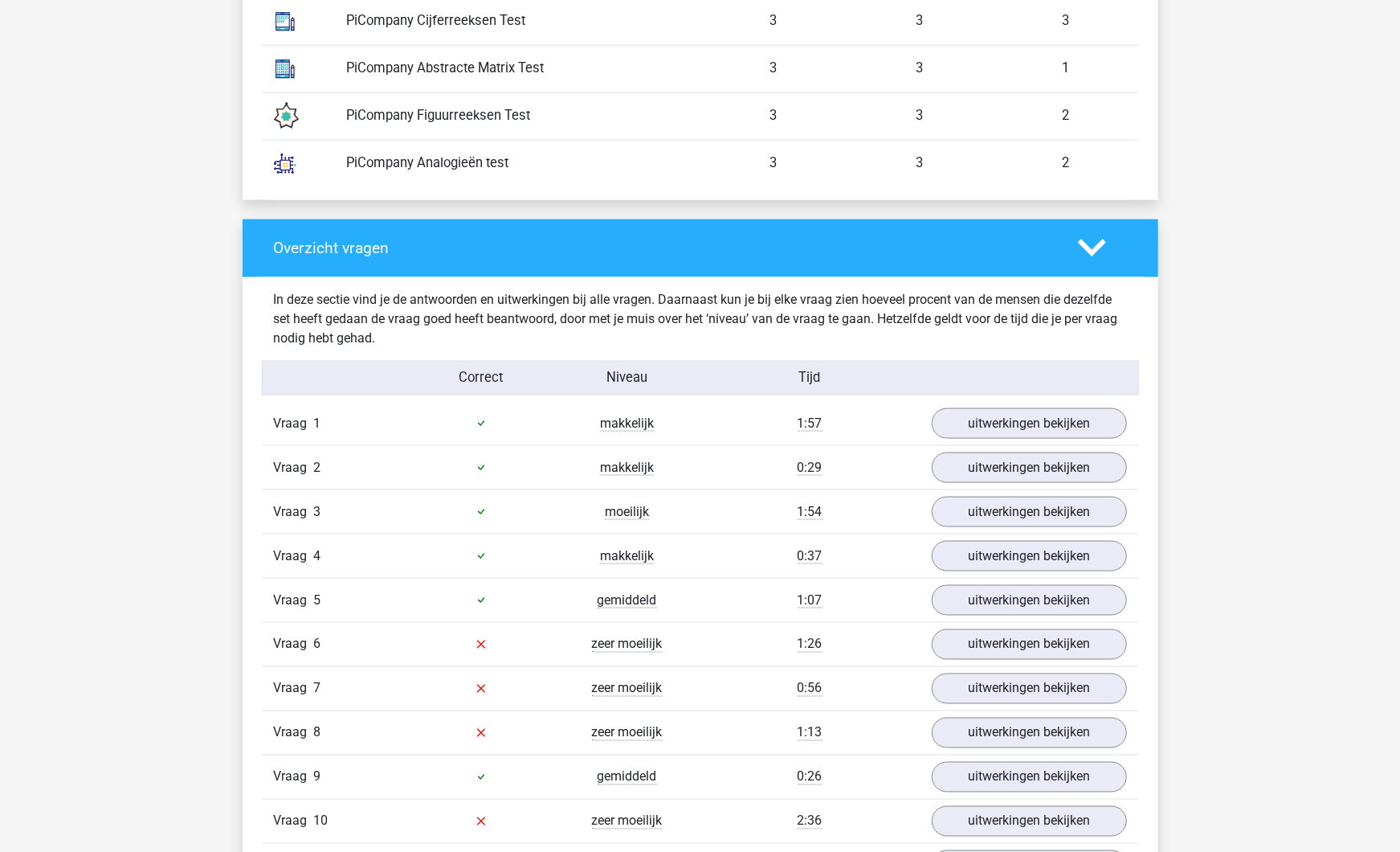
scroll to position [1519, 0]
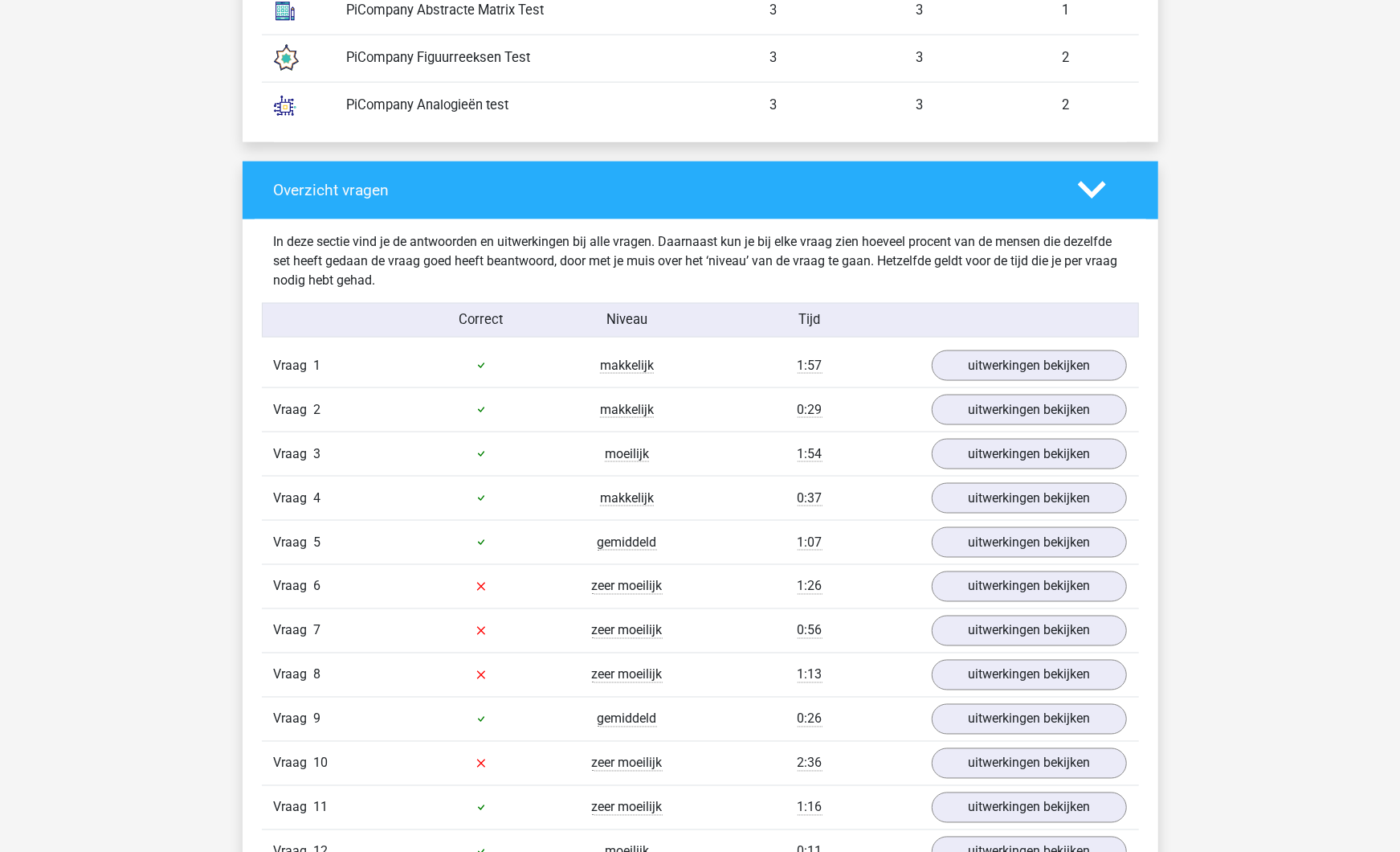
click at [1014, 520] on div "Vraag 5 gemiddeld 1:07 uitwerkingen bekijken" at bounding box center [700, 542] width 877 height 44
click at [1014, 512] on link "uitwerkingen bekijken" at bounding box center [1028, 497] width 224 height 35
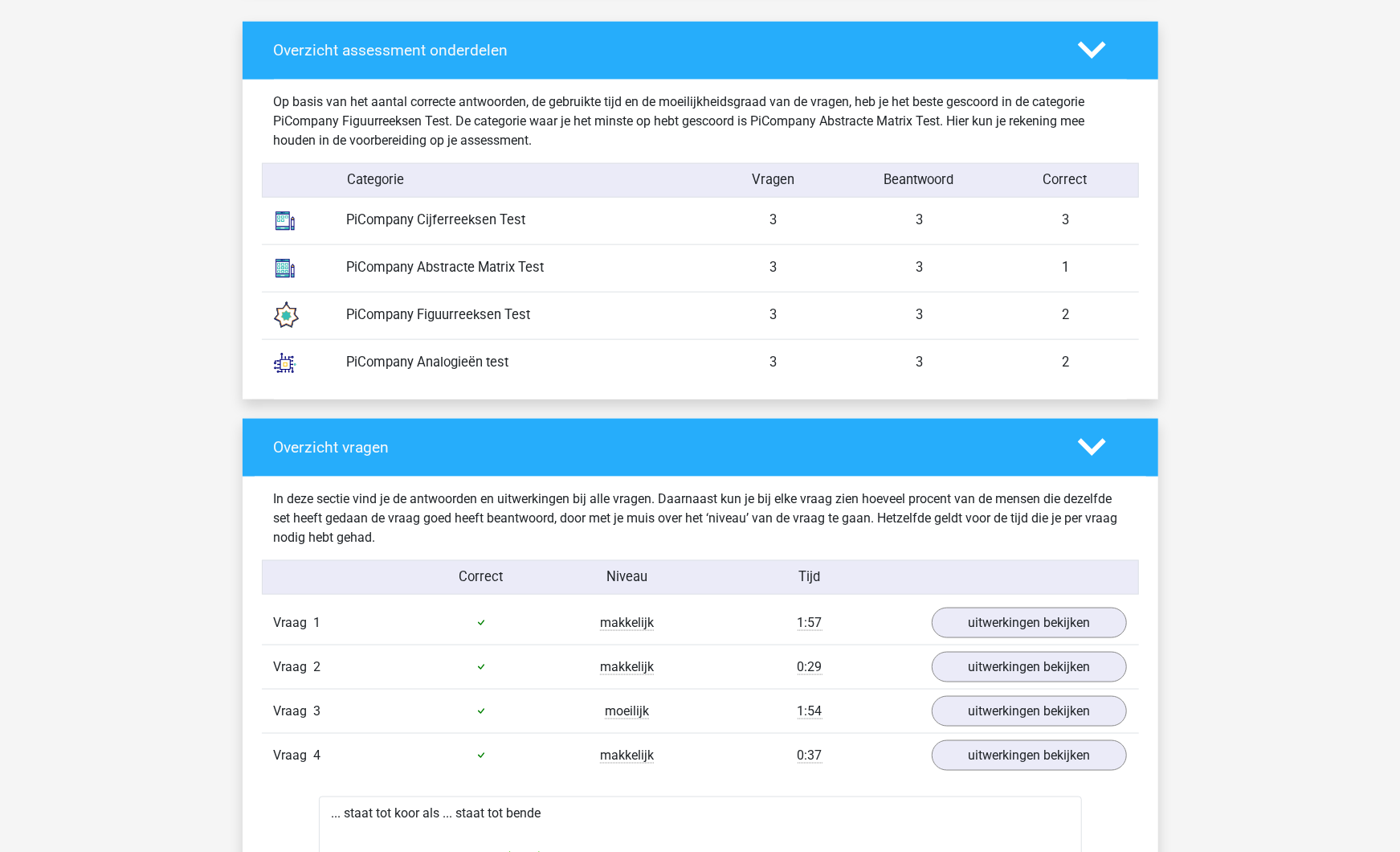
scroll to position [1251, 0]
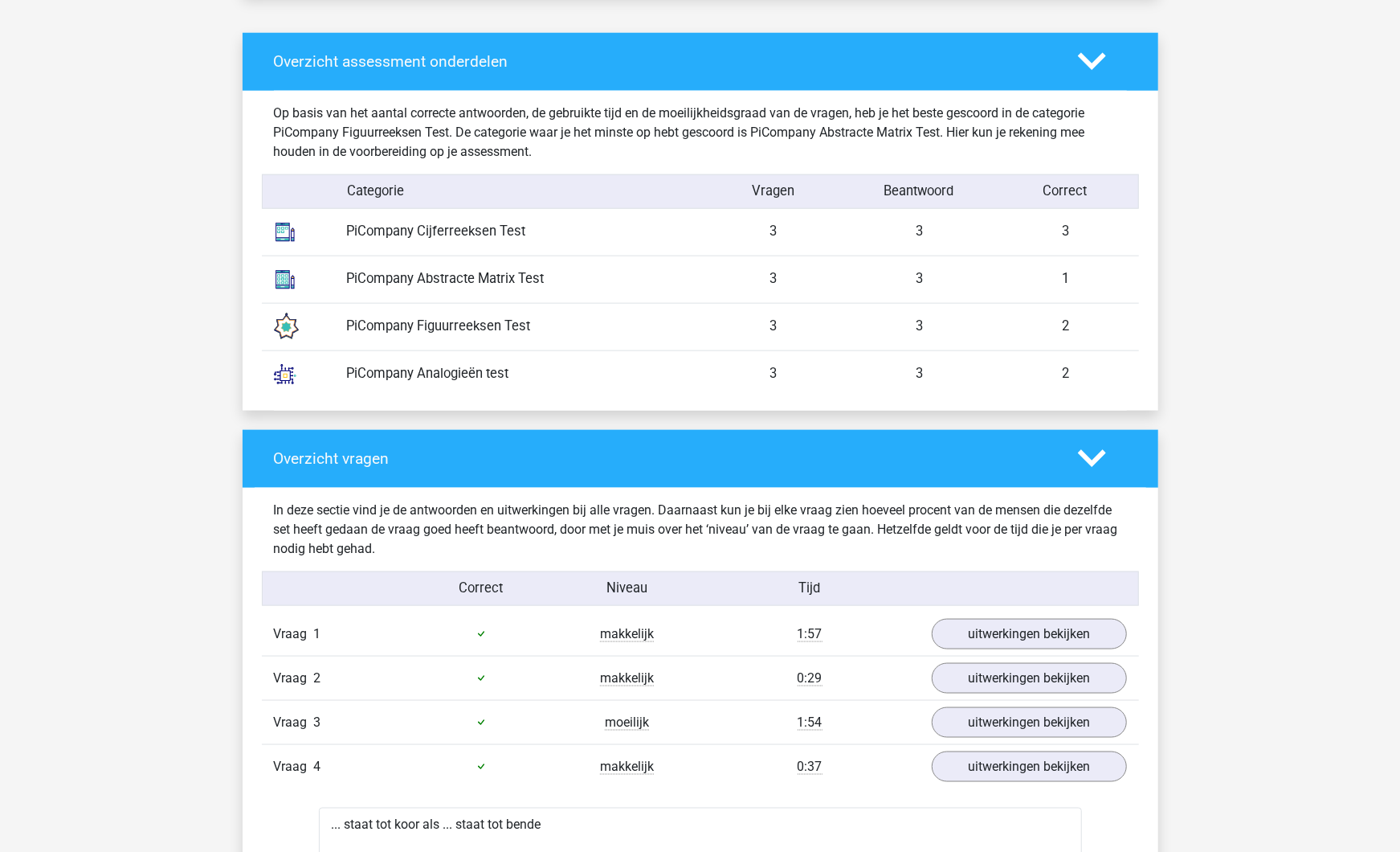
click at [585, 585] on div "Niveau" at bounding box center [627, 589] width 146 height 20
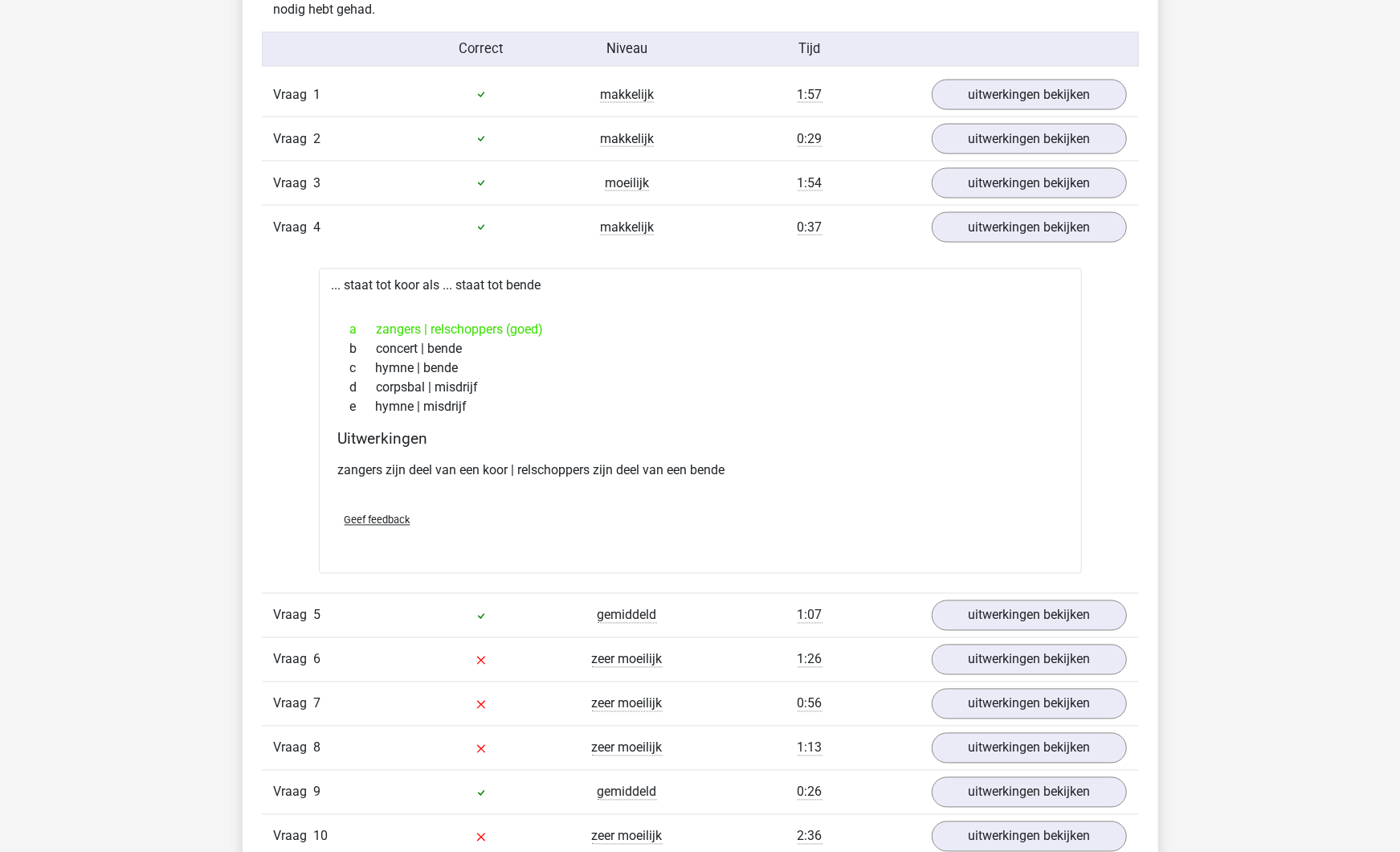
scroll to position [2232, 0]
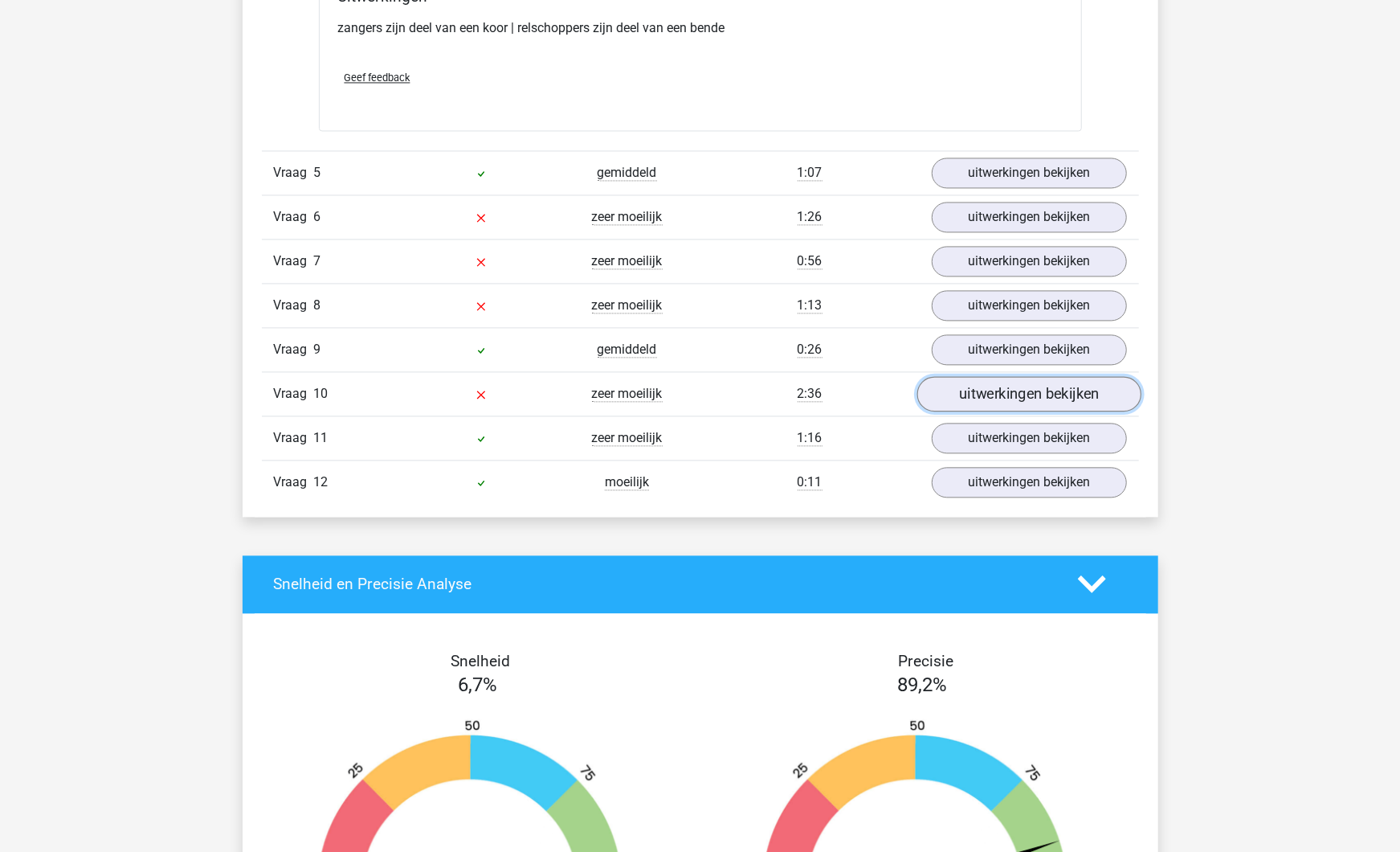
click at [1023, 398] on link "uitwerkingen bekijken" at bounding box center [1028, 393] width 224 height 35
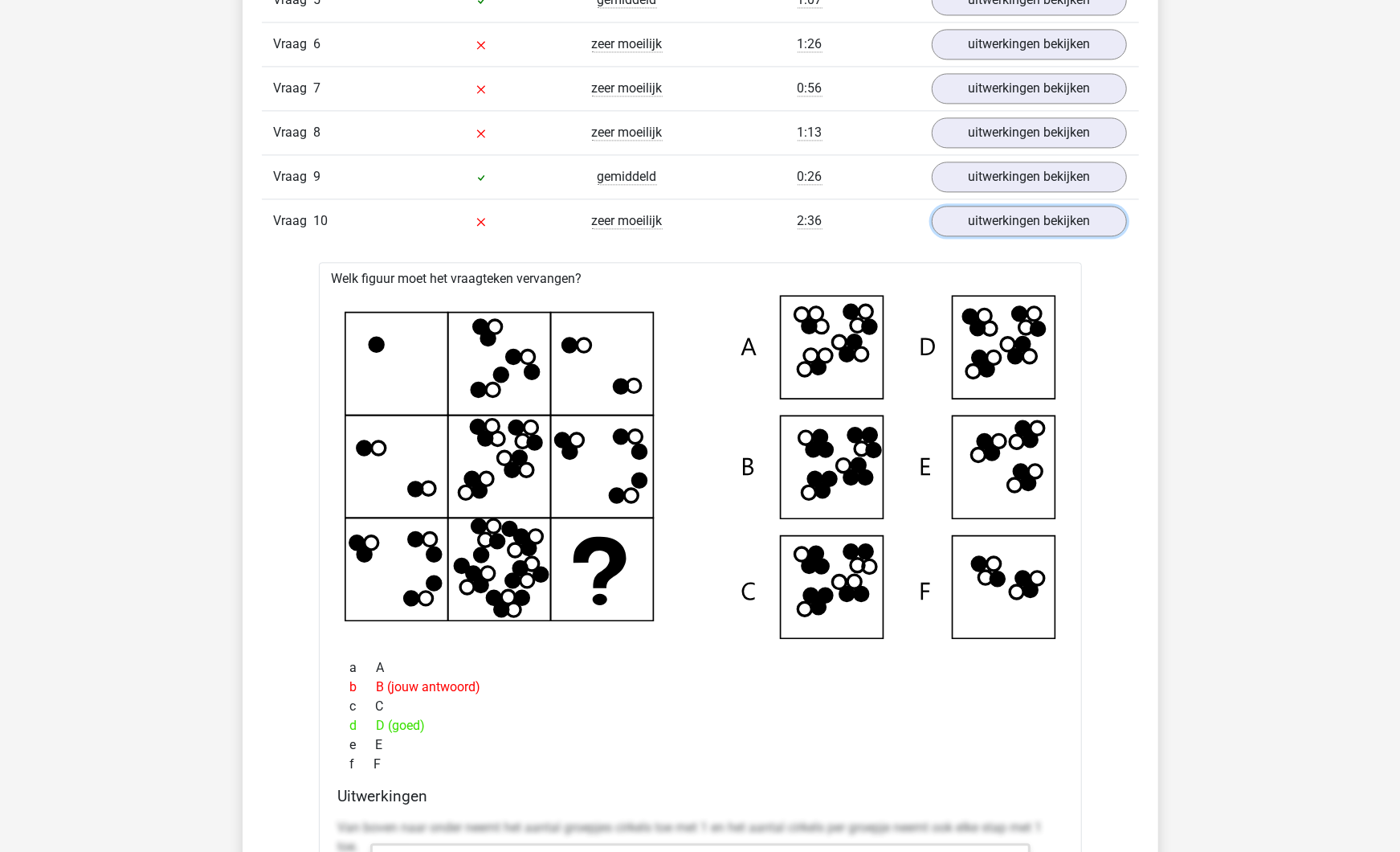
scroll to position [2500, 0]
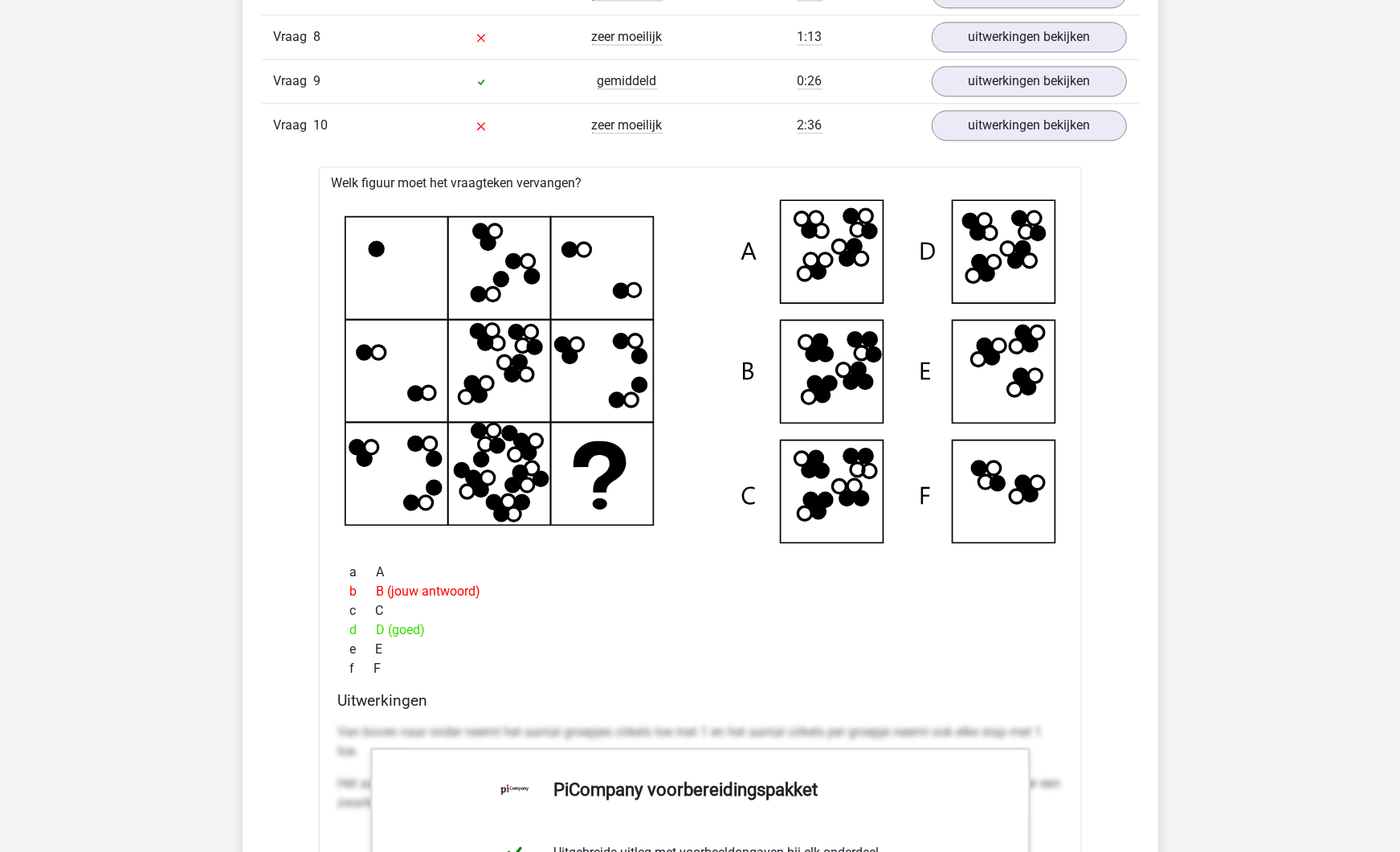
drag, startPoint x: 802, startPoint y: 135, endPoint x: 840, endPoint y: 133, distance: 38.1
click at [840, 133] on div "Vraag 10 zeer moeilijk 2:36 uitwerkingen bekijken" at bounding box center [700, 125] width 877 height 44
click at [178, 284] on div "Kies premium Gino oinkoinkbusiness@gmail.com" at bounding box center [700, 321] width 1400 height 5642
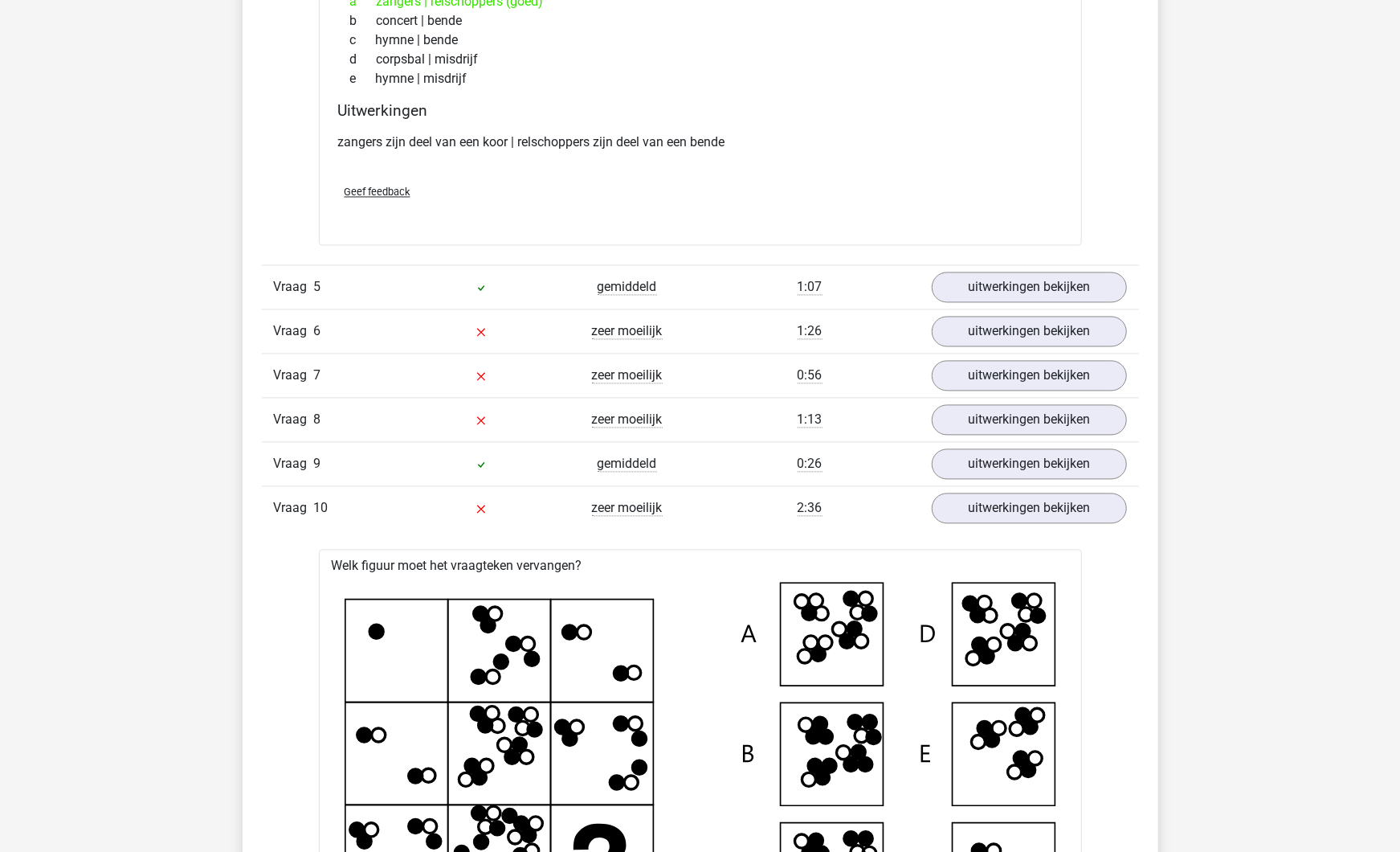
scroll to position [2054, 0]
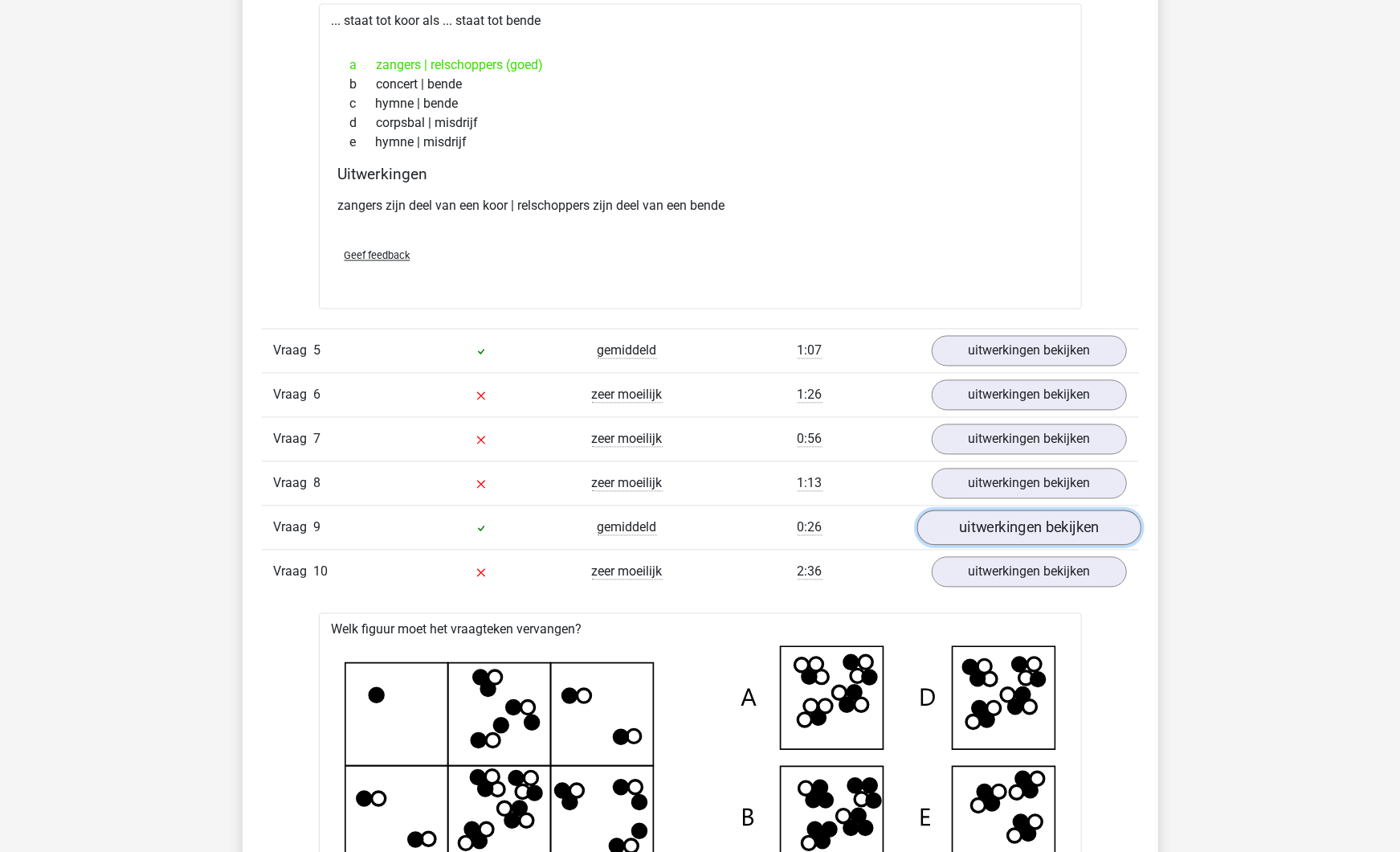
click at [989, 522] on link "uitwerkingen bekijken" at bounding box center [1028, 527] width 224 height 35
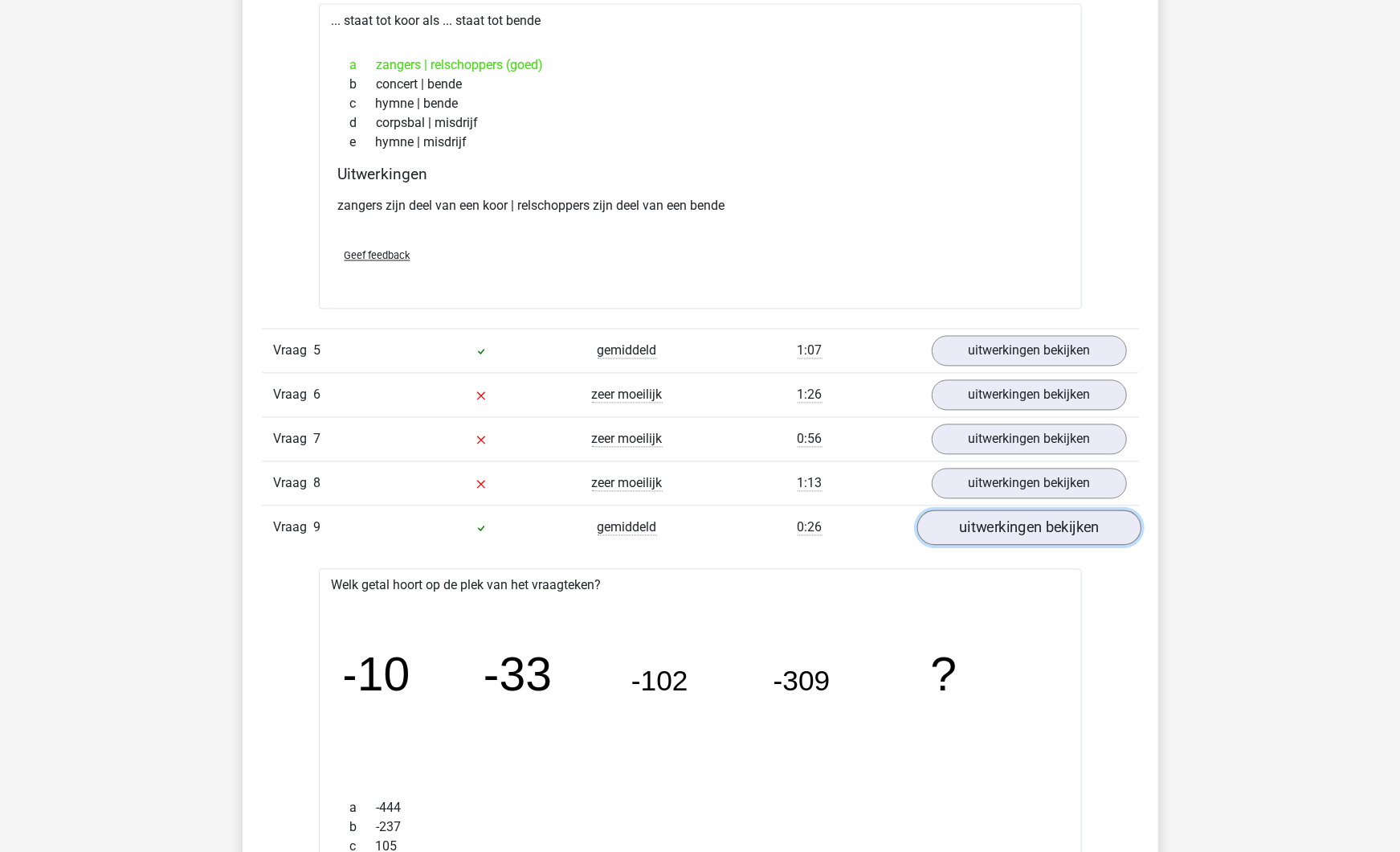
click at [993, 526] on link "uitwerkingen bekijken" at bounding box center [1028, 527] width 224 height 35
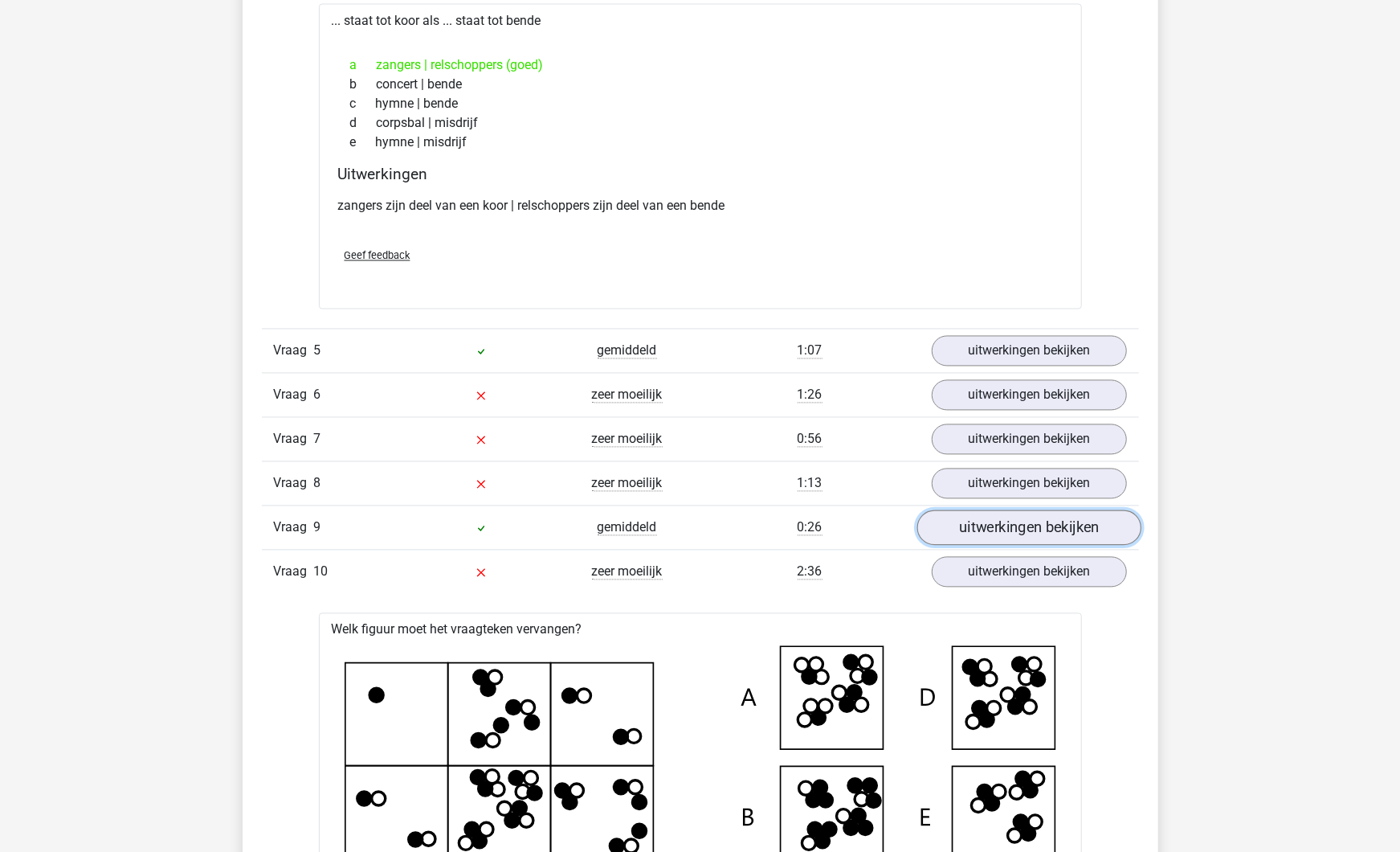
click at [993, 526] on link "uitwerkingen bekijken" at bounding box center [1028, 527] width 224 height 35
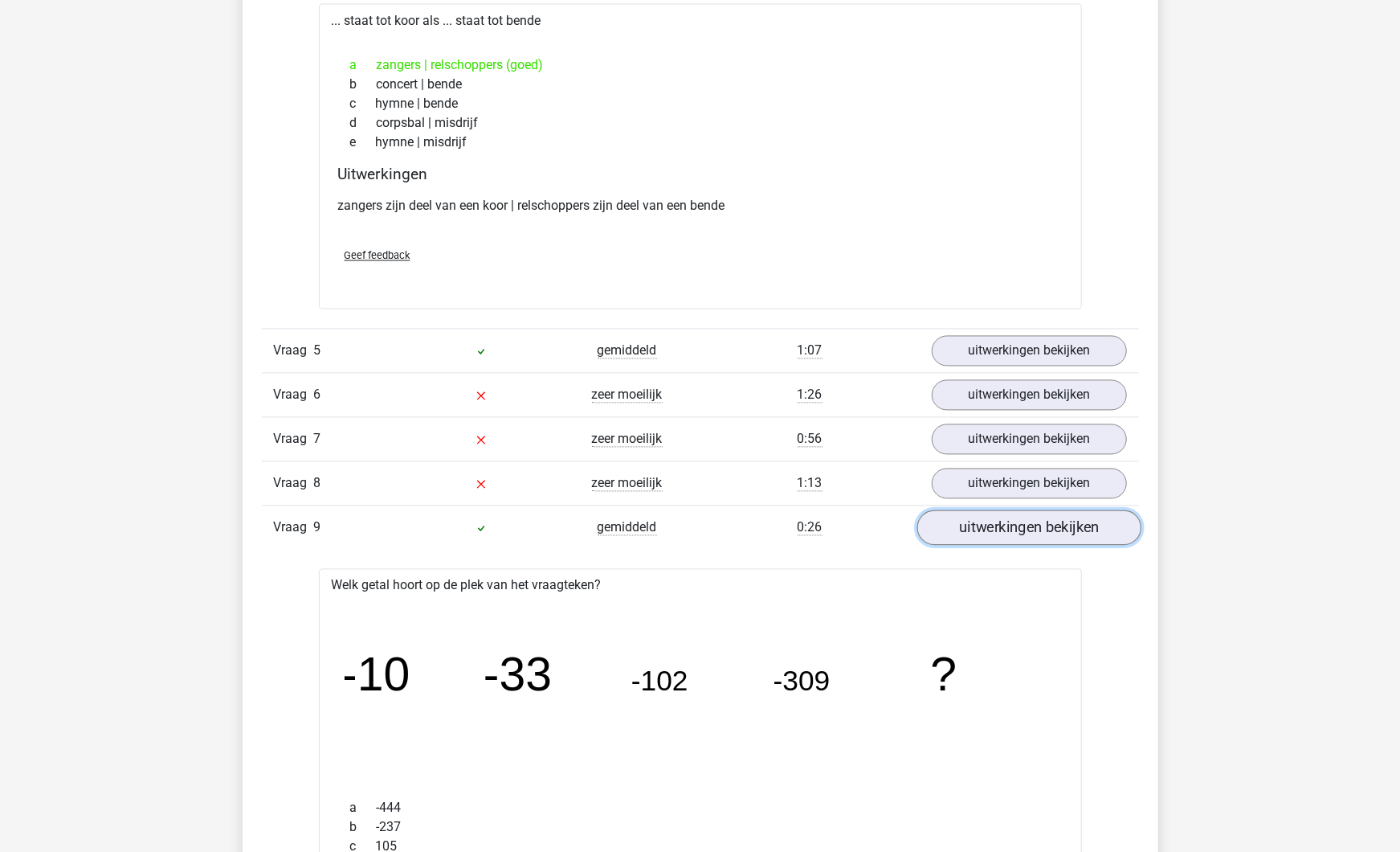
click at [993, 526] on link "uitwerkingen bekijken" at bounding box center [1028, 527] width 224 height 35
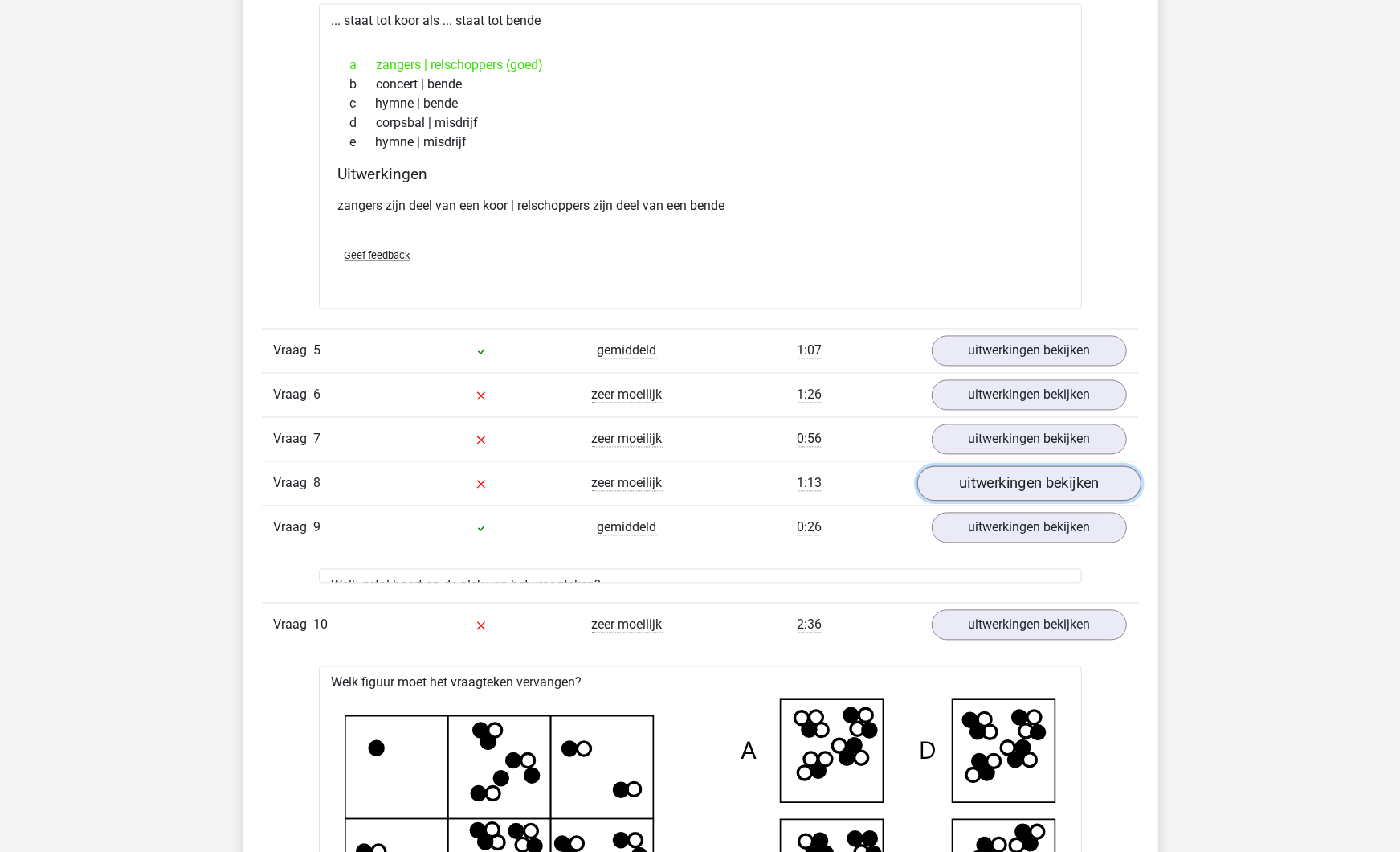
click at [999, 479] on link "uitwerkingen bekijken" at bounding box center [1028, 483] width 224 height 35
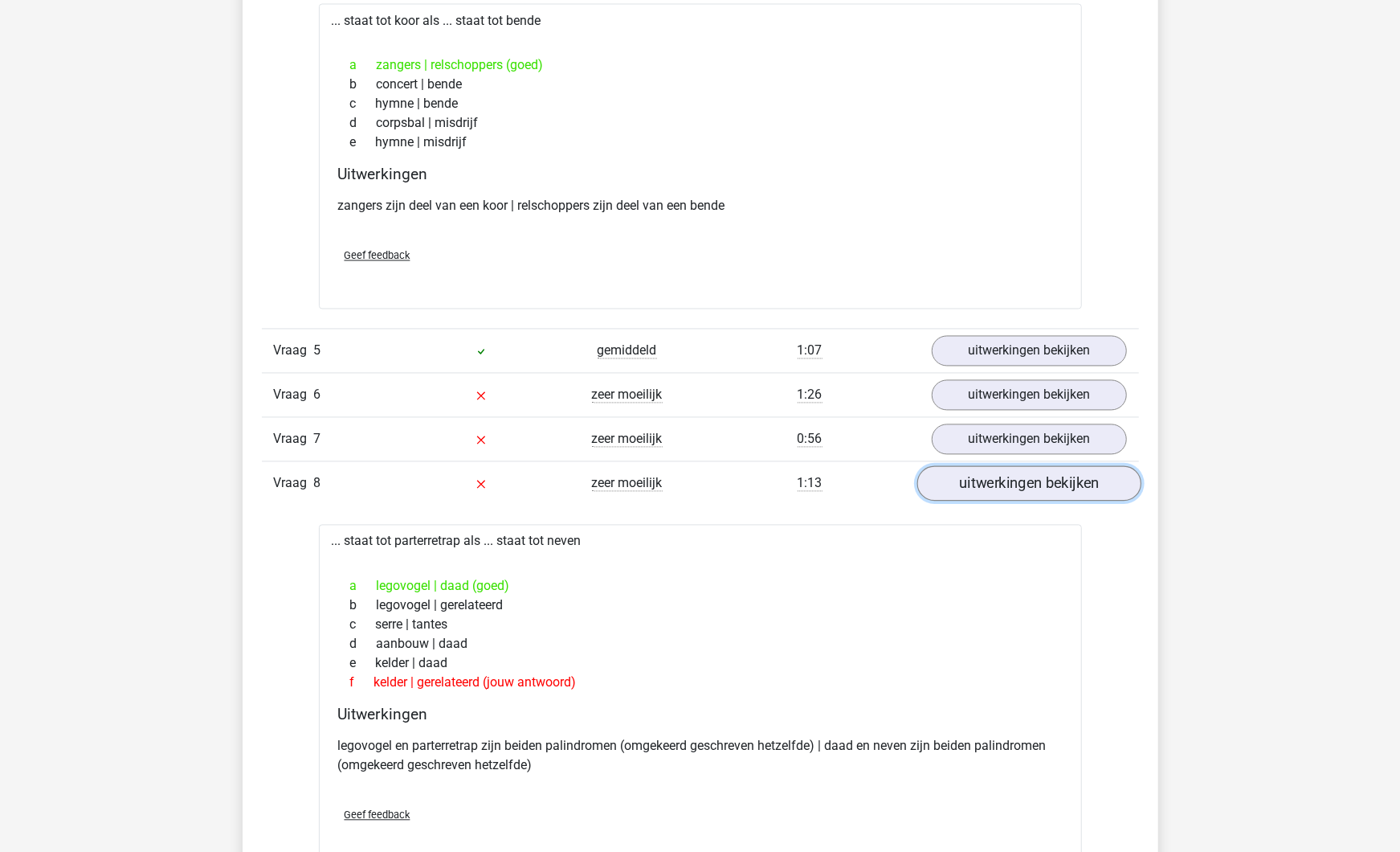
click at [999, 479] on link "uitwerkingen bekijken" at bounding box center [1028, 483] width 224 height 35
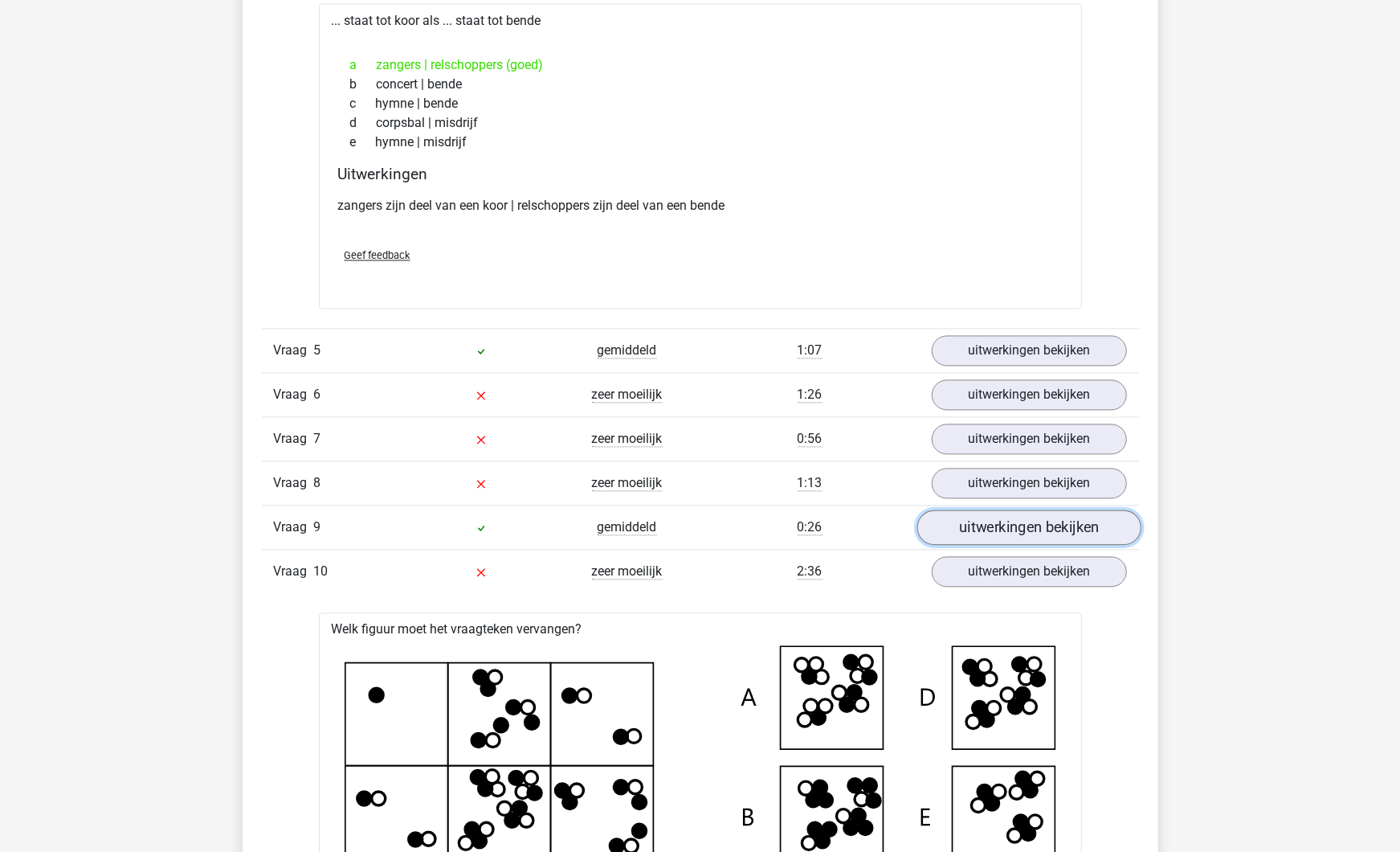
click at [993, 520] on link "uitwerkingen bekijken" at bounding box center [1028, 527] width 224 height 35
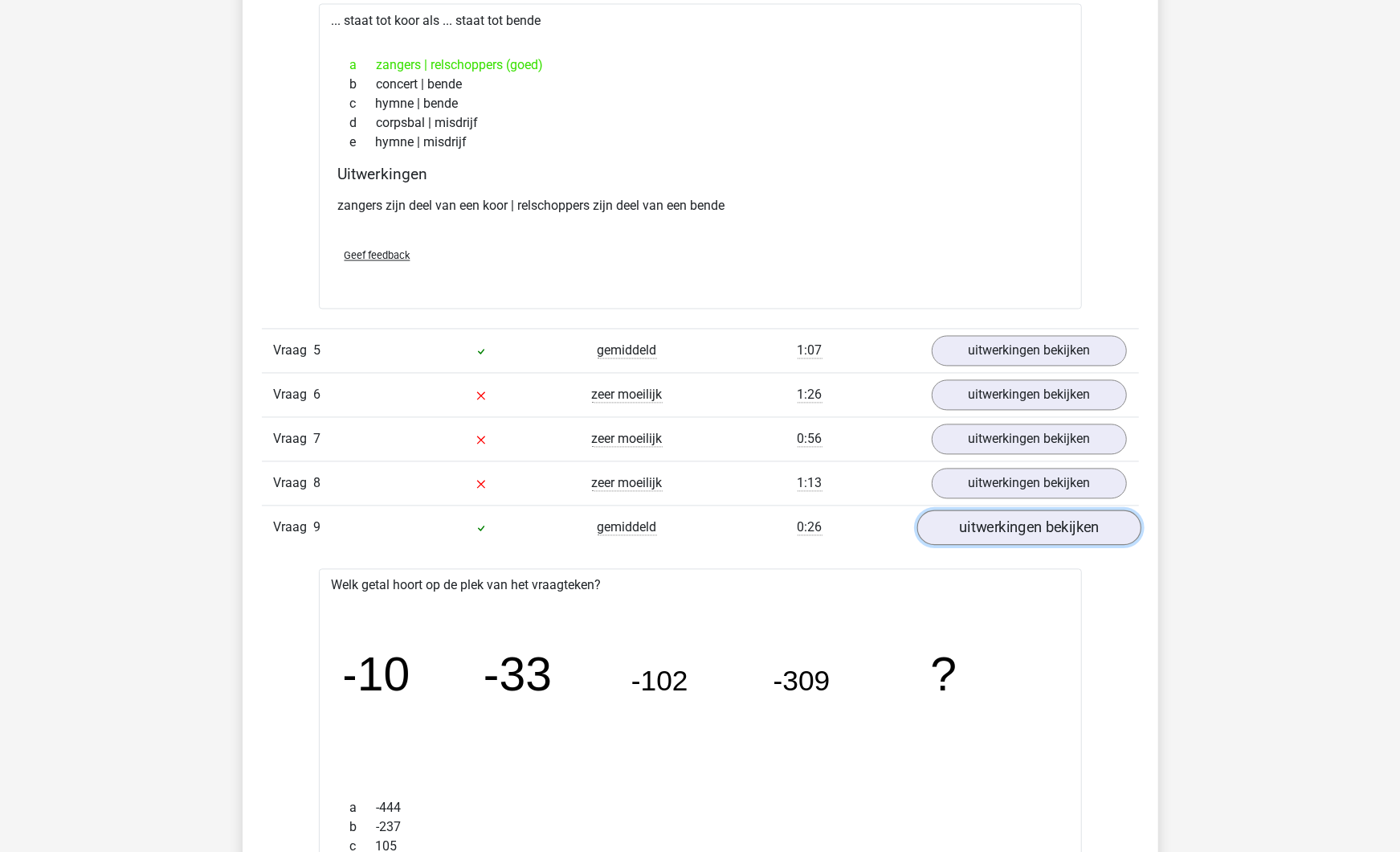
click at [993, 520] on link "uitwerkingen bekijken" at bounding box center [1028, 527] width 224 height 35
click at [996, 483] on link "uitwerkingen bekijken" at bounding box center [1028, 483] width 224 height 35
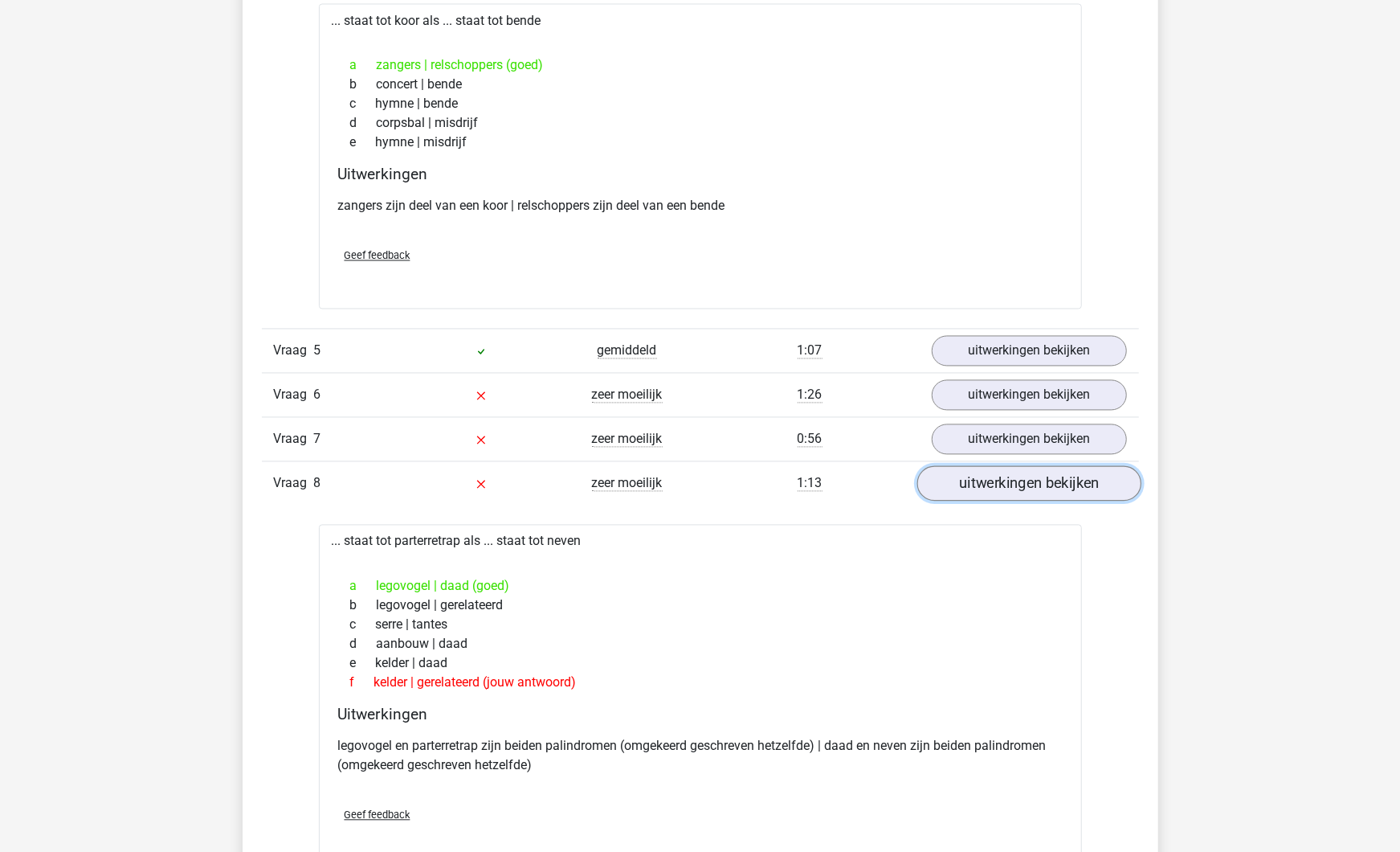
click at [996, 483] on link "uitwerkingen bekijken" at bounding box center [1028, 483] width 224 height 35
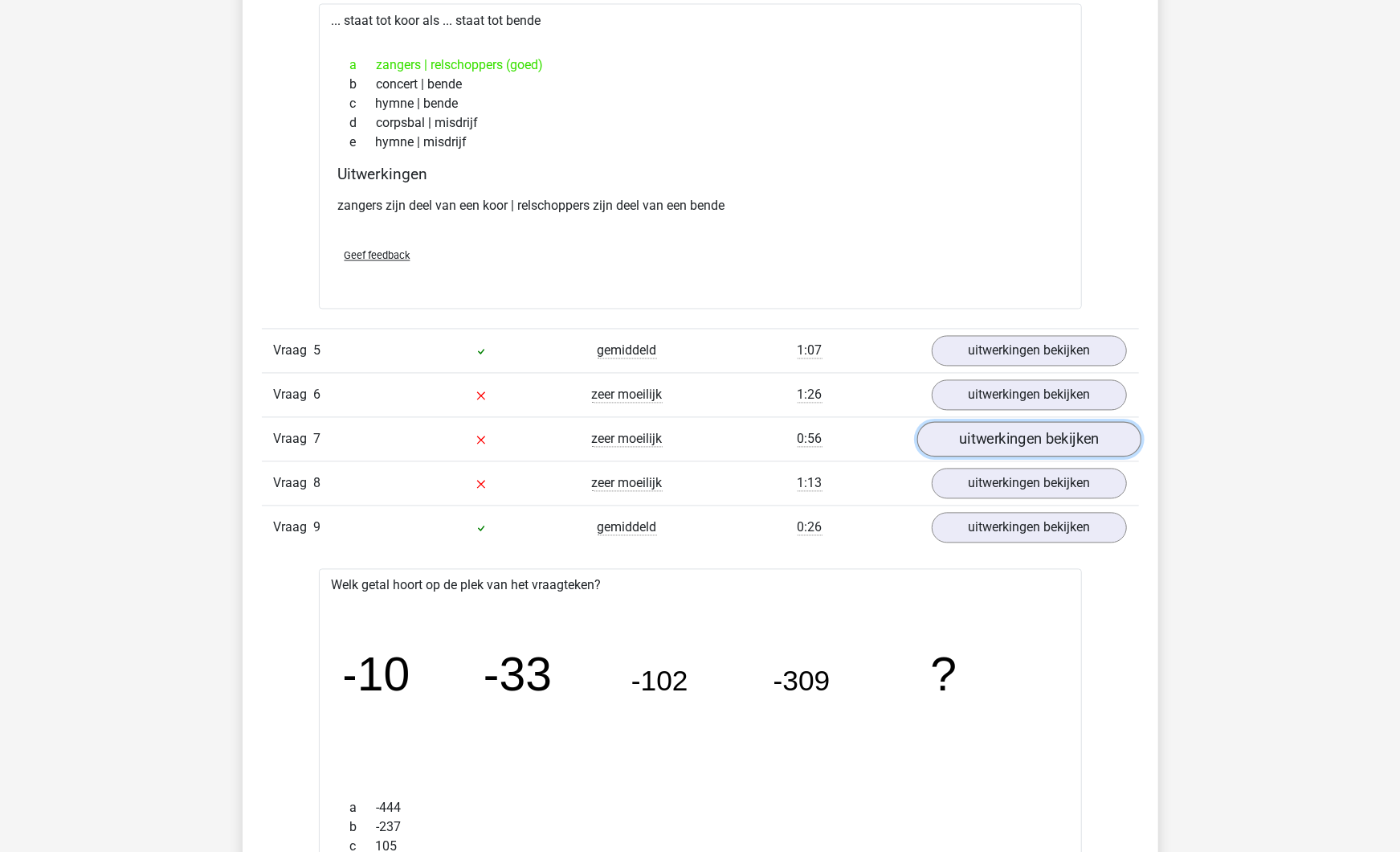
click at [981, 436] on link "uitwerkingen bekijken" at bounding box center [1028, 438] width 224 height 35
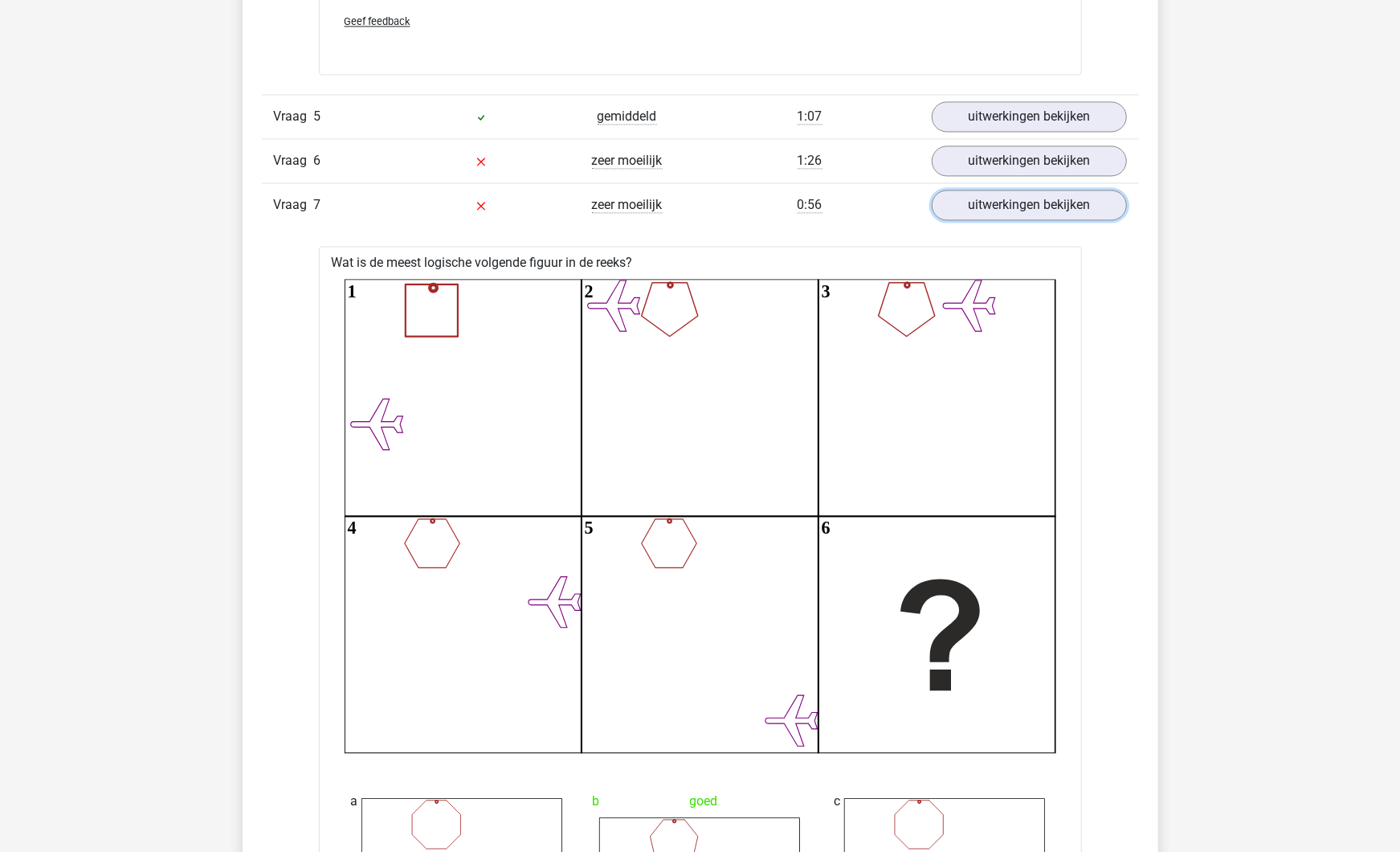
scroll to position [2232, 0]
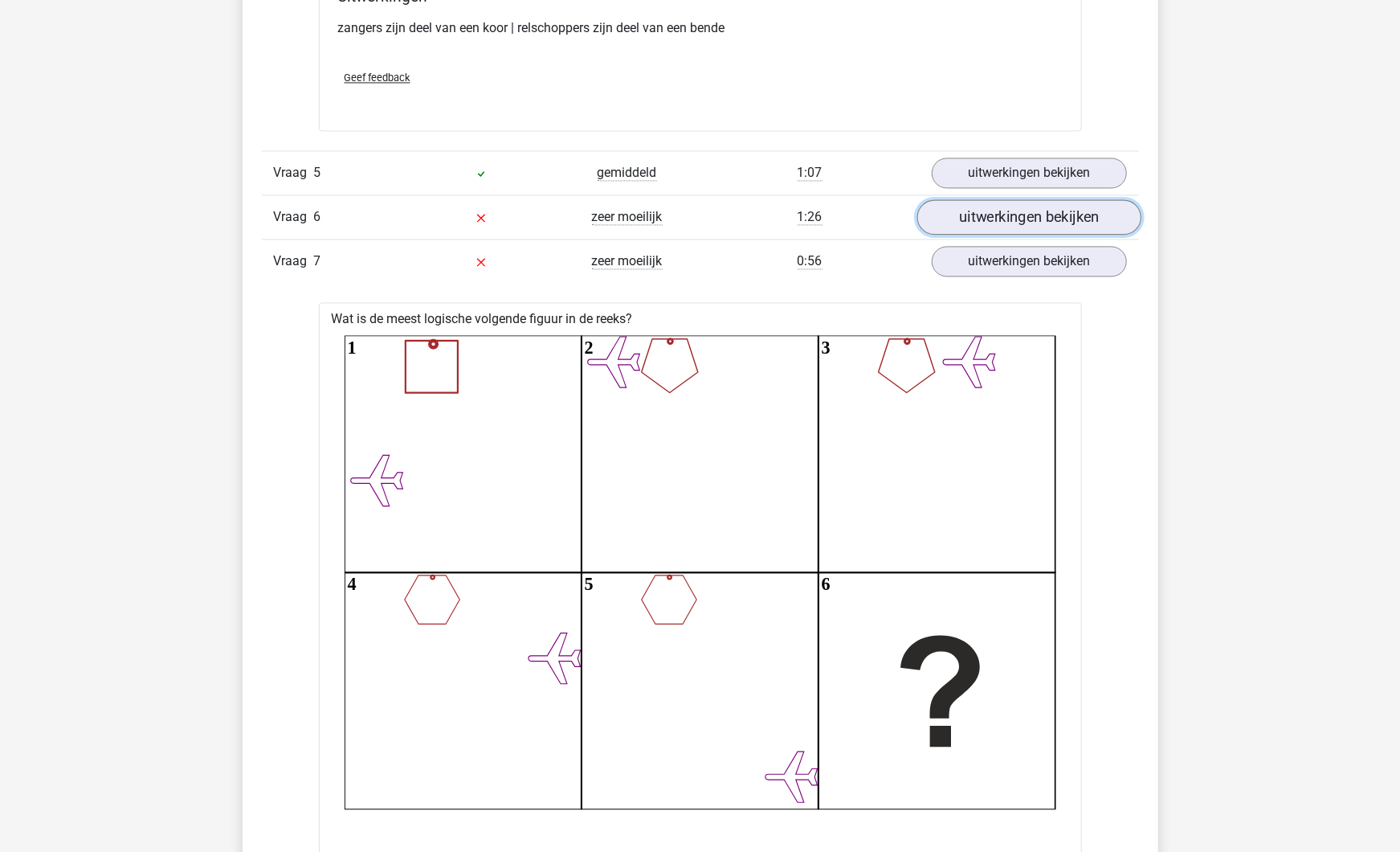
click at [999, 213] on link "uitwerkingen bekijken" at bounding box center [1028, 216] width 224 height 35
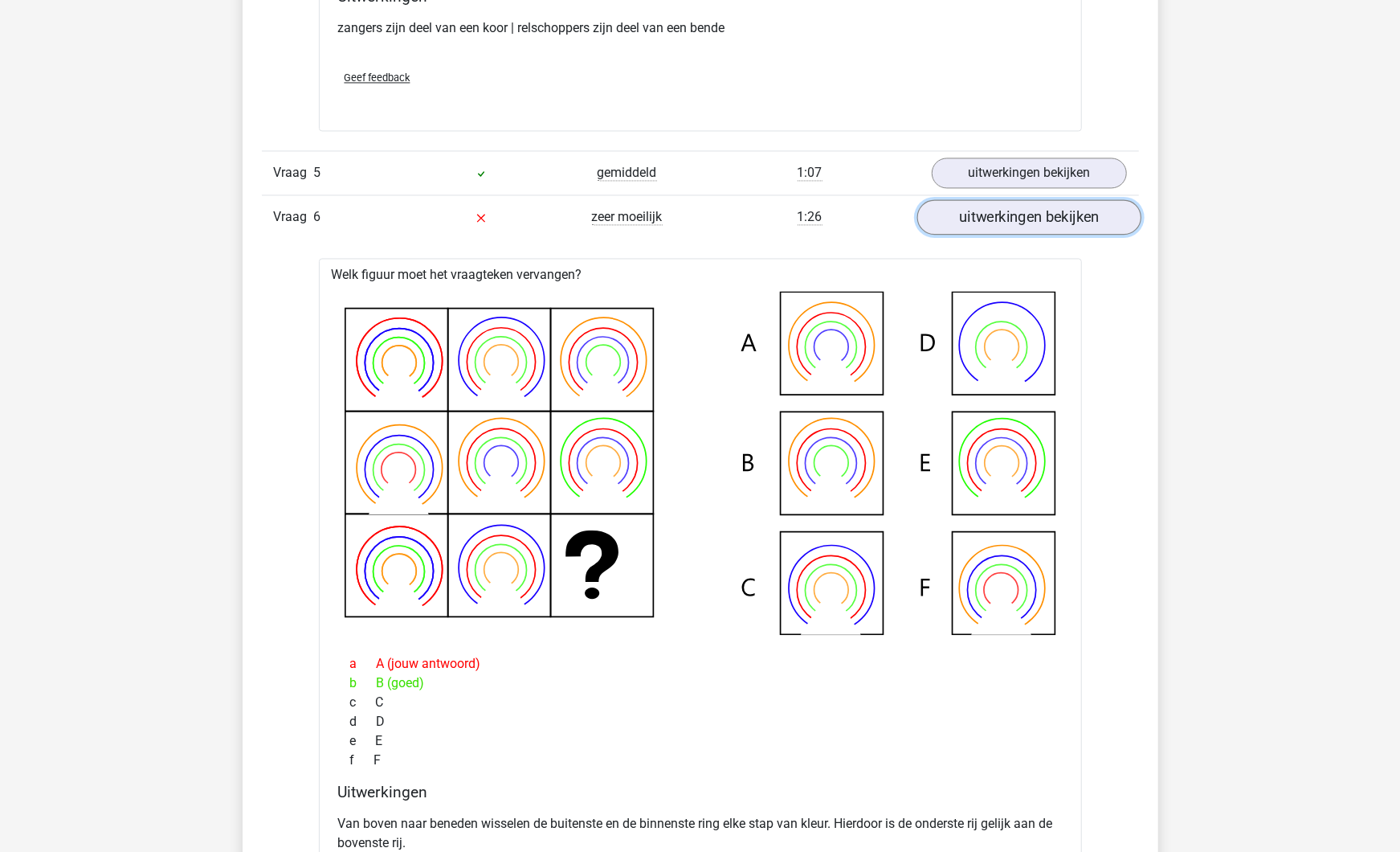
click at [999, 213] on link "uitwerkingen bekijken" at bounding box center [1028, 216] width 224 height 35
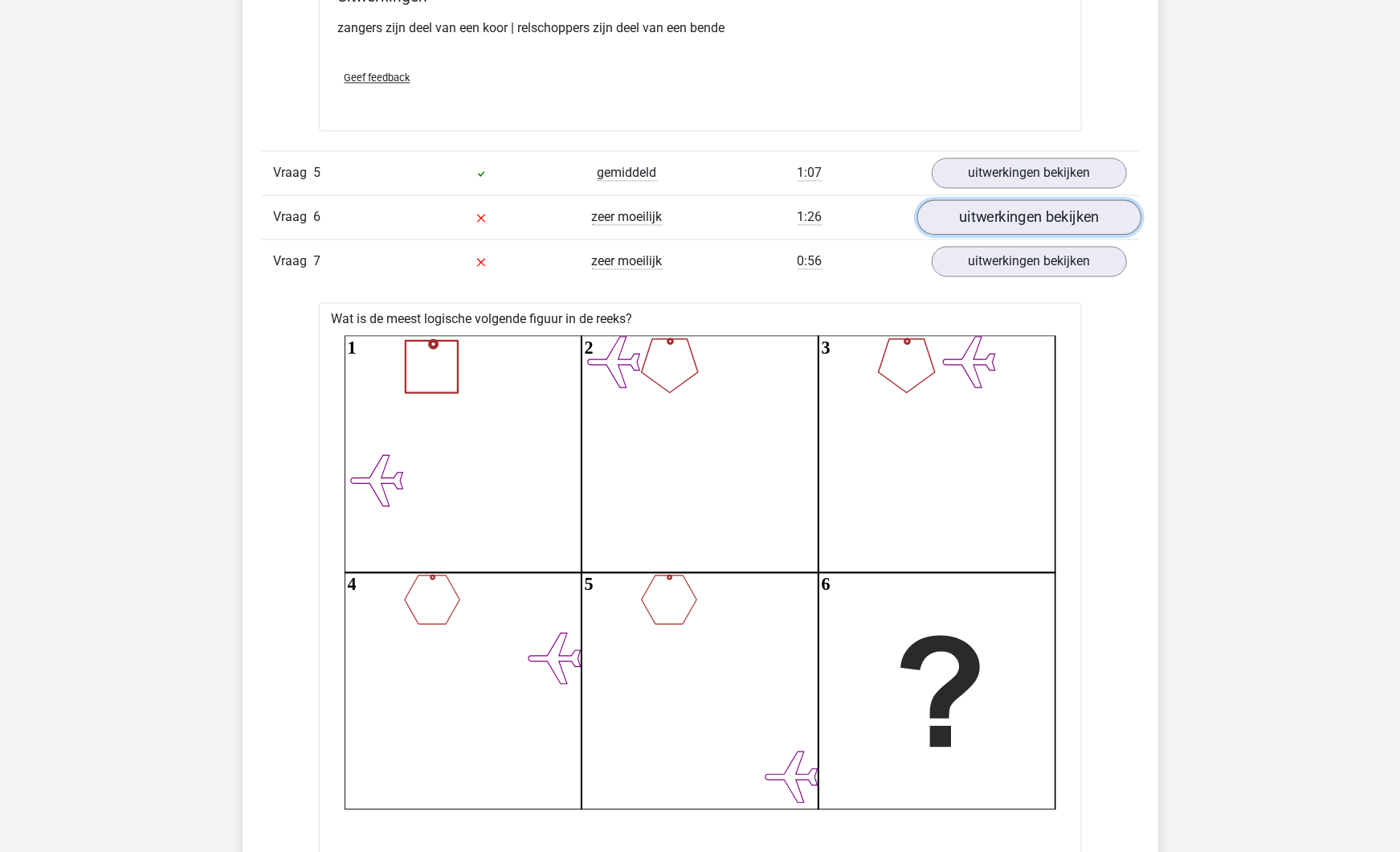
click at [999, 213] on link "uitwerkingen bekijken" at bounding box center [1028, 216] width 224 height 35
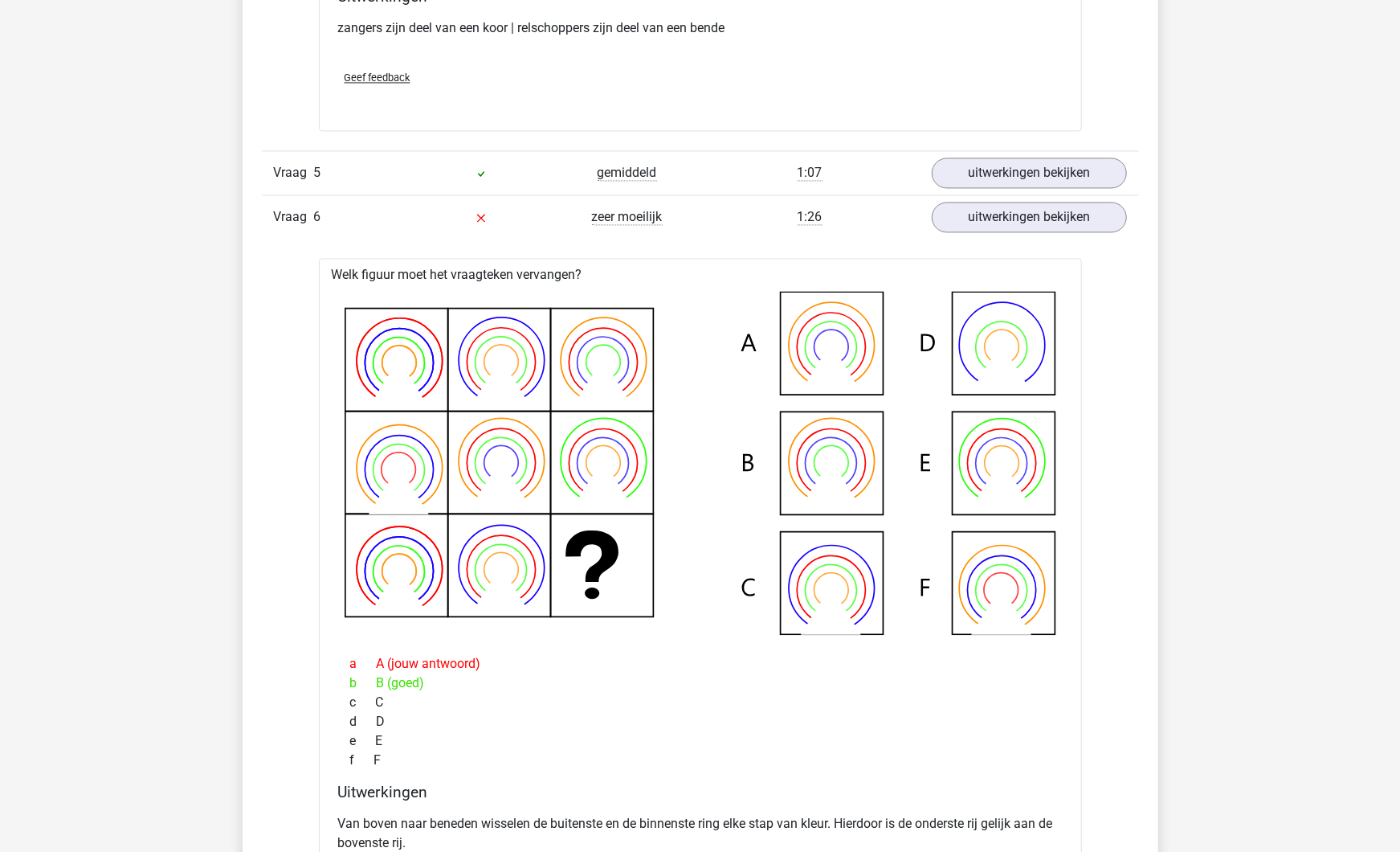
drag, startPoint x: 315, startPoint y: 317, endPoint x: 1155, endPoint y: 624, distance: 894.3
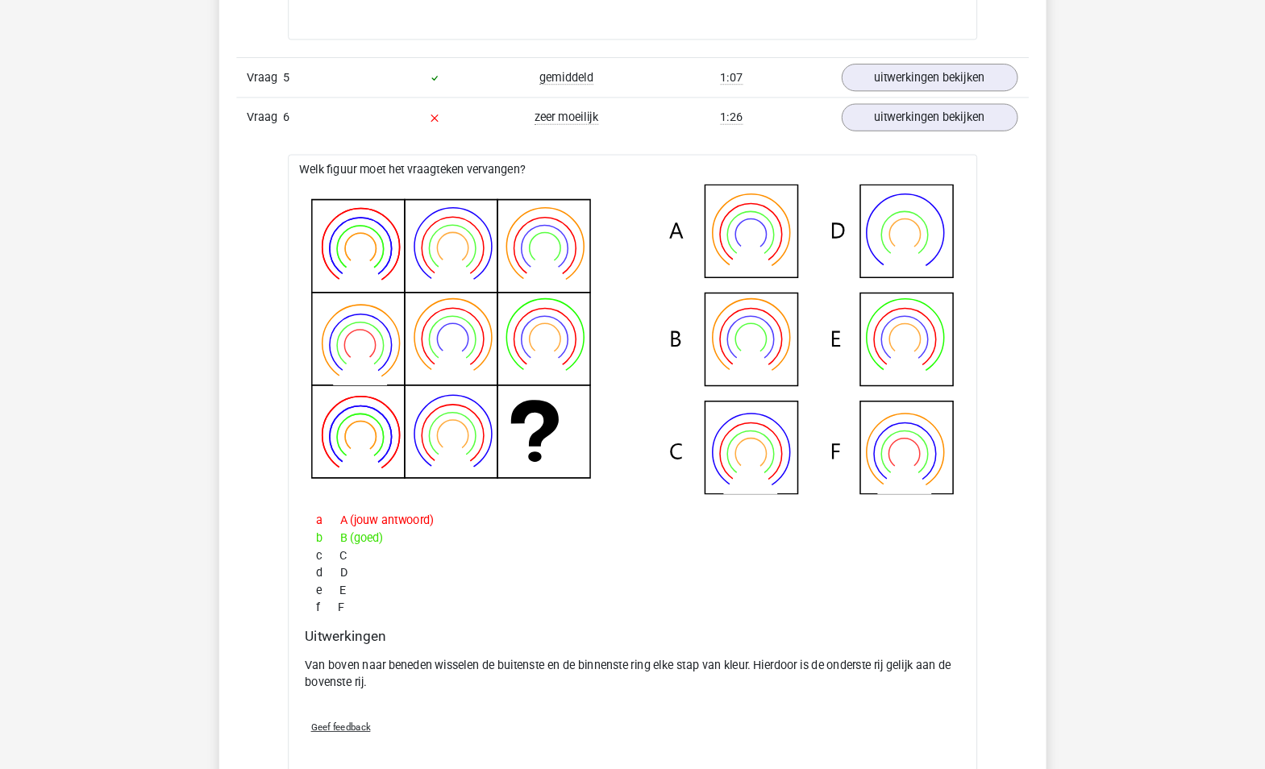
scroll to position [2330, 0]
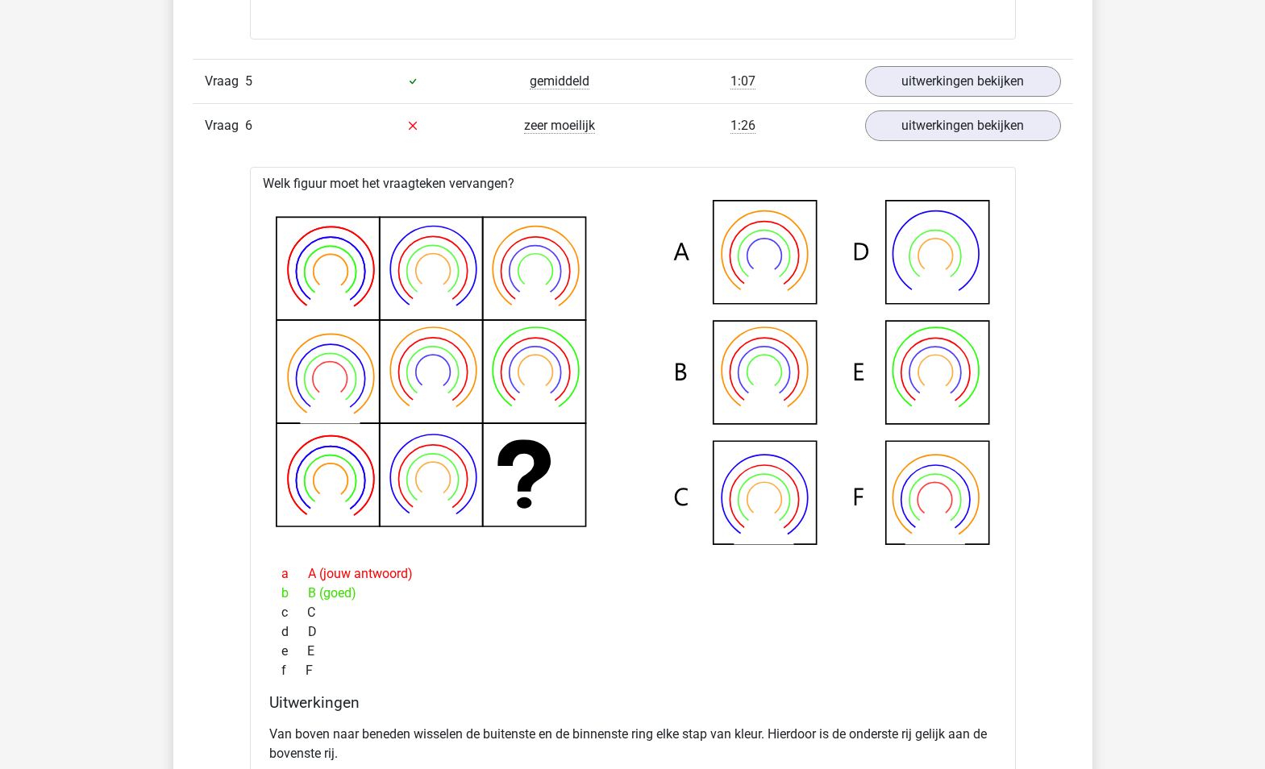
click at [302, 361] on icon at bounding box center [633, 372] width 714 height 345
click at [506, 243] on icon at bounding box center [633, 372] width 714 height 345
click at [519, 457] on icon at bounding box center [633, 372] width 714 height 345
drag, startPoint x: 315, startPoint y: 581, endPoint x: 351, endPoint y: 574, distance: 36.1
click at [351, 574] on div "a A (jouw antwoord)" at bounding box center [632, 573] width 727 height 19
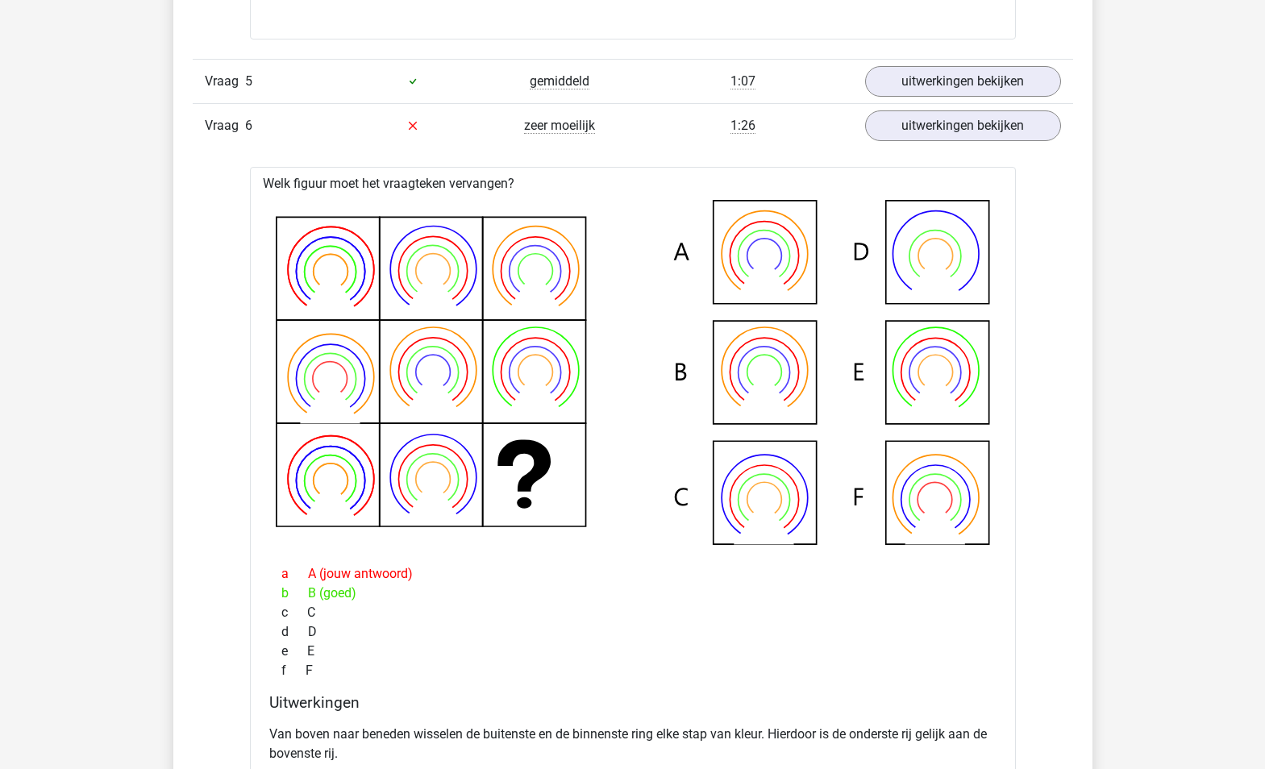
drag, startPoint x: 351, startPoint y: 574, endPoint x: 338, endPoint y: 590, distance: 20.7
click at [338, 590] on div "b B (goed)" at bounding box center [632, 593] width 727 height 19
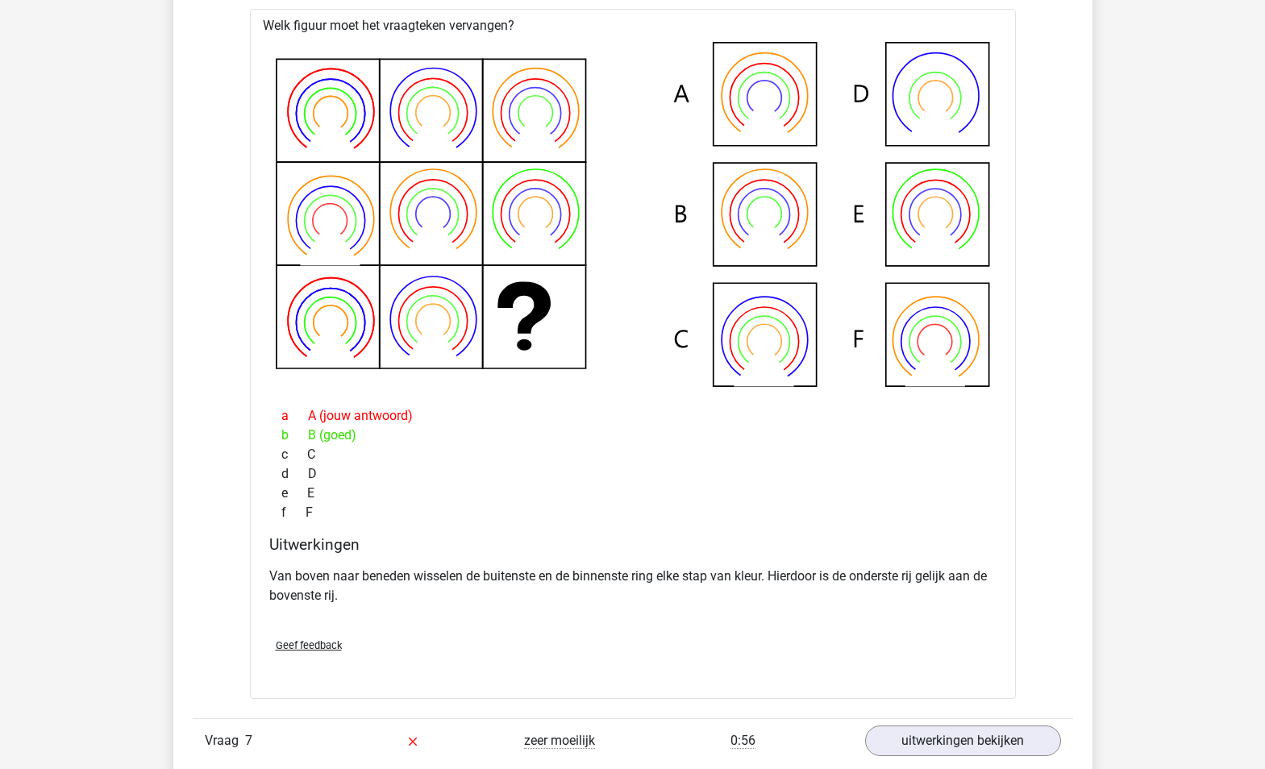
scroll to position [2169, 0]
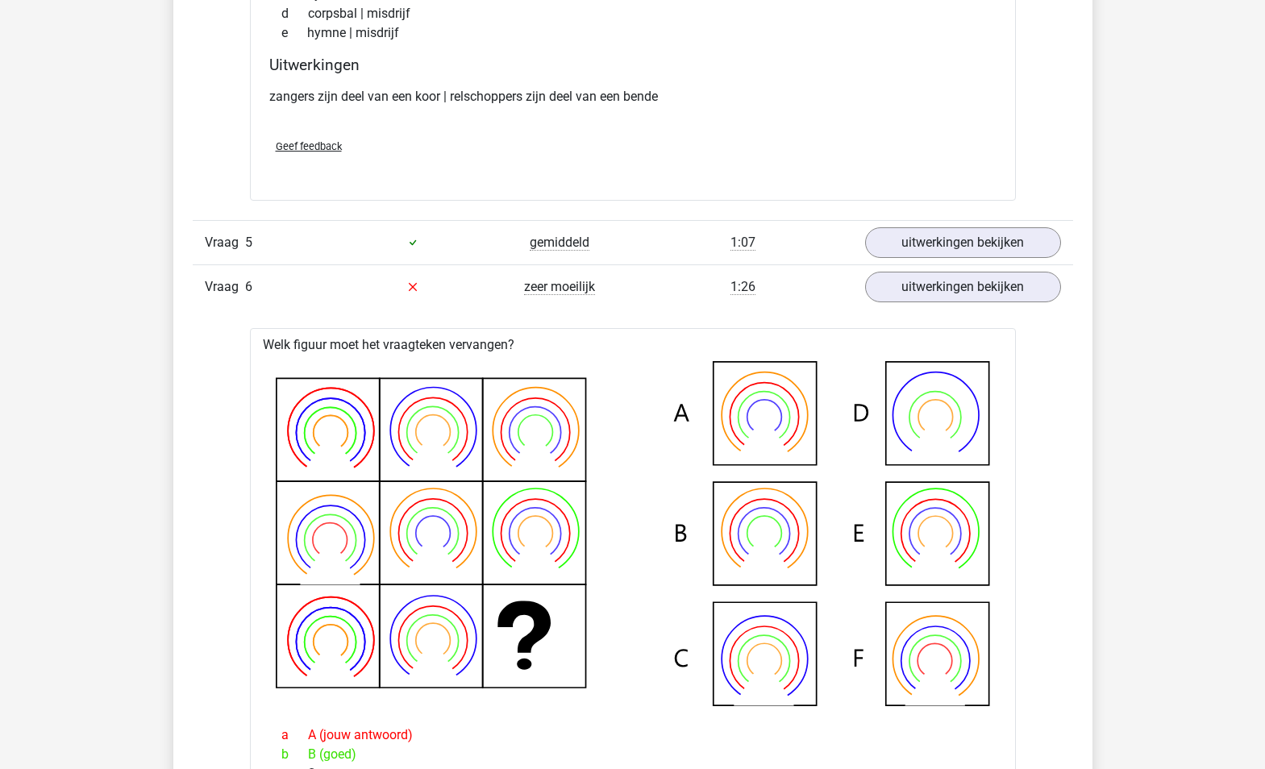
click at [717, 293] on div "1:26" at bounding box center [743, 286] width 220 height 19
click at [947, 294] on link "uitwerkingen bekijken" at bounding box center [962, 286] width 225 height 35
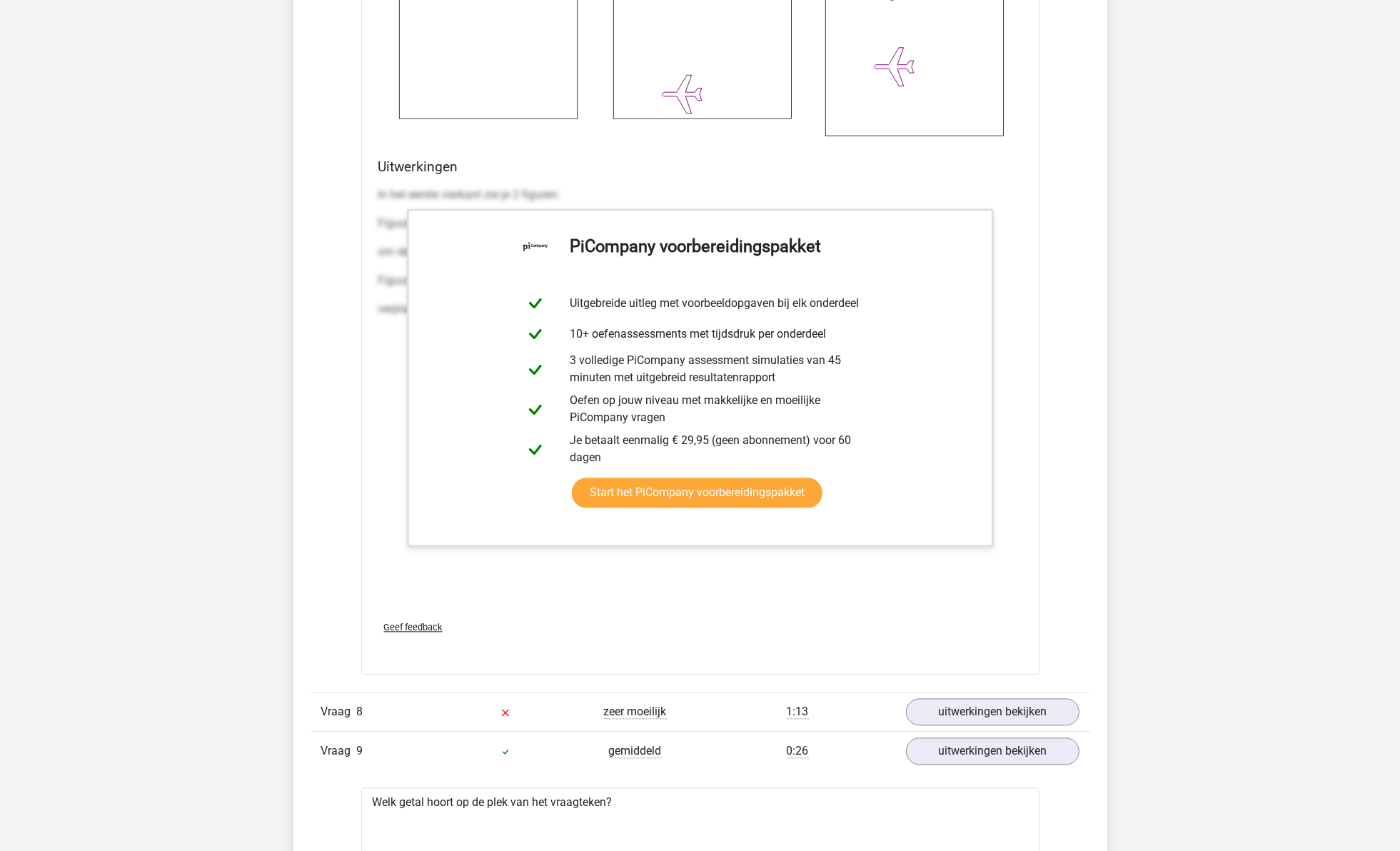
scroll to position [3570, 0]
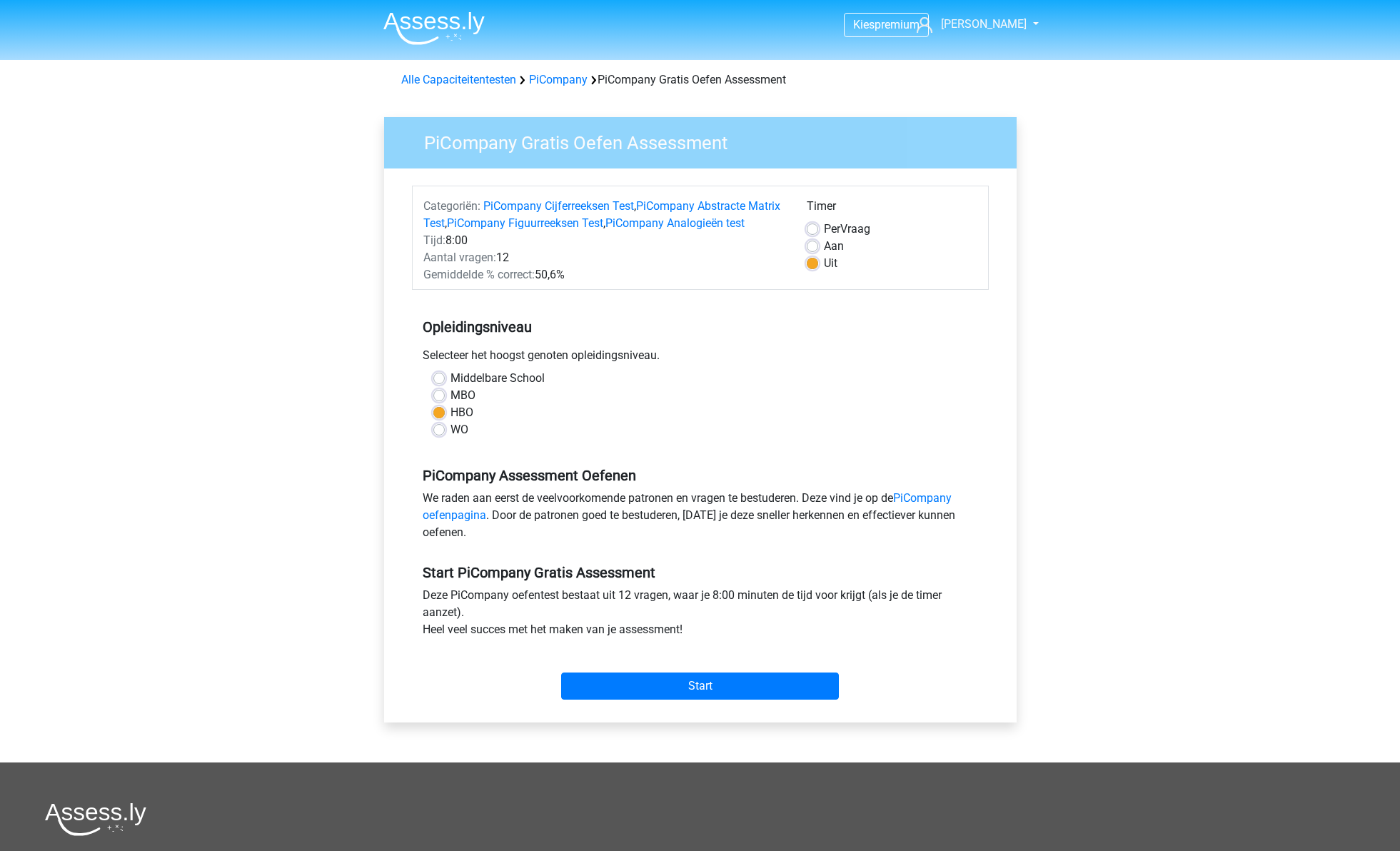
scroll to position [305, 0]
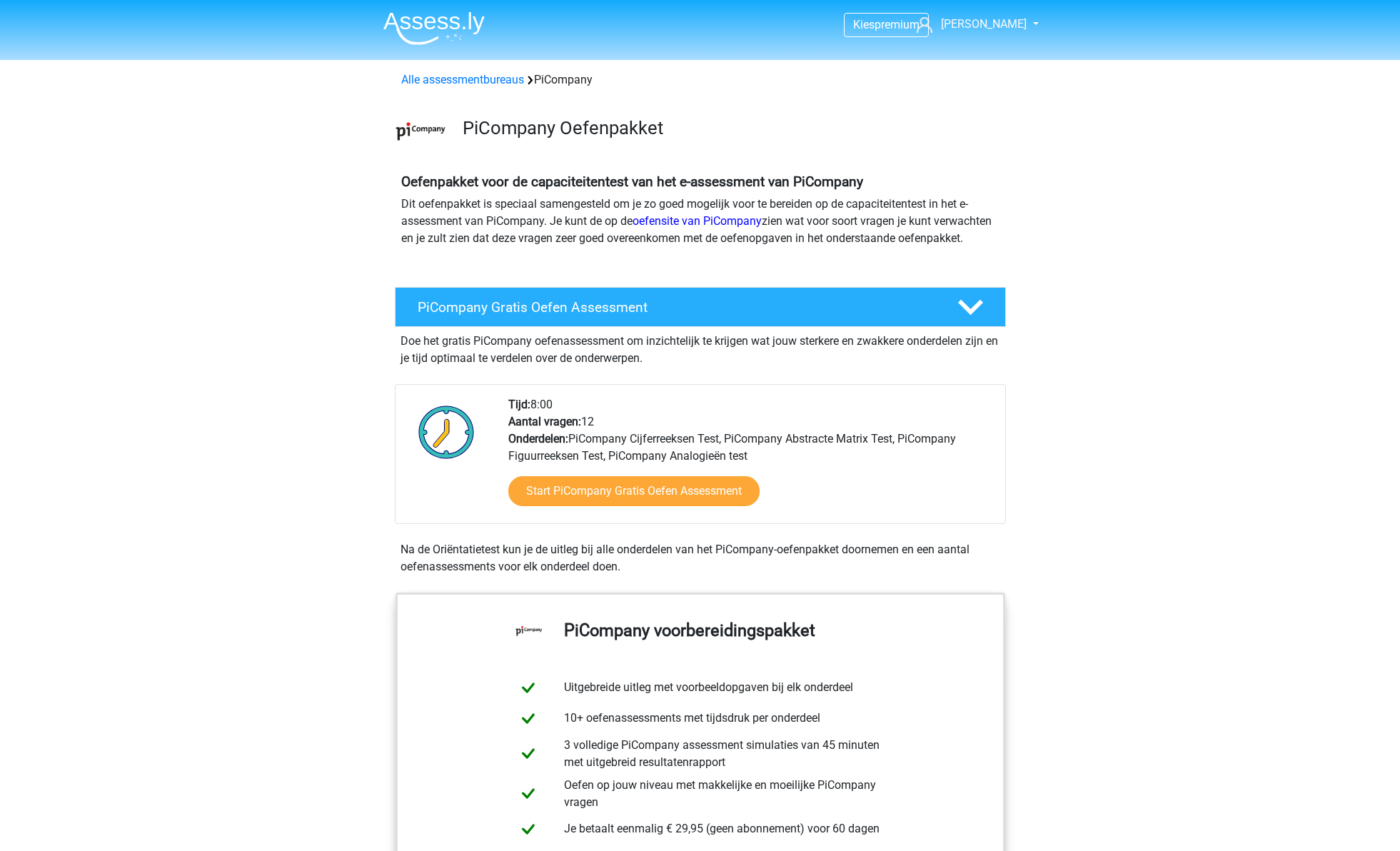
scroll to position [267, 0]
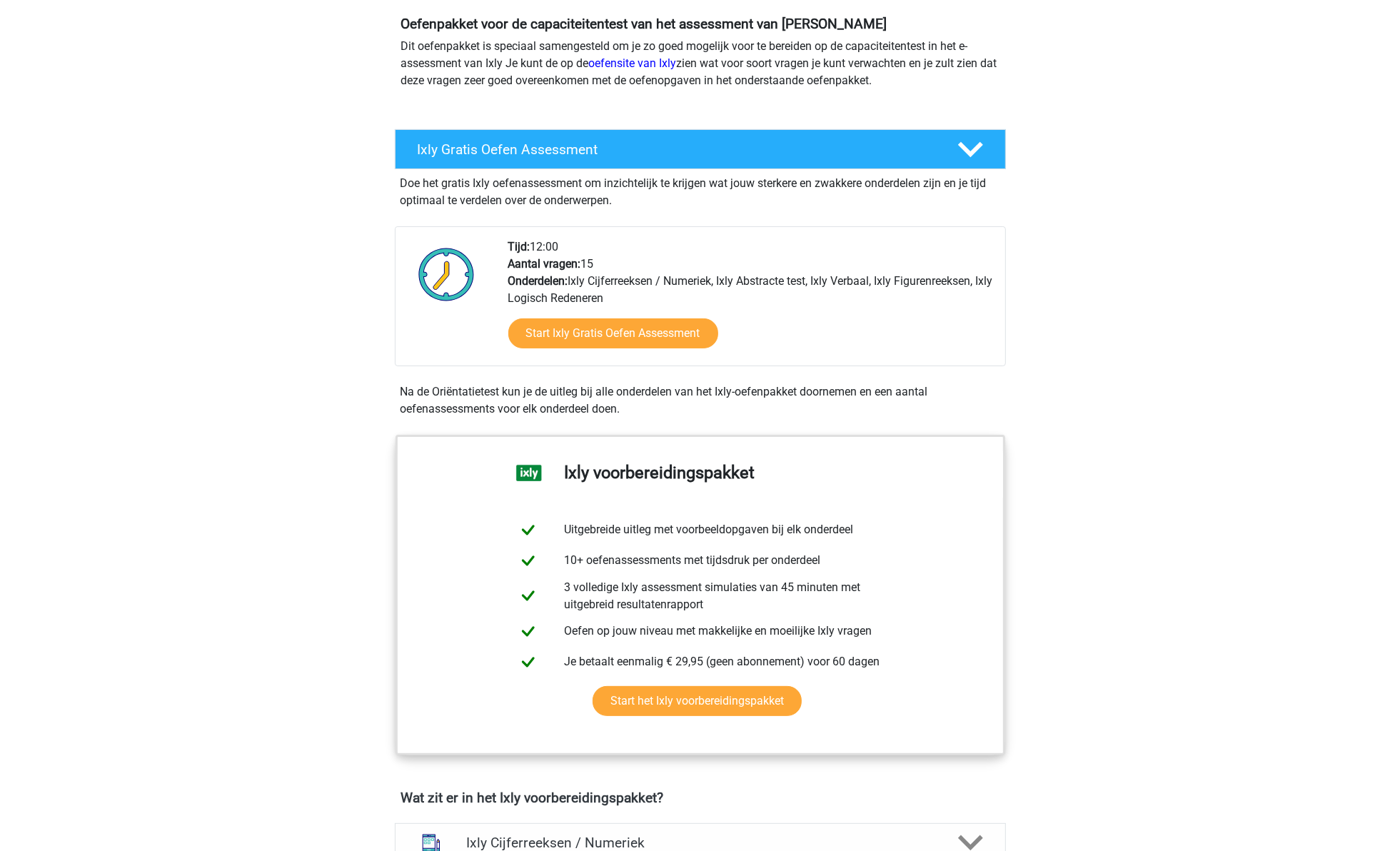
scroll to position [179, 0]
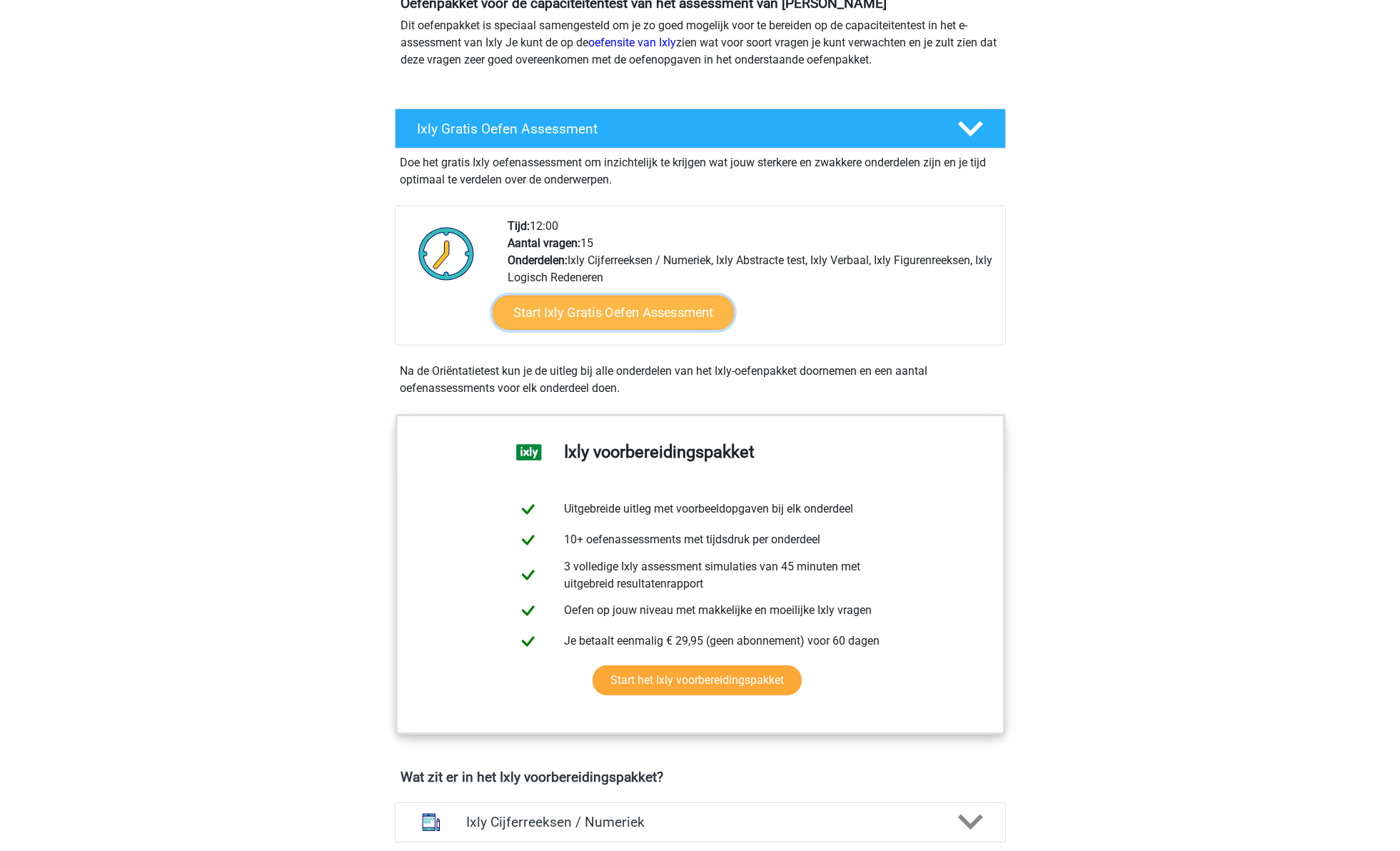
click at [565, 304] on link "Start Ixly Gratis Oefen Assessment" at bounding box center [613, 313] width 242 height 35
click at [607, 325] on link "Start Ixly Gratis Oefen Assessment" at bounding box center [613, 313] width 242 height 35
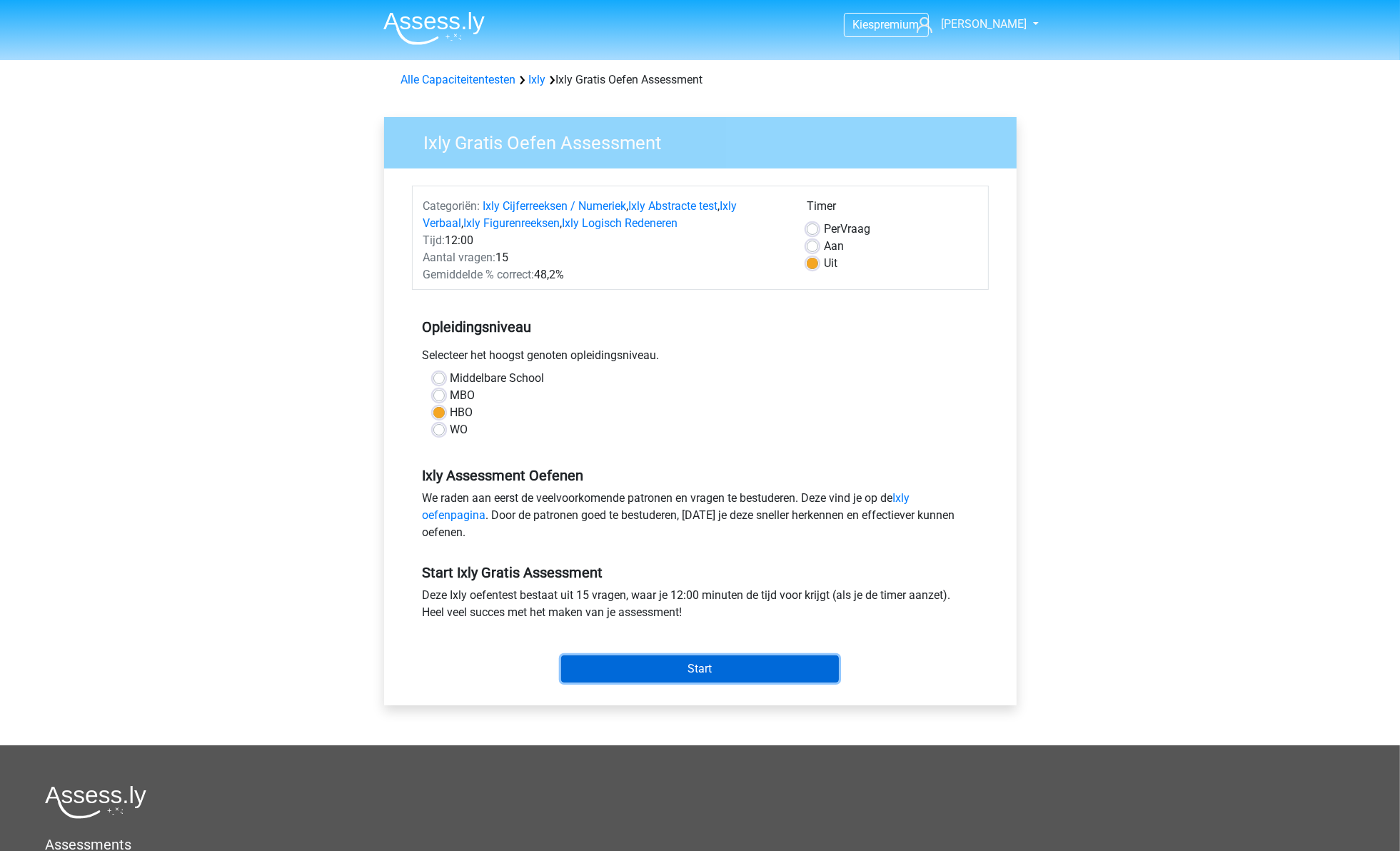
click at [639, 665] on input "Start" at bounding box center [700, 669] width 278 height 27
click at [715, 675] on input "Start" at bounding box center [700, 669] width 278 height 27
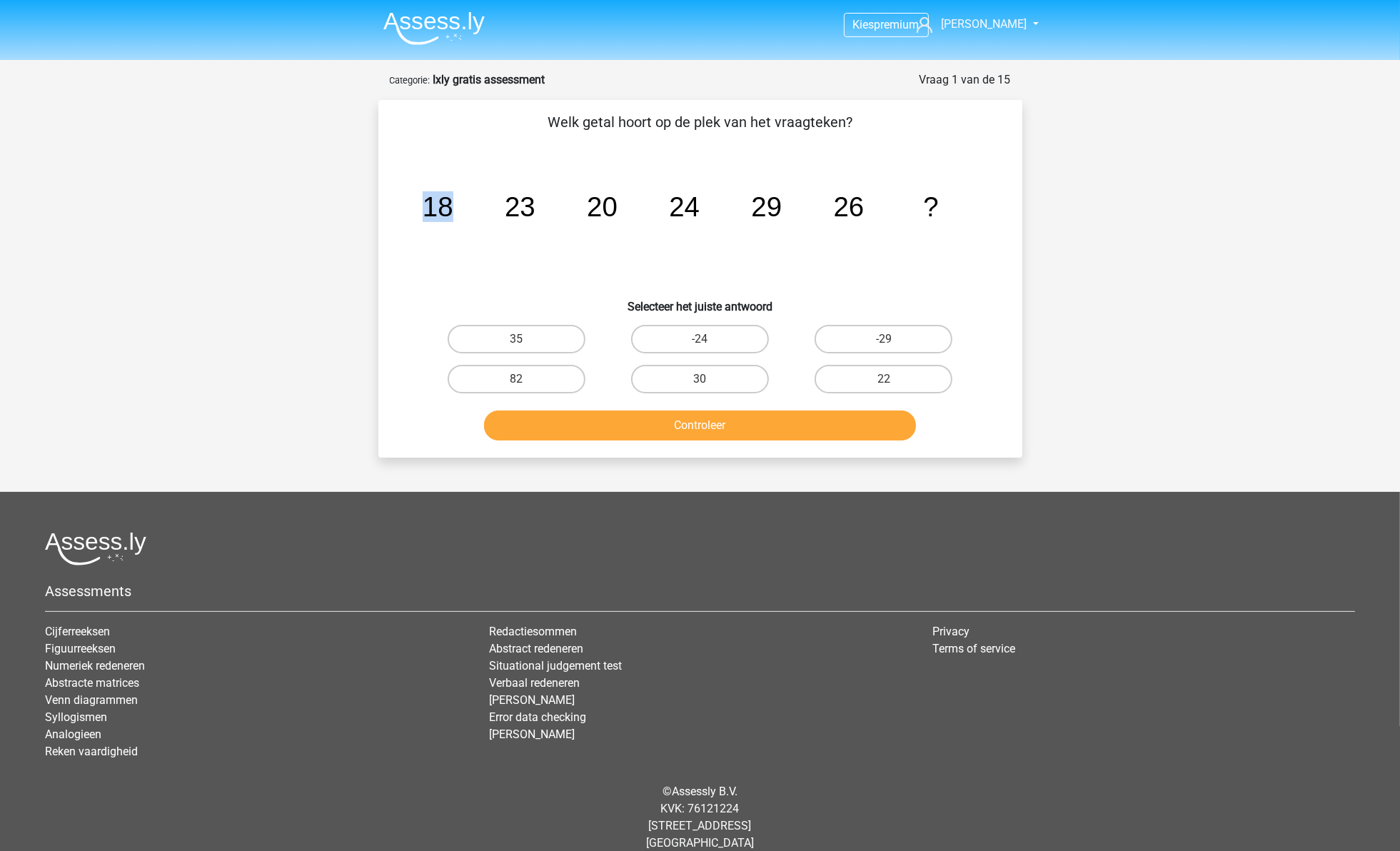
drag, startPoint x: 425, startPoint y: 197, endPoint x: 465, endPoint y: 205, distance: 40.8
click at [465, 205] on icon "image/svg+xml 18 23 20 24 29 26 ?" at bounding box center [700, 216] width 576 height 144
drag, startPoint x: 465, startPoint y: 205, endPoint x: 540, endPoint y: 221, distance: 76.7
click at [540, 221] on icon "image/svg+xml 18 23 20 24 29 26 ?" at bounding box center [700, 216] width 576 height 144
drag, startPoint x: 540, startPoint y: 221, endPoint x: 418, endPoint y: 209, distance: 122.6
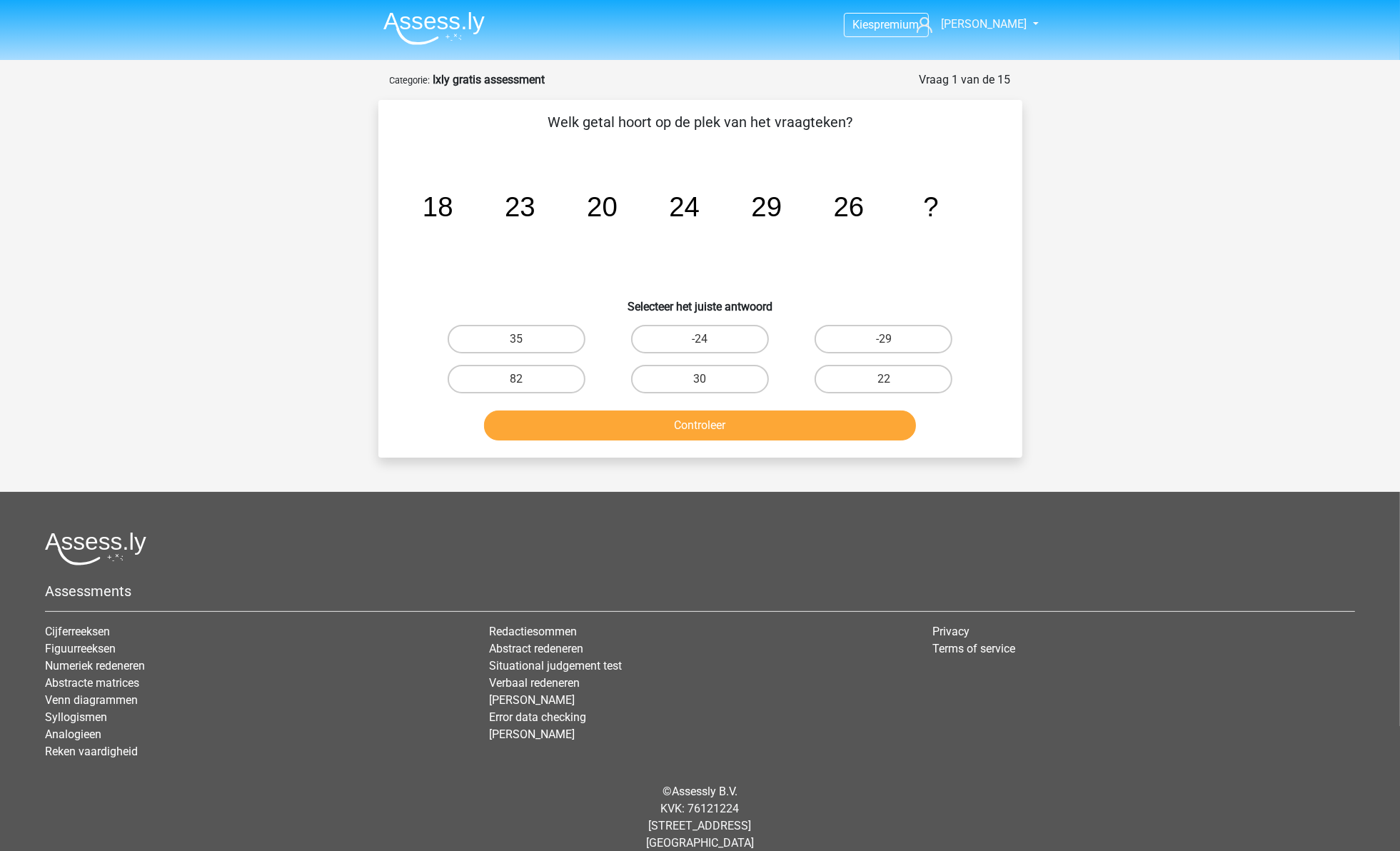
click at [418, 209] on icon "image/svg+xml 18 23 20 24 29 26 ?" at bounding box center [700, 216] width 576 height 144
drag, startPoint x: 418, startPoint y: 209, endPoint x: 440, endPoint y: 211, distance: 22.1
click at [440, 211] on icon "image/svg+xml 18 23 20 24 29 26 ?" at bounding box center [700, 216] width 576 height 144
click at [437, 213] on tspan "18" at bounding box center [437, 206] width 31 height 31
click at [419, 226] on icon "image/svg+xml 18 23 20 24 29 26 ?" at bounding box center [700, 216] width 576 height 144
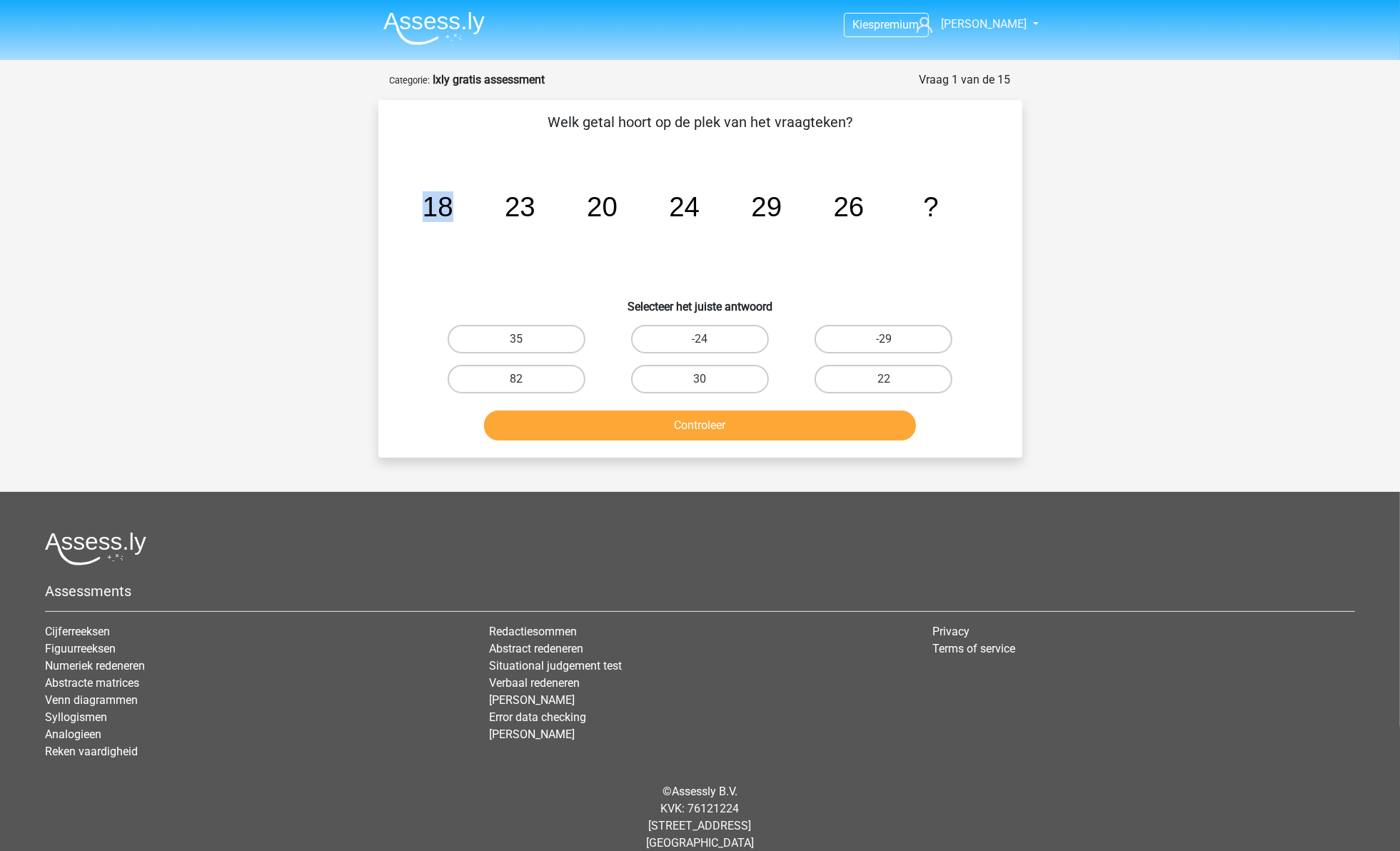
drag, startPoint x: 426, startPoint y: 213, endPoint x: 471, endPoint y: 213, distance: 45.0
click at [471, 213] on icon "image/svg+xml 18 23 20 24 29 26 ?" at bounding box center [700, 216] width 576 height 144
drag, startPoint x: 471, startPoint y: 213, endPoint x: 481, endPoint y: 214, distance: 10.0
click at [476, 213] on icon "image/svg+xml 18 23 20 24 29 26 ?" at bounding box center [700, 216] width 576 height 144
drag, startPoint x: 498, startPoint y: 214, endPoint x: 544, endPoint y: 214, distance: 46.0
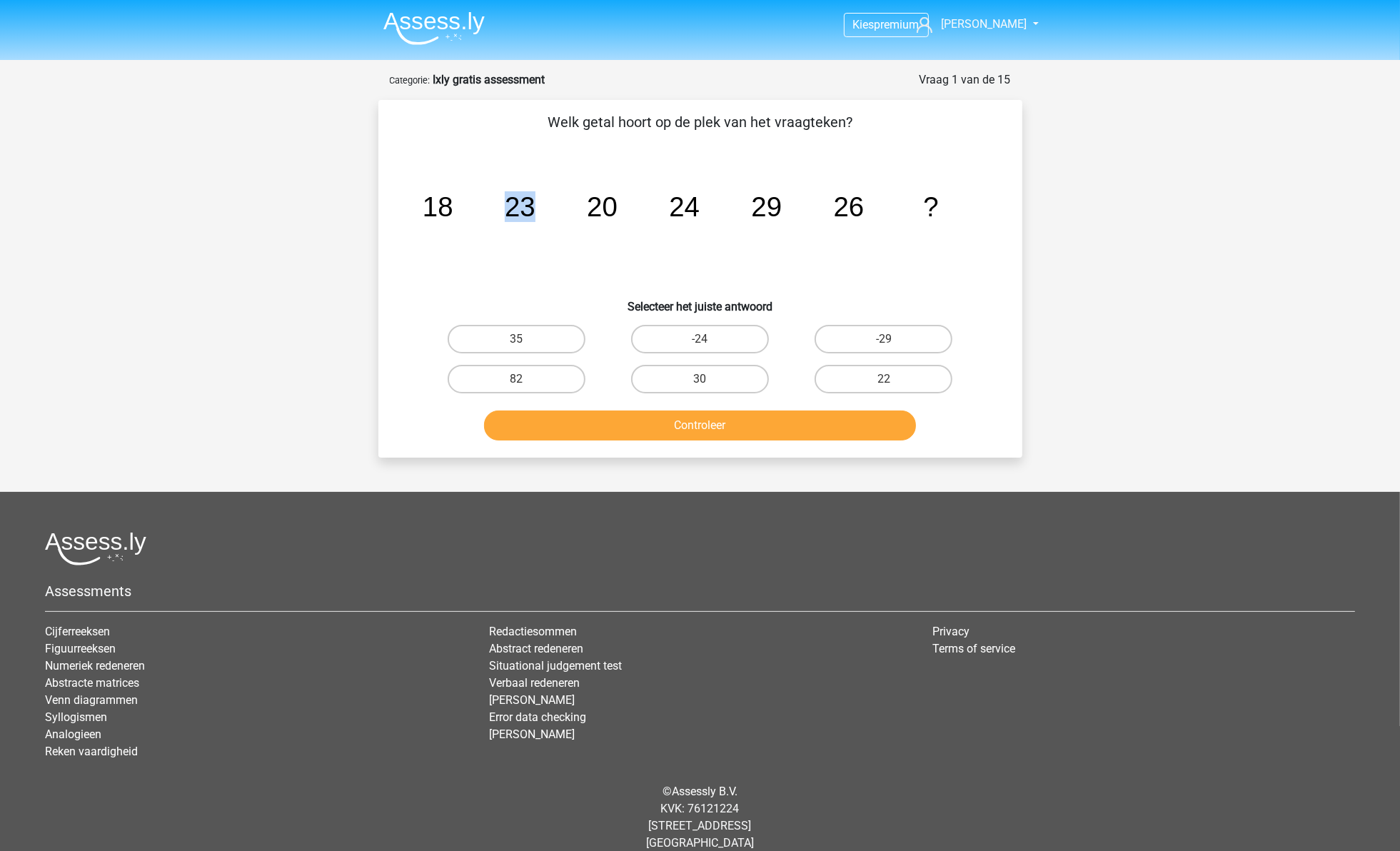
click at [544, 214] on icon "image/svg+xml 18 23 20 24 29 26 ?" at bounding box center [700, 216] width 576 height 144
drag, startPoint x: 544, startPoint y: 214, endPoint x: 512, endPoint y: 230, distance: 35.8
click at [512, 230] on icon "image/svg+xml 18 23 20 24 29 26 ?" at bounding box center [700, 216] width 576 height 144
drag, startPoint x: 514, startPoint y: 208, endPoint x: 623, endPoint y: 208, distance: 109.0
click at [623, 208] on icon "image/svg+xml 18 23 20 24 29 26 ?" at bounding box center [700, 216] width 576 height 144
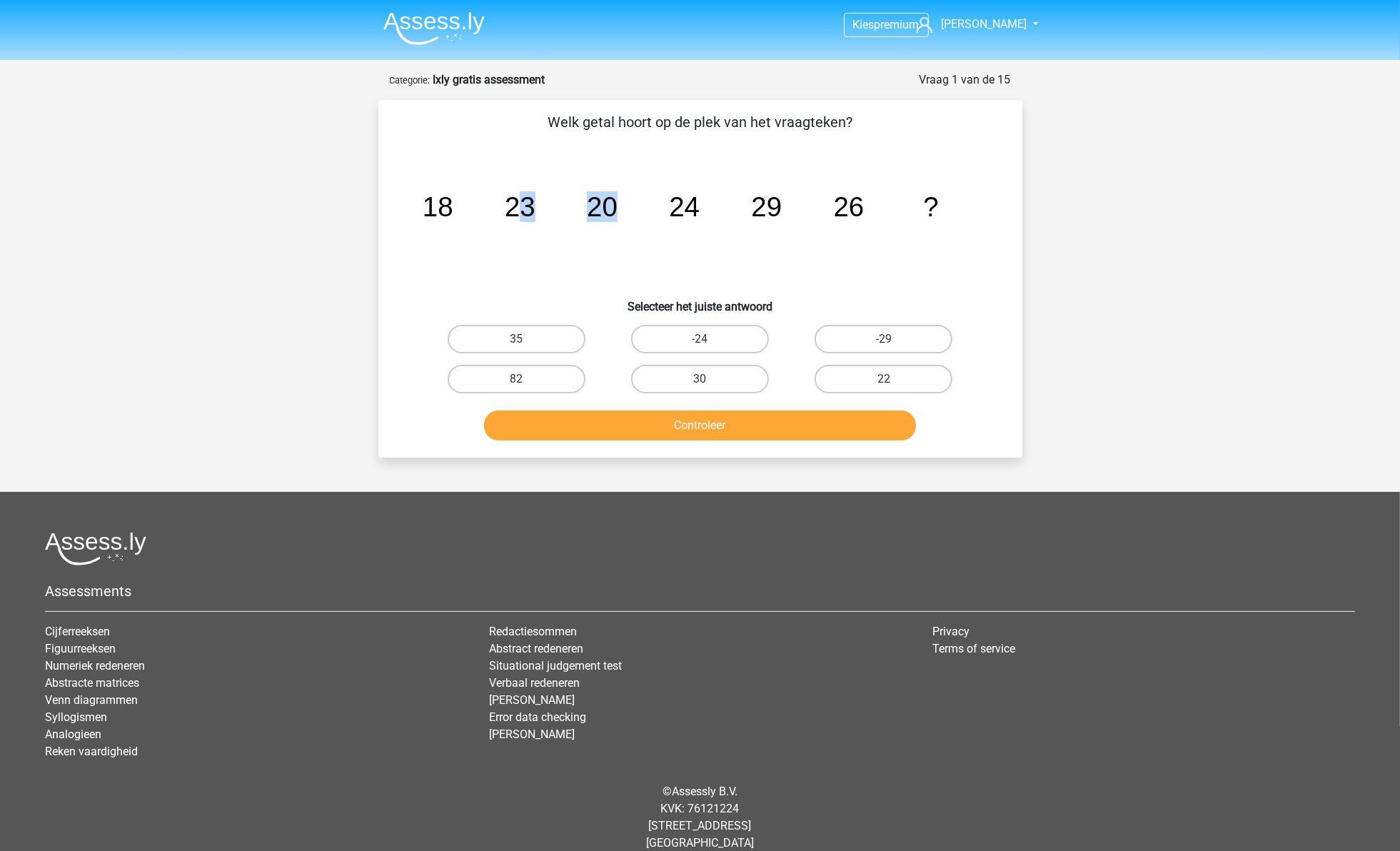
drag, startPoint x: 623, startPoint y: 208, endPoint x: 518, endPoint y: 236, distance: 108.7
click at [518, 236] on icon "image/svg+xml 18 23 20 24 29 26 ?" at bounding box center [700, 216] width 576 height 144
drag, startPoint x: 598, startPoint y: 205, endPoint x: 717, endPoint y: 200, distance: 119.1
click at [717, 200] on icon "image/svg+xml 18 23 20 24 29 26 ?" at bounding box center [700, 216] width 576 height 144
drag, startPoint x: 717, startPoint y: 200, endPoint x: 679, endPoint y: 247, distance: 60.4
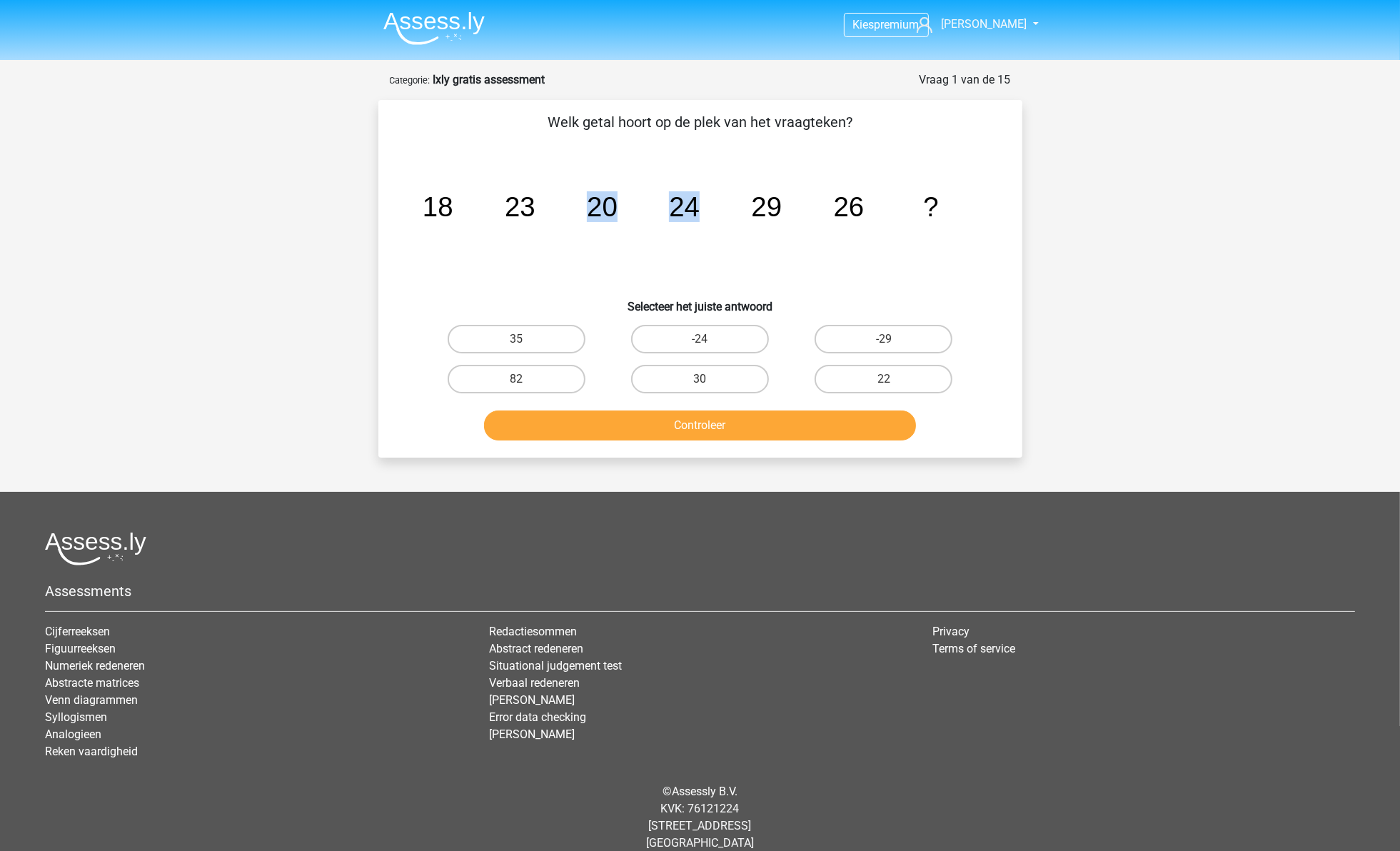
click at [679, 247] on icon "image/svg+xml 18 23 20 24 29 26 ?" at bounding box center [700, 216] width 576 height 144
drag, startPoint x: 414, startPoint y: 214, endPoint x: 429, endPoint y: 212, distance: 15.1
click at [429, 212] on icon "image/svg+xml 18 23 20 24 29 26 ?" at bounding box center [700, 216] width 576 height 144
click at [434, 208] on tspan "18" at bounding box center [437, 206] width 31 height 31
drag, startPoint x: 443, startPoint y: 205, endPoint x: 546, endPoint y: 205, distance: 103.0
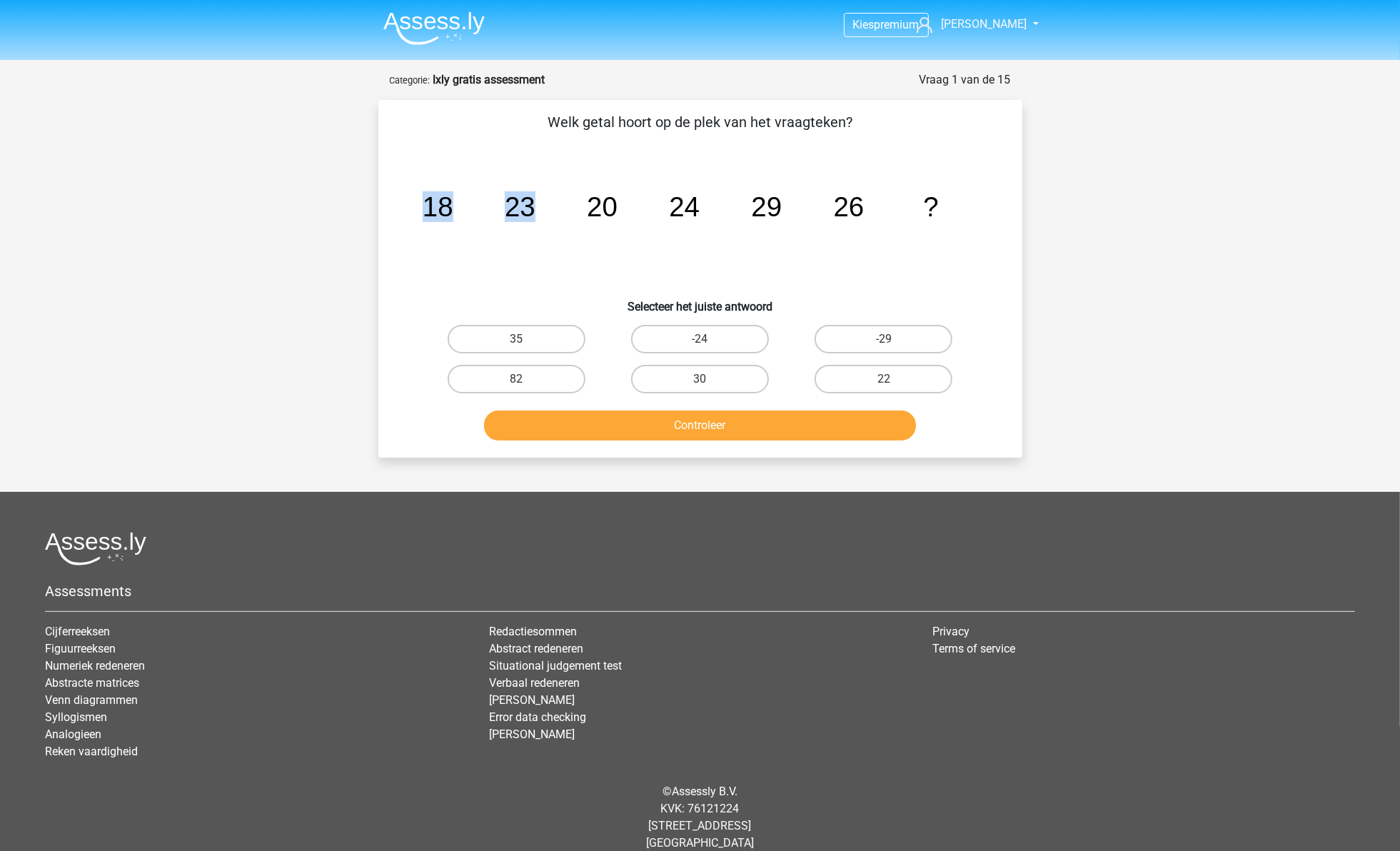
click at [546, 205] on icon "image/svg+xml 18 23 20 24 29 26 ?" at bounding box center [700, 216] width 576 height 144
drag, startPoint x: 546, startPoint y: 205, endPoint x: 675, endPoint y: 220, distance: 129.9
click at [452, 220] on tspan "24" at bounding box center [437, 206] width 31 height 31
drag, startPoint x: 665, startPoint y: 216, endPoint x: 789, endPoint y: 216, distance: 124.0
click at [789, 216] on icon "image/svg+xml 18 23 20 24 29 26 ?" at bounding box center [700, 216] width 576 height 144
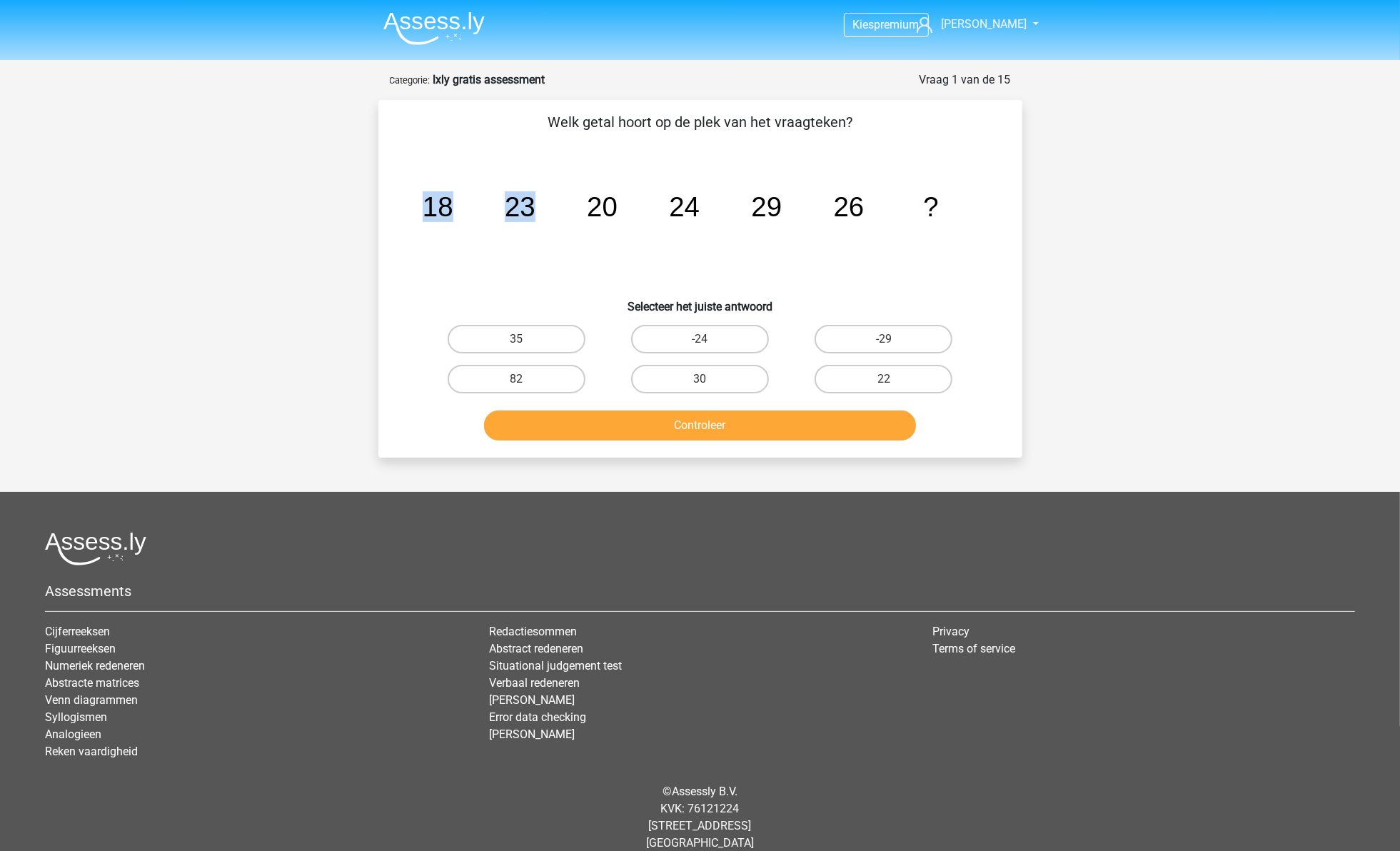
drag, startPoint x: 420, startPoint y: 205, endPoint x: 544, endPoint y: 208, distance: 124.0
click at [544, 208] on icon "image/svg+xml 18 23 20 24 29 26 ?" at bounding box center [700, 216] width 576 height 144
drag, startPoint x: 544, startPoint y: 208, endPoint x: 787, endPoint y: 209, distance: 243.0
click at [787, 209] on icon "image/svg+xml 18 23 20 24 29 26 ?" at bounding box center [700, 216] width 576 height 144
drag, startPoint x: 787, startPoint y: 209, endPoint x: 862, endPoint y: 220, distance: 75.8
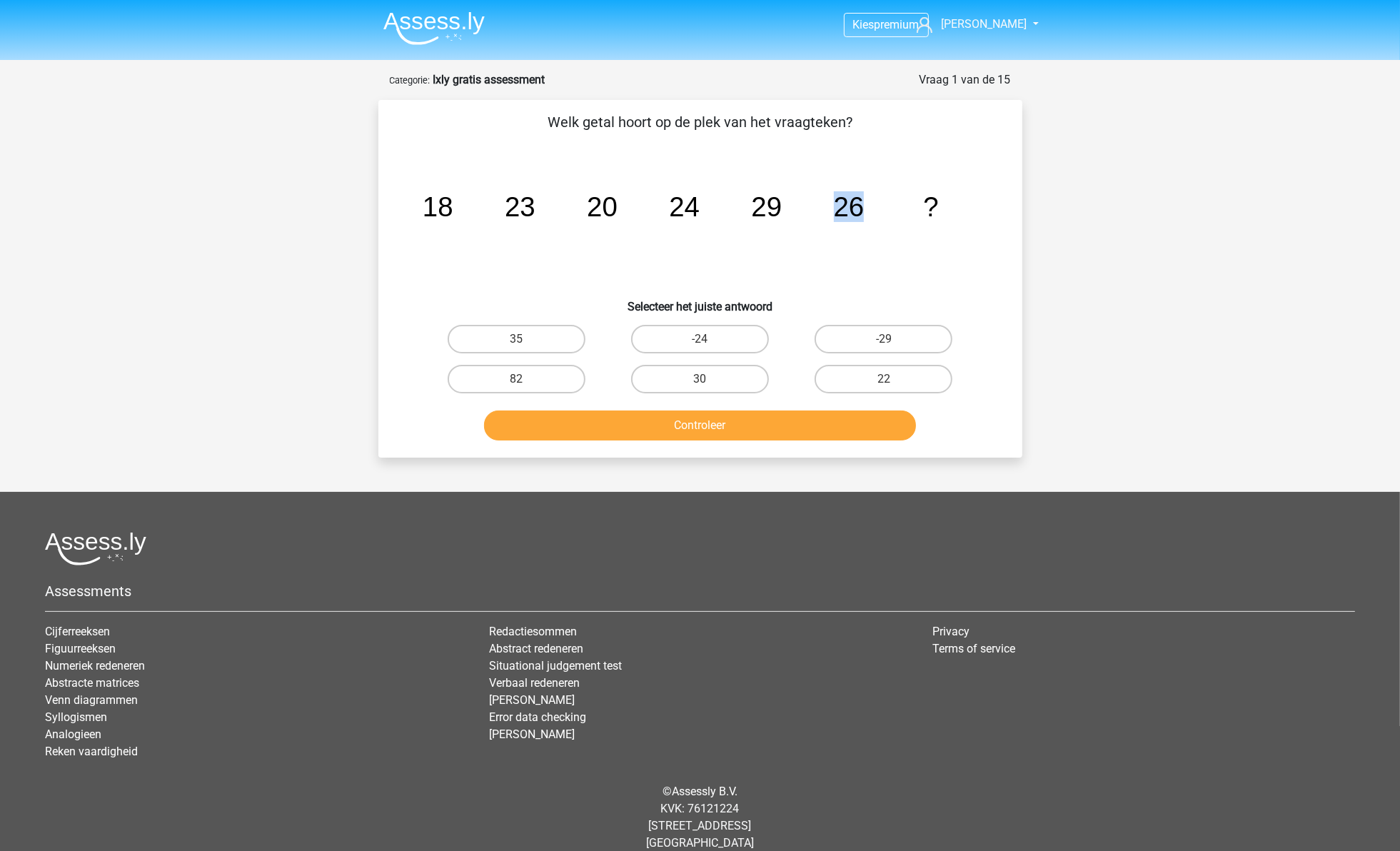
click at [862, 220] on icon "image/svg+xml 18 23 20 24 29 26 ?" at bounding box center [700, 216] width 576 height 144
click at [672, 371] on label "30" at bounding box center [700, 379] width 138 height 28
click at [700, 379] on input "30" at bounding box center [704, 383] width 9 height 9
radio input "true"
click at [680, 433] on button "Controleer" at bounding box center [700, 426] width 432 height 30
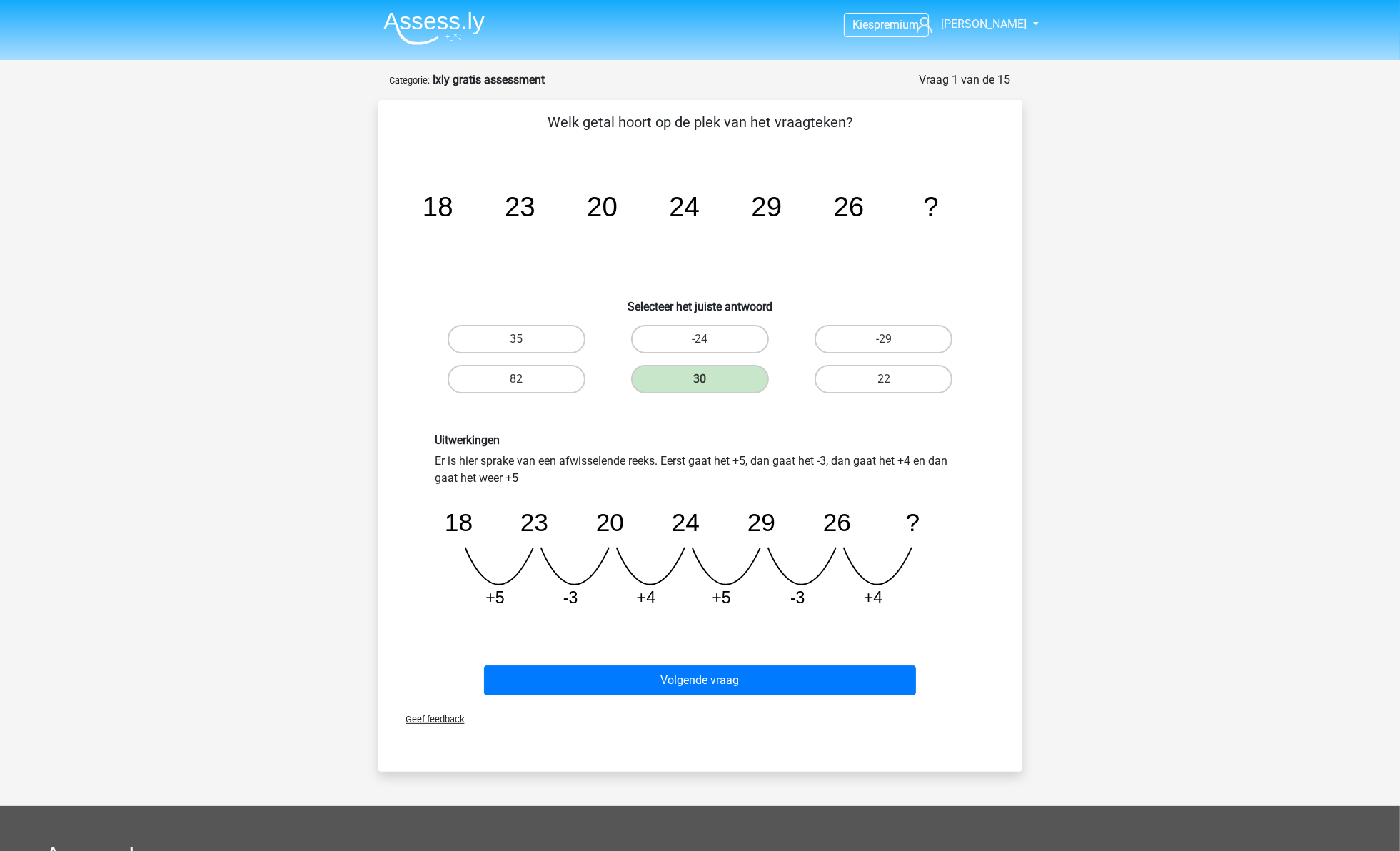
drag, startPoint x: 445, startPoint y: 221, endPoint x: 551, endPoint y: 240, distance: 107.7
click at [551, 240] on icon "image/svg+xml 18 23 20 24 29 26 ?" at bounding box center [700, 216] width 576 height 144
drag, startPoint x: 551, startPoint y: 240, endPoint x: 786, endPoint y: 205, distance: 237.6
click at [786, 205] on icon "image/svg+xml 18 23 20 24 29 26 ?" at bounding box center [700, 216] width 576 height 144
drag, startPoint x: 419, startPoint y: 197, endPoint x: 577, endPoint y: 218, distance: 159.4
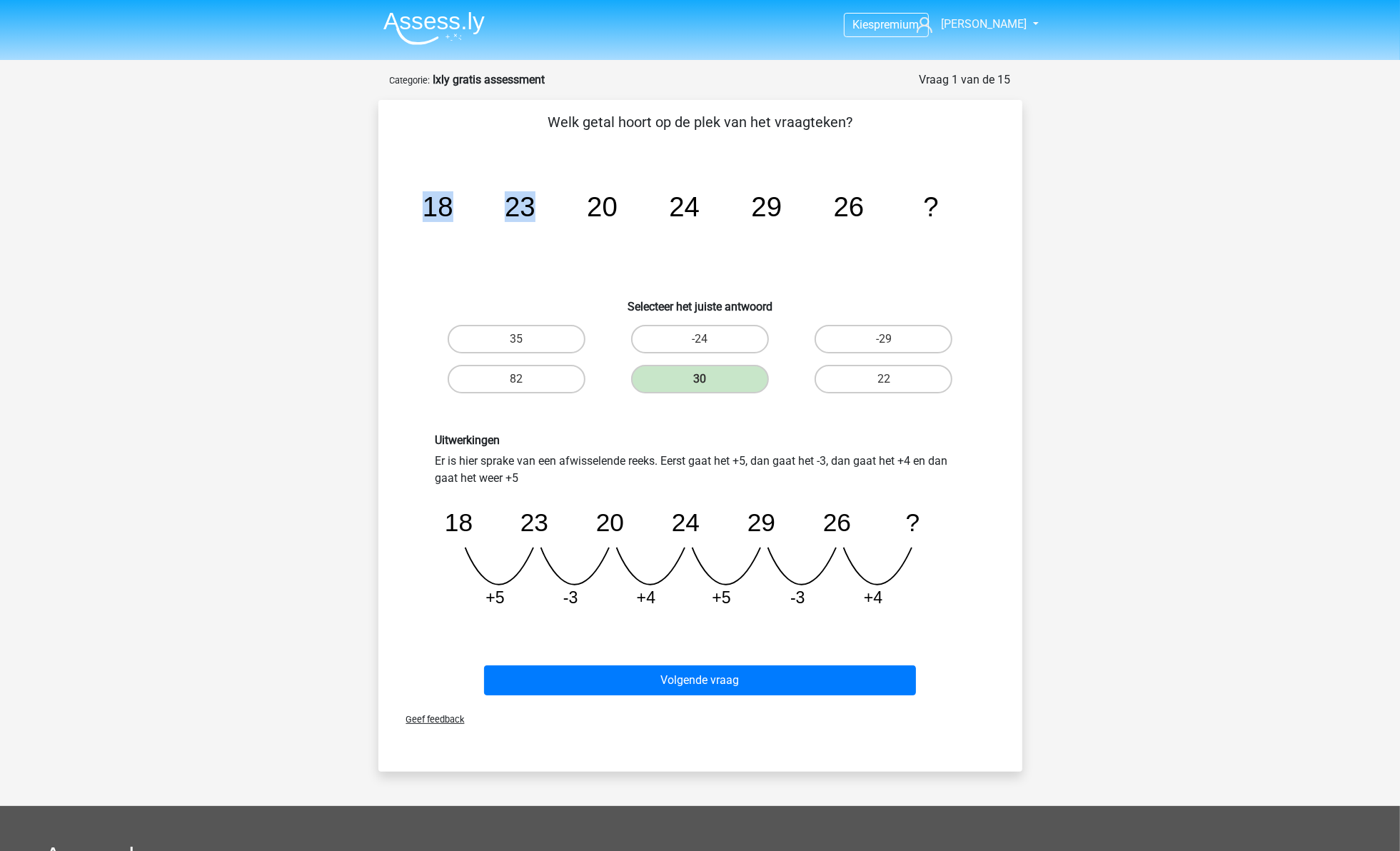
click at [577, 218] on icon "image/svg+xml 18 23 20 24 29 26 ?" at bounding box center [700, 216] width 576 height 144
drag, startPoint x: 577, startPoint y: 218, endPoint x: 810, endPoint y: 219, distance: 233.0
click at [810, 219] on icon "image/svg+xml 18 23 20 24 29 26 ?" at bounding box center [700, 216] width 576 height 144
drag, startPoint x: 810, startPoint y: 219, endPoint x: 481, endPoint y: 220, distance: 329.0
click at [481, 220] on icon "image/svg+xml 18 23 20 24 29 26 ?" at bounding box center [700, 216] width 576 height 144
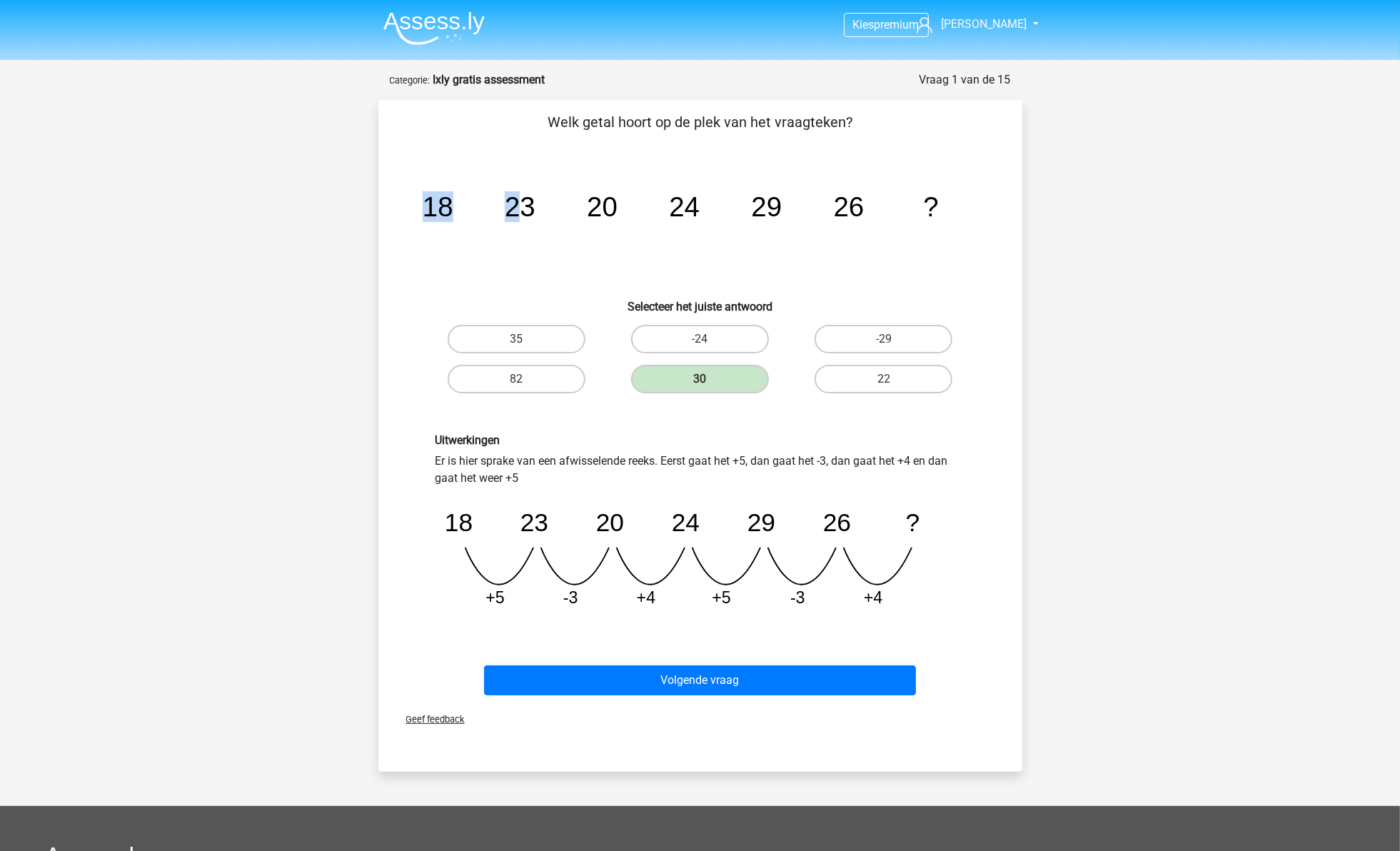
drag, startPoint x: 411, startPoint y: 211, endPoint x: 525, endPoint y: 218, distance: 114.2
click at [525, 218] on div "image/svg+xml 18 23 20 24 29 26 ?" at bounding box center [700, 216] width 599 height 144
drag, startPoint x: 458, startPoint y: 615, endPoint x: 912, endPoint y: 605, distance: 454.1
click at [912, 605] on div "Uitwerkingen Er is hier sprake van een afwisselende reeks. Eerst gaat het +5, d…" at bounding box center [700, 527] width 599 height 255
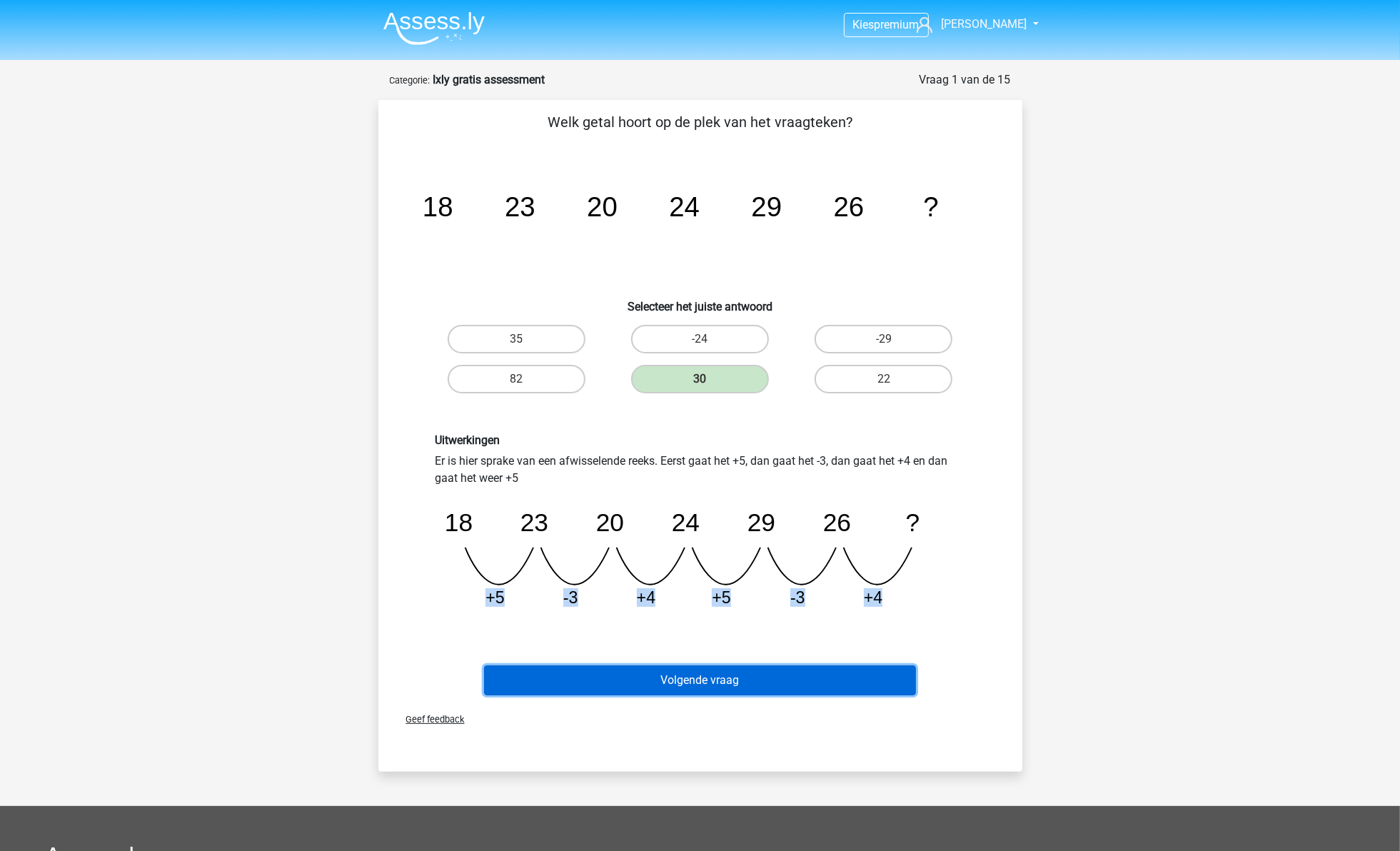
drag, startPoint x: 912, startPoint y: 605, endPoint x: 808, endPoint y: 673, distance: 124.3
click at [808, 673] on button "Volgende vraag" at bounding box center [700, 680] width 432 height 30
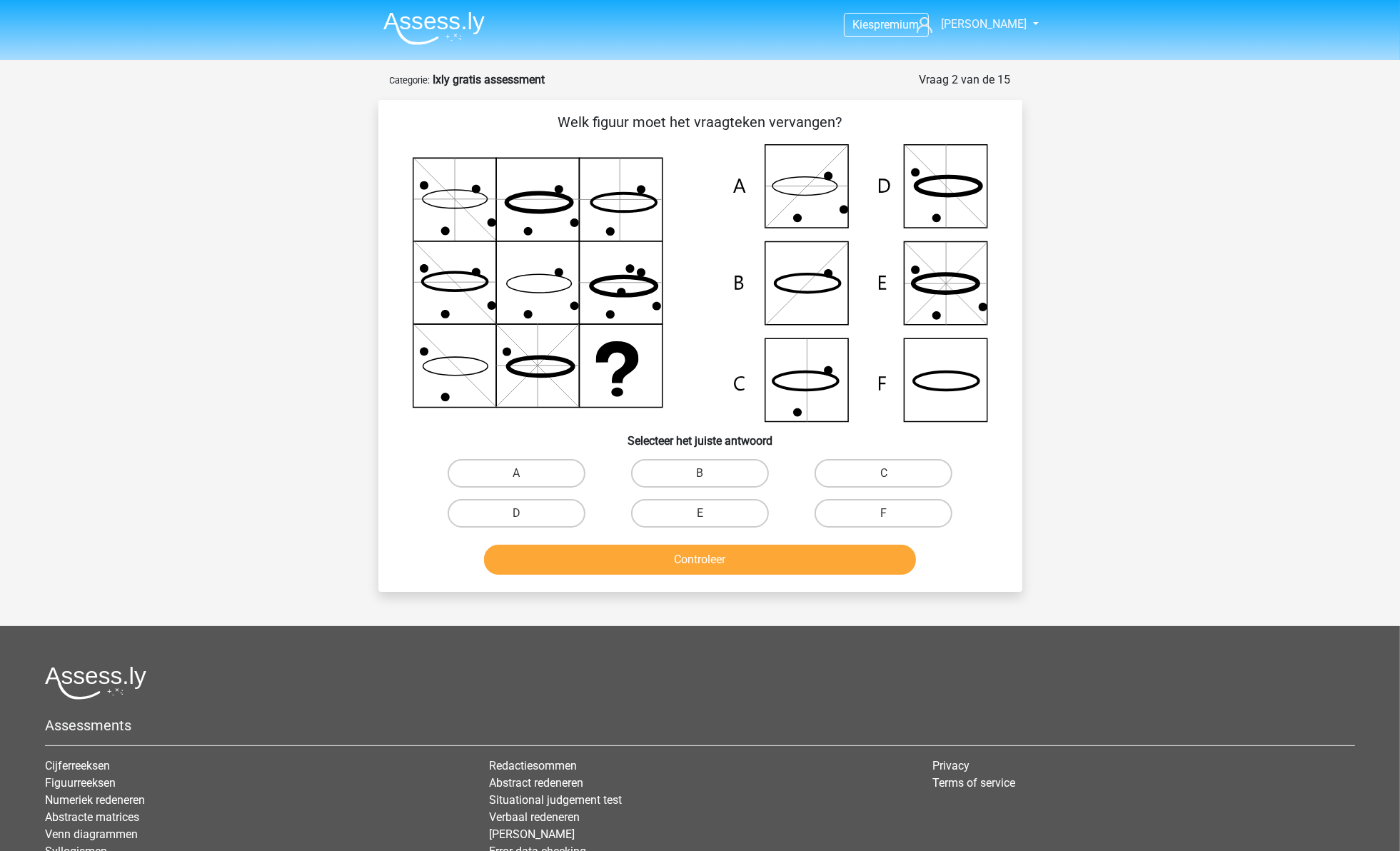
click at [550, 179] on icon at bounding box center [700, 283] width 576 height 278
click at [545, 282] on icon at bounding box center [700, 283] width 576 height 278
click at [534, 369] on icon at bounding box center [700, 283] width 576 height 278
click at [426, 194] on icon at bounding box center [454, 198] width 65 height 19
click at [444, 286] on icon at bounding box center [700, 283] width 576 height 278
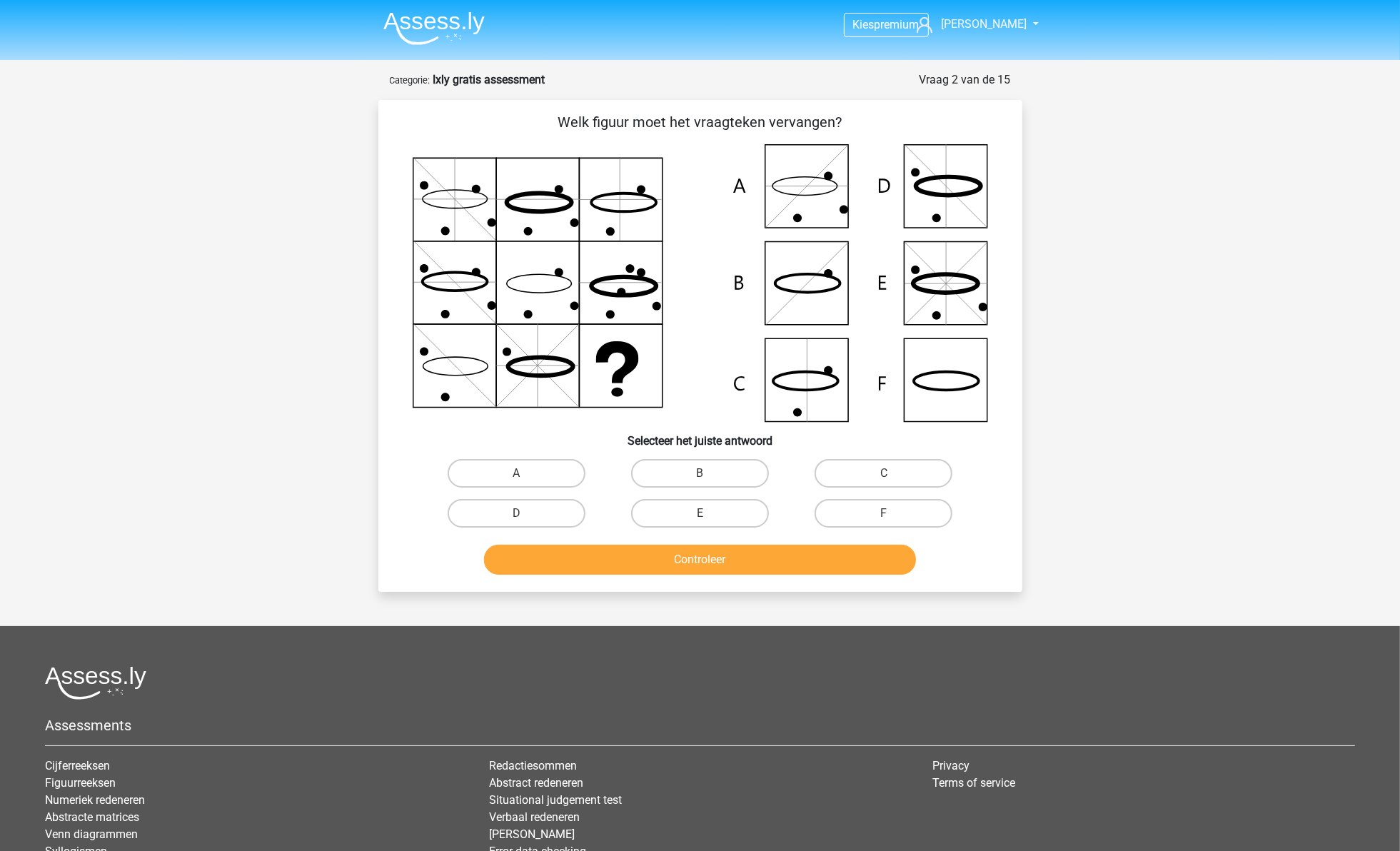
click at [445, 390] on icon at bounding box center [700, 283] width 576 height 278
click at [448, 177] on icon at bounding box center [700, 283] width 576 height 278
click at [441, 246] on icon at bounding box center [700, 283] width 576 height 278
click at [447, 322] on icon at bounding box center [700, 283] width 576 height 278
click at [516, 197] on icon at bounding box center [538, 203] width 65 height 19
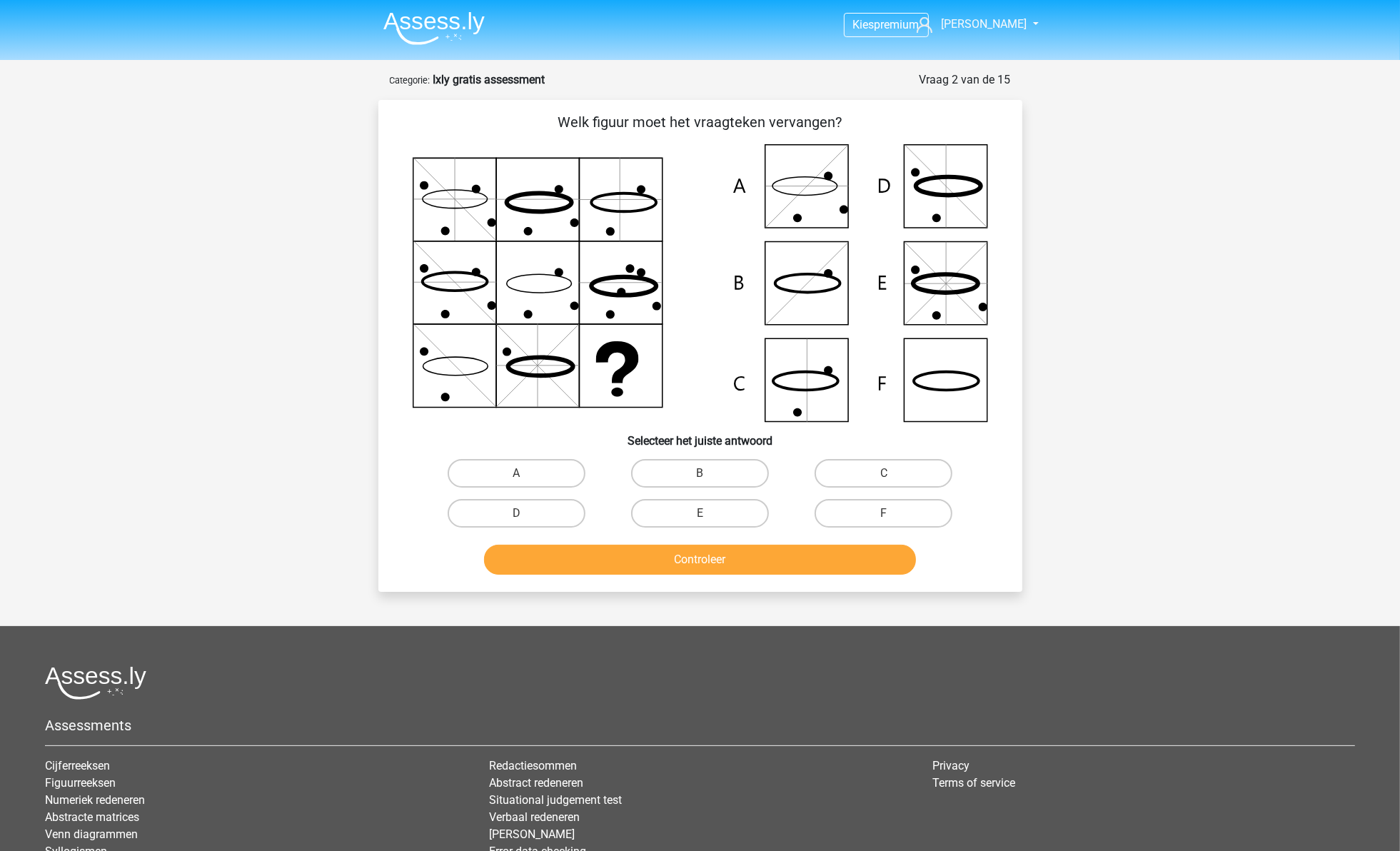
click at [525, 291] on icon at bounding box center [538, 283] width 65 height 19
click at [525, 358] on icon at bounding box center [539, 367] width 65 height 19
click at [608, 201] on icon at bounding box center [700, 283] width 576 height 278
click at [540, 271] on icon at bounding box center [700, 283] width 576 height 278
click at [626, 367] on icon at bounding box center [616, 361] width 43 height 42
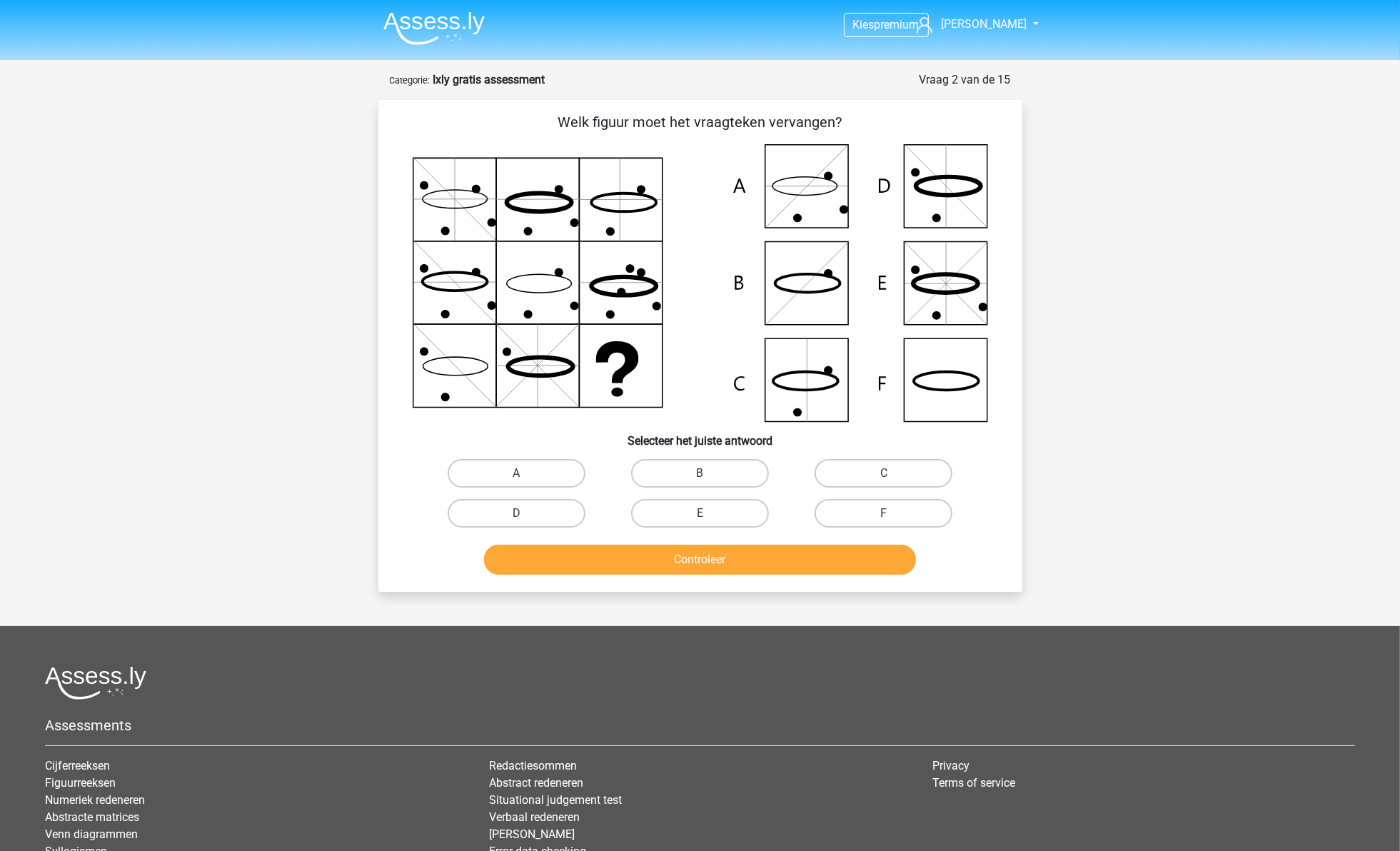
click at [422, 384] on icon at bounding box center [700, 283] width 576 height 278
click at [548, 291] on icon at bounding box center [700, 283] width 576 height 278
click at [488, 182] on icon at bounding box center [700, 283] width 576 height 278
click at [532, 187] on icon at bounding box center [700, 283] width 576 height 278
click at [583, 188] on icon at bounding box center [700, 283] width 576 height 278
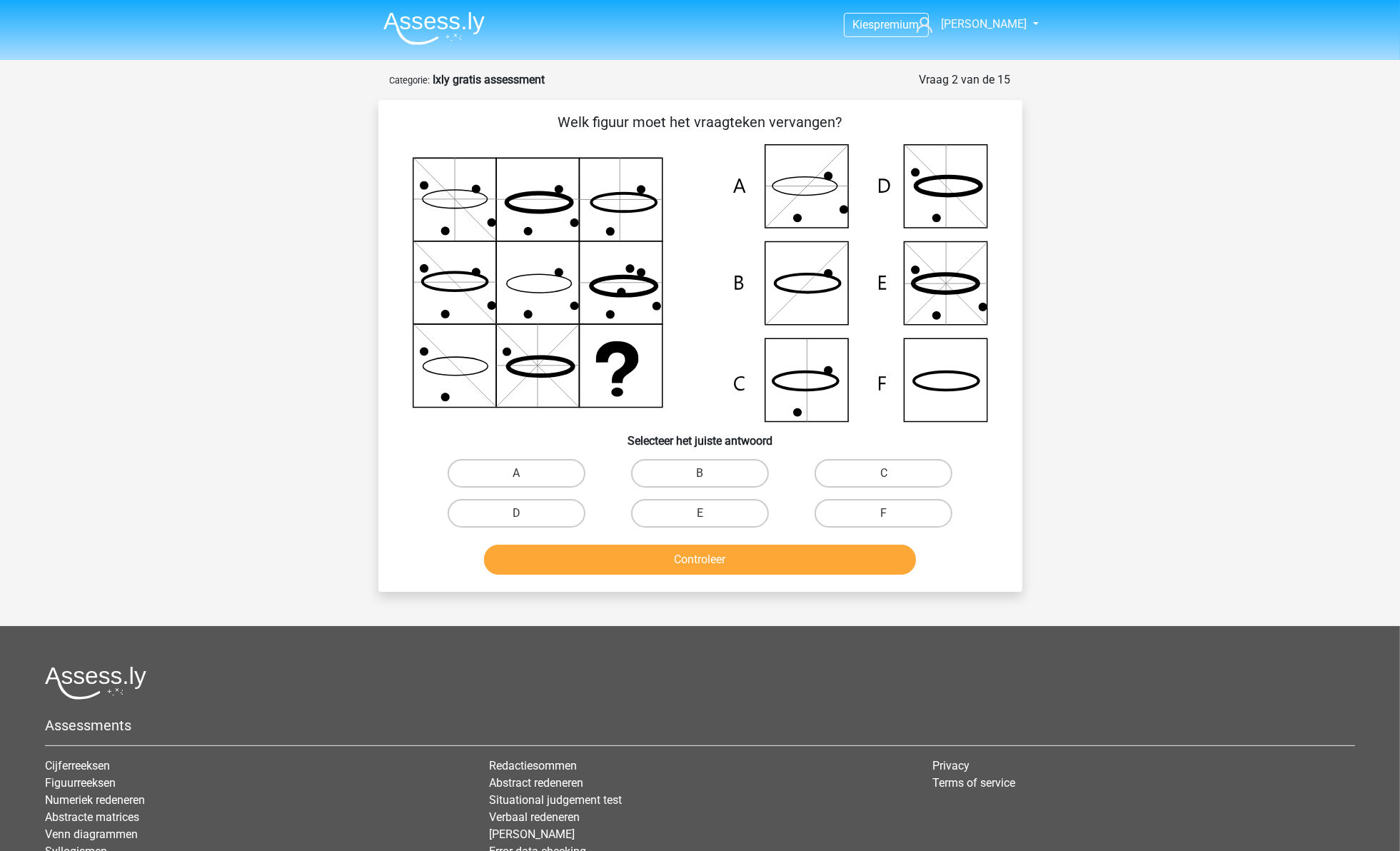
drag, startPoint x: 430, startPoint y: 290, endPoint x: 445, endPoint y: 290, distance: 15.0
click at [430, 290] on icon at bounding box center [700, 283] width 576 height 278
click at [483, 290] on icon at bounding box center [700, 283] width 576 height 278
click at [605, 284] on icon at bounding box center [700, 283] width 576 height 278
click at [419, 359] on icon at bounding box center [700, 283] width 576 height 278
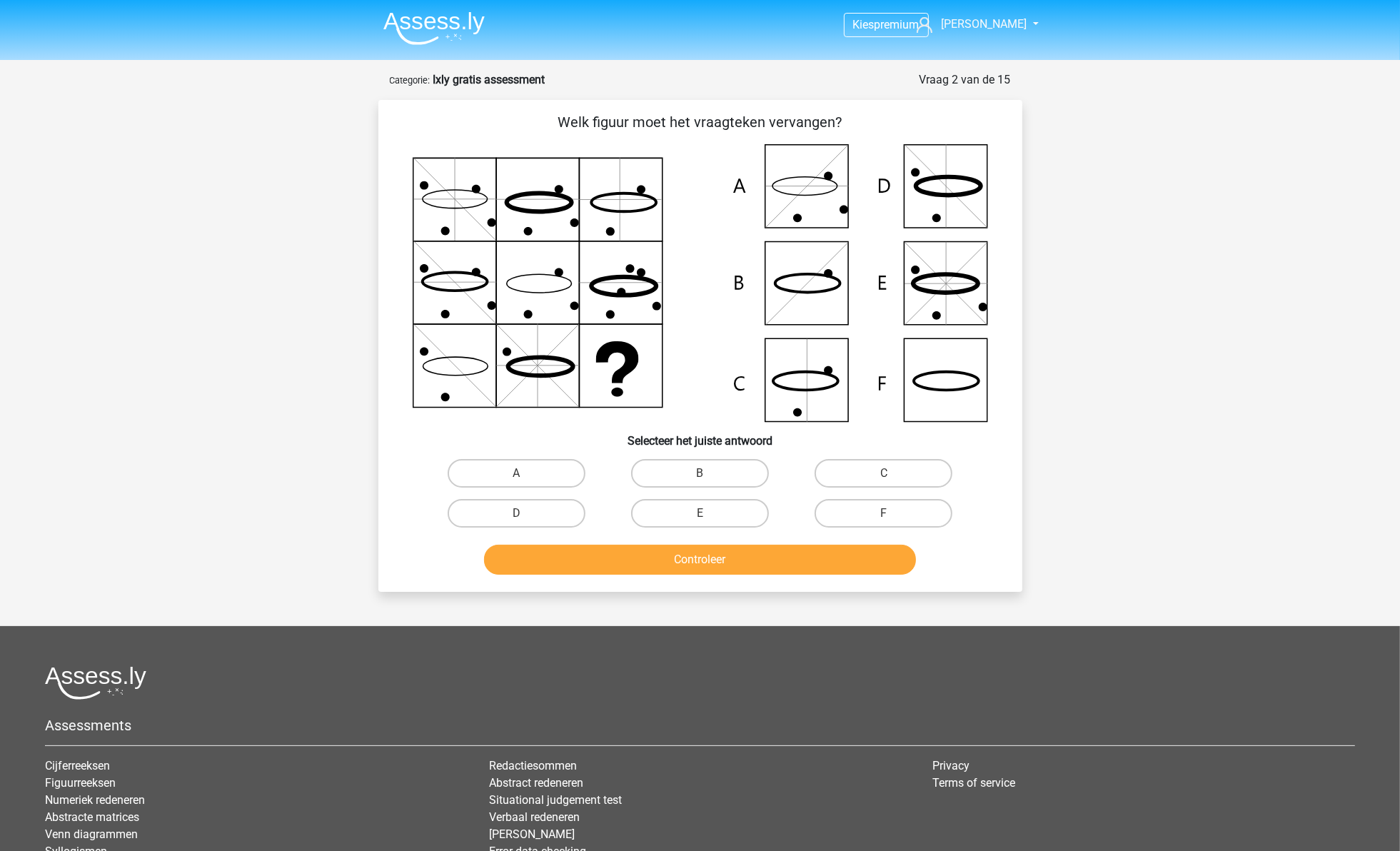
click at [520, 348] on icon at bounding box center [700, 283] width 576 height 278
click at [577, 350] on icon at bounding box center [700, 283] width 576 height 278
click at [522, 375] on icon at bounding box center [539, 367] width 65 height 19
click at [486, 182] on icon at bounding box center [700, 283] width 576 height 278
click at [520, 347] on icon at bounding box center [700, 283] width 576 height 278
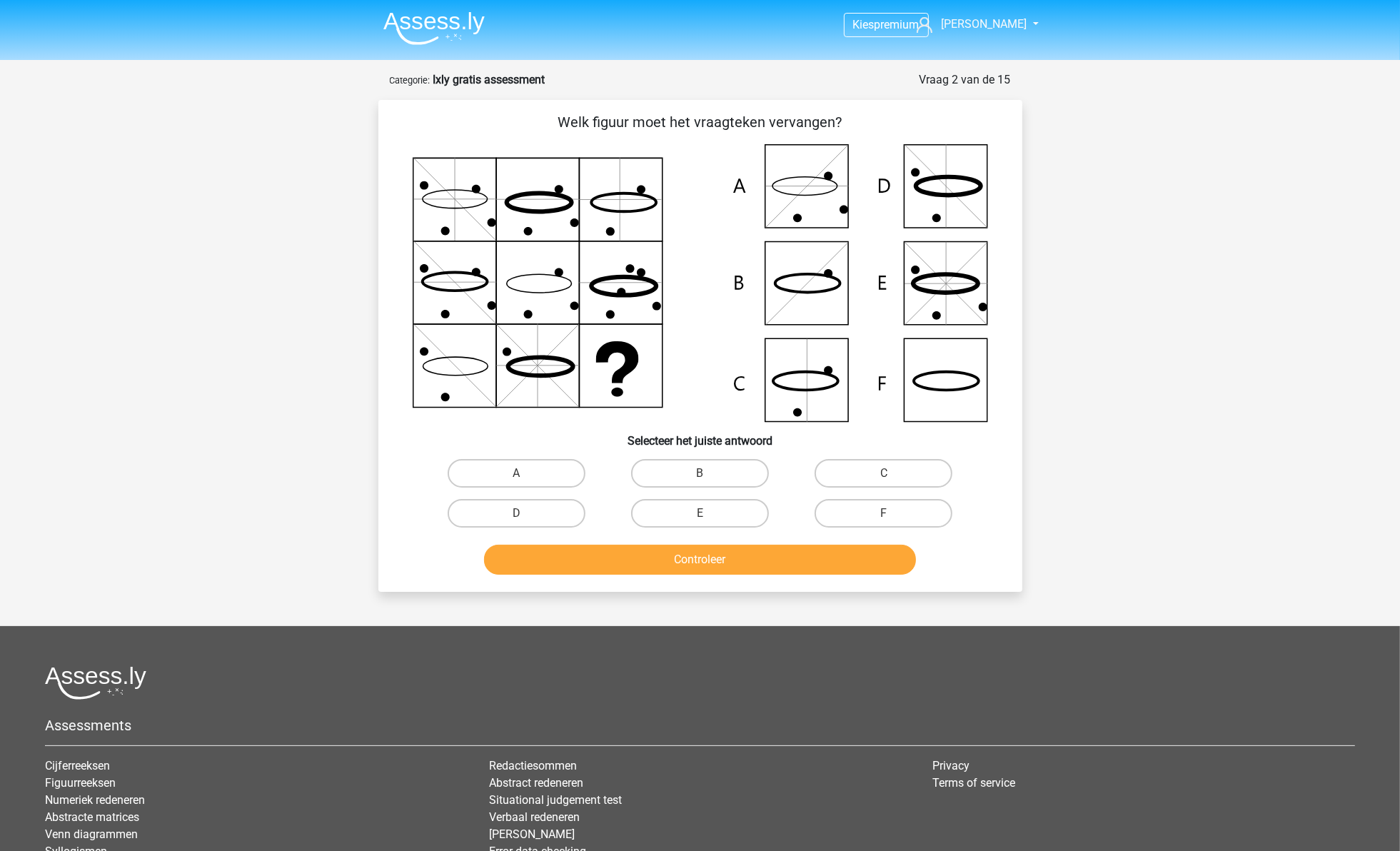
click at [547, 184] on icon at bounding box center [700, 283] width 576 height 278
click at [621, 280] on icon at bounding box center [700, 283] width 576 height 278
drag, startPoint x: 441, startPoint y: 271, endPoint x: 460, endPoint y: 279, distance: 20.6
click at [460, 279] on icon at bounding box center [700, 283] width 576 height 278
click at [443, 177] on icon at bounding box center [700, 283] width 576 height 278
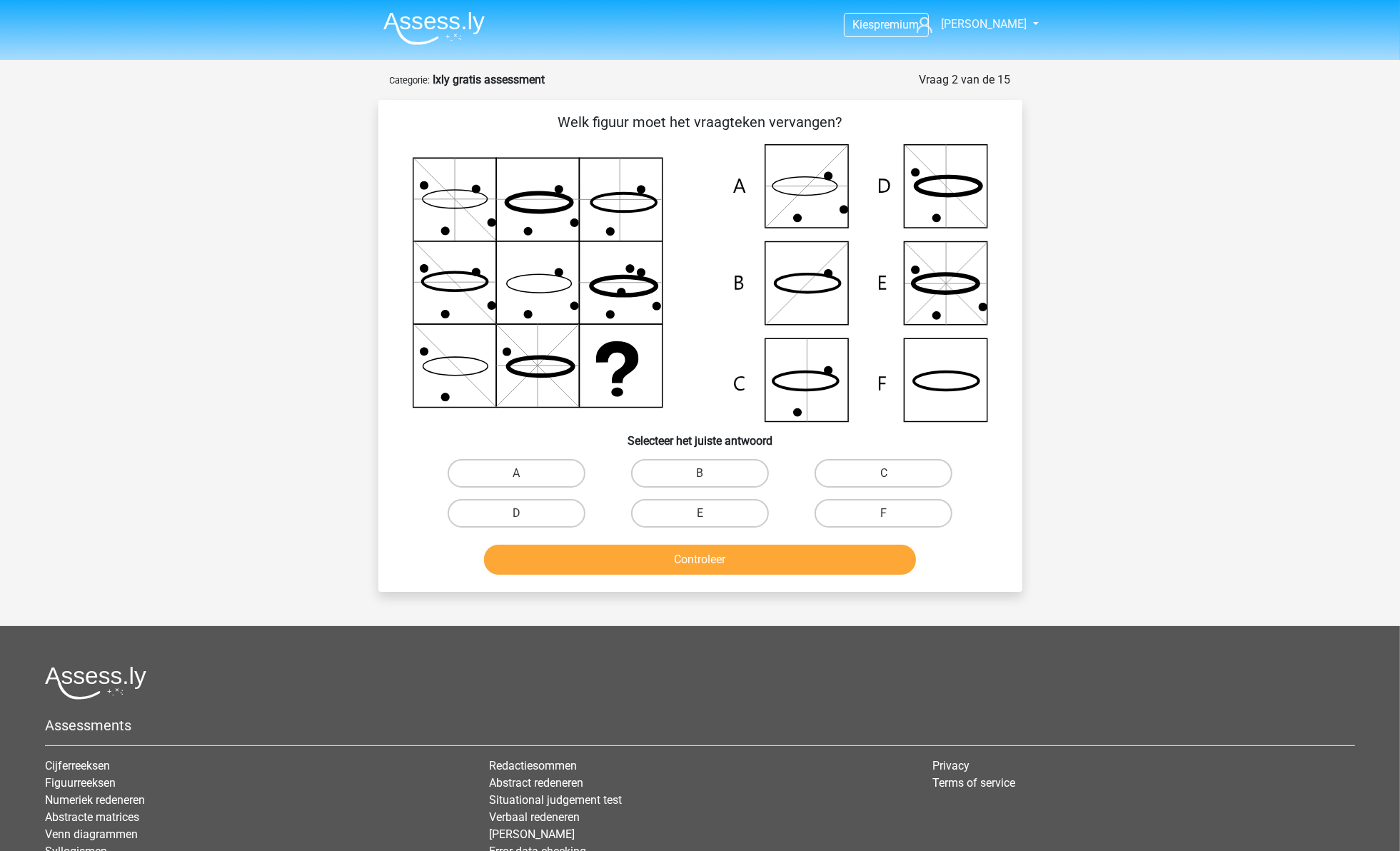
click at [430, 199] on icon at bounding box center [454, 199] width 82 height 0
click at [828, 164] on icon at bounding box center [700, 283] width 576 height 278
click at [932, 338] on icon at bounding box center [946, 380] width 83 height 83
click at [807, 187] on icon at bounding box center [700, 283] width 576 height 278
click at [926, 375] on icon at bounding box center [946, 381] width 65 height 19
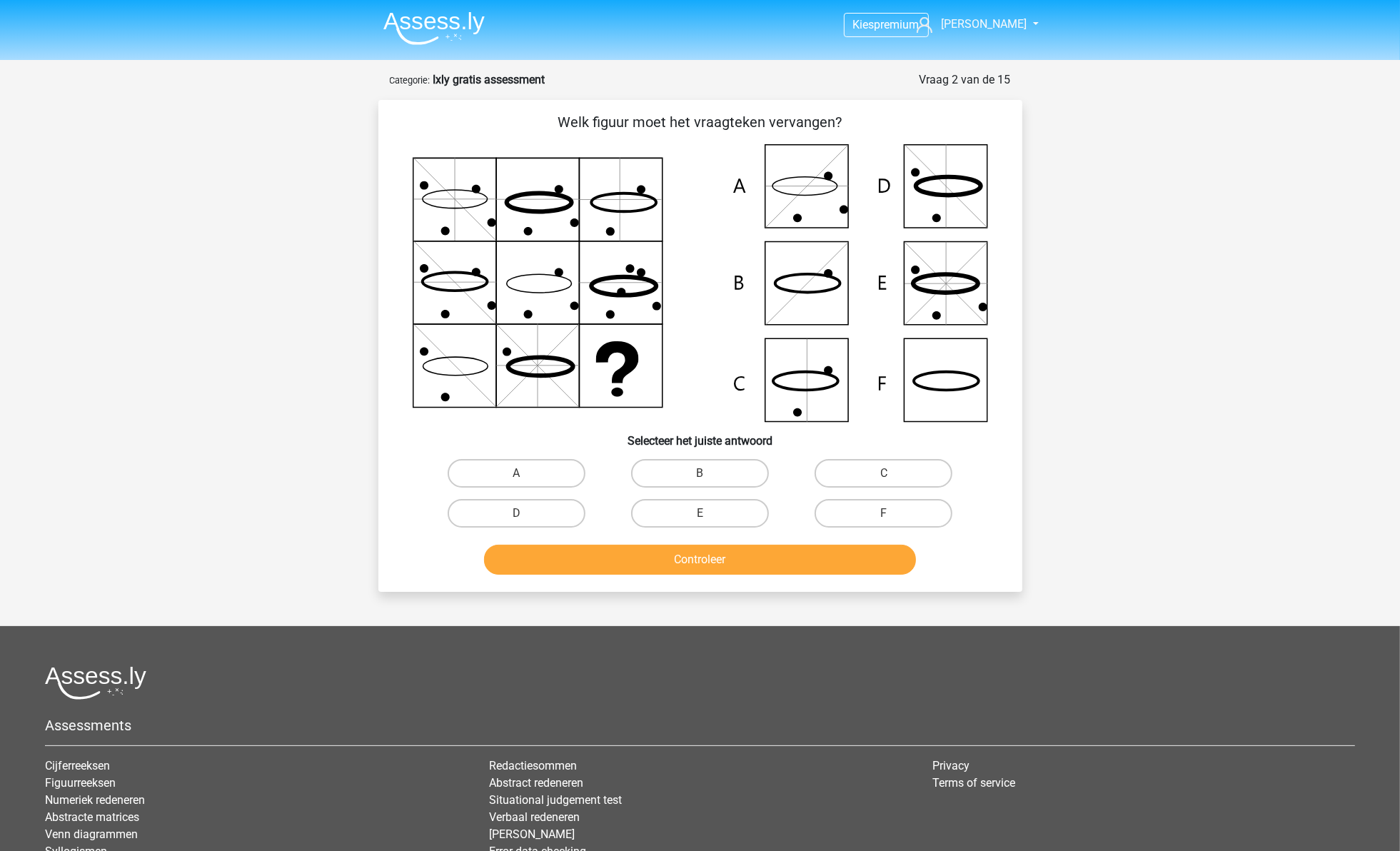
click at [926, 375] on icon at bounding box center [946, 381] width 65 height 19
click at [812, 202] on icon at bounding box center [700, 283] width 576 height 278
click at [571, 462] on label "A" at bounding box center [517, 473] width 138 height 28
click at [525, 474] on input "A" at bounding box center [521, 478] width 9 height 9
radio input "true"
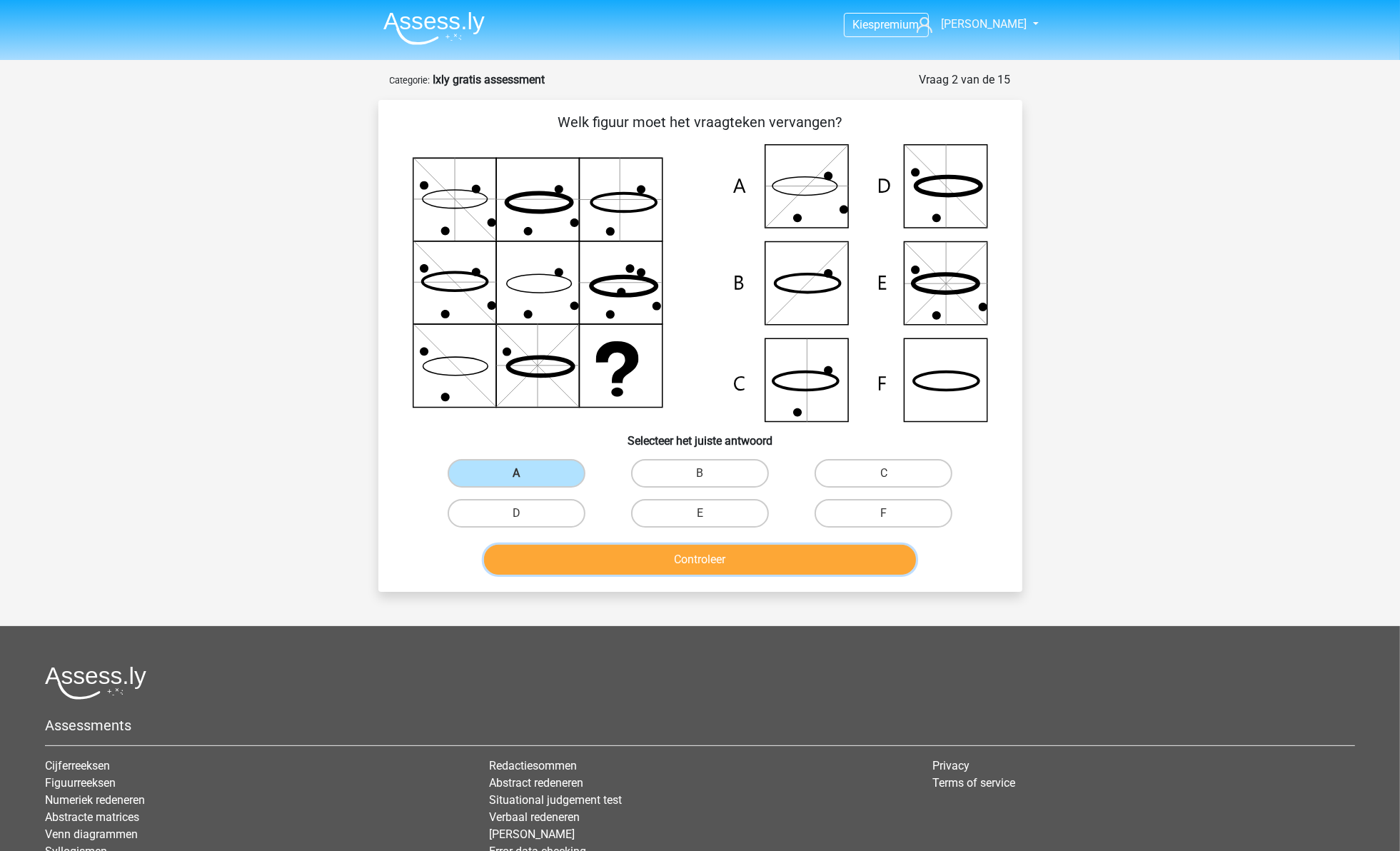
click at [623, 558] on button "Controleer" at bounding box center [700, 560] width 432 height 30
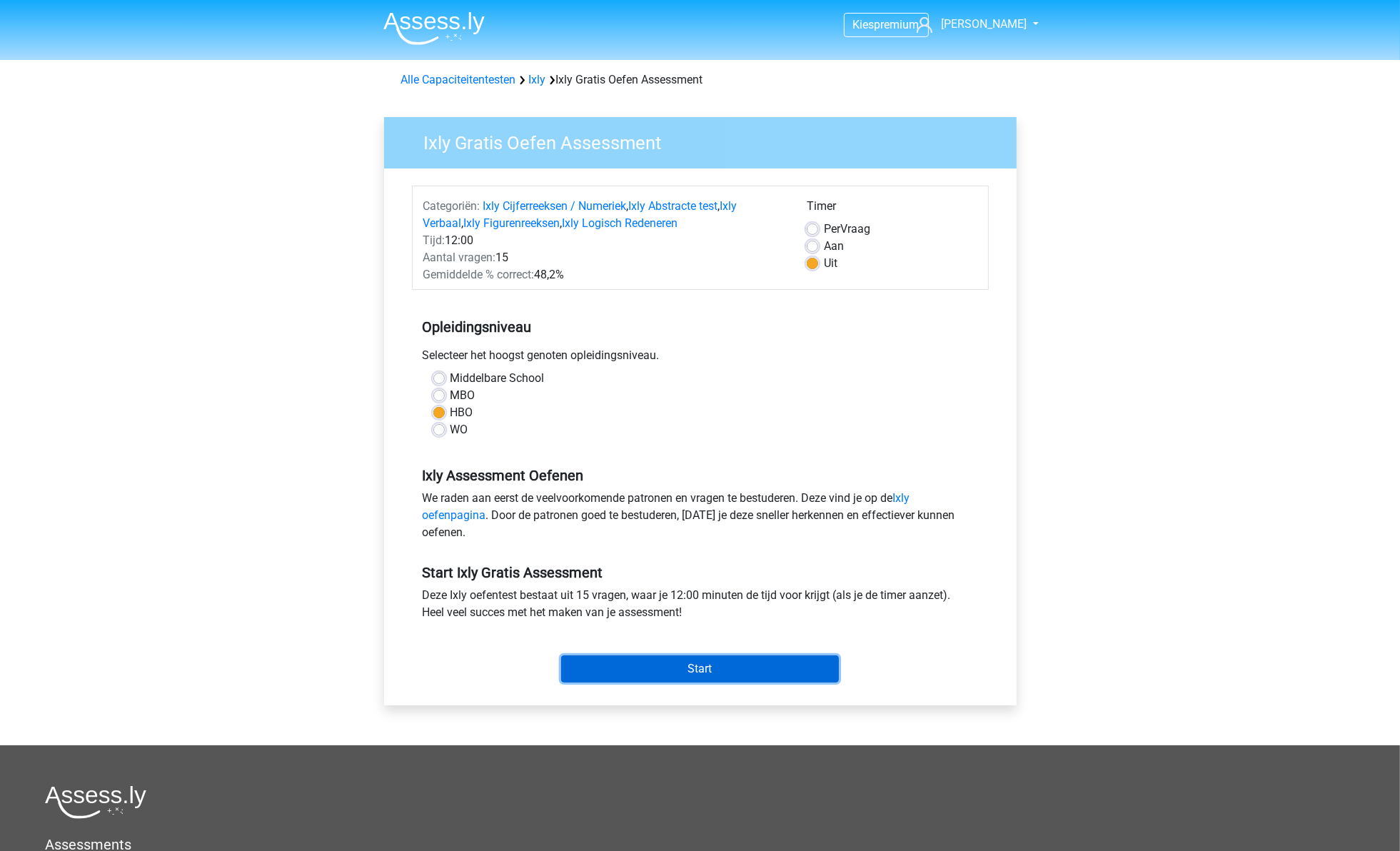
click at [672, 661] on input "Start" at bounding box center [700, 669] width 278 height 27
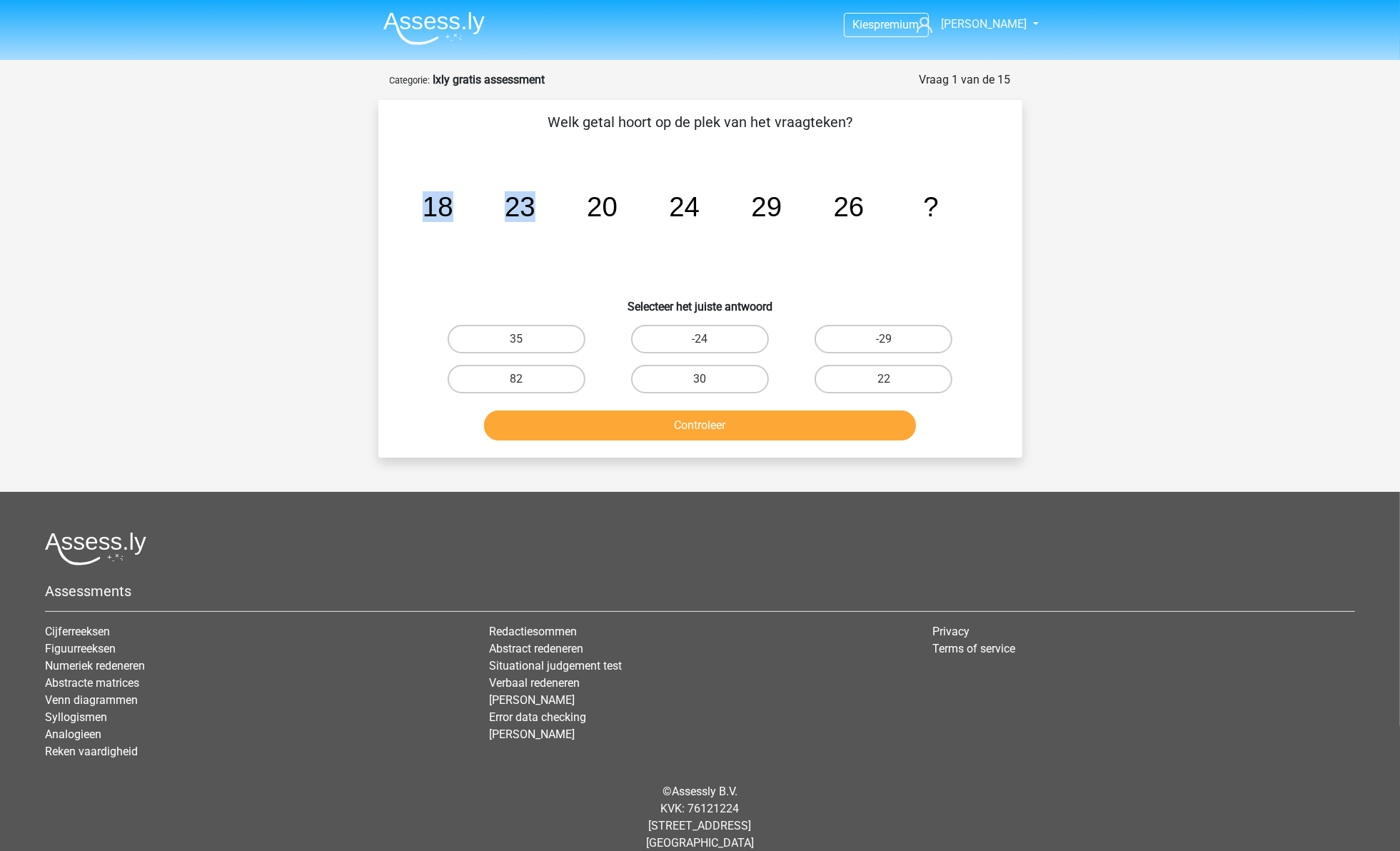
drag, startPoint x: 422, startPoint y: 201, endPoint x: 547, endPoint y: 205, distance: 125.1
click at [547, 205] on icon "image/svg+xml 18 23 20 24 29 26 ?" at bounding box center [700, 216] width 576 height 144
drag, startPoint x: 547, startPoint y: 205, endPoint x: 532, endPoint y: 274, distance: 70.6
click at [532, 274] on icon "image/svg+xml 18 23 20 24 29 26 ?" at bounding box center [700, 216] width 576 height 144
drag, startPoint x: 487, startPoint y: 197, endPoint x: 614, endPoint y: 211, distance: 127.8
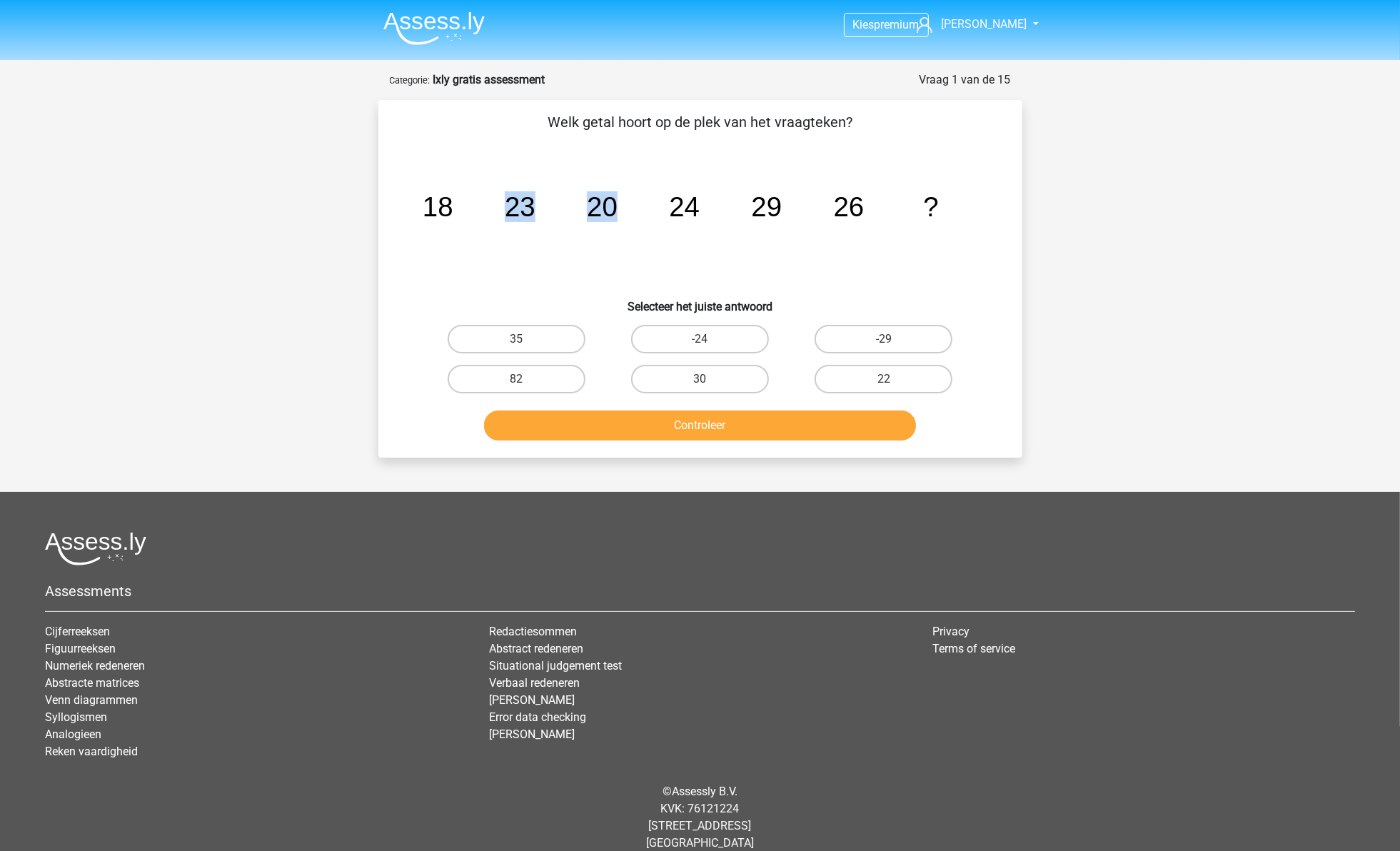
click at [614, 211] on icon "image/svg+xml 18 23 20 24 29 26 ?" at bounding box center [700, 216] width 576 height 144
drag, startPoint x: 614, startPoint y: 211, endPoint x: 597, endPoint y: 230, distance: 25.5
click at [597, 230] on icon "image/svg+xml 18 23 20 24 29 26 ?" at bounding box center [700, 216] width 576 height 144
drag, startPoint x: 613, startPoint y: 212, endPoint x: 714, endPoint y: 208, distance: 101.1
click at [714, 208] on icon "image/svg+xml 18 23 20 24 29 26 ?" at bounding box center [700, 216] width 576 height 144
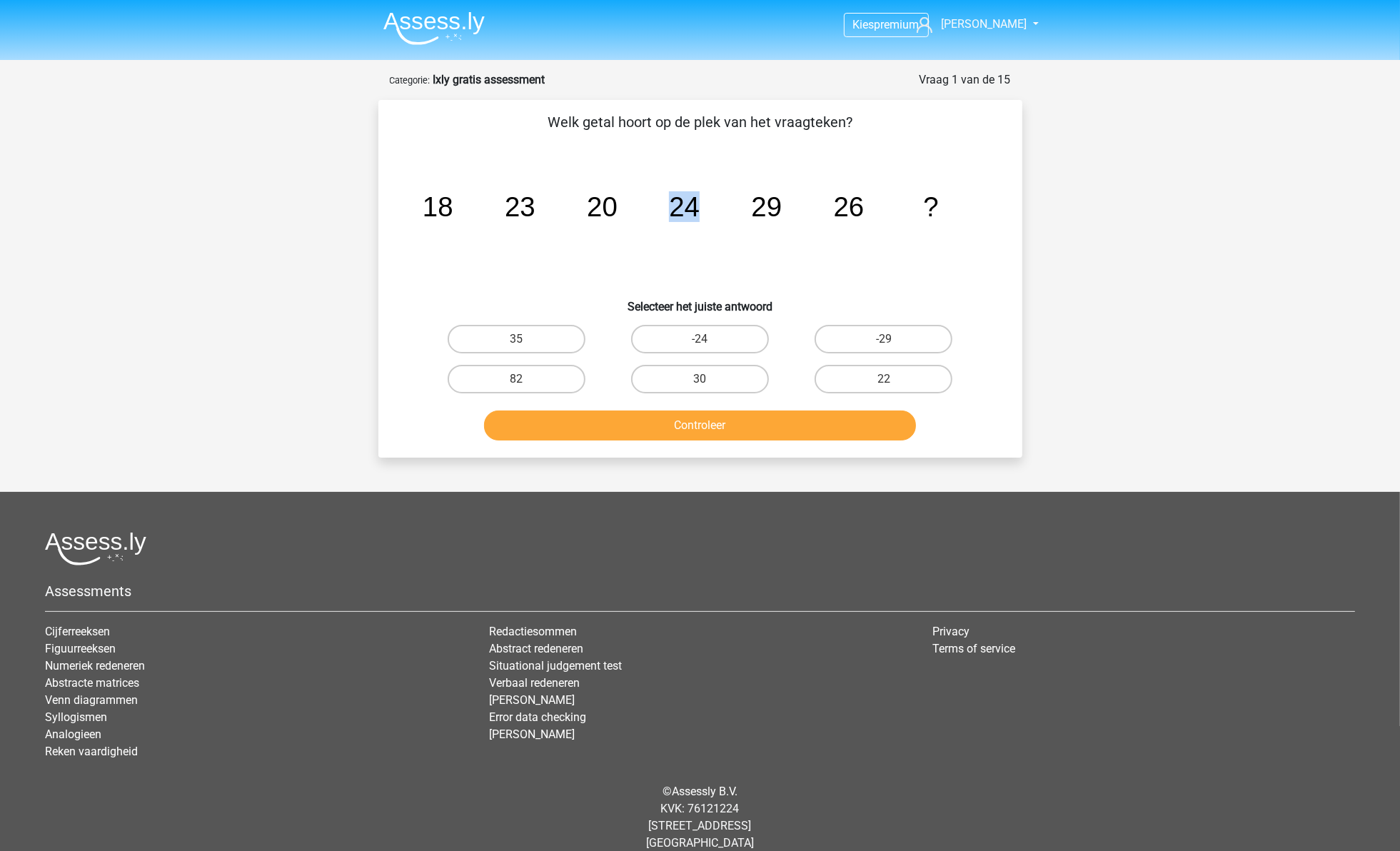
drag, startPoint x: 714, startPoint y: 208, endPoint x: 715, endPoint y: 247, distance: 39.0
click at [715, 247] on icon "image/svg+xml 18 23 20 24 29 26 ?" at bounding box center [700, 216] width 576 height 144
drag, startPoint x: 690, startPoint y: 209, endPoint x: 776, endPoint y: 209, distance: 86.0
click at [776, 209] on g "18 23 20 24 29 26 ?" at bounding box center [680, 206] width 516 height 31
drag, startPoint x: 776, startPoint y: 209, endPoint x: 773, endPoint y: 236, distance: 27.2
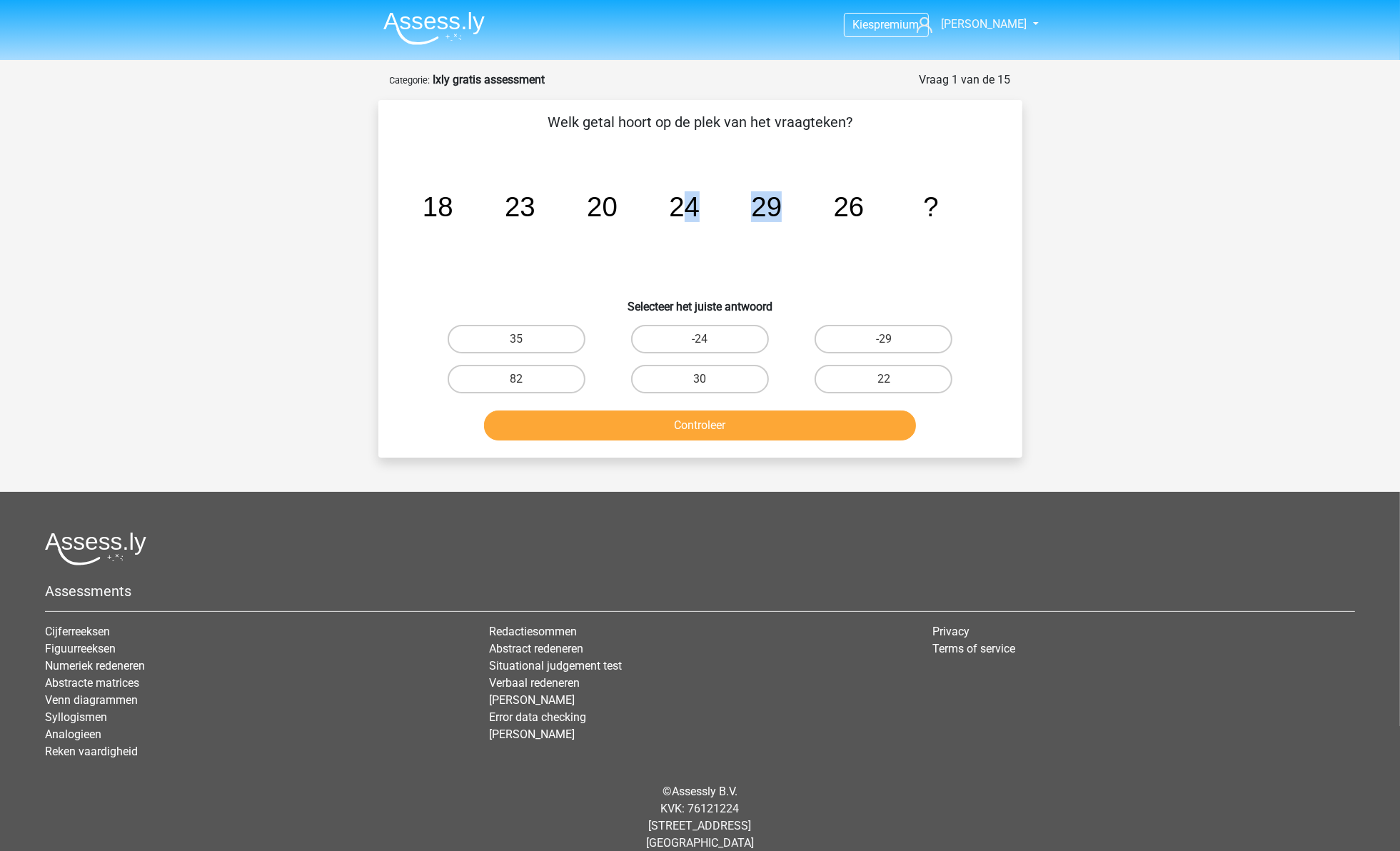
click at [773, 236] on icon "image/svg+xml 18 23 20 24 29 26 ?" at bounding box center [700, 216] width 576 height 144
drag, startPoint x: 769, startPoint y: 215, endPoint x: 861, endPoint y: 211, distance: 92.1
click at [861, 211] on g "18 23 20 24 29 26 ?" at bounding box center [680, 206] width 516 height 31
drag, startPoint x: 861, startPoint y: 211, endPoint x: 859, endPoint y: 261, distance: 50.0
click at [859, 261] on icon "image/svg+xml 18 23 20 24 29 26 ?" at bounding box center [700, 216] width 576 height 144
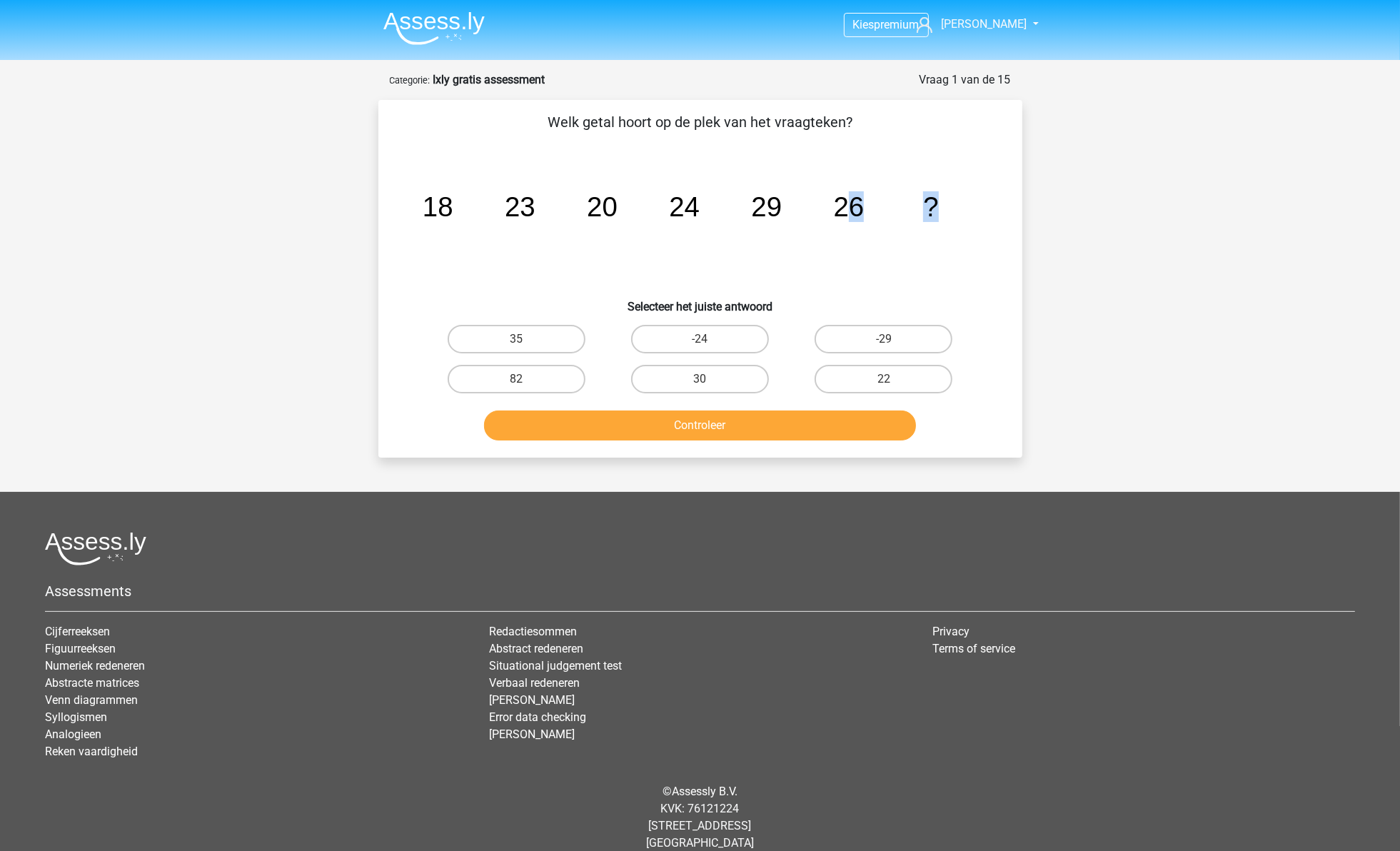
drag, startPoint x: 855, startPoint y: 218, endPoint x: 1004, endPoint y: 214, distance: 149.1
click at [1004, 214] on div "Welk getal hoort op de plek van het vraagteken? image/svg+xml 18 23 20 24 29 26…" at bounding box center [700, 279] width 632 height 335
click at [728, 375] on label "30" at bounding box center [700, 379] width 138 height 28
click at [709, 379] on input "30" at bounding box center [704, 383] width 9 height 9
radio input "true"
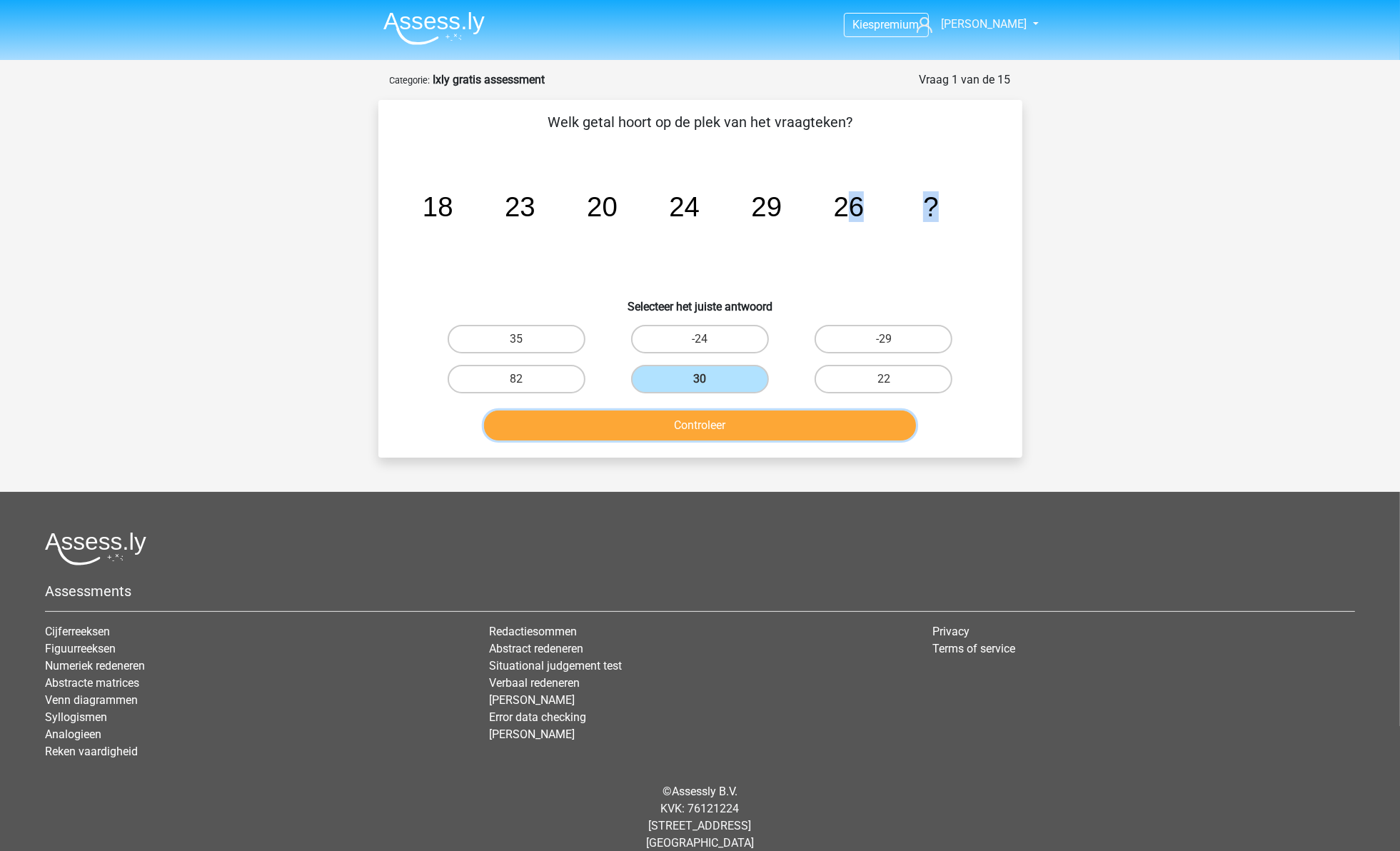
click at [721, 436] on button "Controleer" at bounding box center [700, 426] width 432 height 30
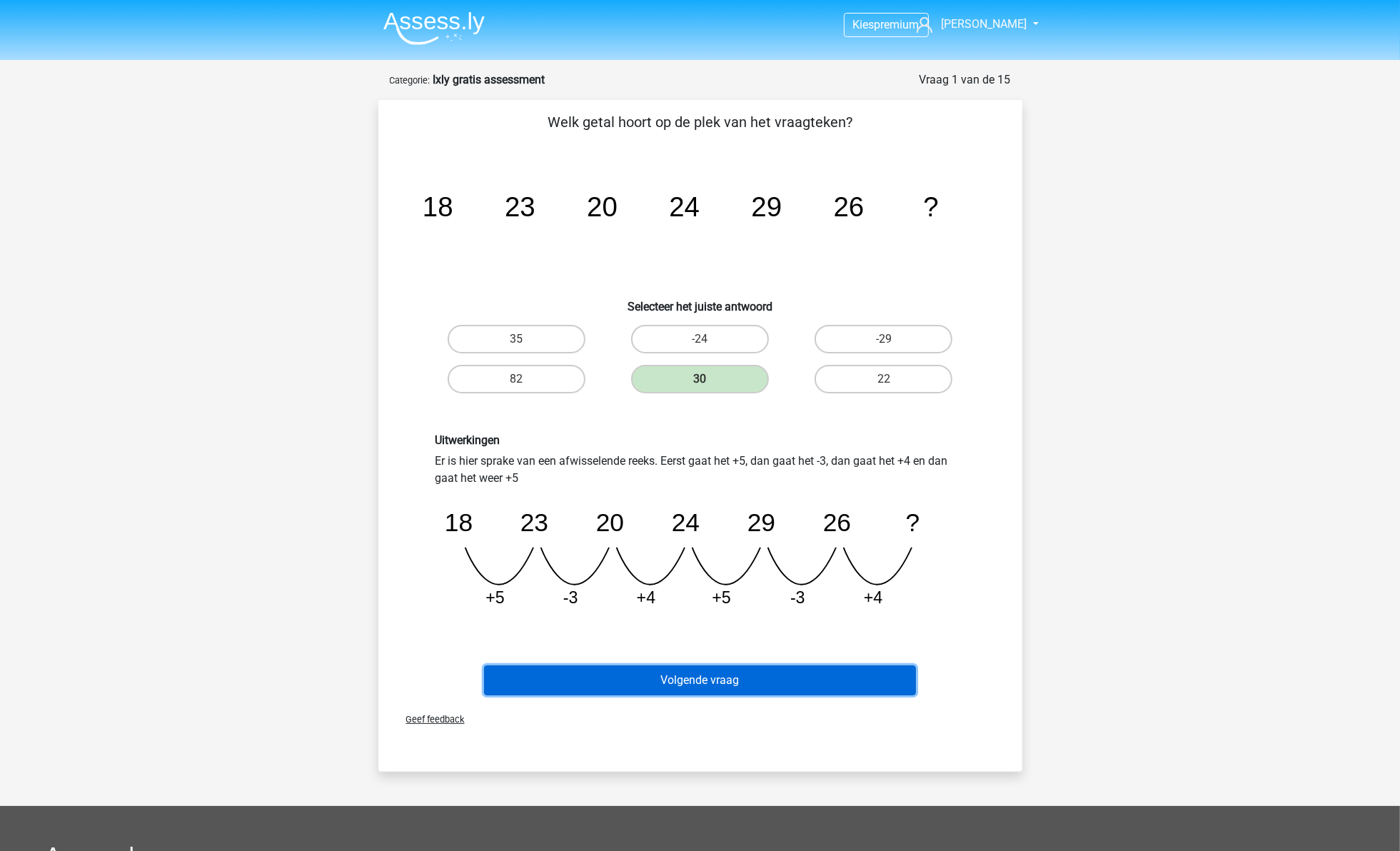
click at [577, 669] on button "Volgende vraag" at bounding box center [700, 680] width 432 height 30
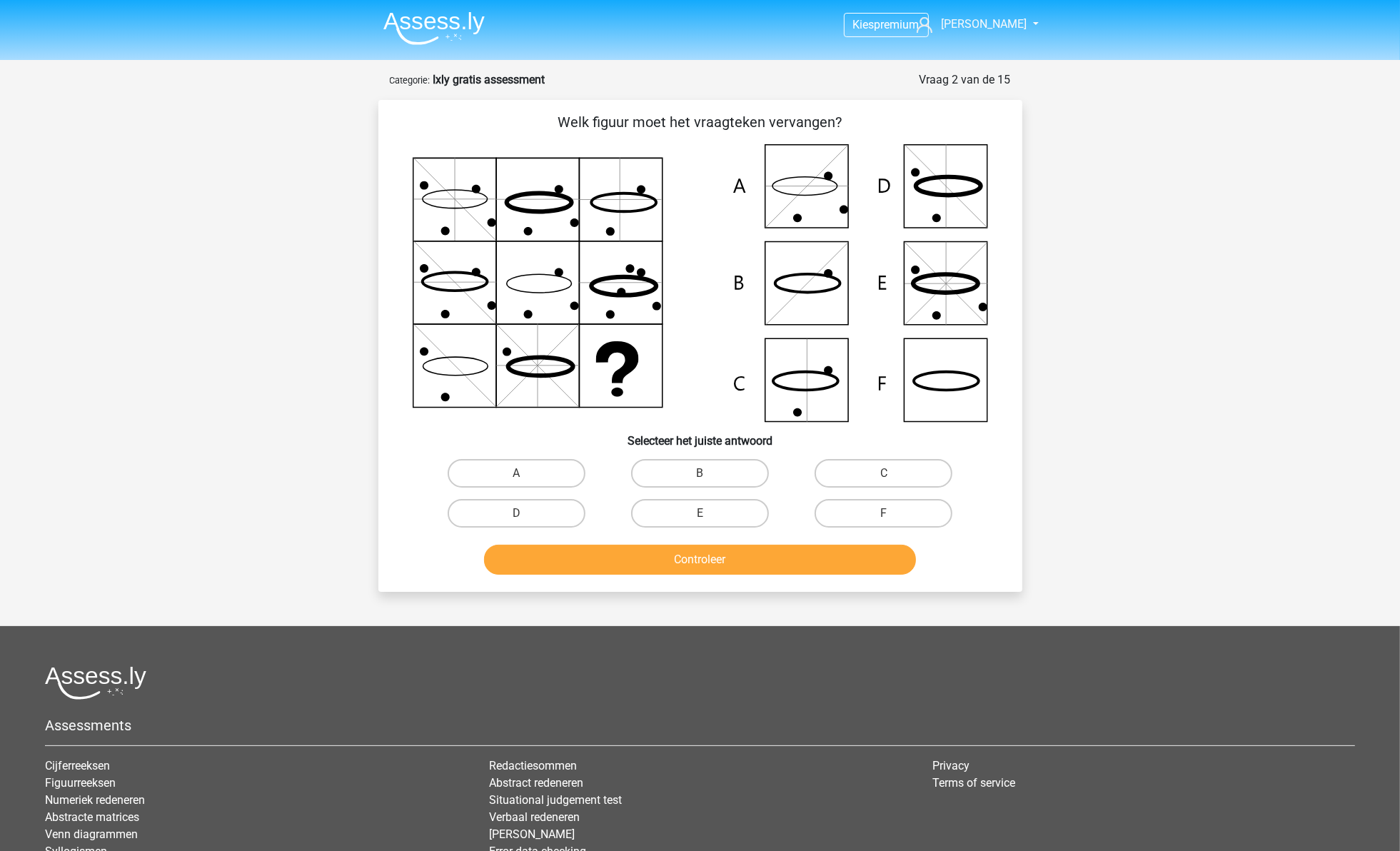
click at [433, 205] on icon at bounding box center [700, 283] width 576 height 278
drag, startPoint x: 536, startPoint y: 223, endPoint x: 611, endPoint y: 207, distance: 76.7
click at [537, 223] on icon at bounding box center [700, 283] width 576 height 278
click at [615, 202] on icon at bounding box center [700, 283] width 576 height 278
click at [429, 300] on icon at bounding box center [700, 283] width 576 height 278
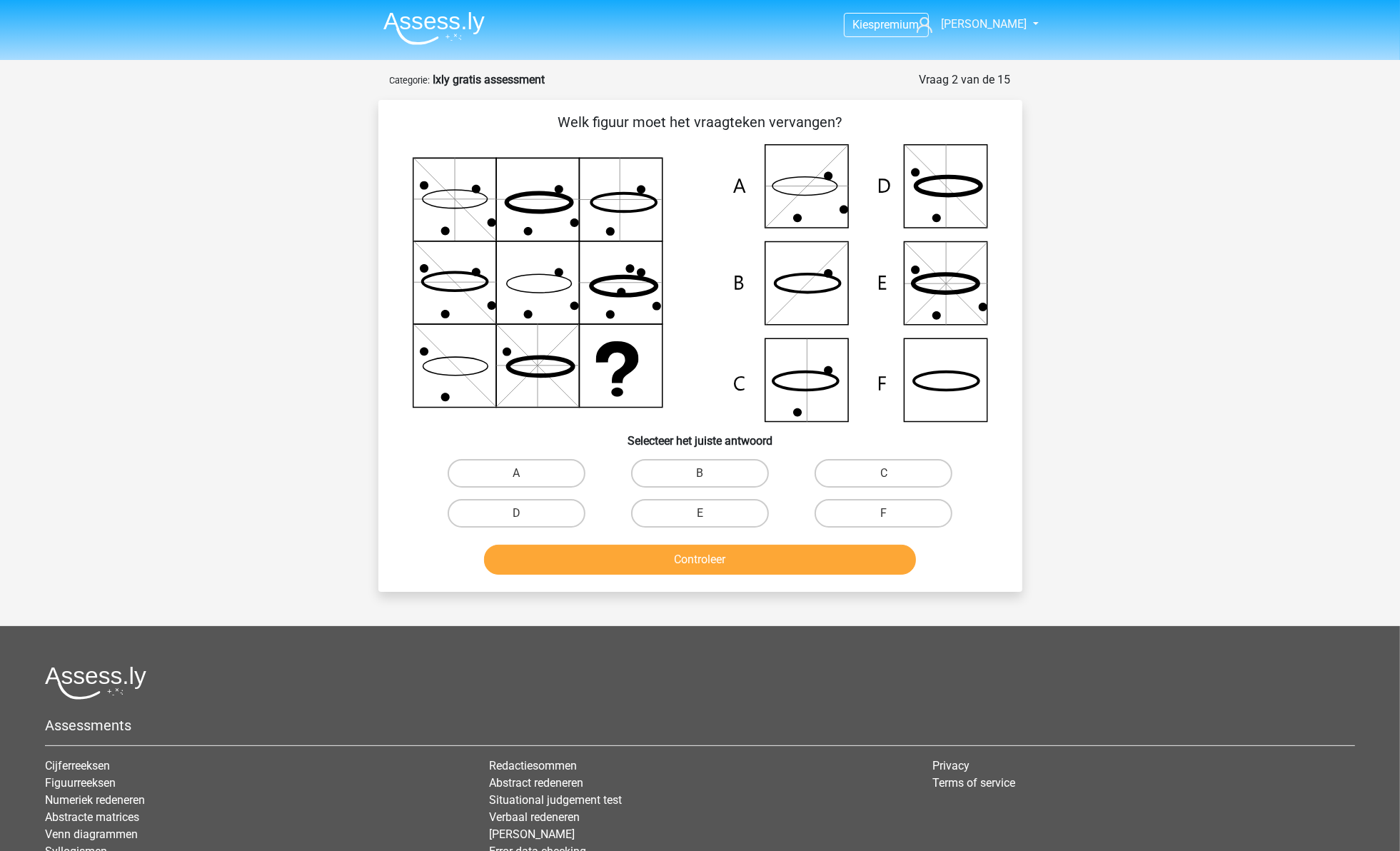
click at [536, 297] on icon at bounding box center [700, 283] width 576 height 278
click at [638, 302] on icon at bounding box center [700, 283] width 576 height 278
drag, startPoint x: 436, startPoint y: 365, endPoint x: 539, endPoint y: 382, distance: 104.4
click at [437, 367] on icon at bounding box center [700, 283] width 576 height 278
click at [547, 382] on icon at bounding box center [700, 283] width 576 height 278
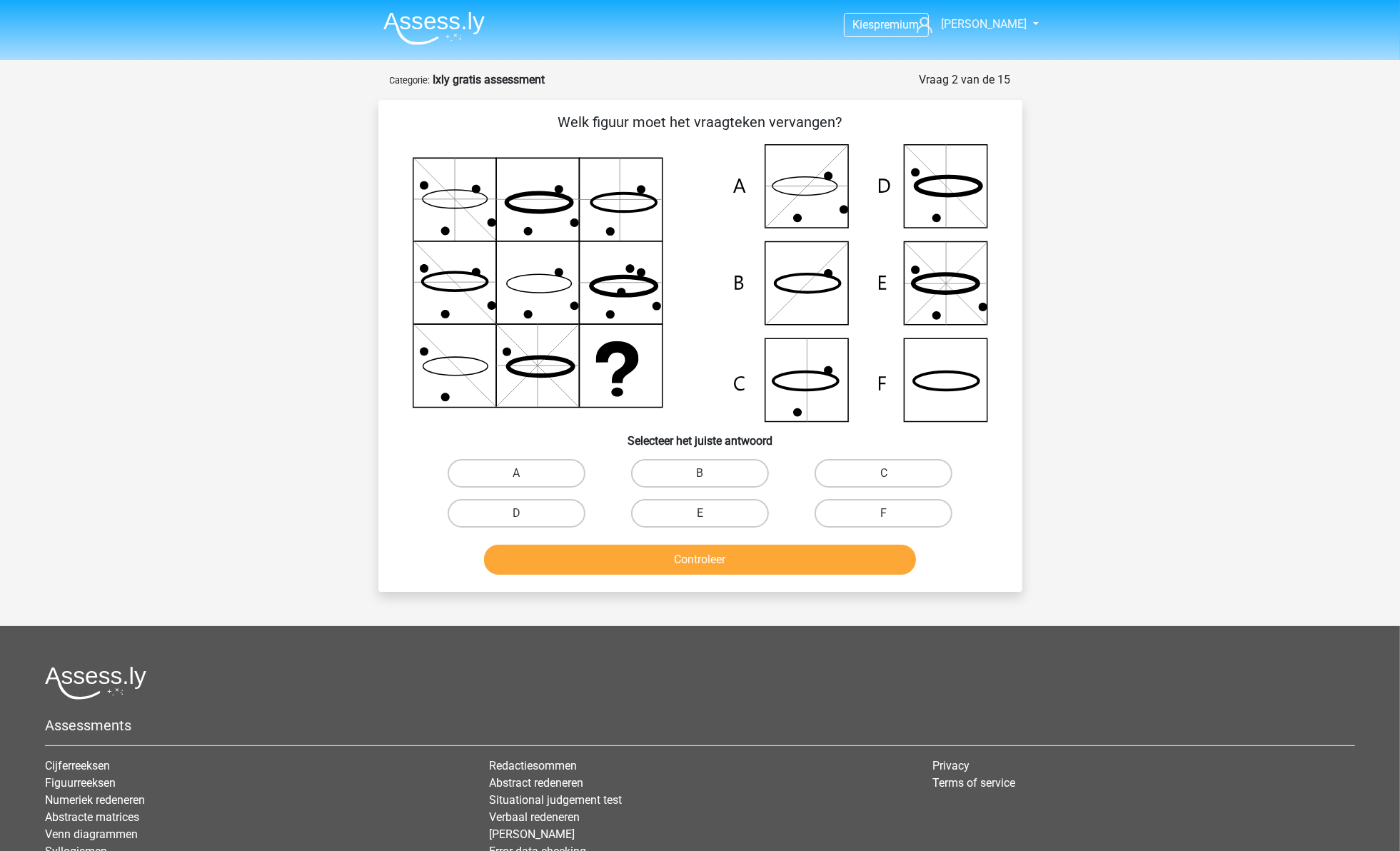
click at [607, 383] on icon at bounding box center [700, 283] width 576 height 278
click at [444, 190] on icon at bounding box center [454, 198] width 65 height 19
click at [511, 238] on icon at bounding box center [700, 283] width 576 height 278
click at [610, 344] on icon at bounding box center [616, 361] width 43 height 42
click at [462, 204] on icon at bounding box center [700, 283] width 576 height 278
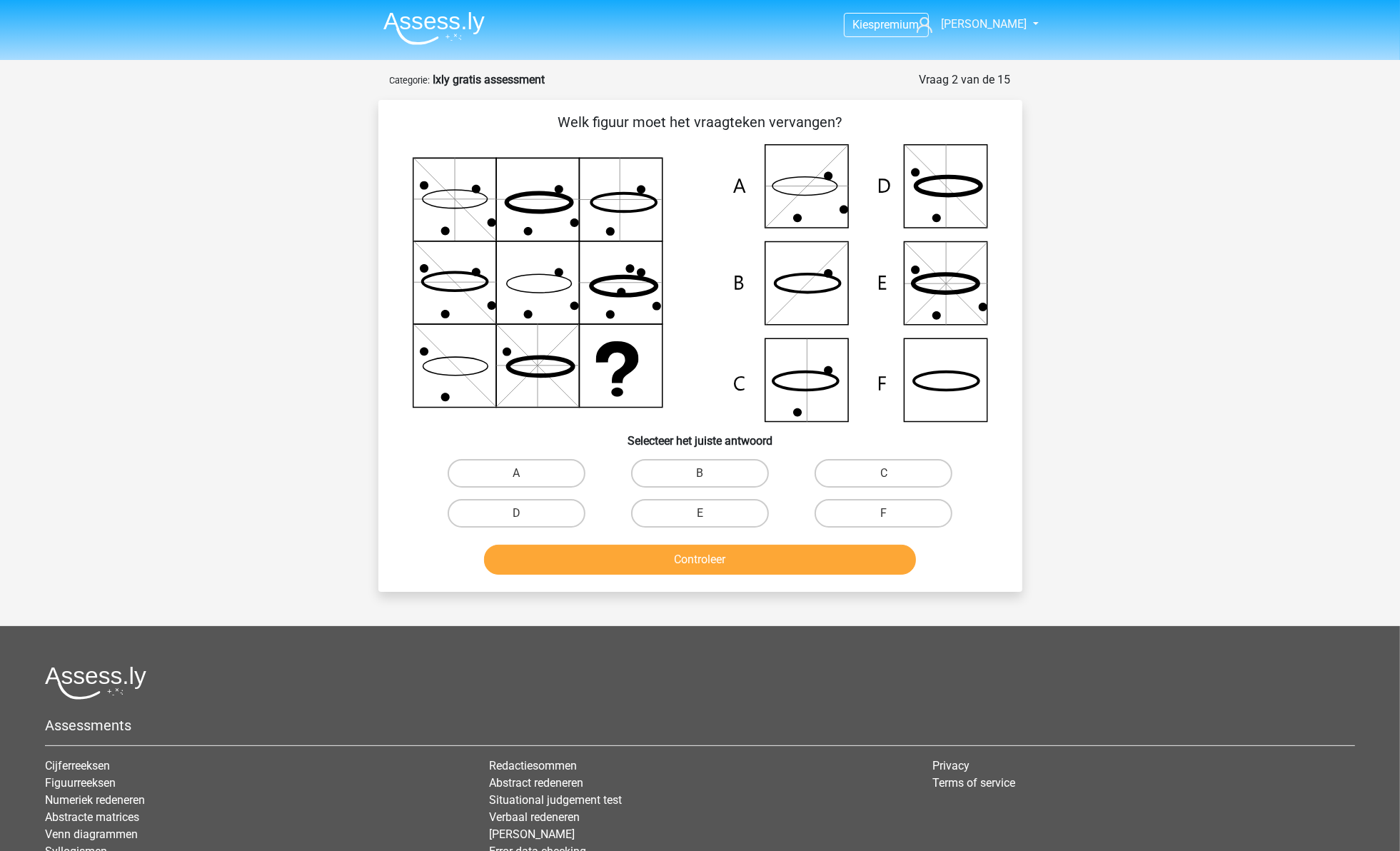
click at [544, 201] on icon at bounding box center [700, 283] width 576 height 278
click at [600, 201] on icon at bounding box center [700, 283] width 576 height 278
click at [446, 181] on icon at bounding box center [700, 283] width 576 height 278
click at [446, 258] on icon at bounding box center [700, 283] width 576 height 278
click at [457, 352] on icon at bounding box center [700, 283] width 576 height 278
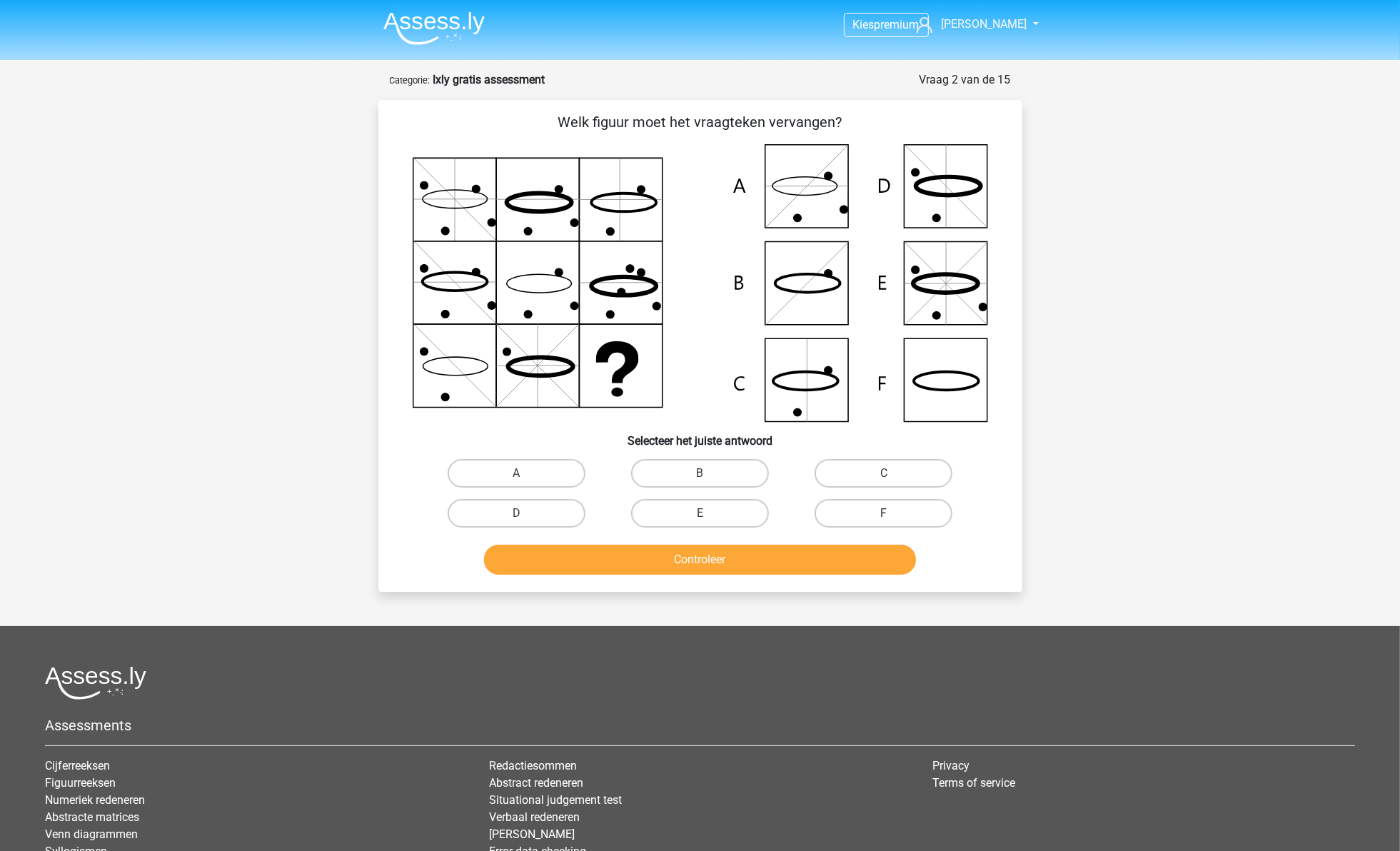
click at [824, 507] on label "F" at bounding box center [884, 514] width 138 height 28
click at [884, 514] on input "F" at bounding box center [888, 518] width 9 height 9
radio input "true"
click at [822, 545] on button "Controleer" at bounding box center [700, 560] width 432 height 30
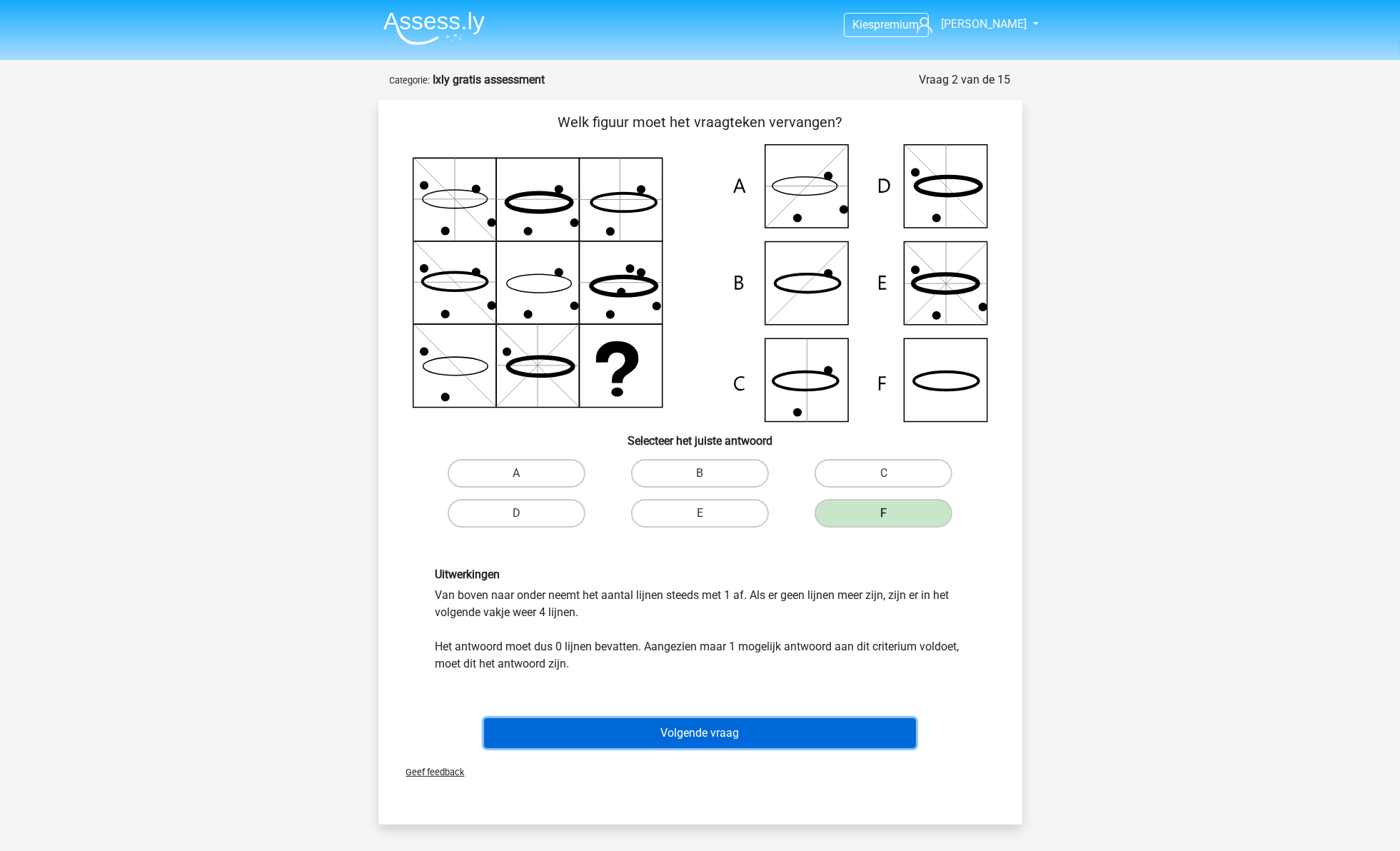
click at [740, 721] on button "Volgende vraag" at bounding box center [700, 733] width 432 height 30
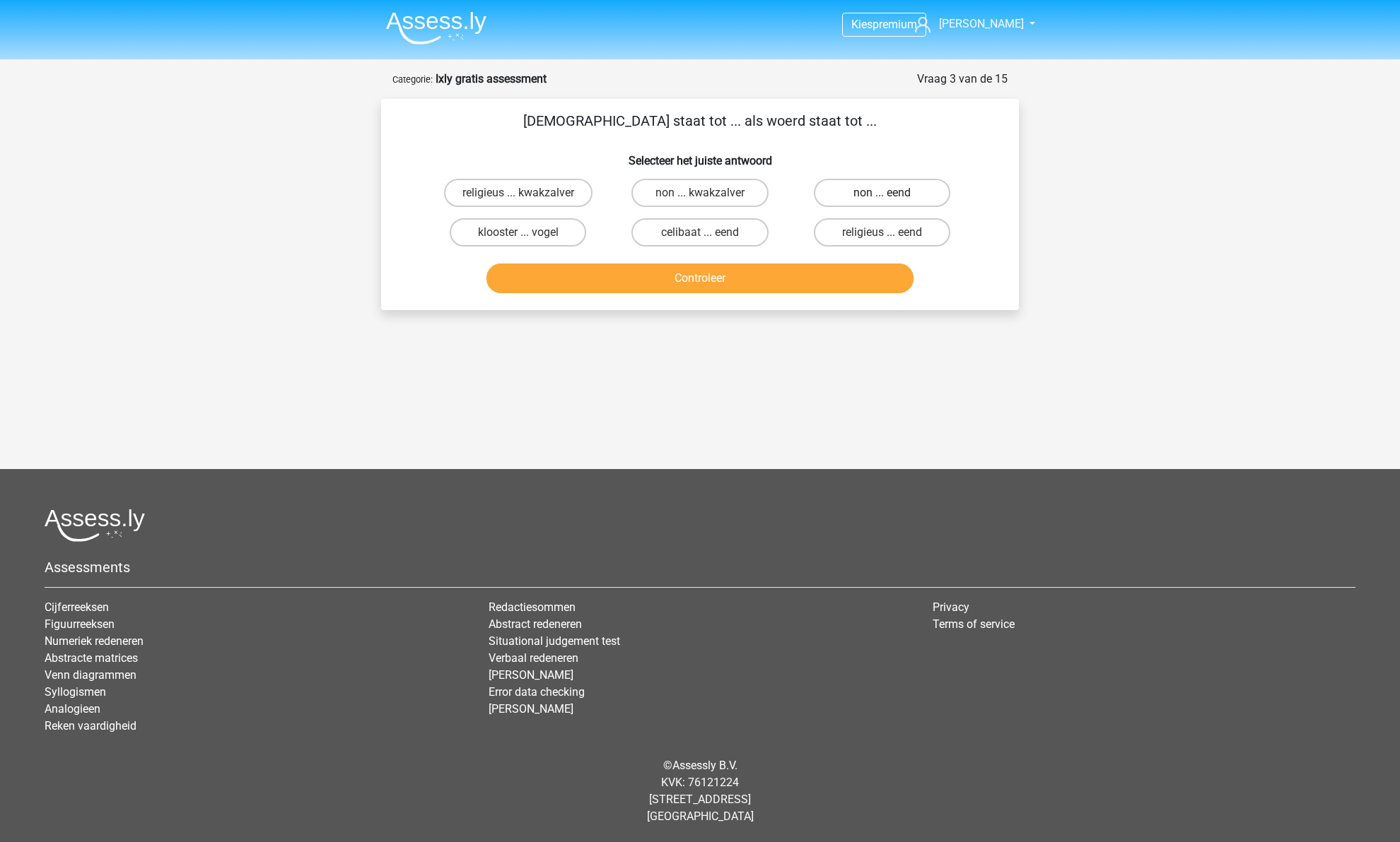
click at [867, 195] on label "non ... eend" at bounding box center [882, 193] width 137 height 28
click at [881, 195] on input "non ... eend" at bounding box center [885, 197] width 9 height 9
radio input "true"
click at [845, 287] on button "Controleer" at bounding box center [700, 279] width 428 height 30
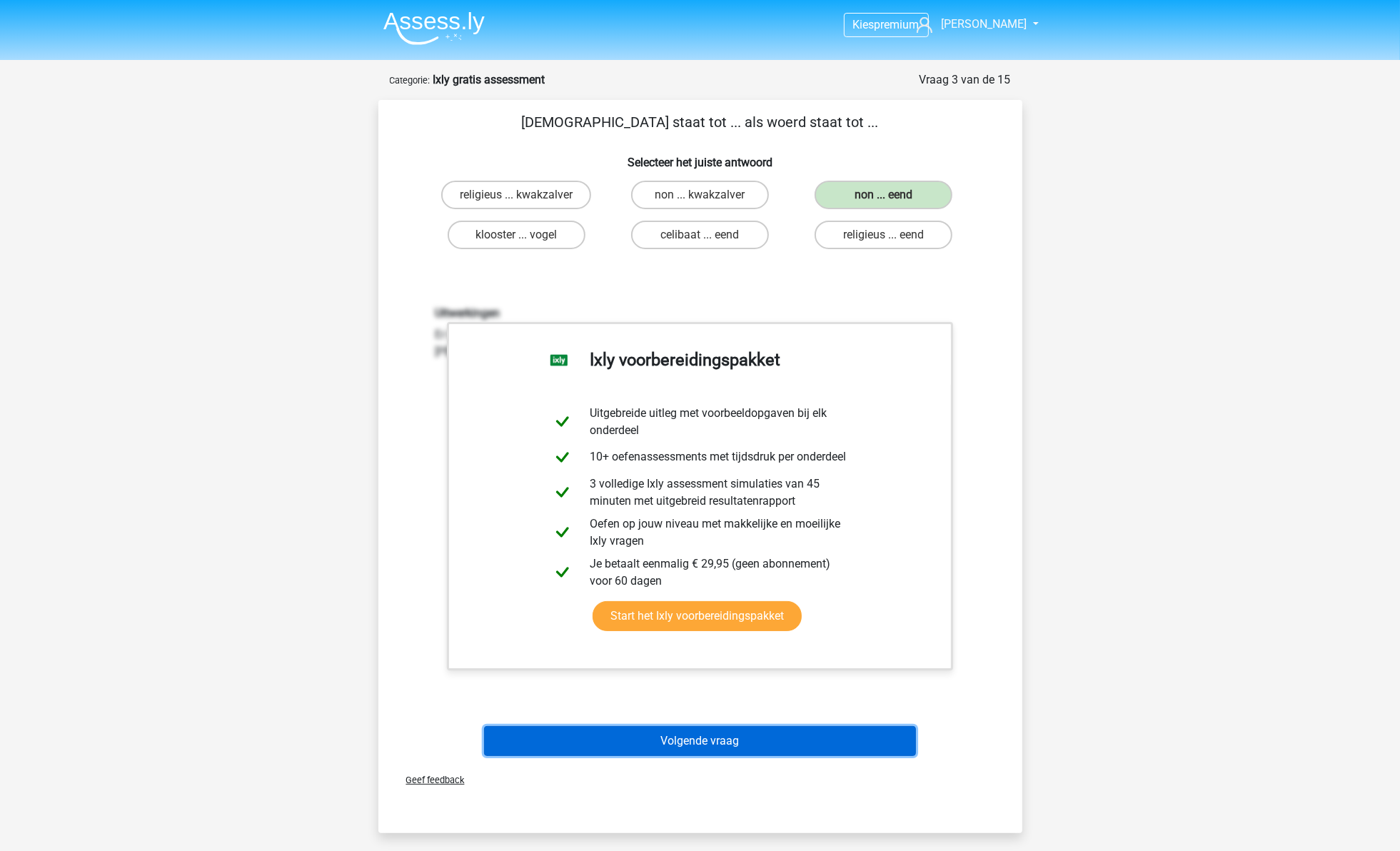
click at [706, 745] on button "Volgende vraag" at bounding box center [700, 741] width 432 height 30
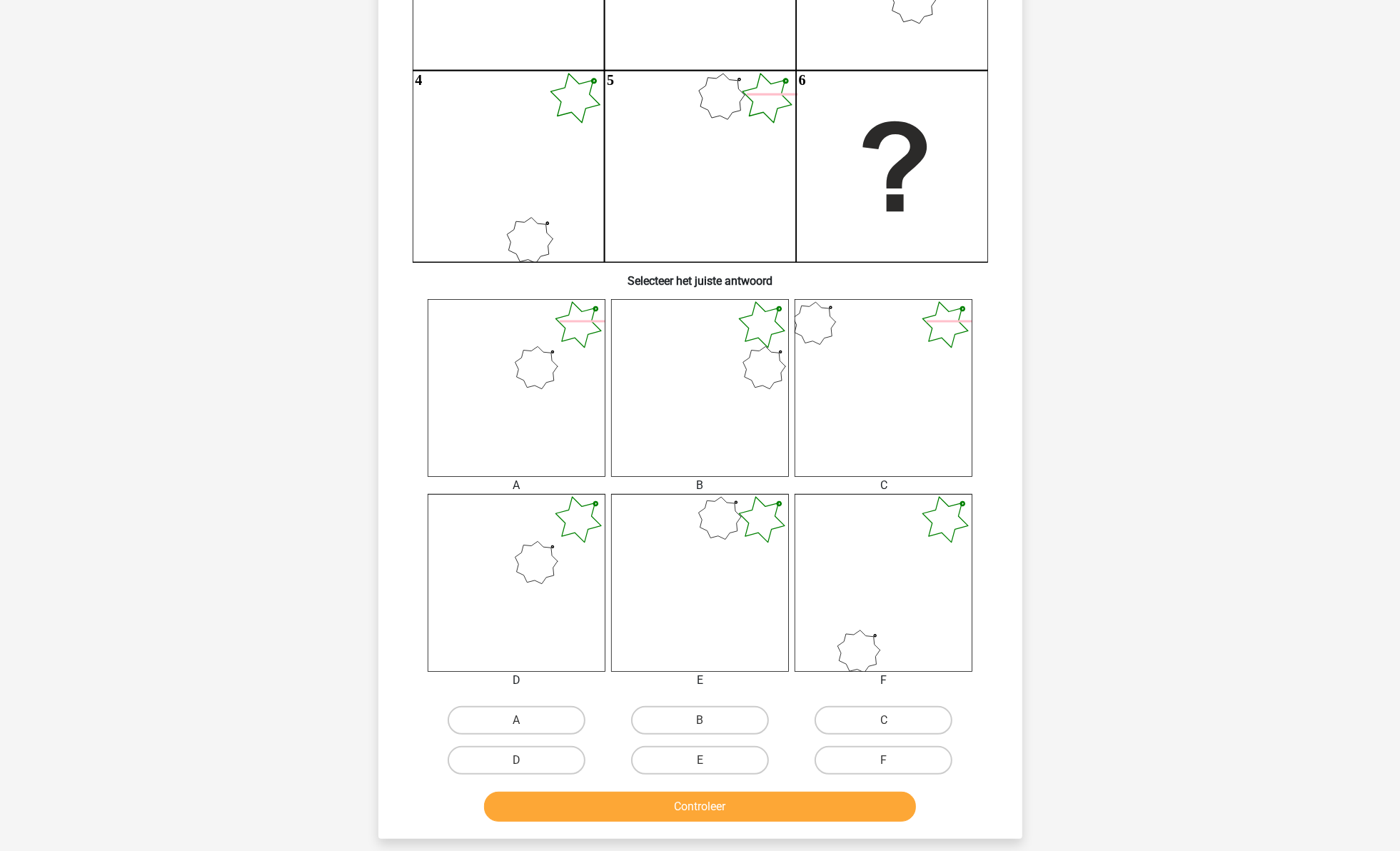
scroll to position [267, 0]
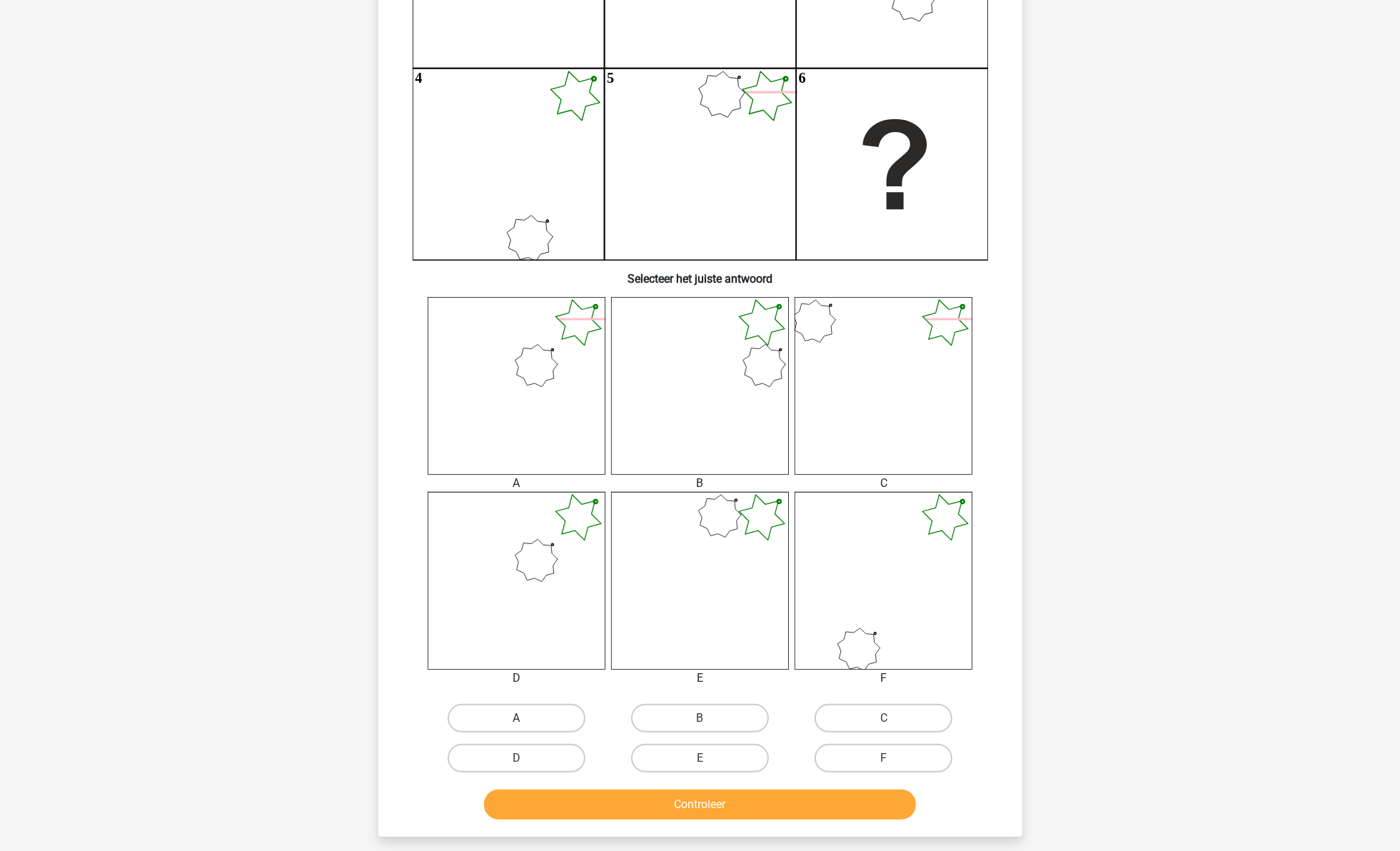
click at [525, 710] on label "A" at bounding box center [517, 718] width 138 height 28
click at [525, 718] on input "A" at bounding box center [521, 723] width 9 height 9
radio input "true"
click at [538, 747] on label "D" at bounding box center [517, 758] width 138 height 28
click at [525, 758] on input "D" at bounding box center [521, 762] width 9 height 9
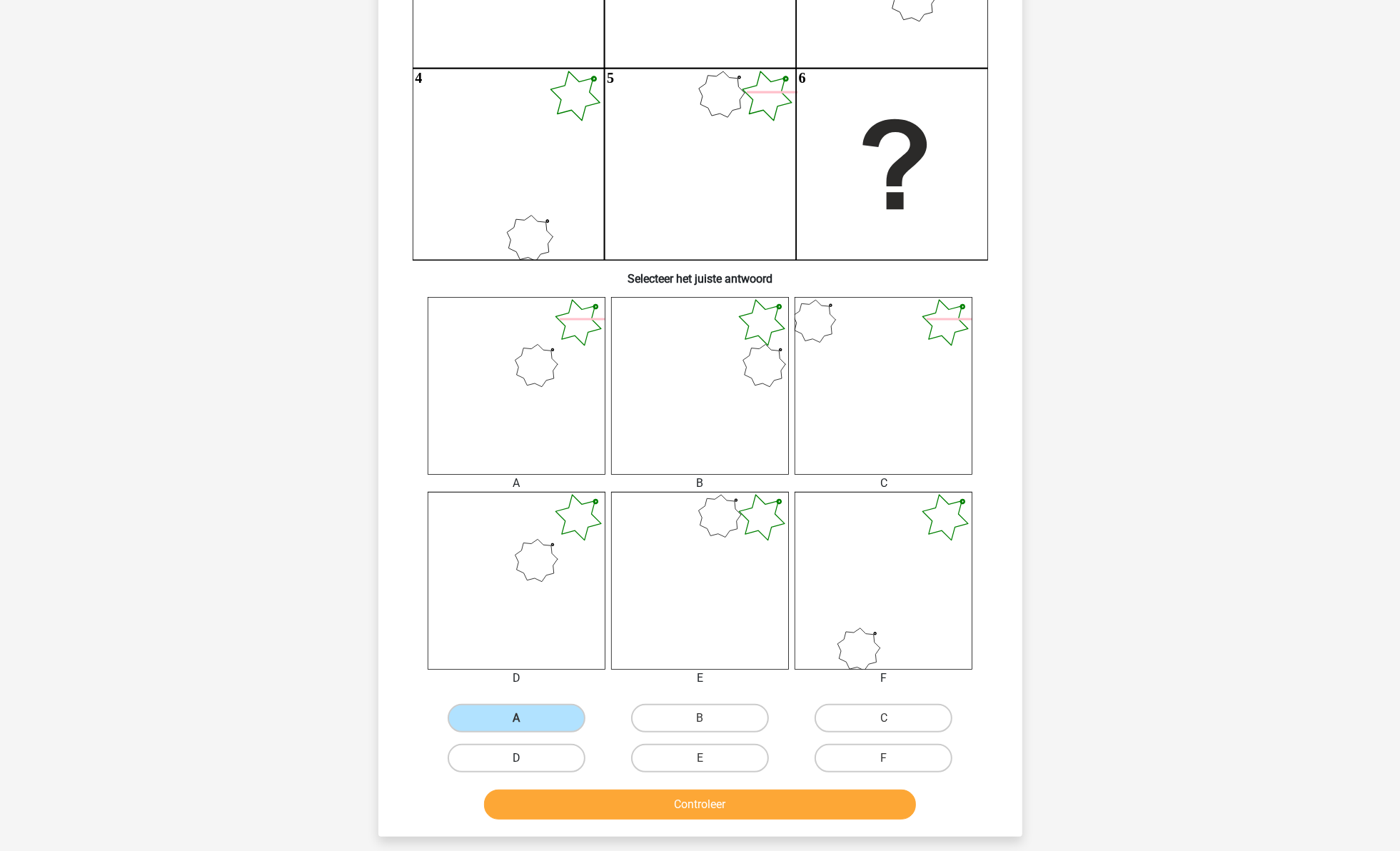
radio input "true"
click at [555, 801] on button "Controleer" at bounding box center [700, 805] width 432 height 30
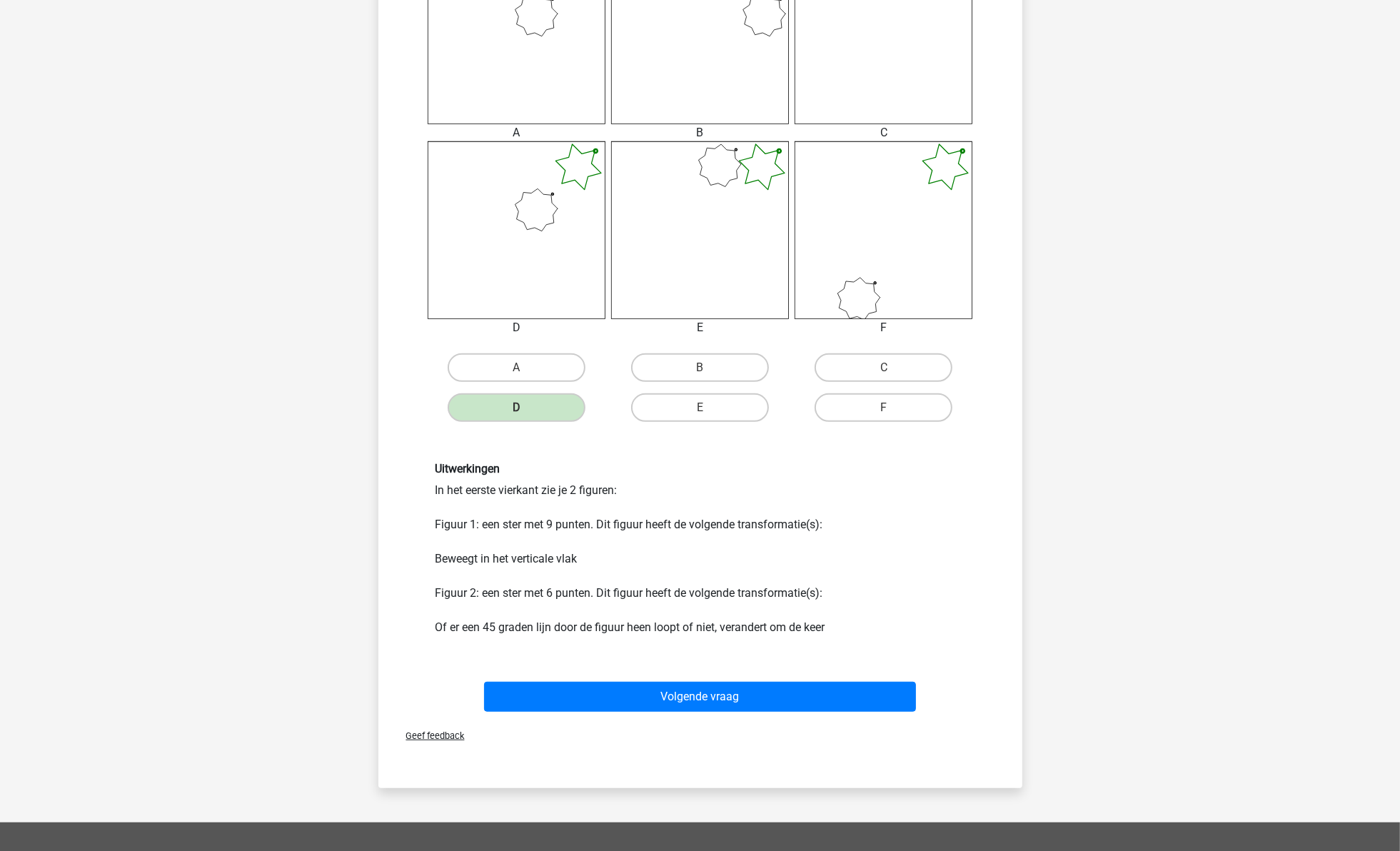
scroll to position [625, 0]
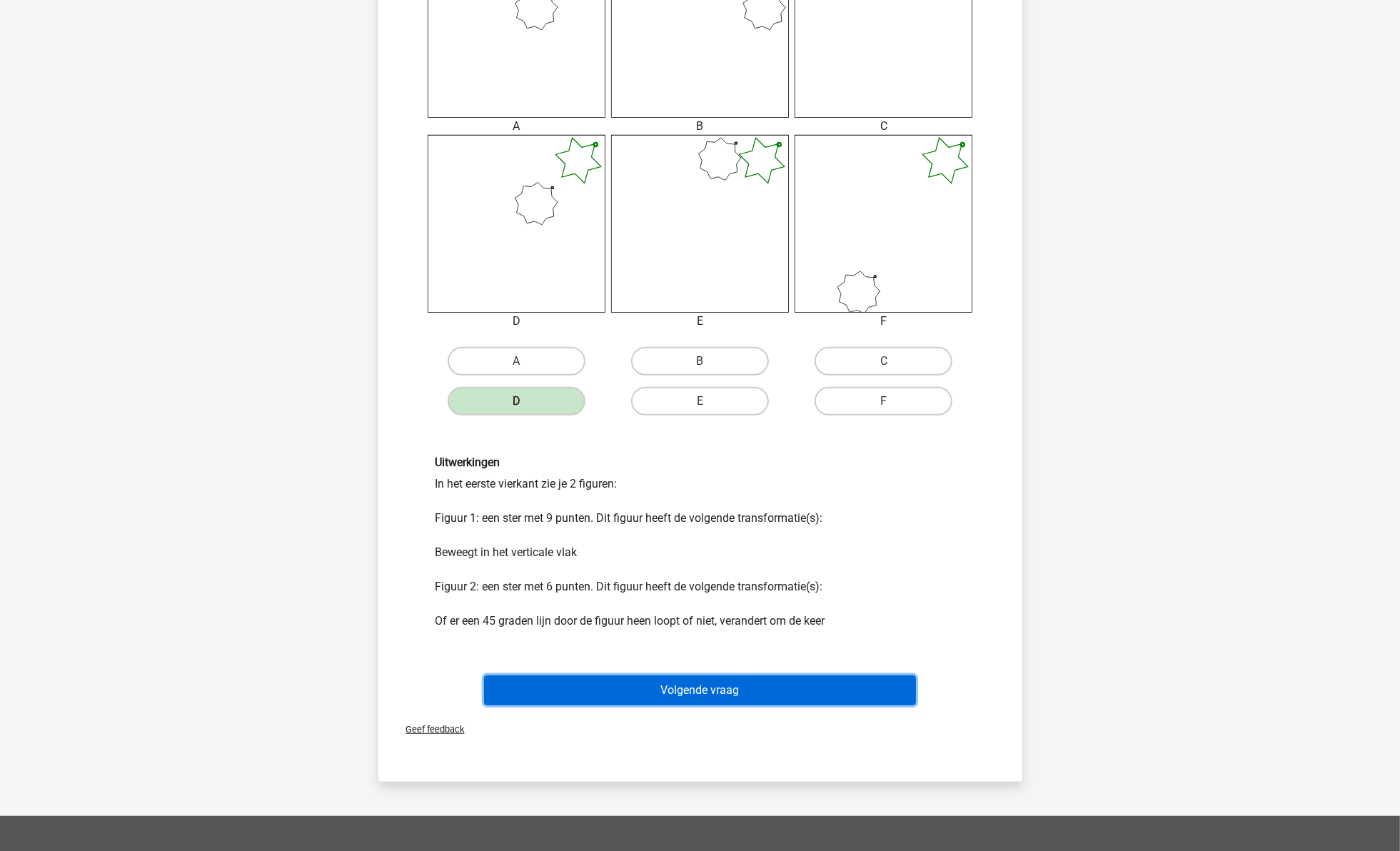
click at [621, 687] on button "Volgende vraag" at bounding box center [700, 691] width 432 height 30
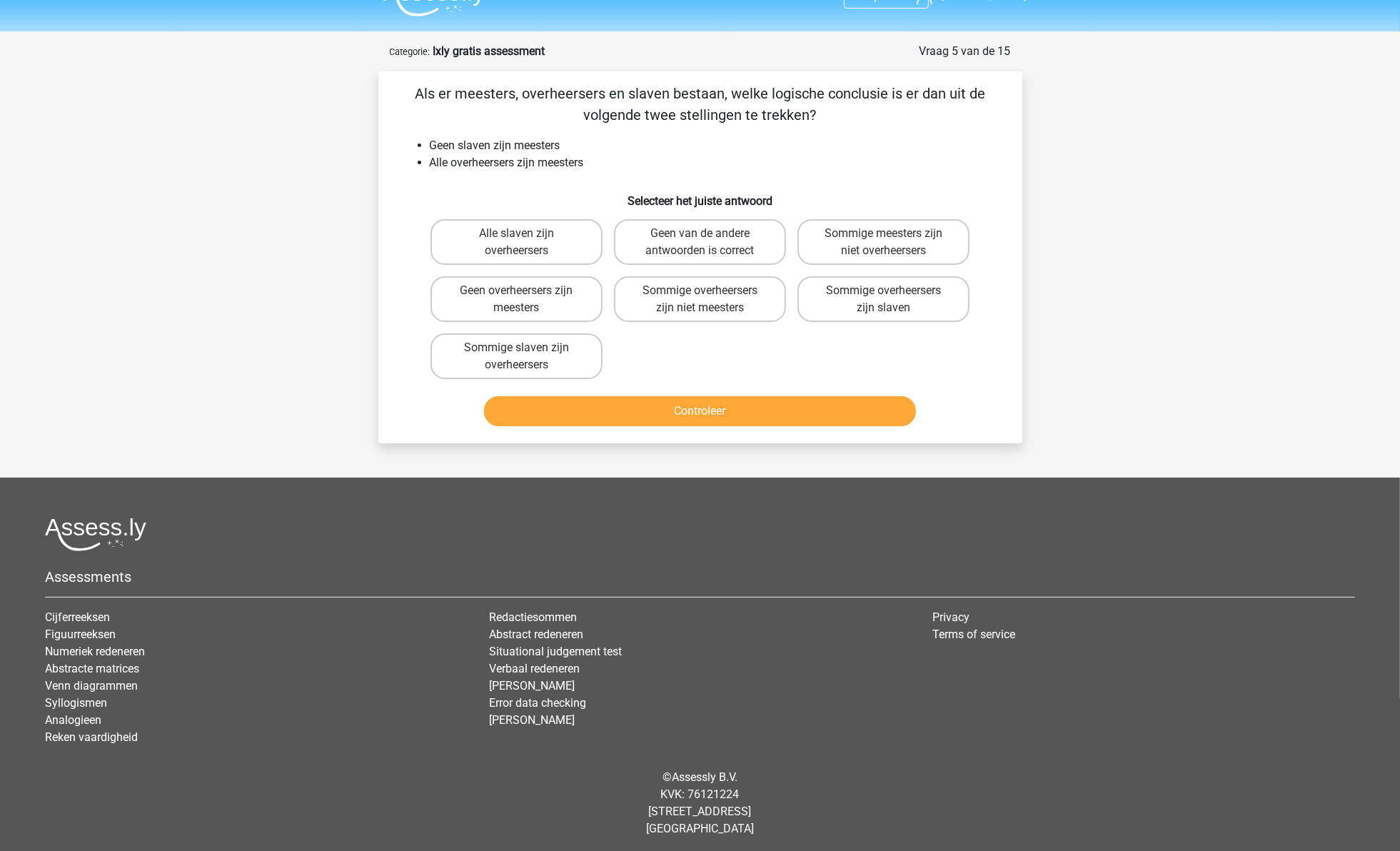
scroll to position [0, 0]
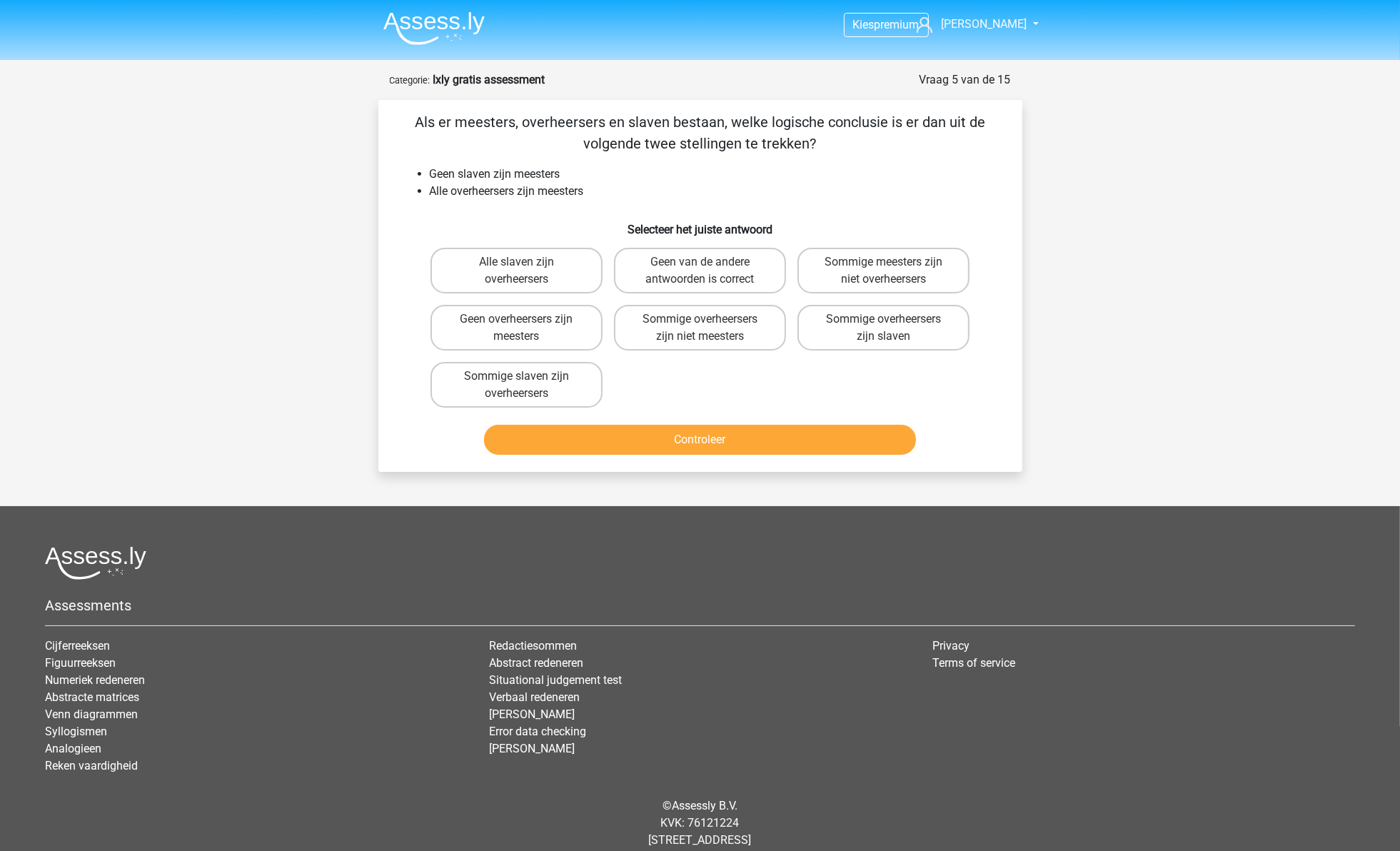
drag, startPoint x: 469, startPoint y: 126, endPoint x: 982, endPoint y: 137, distance: 513.1
click at [982, 137] on p "Als er meesters, overheersers en slaven bestaan, welke logische conclusie is er…" at bounding box center [700, 133] width 599 height 43
drag, startPoint x: 982, startPoint y: 137, endPoint x: 868, endPoint y: 149, distance: 114.6
click at [868, 149] on p "Als er meesters, overheersers en slaven bestaan, welke logische conclusie is er…" at bounding box center [700, 133] width 599 height 43
drag, startPoint x: 427, startPoint y: 168, endPoint x: 625, endPoint y: 170, distance: 198.0
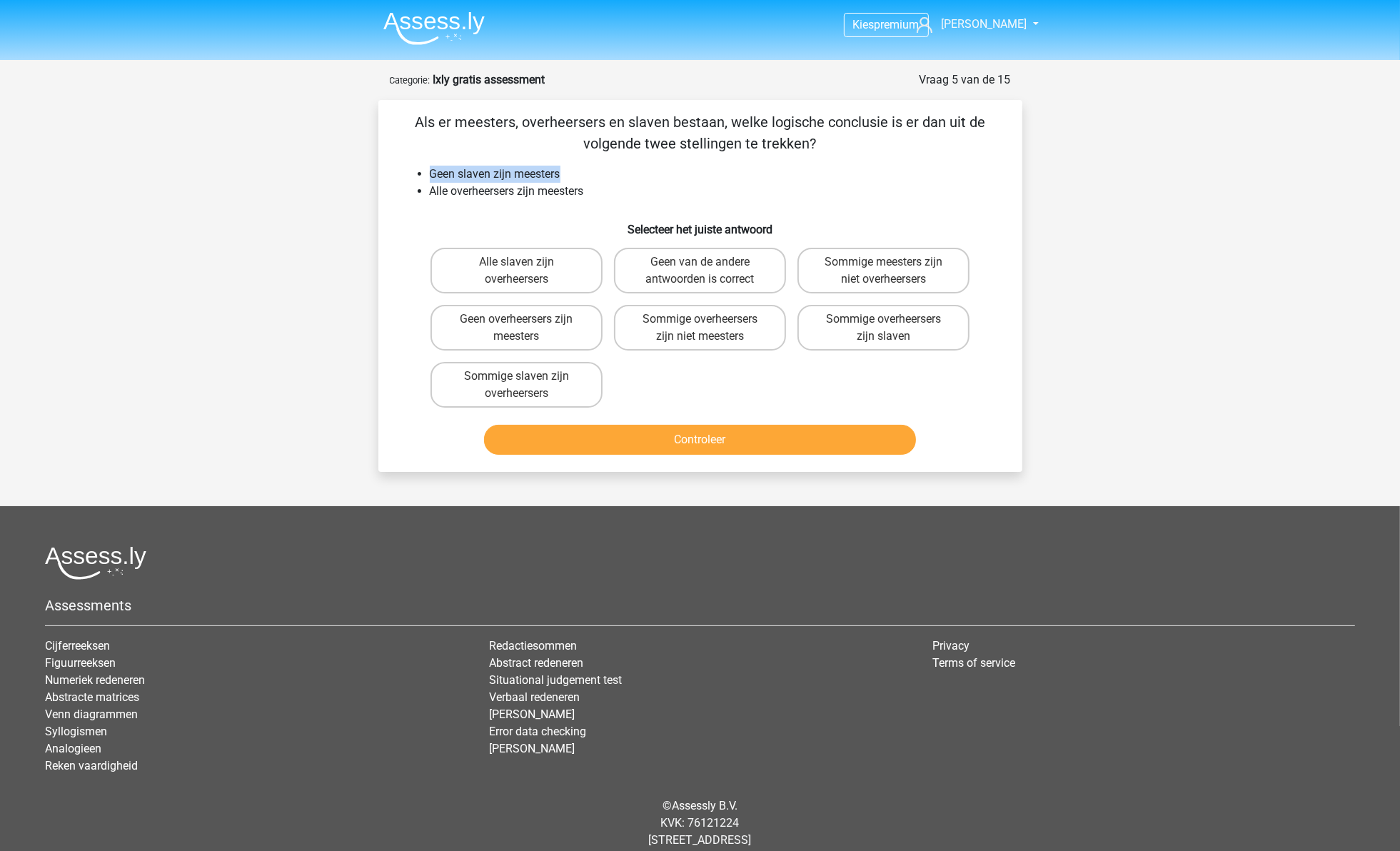
click at [625, 170] on ul "Geen slaven zijn meesters Alle overheersers zijn meesters" at bounding box center [700, 182] width 599 height 35
click at [455, 174] on li "Geen slaven zijn meesters" at bounding box center [714, 174] width 569 height 17
click at [436, 180] on li "Geen slaven zijn meesters" at bounding box center [714, 174] width 569 height 17
click at [479, 387] on label "Sommige slaven zijn overheersers" at bounding box center [516, 385] width 172 height 46
click at [516, 385] on input "Sommige slaven zijn overheersers" at bounding box center [521, 381] width 9 height 9
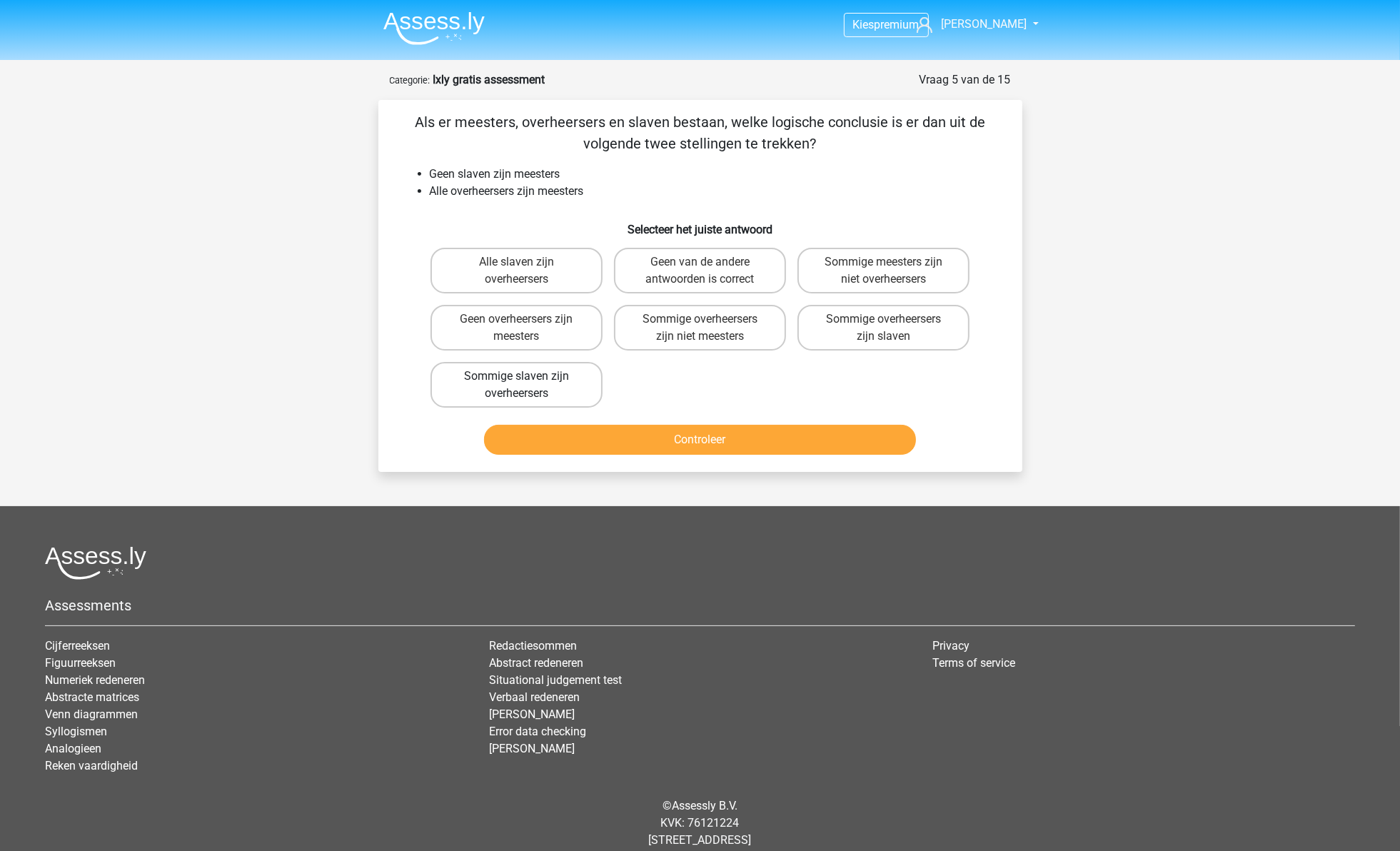
radio input "true"
click at [513, 448] on button "Controleer" at bounding box center [700, 440] width 432 height 30
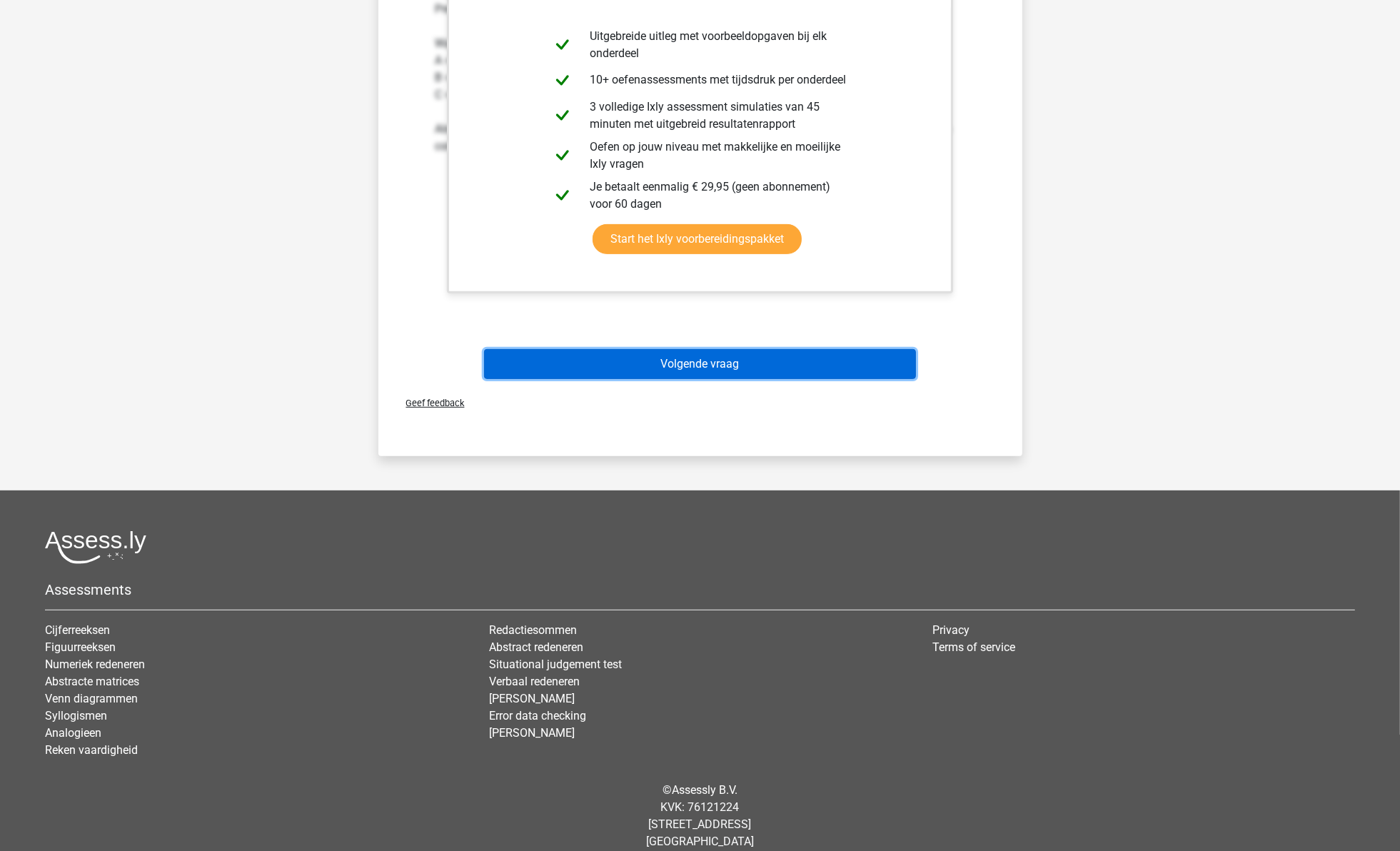
click at [578, 355] on button "Volgende vraag" at bounding box center [700, 364] width 432 height 30
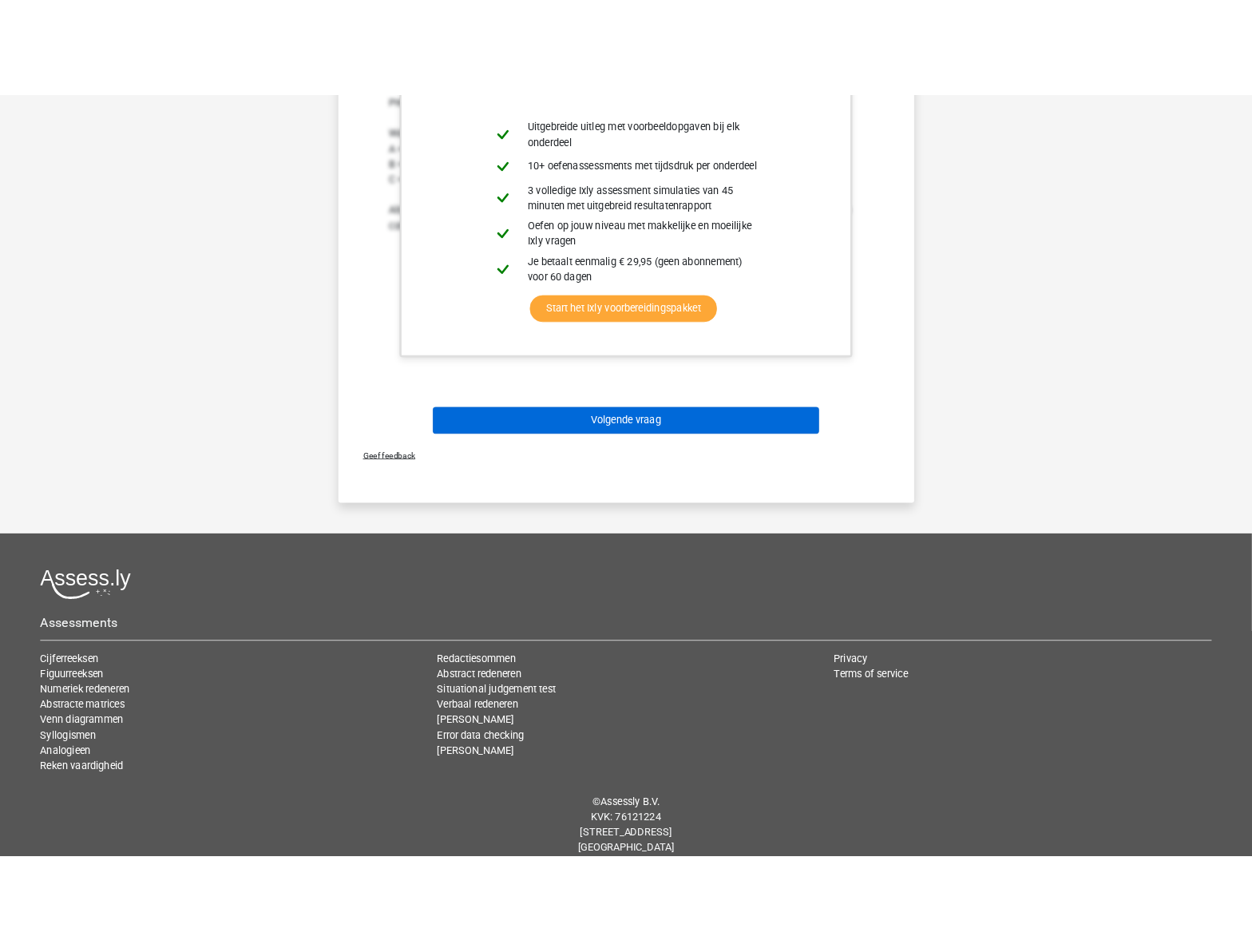
scroll to position [17, 0]
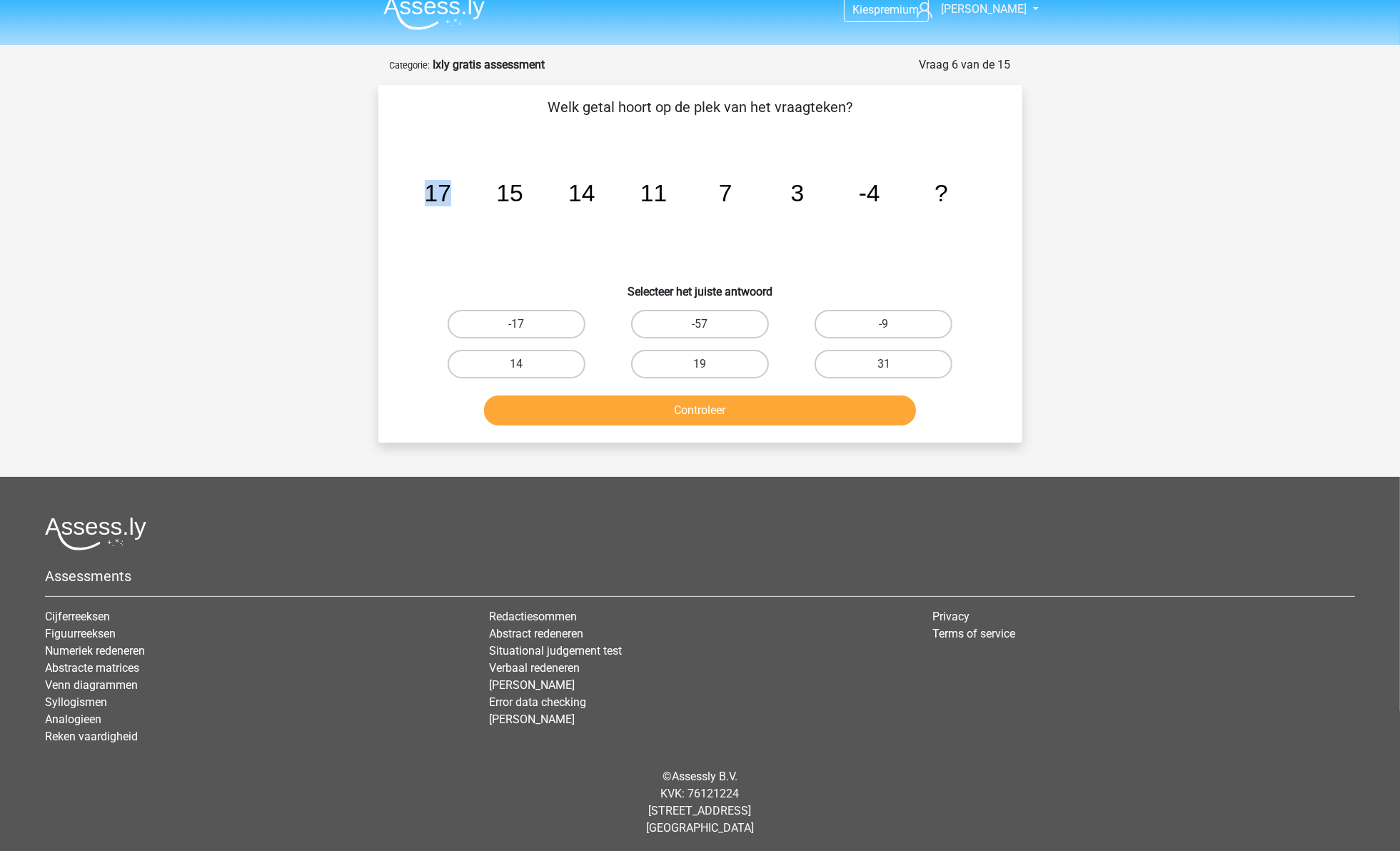
drag, startPoint x: 427, startPoint y: 188, endPoint x: 469, endPoint y: 190, distance: 42.0
click at [469, 190] on icon "image/svg+xml 17 15 14 11 7 3 -4 ?" at bounding box center [700, 201] width 576 height 144
drag, startPoint x: 469, startPoint y: 190, endPoint x: 483, endPoint y: 198, distance: 16.1
click at [483, 198] on icon "image/svg+xml 17 15 14 11 7 3 -4 ?" at bounding box center [700, 201] width 576 height 144
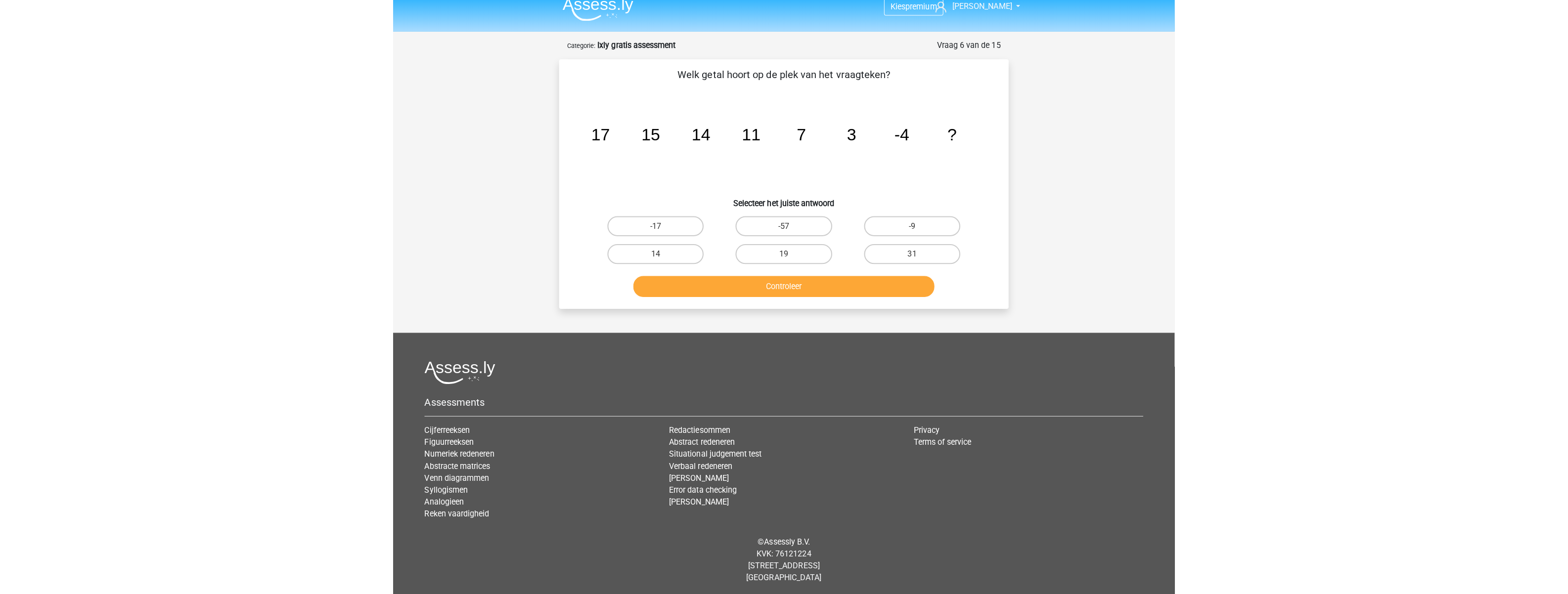
scroll to position [6, 0]
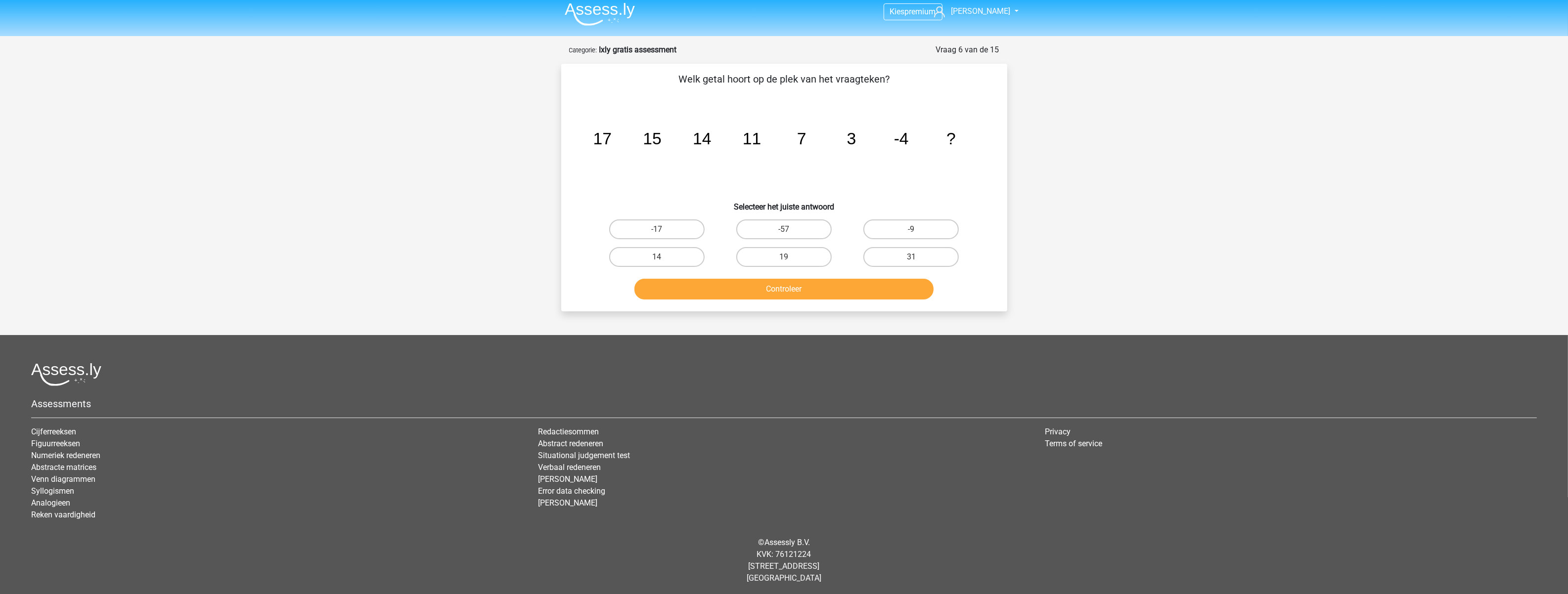
click at [603, 141] on tspan "17" at bounding box center [602, 139] width 18 height 18
drag, startPoint x: 844, startPoint y: 135, endPoint x: 860, endPoint y: 142, distance: 17.5
click at [860, 142] on icon "image/svg+xml 17 15 14 11 7 3 -4 ?" at bounding box center [784, 144] width 399 height 100
drag, startPoint x: 860, startPoint y: 142, endPoint x: 846, endPoint y: 166, distance: 27.8
click at [846, 166] on icon "image/svg+xml 17 15 14 11 7 3 -4 ?" at bounding box center [784, 144] width 399 height 100
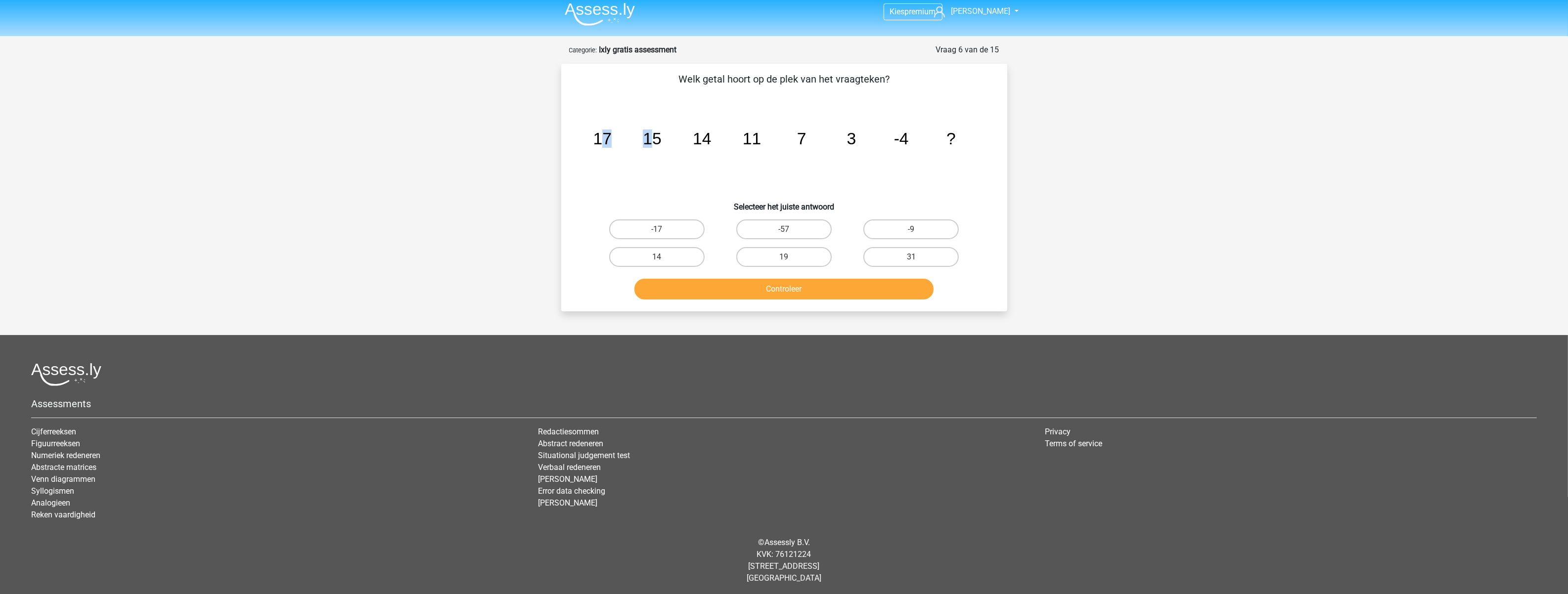
drag, startPoint x: 602, startPoint y: 134, endPoint x: 652, endPoint y: 141, distance: 50.5
click at [652, 141] on g "17 15 14 11 7 3 -4 ?" at bounding box center [774, 139] width 362 height 18
drag, startPoint x: 652, startPoint y: 141, endPoint x: 655, endPoint y: 176, distance: 35.1
click at [655, 176] on icon "image/svg+xml 17 15 14 11 7 3 -4 ?" at bounding box center [784, 144] width 399 height 100
drag, startPoint x: 748, startPoint y: 134, endPoint x: 757, endPoint y: 134, distance: 9.0
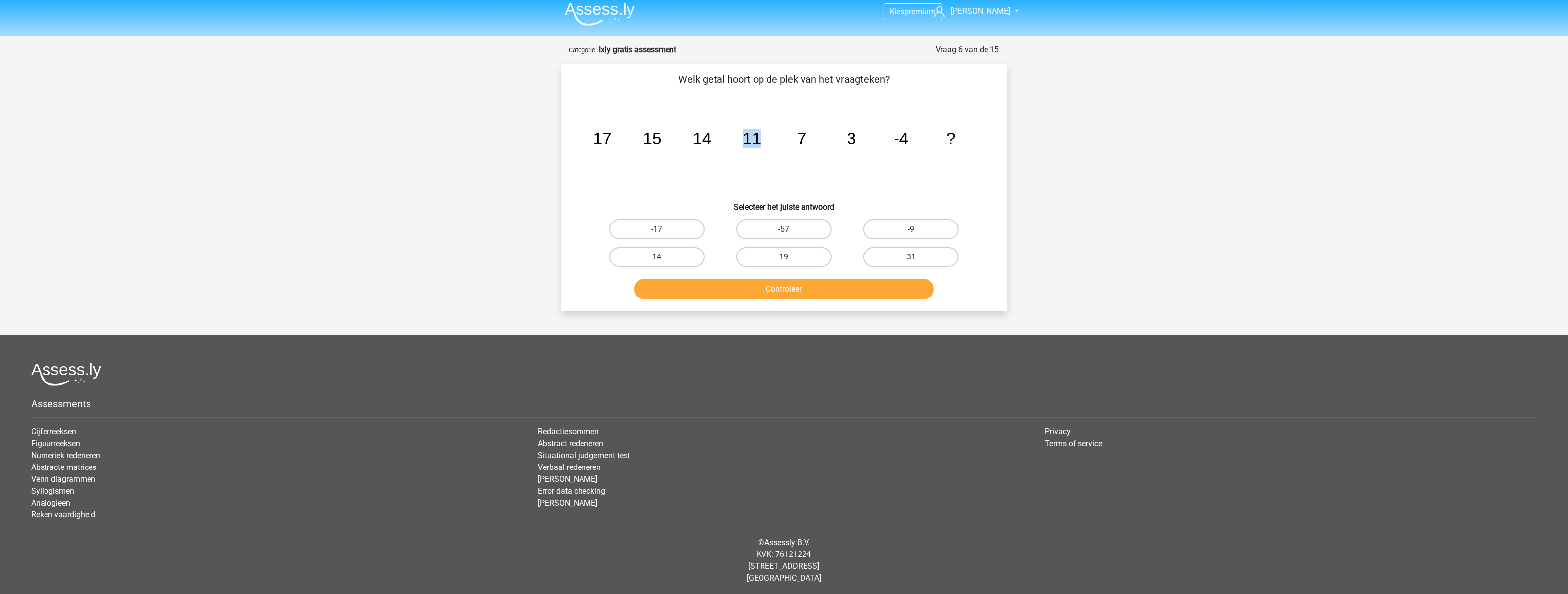
click at [611, 134] on tspan "11" at bounding box center [602, 139] width 18 height 18
drag, startPoint x: 757, startPoint y: 134, endPoint x: 801, endPoint y: 139, distance: 44.3
click at [611, 137] on tspan "7" at bounding box center [602, 139] width 18 height 18
drag, startPoint x: 754, startPoint y: 139, endPoint x: 807, endPoint y: 142, distance: 53.1
click at [807, 142] on icon "image/svg+xml 17 15 14 11 7 3 -4 ?" at bounding box center [784, 144] width 399 height 100
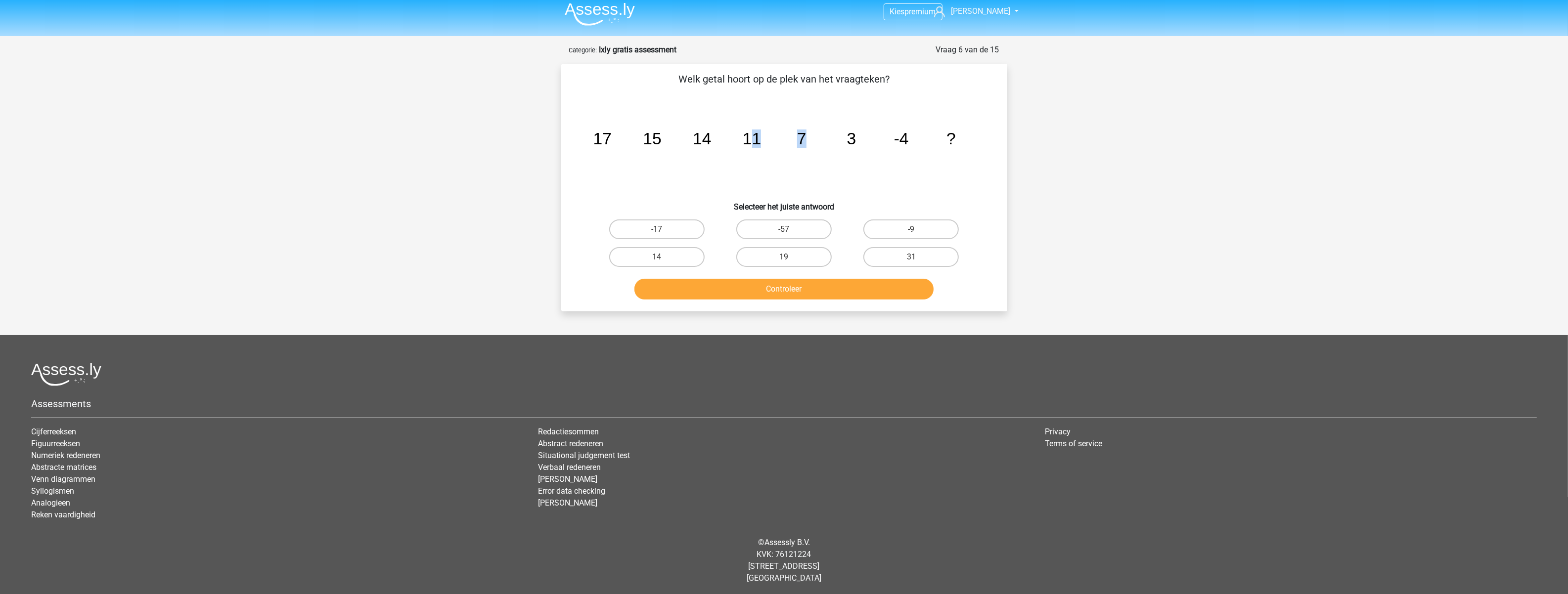
drag, startPoint x: 807, startPoint y: 142, endPoint x: 814, endPoint y: 142, distance: 7.0
click at [814, 142] on icon "image/svg+xml 17 15 14 11 7 3 -4 ?" at bounding box center [784, 144] width 399 height 100
drag, startPoint x: 796, startPoint y: 140, endPoint x: 860, endPoint y: 139, distance: 64.0
click at [860, 139] on icon "image/svg+xml 17 15 14 11 7 3 -4 ?" at bounding box center [784, 144] width 399 height 100
drag, startPoint x: 860, startPoint y: 139, endPoint x: 832, endPoint y: 142, distance: 28.2
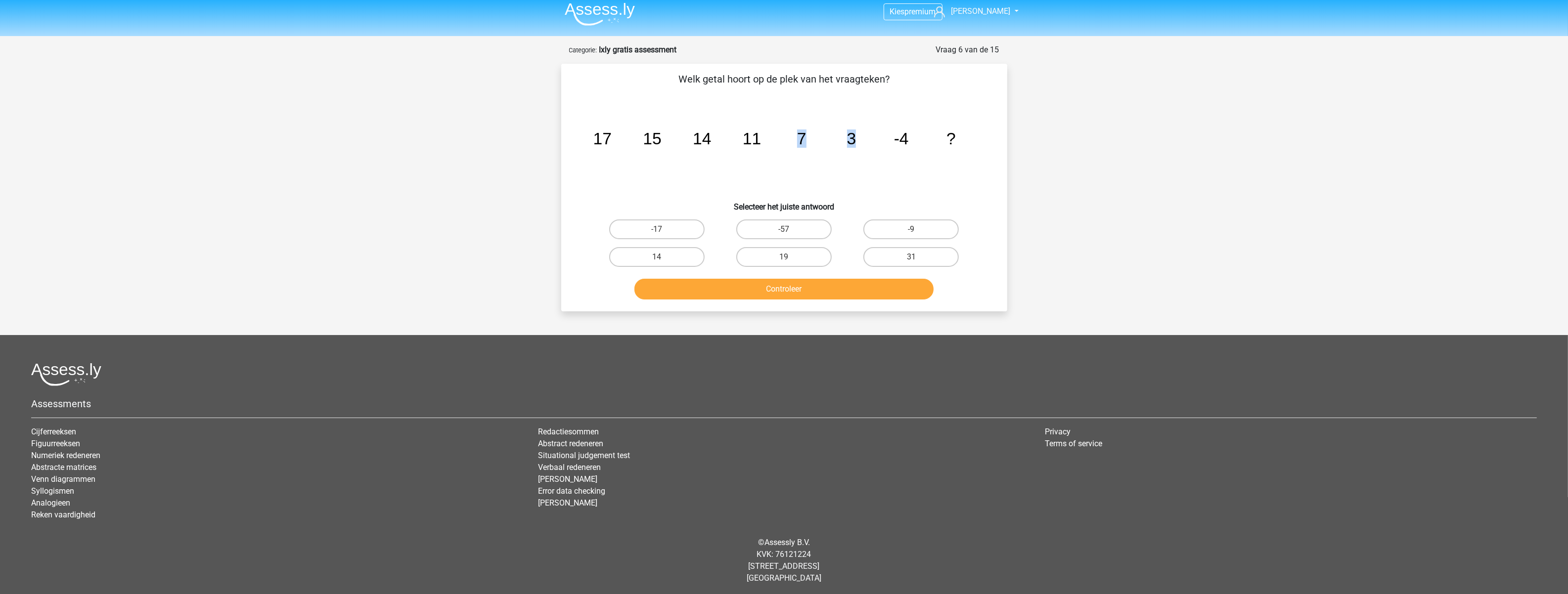
click at [832, 142] on icon "image/svg+xml 17 15 14 11 7 3 -4 ?" at bounding box center [784, 144] width 399 height 100
drag, startPoint x: 844, startPoint y: 139, endPoint x: 910, endPoint y: 144, distance: 66.2
click at [910, 144] on icon "image/svg+xml 17 15 14 11 7 3 -4 ?" at bounding box center [784, 144] width 399 height 100
drag, startPoint x: 910, startPoint y: 144, endPoint x: 670, endPoint y: 146, distance: 240.0
click at [713, 142] on icon "image/svg+xml 17 15 14 11 7 3 -4 ?" at bounding box center [784, 144] width 399 height 100
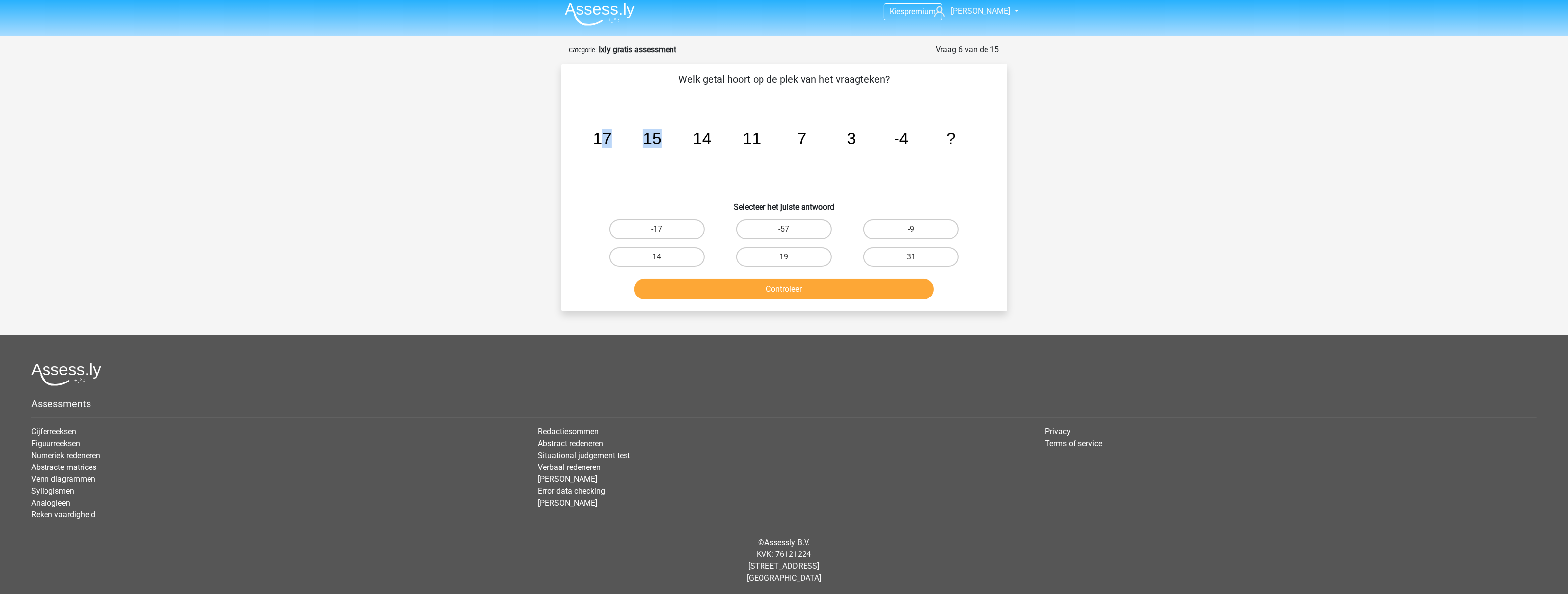
drag, startPoint x: 602, startPoint y: 139, endPoint x: 673, endPoint y: 136, distance: 71.1
click at [673, 136] on icon "image/svg+xml 17 15 14 11 7 3 -4 ?" at bounding box center [784, 144] width 399 height 100
drag, startPoint x: 673, startPoint y: 136, endPoint x: 673, endPoint y: 144, distance: 8.0
click at [673, 144] on icon "image/svg+xml 17 15 14 11 7 3 -4 ?" at bounding box center [784, 144] width 399 height 100
drag, startPoint x: 647, startPoint y: 141, endPoint x: 707, endPoint y: 141, distance: 60.0
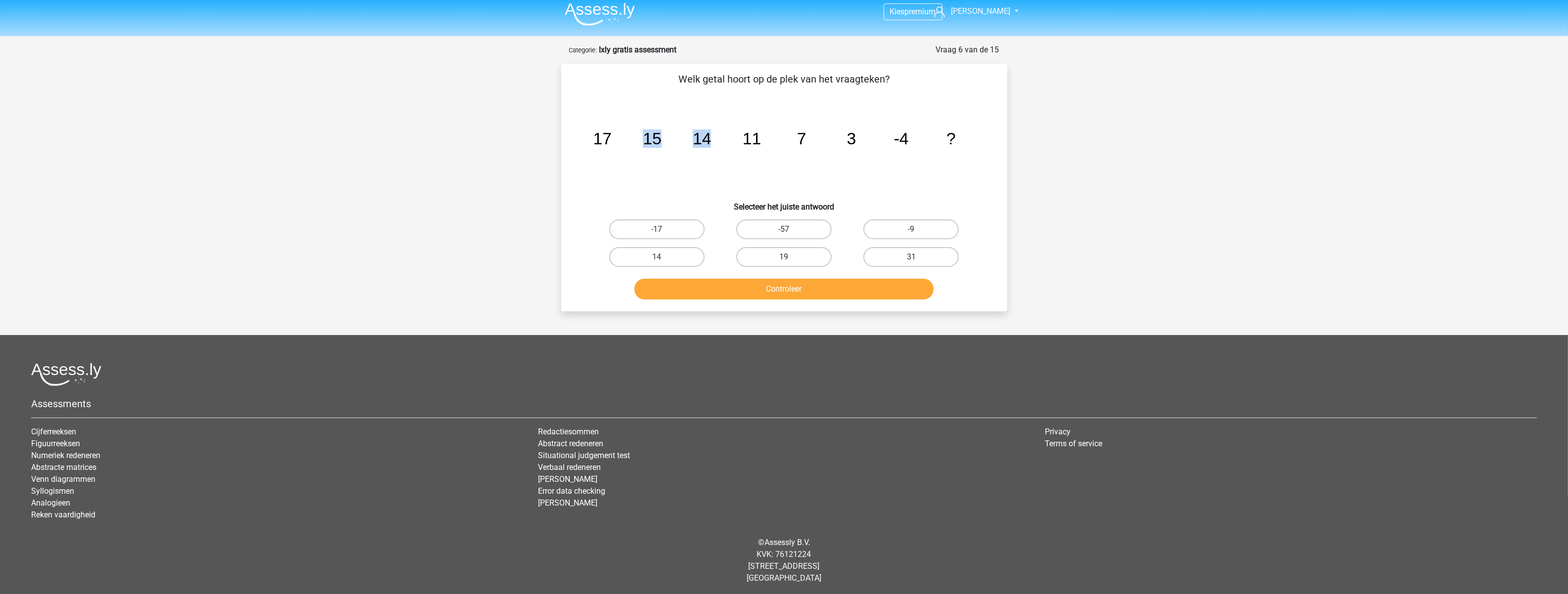
click at [707, 141] on g "17 15 14 11 7 3 -4 ?" at bounding box center [774, 139] width 362 height 18
drag, startPoint x: 707, startPoint y: 141, endPoint x: 698, endPoint y: 162, distance: 22.8
click at [698, 162] on icon "image/svg+xml 17 15 14 11 7 3 -4 ?" at bounding box center [784, 144] width 399 height 100
drag, startPoint x: 690, startPoint y: 134, endPoint x: 813, endPoint y: 142, distance: 123.3
click at [813, 142] on icon "image/svg+xml 17 15 14 11 7 3 -4 ?" at bounding box center [784, 144] width 399 height 100
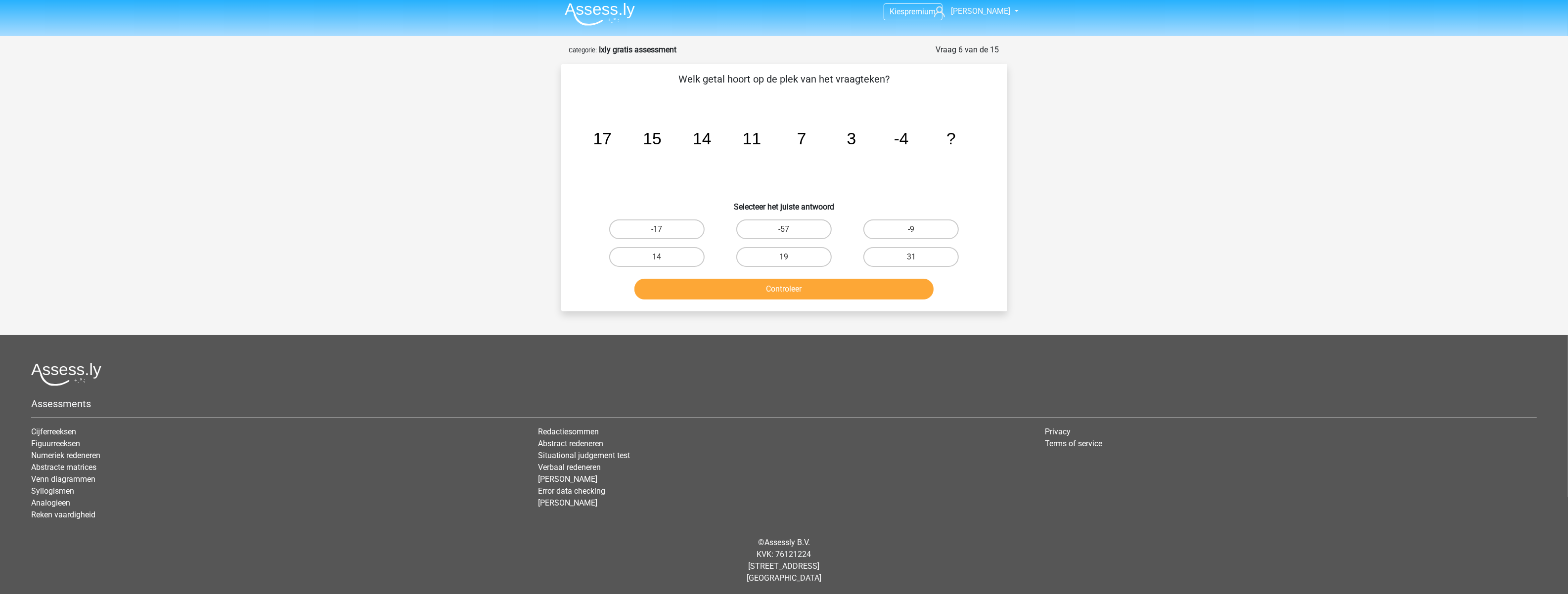
drag, startPoint x: 813, startPoint y: 142, endPoint x: 833, endPoint y: 149, distance: 21.2
click at [833, 149] on icon "image/svg+xml 17 15 14 11 7 3 -4 ?" at bounding box center [784, 144] width 399 height 100
drag, startPoint x: 898, startPoint y: 139, endPoint x: 916, endPoint y: 137, distance: 18.1
click at [916, 137] on icon "image/svg+xml 17 15 14 11 7 3 -4 ?" at bounding box center [784, 144] width 399 height 100
drag, startPoint x: 916, startPoint y: 137, endPoint x: 890, endPoint y: 167, distance: 39.7
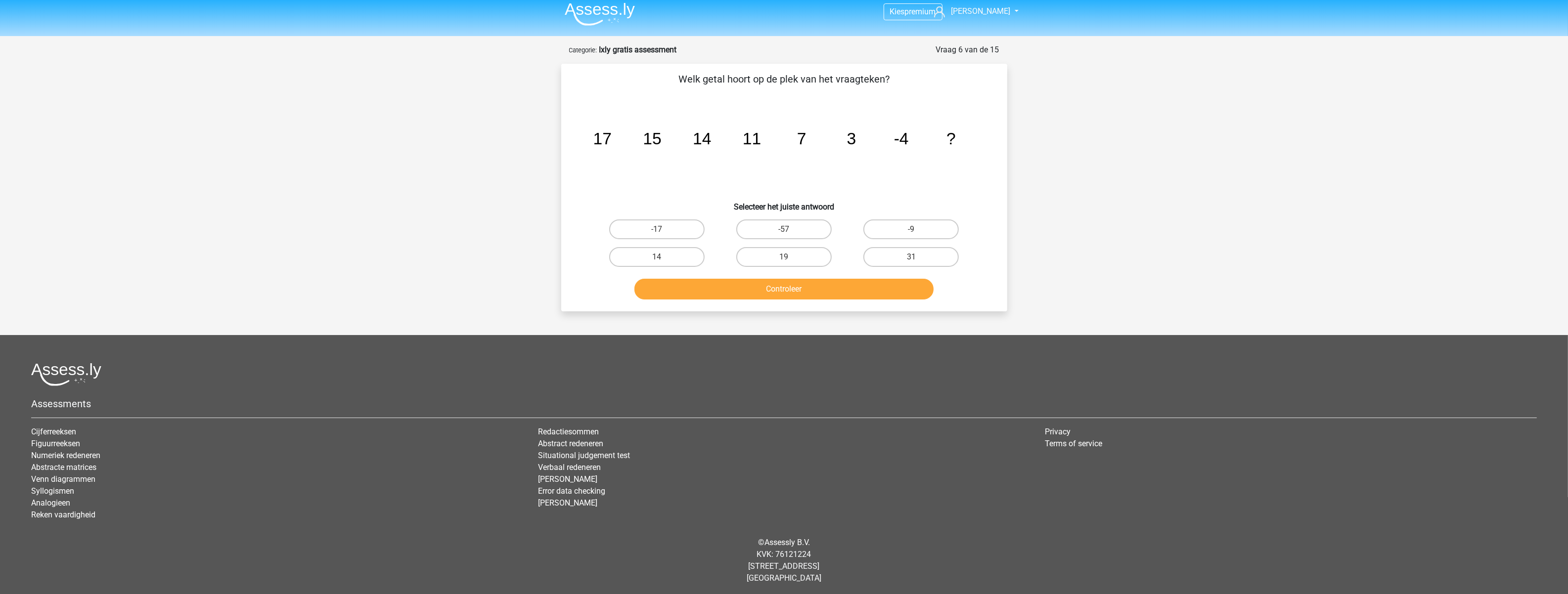
click at [890, 167] on icon "image/svg+xml 17 15 14 11 7 3 -4 ?" at bounding box center [784, 144] width 399 height 100
drag, startPoint x: 890, startPoint y: 139, endPoint x: 913, endPoint y: 139, distance: 23.0
click at [913, 139] on icon "image/svg+xml 17 15 14 11 7 3 -4 ?" at bounding box center [784, 144] width 399 height 100
drag, startPoint x: 913, startPoint y: 139, endPoint x: 901, endPoint y: 157, distance: 21.6
click at [901, 157] on icon "image/svg+xml 17 15 14 11 7 3 -4 ?" at bounding box center [784, 144] width 399 height 100
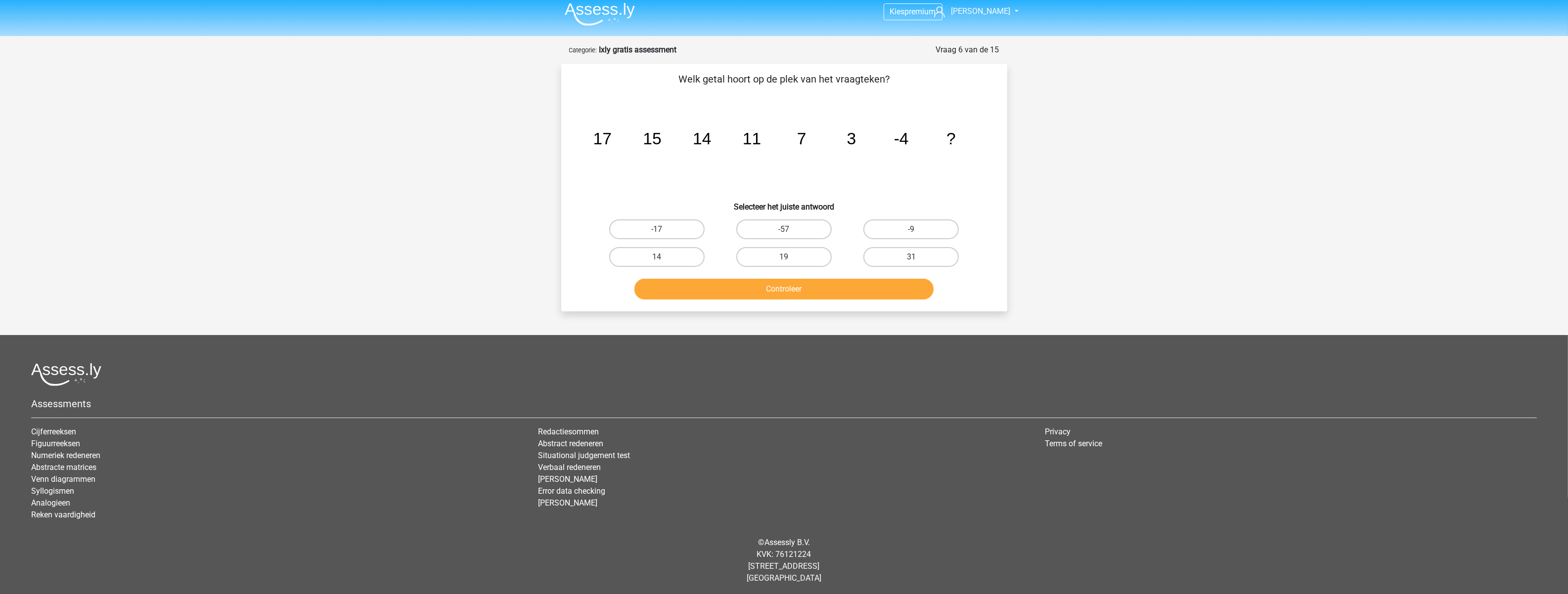
click at [679, 216] on div "-17" at bounding box center [657, 229] width 127 height 28
click at [675, 223] on label "-17" at bounding box center [657, 229] width 96 height 20
click at [663, 229] on input "-17" at bounding box center [660, 232] width 6 height 6
radio input "true"
click at [686, 287] on button "Controleer" at bounding box center [784, 289] width 299 height 21
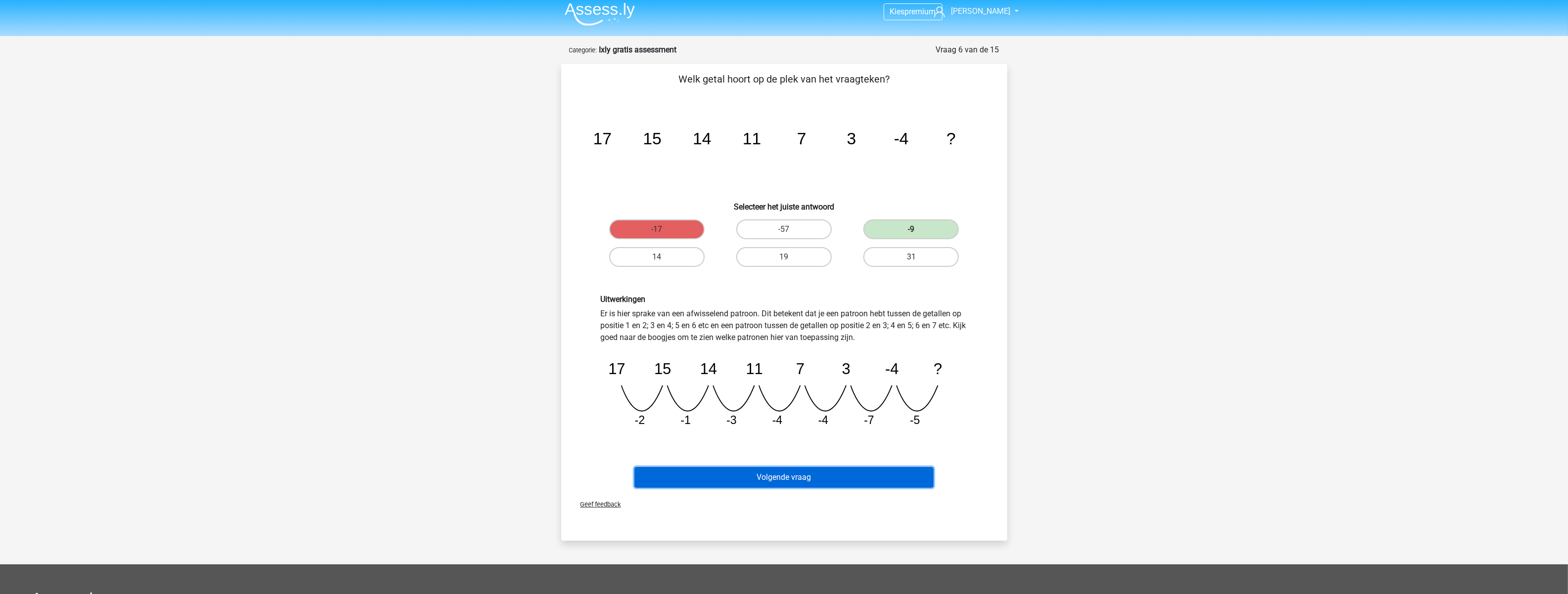
click at [780, 476] on button "Volgende vraag" at bounding box center [784, 478] width 299 height 21
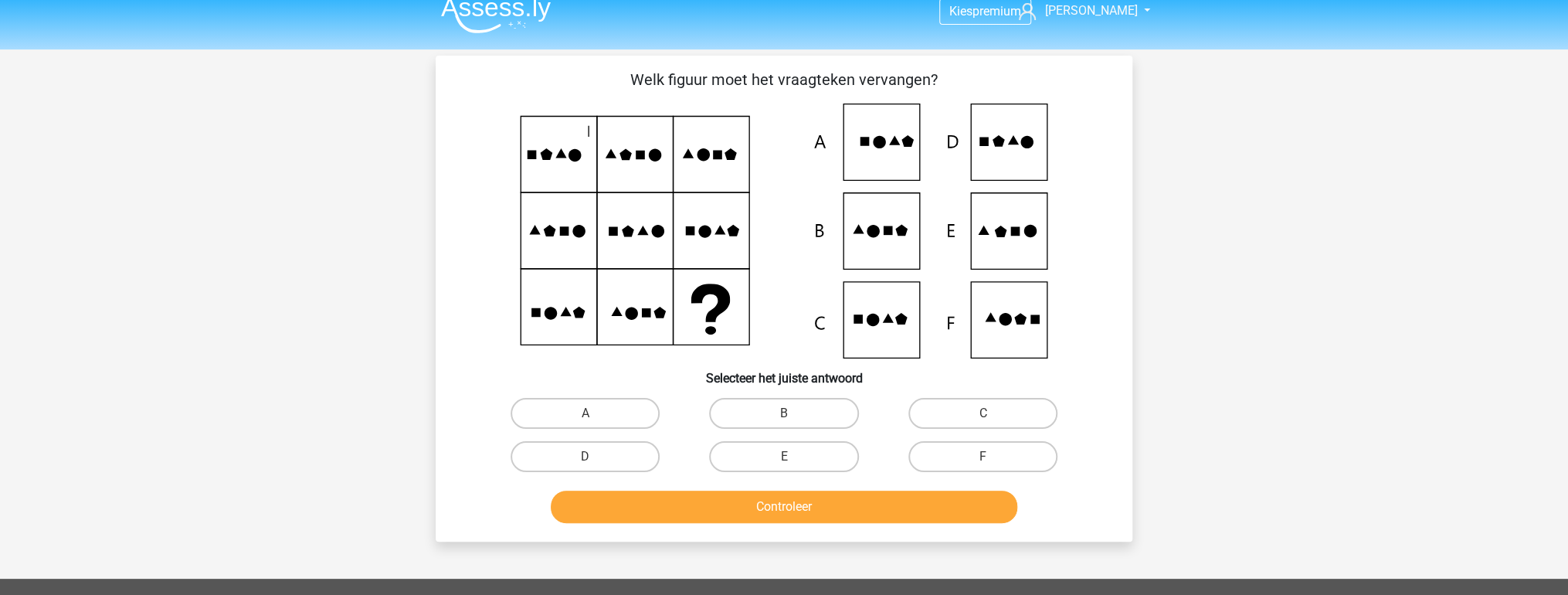
scroll to position [15, 0]
click at [534, 317] on icon at bounding box center [536, 313] width 10 height 10
click at [612, 322] on icon at bounding box center [784, 231] width 623 height 255
click at [522, 155] on icon at bounding box center [784, 231] width 623 height 255
click at [529, 197] on icon at bounding box center [784, 231] width 623 height 255
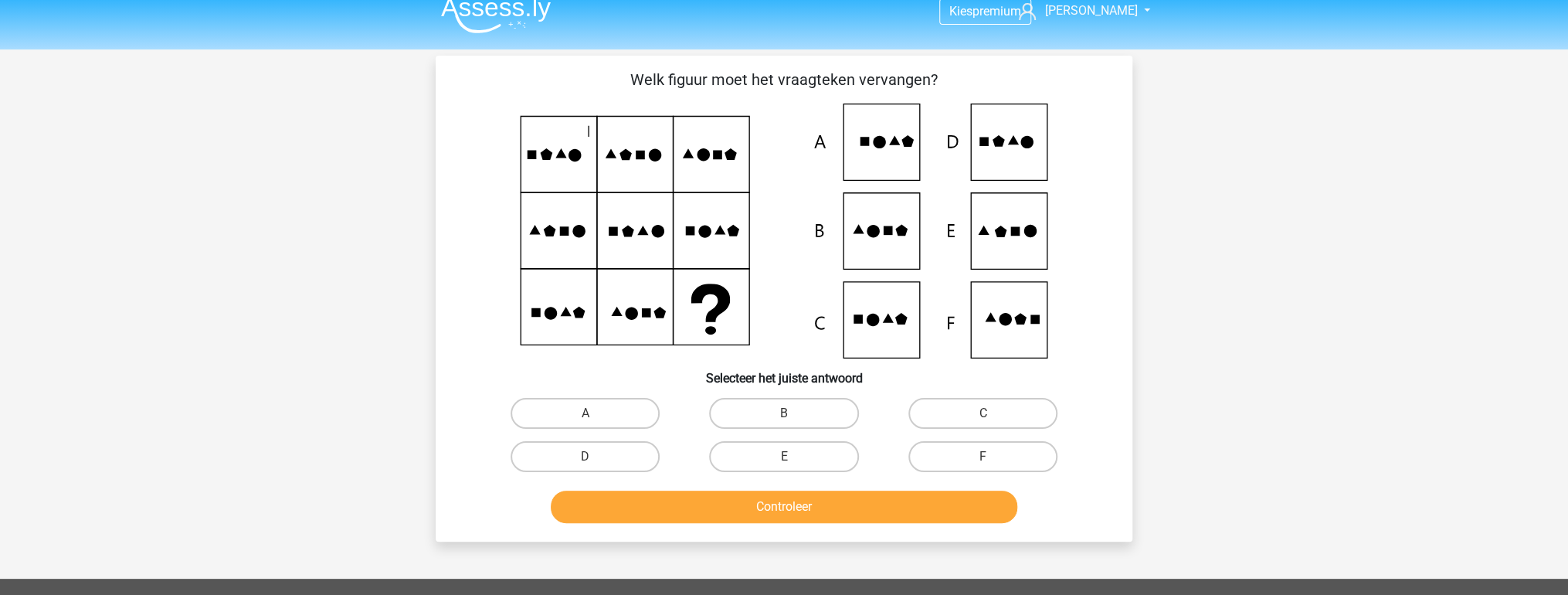
click at [538, 289] on icon at bounding box center [784, 231] width 623 height 255
click at [600, 156] on icon at bounding box center [784, 231] width 623 height 255
drag, startPoint x: 605, startPoint y: 229, endPoint x: 622, endPoint y: 290, distance: 63.3
click at [605, 229] on icon at bounding box center [784, 231] width 623 height 255
click at [626, 306] on icon at bounding box center [784, 231] width 623 height 255
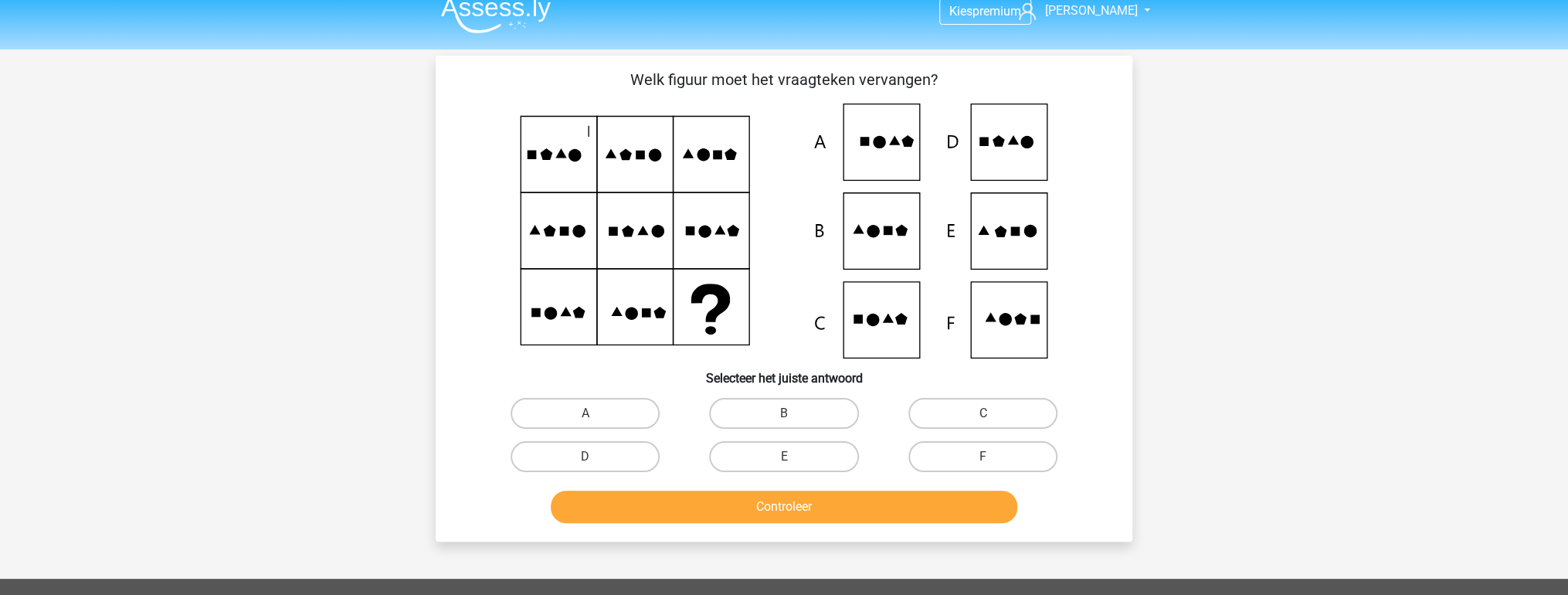
click at [678, 165] on icon at bounding box center [784, 231] width 623 height 255
click at [684, 214] on icon at bounding box center [784, 231] width 623 height 255
click at [696, 310] on icon at bounding box center [784, 231] width 623 height 255
click at [550, 327] on icon at bounding box center [784, 231] width 623 height 255
click at [608, 328] on icon at bounding box center [784, 231] width 623 height 255
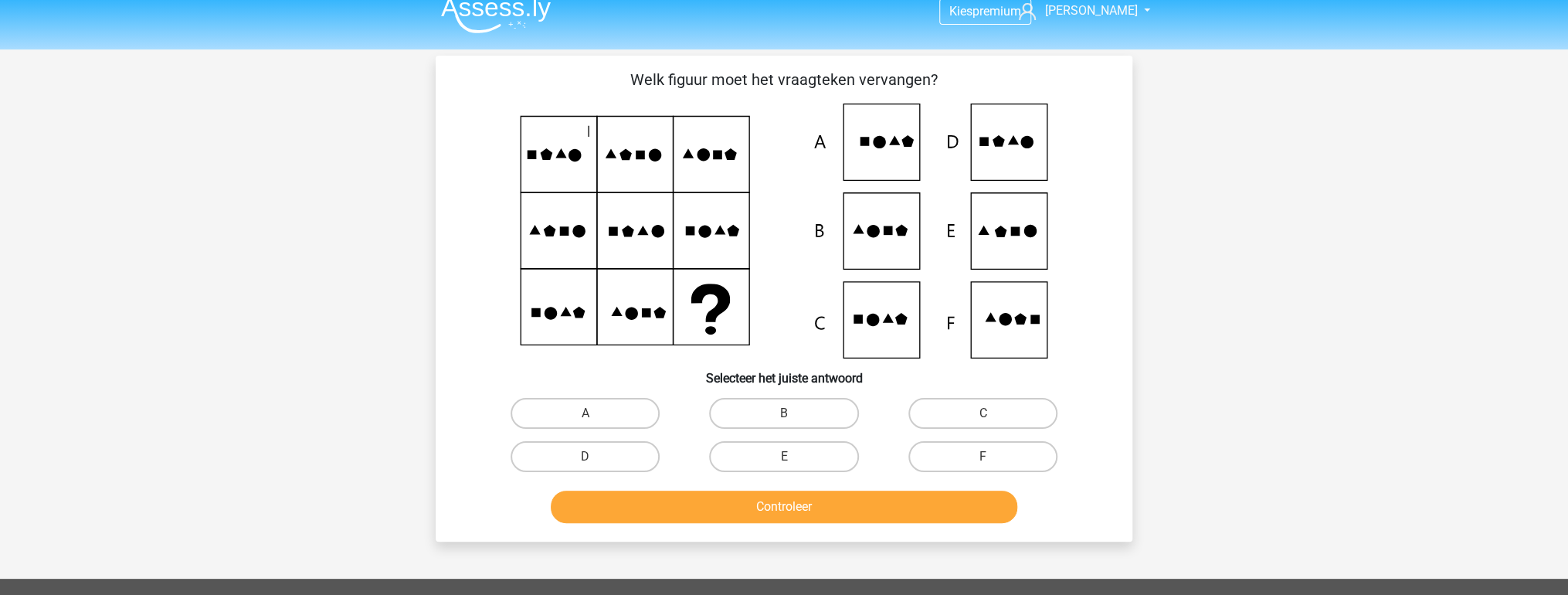
click at [580, 247] on icon at bounding box center [784, 231] width 623 height 255
click at [646, 247] on icon at bounding box center [784, 231] width 623 height 255
click at [720, 241] on icon at bounding box center [784, 231] width 623 height 255
click at [549, 167] on icon at bounding box center [784, 231] width 623 height 255
click at [618, 170] on icon at bounding box center [784, 231] width 623 height 255
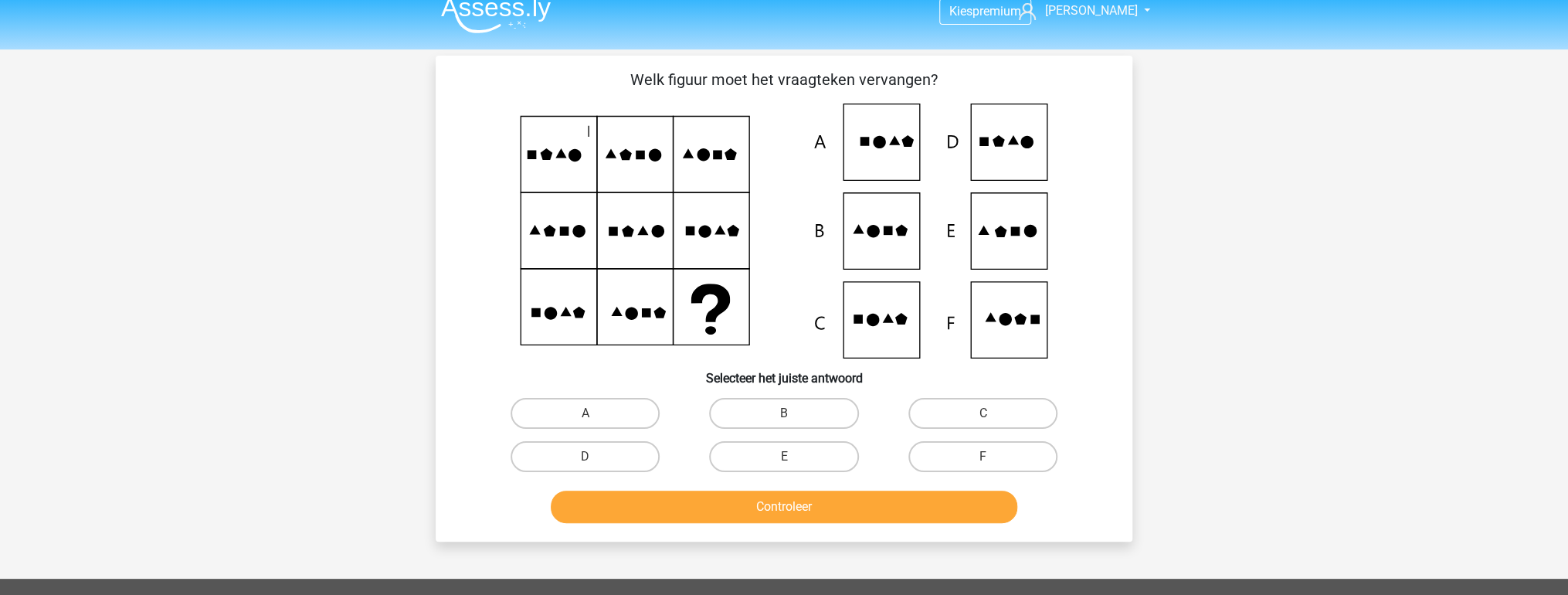
click at [702, 189] on icon at bounding box center [784, 231] width 623 height 255
click at [702, 220] on icon at bounding box center [784, 231] width 623 height 255
click at [556, 315] on icon at bounding box center [550, 312] width 12 height 12
click at [607, 315] on icon at bounding box center [784, 231] width 623 height 255
drag, startPoint x: 553, startPoint y: 228, endPoint x: 577, endPoint y: 229, distance: 24.0
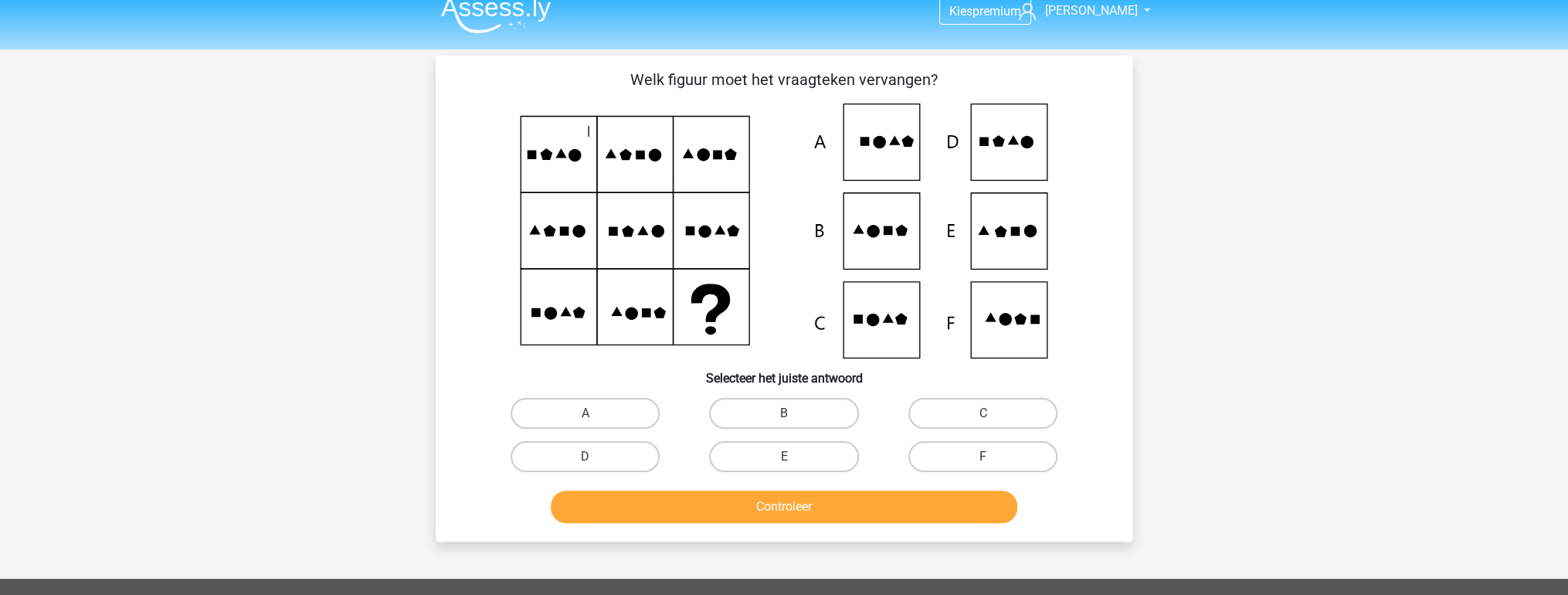
click at [560, 228] on icon at bounding box center [784, 231] width 623 height 255
click at [597, 230] on icon at bounding box center [635, 231] width 77 height 77
drag, startPoint x: 555, startPoint y: 172, endPoint x: 598, endPoint y: 173, distance: 43.0
click at [556, 172] on icon at bounding box center [784, 231] width 623 height 255
click at [602, 174] on icon at bounding box center [784, 231] width 623 height 255
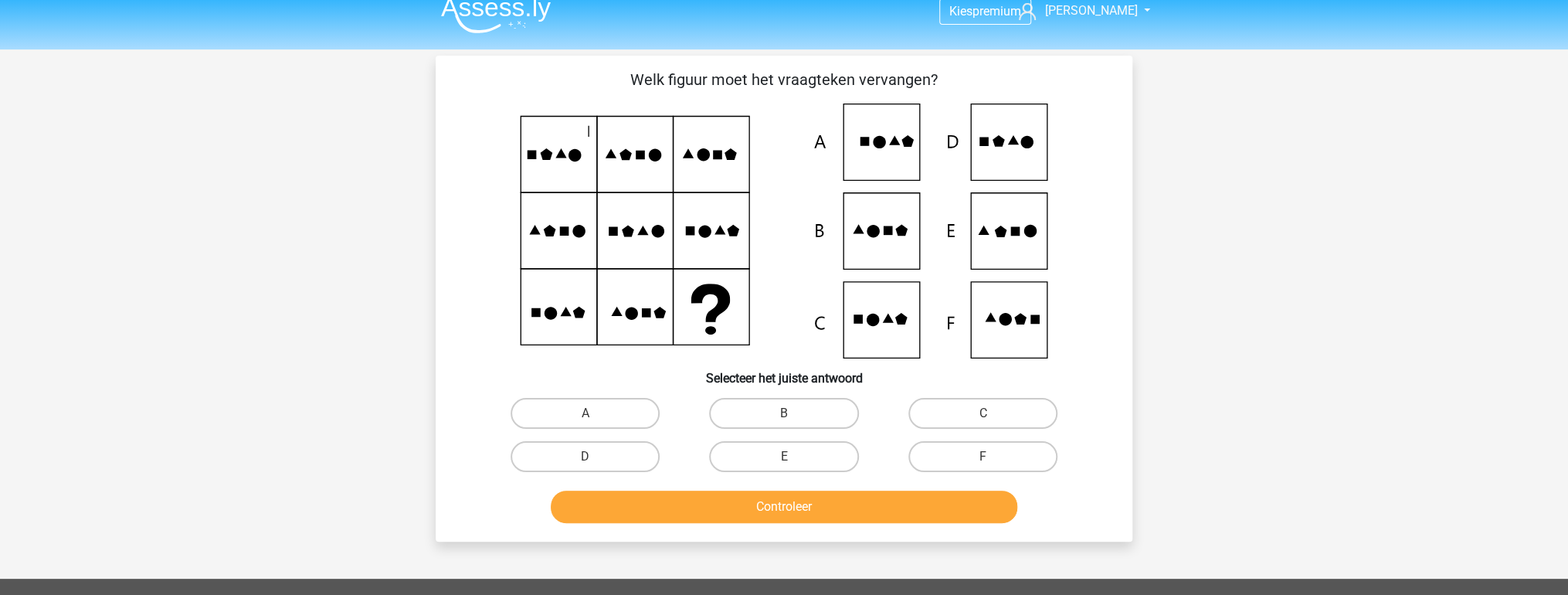
click at [629, 144] on icon at bounding box center [784, 231] width 623 height 255
click at [553, 157] on icon at bounding box center [784, 231] width 623 height 255
click at [566, 159] on icon at bounding box center [784, 231] width 623 height 255
click at [579, 221] on icon at bounding box center [784, 231] width 623 height 255
click at [633, 149] on icon at bounding box center [784, 231] width 623 height 255
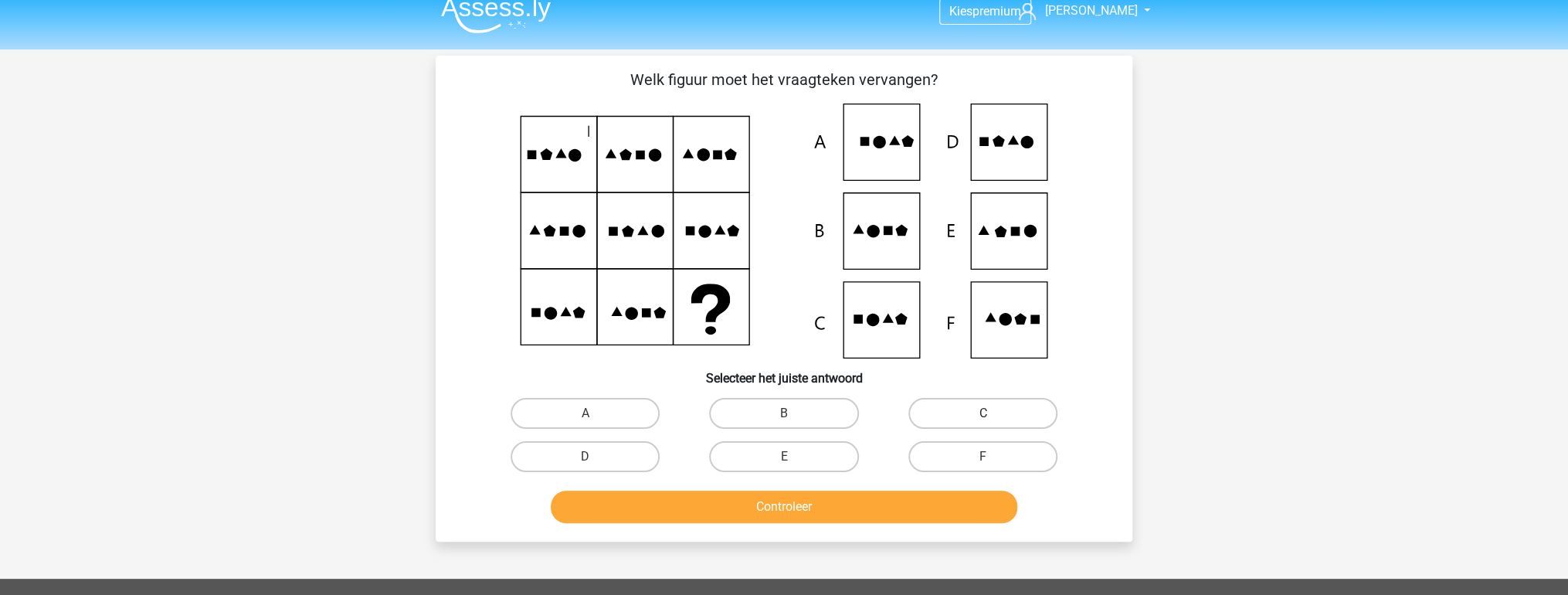
click at [969, 414] on label "C" at bounding box center [983, 413] width 149 height 31
click at [983, 414] on input "C" at bounding box center [988, 418] width 10 height 10
radio input "true"
click at [903, 502] on button "Controleer" at bounding box center [784, 507] width 467 height 33
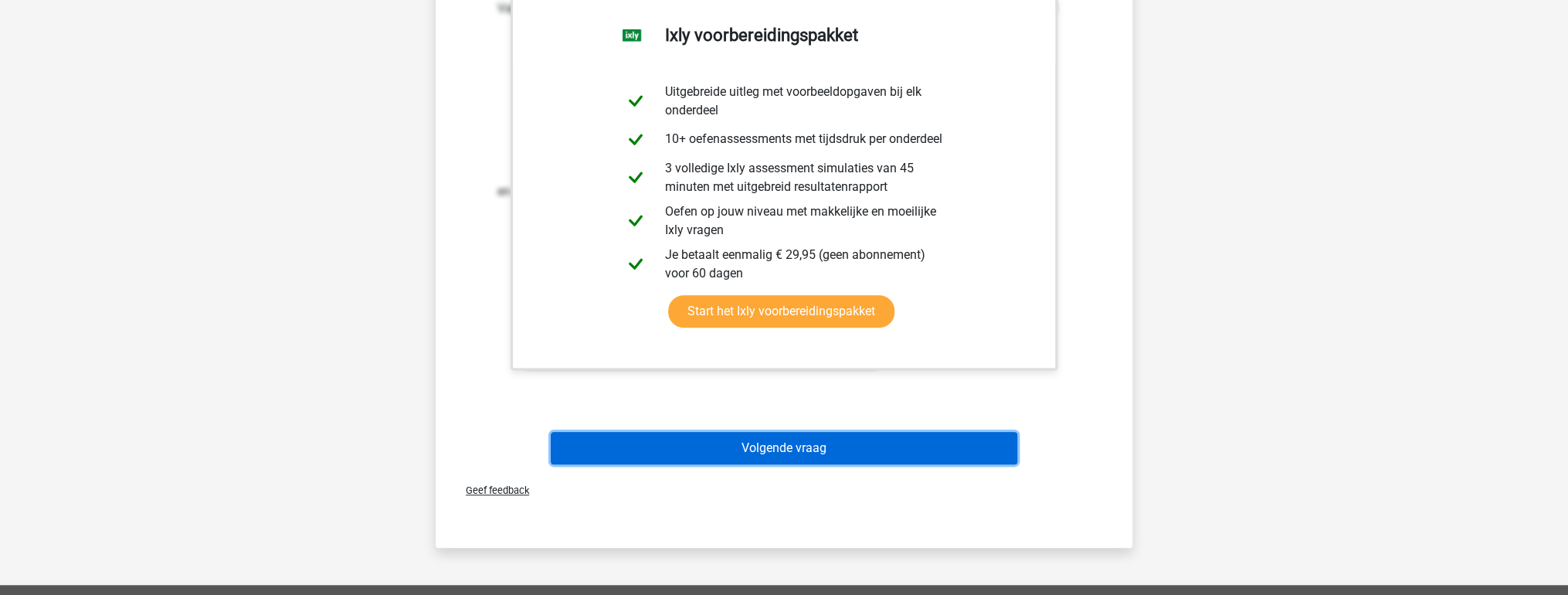
click at [809, 448] on button "Volgende vraag" at bounding box center [784, 448] width 467 height 33
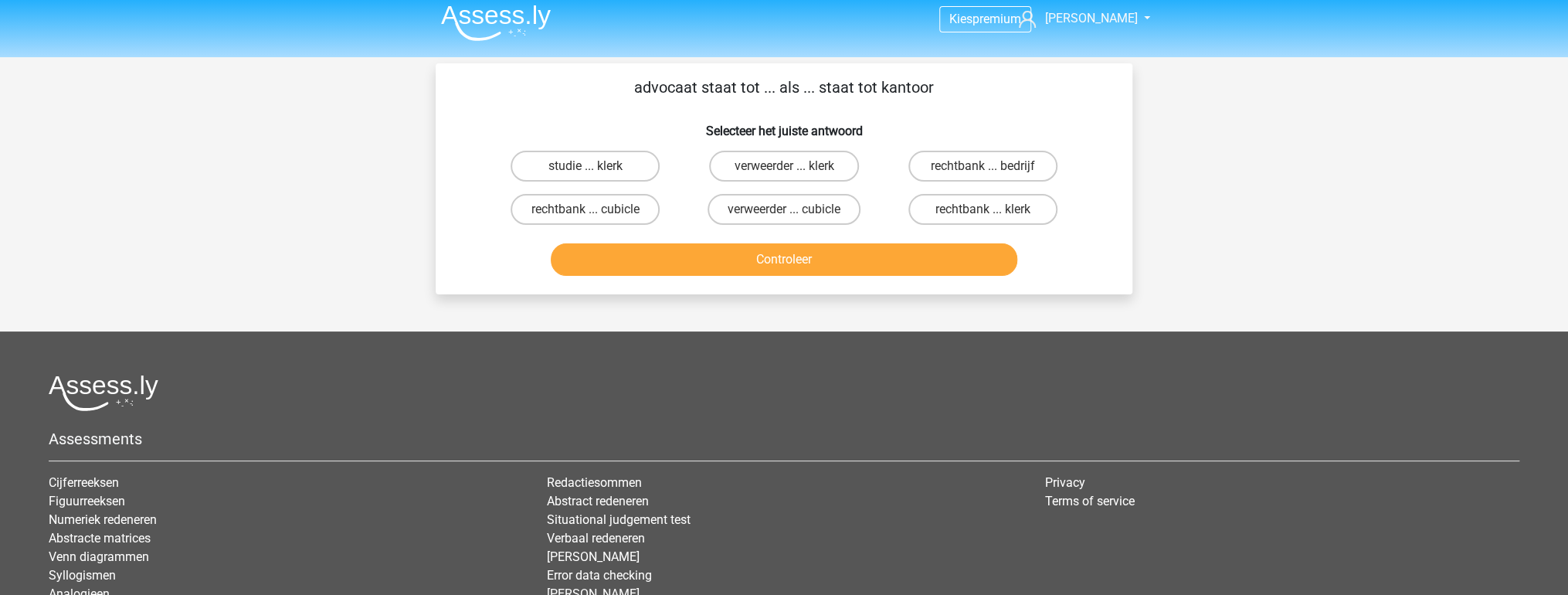
scroll to position [0, 0]
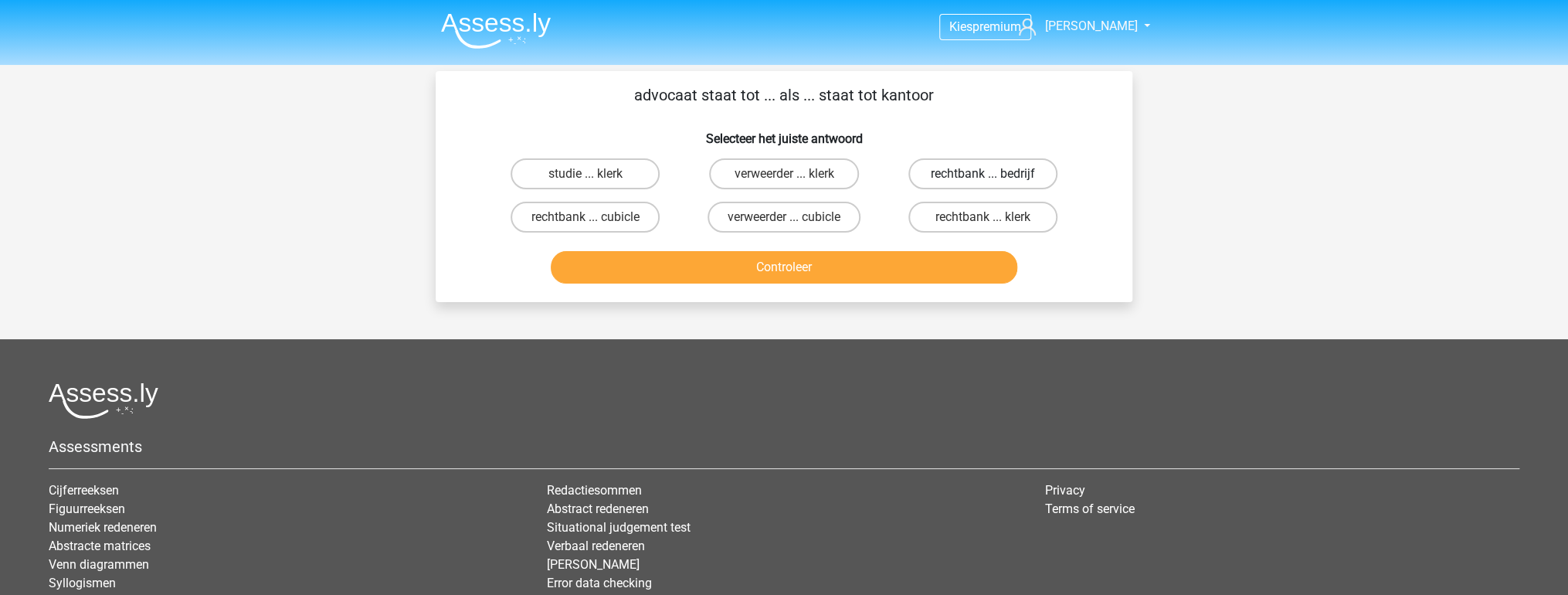
click at [955, 170] on label "rechtbank ... bedrijf" at bounding box center [983, 173] width 149 height 31
click at [983, 173] on input "rechtbank ... bedrijf" at bounding box center [988, 178] width 10 height 10
radio input "true"
click at [911, 264] on button "Controleer" at bounding box center [784, 267] width 467 height 33
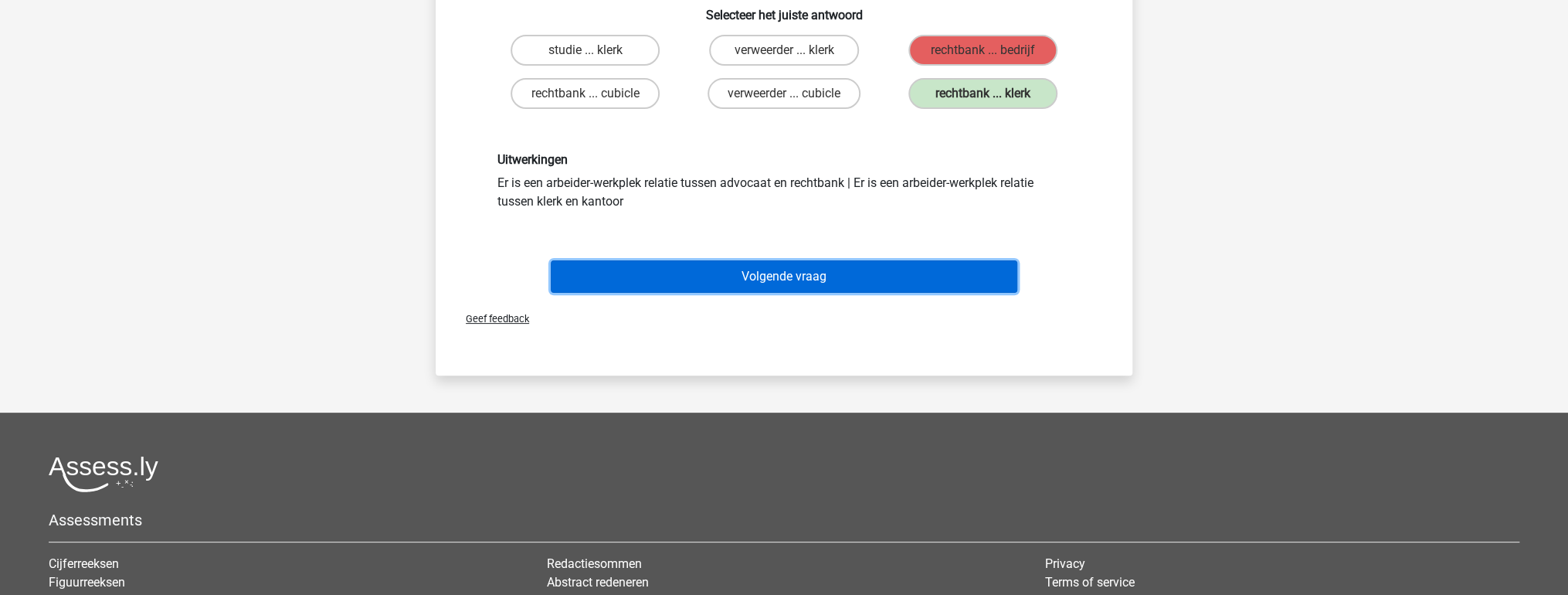
click at [625, 289] on button "Volgende vraag" at bounding box center [784, 277] width 467 height 33
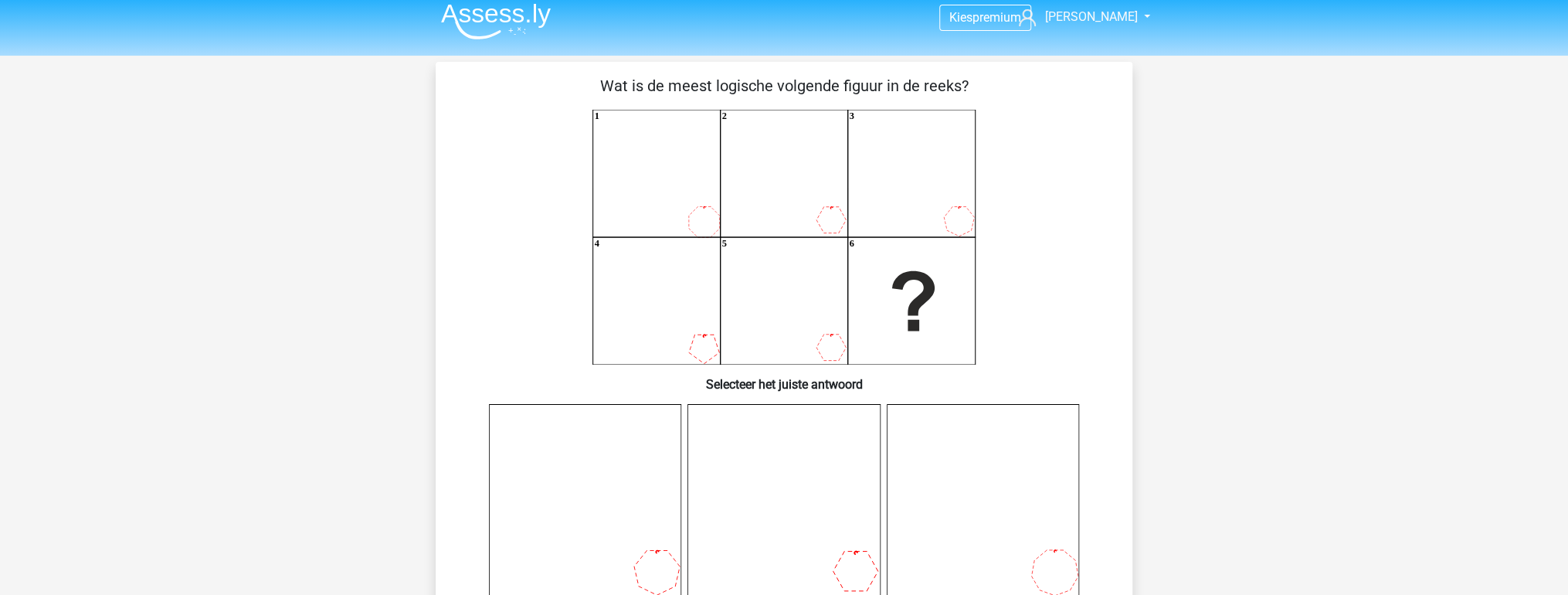
scroll to position [10, 0]
click at [673, 244] on icon "1 2 3 4 5 6" at bounding box center [784, 237] width 623 height 255
click at [823, 229] on icon "1 2 3 4 5 6" at bounding box center [784, 237] width 623 height 255
click at [903, 225] on icon "1 2 3 4 5 6" at bounding box center [784, 237] width 623 height 255
click at [700, 328] on icon "1 2 3 4 5 6" at bounding box center [784, 237] width 623 height 255
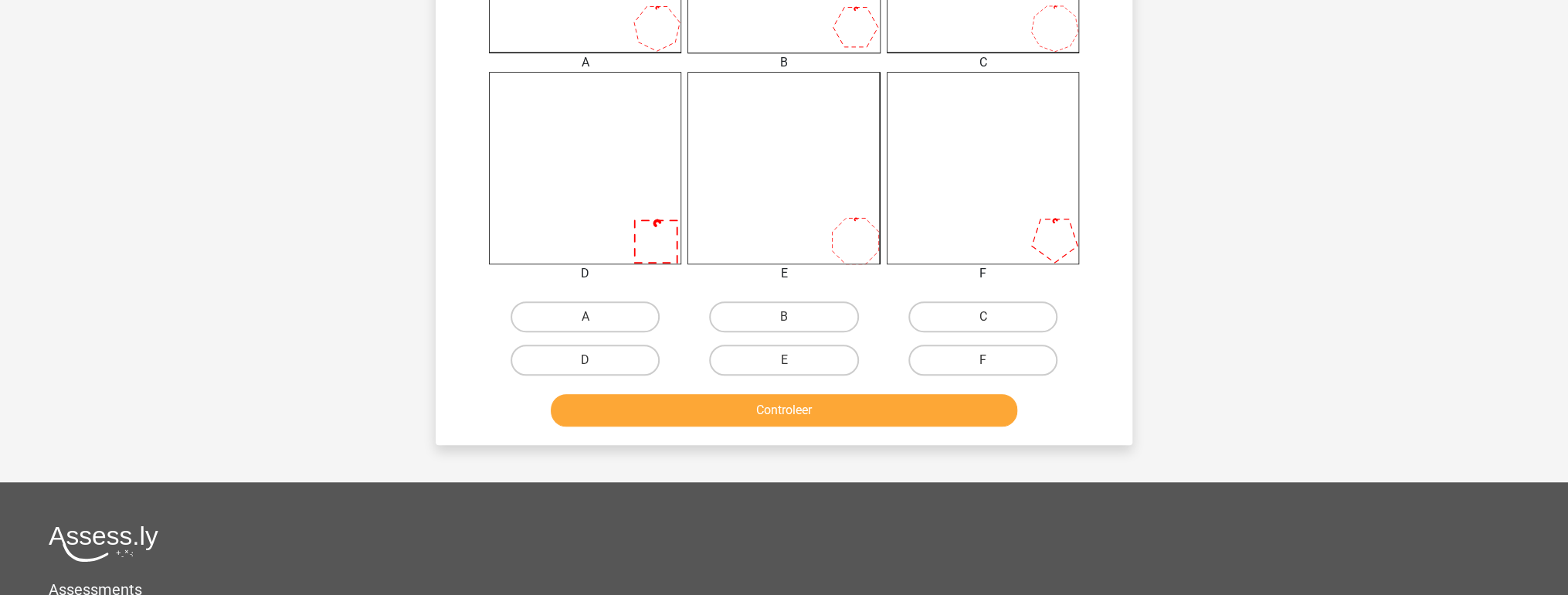
scroll to position [557, 0]
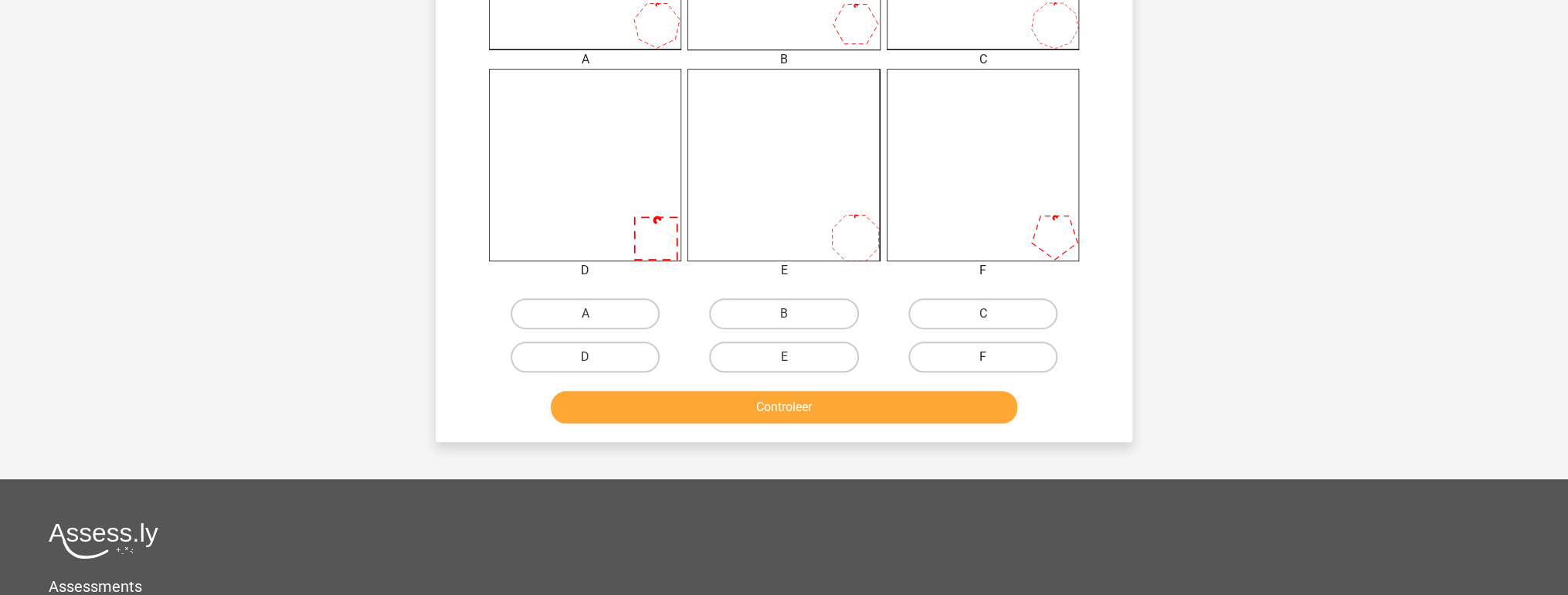
click at [912, 361] on label "F" at bounding box center [983, 356] width 149 height 31
click at [983, 361] on input "F" at bounding box center [988, 362] width 10 height 10
radio input "true"
click at [921, 393] on button "Controleer" at bounding box center [784, 407] width 467 height 33
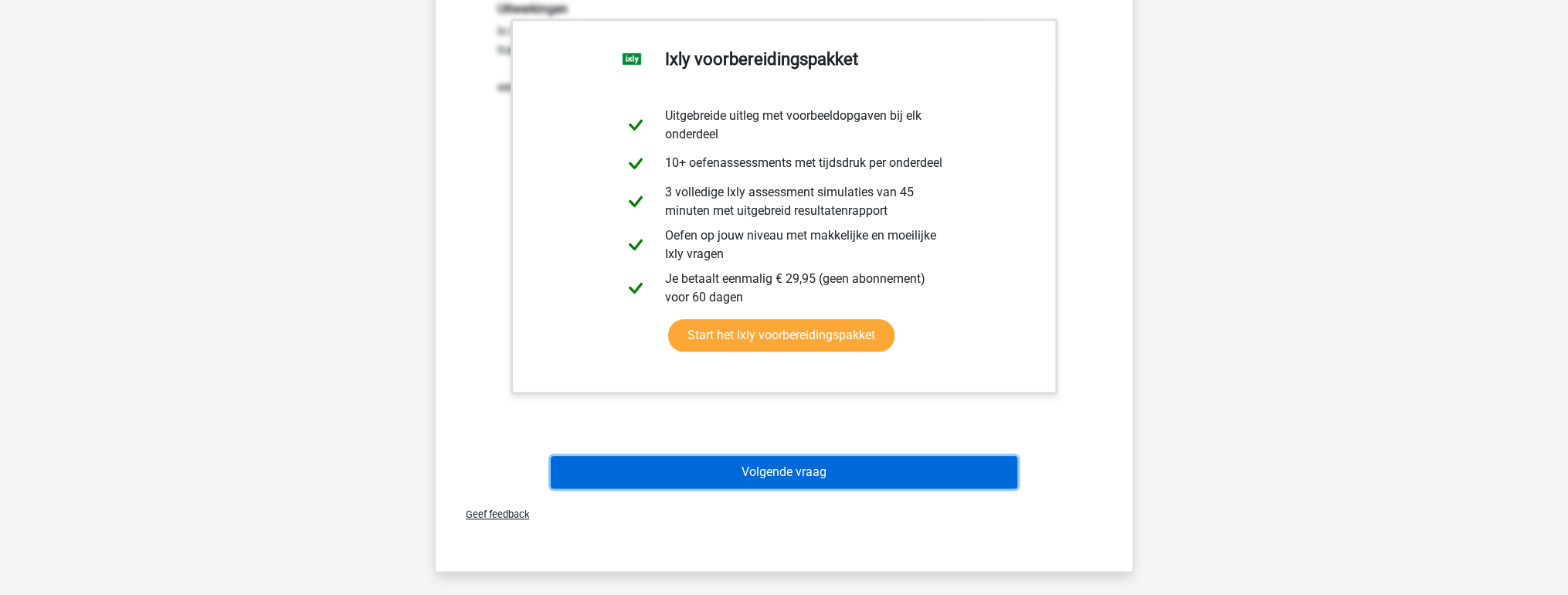
click at [728, 457] on button "Volgende vraag" at bounding box center [784, 472] width 467 height 33
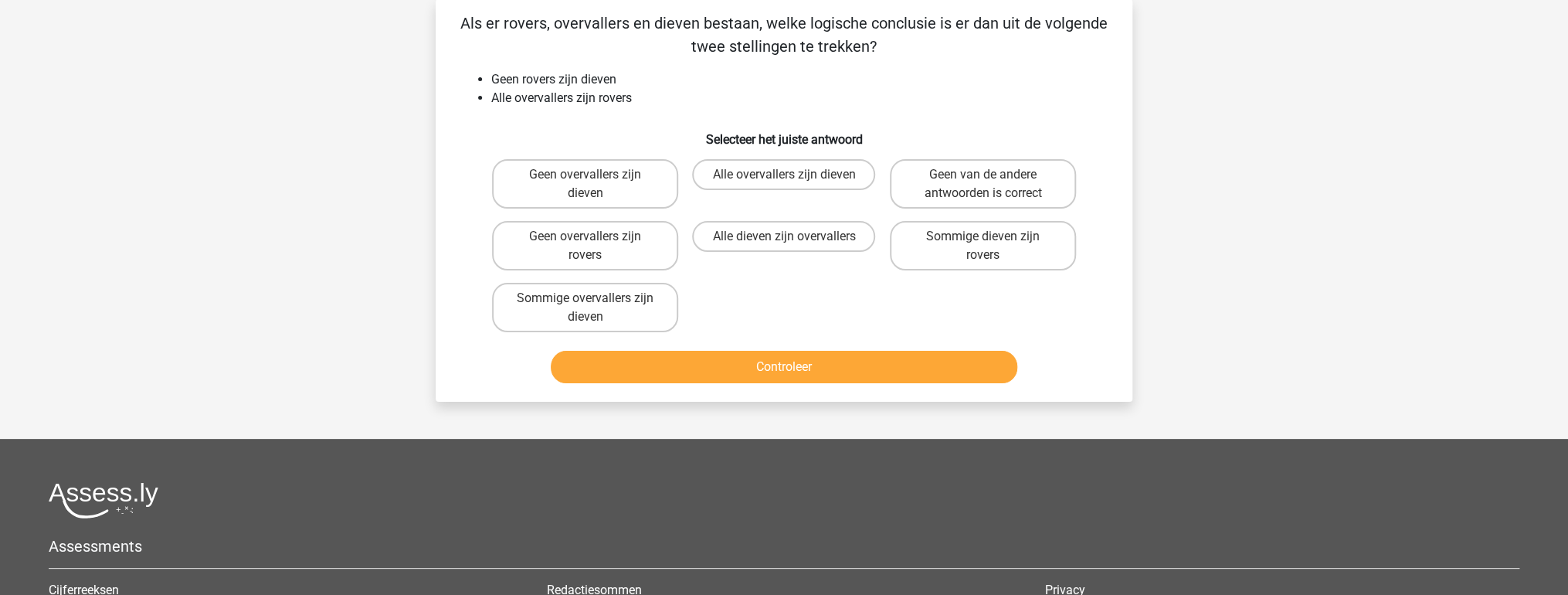
scroll to position [71, 0]
click at [578, 309] on label "Sommige overvallers zijn dieven" at bounding box center [585, 309] width 186 height 50
click at [585, 309] on input "Sommige overvallers zijn dieven" at bounding box center [590, 304] width 10 height 10
radio input "true"
click at [638, 377] on button "Controleer" at bounding box center [784, 368] width 467 height 33
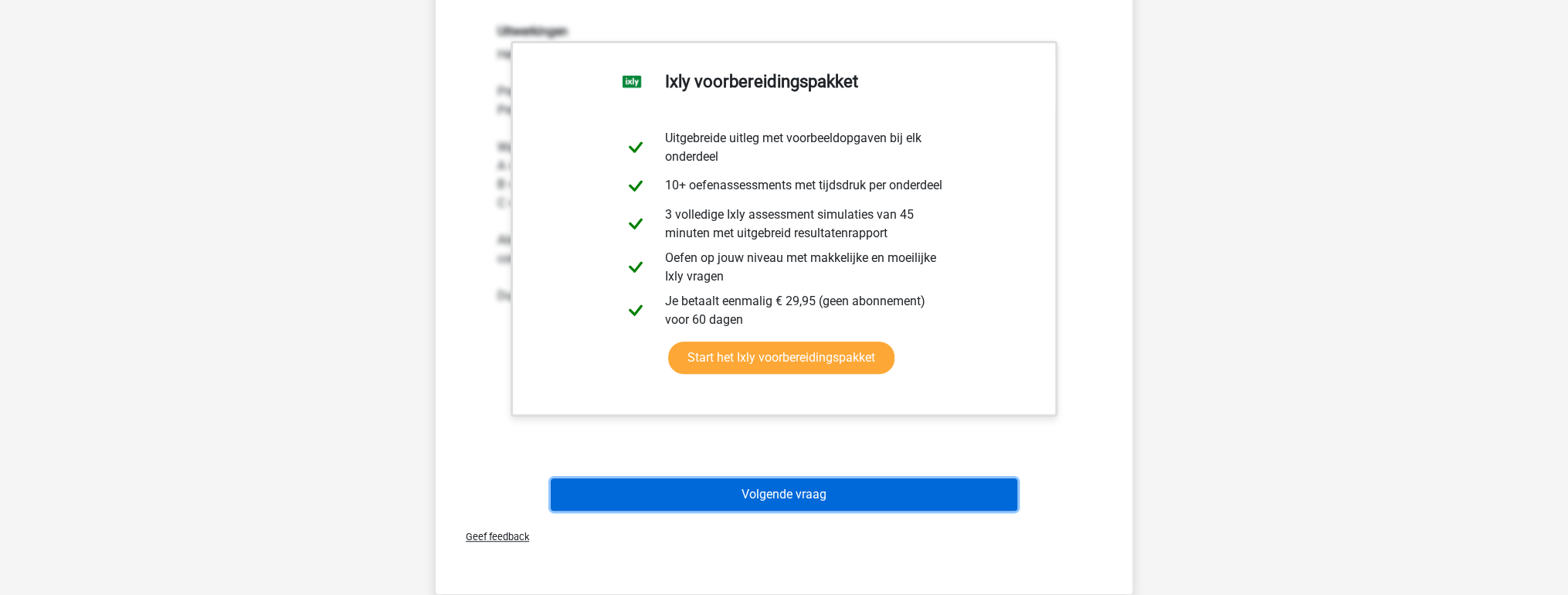
click at [701, 494] on button "Volgende vraag" at bounding box center [784, 494] width 467 height 33
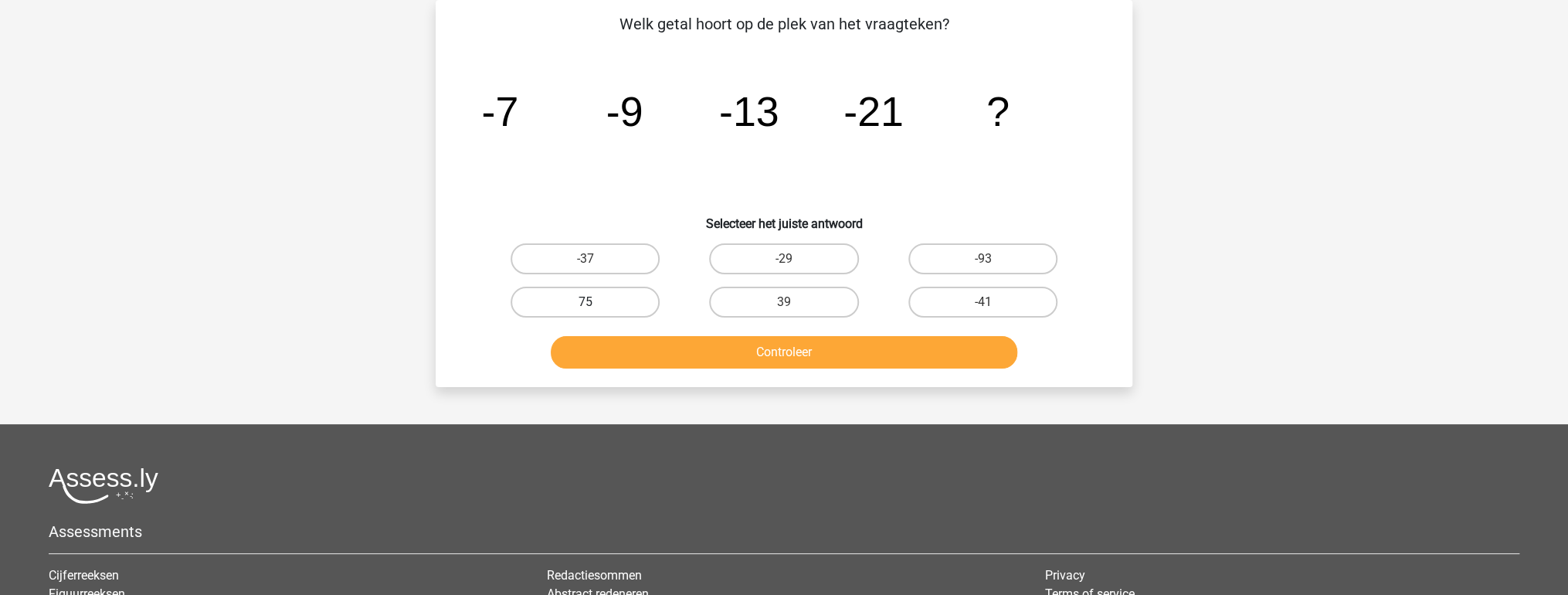
drag, startPoint x: 585, startPoint y: 297, endPoint x: 621, endPoint y: 352, distance: 65.7
click at [585, 299] on label "75" at bounding box center [585, 302] width 149 height 31
click at [585, 302] on input "75" at bounding box center [590, 307] width 10 height 10
radio input "true"
click at [624, 355] on button "Controleer" at bounding box center [784, 353] width 467 height 33
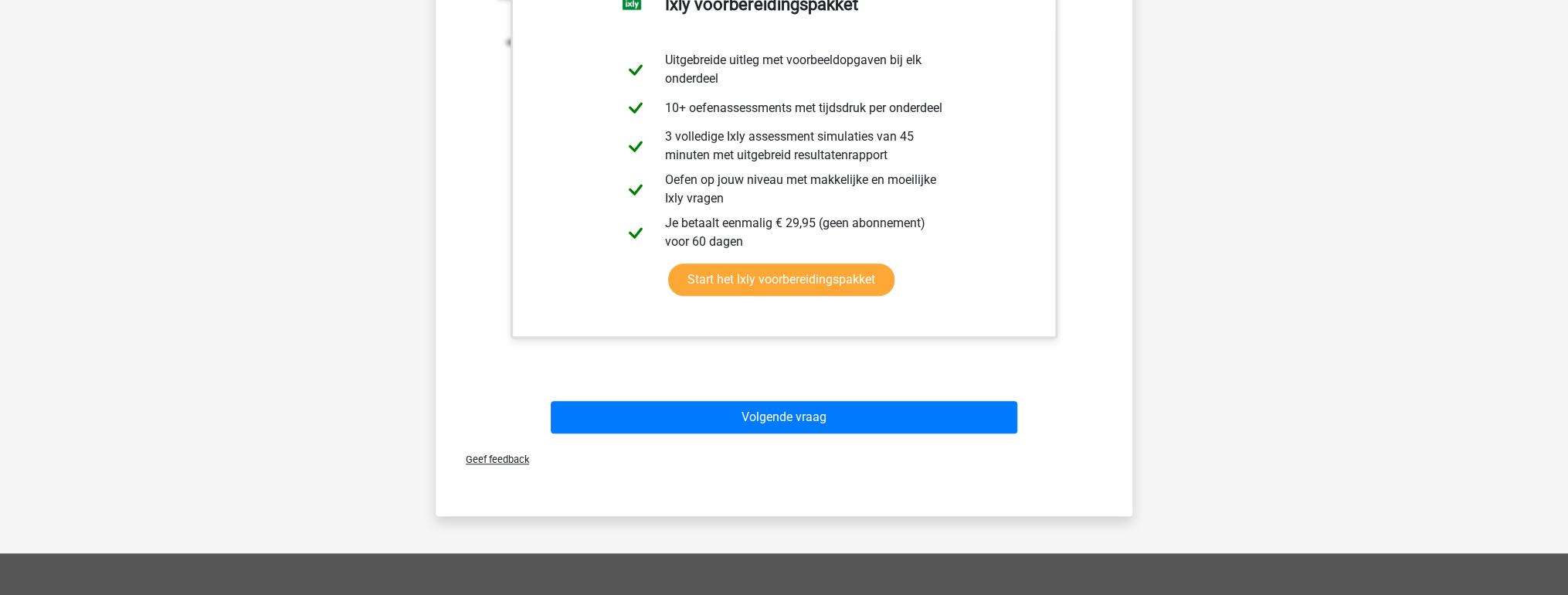
click at [668, 440] on div "Geef feedback" at bounding box center [784, 459] width 684 height 39
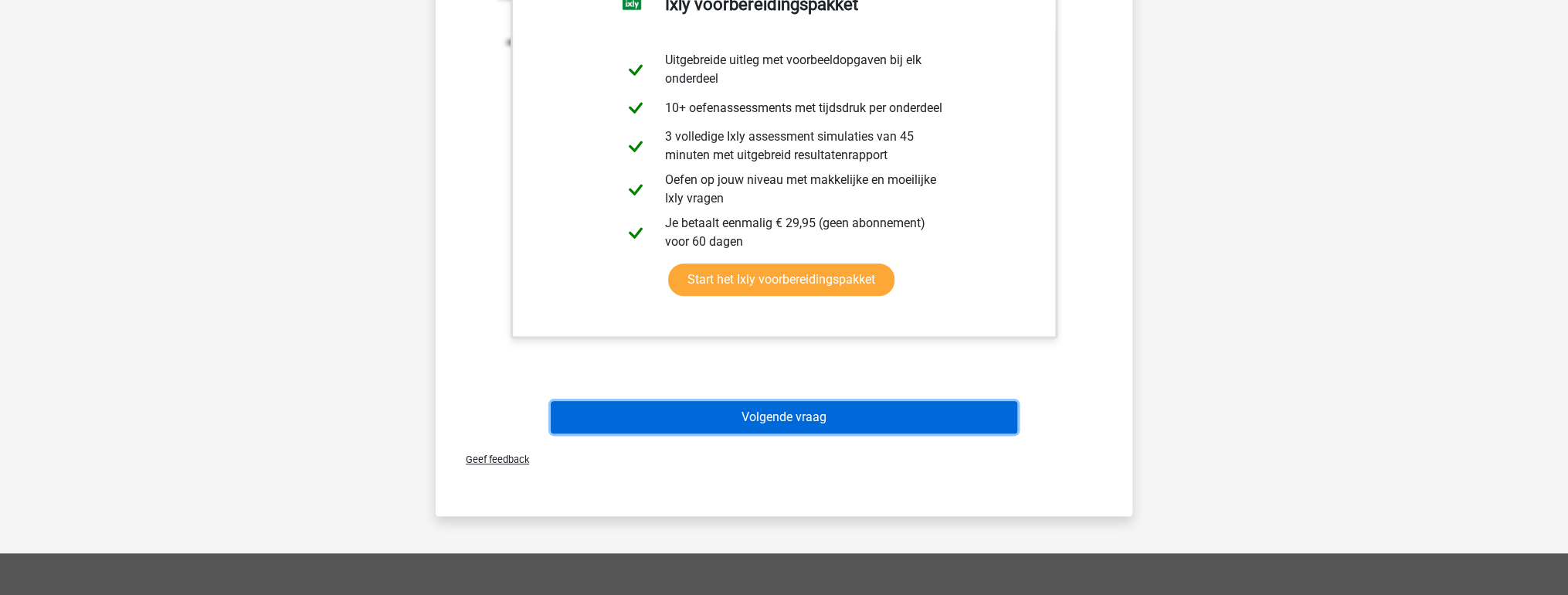
click at [667, 429] on button "Volgende vraag" at bounding box center [784, 417] width 467 height 33
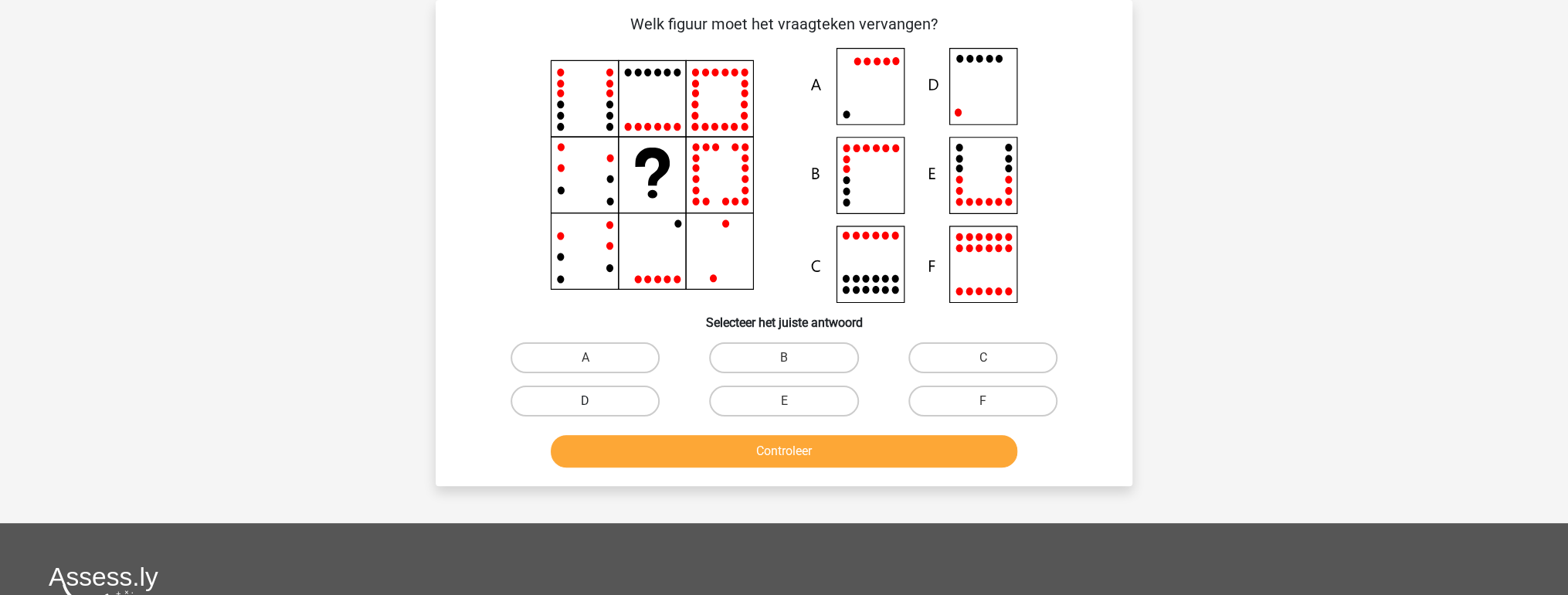
click at [605, 411] on label "D" at bounding box center [585, 400] width 149 height 31
click at [596, 411] on input "D" at bounding box center [590, 405] width 10 height 10
radio input "true"
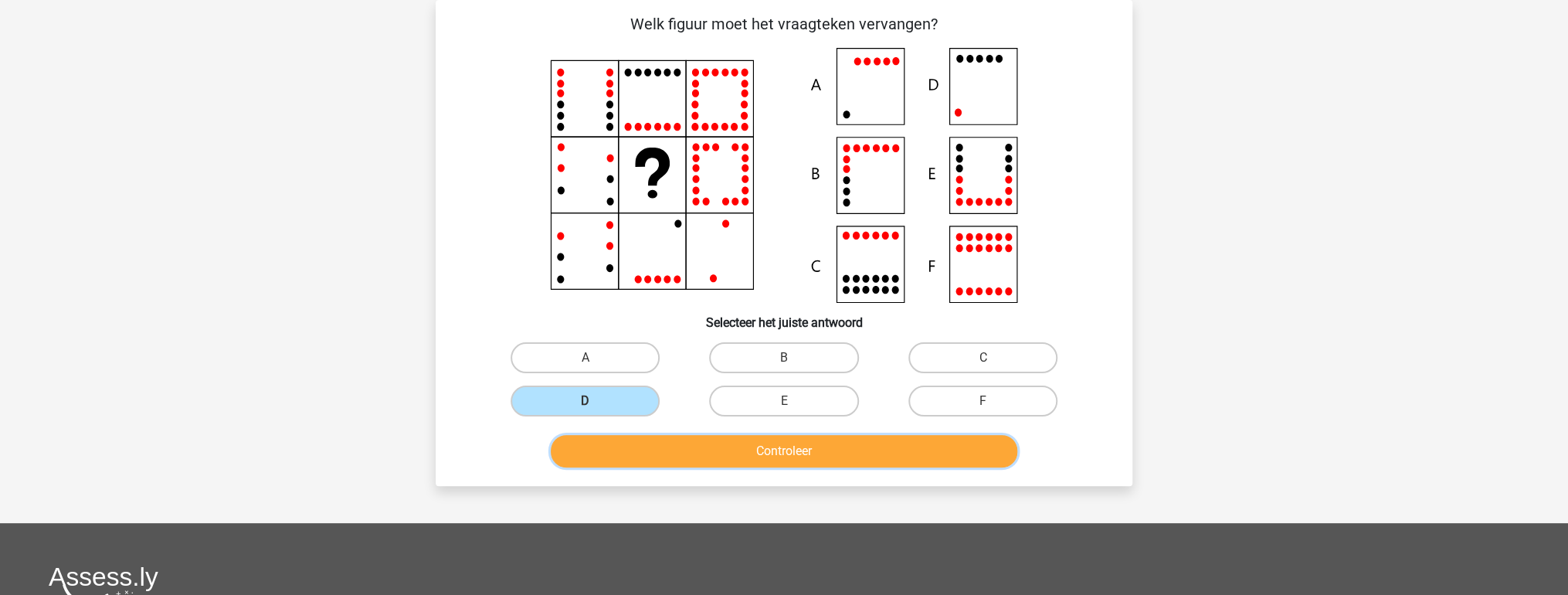
click at [624, 459] on button "Controleer" at bounding box center [784, 451] width 467 height 33
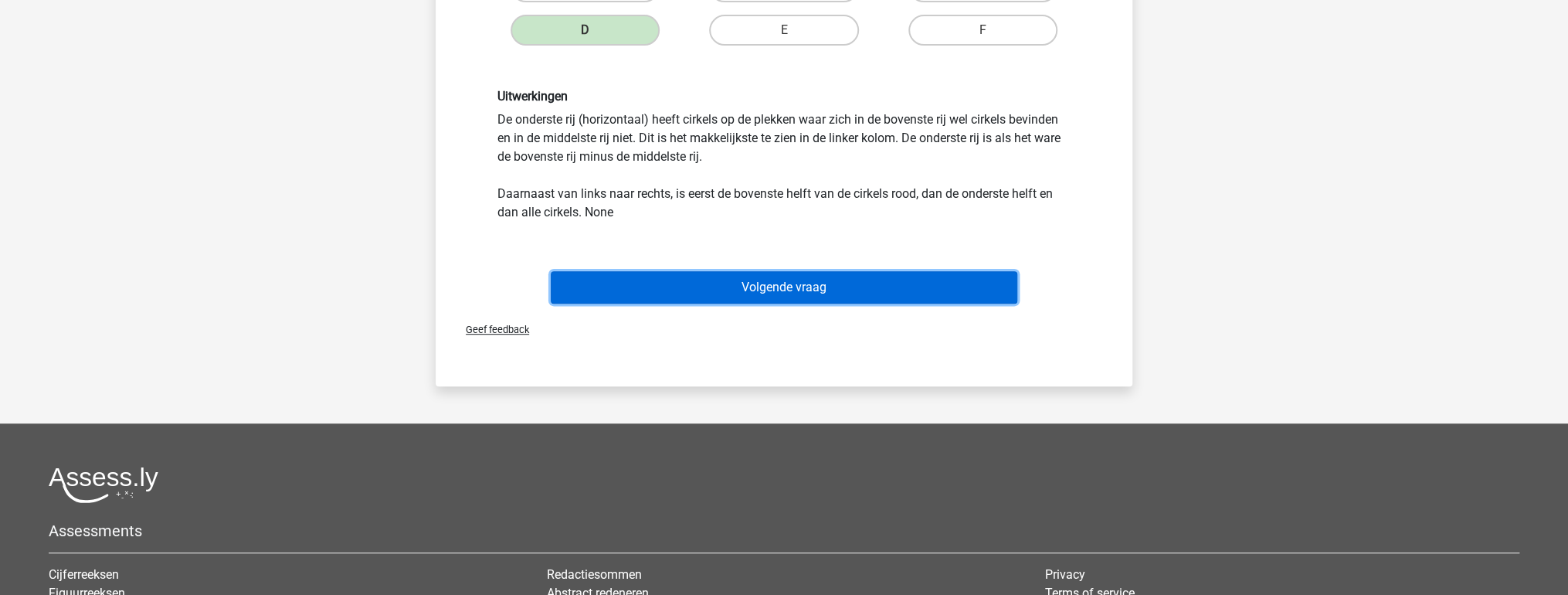
click at [680, 294] on button "Volgende vraag" at bounding box center [784, 287] width 467 height 33
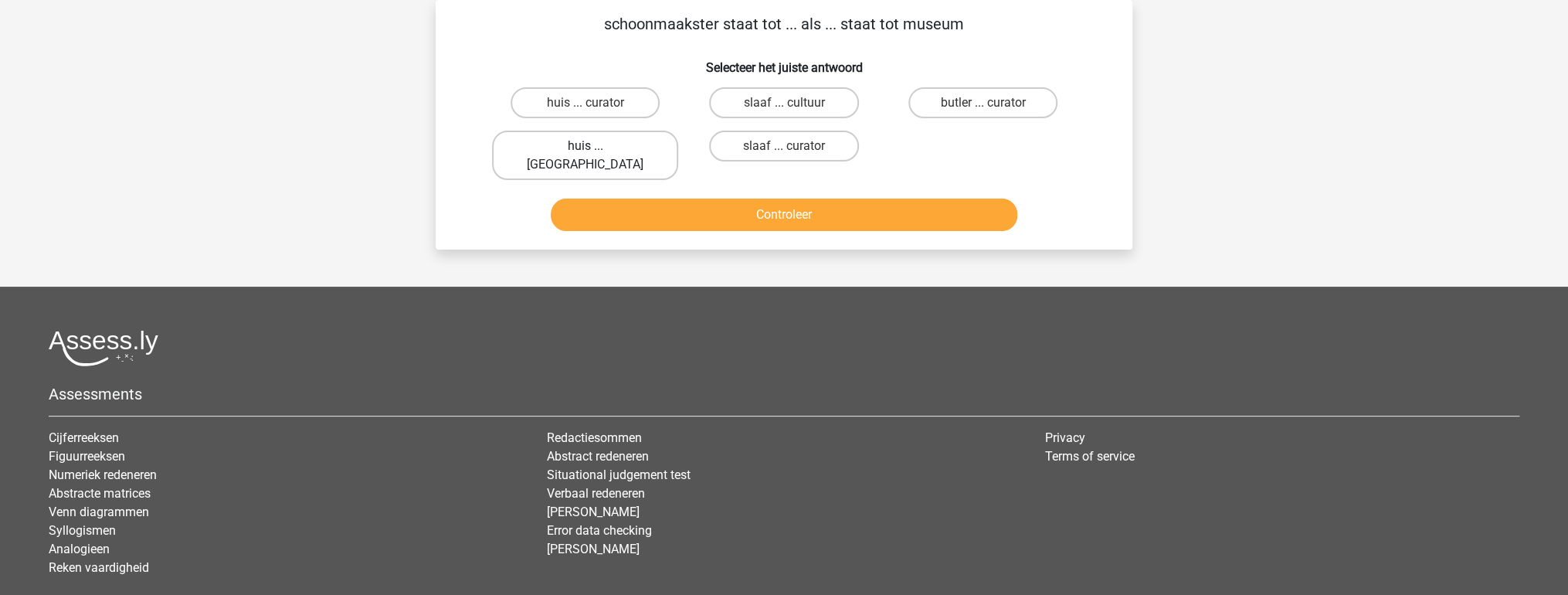
click at [587, 138] on label "huis ... louvre" at bounding box center [585, 155] width 186 height 50
click at [587, 146] on input "huis ... louvre" at bounding box center [590, 150] width 10 height 10
radio input "true"
click at [593, 198] on button "Controleer" at bounding box center [784, 215] width 467 height 33
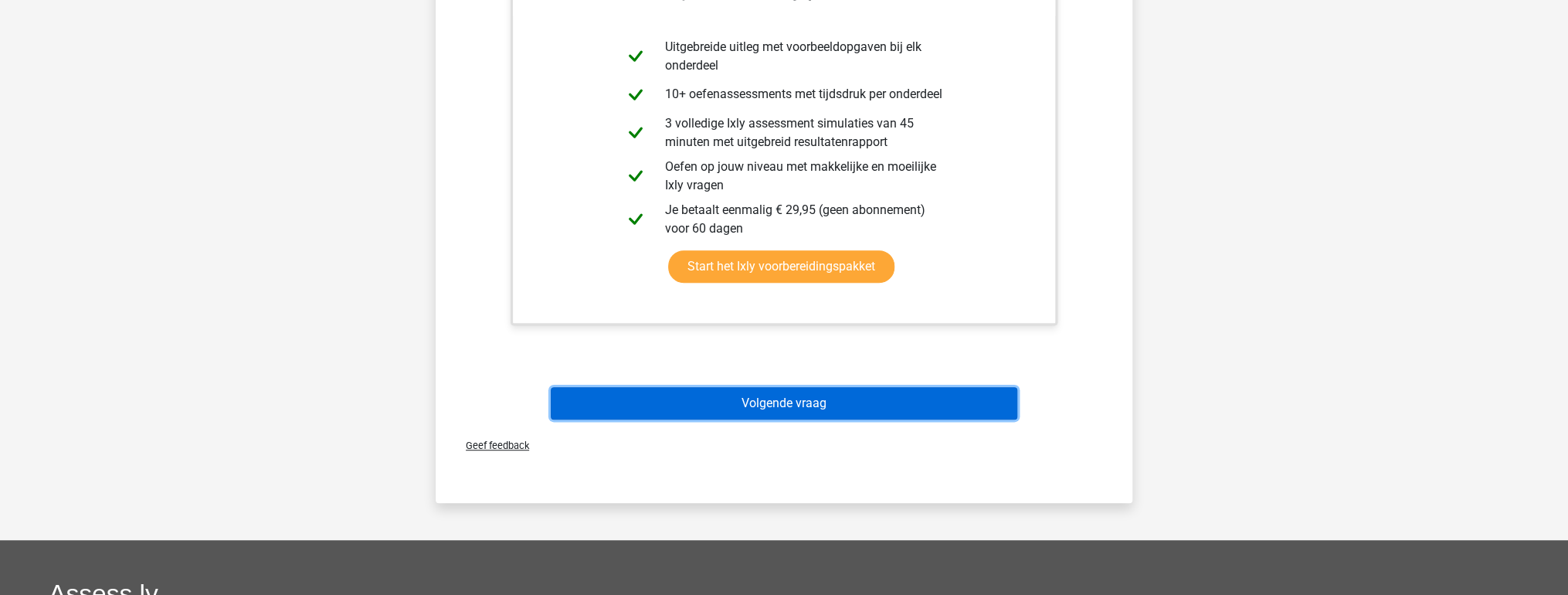
click at [704, 396] on button "Volgende vraag" at bounding box center [784, 403] width 467 height 33
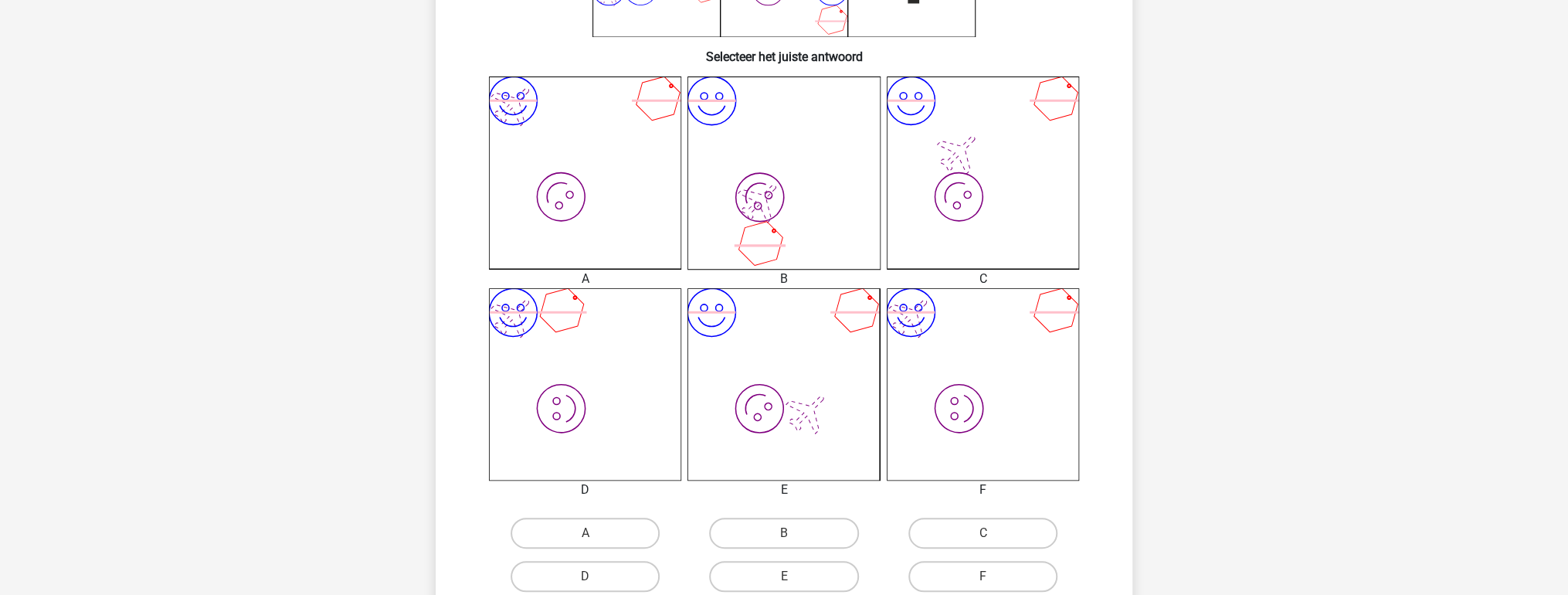
scroll to position [442, 0]
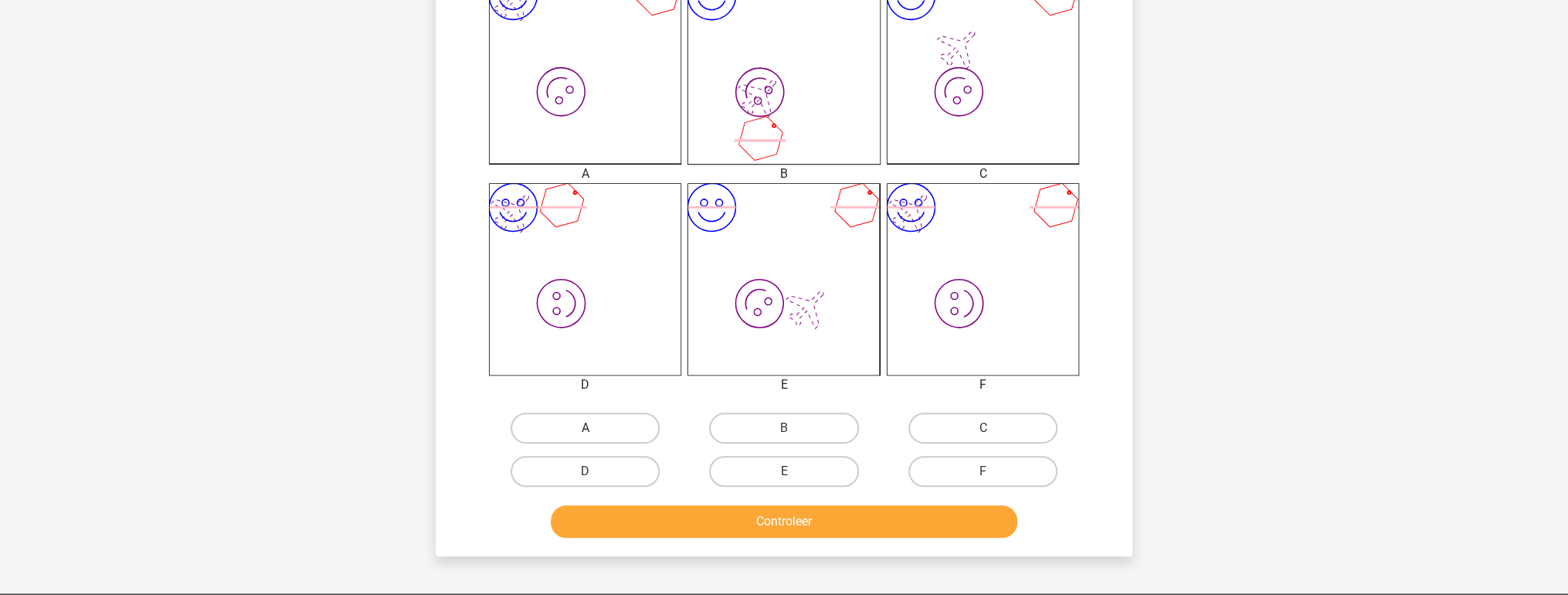
drag, startPoint x: 623, startPoint y: 421, endPoint x: 619, endPoint y: 437, distance: 16.5
click at [620, 425] on label "A" at bounding box center [585, 428] width 149 height 31
click at [596, 428] on input "A" at bounding box center [590, 433] width 10 height 10
radio input "true"
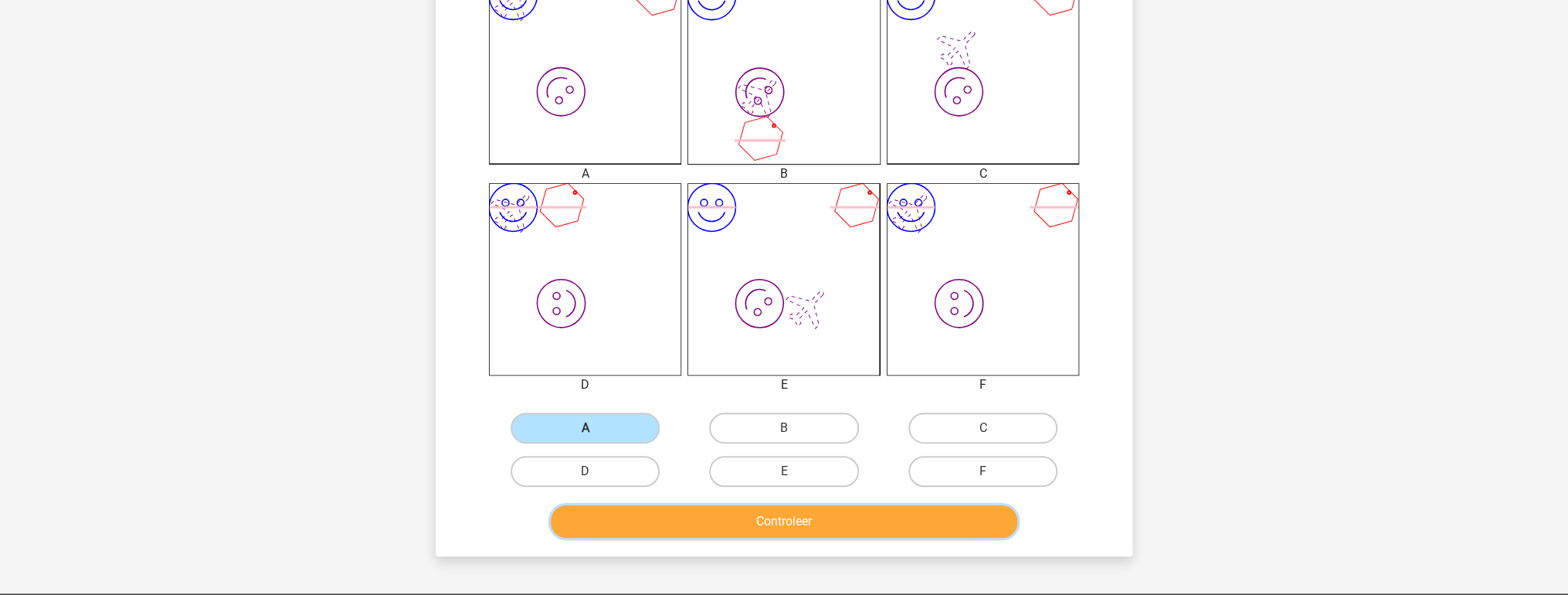
click at [649, 516] on button "Controleer" at bounding box center [784, 521] width 467 height 33
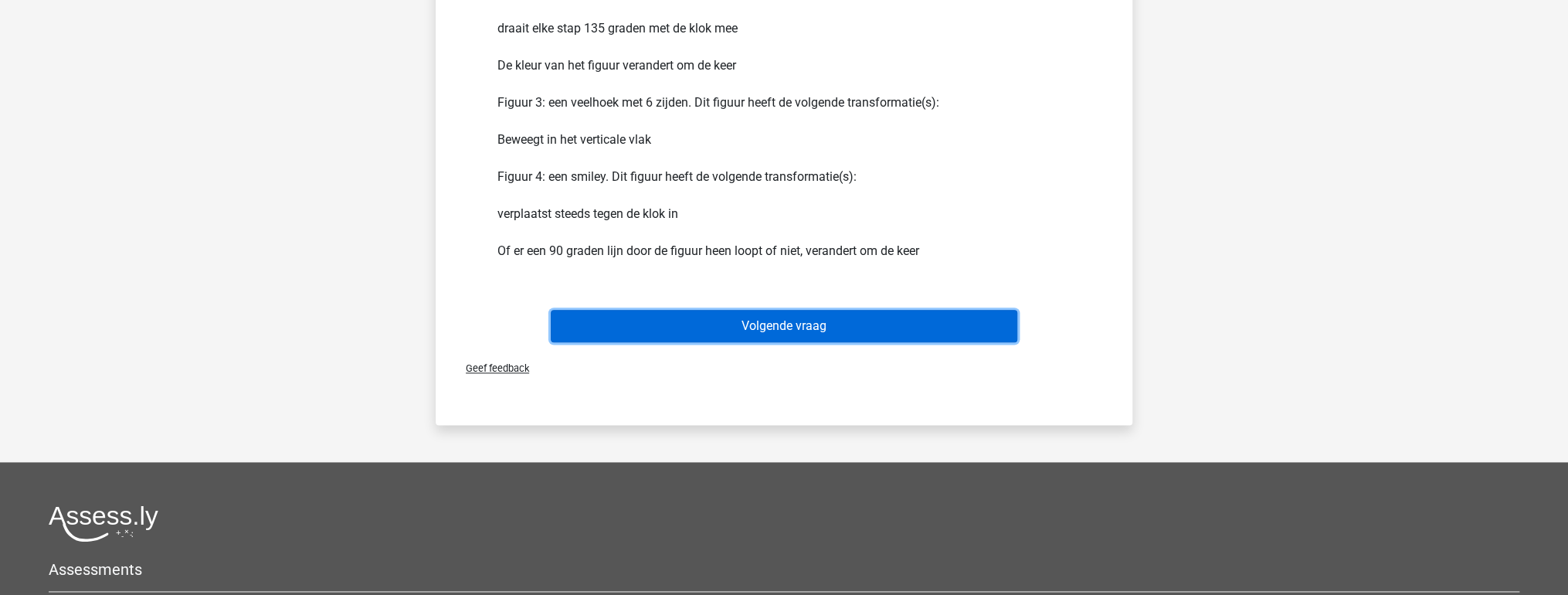
click at [668, 324] on button "Volgende vraag" at bounding box center [784, 326] width 467 height 33
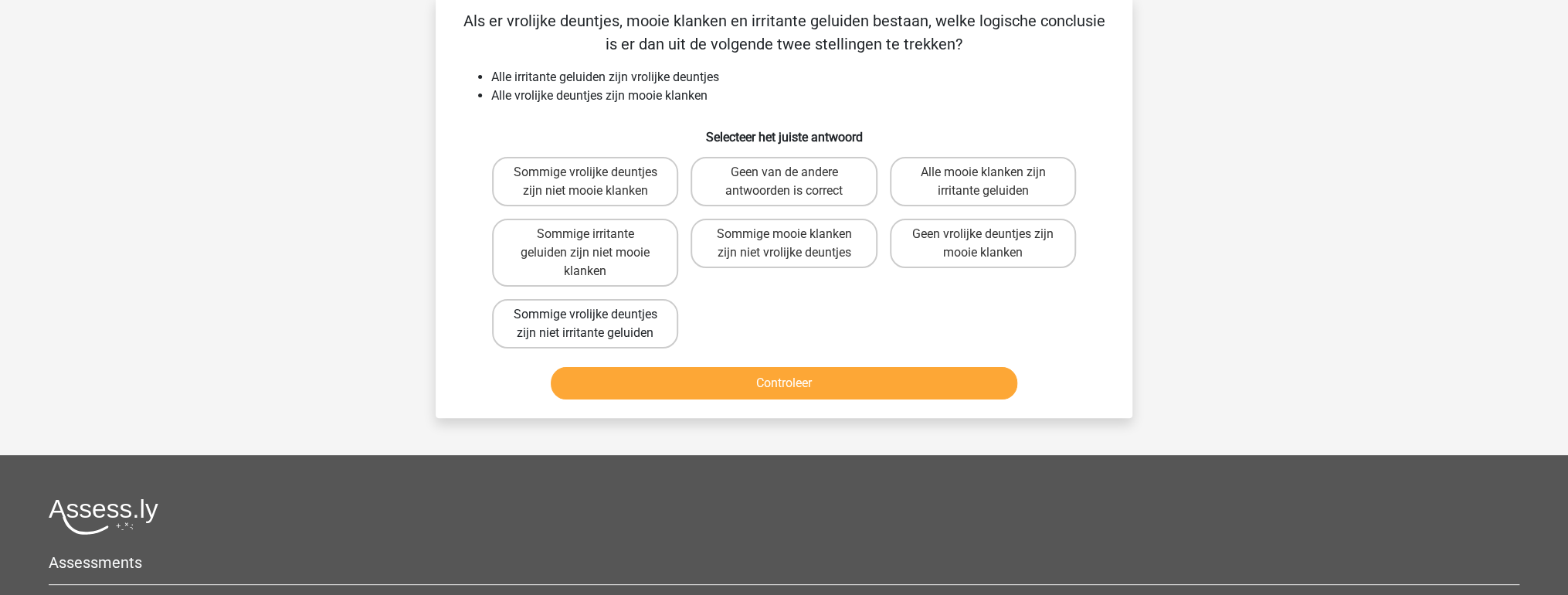
scroll to position [71, 0]
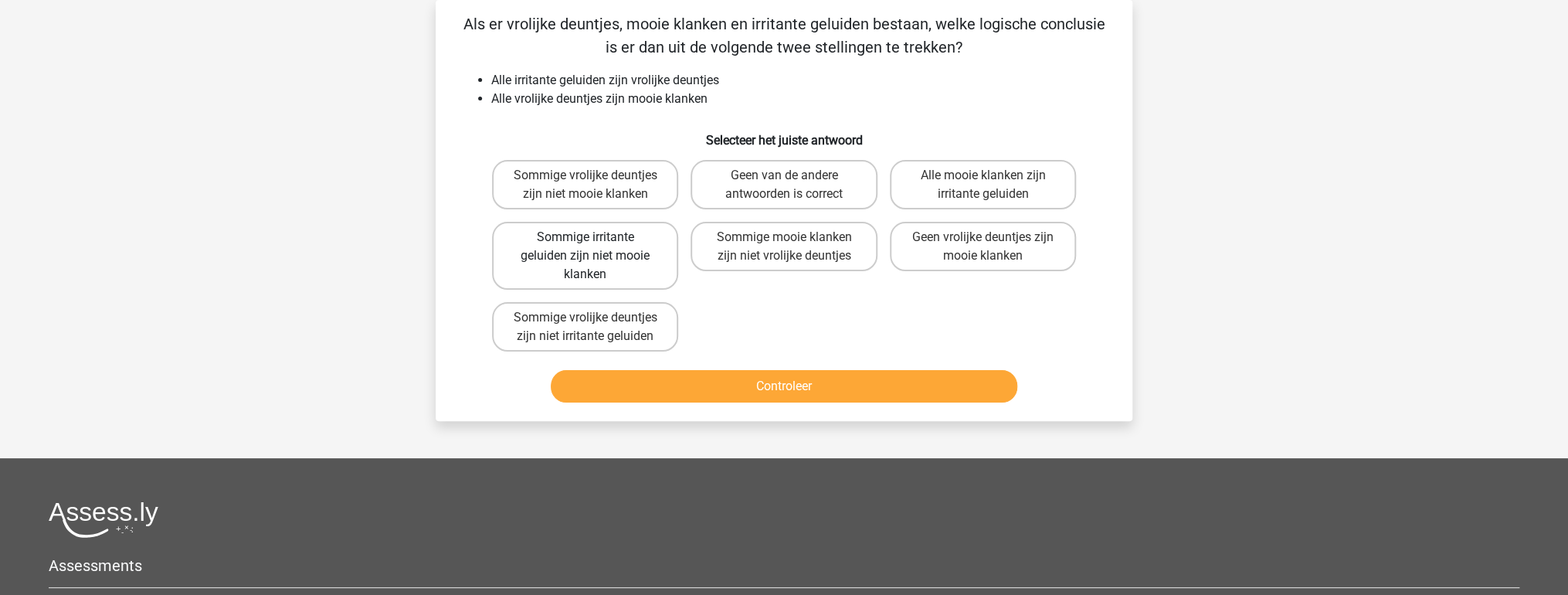
click at [583, 257] on label "Sommige irritante geluiden zijn niet mooie klanken" at bounding box center [585, 255] width 186 height 68
click at [585, 247] on input "Sommige irritante geluiden zijn niet mooie klanken" at bounding box center [590, 242] width 10 height 10
radio input "true"
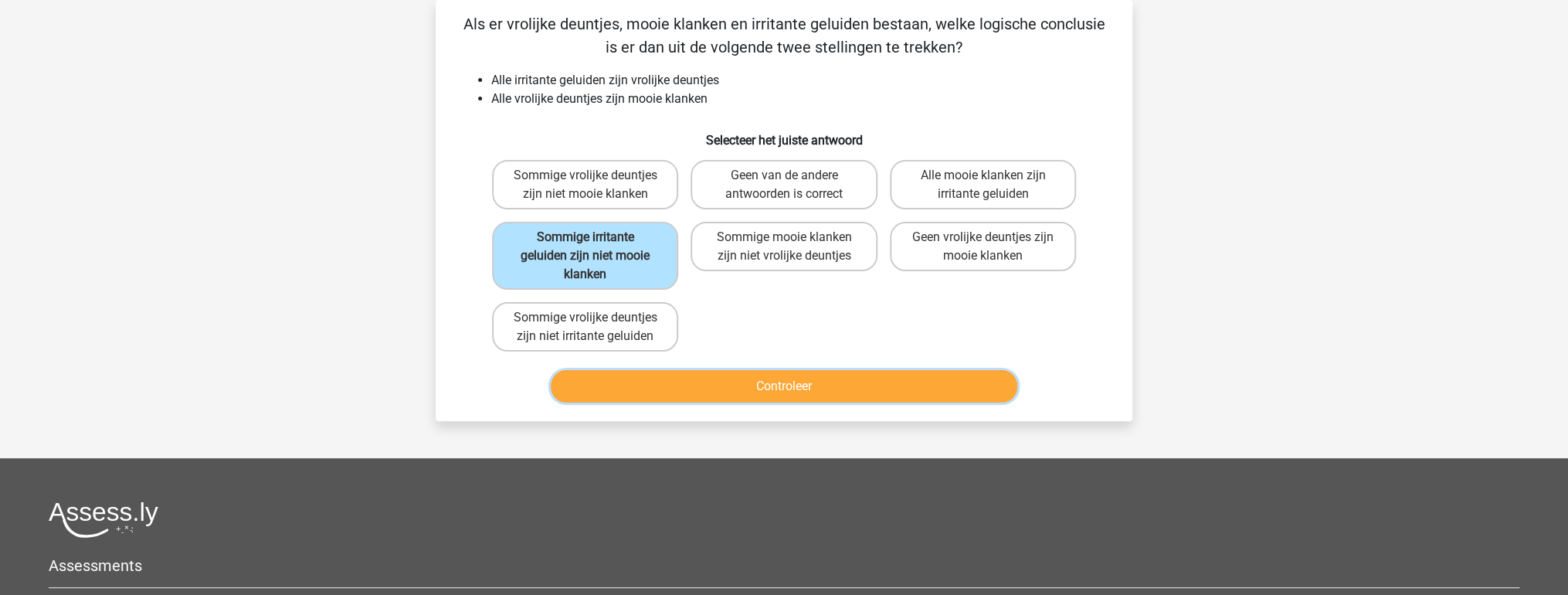
click at [671, 377] on button "Controleer" at bounding box center [784, 386] width 467 height 33
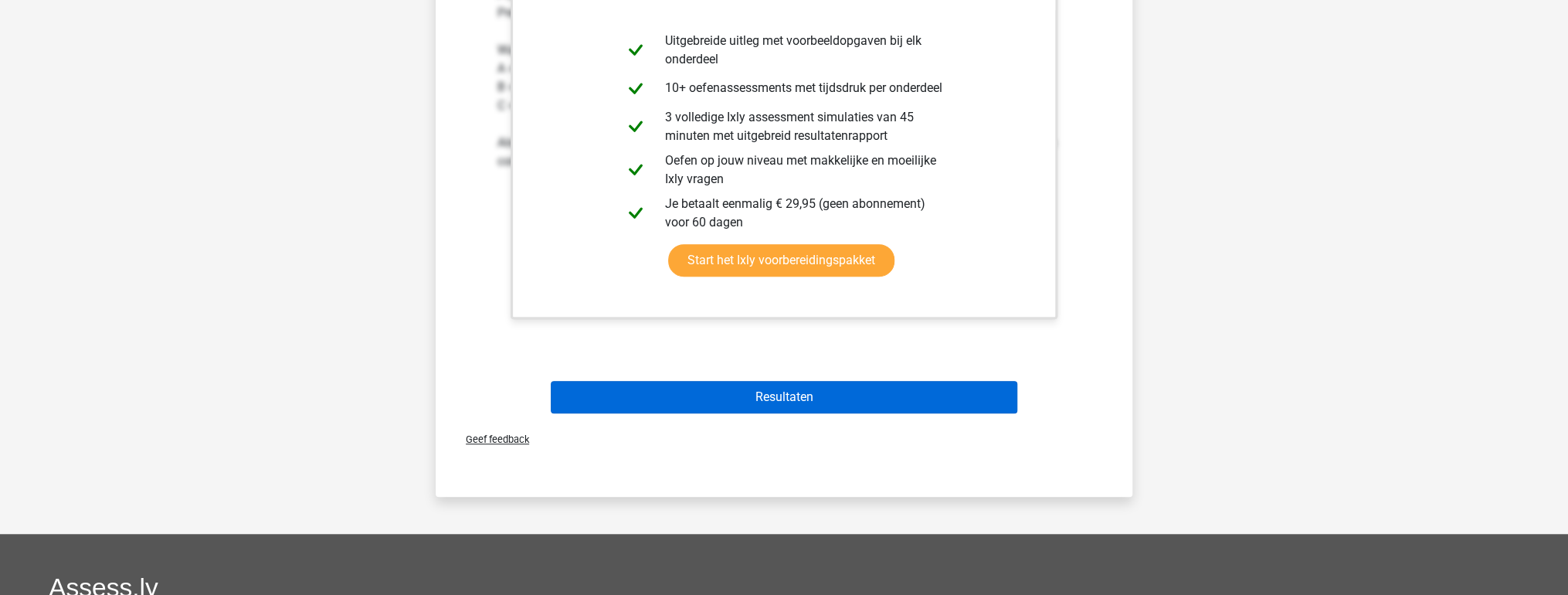
scroll to position [565, 0]
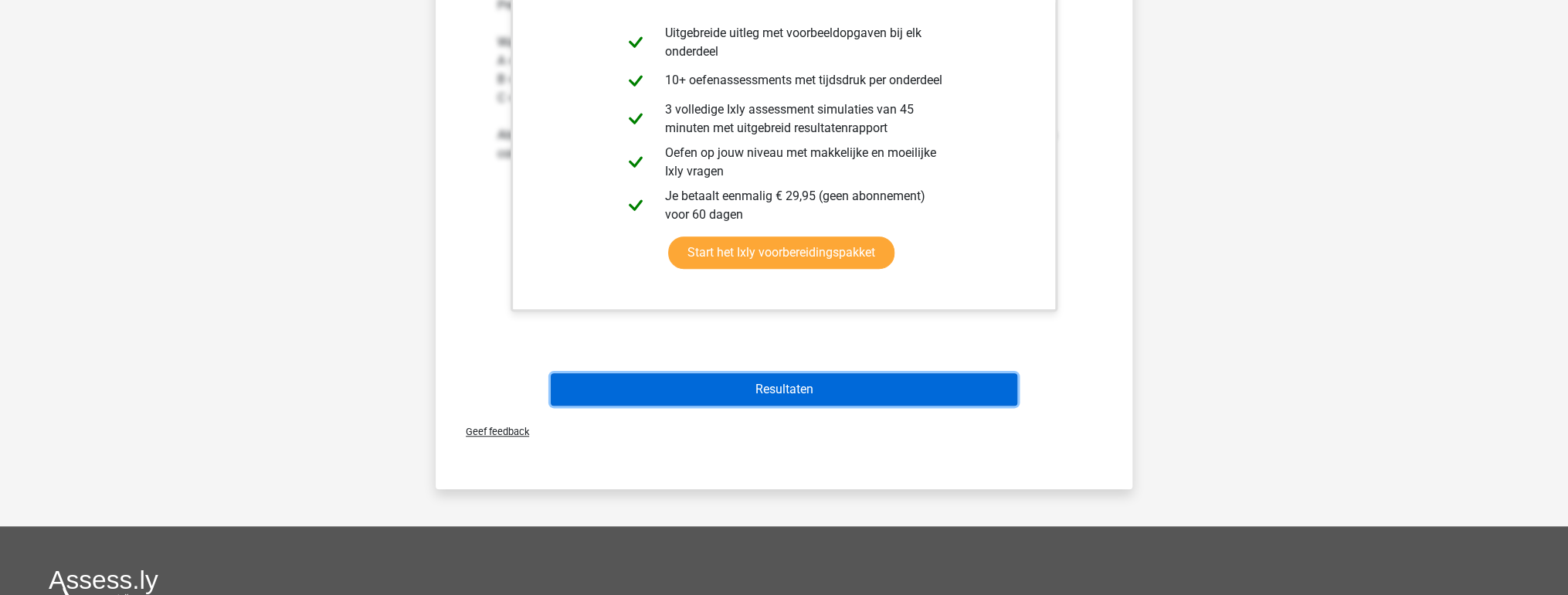
click at [669, 385] on button "Resultaten" at bounding box center [784, 389] width 467 height 33
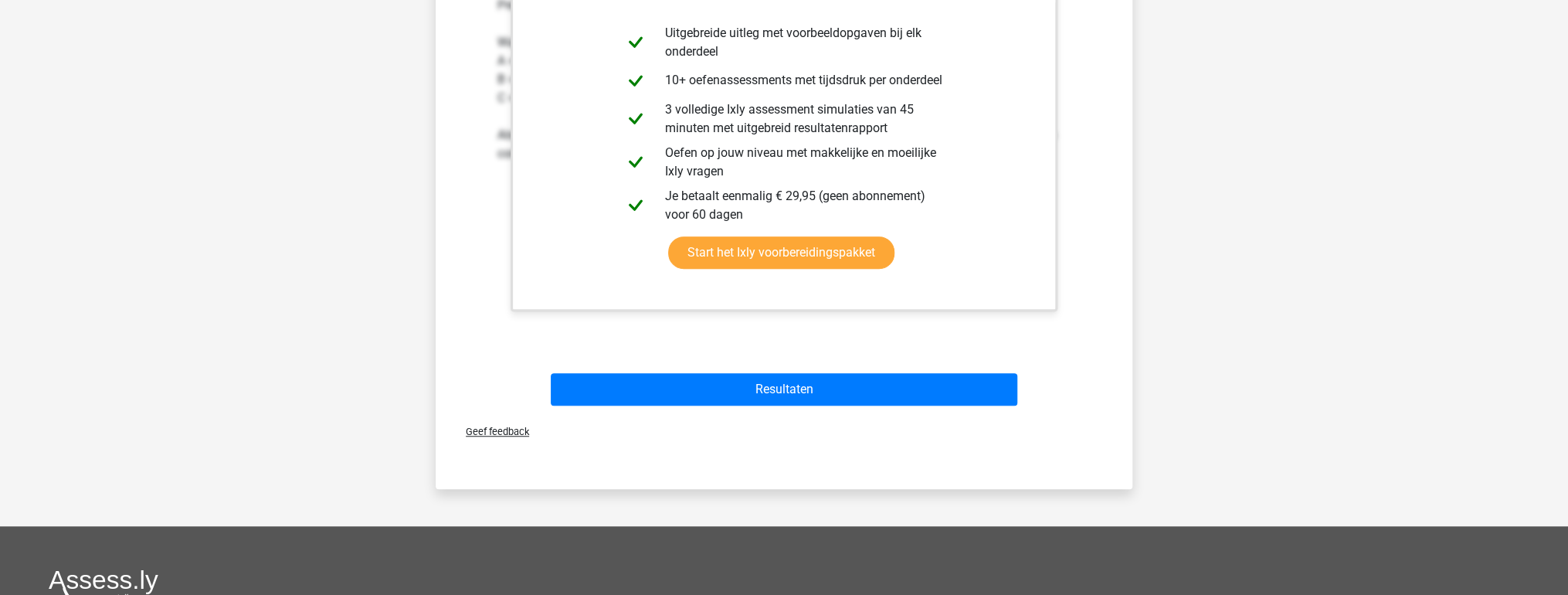
click at [620, 407] on div "Resultaten" at bounding box center [784, 392] width 596 height 38
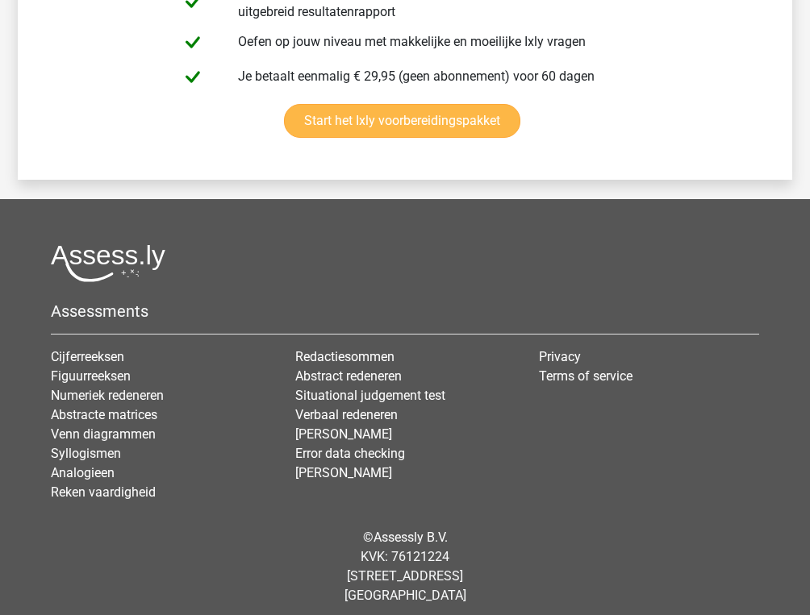
scroll to position [3649, 0]
